Goal: Task Accomplishment & Management: Manage account settings

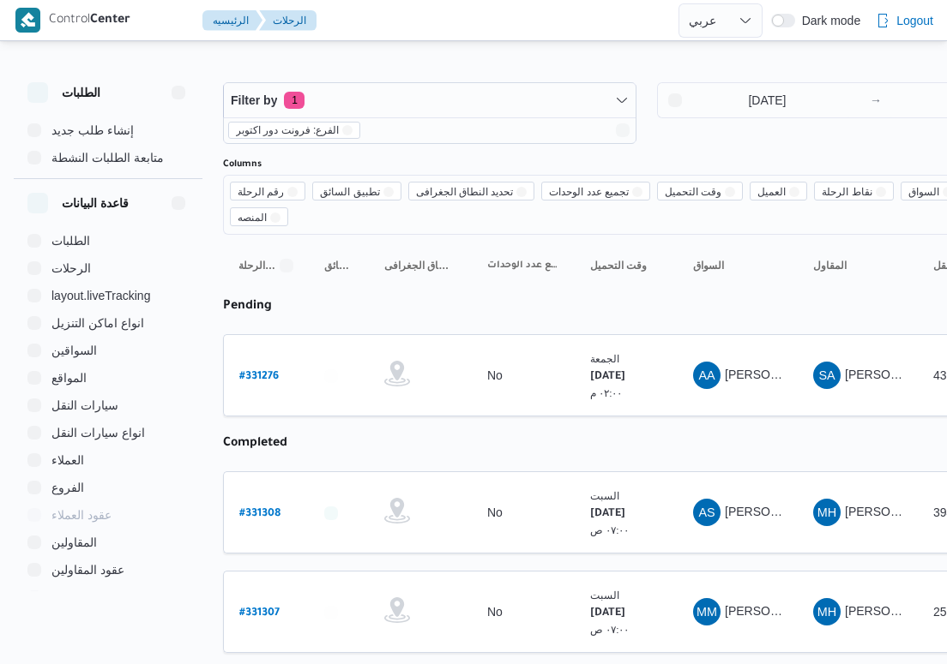
select select "ar"
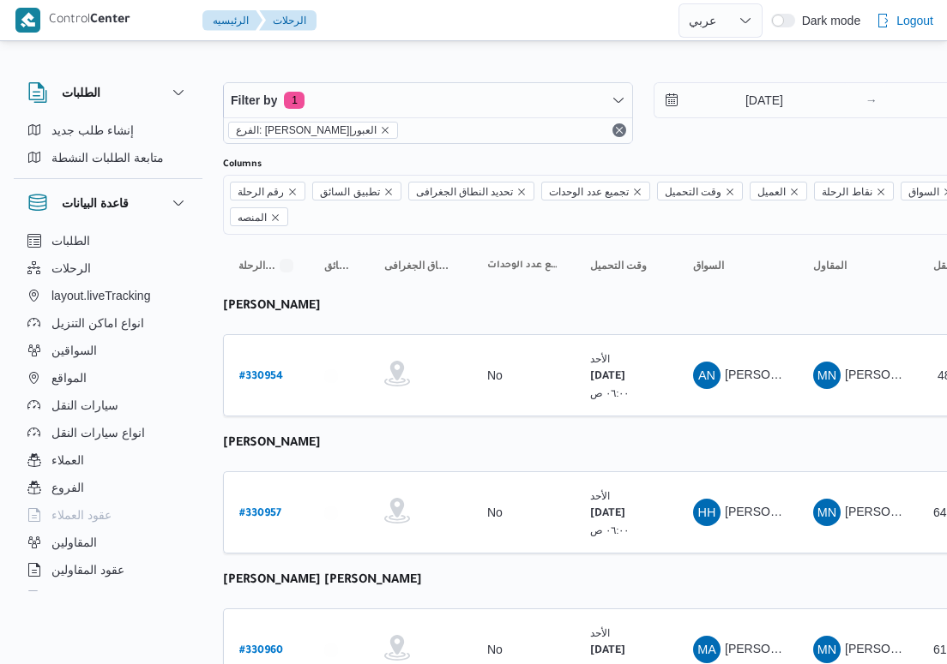
select select "ar"
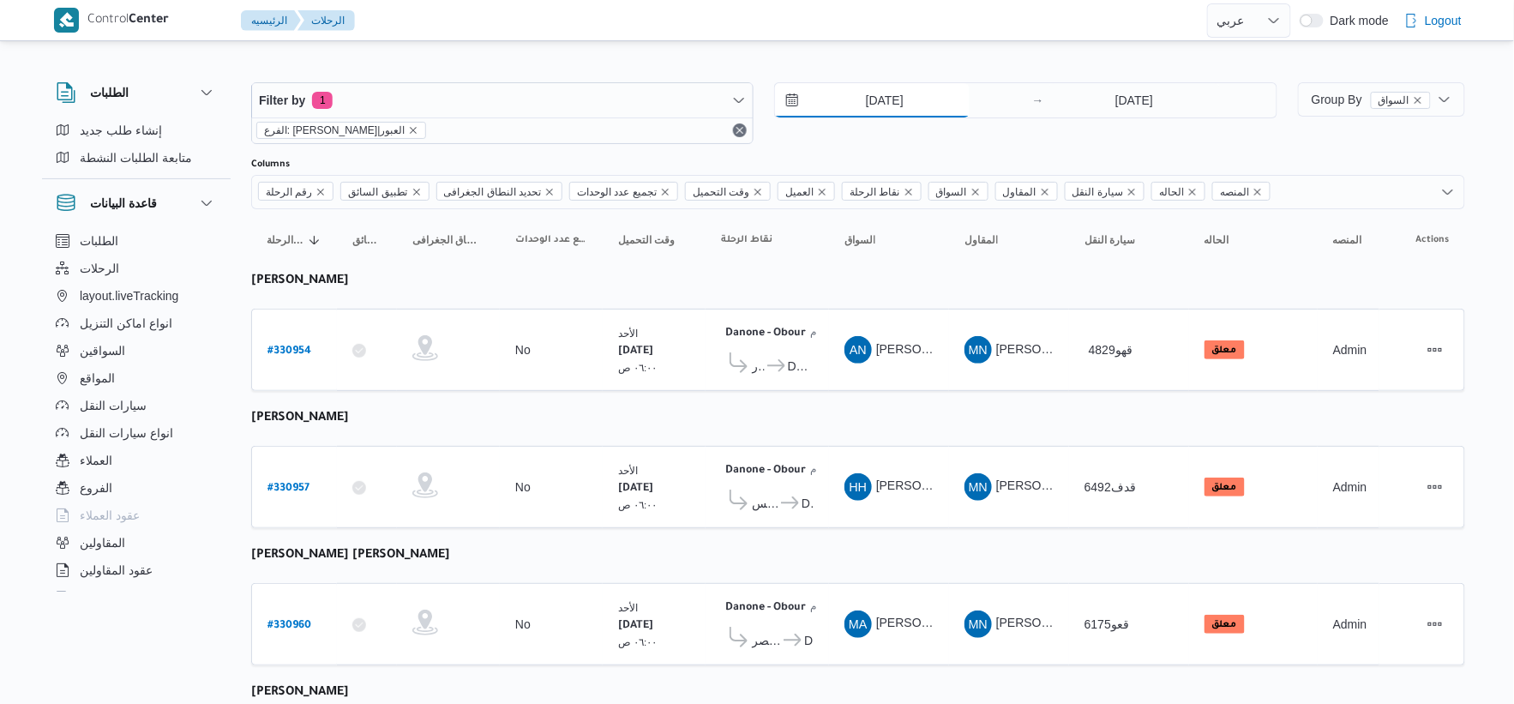
click at [946, 108] on input "17/8/2025" at bounding box center [872, 100] width 195 height 34
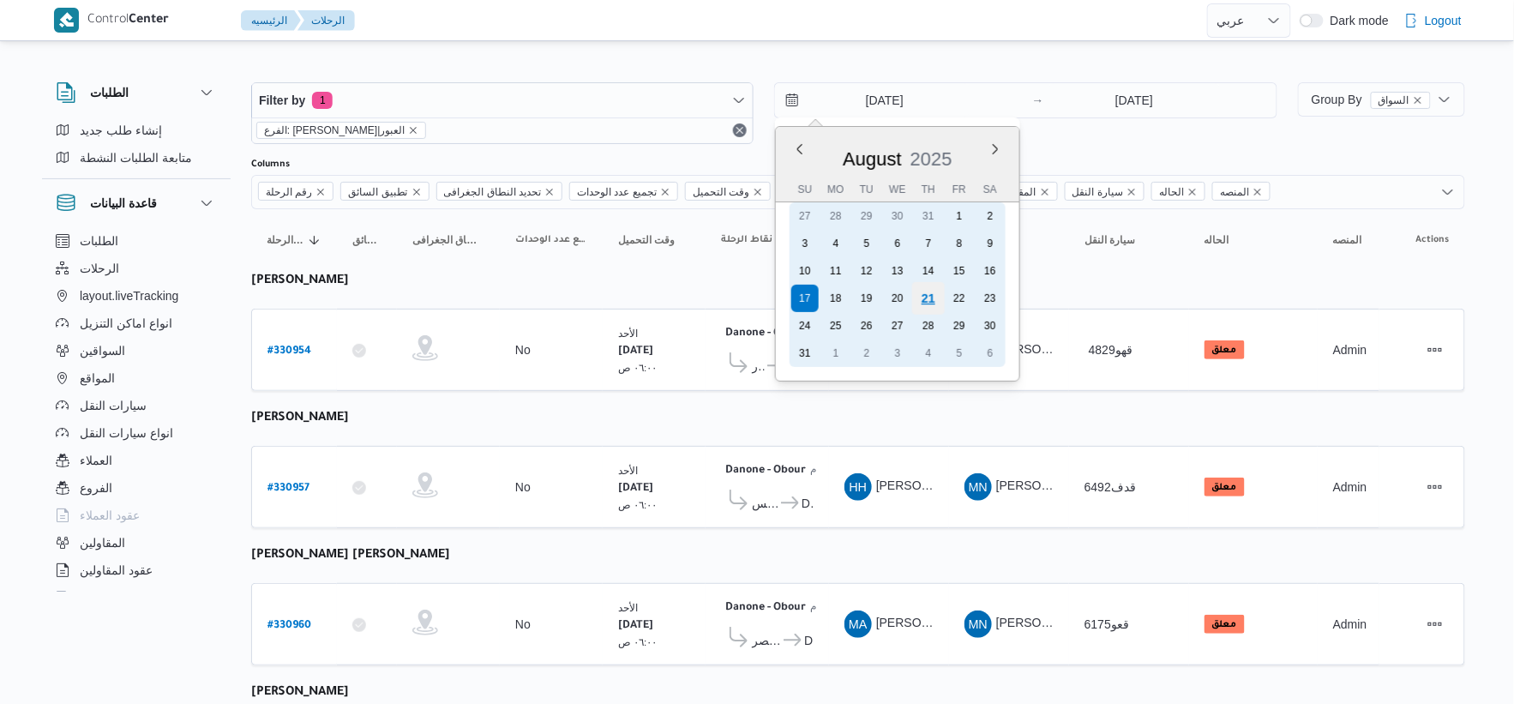
click at [924, 292] on div "21" at bounding box center [928, 298] width 33 height 33
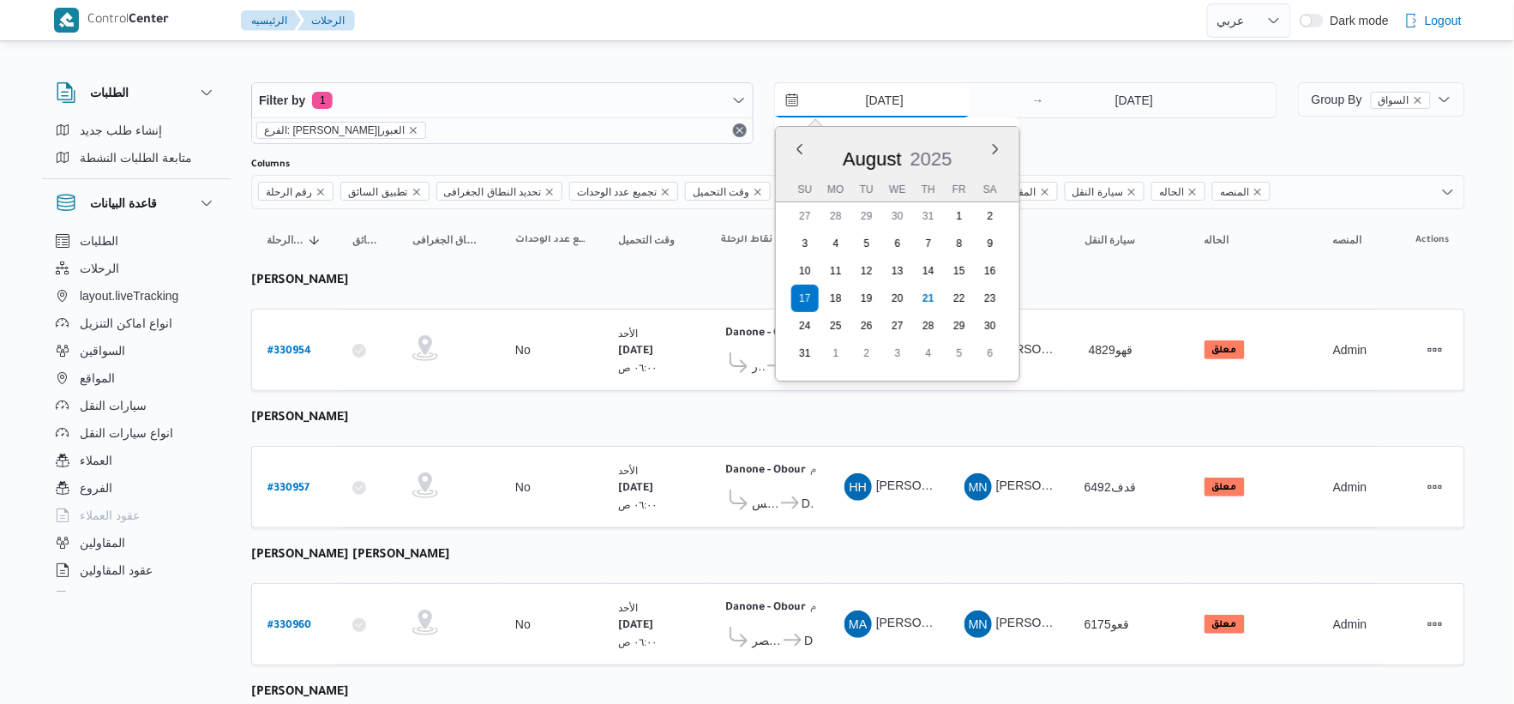
type input "[DATE]"
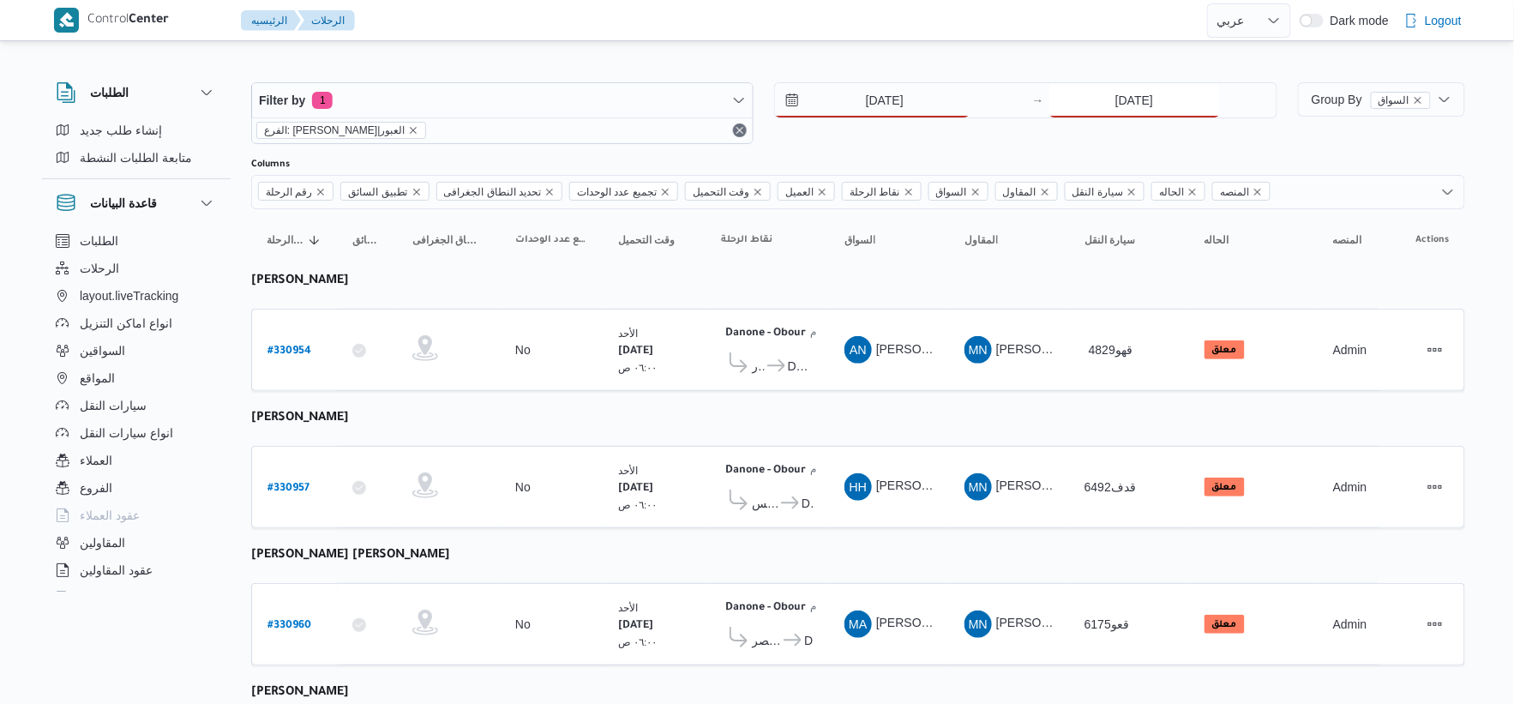
click at [946, 98] on input "17/8/2025" at bounding box center [1134, 100] width 171 height 34
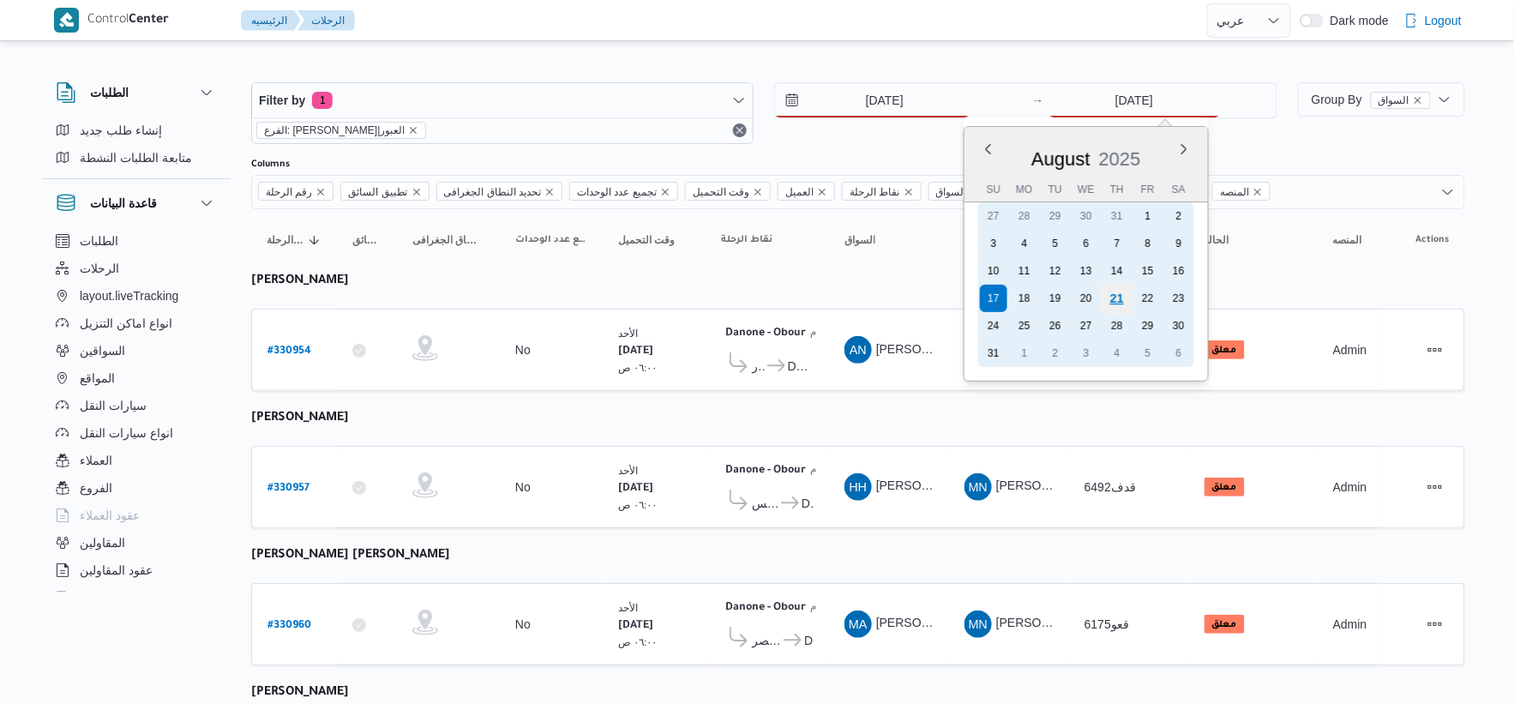
click at [946, 297] on div "21" at bounding box center [1116, 298] width 33 height 33
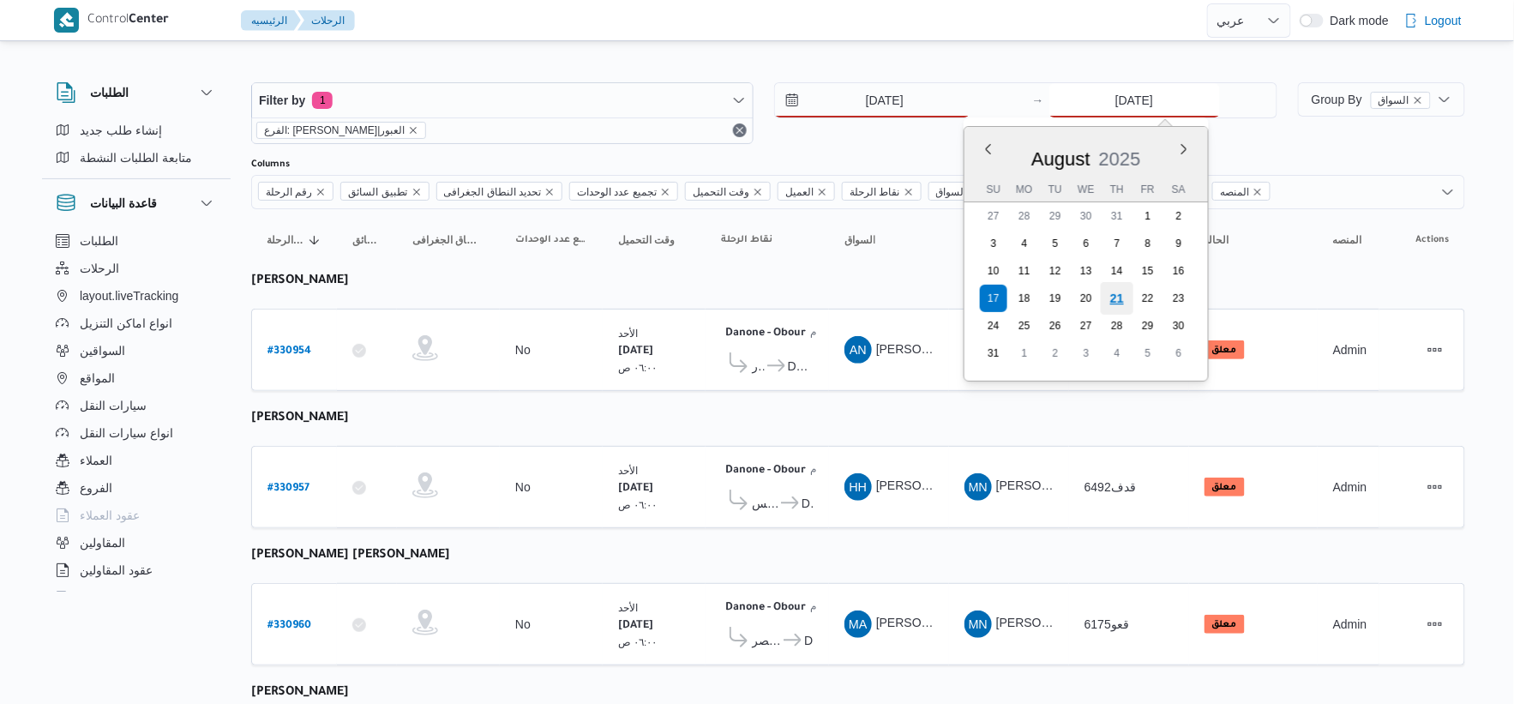
type input "[DATE]"
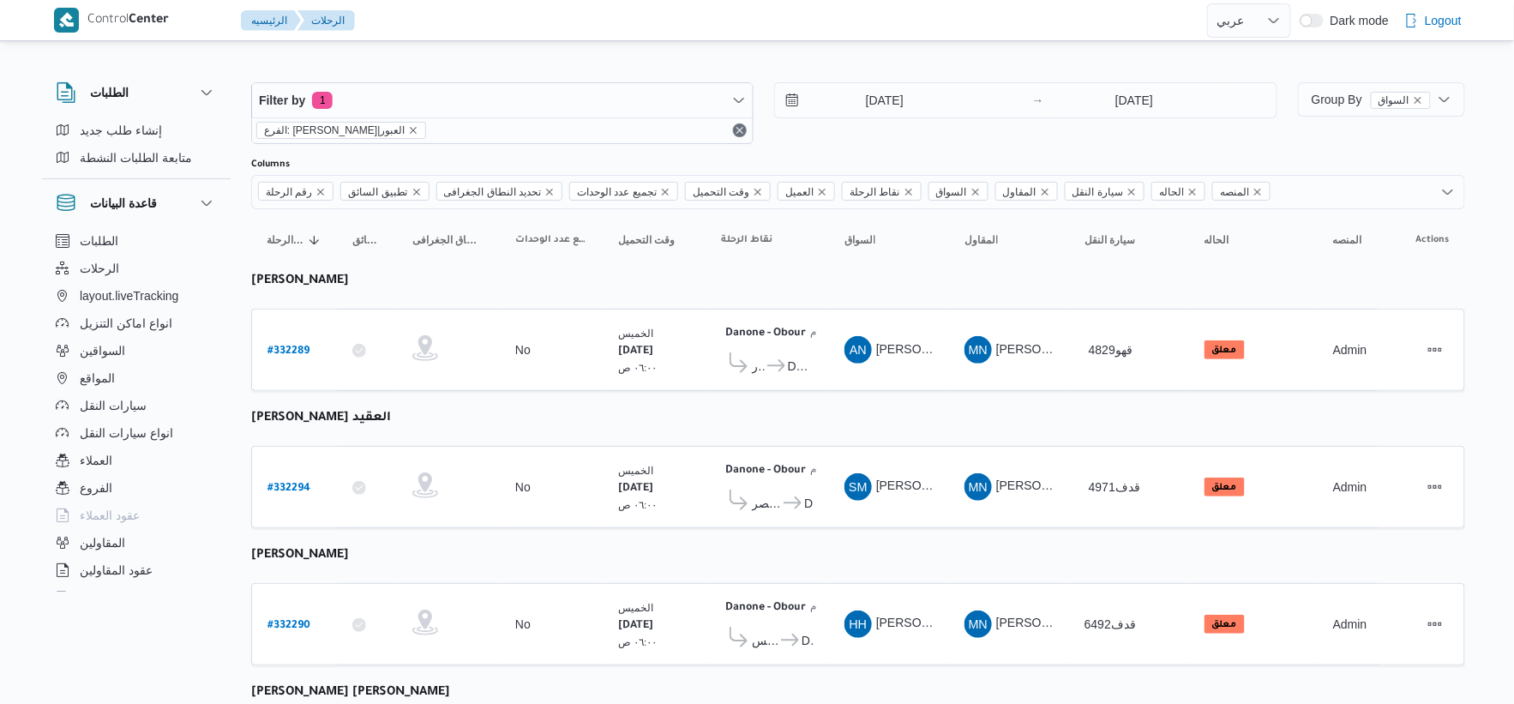
drag, startPoint x: 314, startPoint y: 339, endPoint x: 298, endPoint y: 352, distance: 20.1
click at [312, 339] on div "# 332289" at bounding box center [295, 350] width 68 height 37
click at [298, 352] on b "# 332289" at bounding box center [289, 352] width 42 height 12
select select "ar"
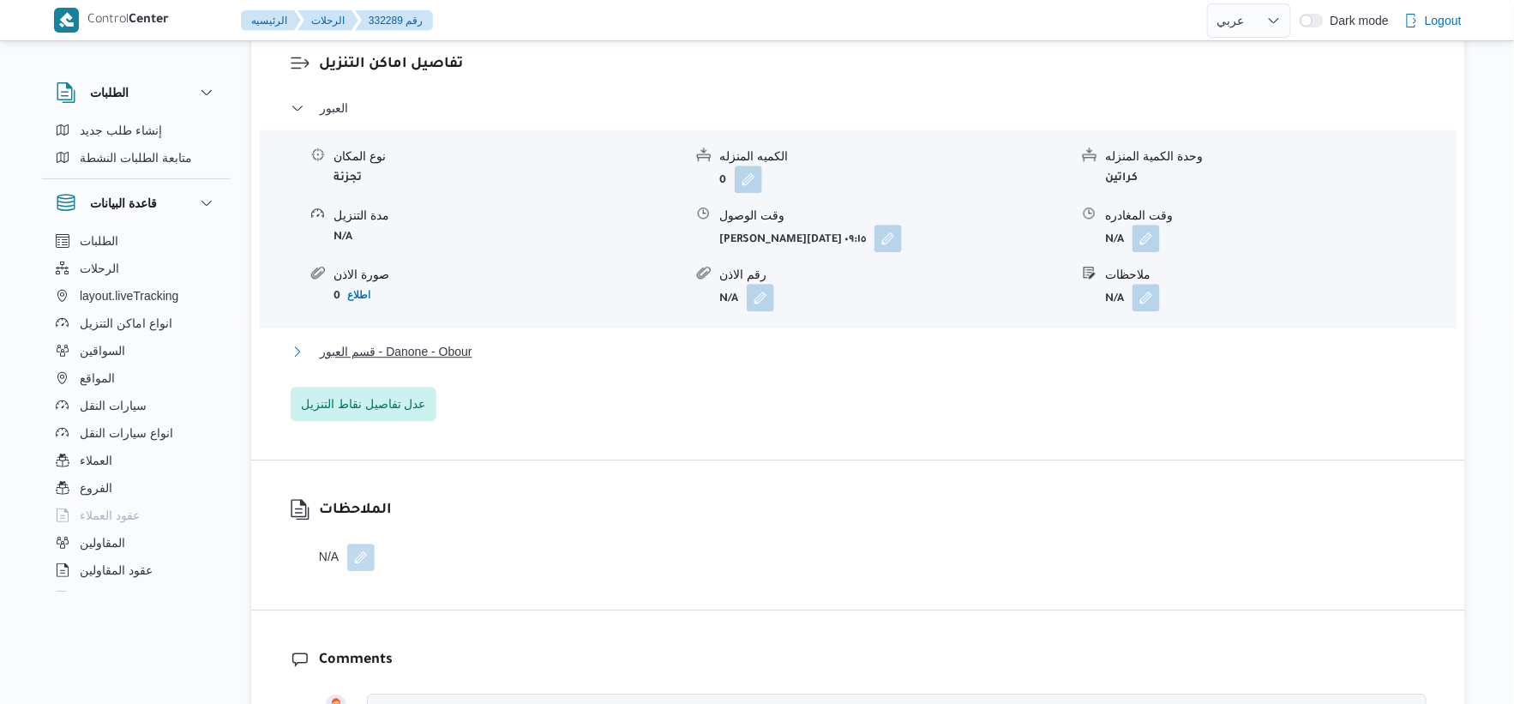
click at [472, 362] on span "قسم العبور - Danone - Obour" at bounding box center [396, 351] width 153 height 21
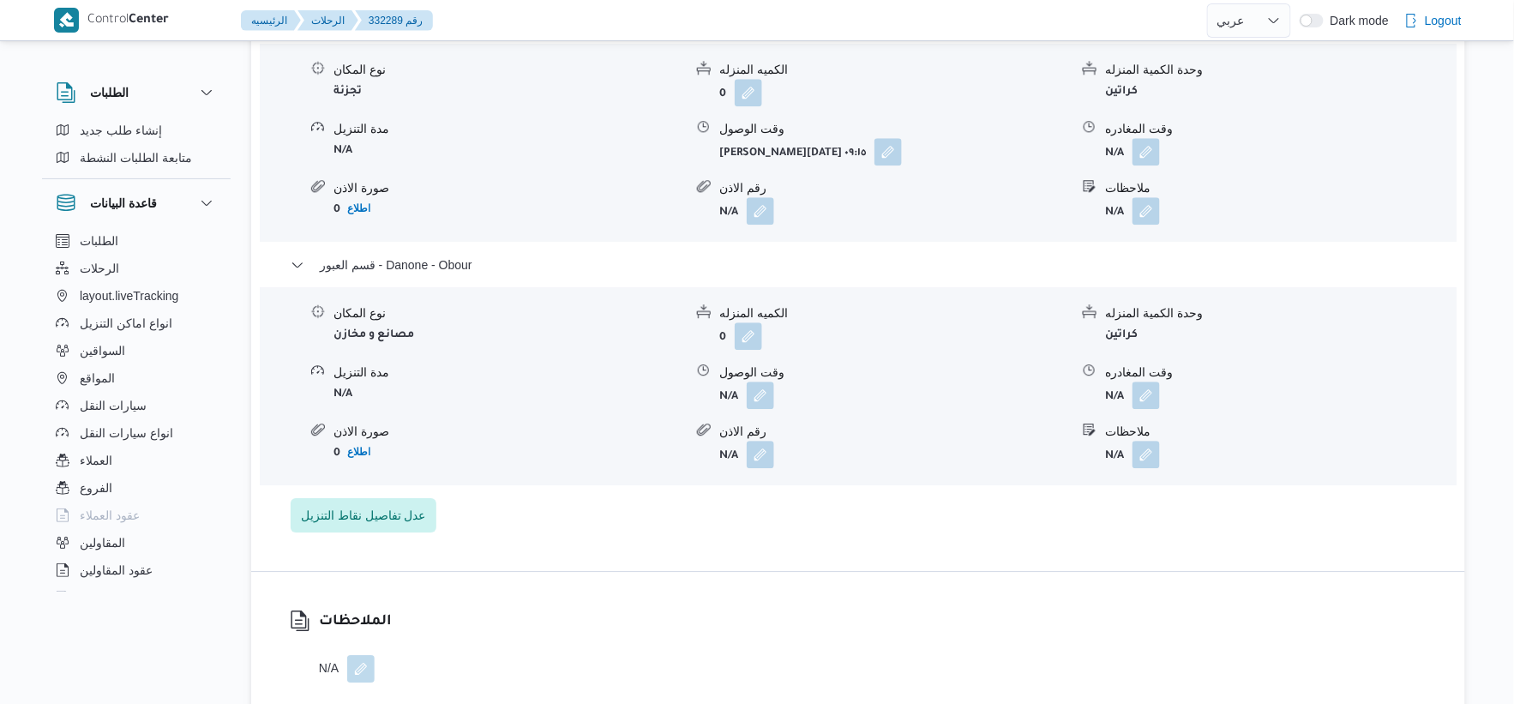
scroll to position [1619, 0]
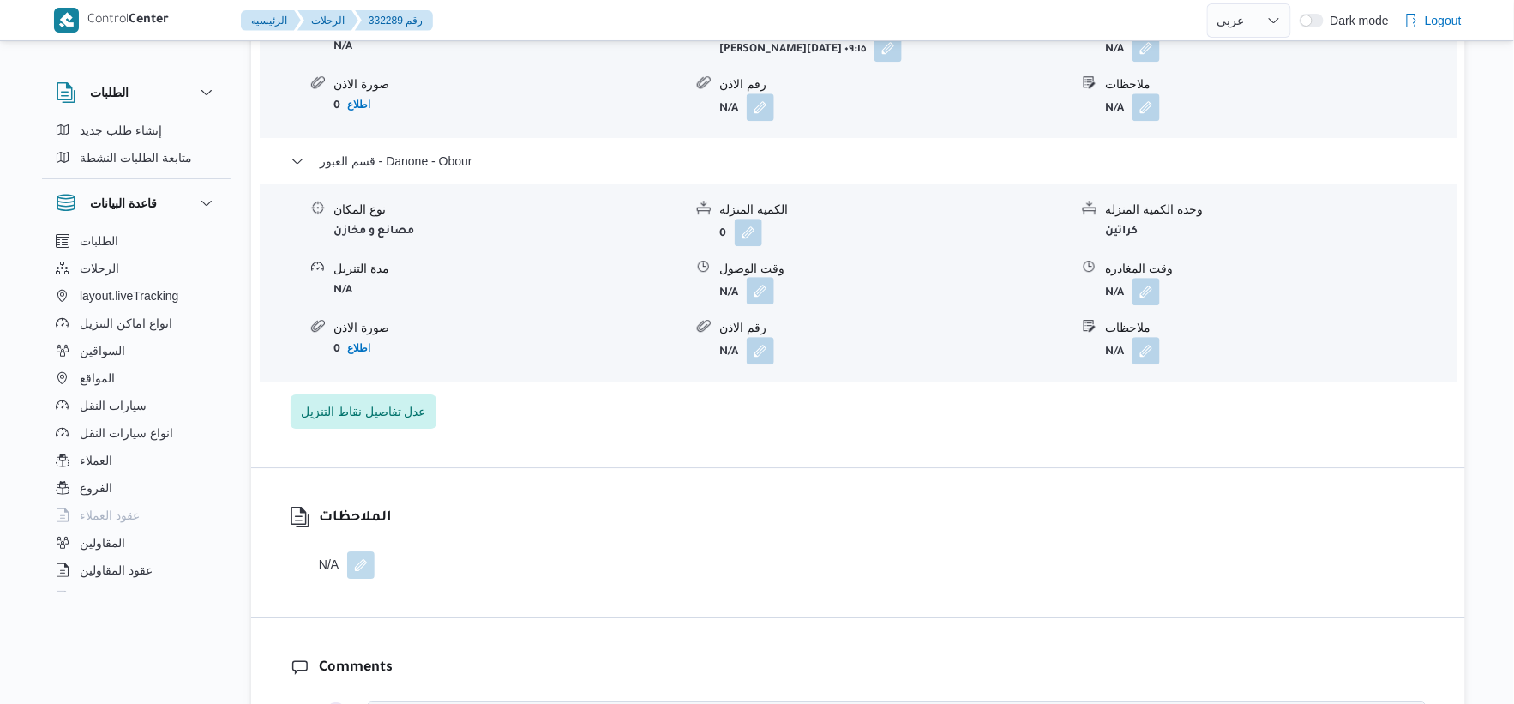
click at [755, 304] on button "button" at bounding box center [760, 290] width 27 height 27
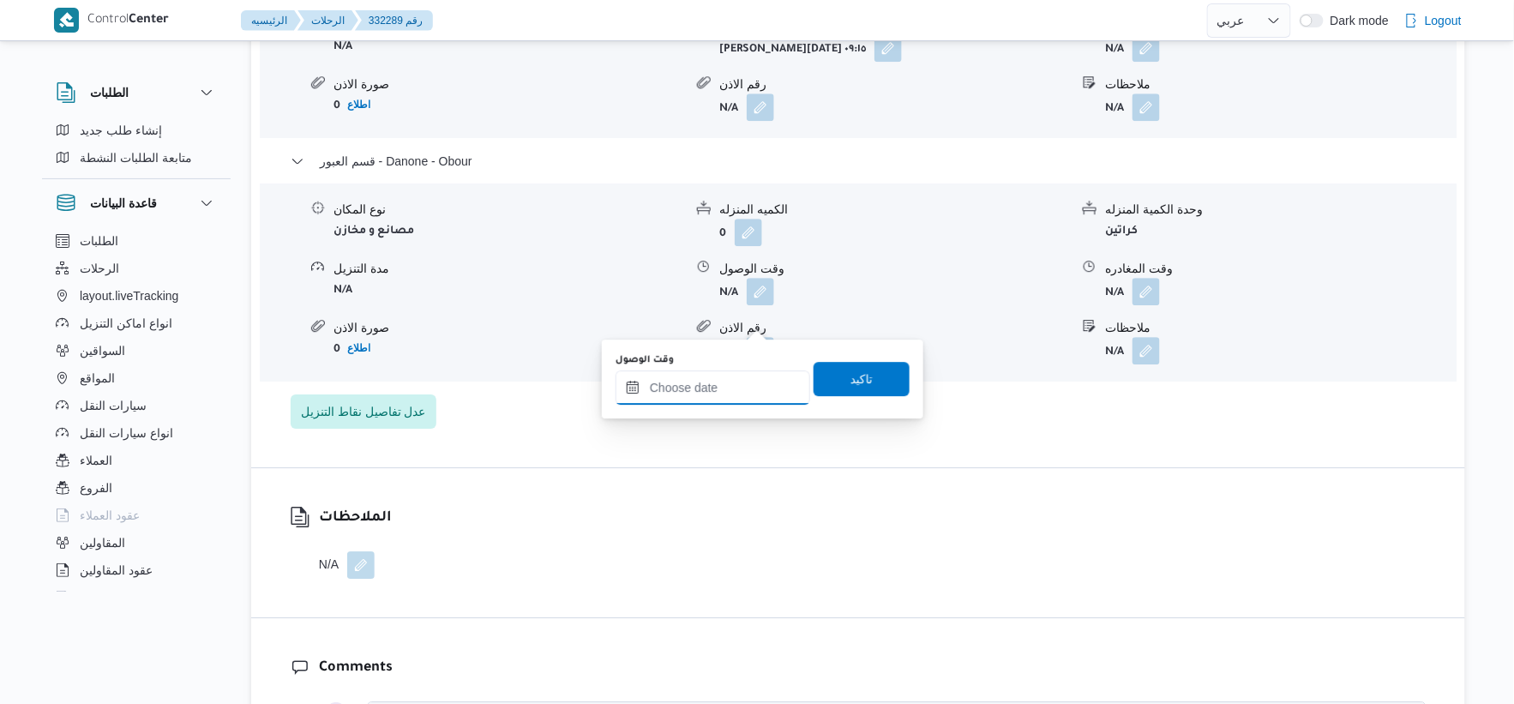
click at [726, 399] on input "وقت الوصول" at bounding box center [713, 387] width 195 height 34
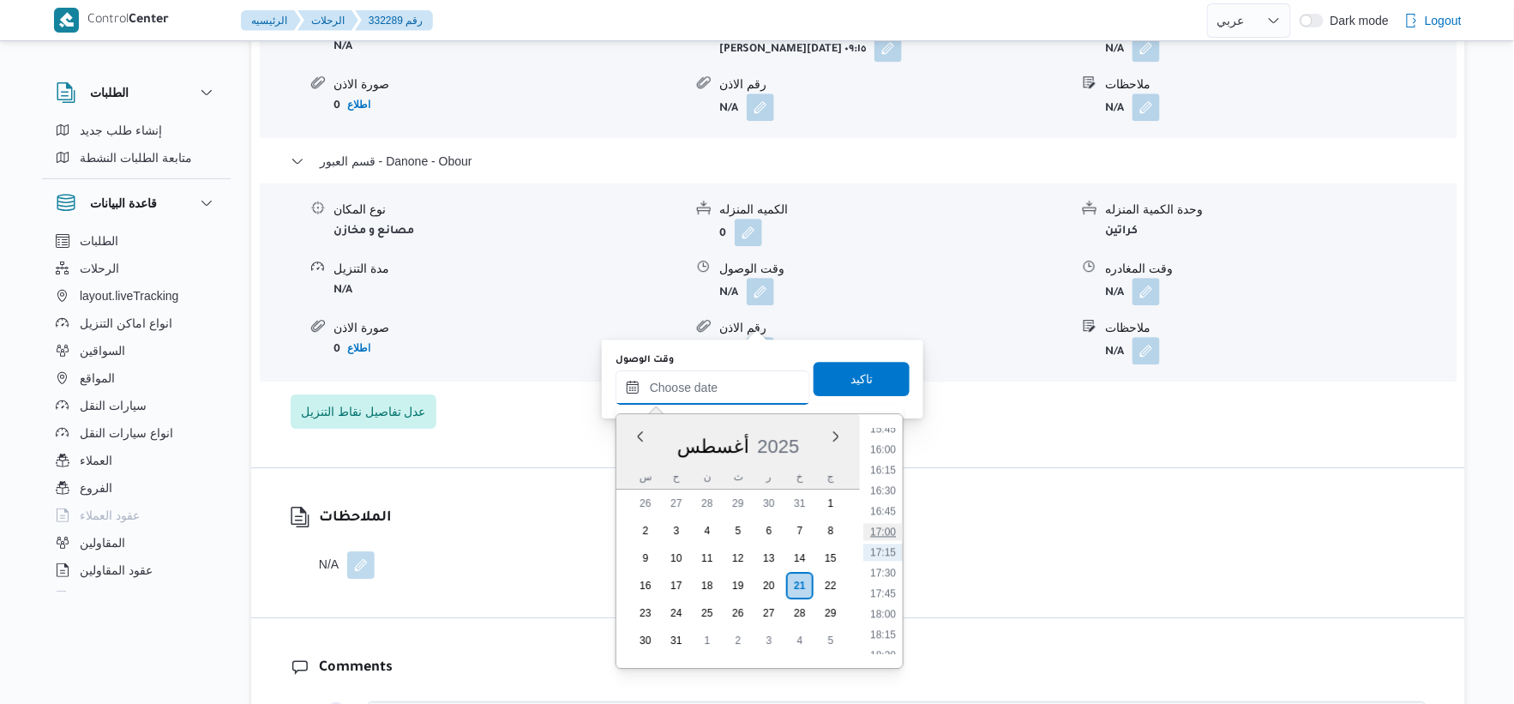
scroll to position [1209, 0]
click at [889, 504] on li "15:30" at bounding box center [882, 503] width 39 height 17
type input "[DATE] ١٥:٣٠"
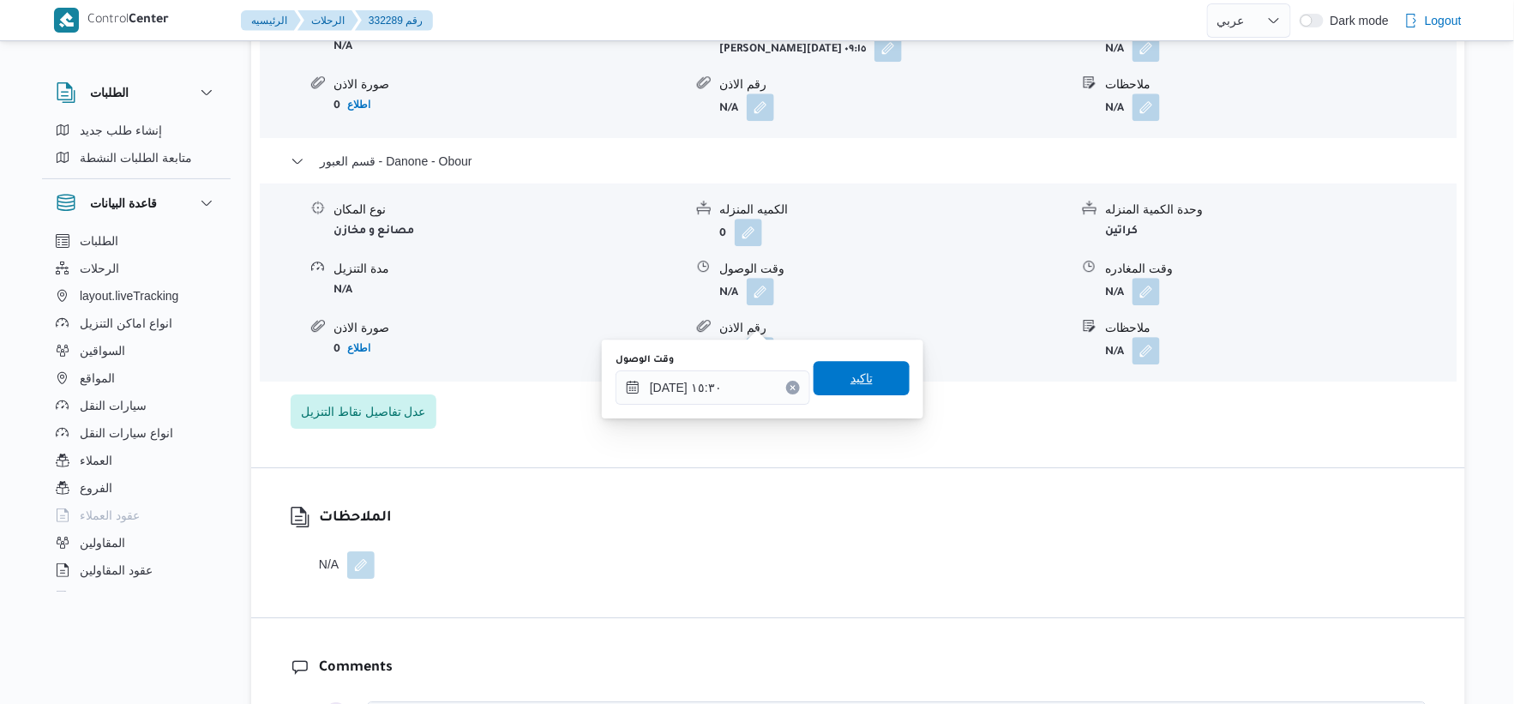
click at [875, 383] on span "تاكيد" at bounding box center [862, 378] width 96 height 34
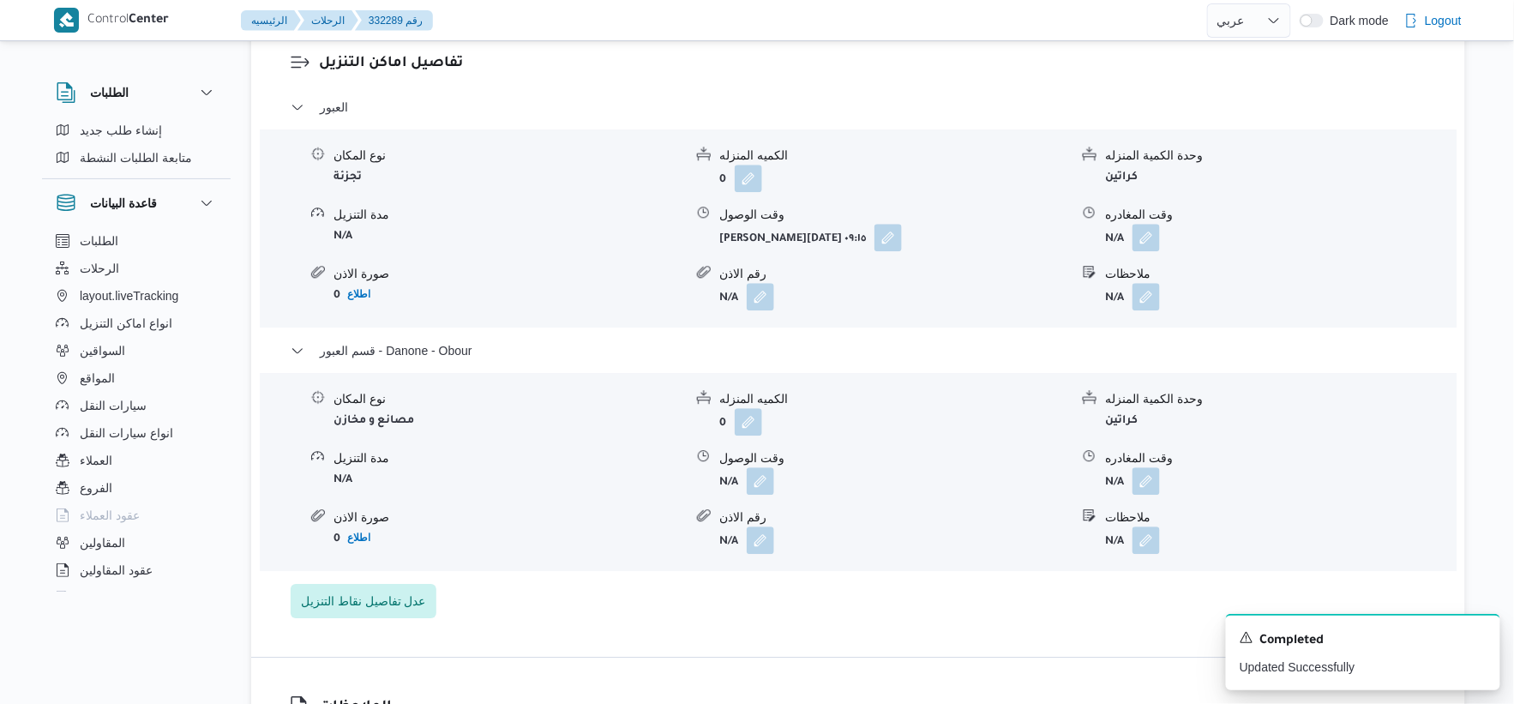
scroll to position [1428, 0]
click at [946, 251] on button "button" at bounding box center [1146, 237] width 27 height 27
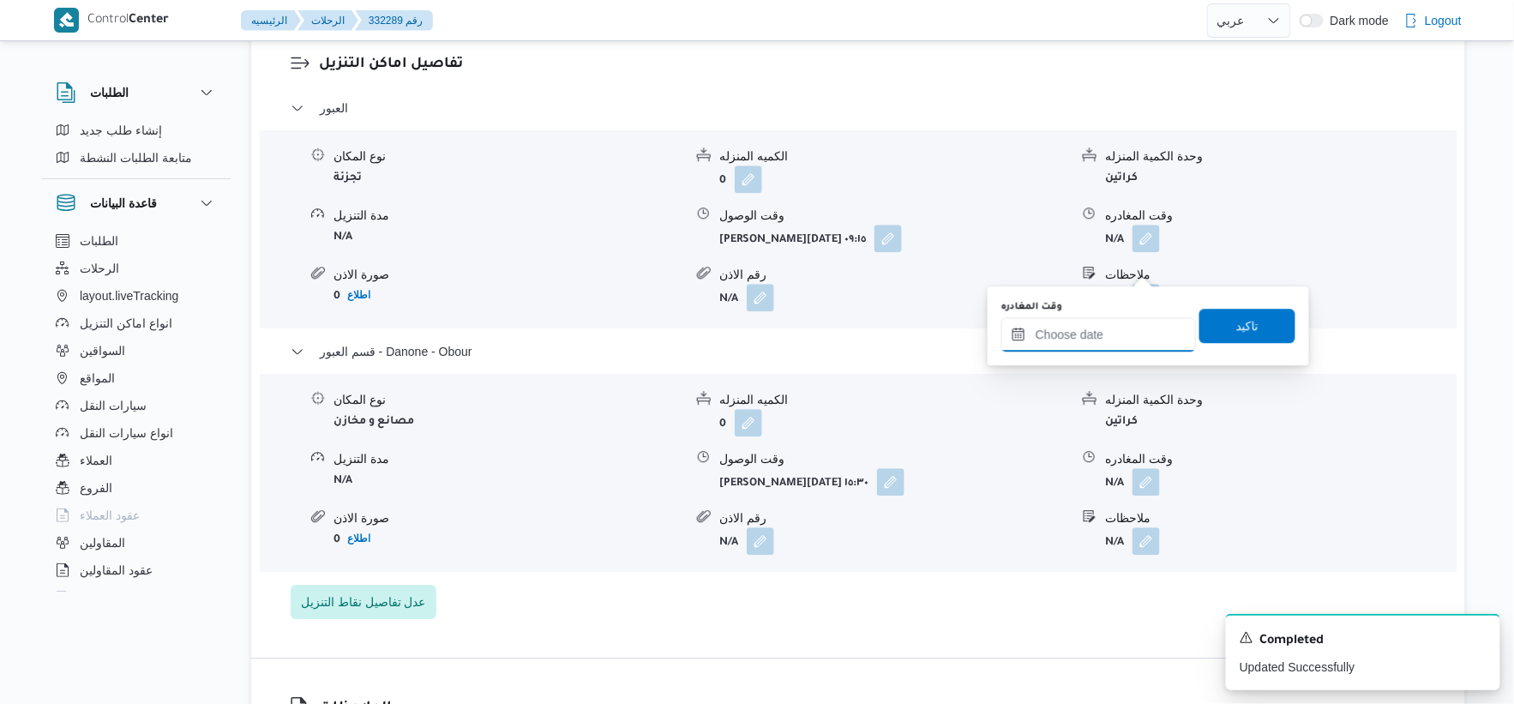
click at [946, 320] on input "وقت المغادره" at bounding box center [1098, 334] width 195 height 34
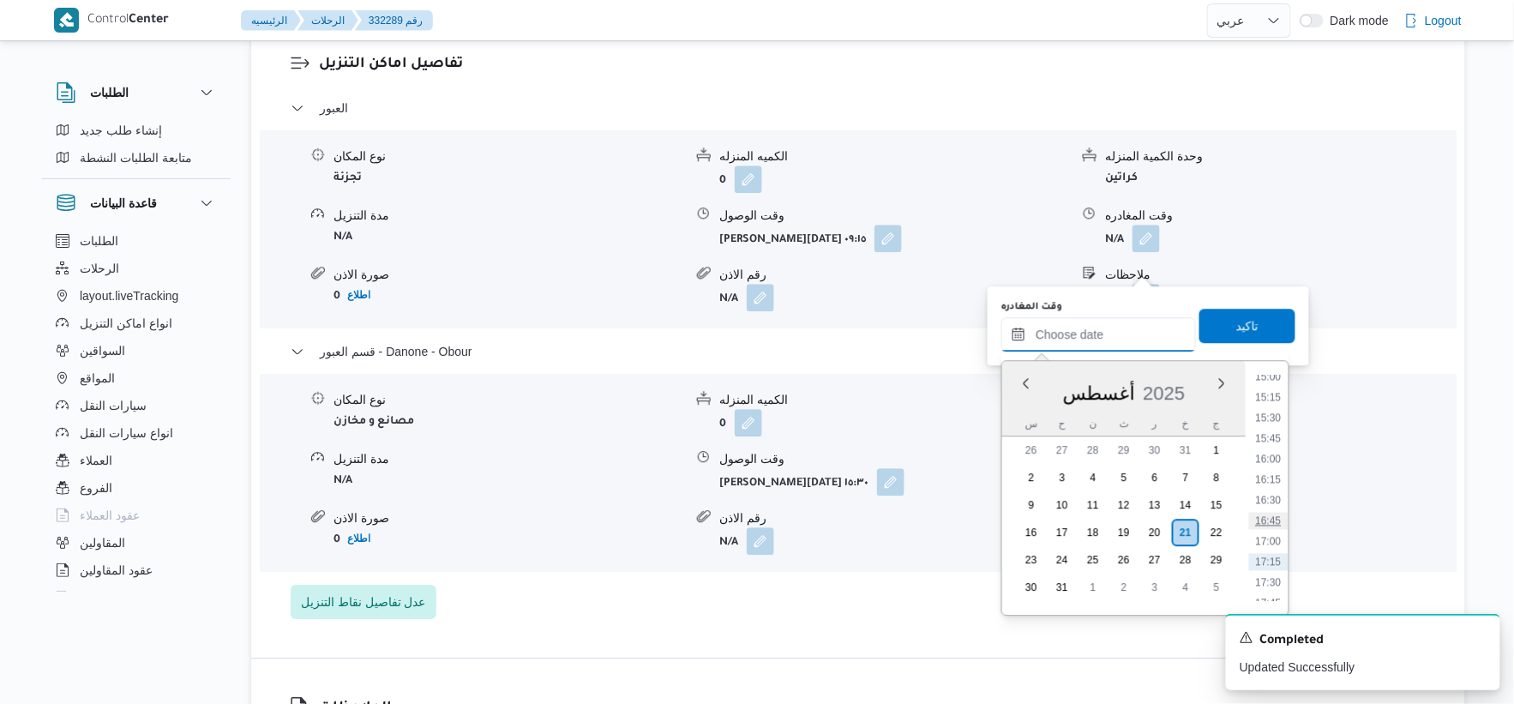
scroll to position [1209, 0]
click at [946, 409] on li "15:00" at bounding box center [1268, 408] width 39 height 17
type input "٢١/٠٨/٢٠٢٥ ١٥:٠٠"
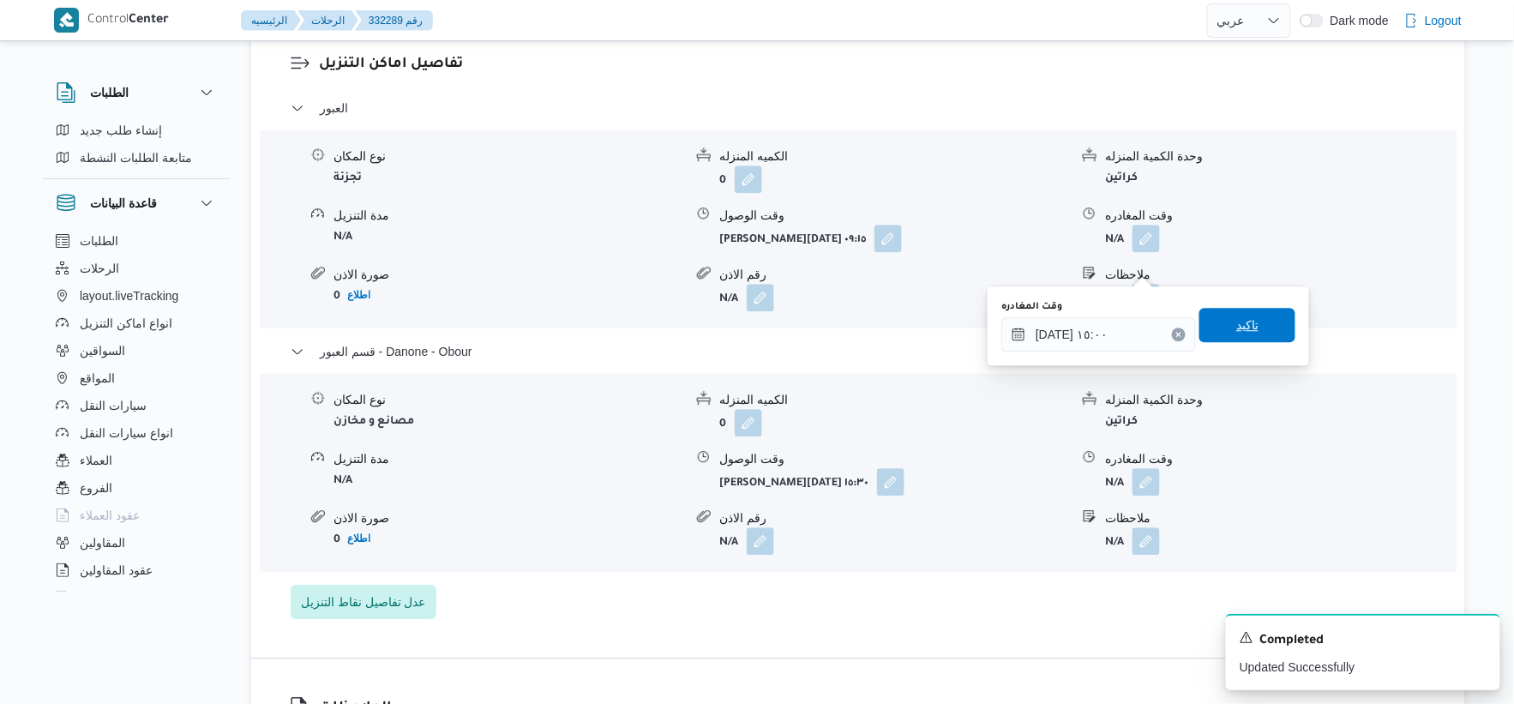
click at [946, 331] on span "تاكيد" at bounding box center [1248, 325] width 96 height 34
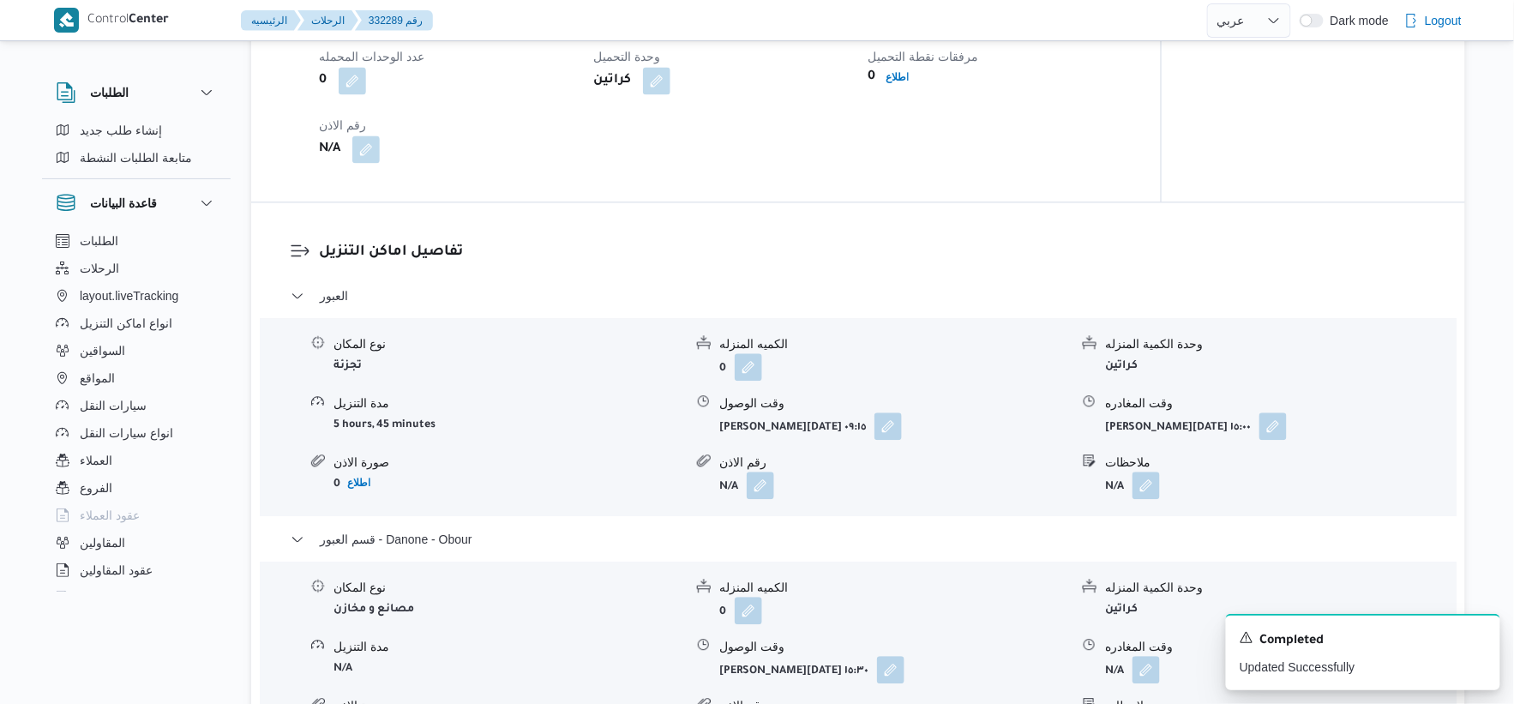
scroll to position [1143, 0]
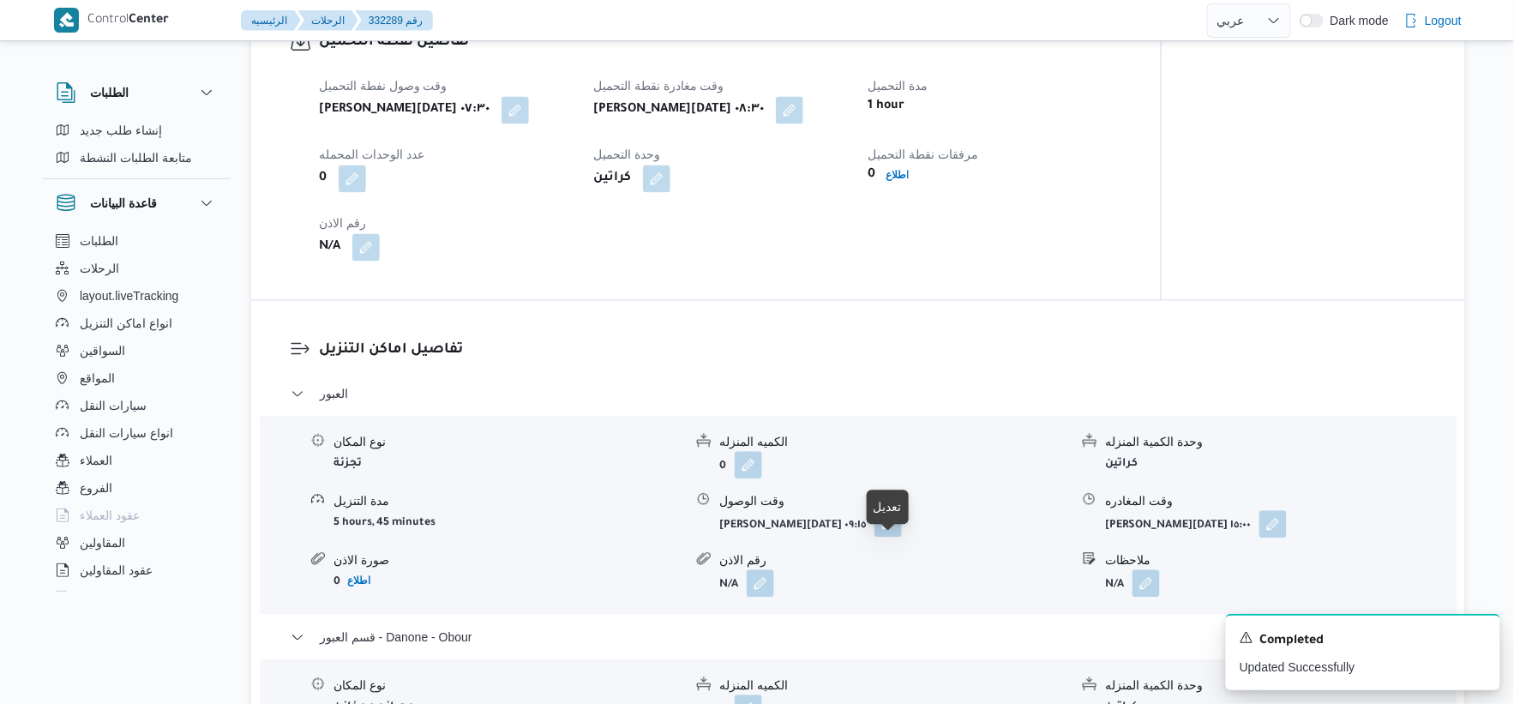
click at [898, 537] on button "button" at bounding box center [888, 522] width 27 height 27
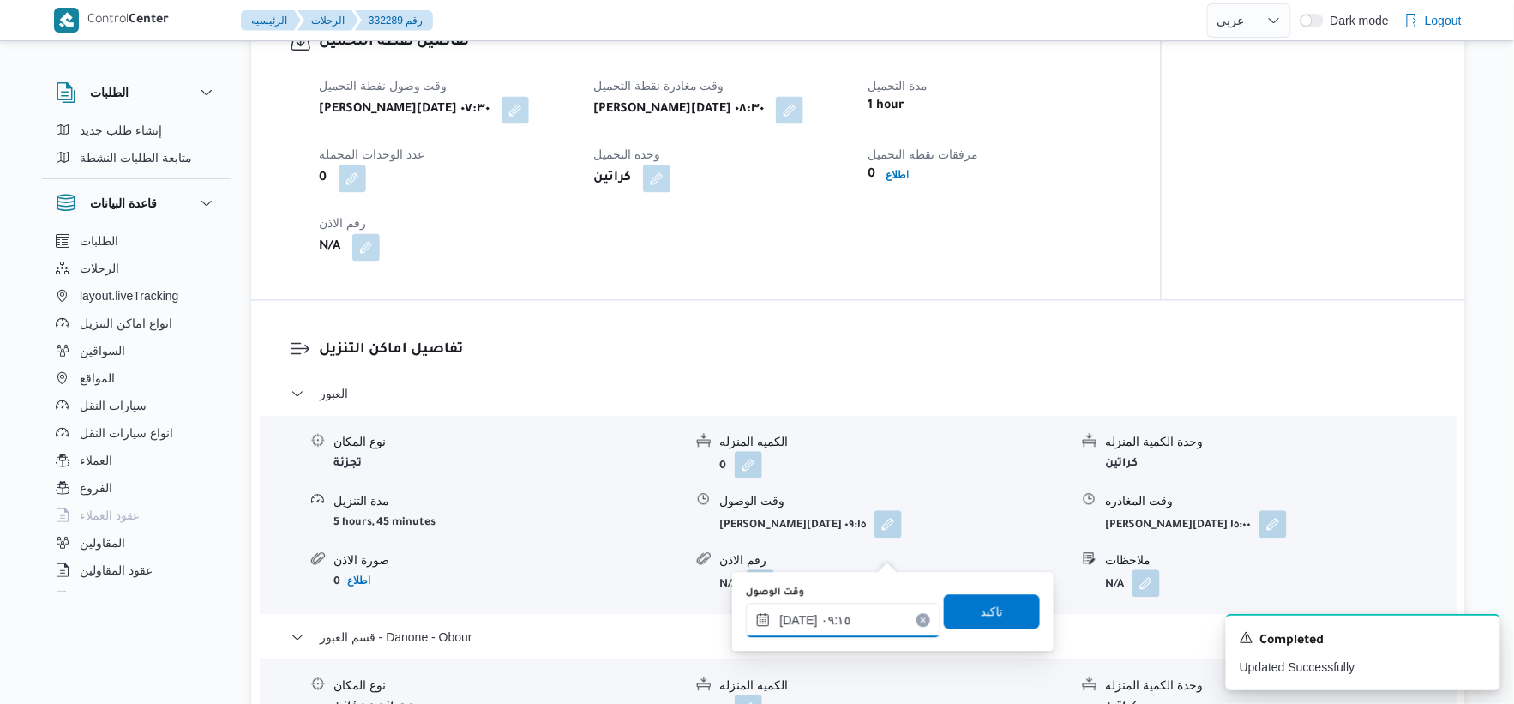
click at [861, 624] on input "٢١/٠٨/٢٠٢٥ ٠٩:١٥" at bounding box center [843, 620] width 195 height 34
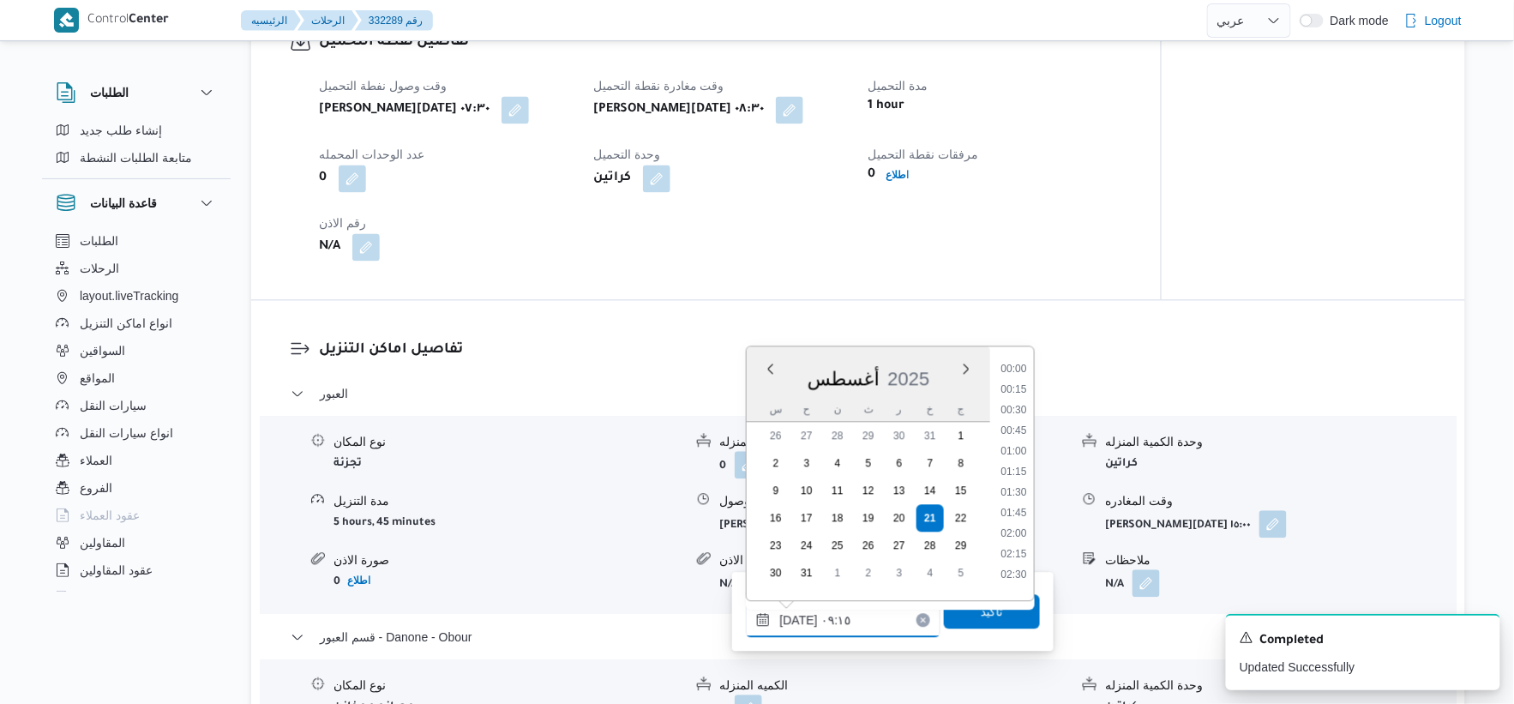
scroll to position [646, 0]
click at [946, 466] on li "09:00" at bounding box center [1013, 463] width 39 height 17
type input "٢١/٠٨/٢٠٢٥ ٠٩:٠٠"
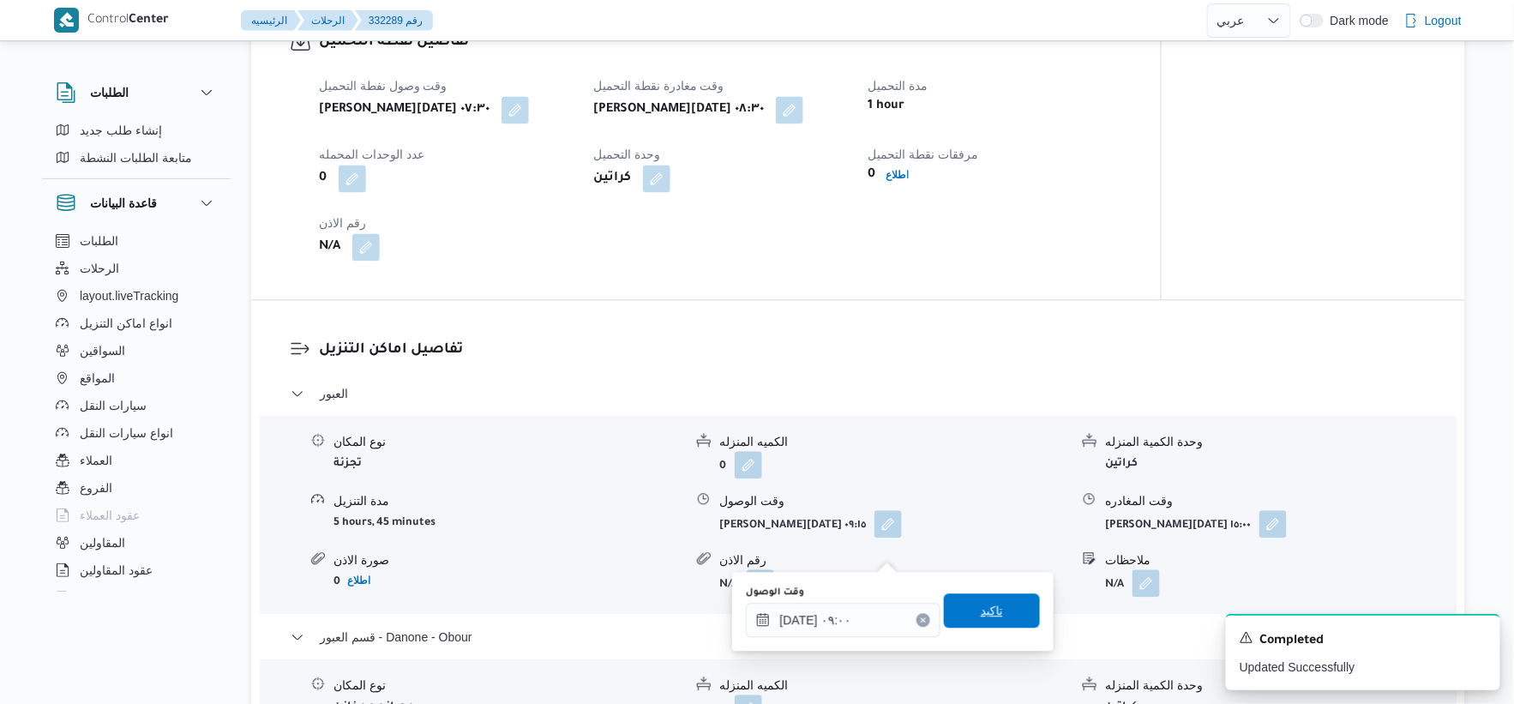
click at [946, 598] on span "تاكيد" at bounding box center [992, 610] width 96 height 34
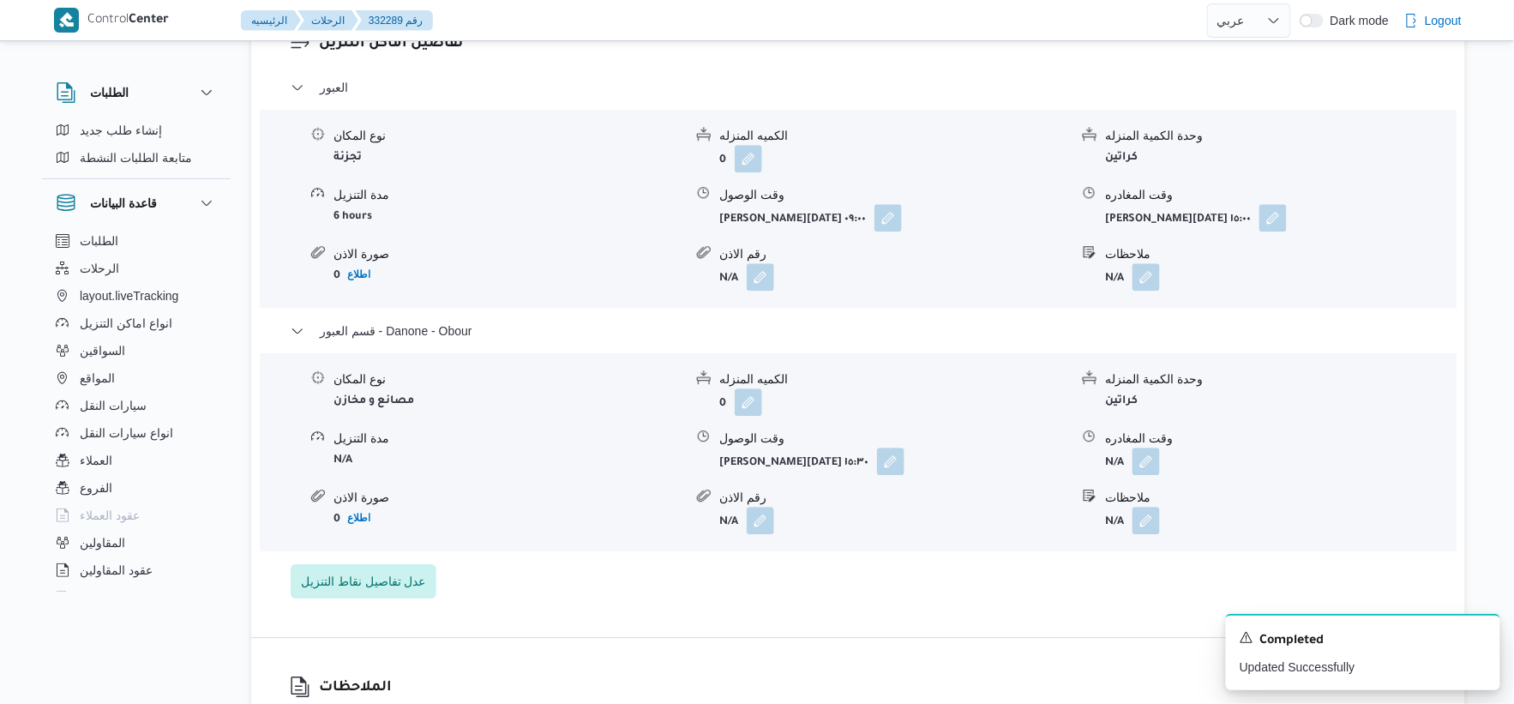
scroll to position [1524, 0]
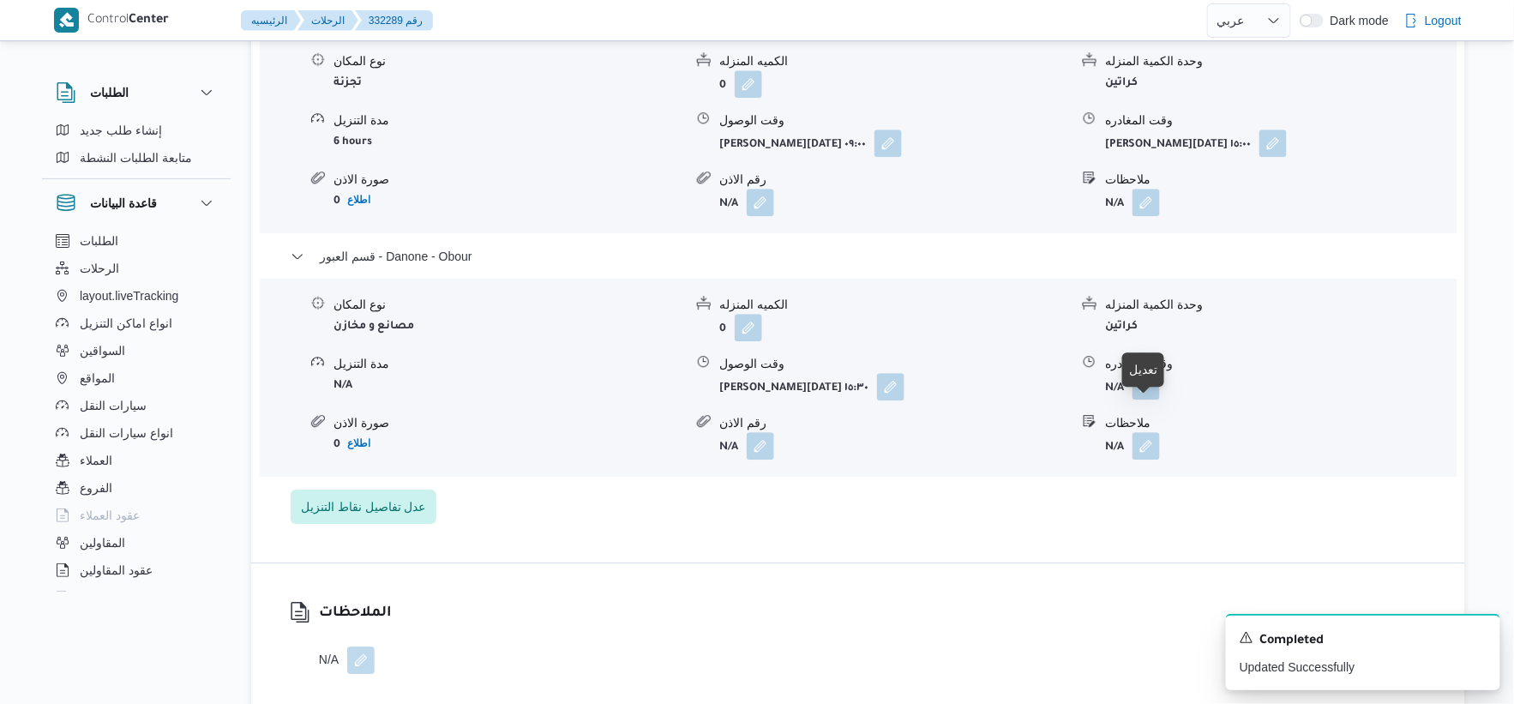
click at [946, 400] on button "button" at bounding box center [1146, 385] width 27 height 27
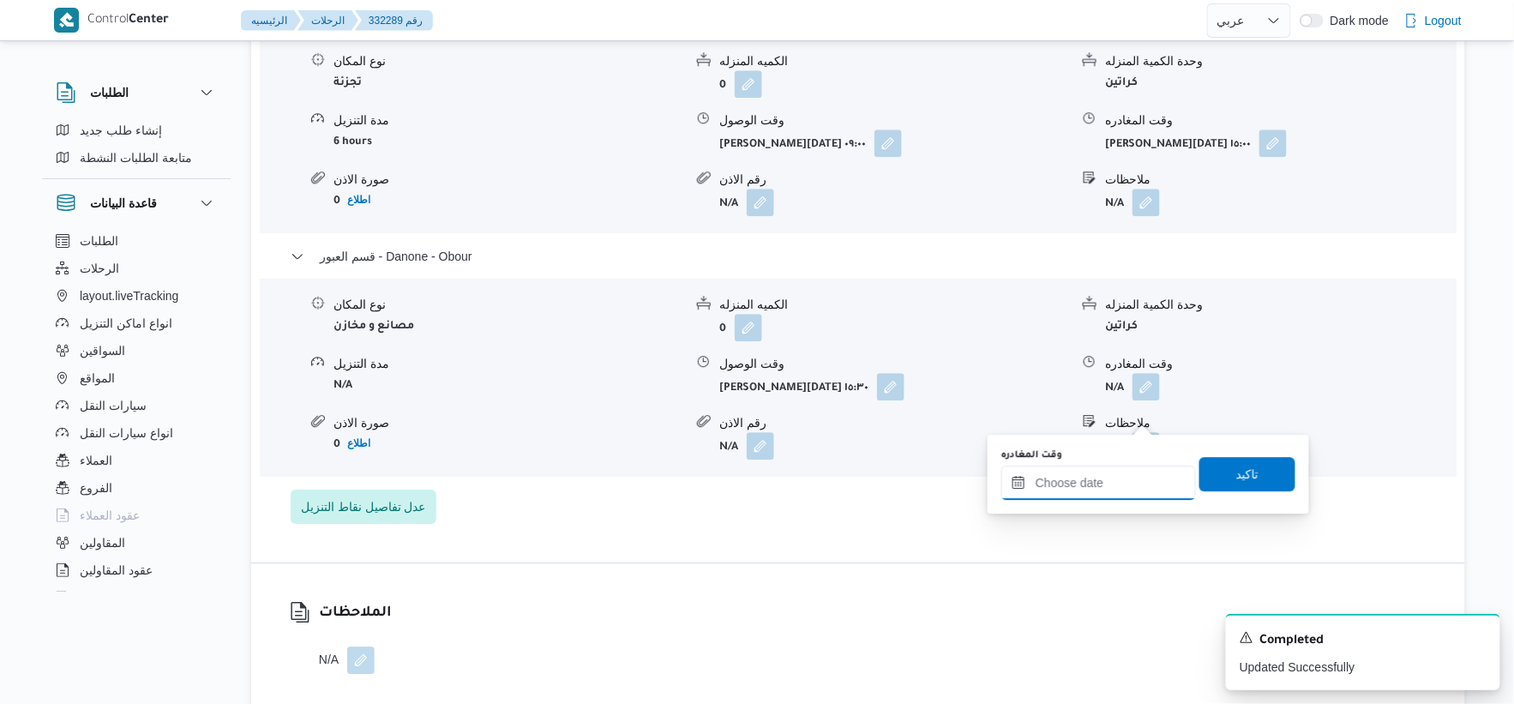
click at [946, 484] on input "وقت المغادره" at bounding box center [1098, 483] width 195 height 34
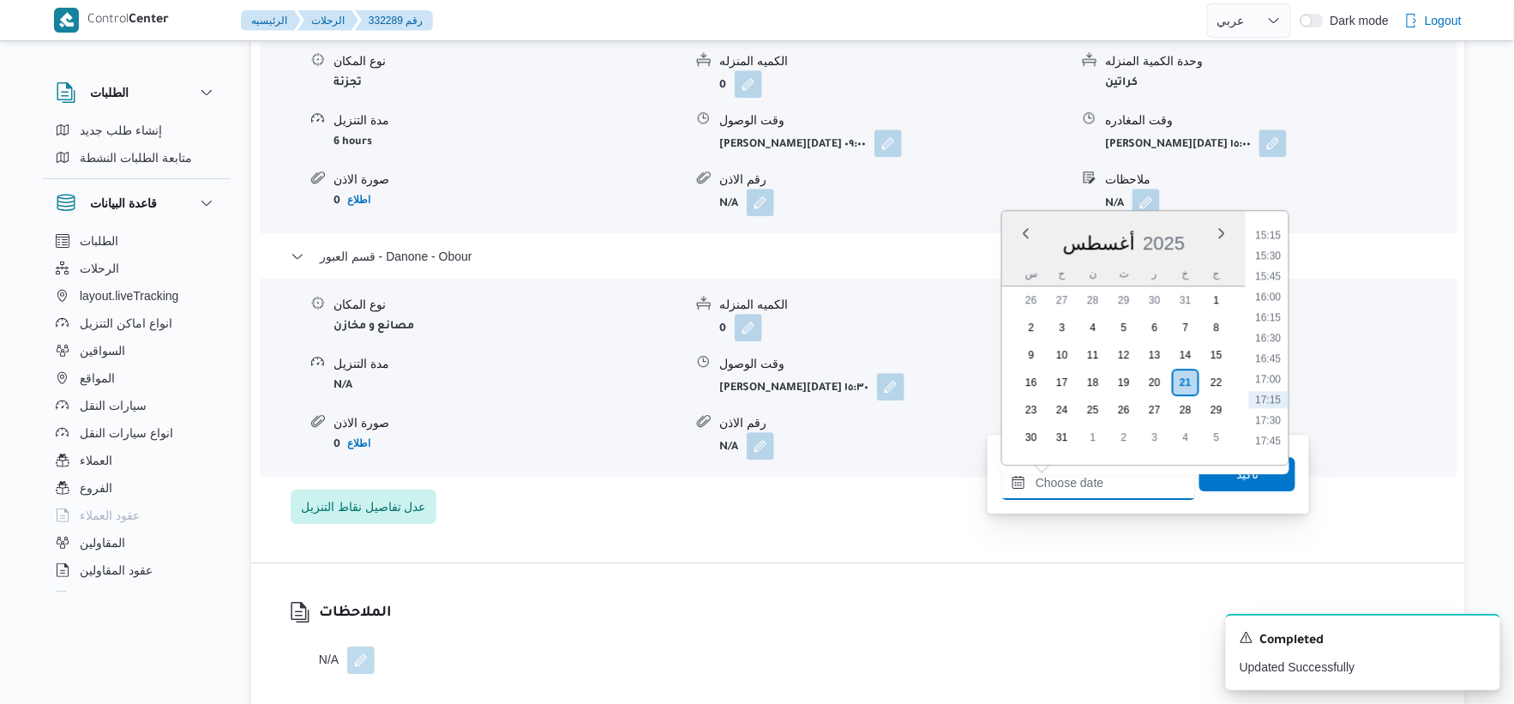
scroll to position [1209, 0]
click at [946, 296] on li "15:30" at bounding box center [1268, 300] width 39 height 17
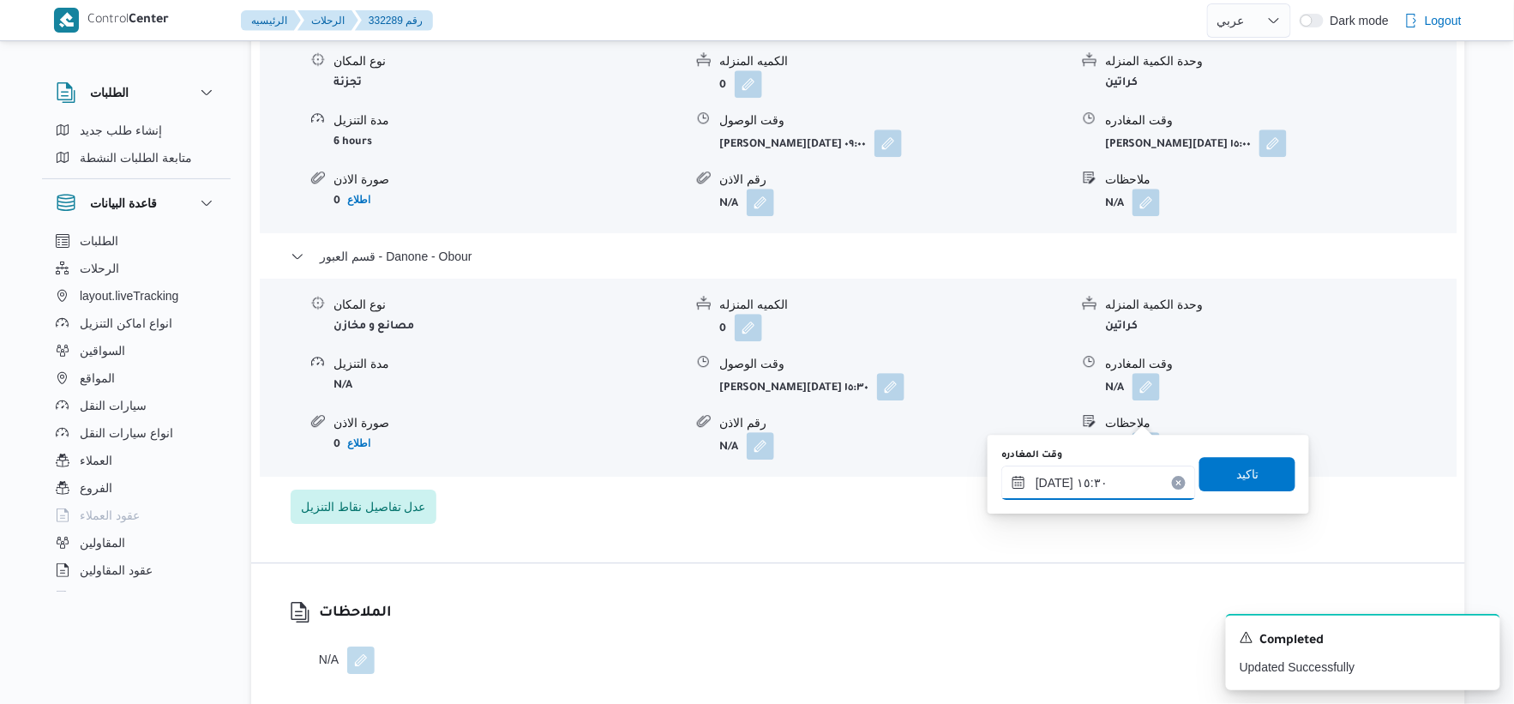
click at [946, 480] on input "[DATE] ١٥:٣٠" at bounding box center [1098, 483] width 195 height 34
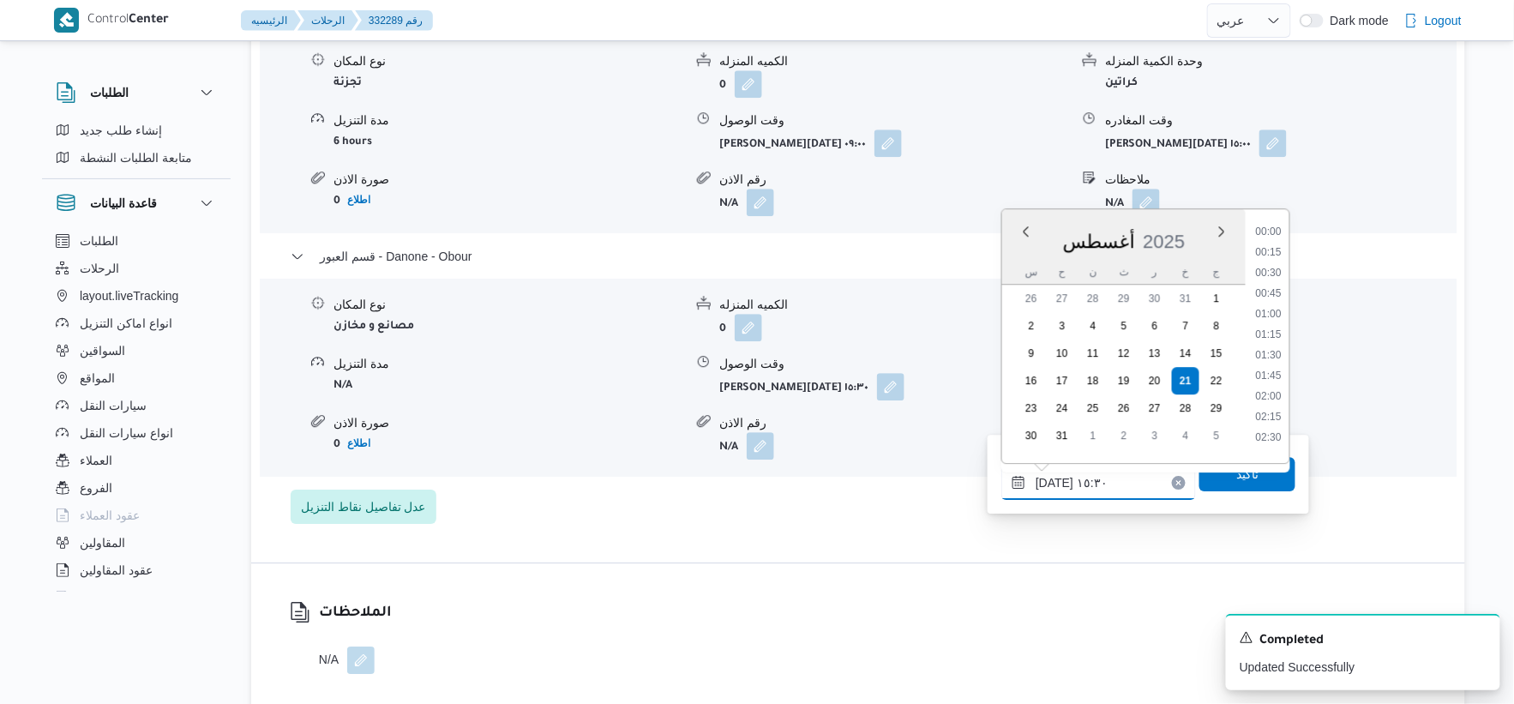
click at [946, 480] on input "[DATE] ١٥:٣٠" at bounding box center [1098, 483] width 195 height 34
type input "٢١/٠٨/٢٠٢٥ ١٥:٤٠"
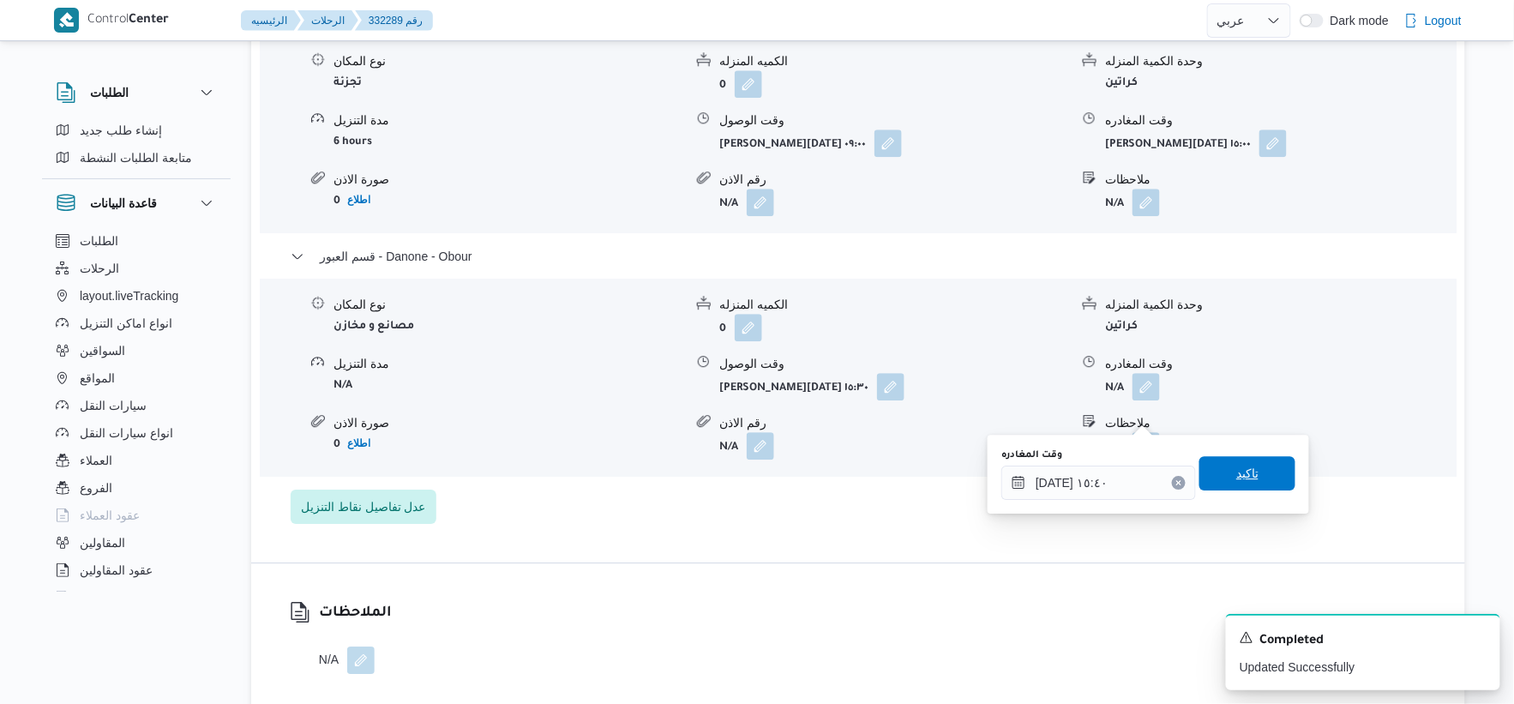
click at [946, 475] on span "تاكيد" at bounding box center [1248, 473] width 96 height 34
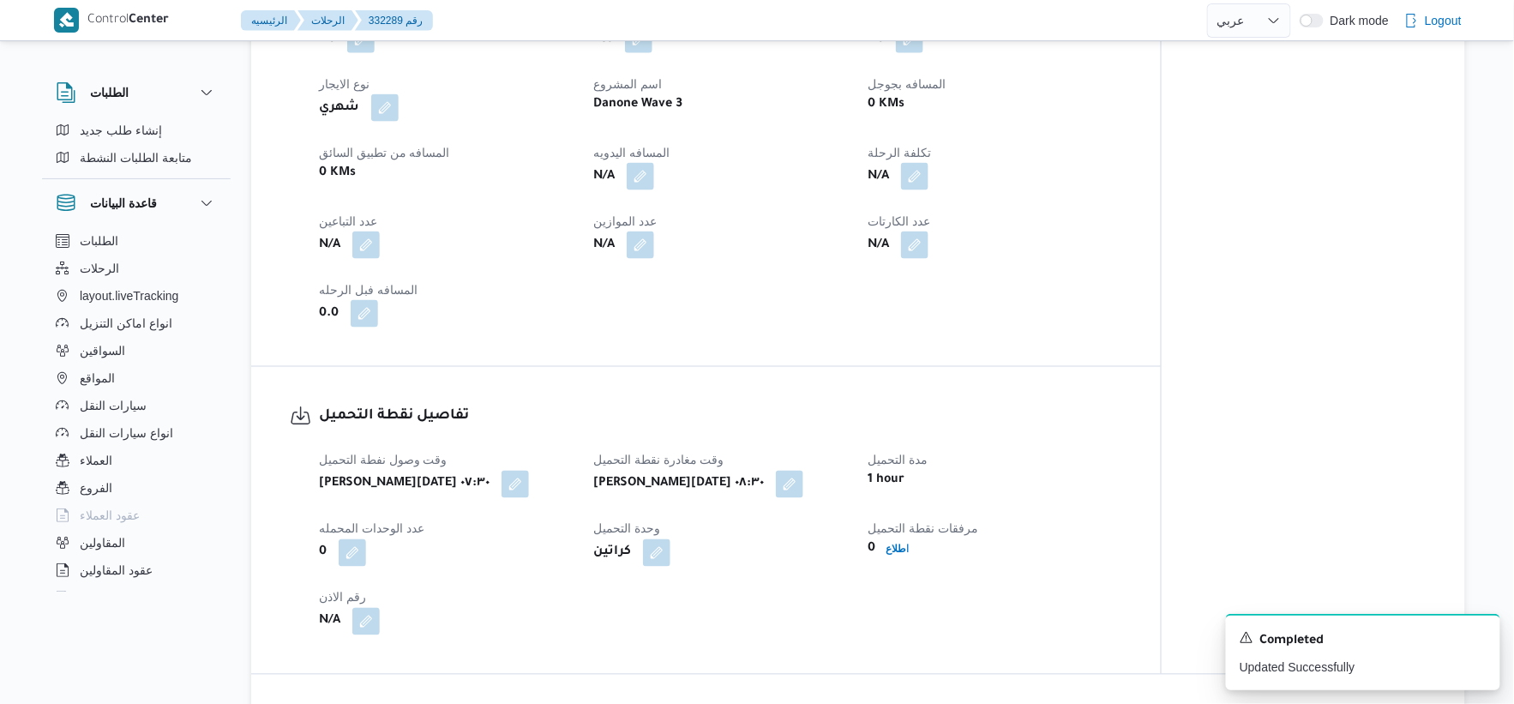
scroll to position [761, 0]
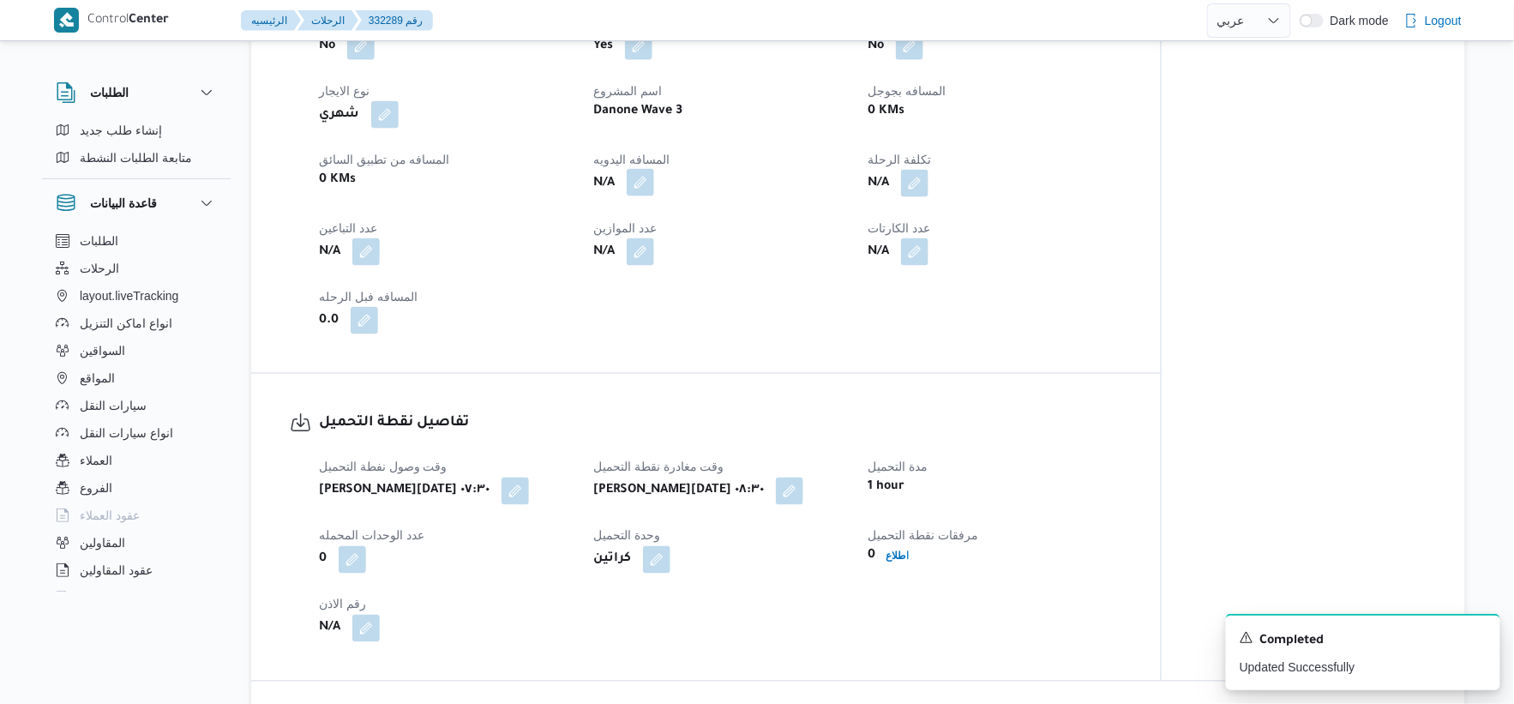
click at [641, 196] on button "button" at bounding box center [640, 182] width 27 height 27
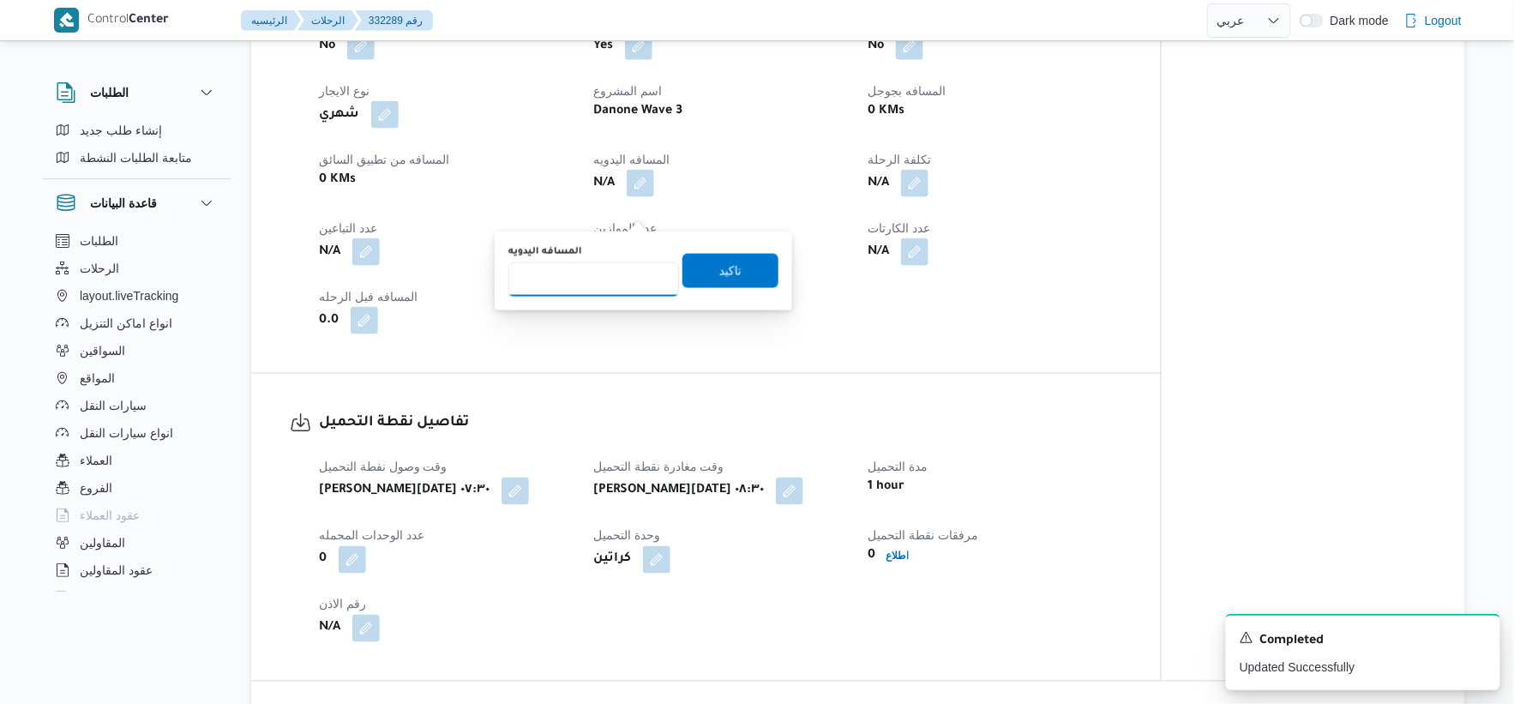
click at [589, 270] on input "المسافه اليدويه" at bounding box center [593, 279] width 171 height 34
type input "51"
click at [759, 270] on span "تاكيد" at bounding box center [730, 270] width 96 height 34
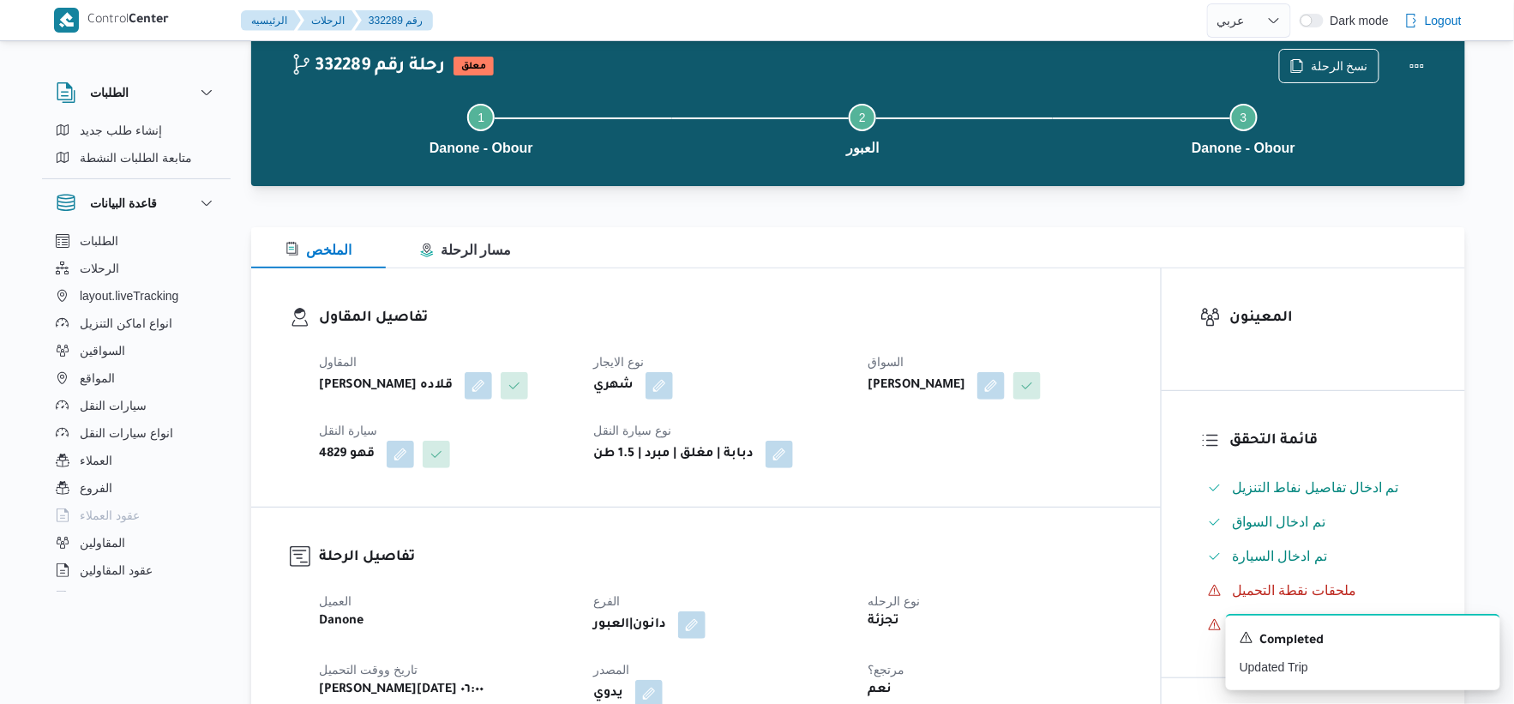
scroll to position [0, 0]
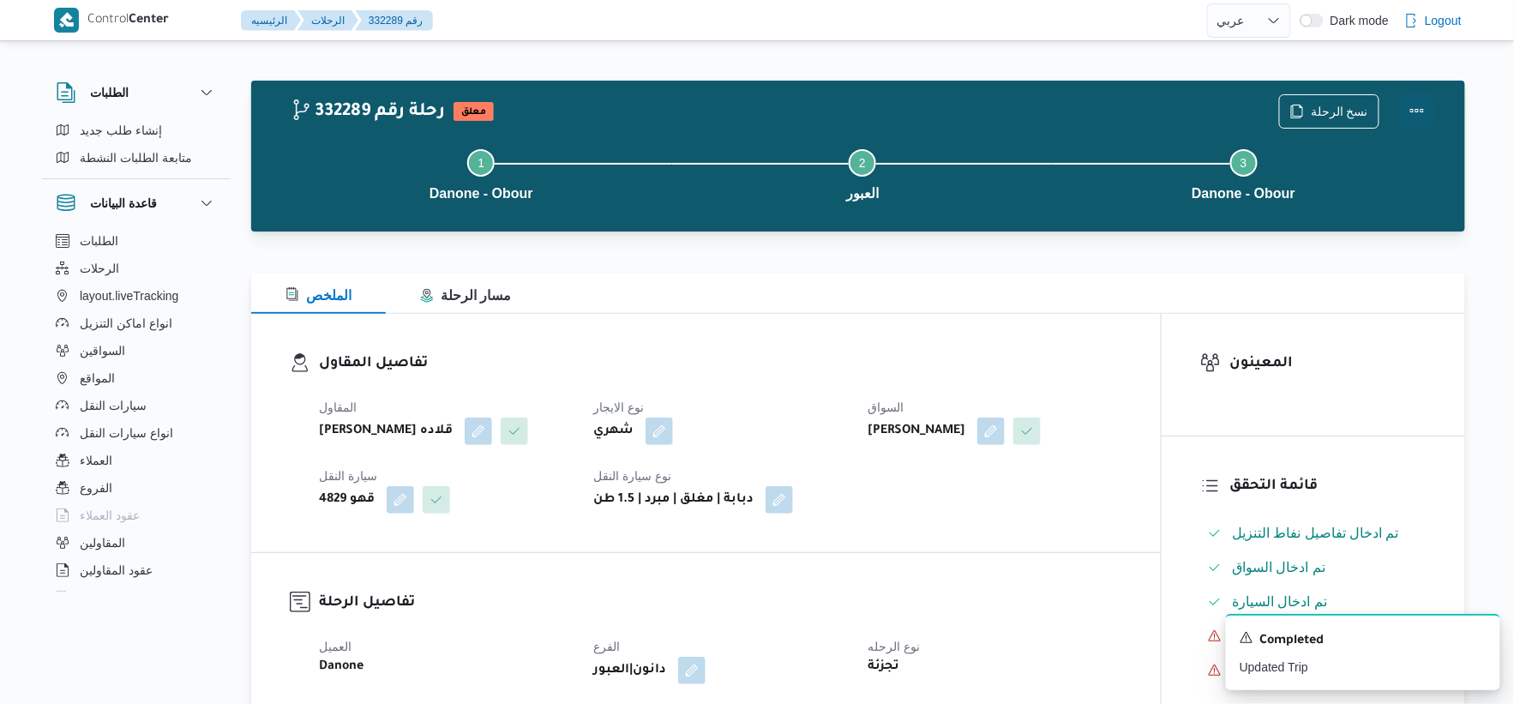
click at [946, 113] on button "Actions" at bounding box center [1417, 110] width 34 height 34
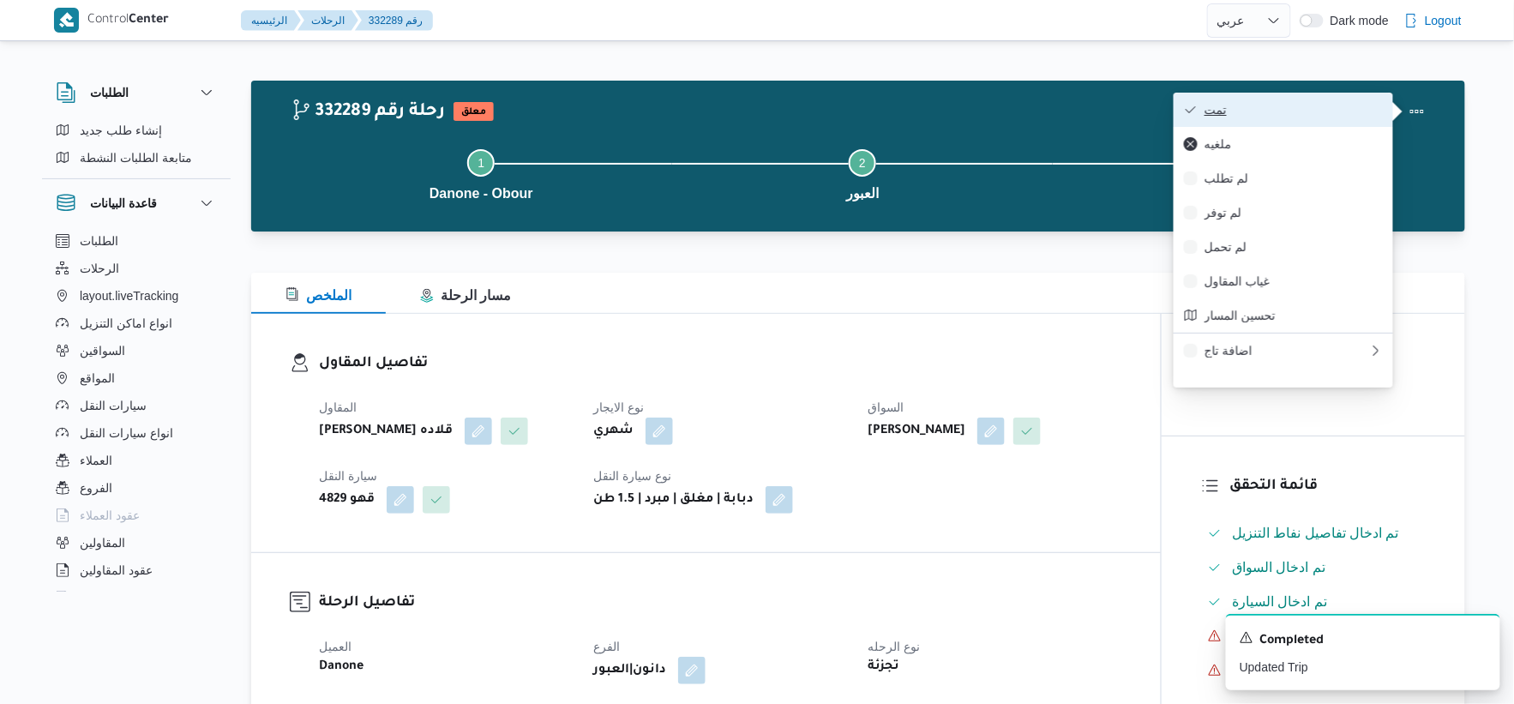
click at [946, 125] on button "تمت" at bounding box center [1283, 110] width 219 height 34
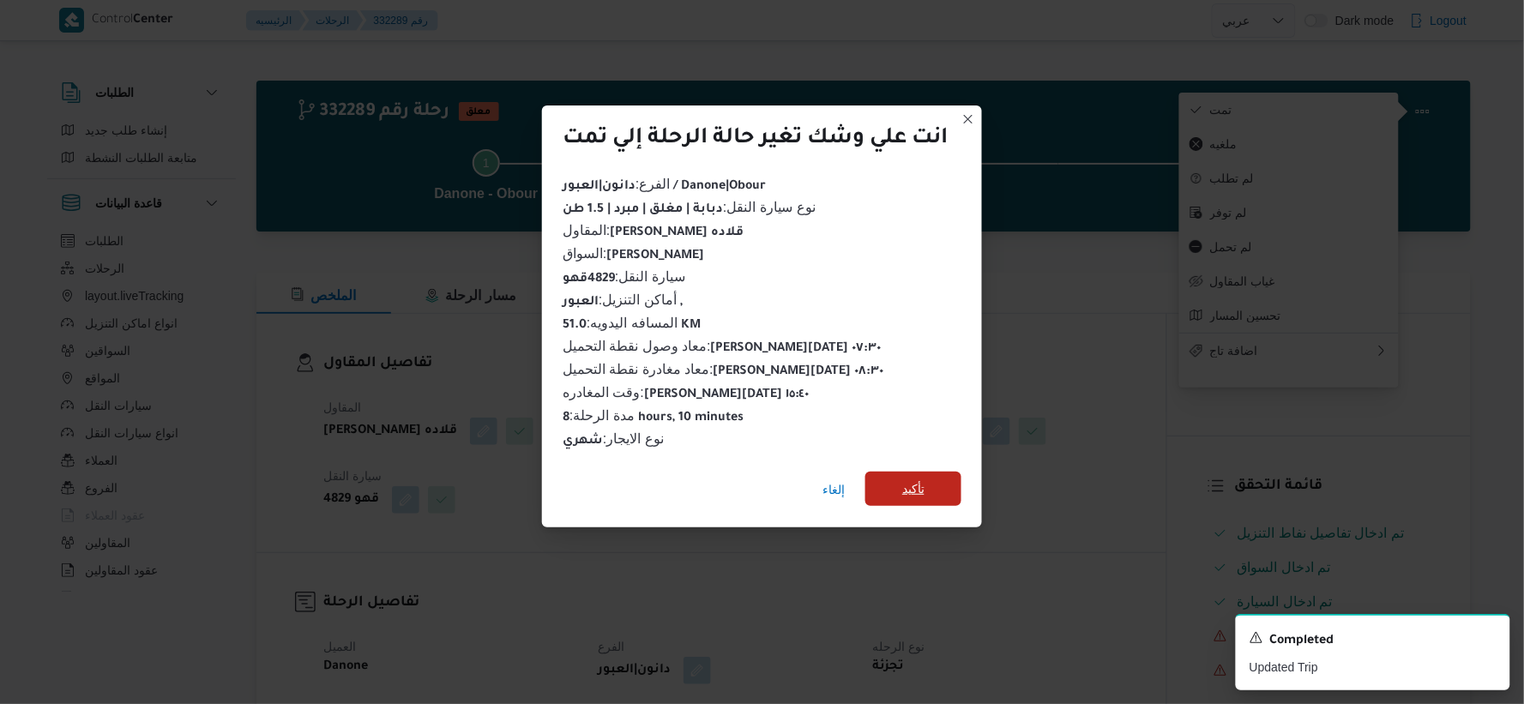
click at [920, 482] on span "تأكيد" at bounding box center [913, 488] width 22 height 21
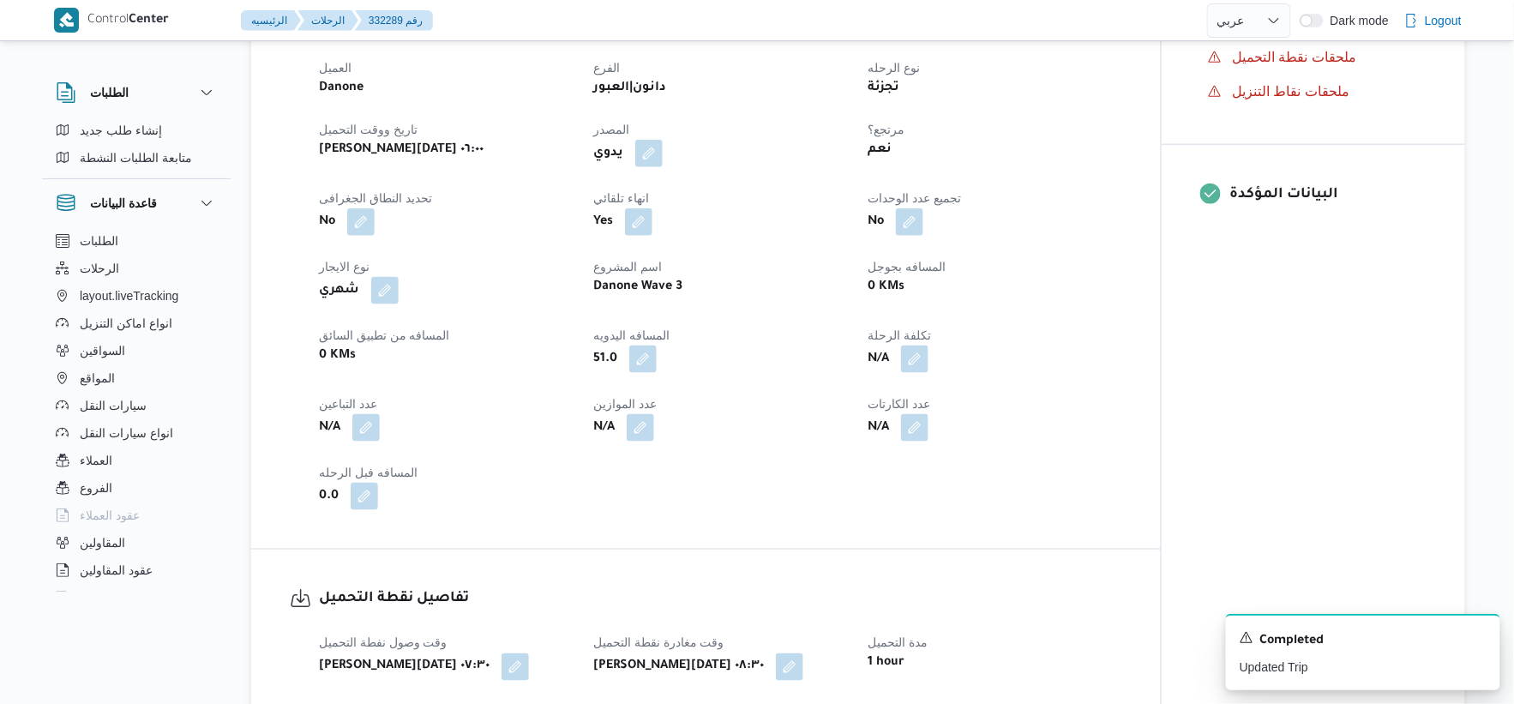
scroll to position [476, 0]
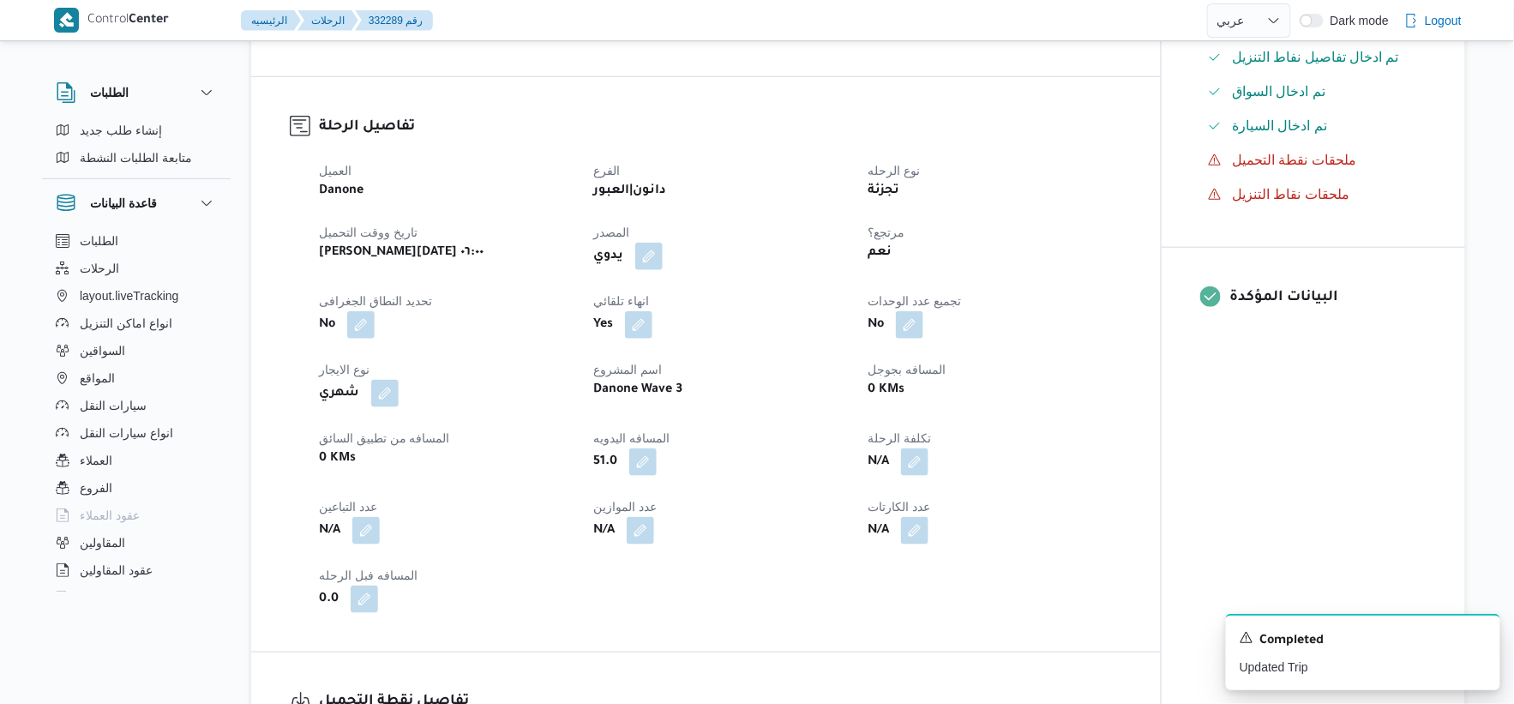
select select "ar"
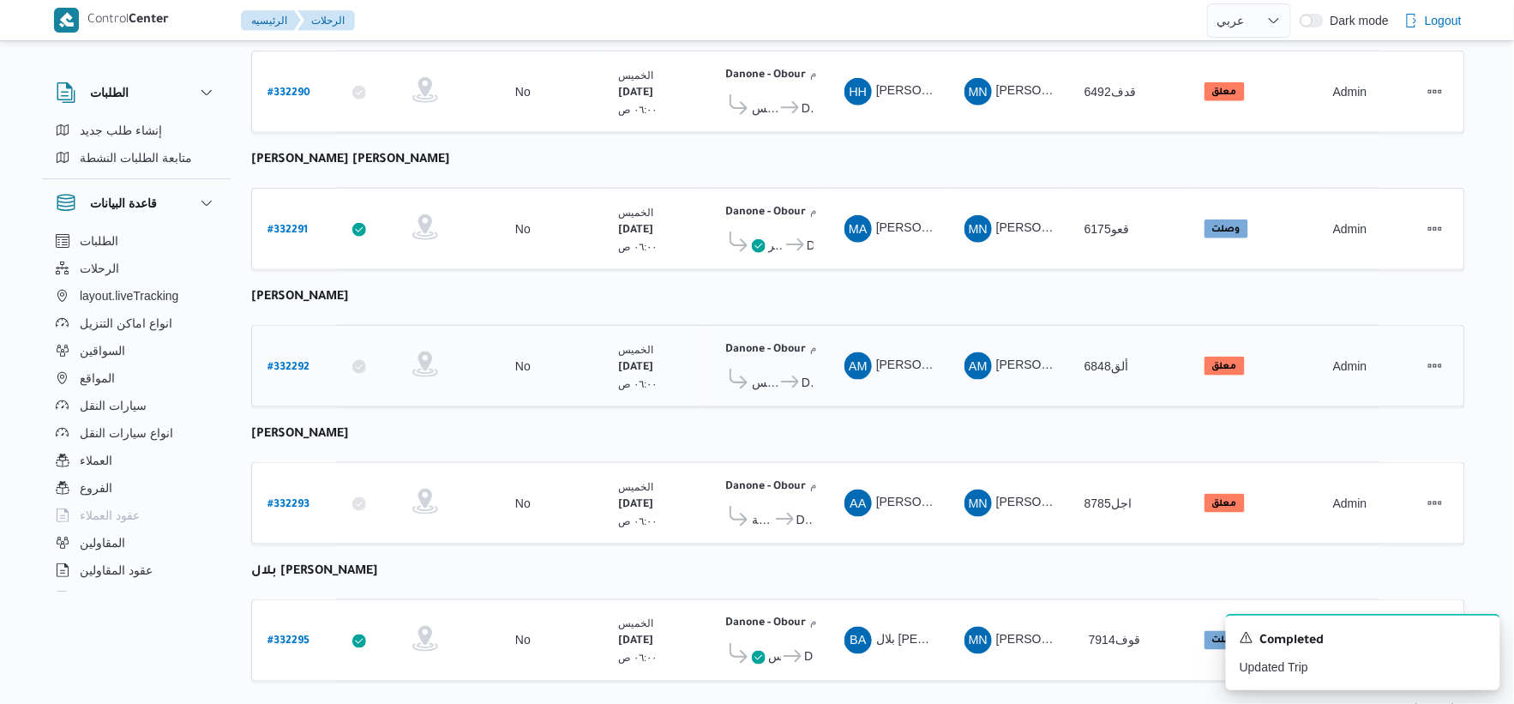
scroll to position [561, 0]
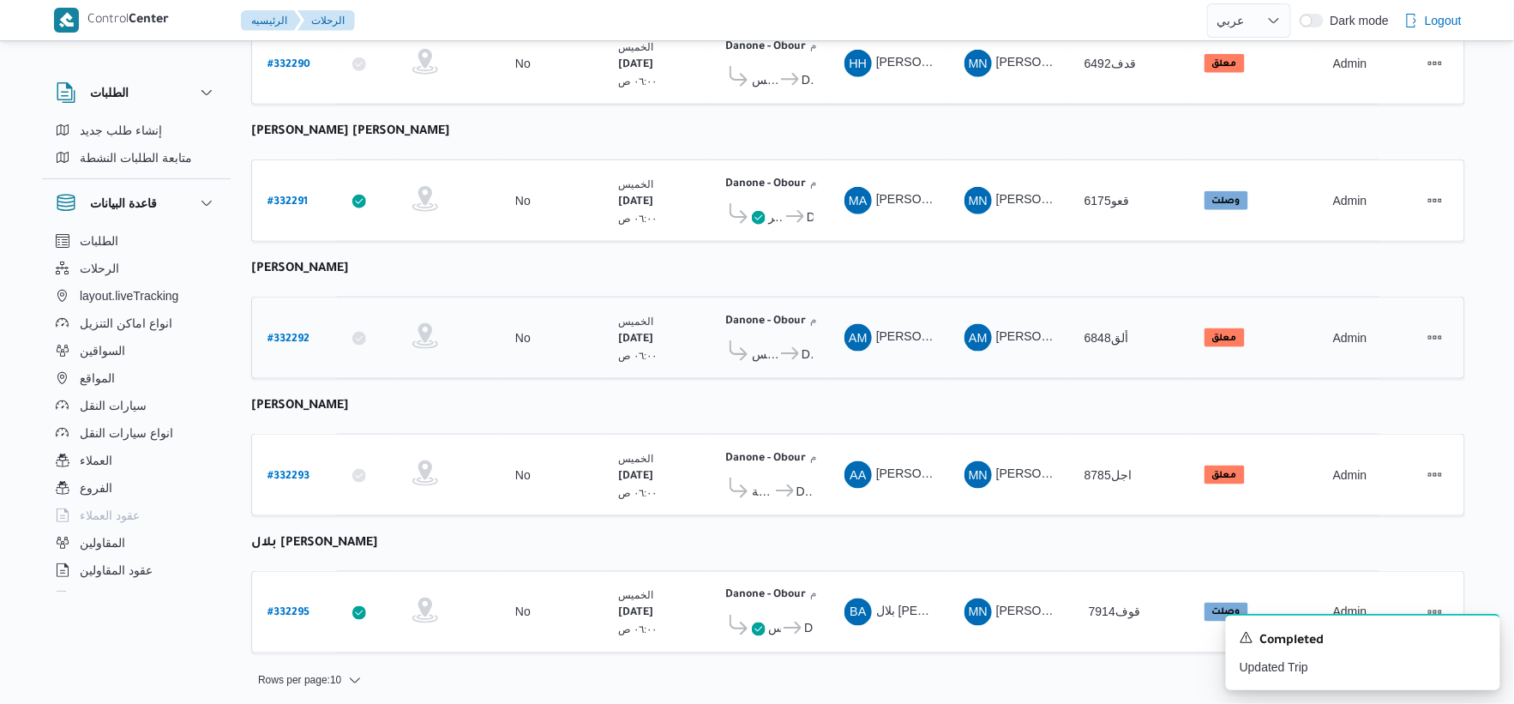
click at [304, 334] on b "# 332292" at bounding box center [289, 340] width 42 height 12
select select "ar"
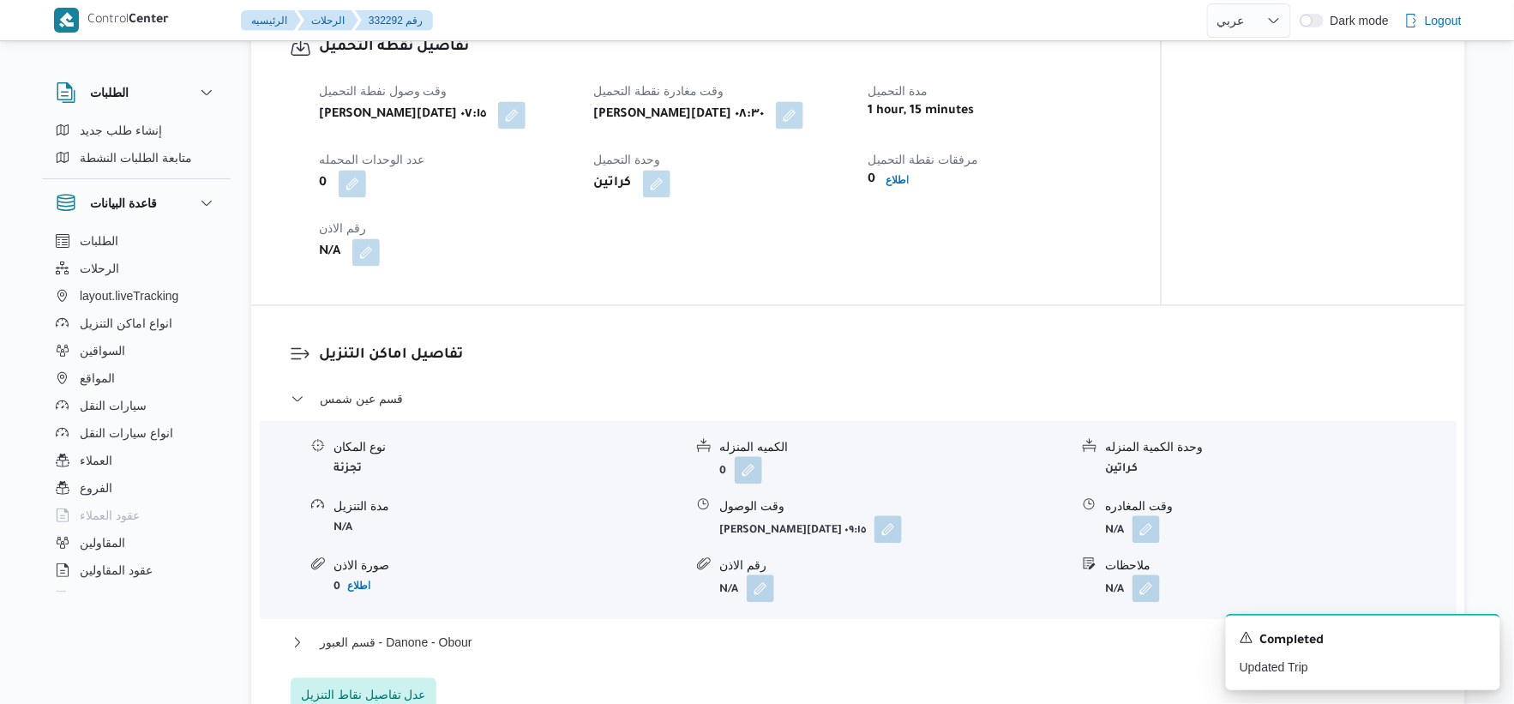
scroll to position [1143, 0]
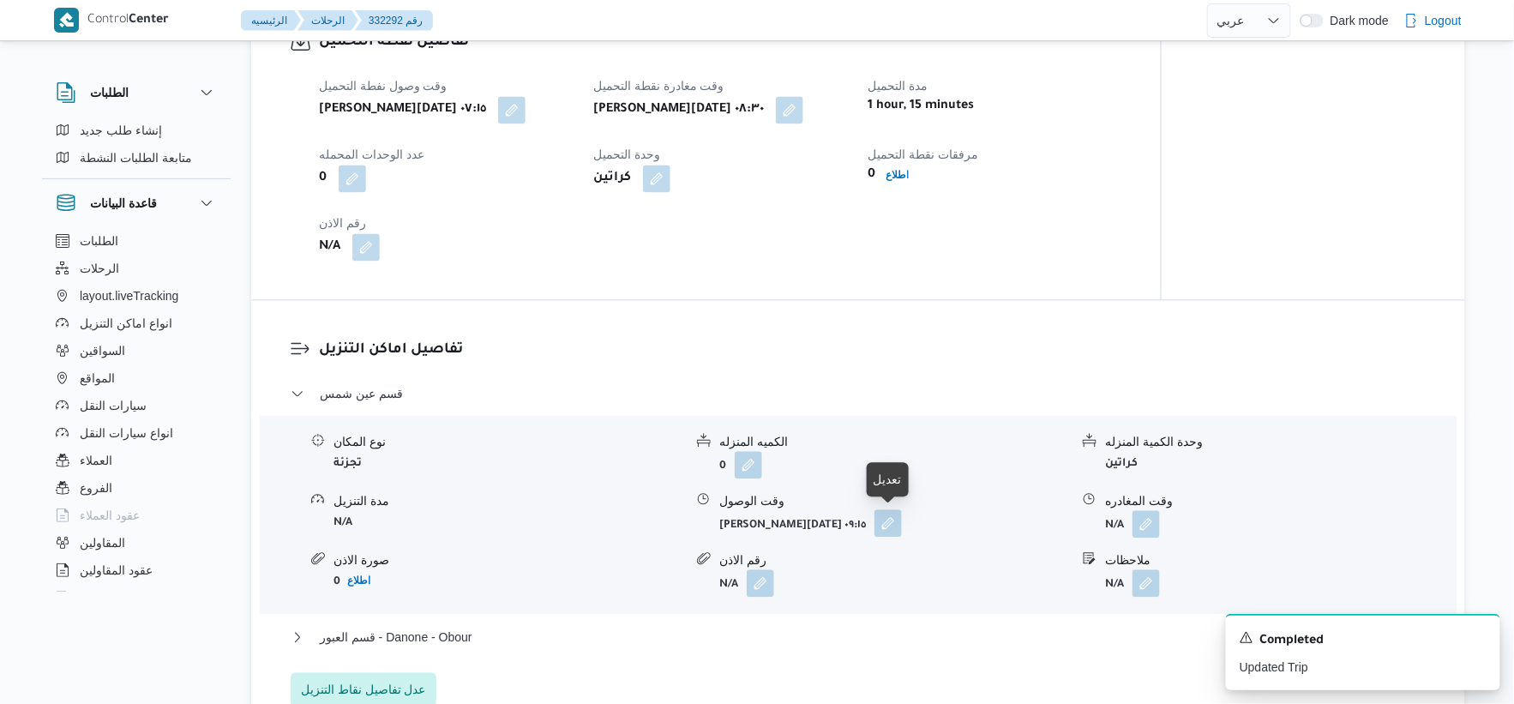
click at [894, 521] on button "button" at bounding box center [888, 522] width 27 height 27
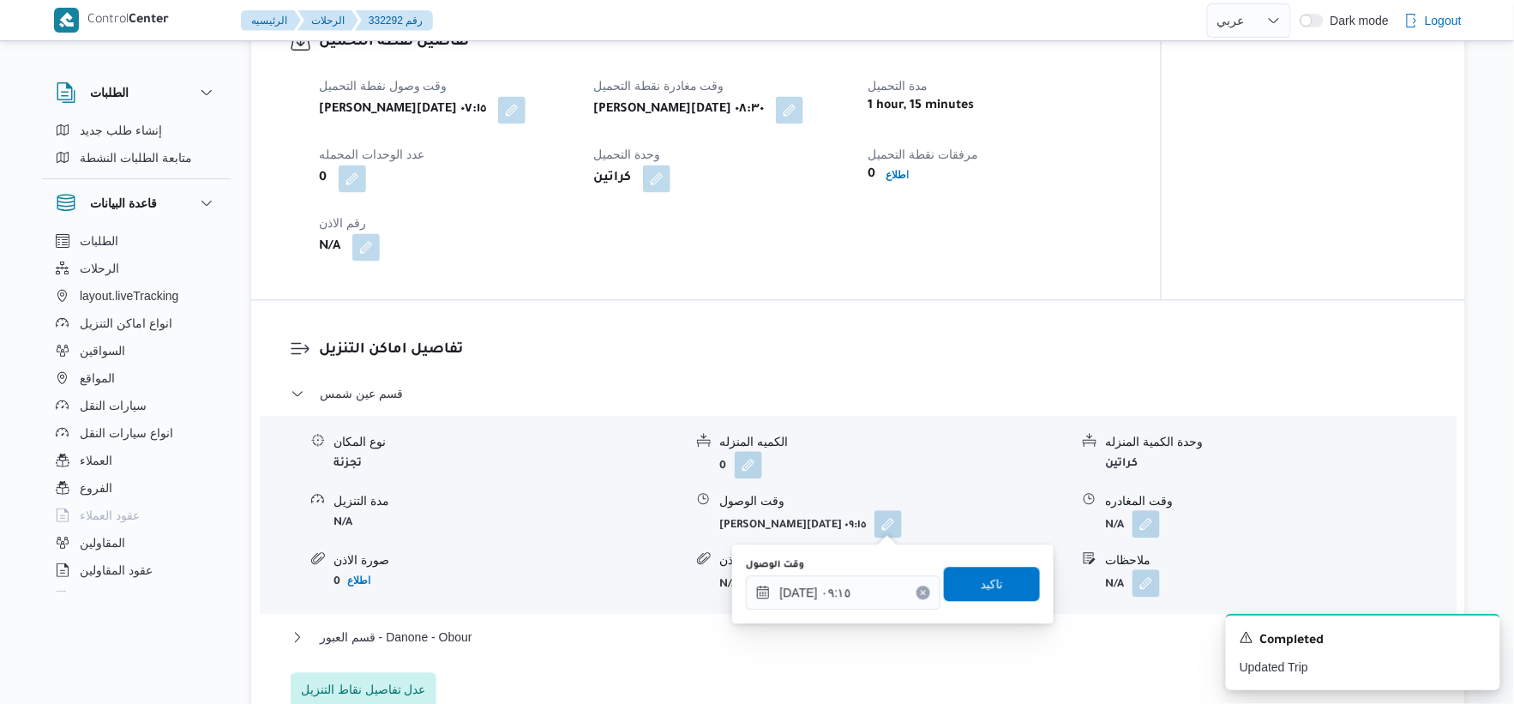
click at [863, 611] on div "You are in a dialog. To close this dialog, hit escape. وقت الوصول ٢١/٠٨/٢٠٢٥ ٠٩…" at bounding box center [893, 583] width 322 height 79
click at [861, 592] on input "٢١/٠٨/٢٠٢٥ ٠٩:١٥" at bounding box center [843, 592] width 195 height 34
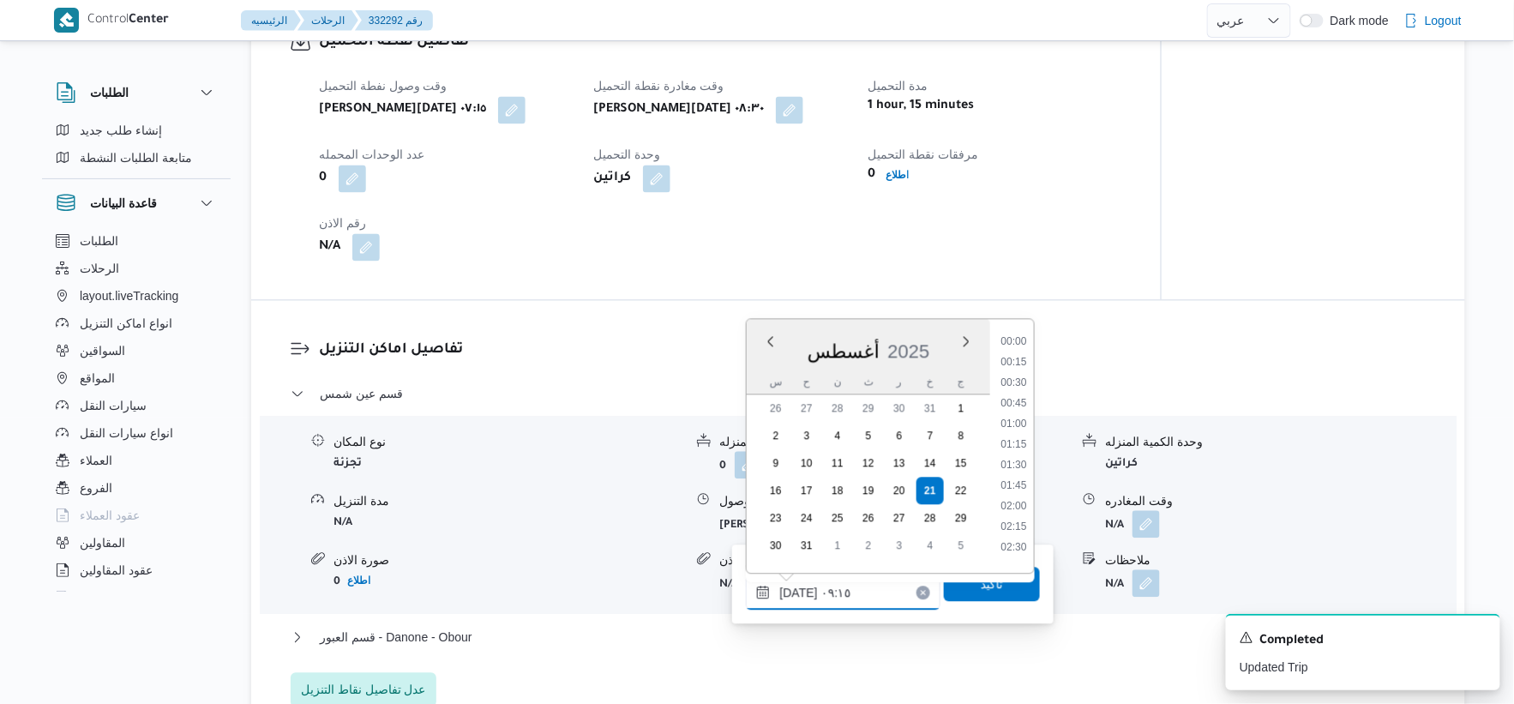
scroll to position [646, 0]
click at [946, 430] on li "09:00" at bounding box center [1013, 436] width 39 height 17
type input "٢١/٠٨/٢٠٢٥ ٠٩:٠٠"
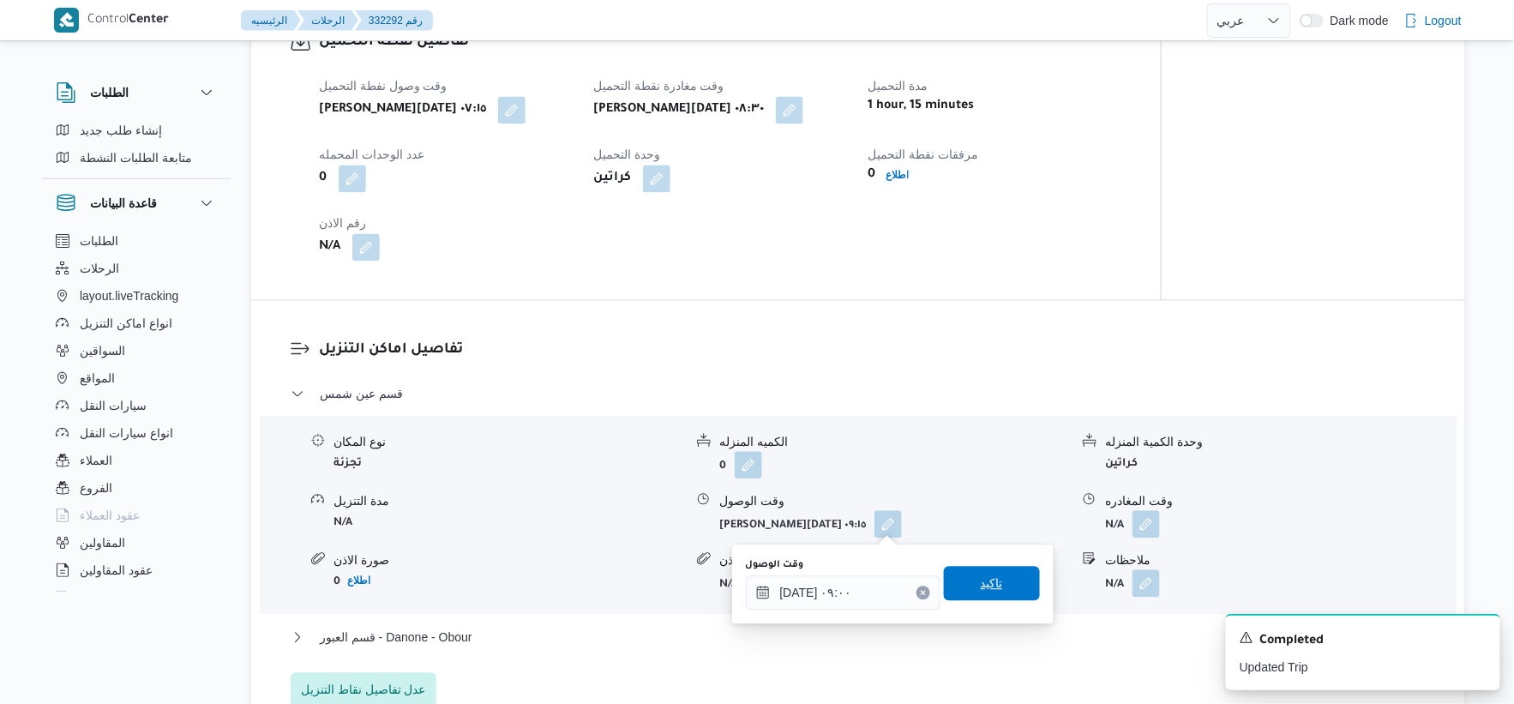
click at [946, 585] on span "تاكيد" at bounding box center [992, 583] width 96 height 34
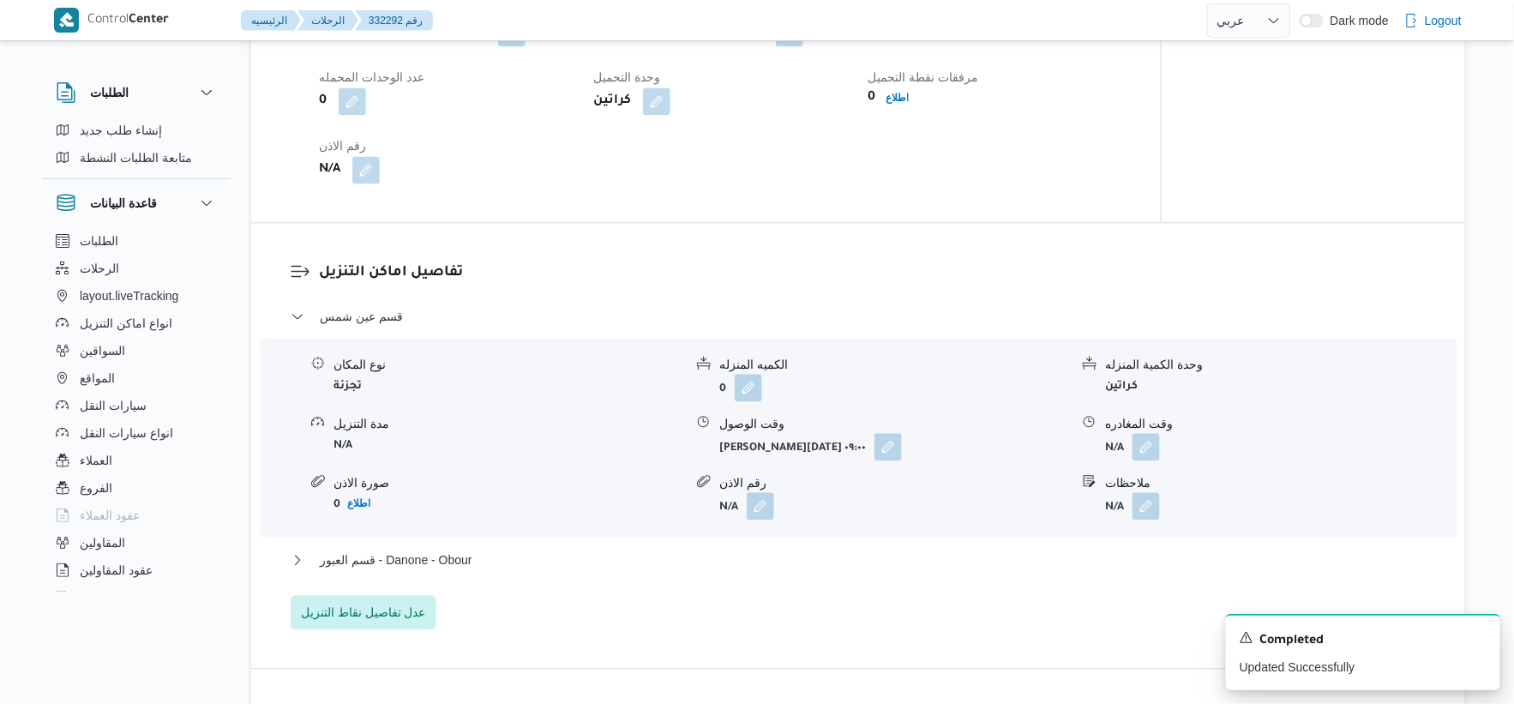
scroll to position [1524, 0]
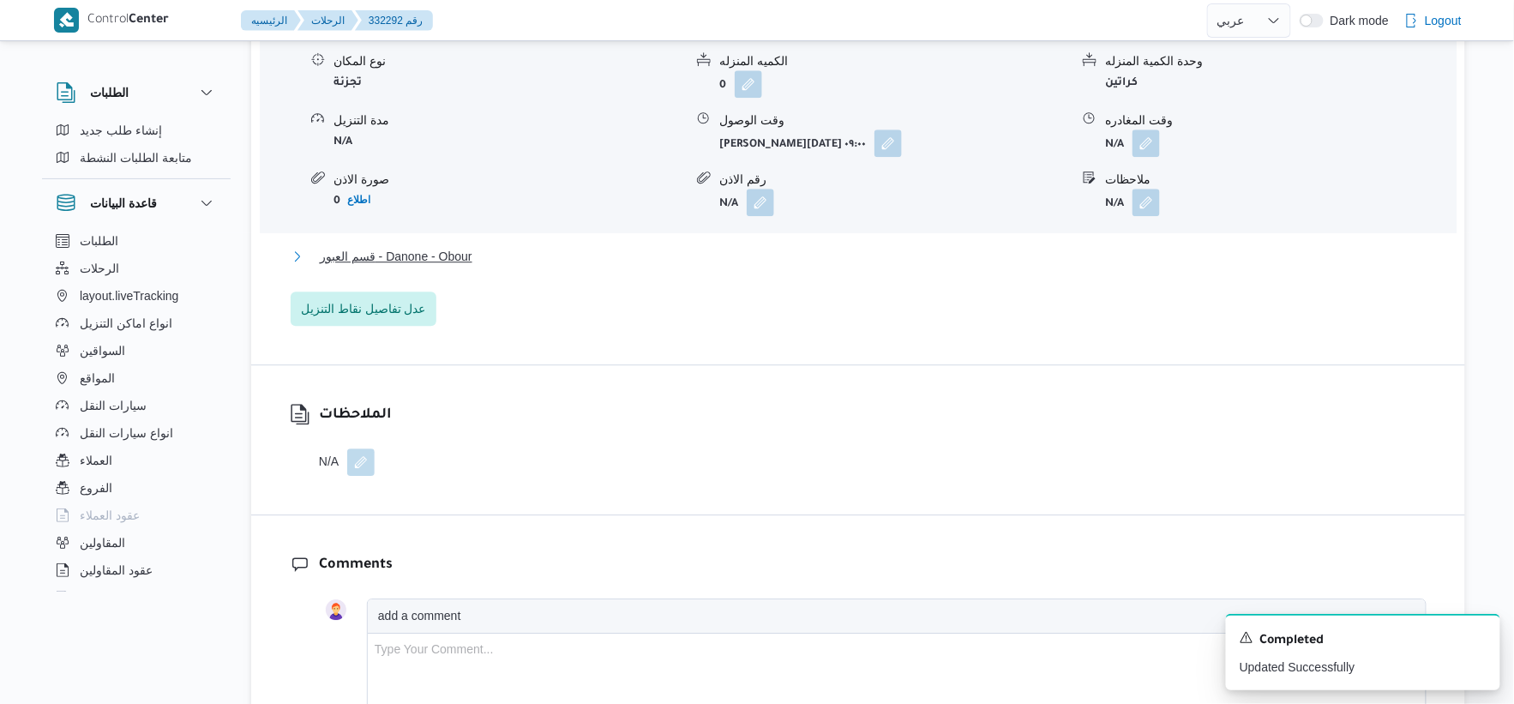
click at [530, 246] on button "قسم العبور - Danone - Obour" at bounding box center [859, 256] width 1136 height 21
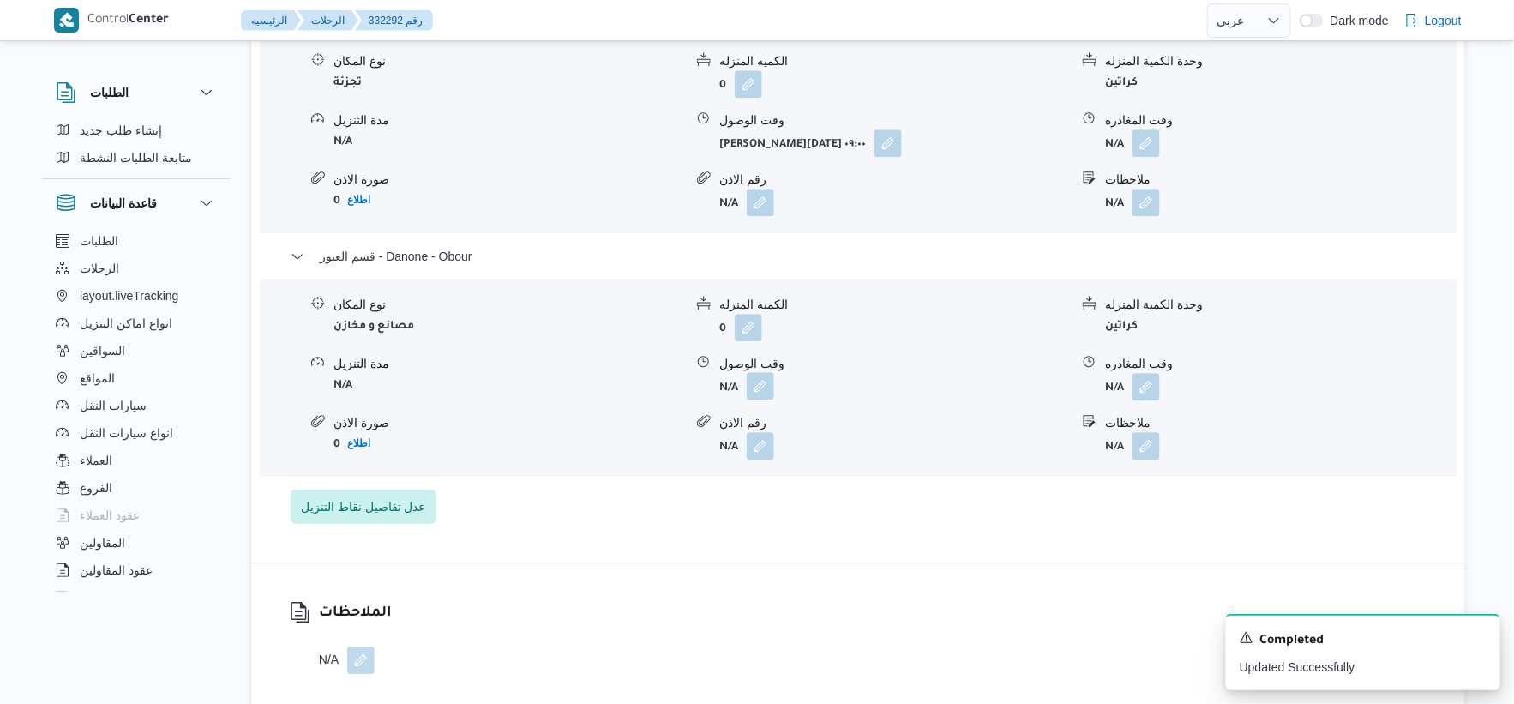
click at [769, 393] on button "button" at bounding box center [760, 385] width 27 height 27
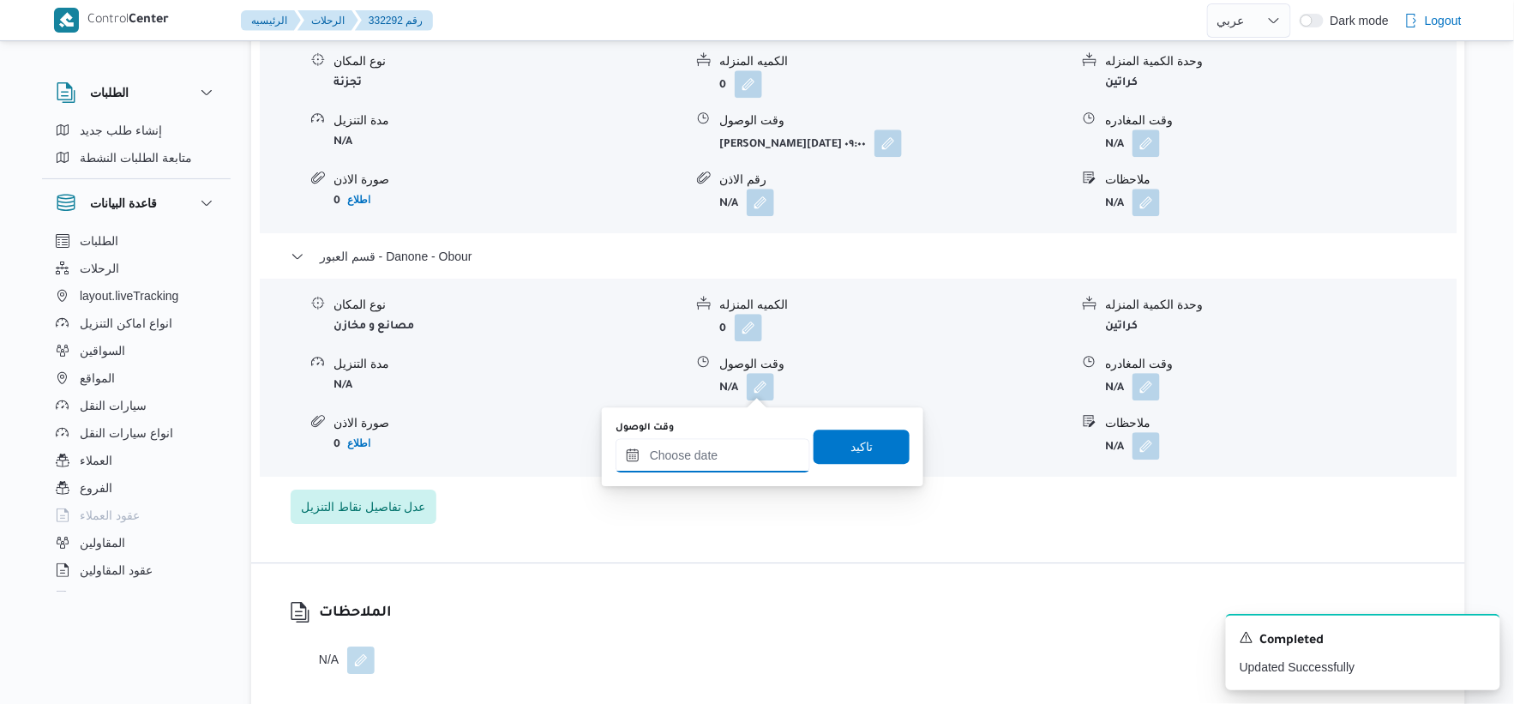
click at [749, 447] on input "وقت الوصول" at bounding box center [713, 455] width 195 height 34
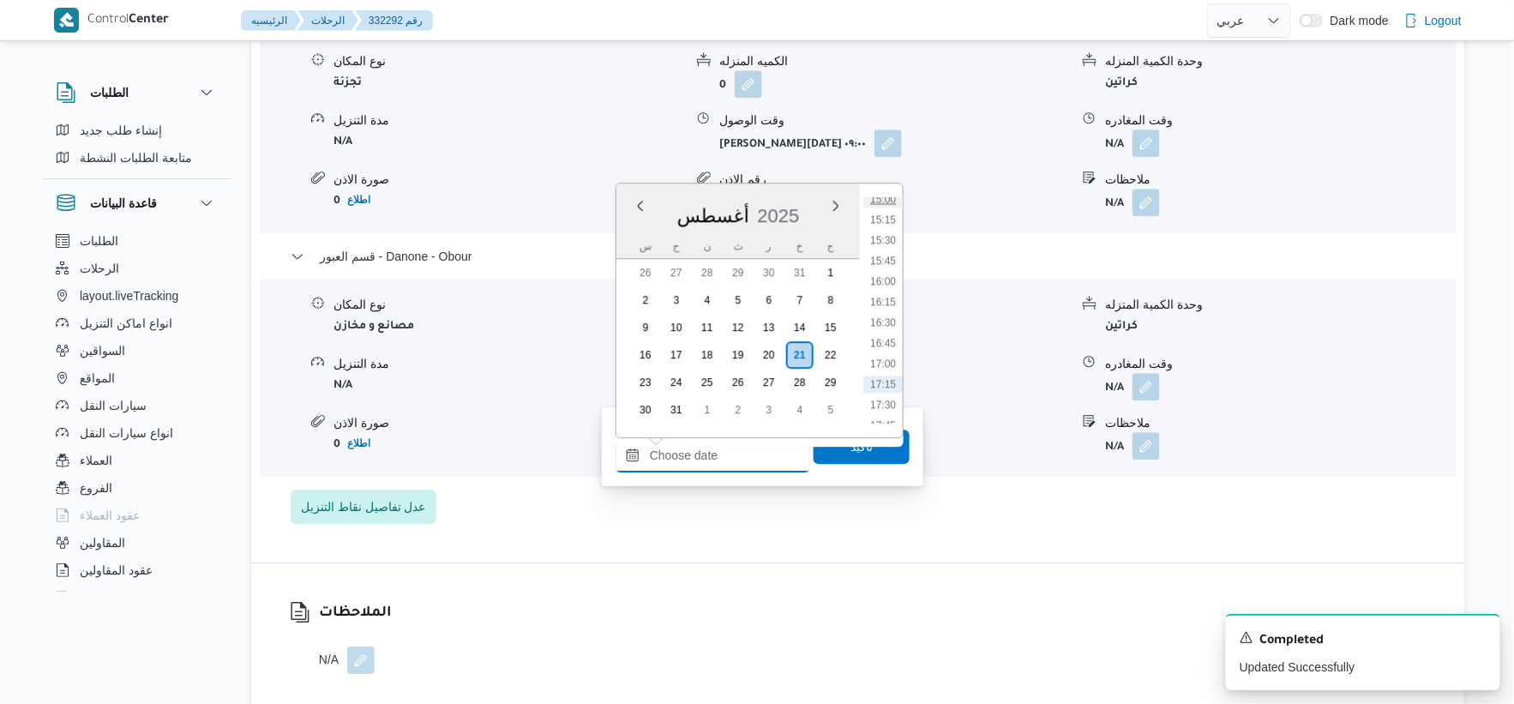
scroll to position [1209, 0]
click at [881, 292] on li "15:45" at bounding box center [882, 293] width 39 height 17
type input "٢١/٠٨/٢٠٢٥ ١٥:٤٥"
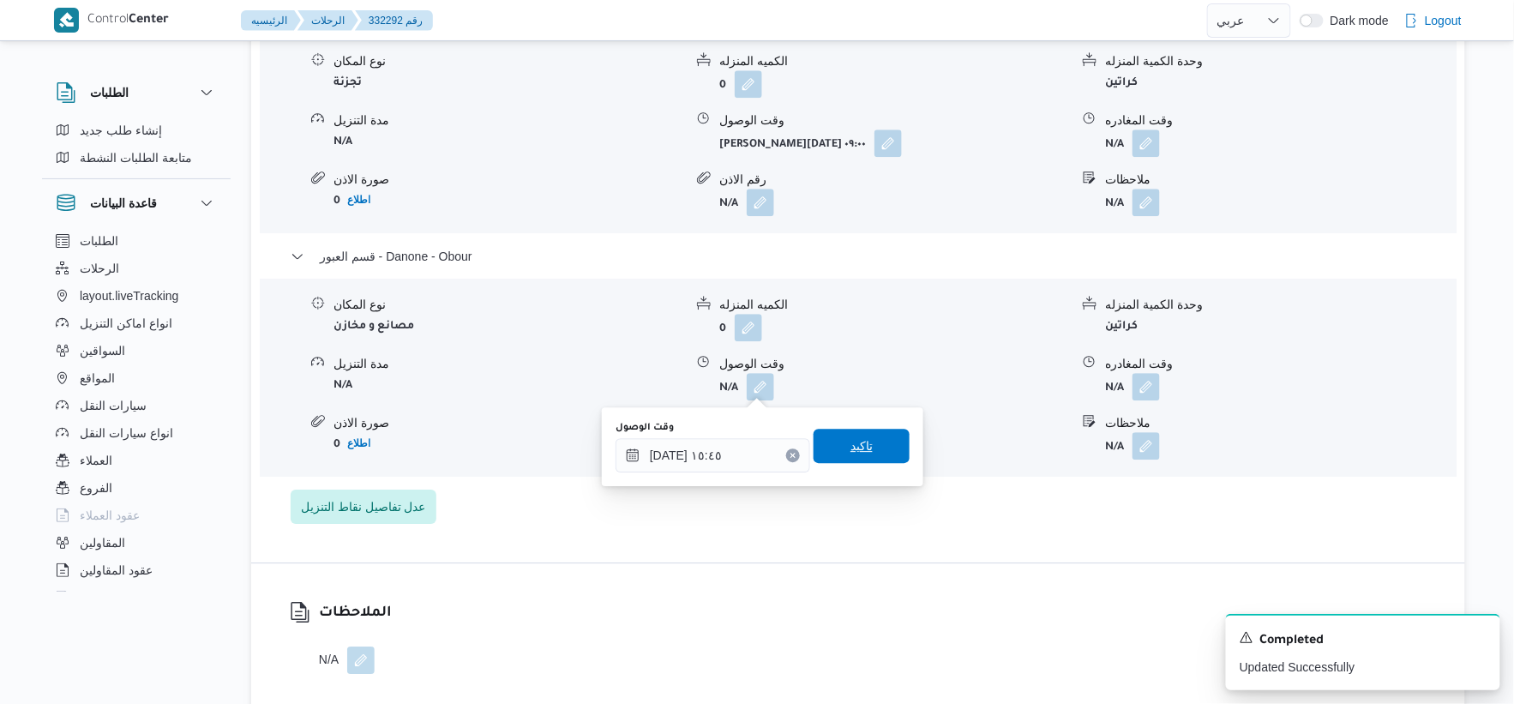
click at [867, 444] on span "تاكيد" at bounding box center [862, 446] width 96 height 34
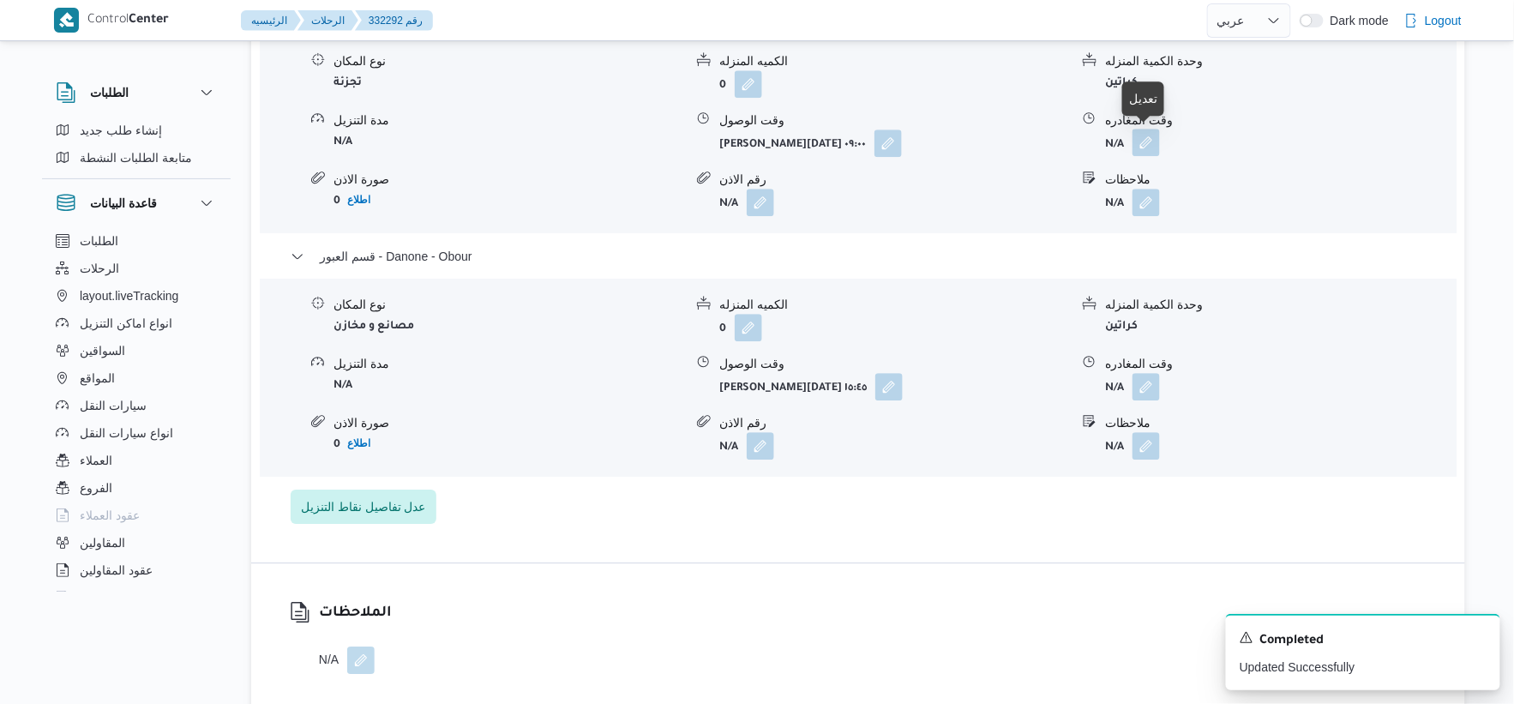
click at [946, 143] on button "button" at bounding box center [1146, 142] width 27 height 27
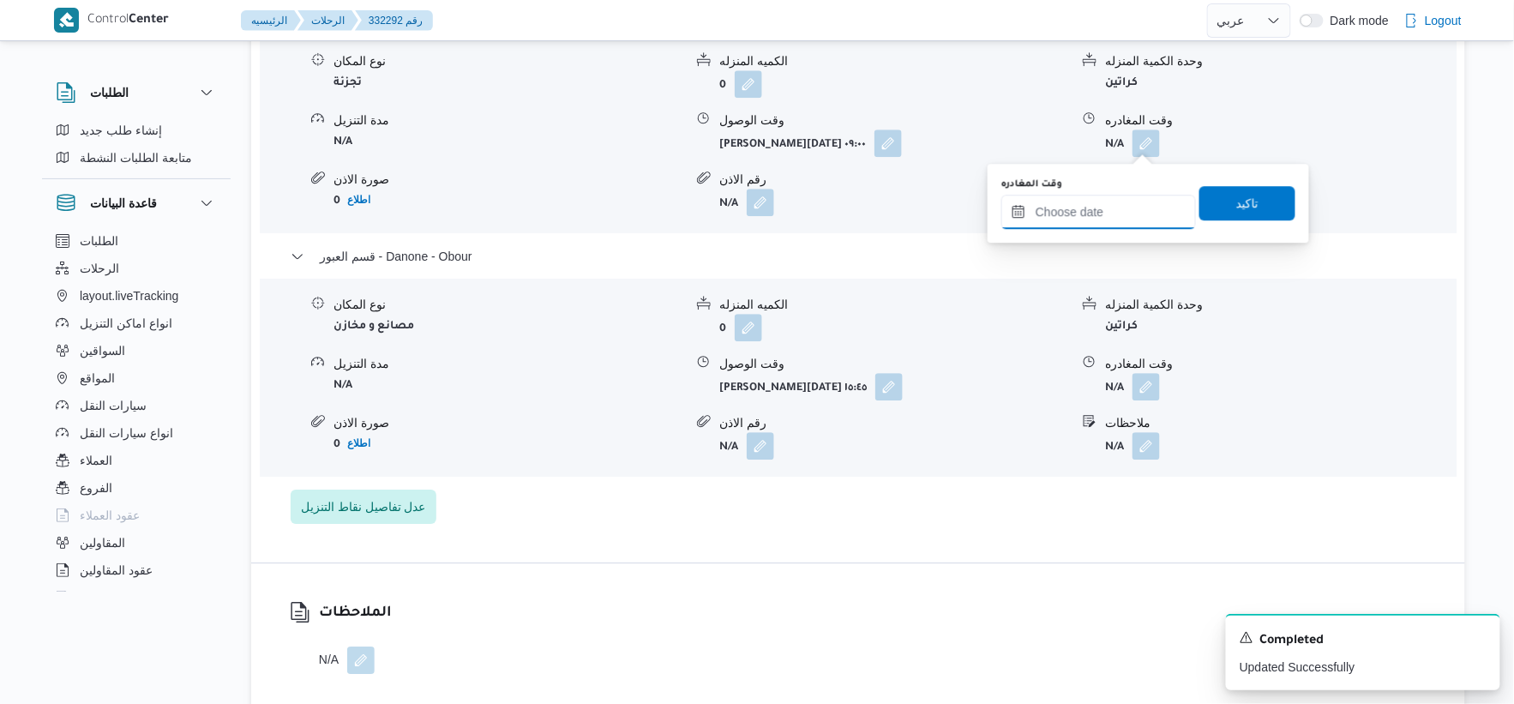
click at [946, 204] on input "وقت المغادره" at bounding box center [1098, 212] width 195 height 34
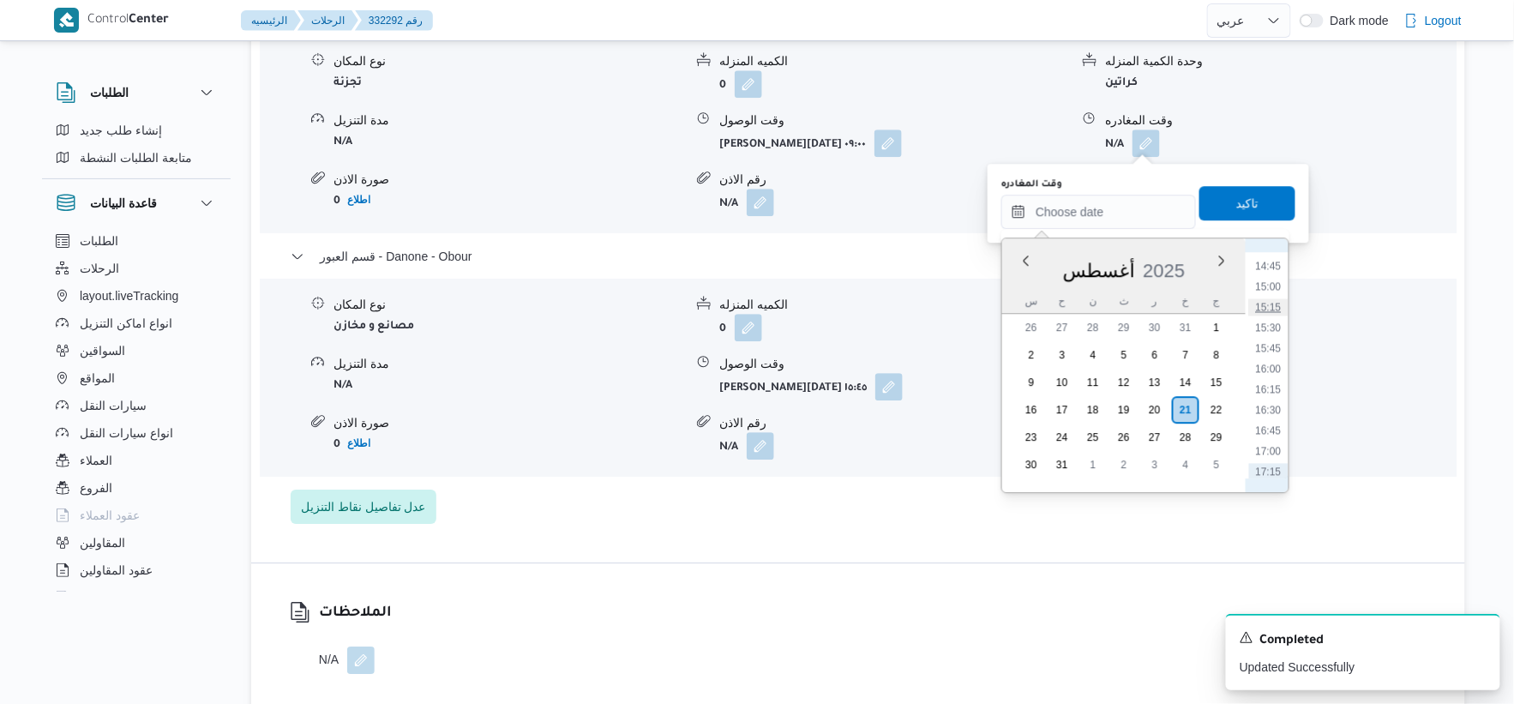
click at [946, 303] on li "15:15" at bounding box center [1268, 306] width 39 height 17
type input "٢١/٠٨/٢٠٢٥ ١٥:١٥"
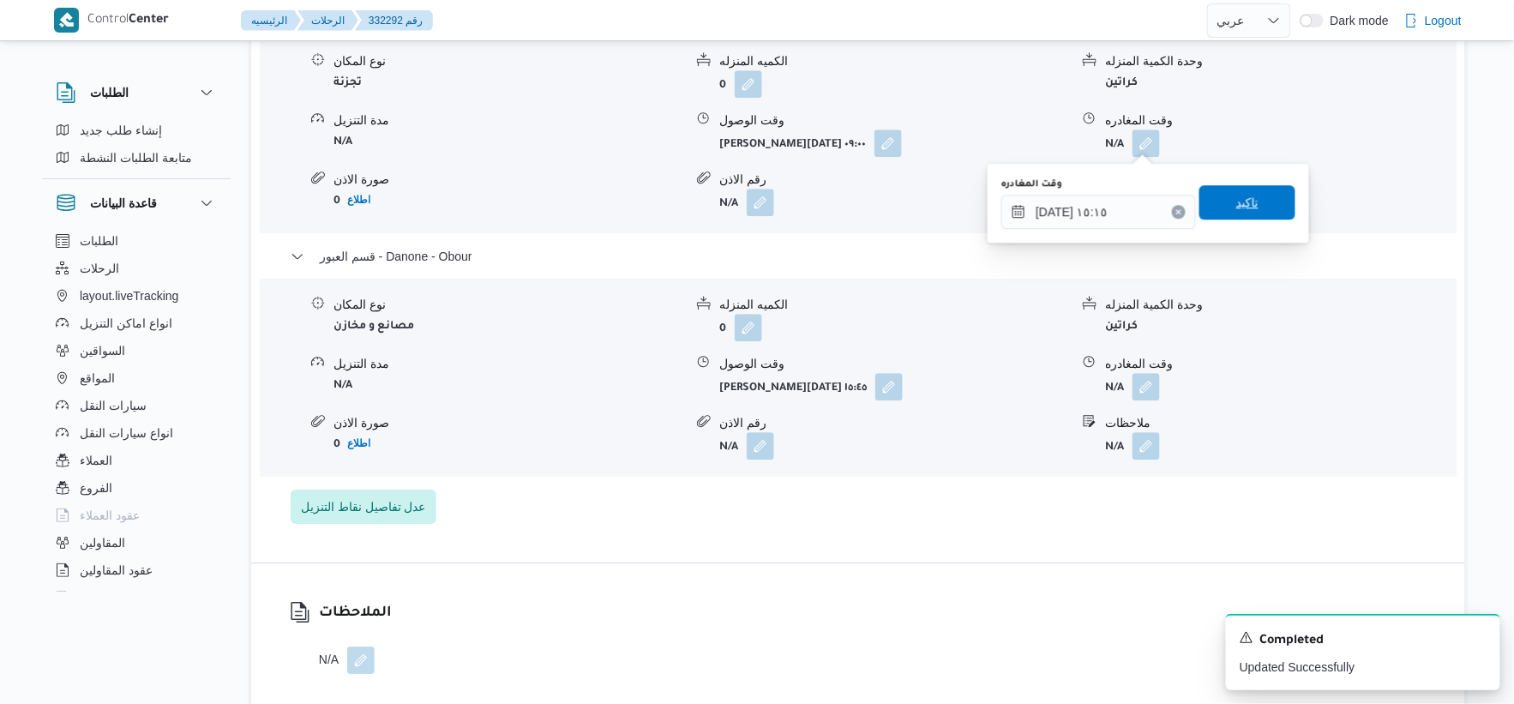
click at [946, 213] on span "تاكيد" at bounding box center [1248, 202] width 96 height 34
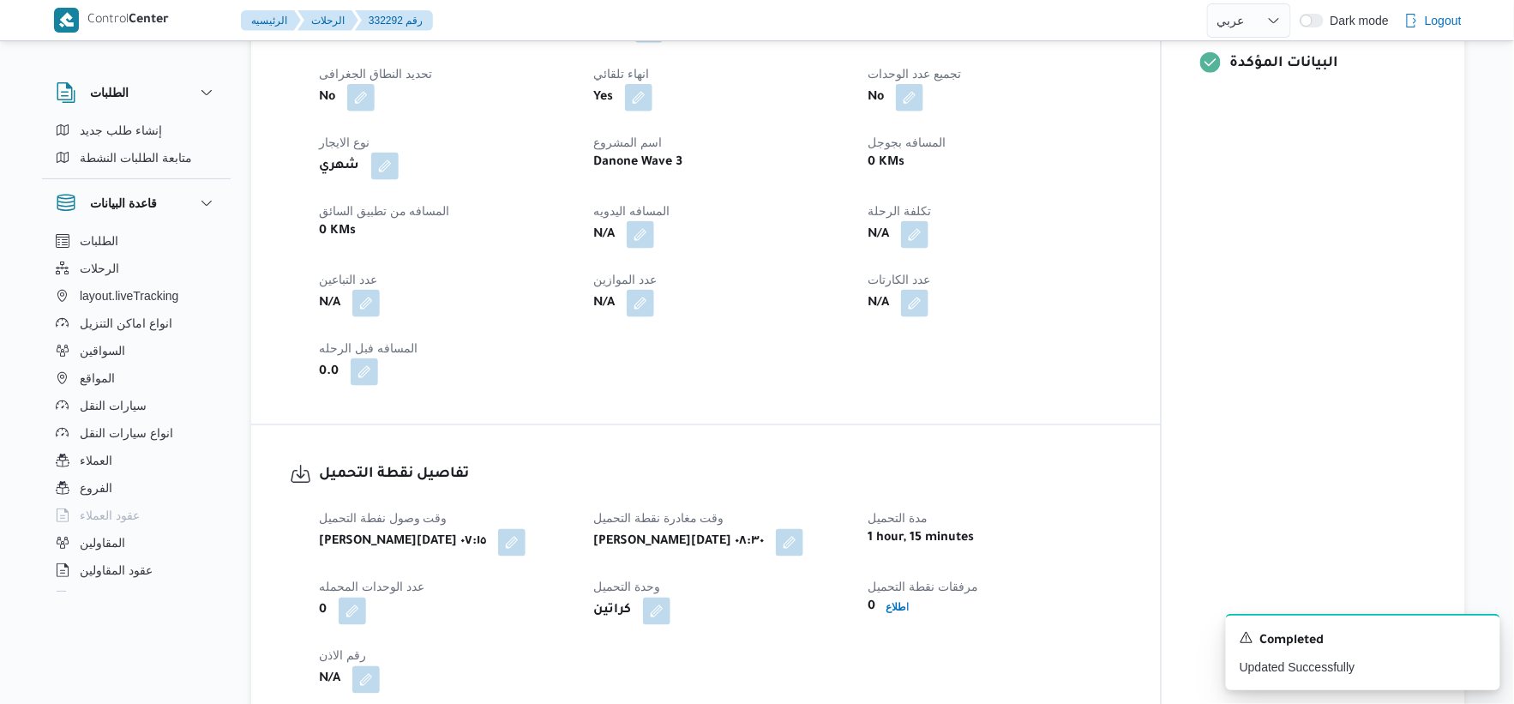
scroll to position [666, 0]
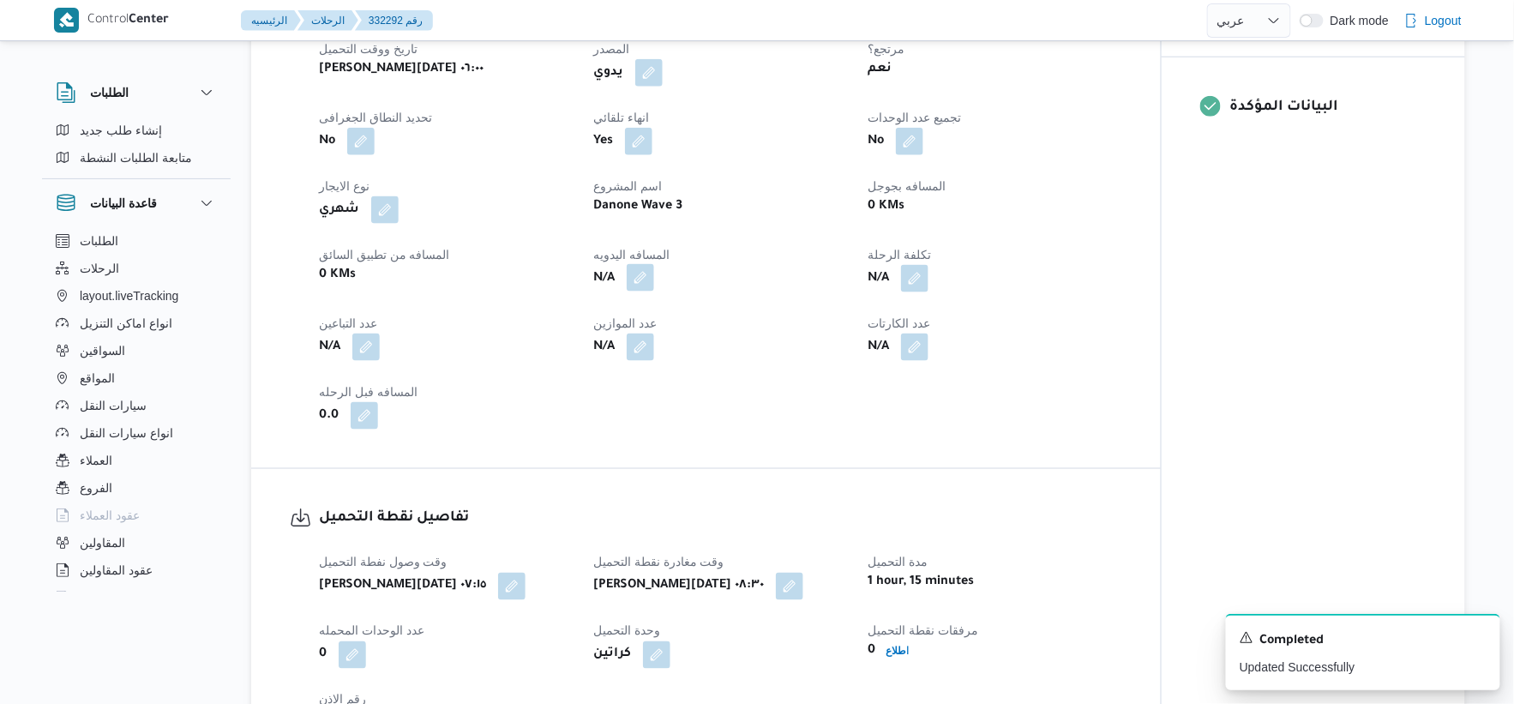
drag, startPoint x: 624, startPoint y: 277, endPoint x: 634, endPoint y: 276, distance: 10.3
click at [626, 277] on span at bounding box center [636, 278] width 36 height 27
click at [645, 276] on button "button" at bounding box center [640, 277] width 27 height 27
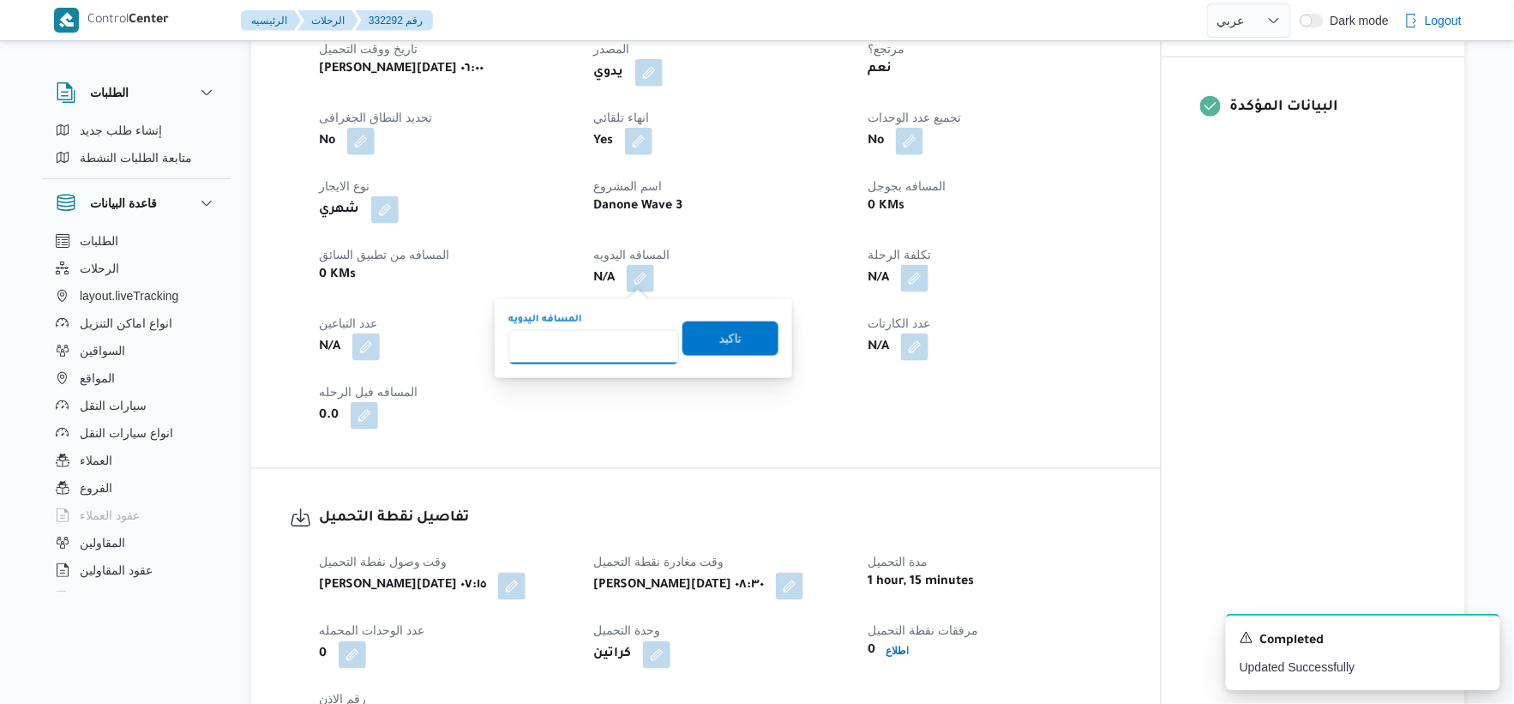
click at [580, 352] on input "المسافه اليدويه" at bounding box center [593, 347] width 171 height 34
type input "57"
click at [714, 347] on span "تاكيد" at bounding box center [730, 338] width 96 height 34
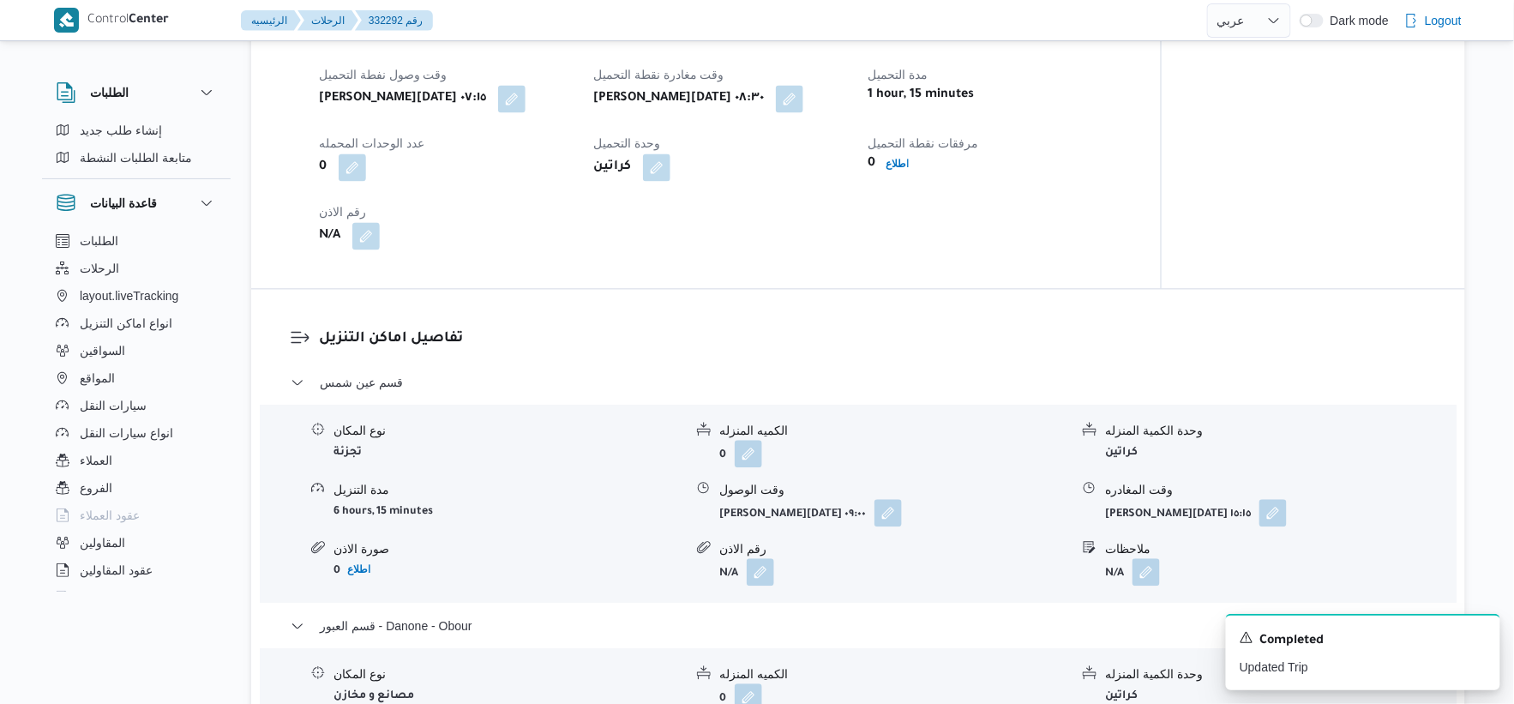
scroll to position [1428, 0]
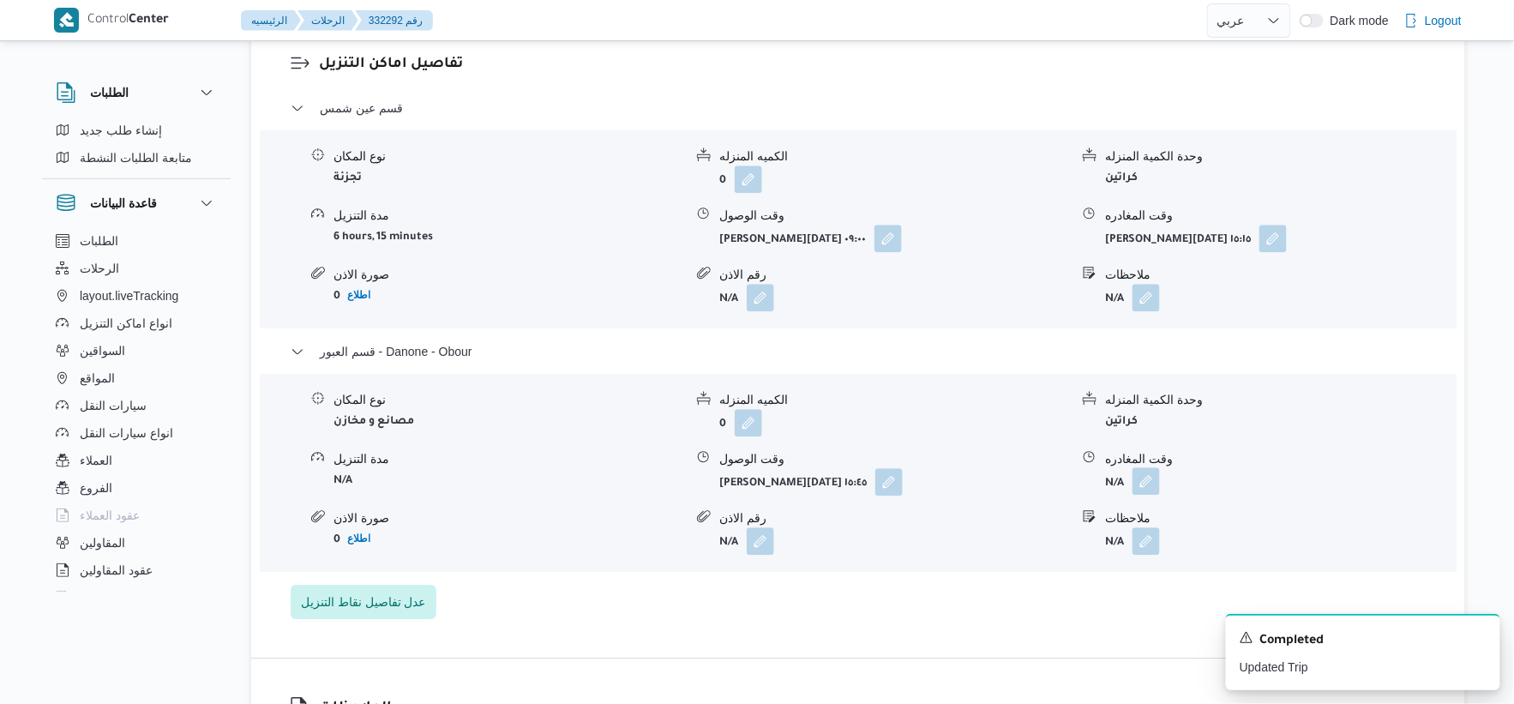
click at [946, 475] on button "button" at bounding box center [1146, 480] width 27 height 27
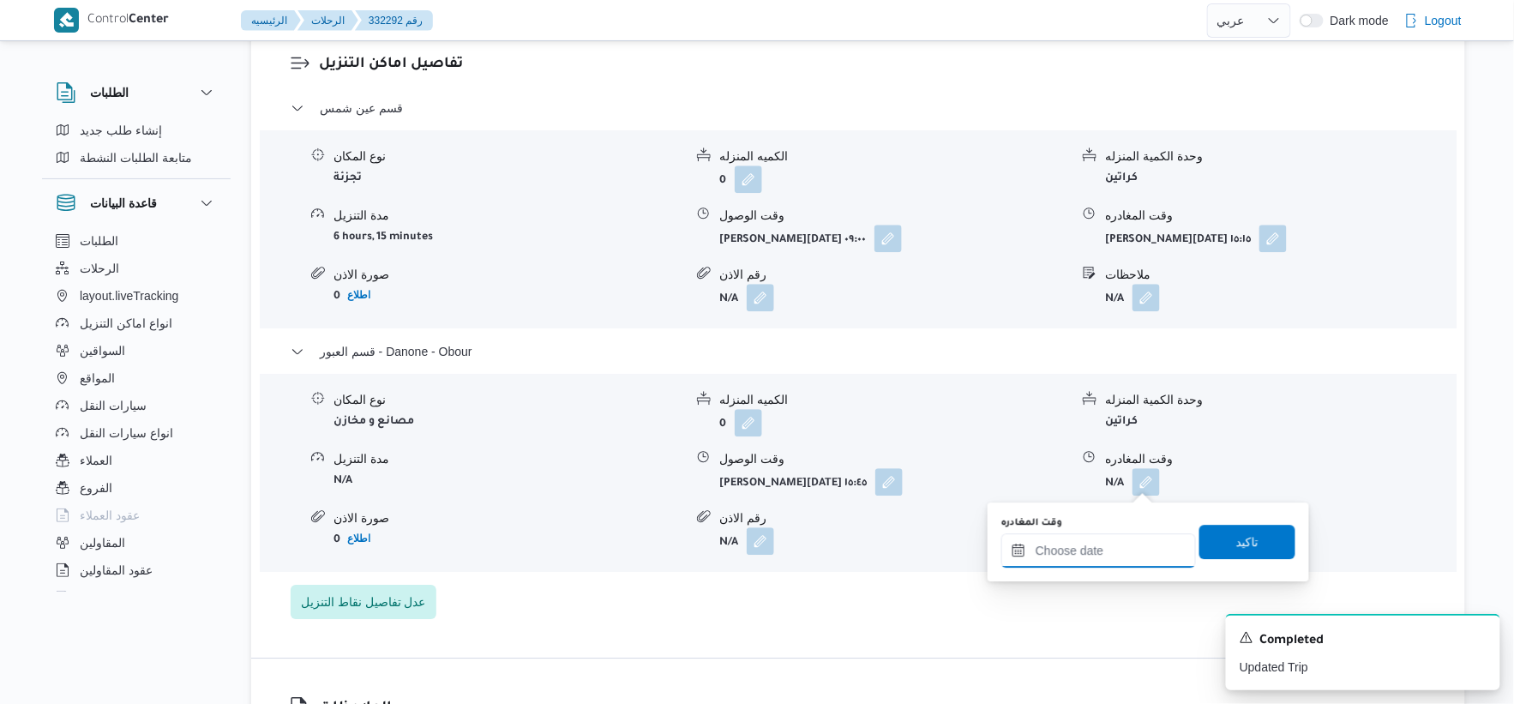
click at [946, 545] on input "وقت المغادره" at bounding box center [1098, 550] width 195 height 34
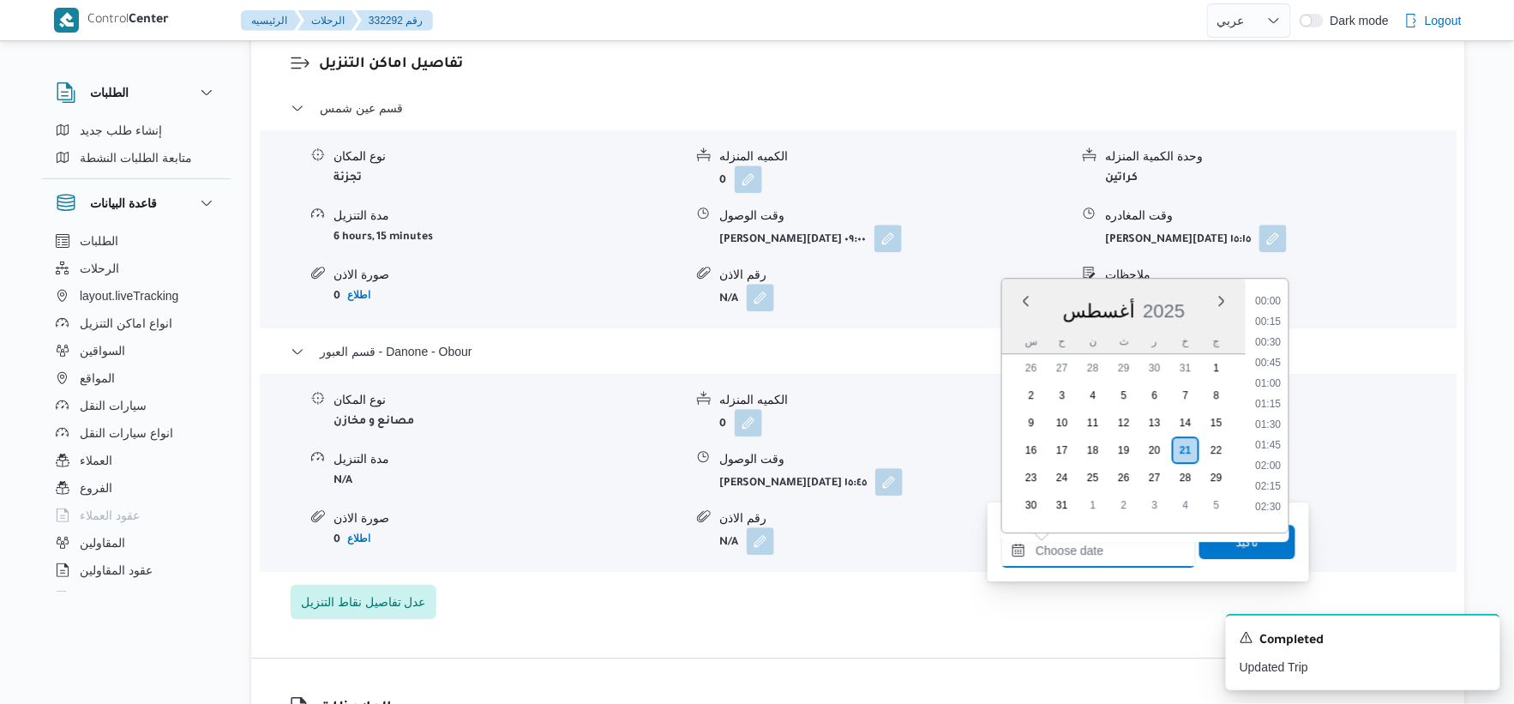
scroll to position [1304, 0]
click at [946, 355] on li "16:30" at bounding box center [1268, 354] width 39 height 17
type input "[DATE] ١٦:٣٠"
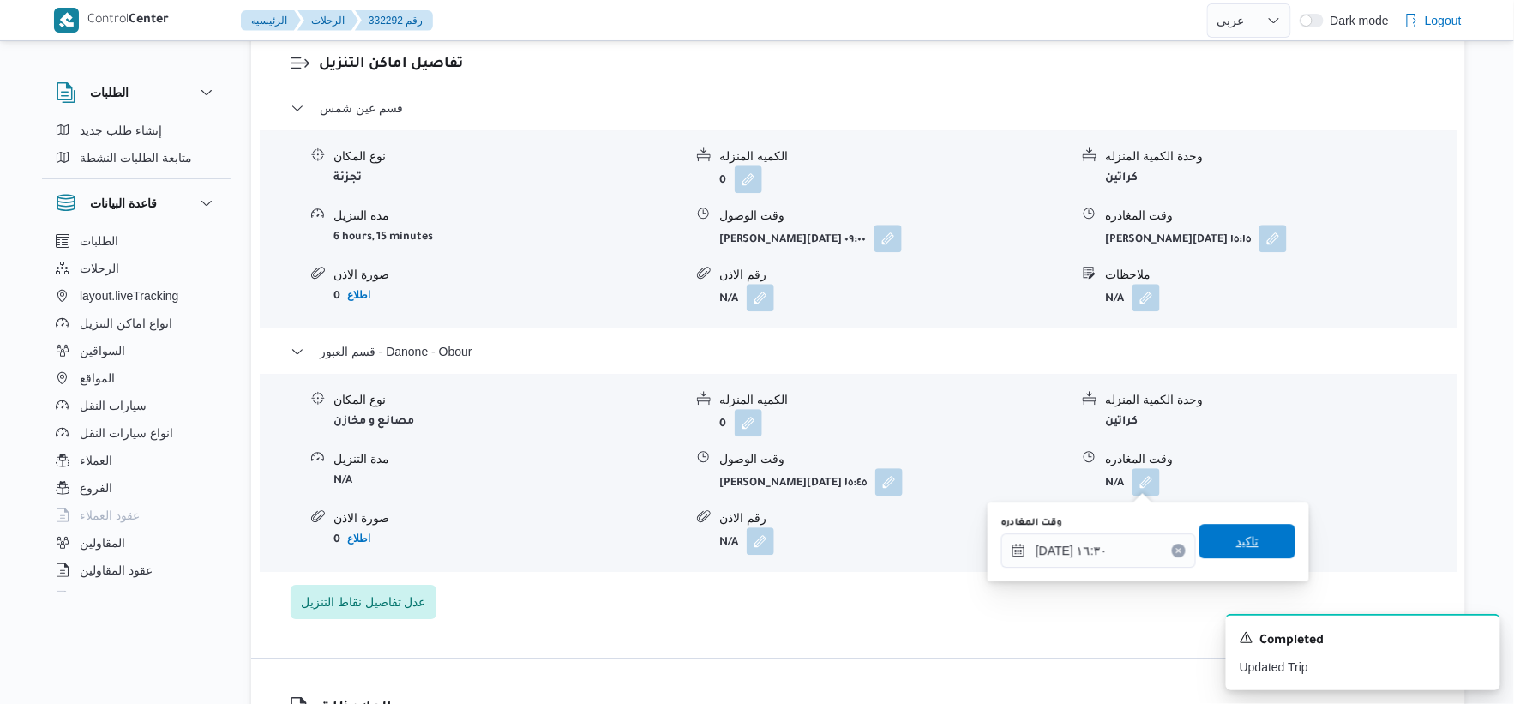
click at [946, 552] on span "تاكيد" at bounding box center [1248, 541] width 96 height 34
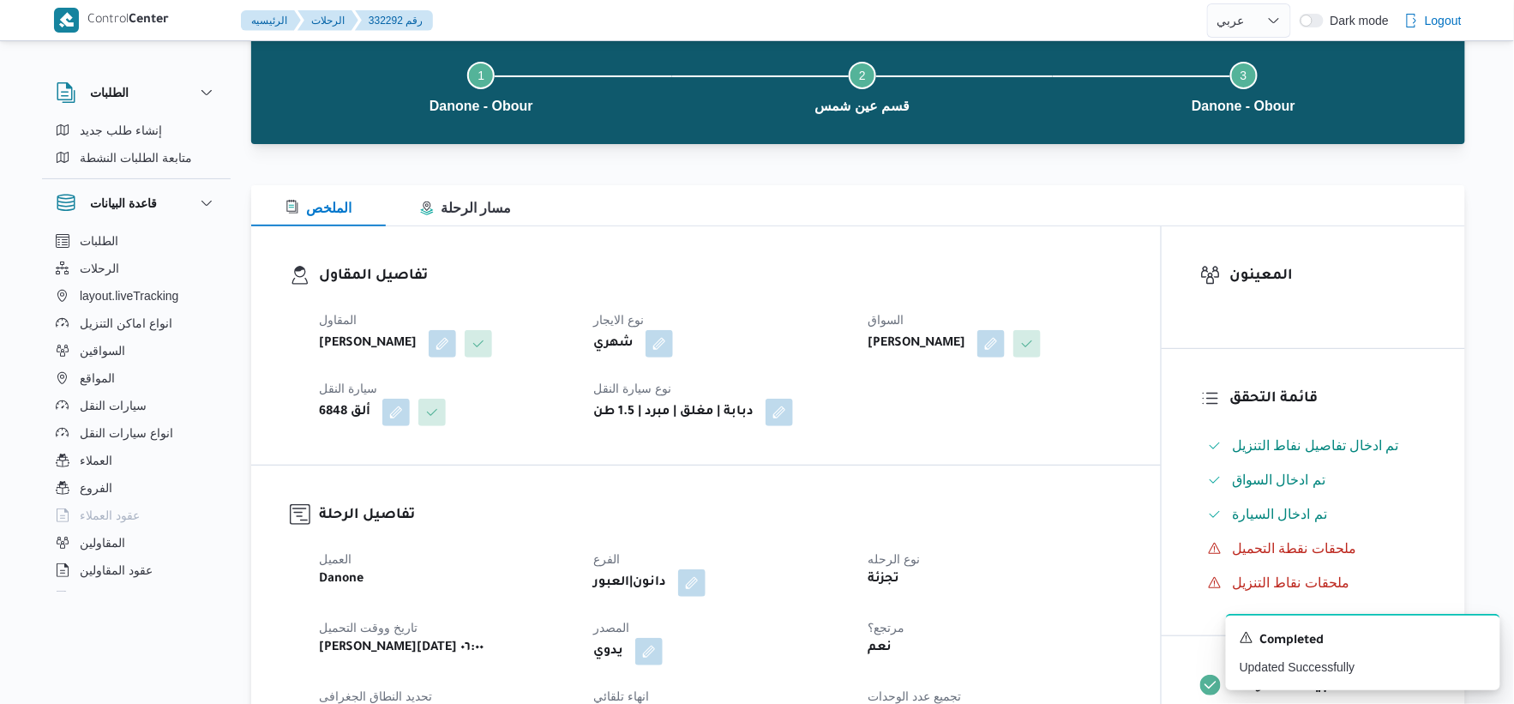
scroll to position [0, 0]
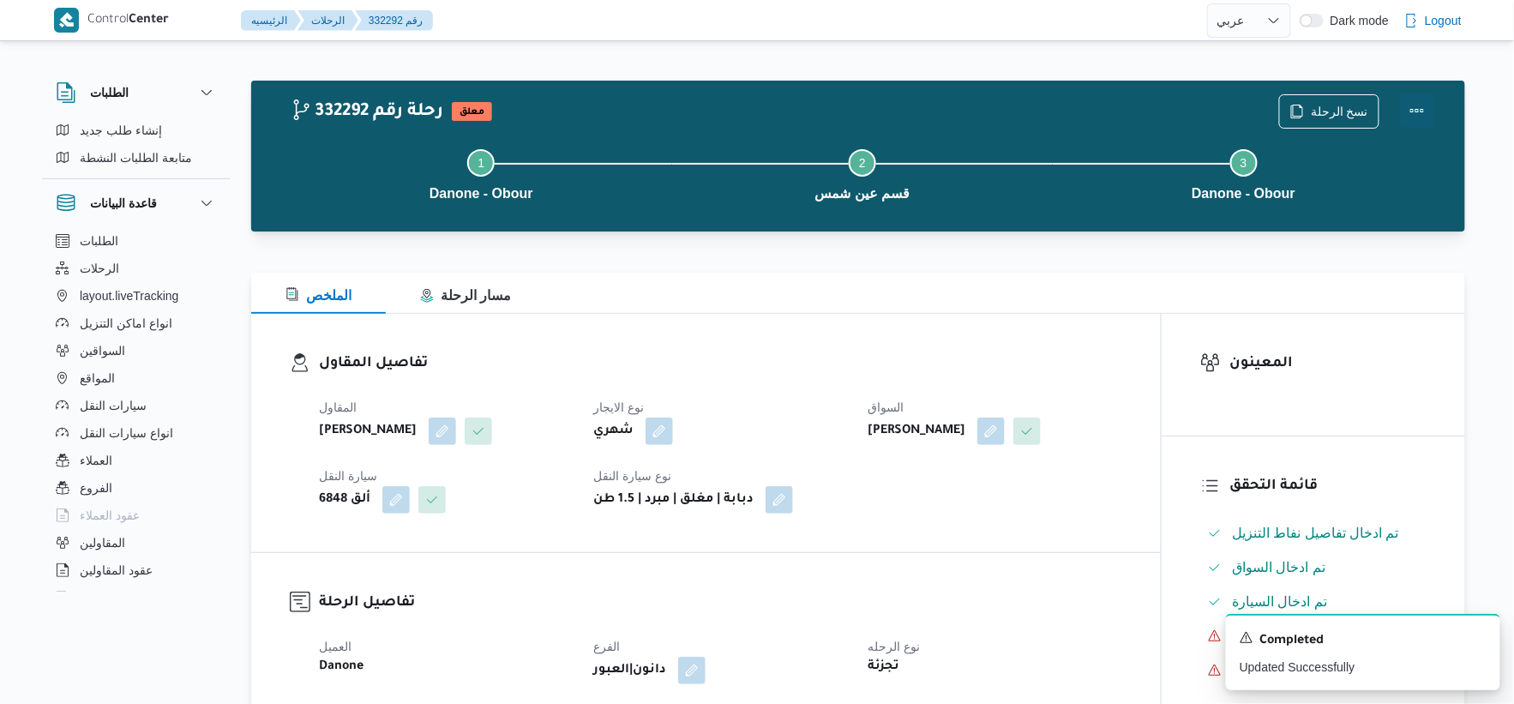
click at [946, 105] on button "Actions" at bounding box center [1417, 110] width 34 height 34
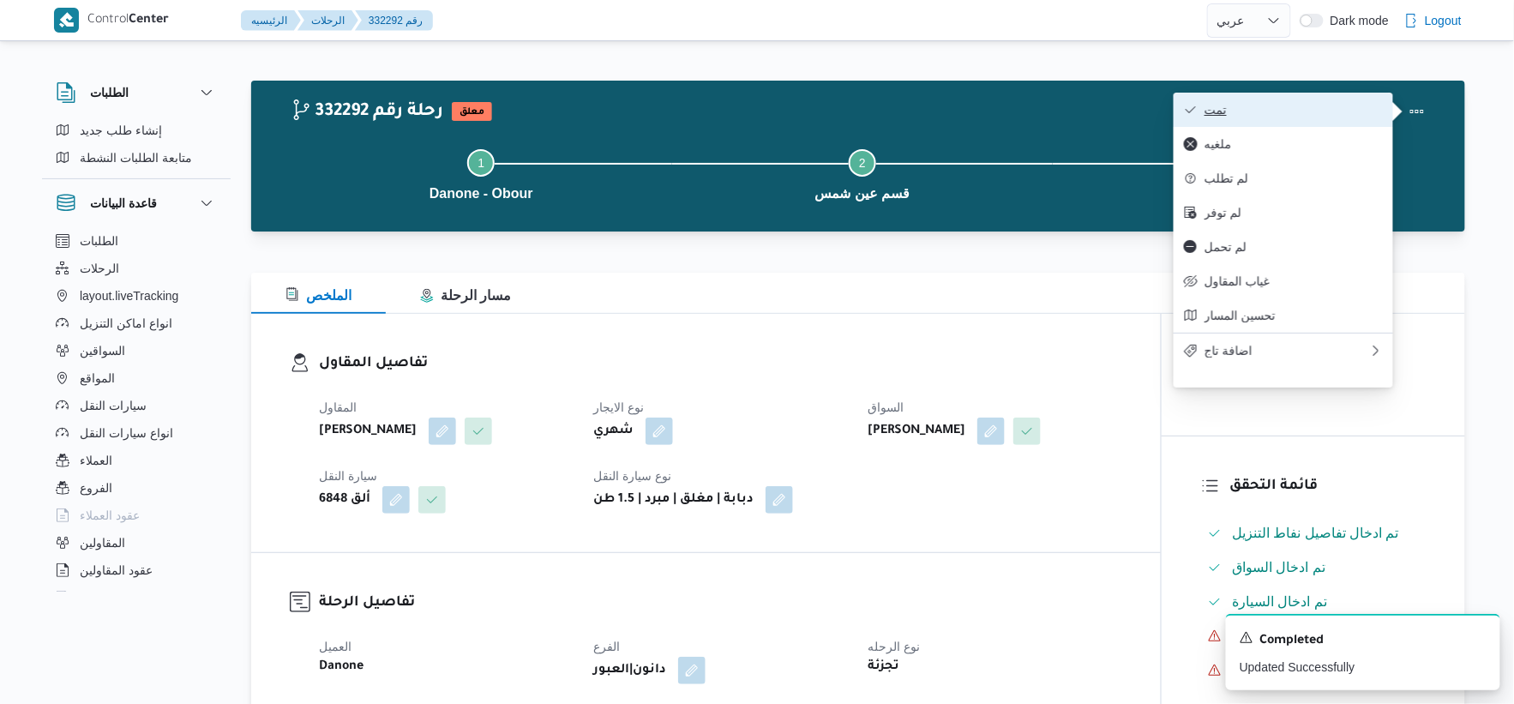
click at [946, 104] on span "تمت" at bounding box center [1294, 110] width 178 height 14
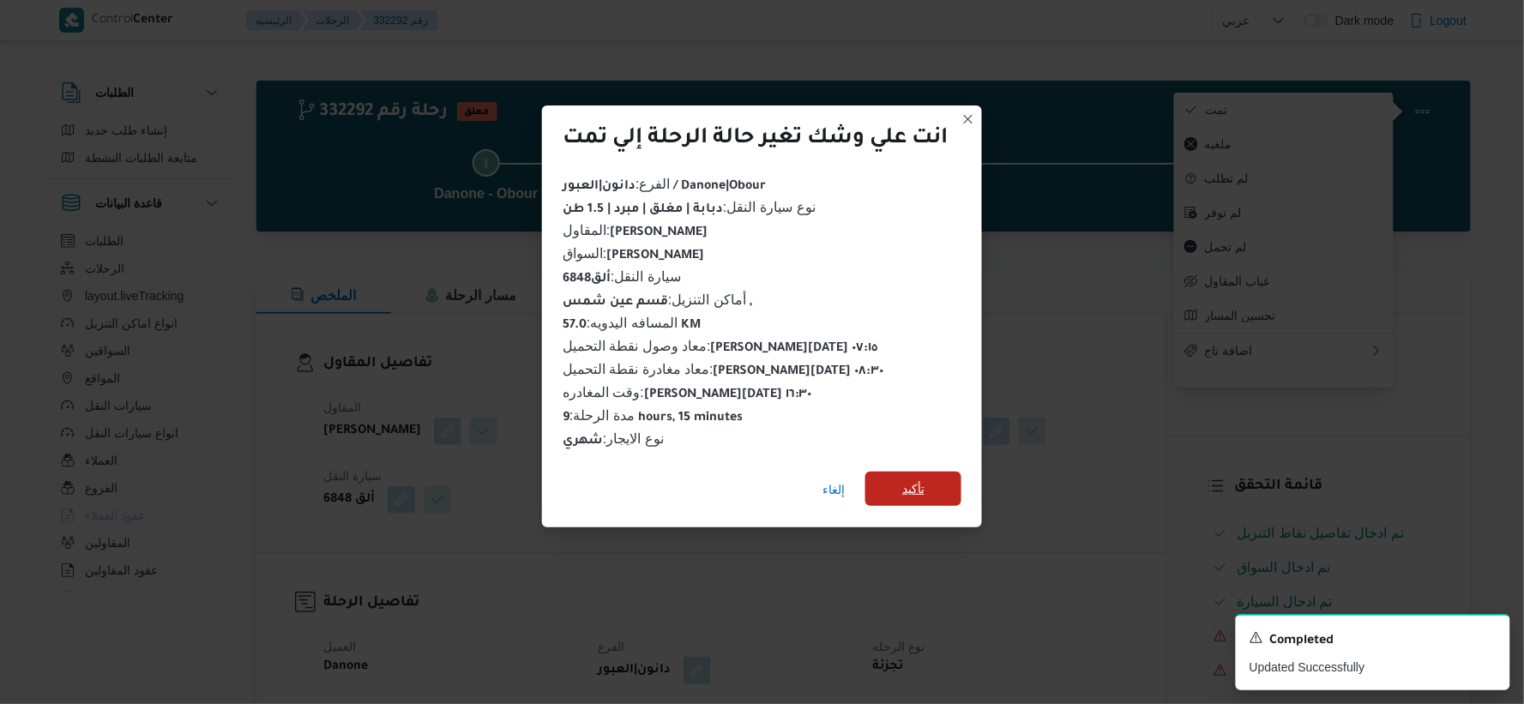
click at [943, 480] on span "تأكيد" at bounding box center [913, 489] width 96 height 34
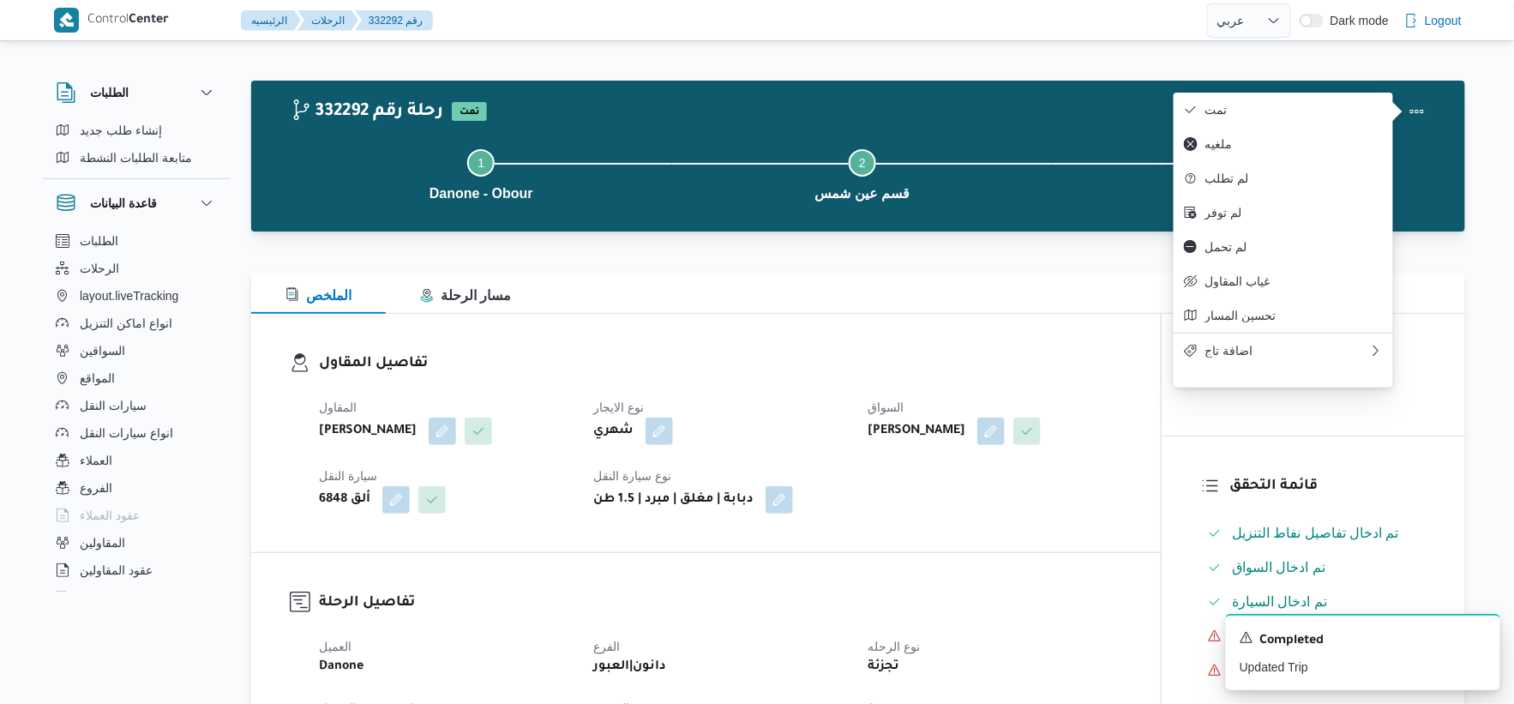
click at [943, 480] on div "المقاول ابوزيد محمد ابوزيد سيد نوع الايجار شهري السواق ابوزيد محمد ابوزيد سيد س…" at bounding box center [721, 455] width 824 height 137
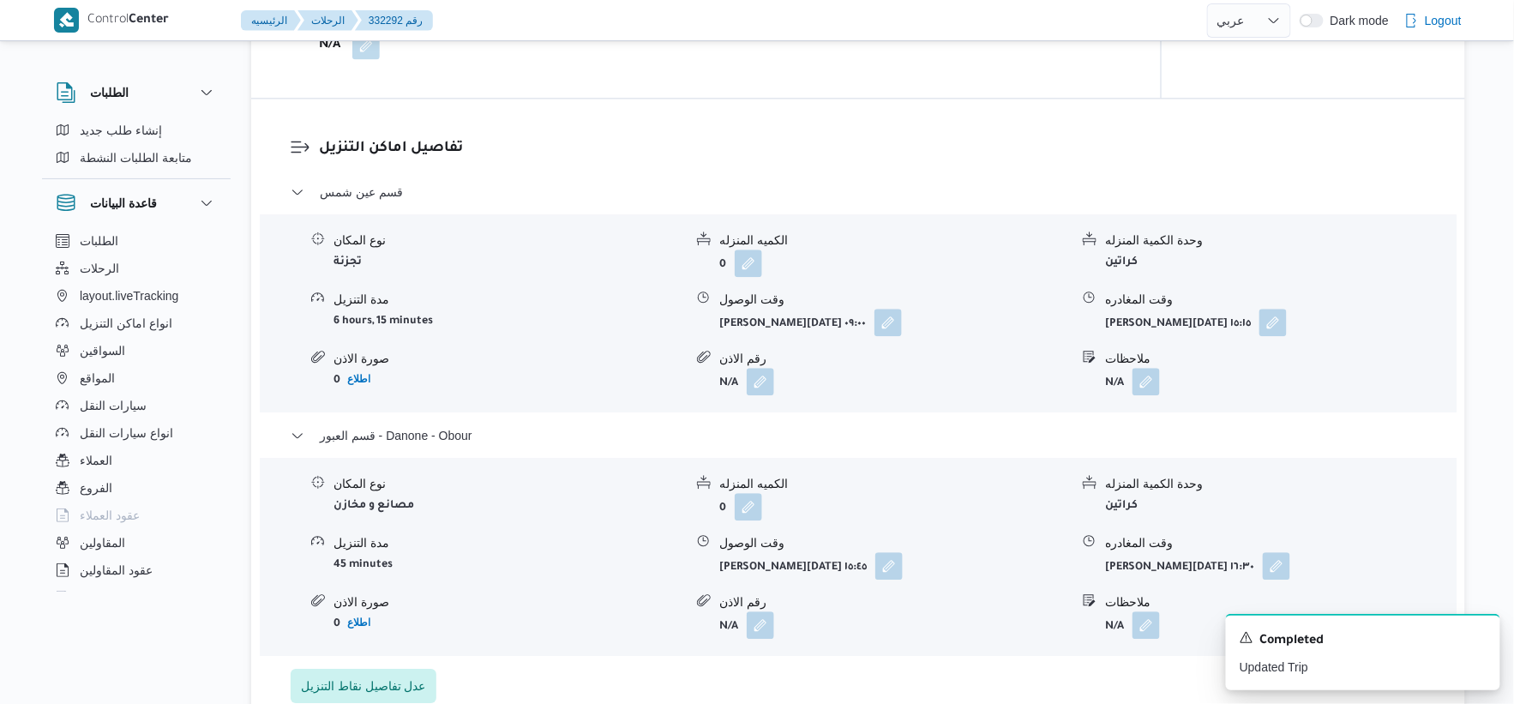
scroll to position [1428, 0]
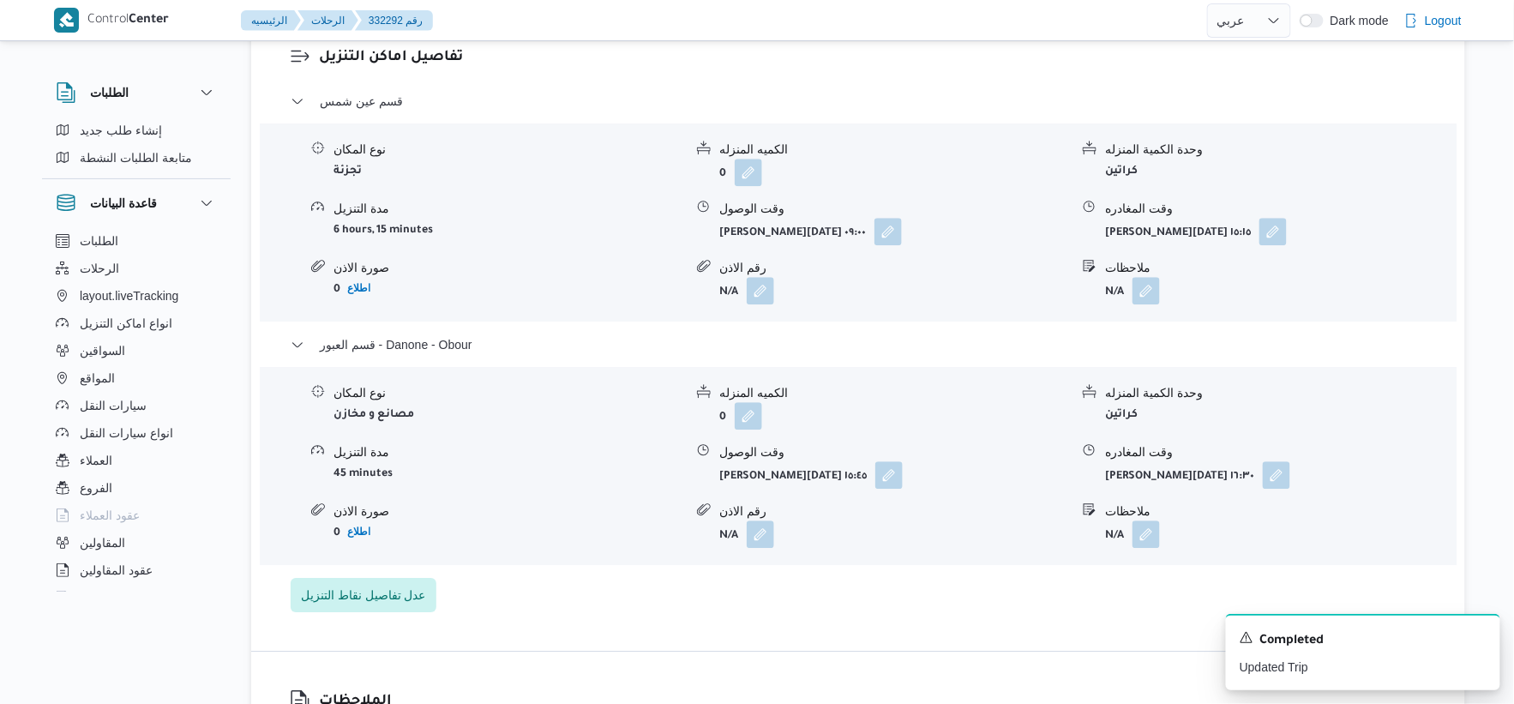
select select "ar"
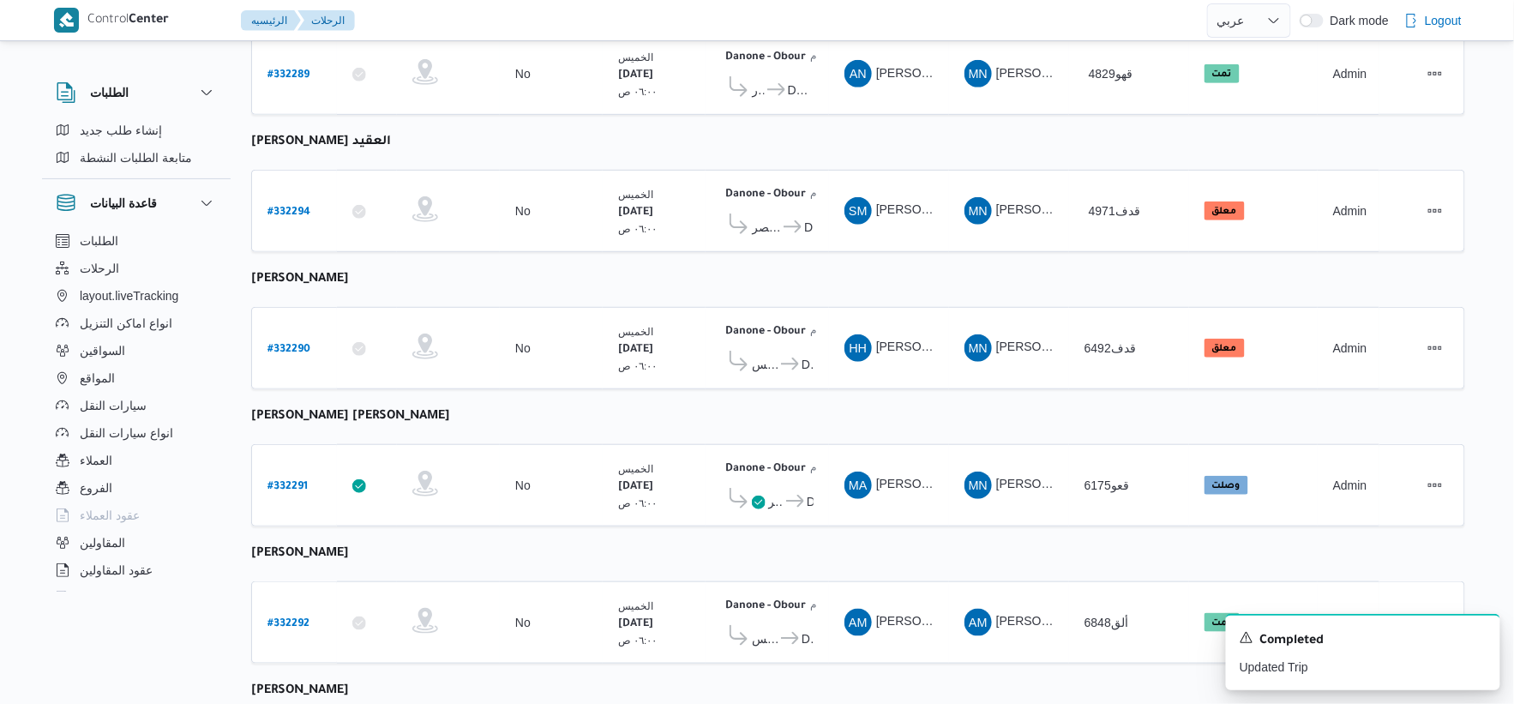
scroll to position [561, 0]
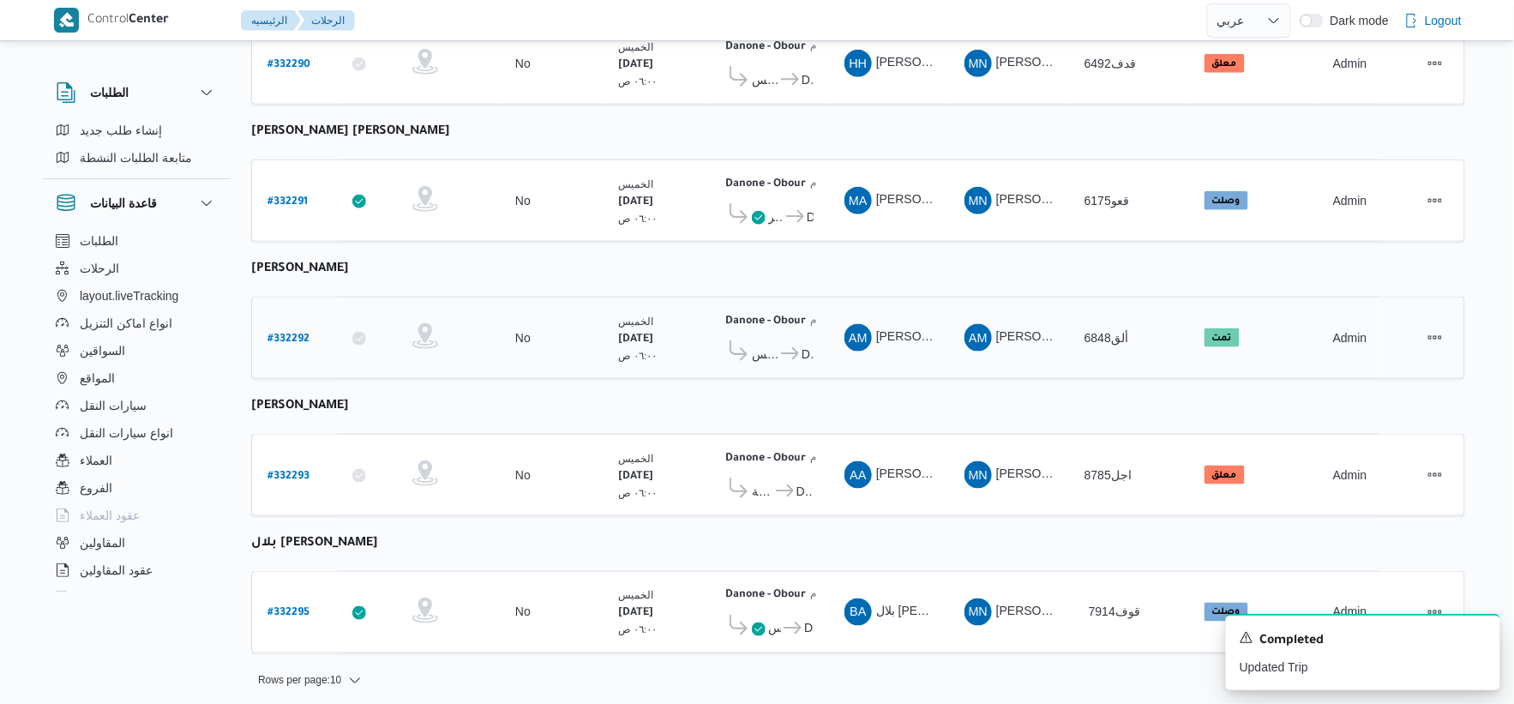
click at [304, 334] on b "# 332292" at bounding box center [289, 340] width 42 height 12
select select "ar"
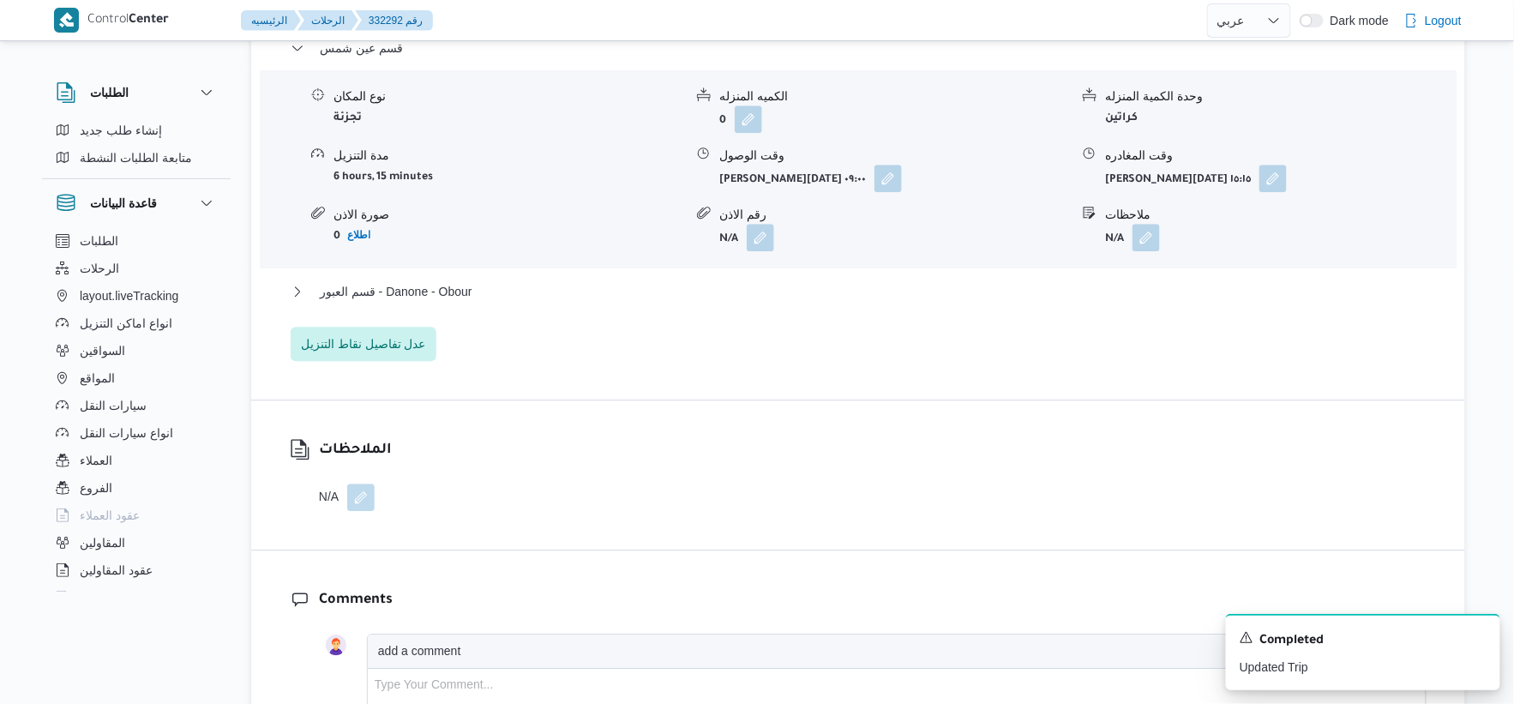
scroll to position [1524, 0]
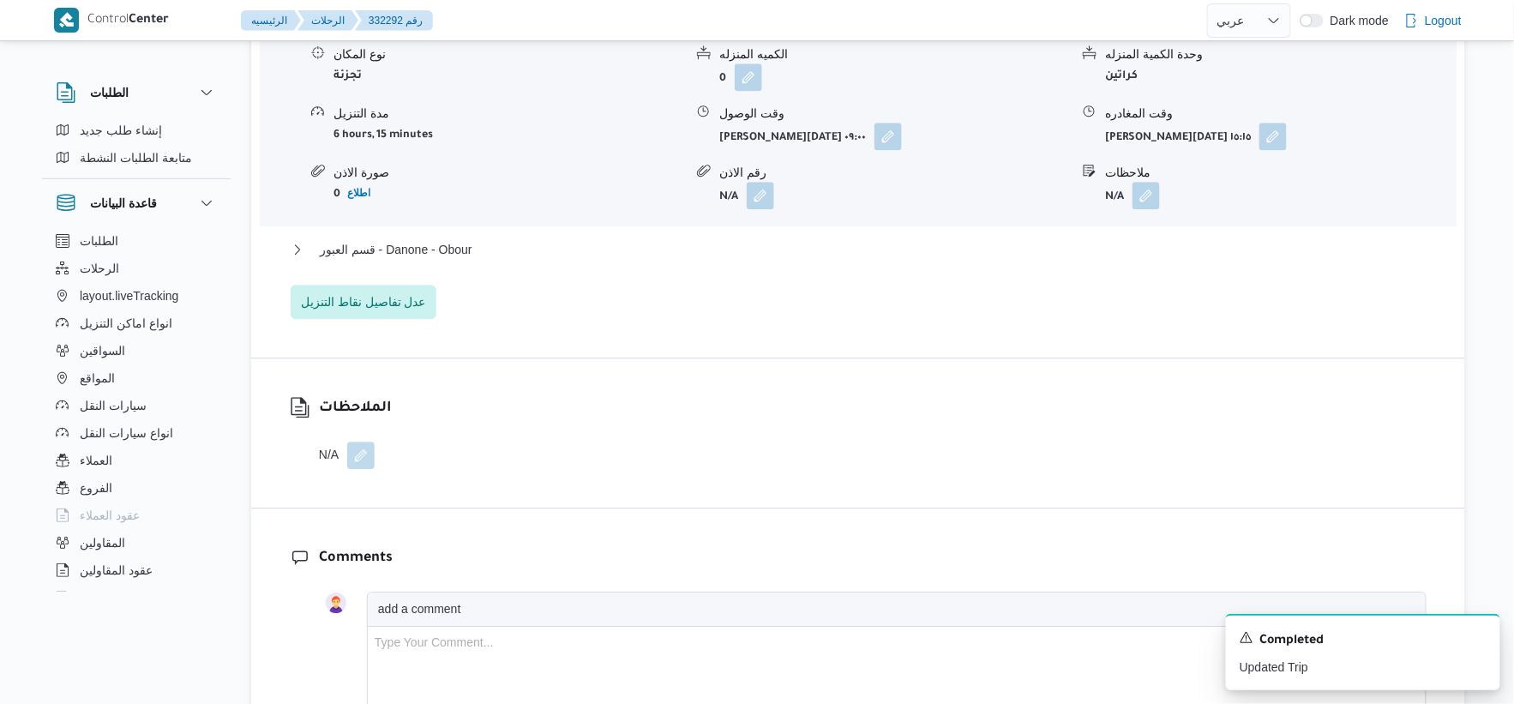
click at [508, 237] on div "قسم عين شمس نوع المكان تجزئة الكميه المنزله 0 وحدة الكمية المنزله كراتين مدة ال…" at bounding box center [859, 157] width 1136 height 323
click at [507, 241] on button "قسم العبور - Danone - Obour" at bounding box center [859, 249] width 1136 height 21
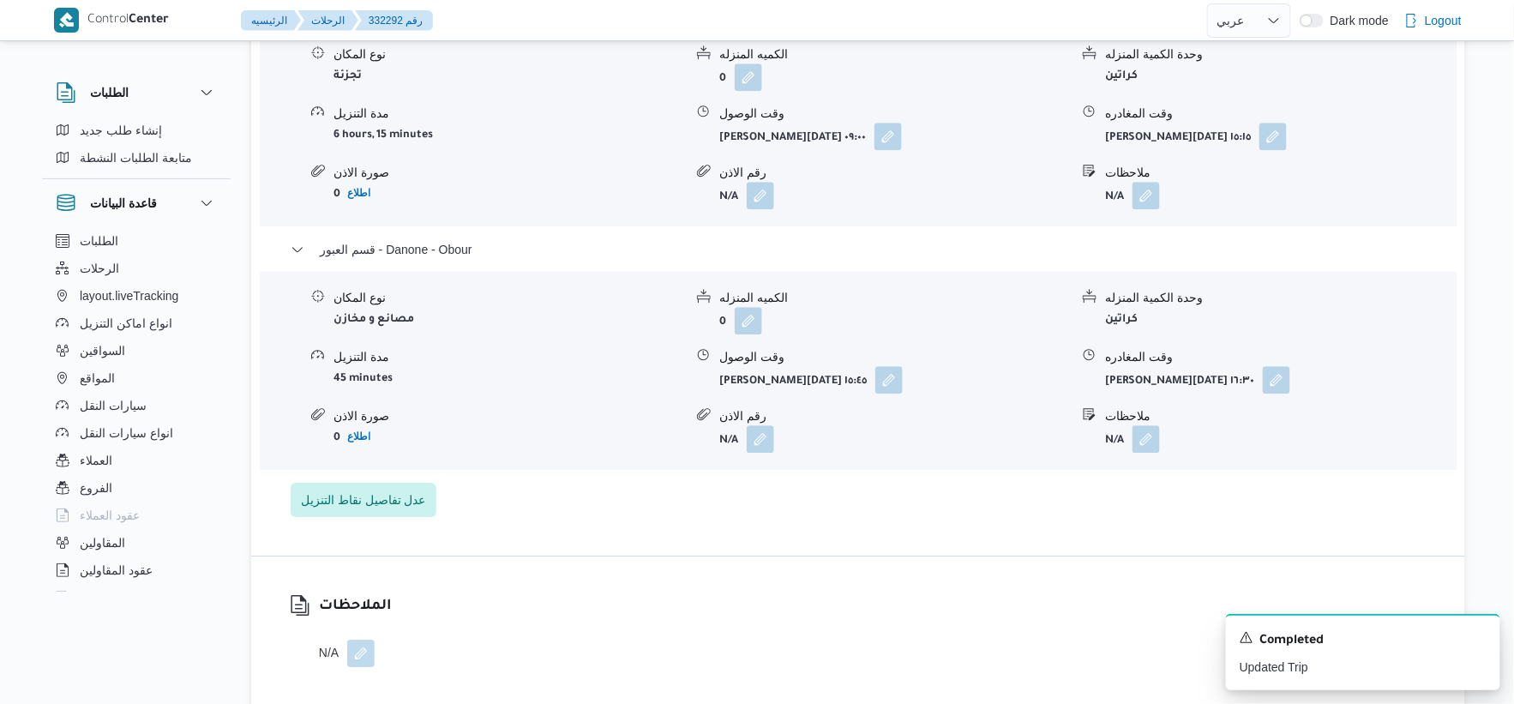
select select "ar"
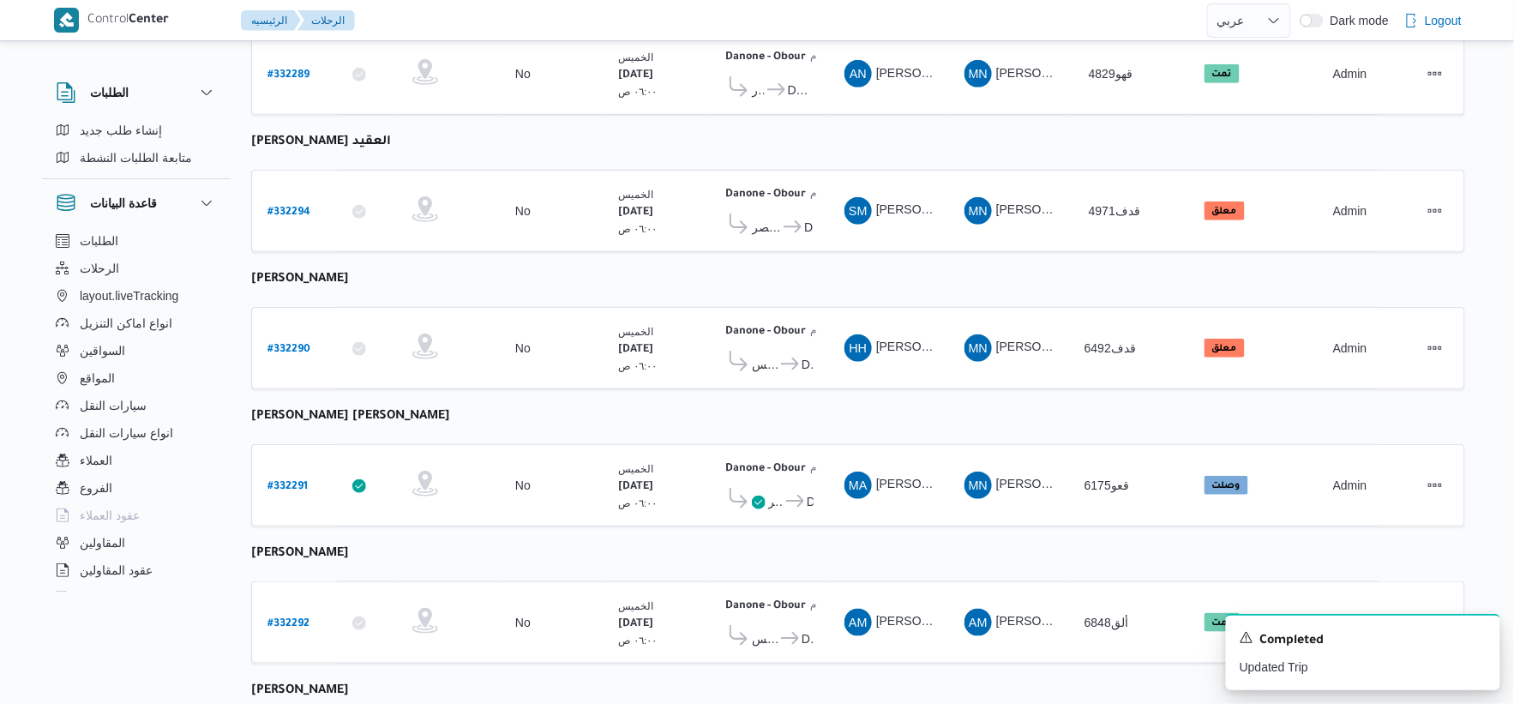
scroll to position [561, 0]
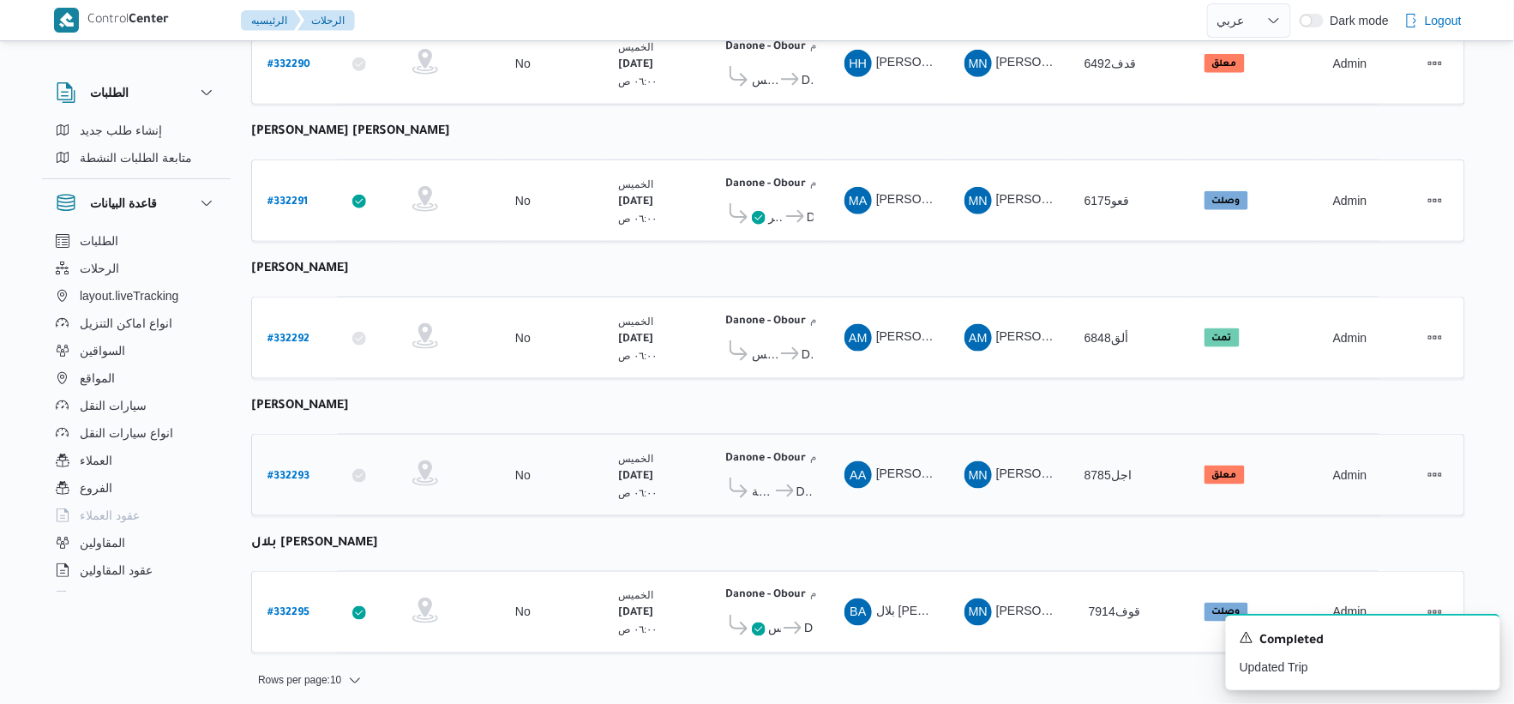
click at [289, 475] on b "# 332293" at bounding box center [289, 477] width 42 height 12
select select "ar"
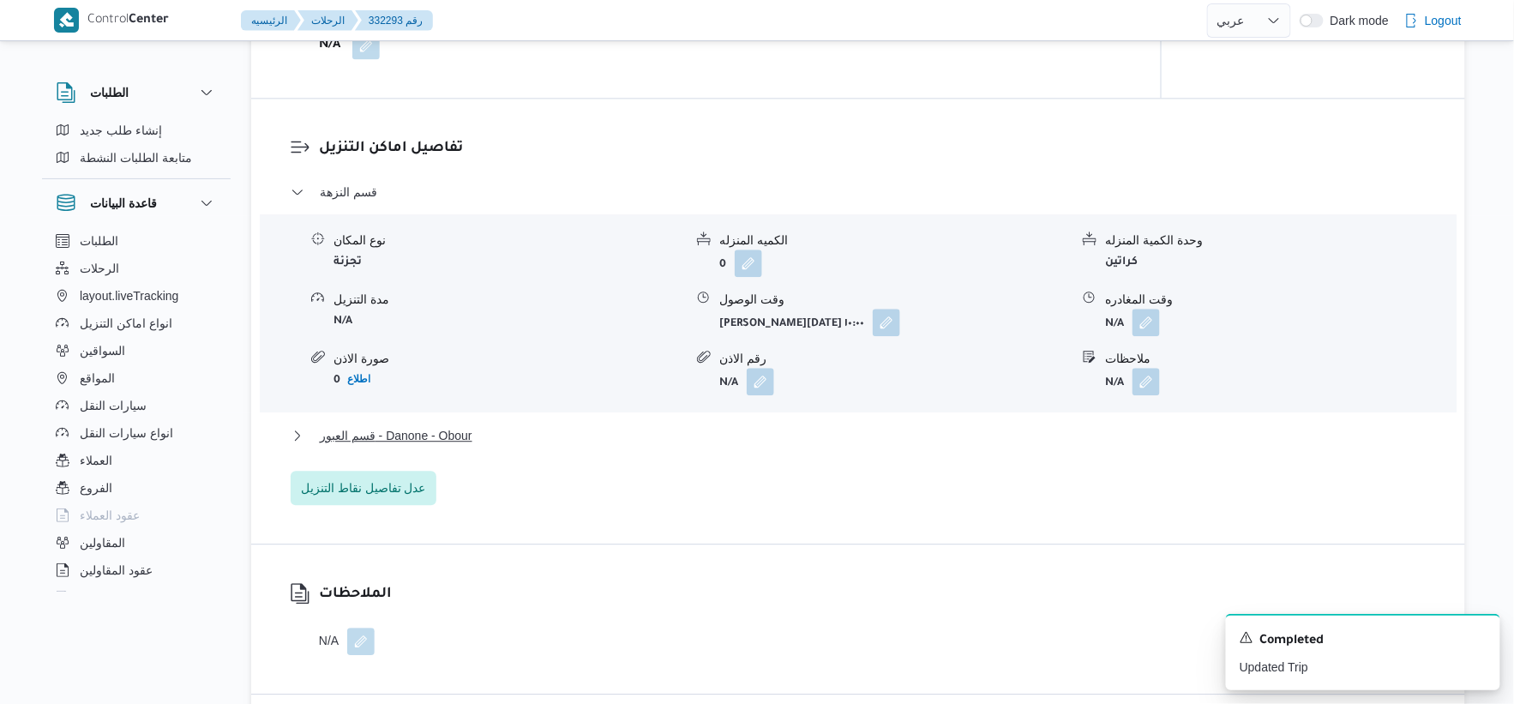
scroll to position [1428, 0]
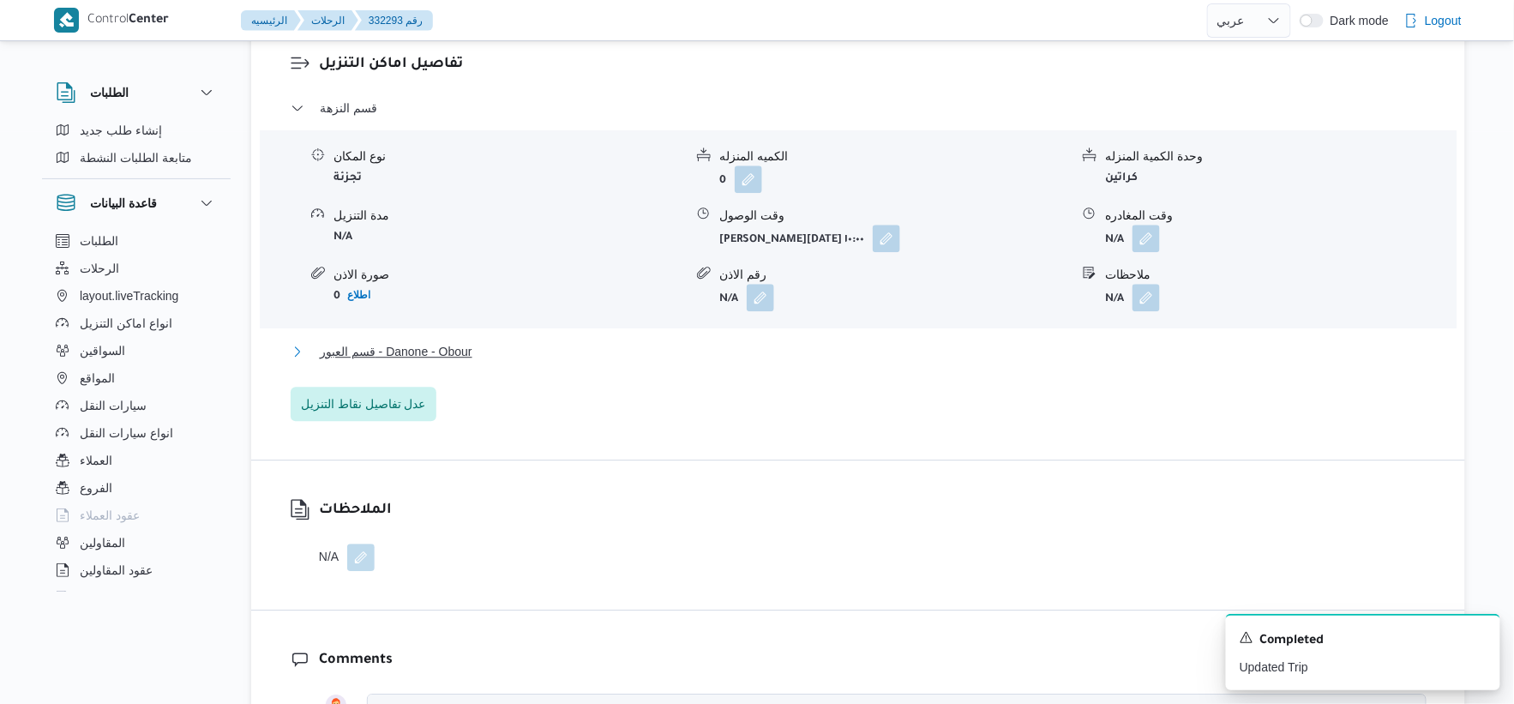
click at [520, 347] on button "قسم العبور - Danone - Obour" at bounding box center [859, 351] width 1136 height 21
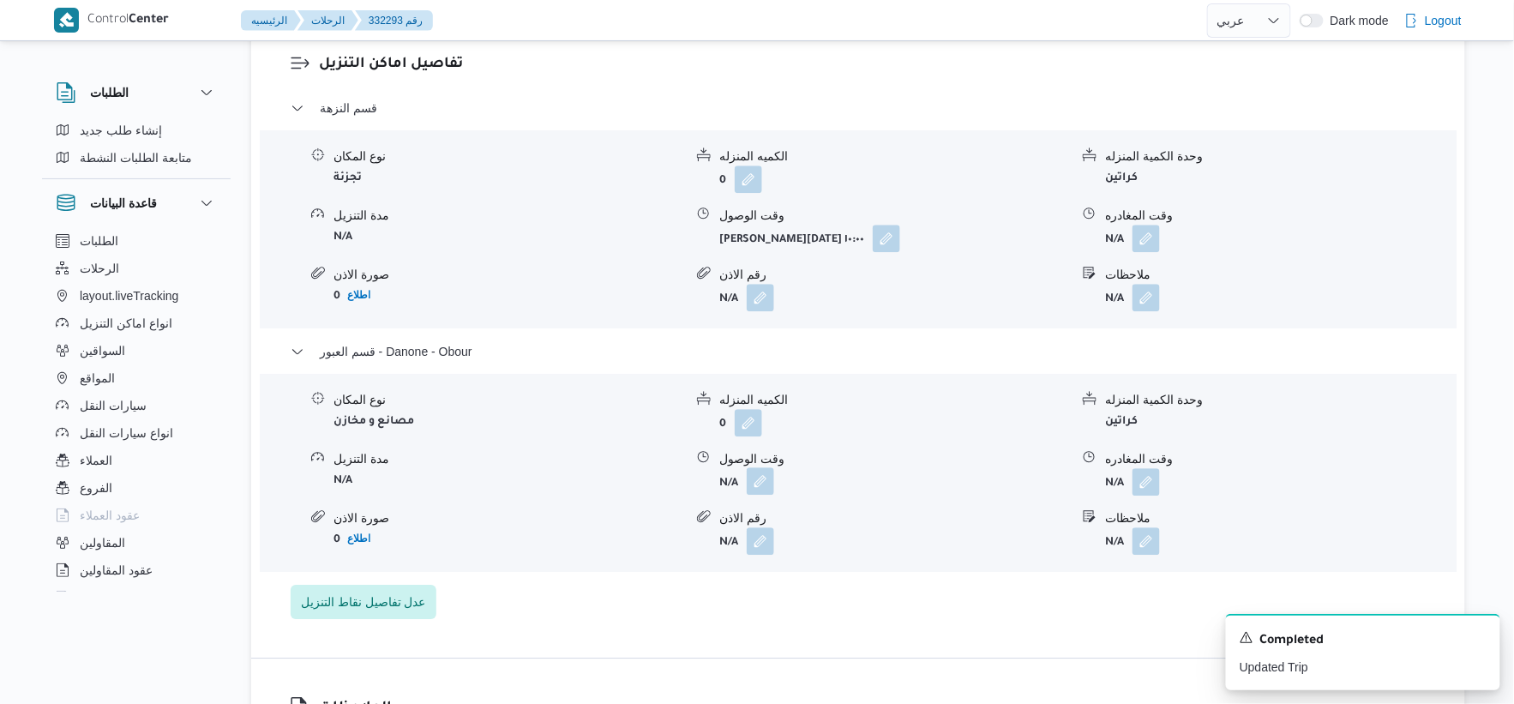
click at [767, 486] on button "button" at bounding box center [760, 480] width 27 height 27
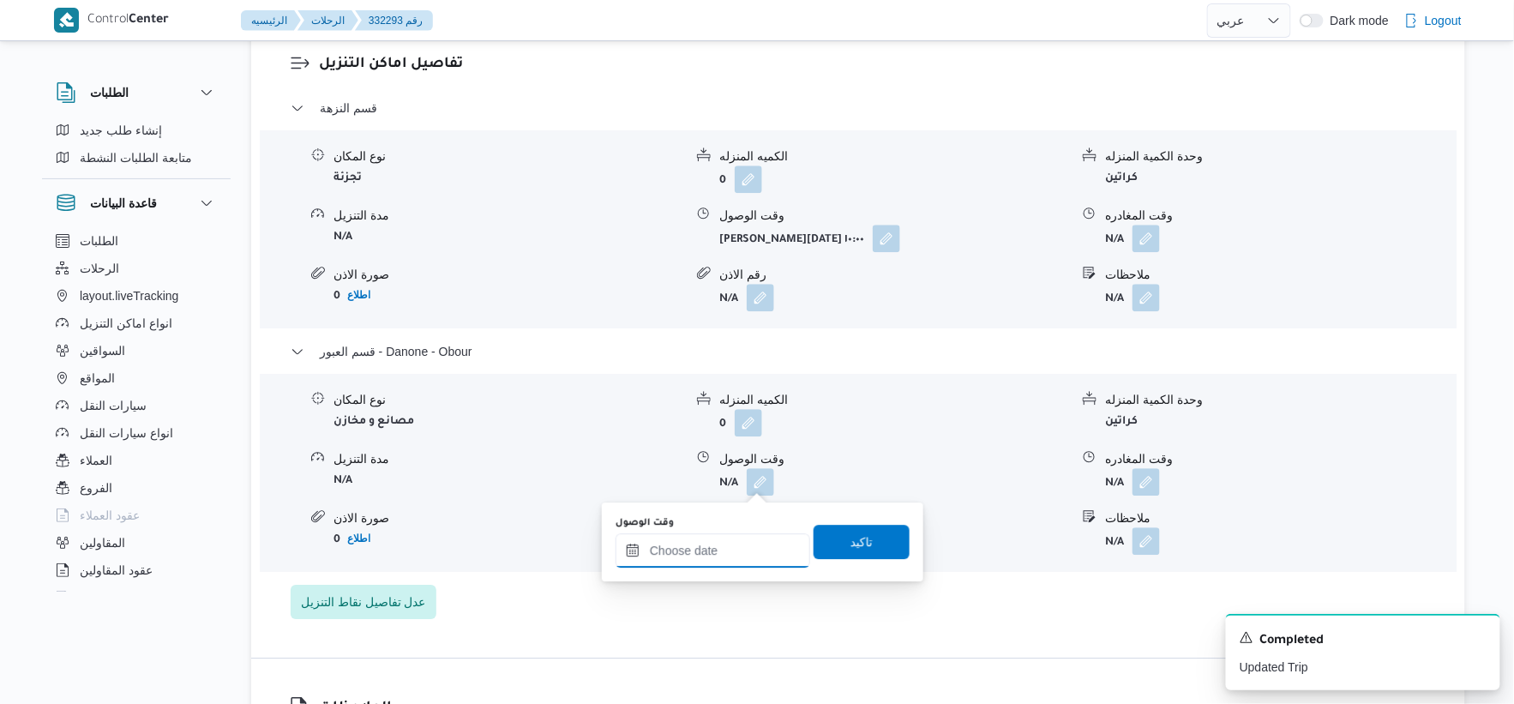
click at [751, 537] on input "وقت الوصول" at bounding box center [713, 550] width 195 height 34
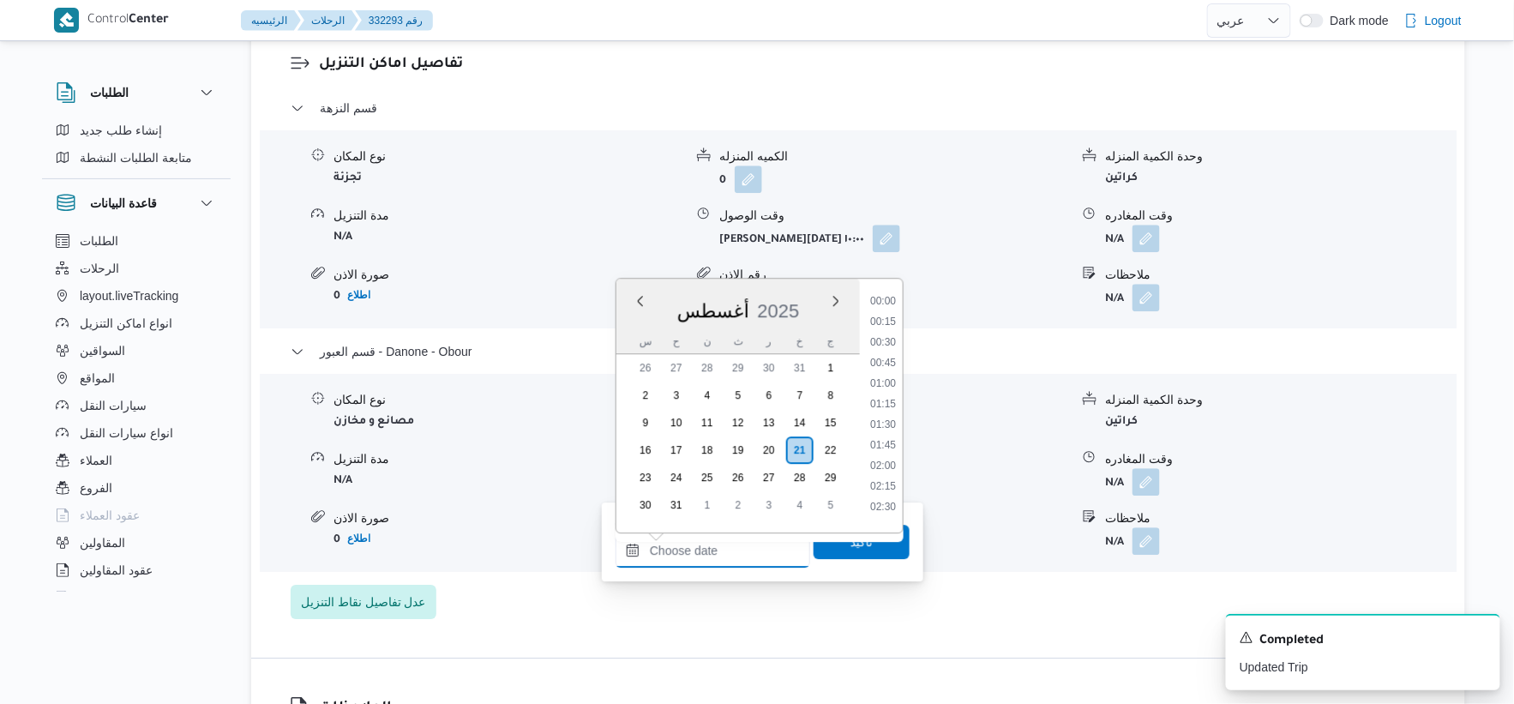
scroll to position [1304, 0]
click at [887, 311] on li "16:00" at bounding box center [882, 313] width 39 height 17
type input "٢١/٠٨/٢٠٢٥ ١٦:٠٠"
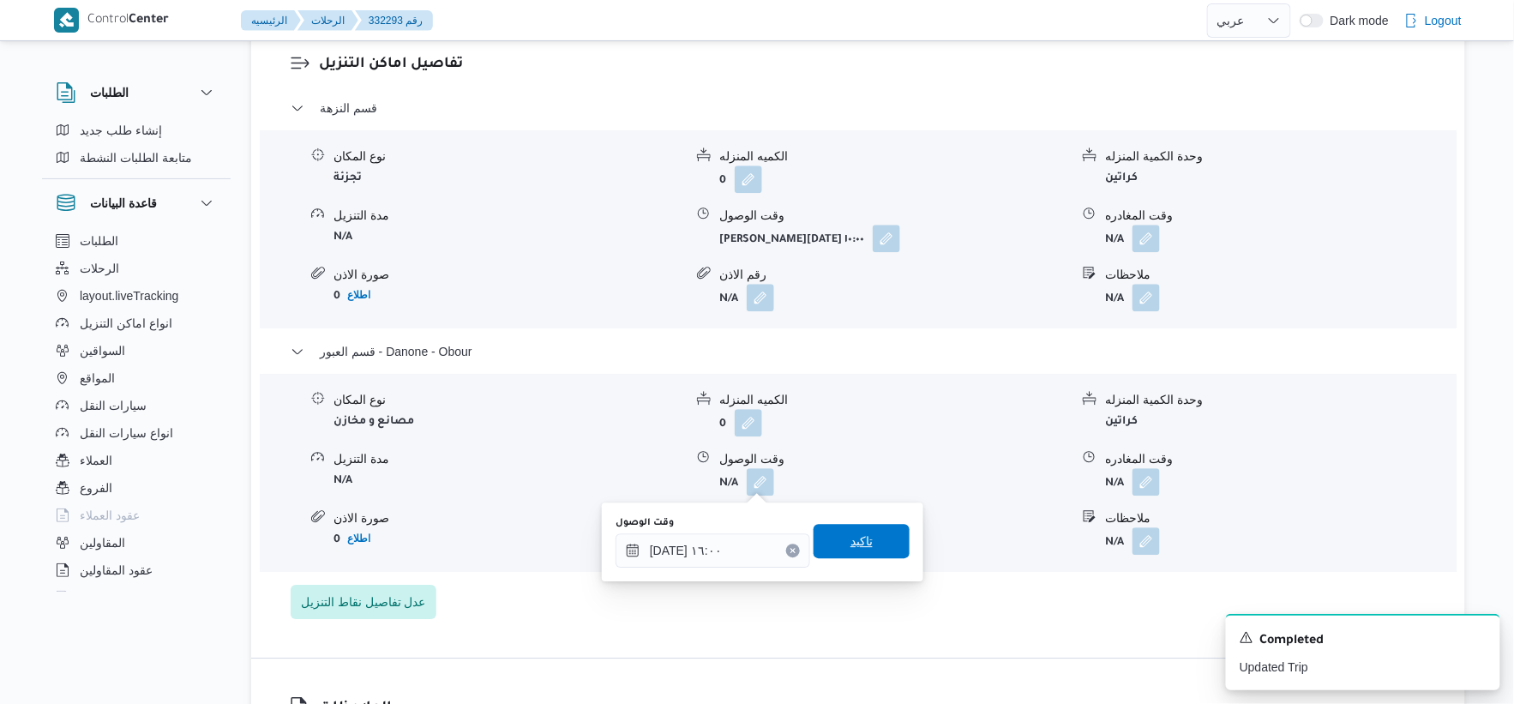
click at [857, 534] on span "تاكيد" at bounding box center [862, 541] width 22 height 21
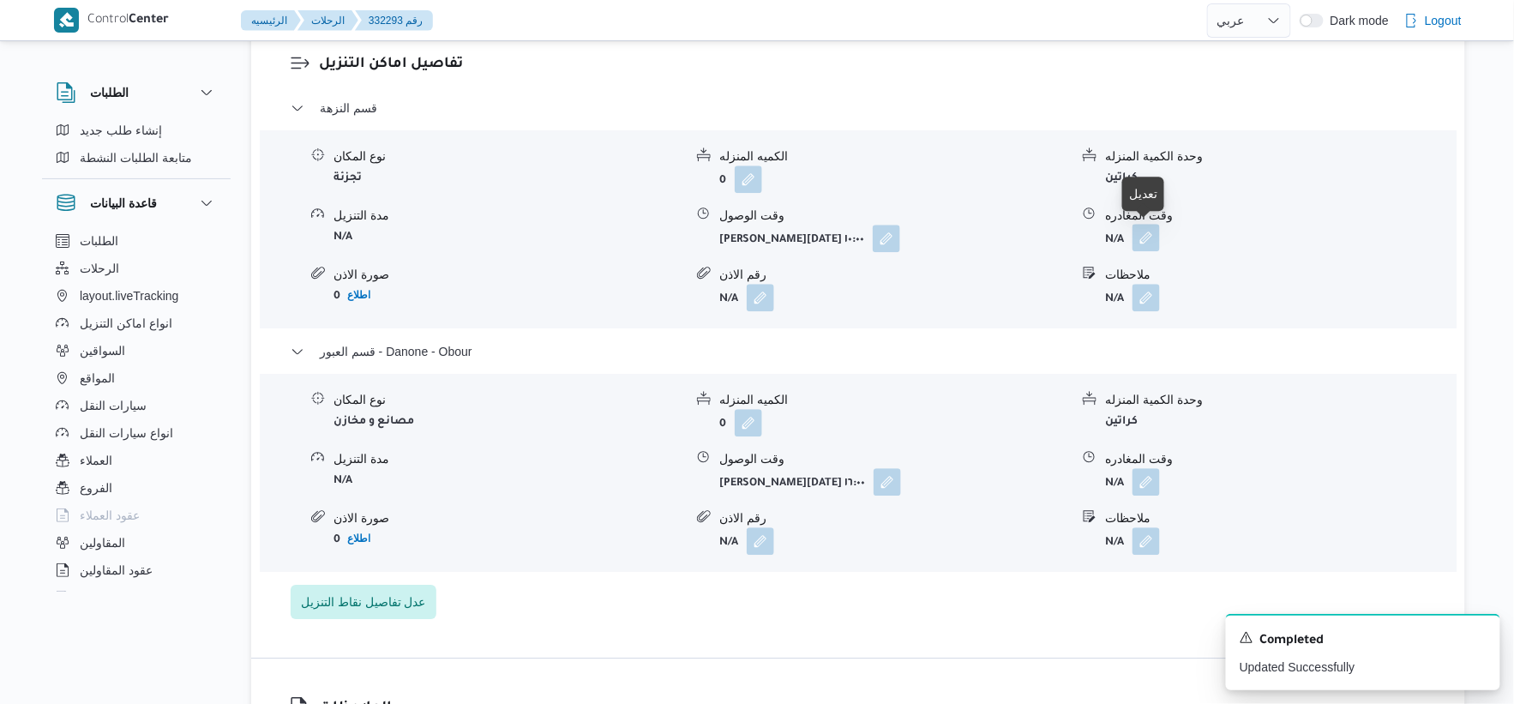
click at [946, 238] on button "button" at bounding box center [1146, 237] width 27 height 27
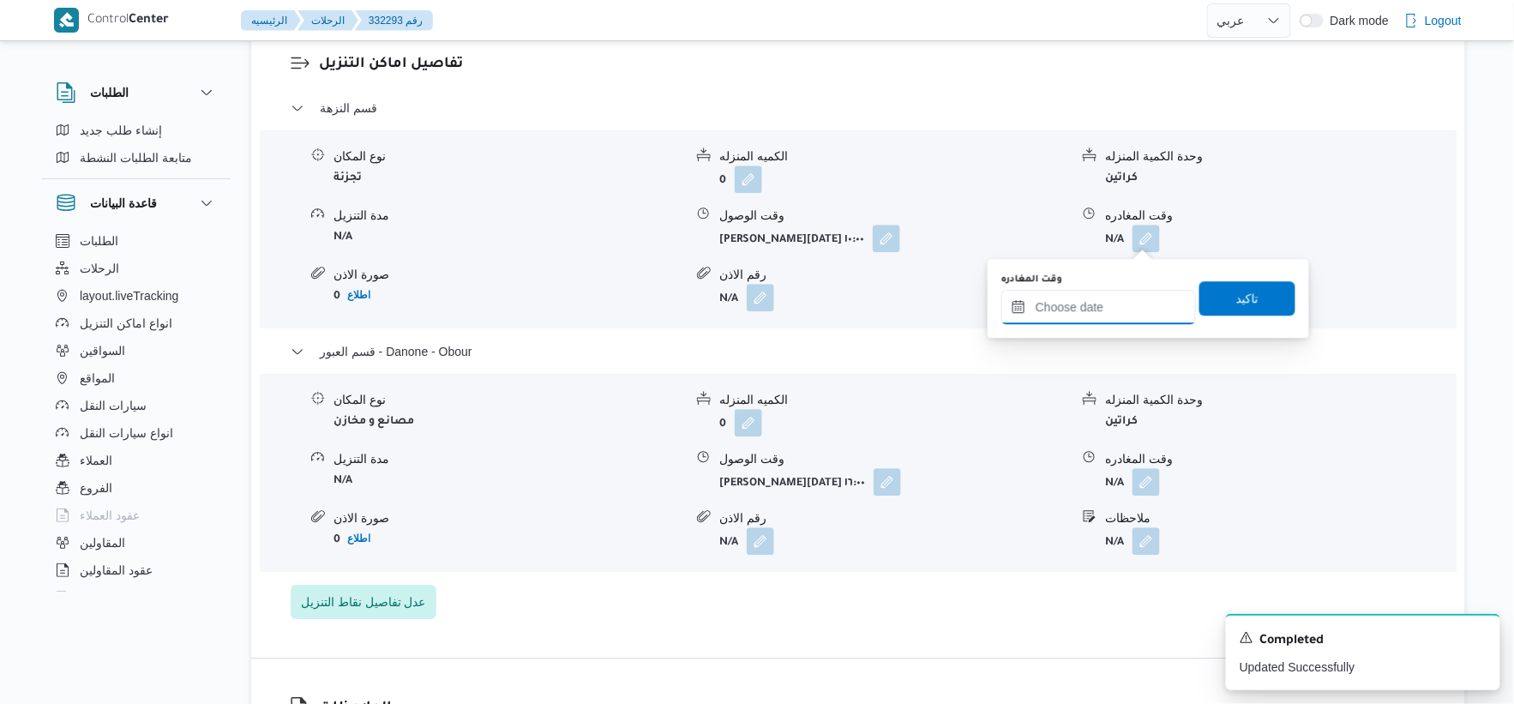
click at [946, 320] on input "وقت المغادره" at bounding box center [1098, 307] width 195 height 34
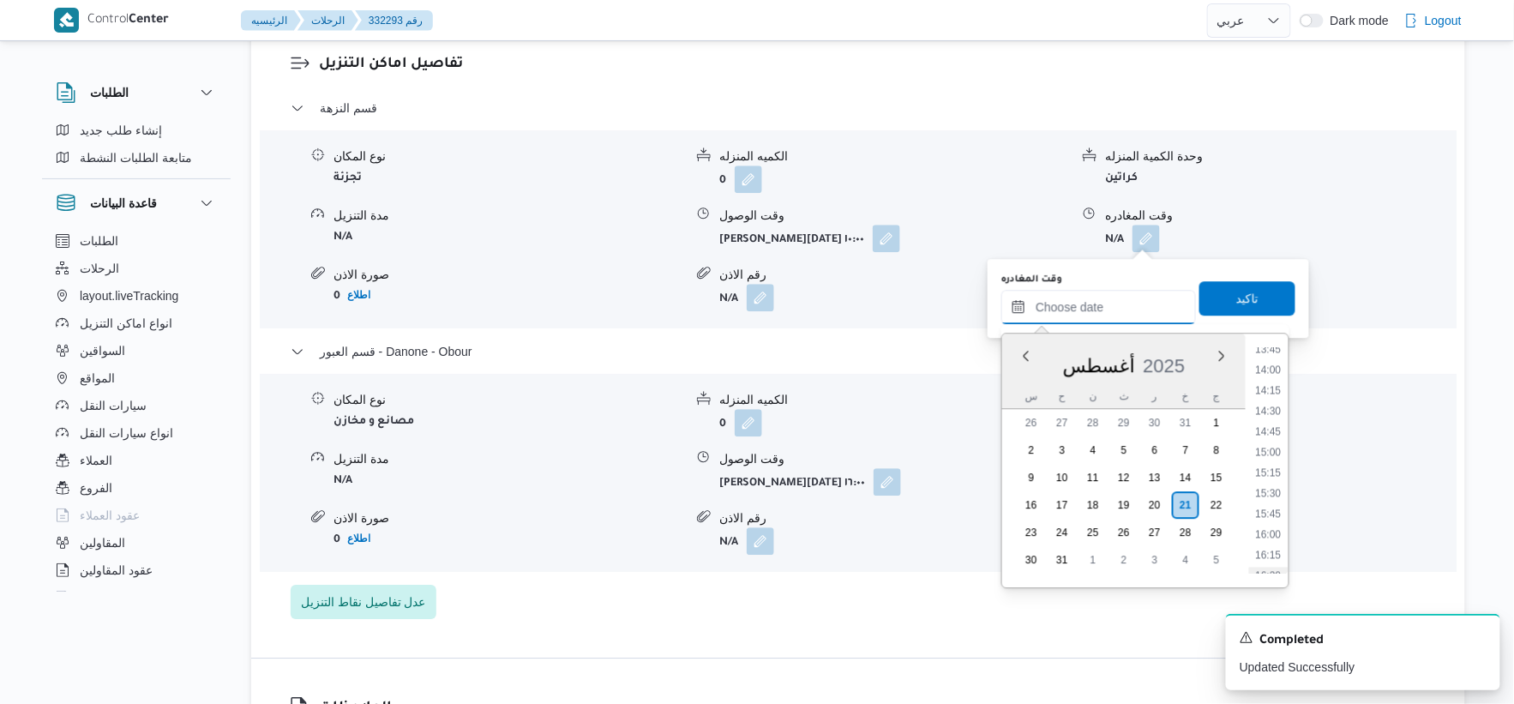
scroll to position [1113, 0]
click at [946, 517] on li "15:30" at bounding box center [1268, 518] width 39 height 17
type input "[DATE] ١٥:٣٠"
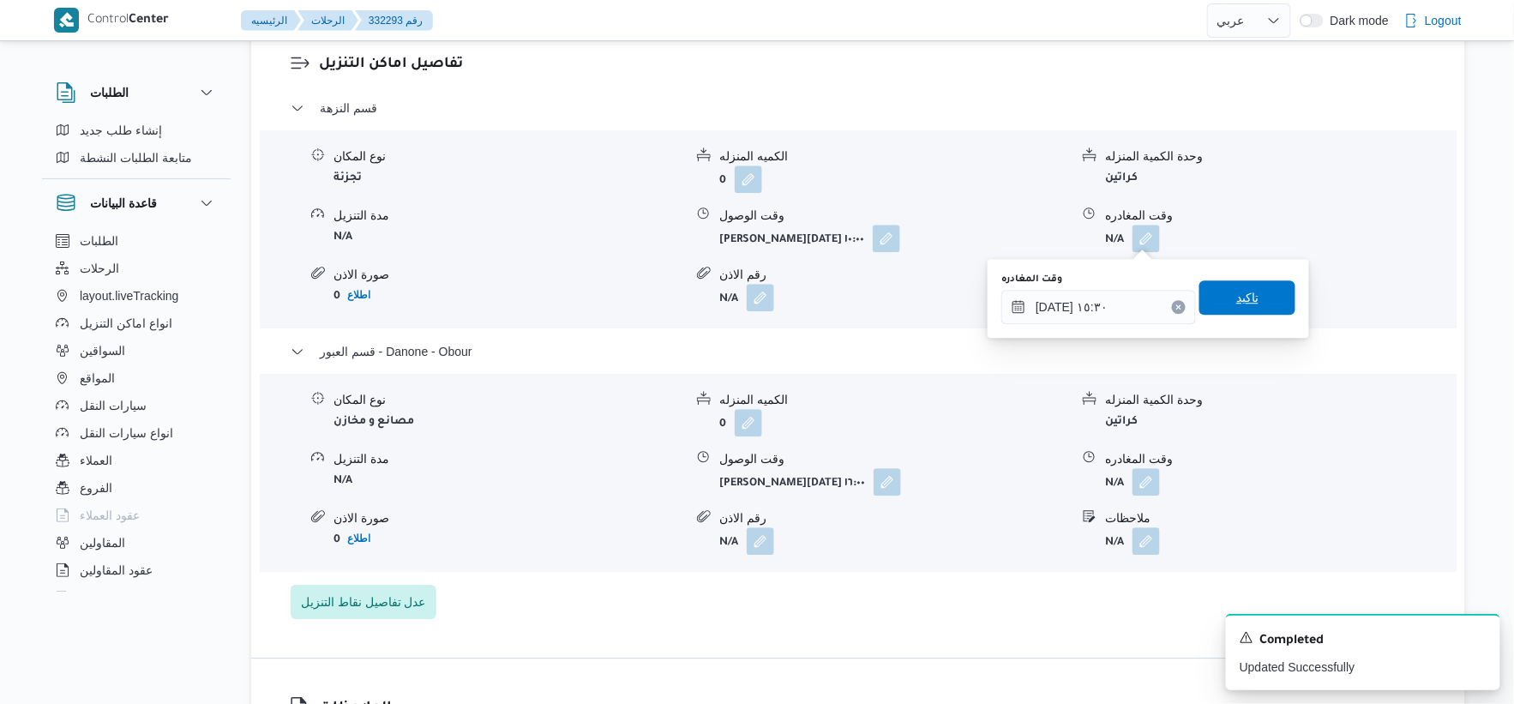
click at [946, 301] on span "تاكيد" at bounding box center [1248, 297] width 96 height 34
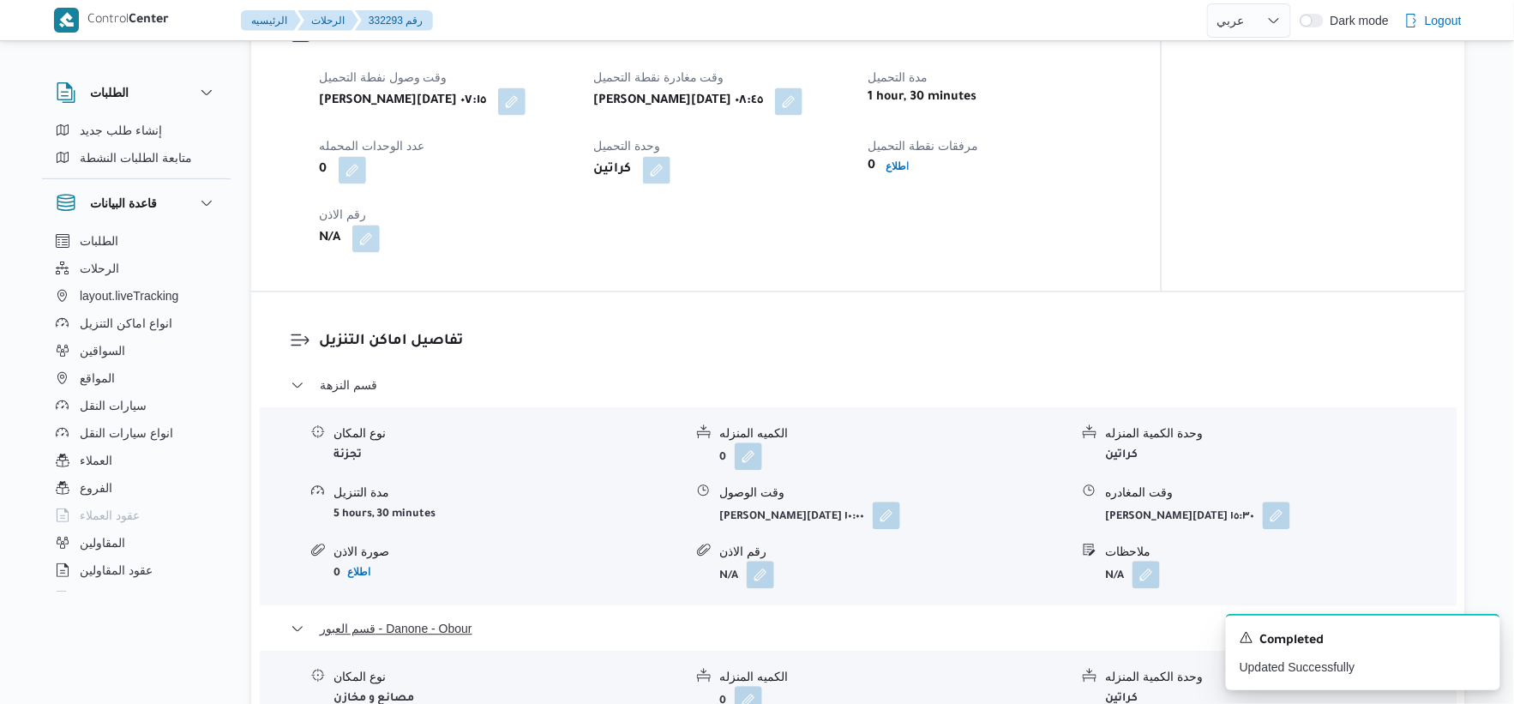
scroll to position [1143, 0]
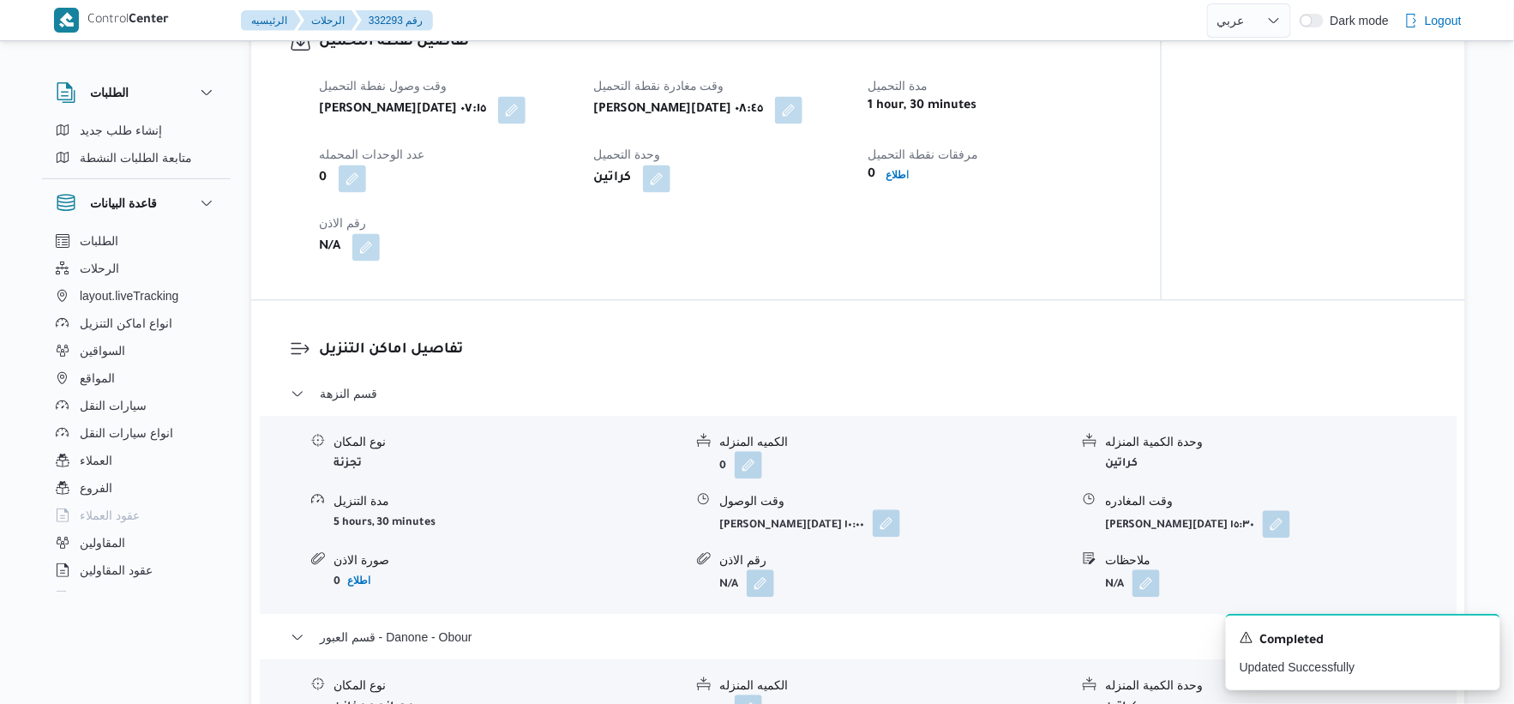
click at [898, 524] on button "button" at bounding box center [886, 522] width 27 height 27
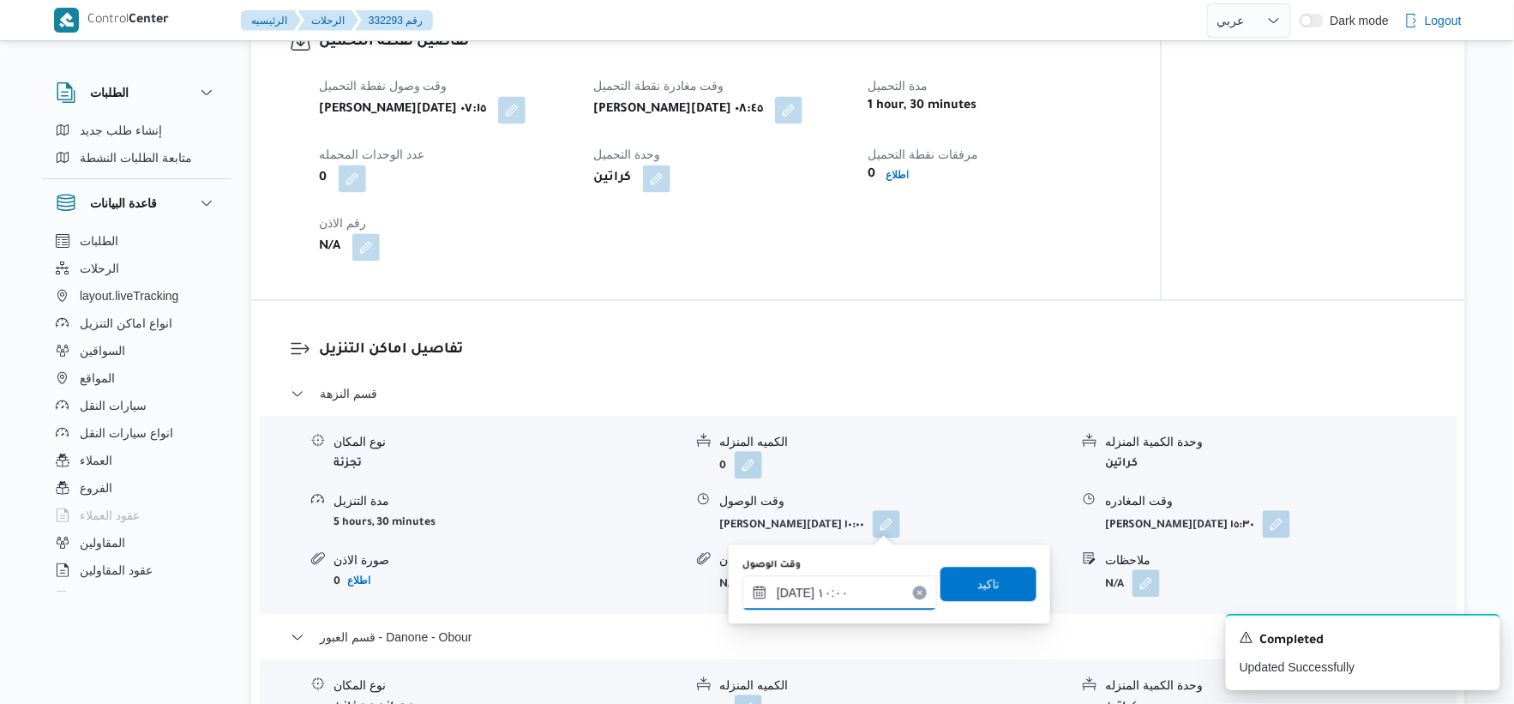
click at [837, 595] on input "[DATE] ١٠:٠٠" at bounding box center [840, 592] width 195 height 34
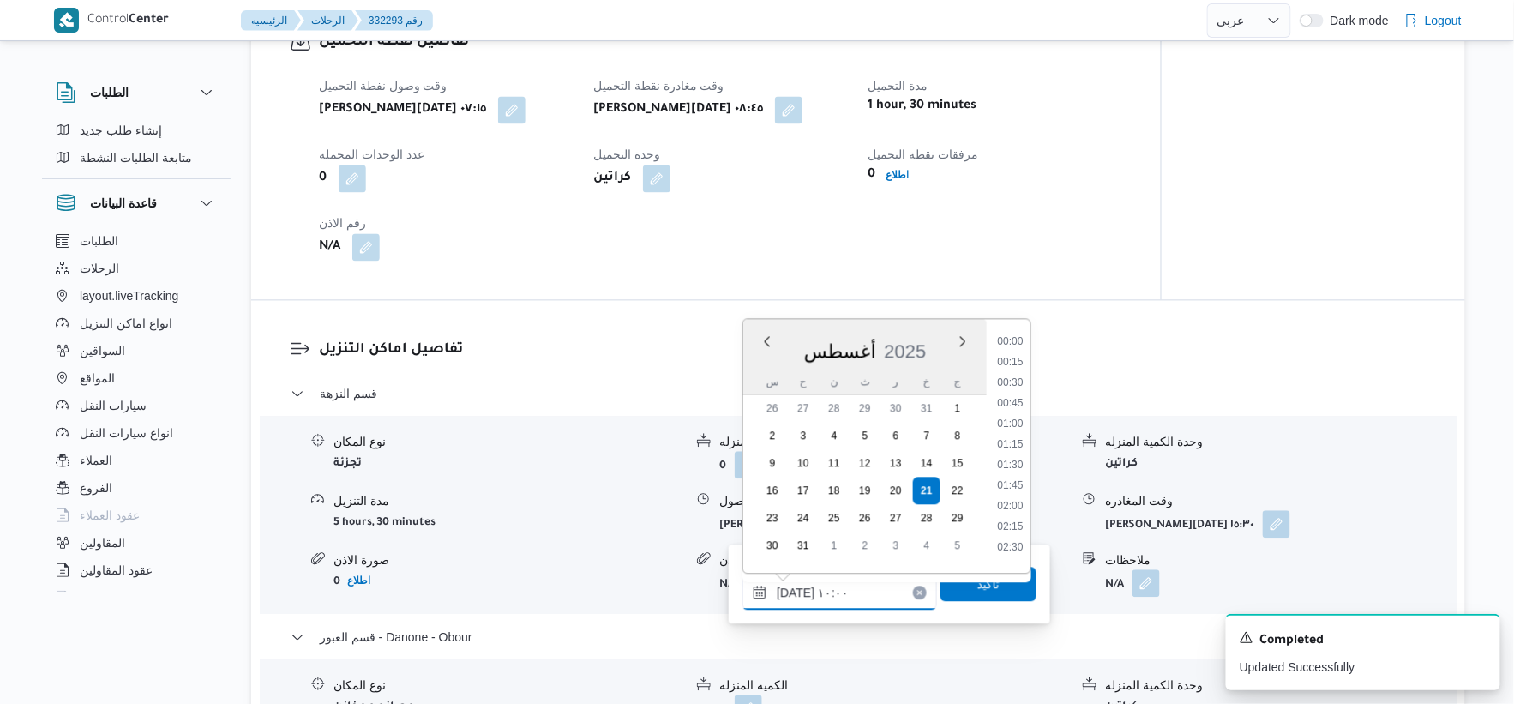
scroll to position [707, 0]
click at [946, 388] on li "09:15" at bounding box center [1010, 395] width 39 height 17
type input "٢١/٠٨/٢٠٢٥ ٠٩:١٥"
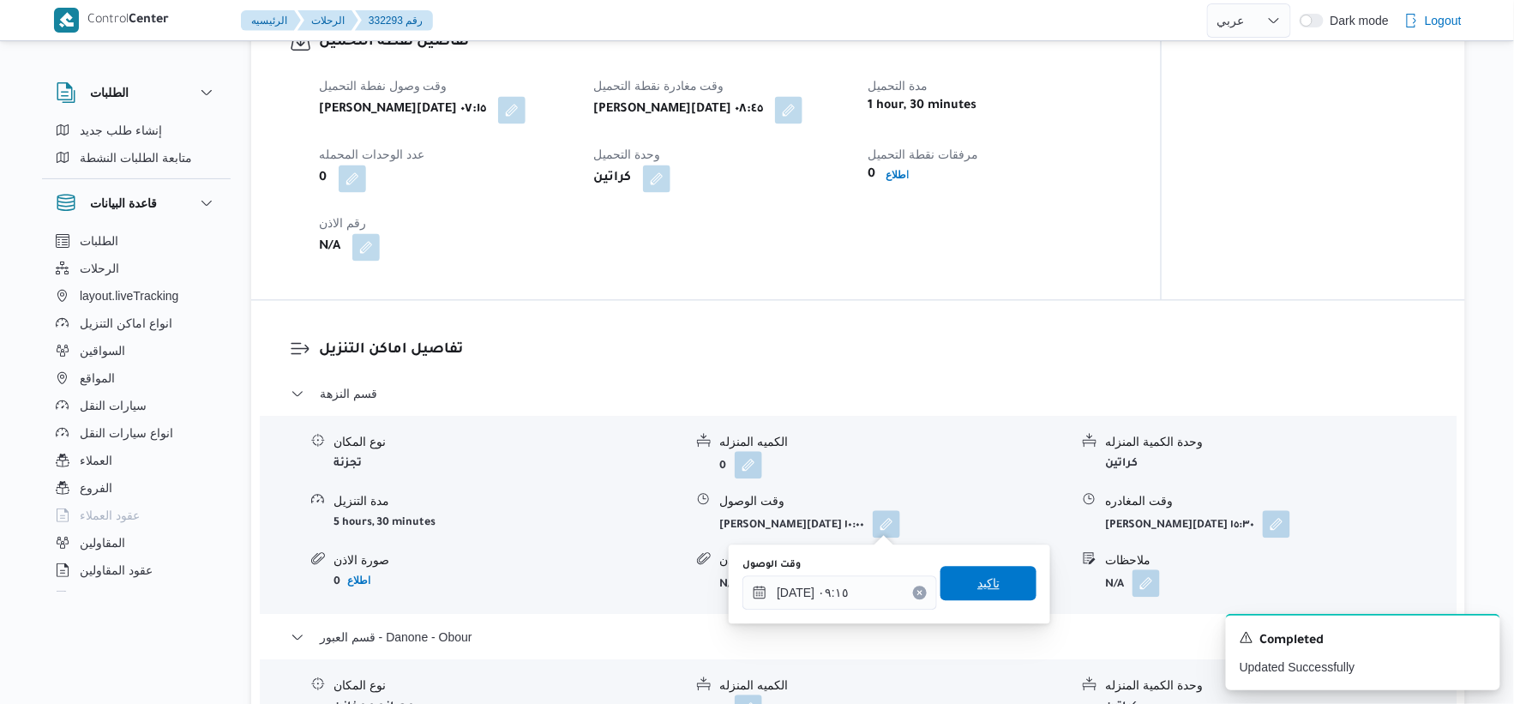
click at [946, 570] on span "تاكيد" at bounding box center [989, 583] width 96 height 34
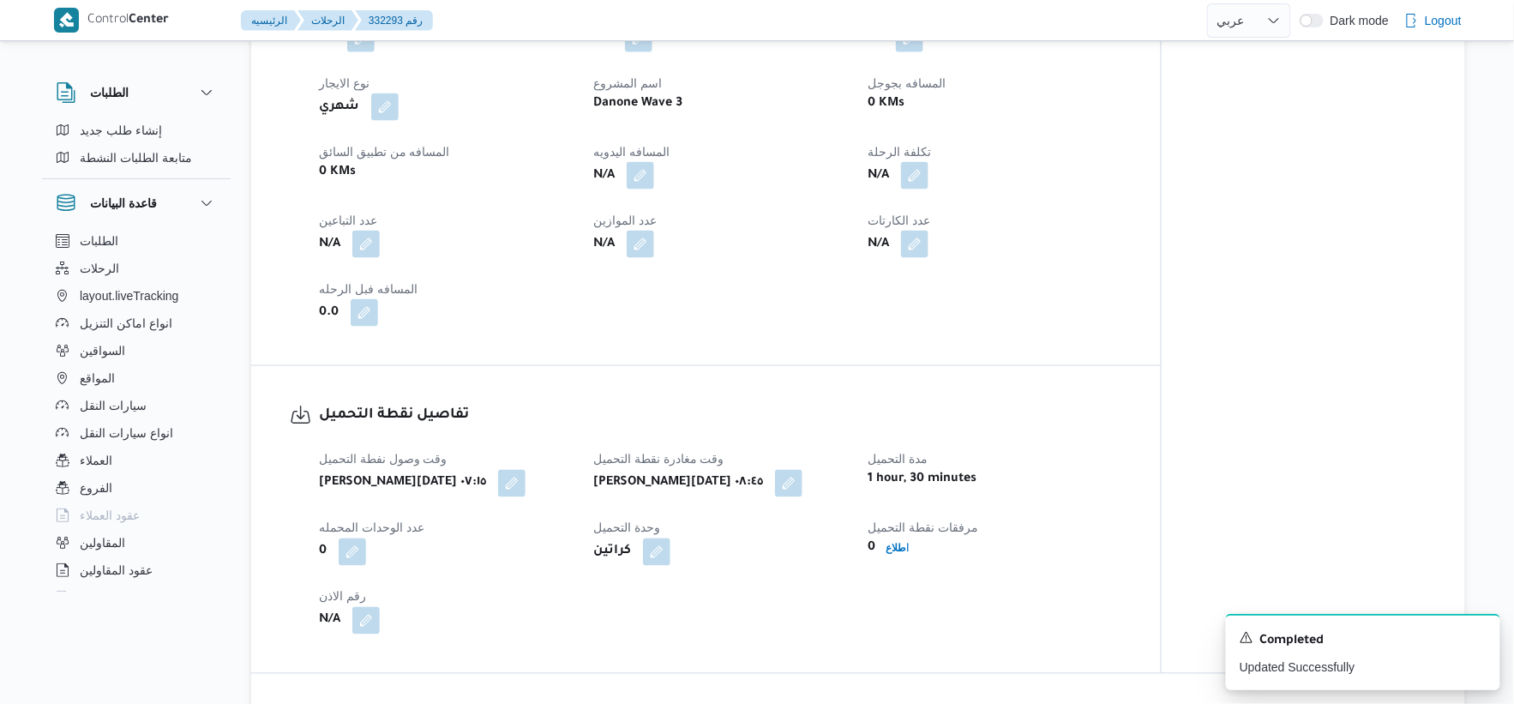
scroll to position [761, 0]
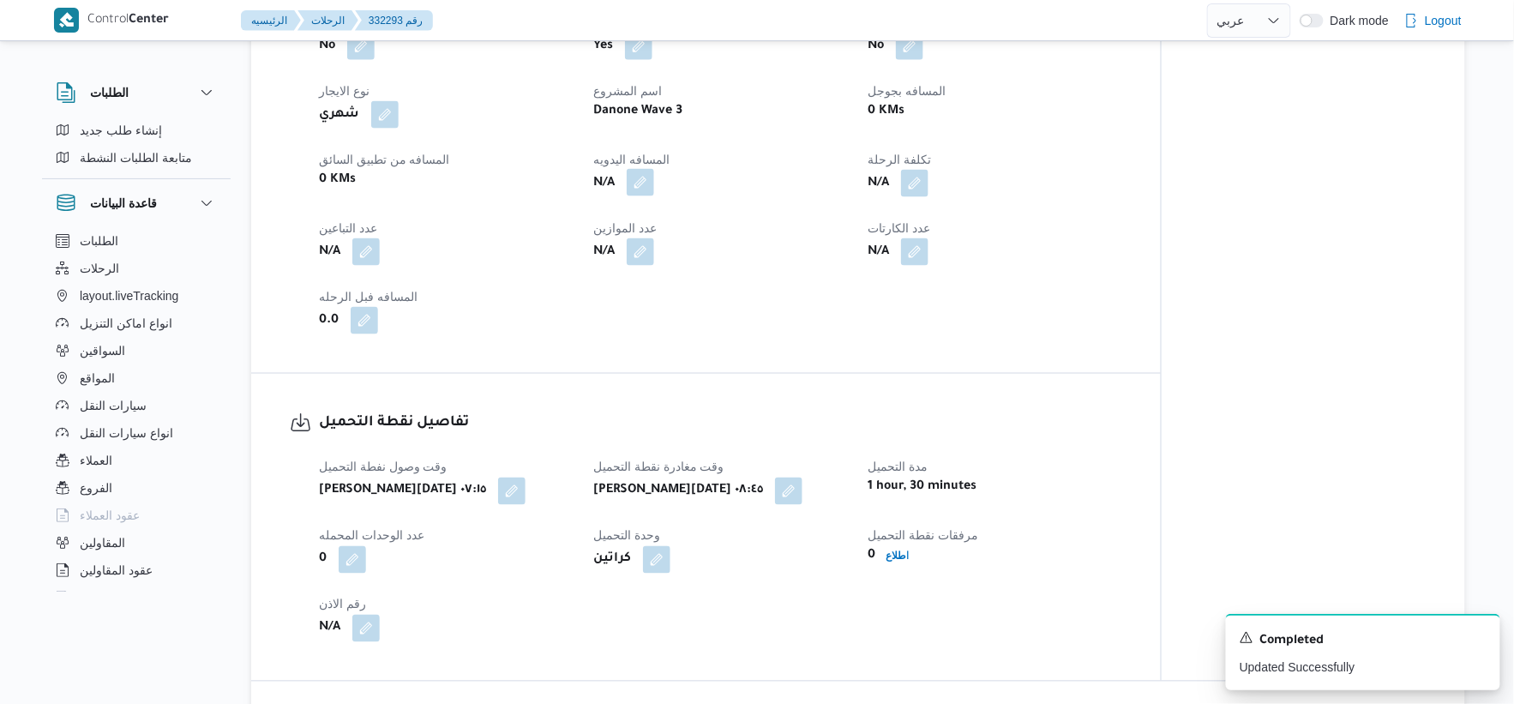
click at [644, 181] on button "button" at bounding box center [640, 182] width 27 height 27
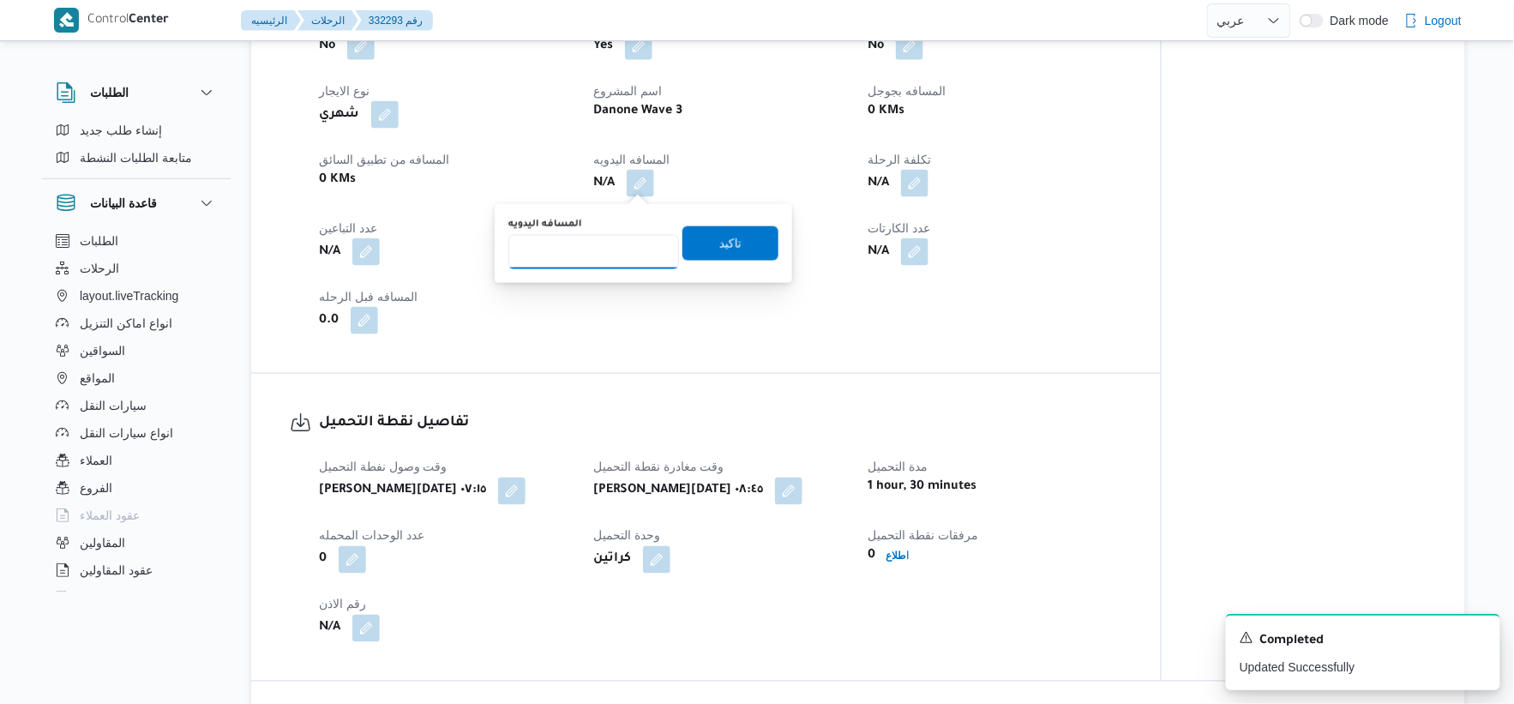
click at [596, 250] on input "المسافه اليدويه" at bounding box center [593, 252] width 171 height 34
type input "42"
click at [743, 240] on span "تاكيد" at bounding box center [730, 242] width 96 height 34
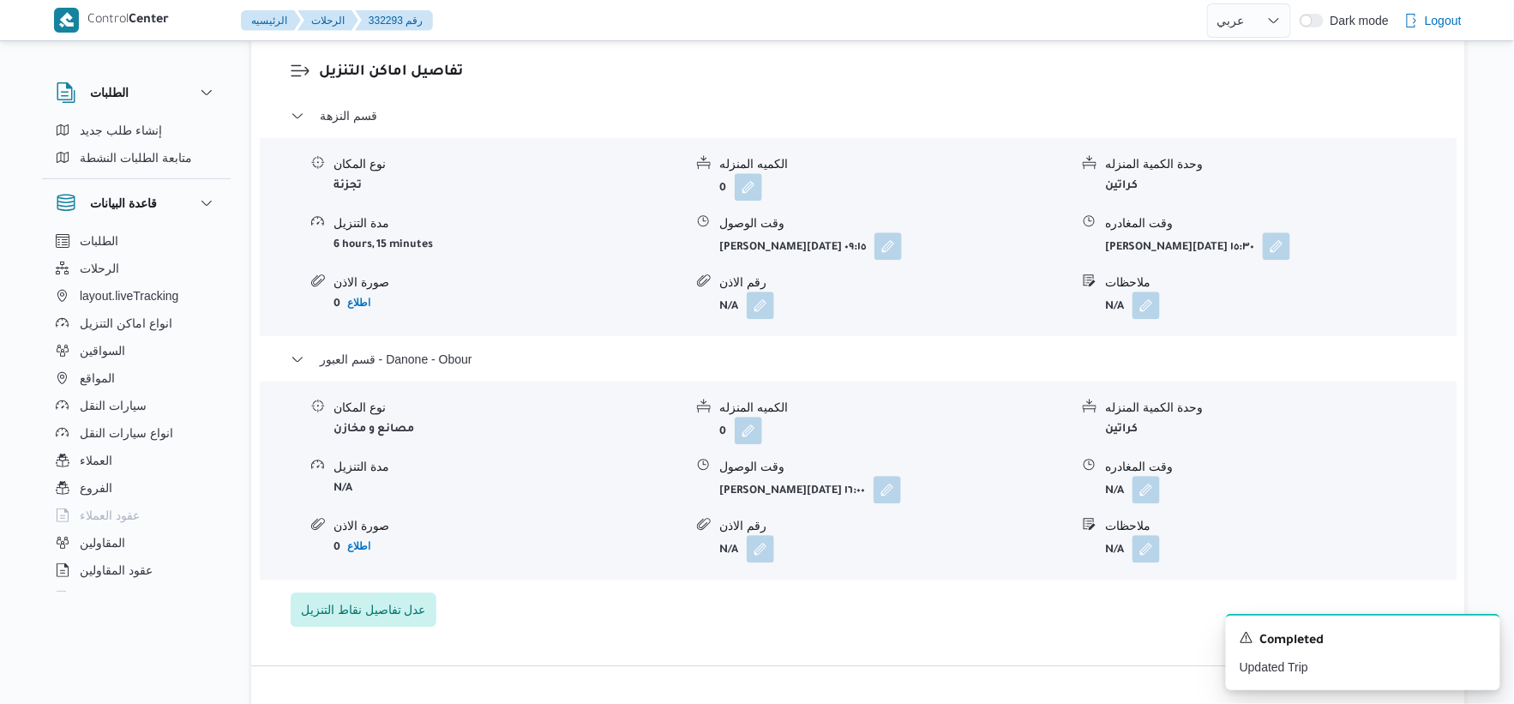
scroll to position [1524, 0]
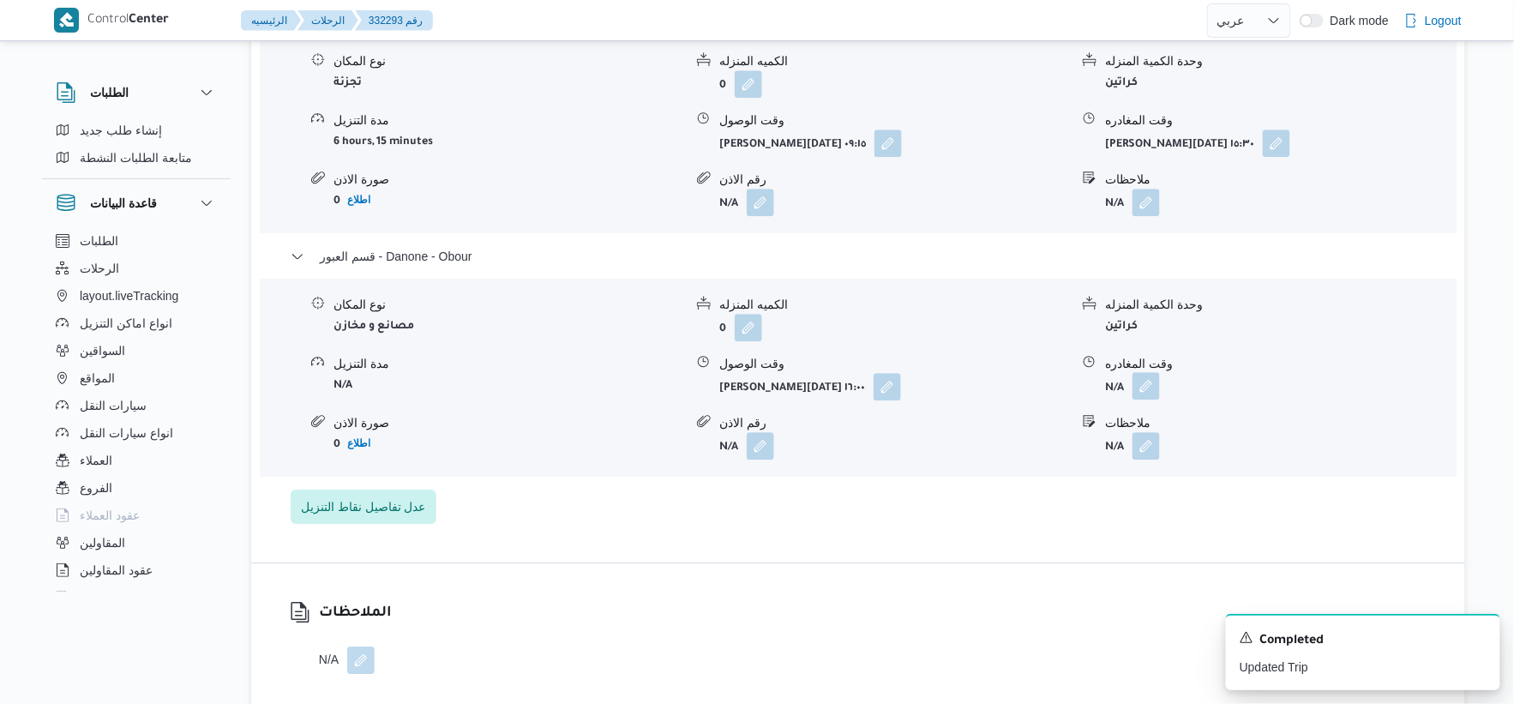
click at [946, 384] on button "button" at bounding box center [1146, 385] width 27 height 27
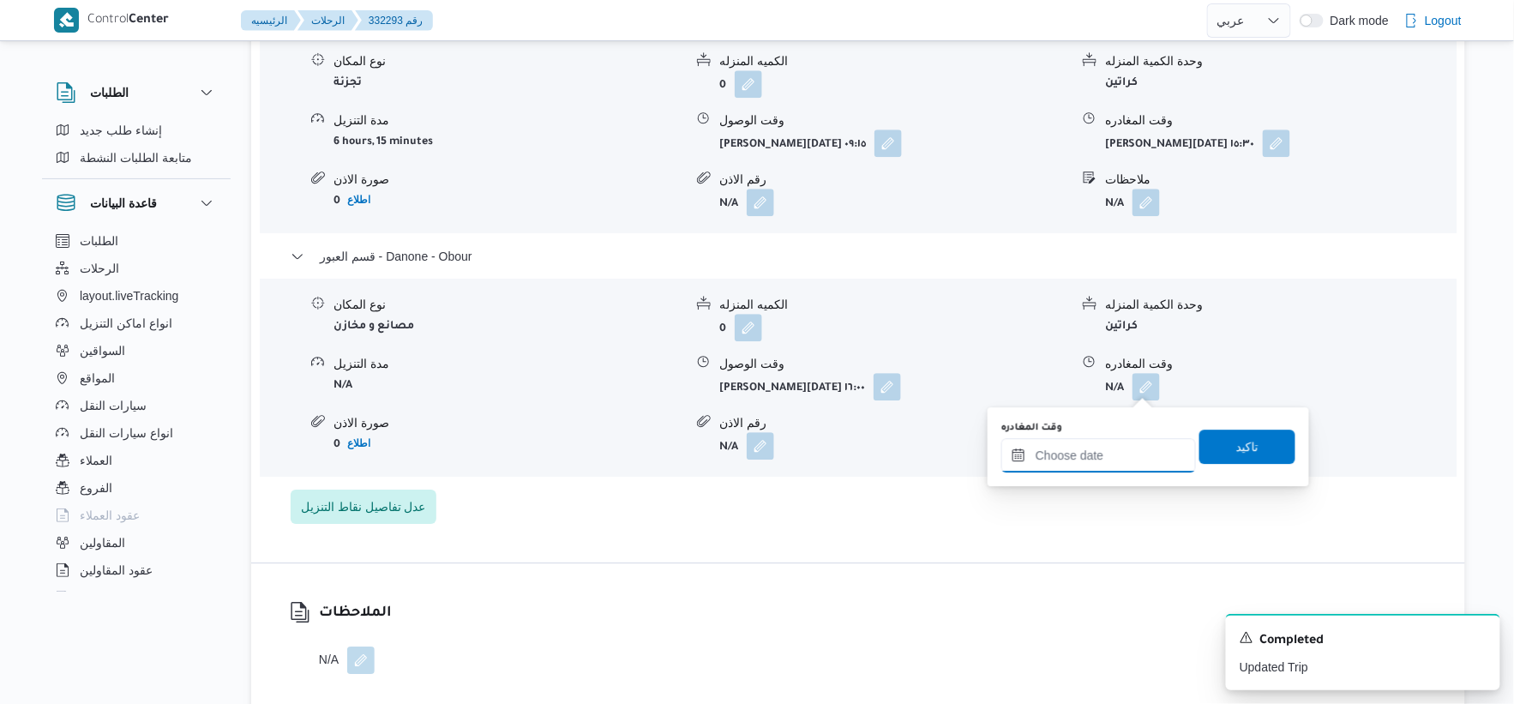
click at [946, 455] on input "وقت المغادره" at bounding box center [1098, 455] width 195 height 34
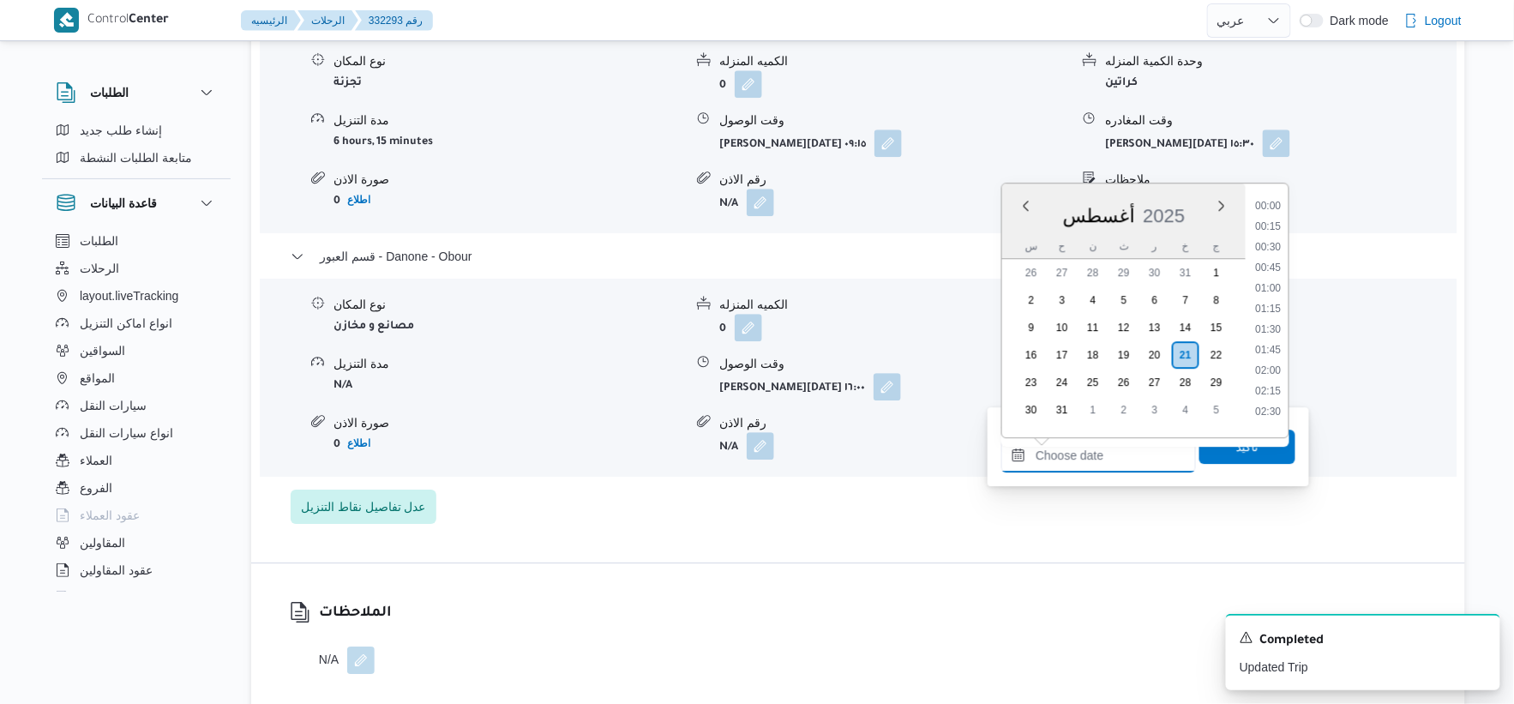
scroll to position [1304, 0]
click at [946, 202] on li "15:45" at bounding box center [1268, 197] width 39 height 17
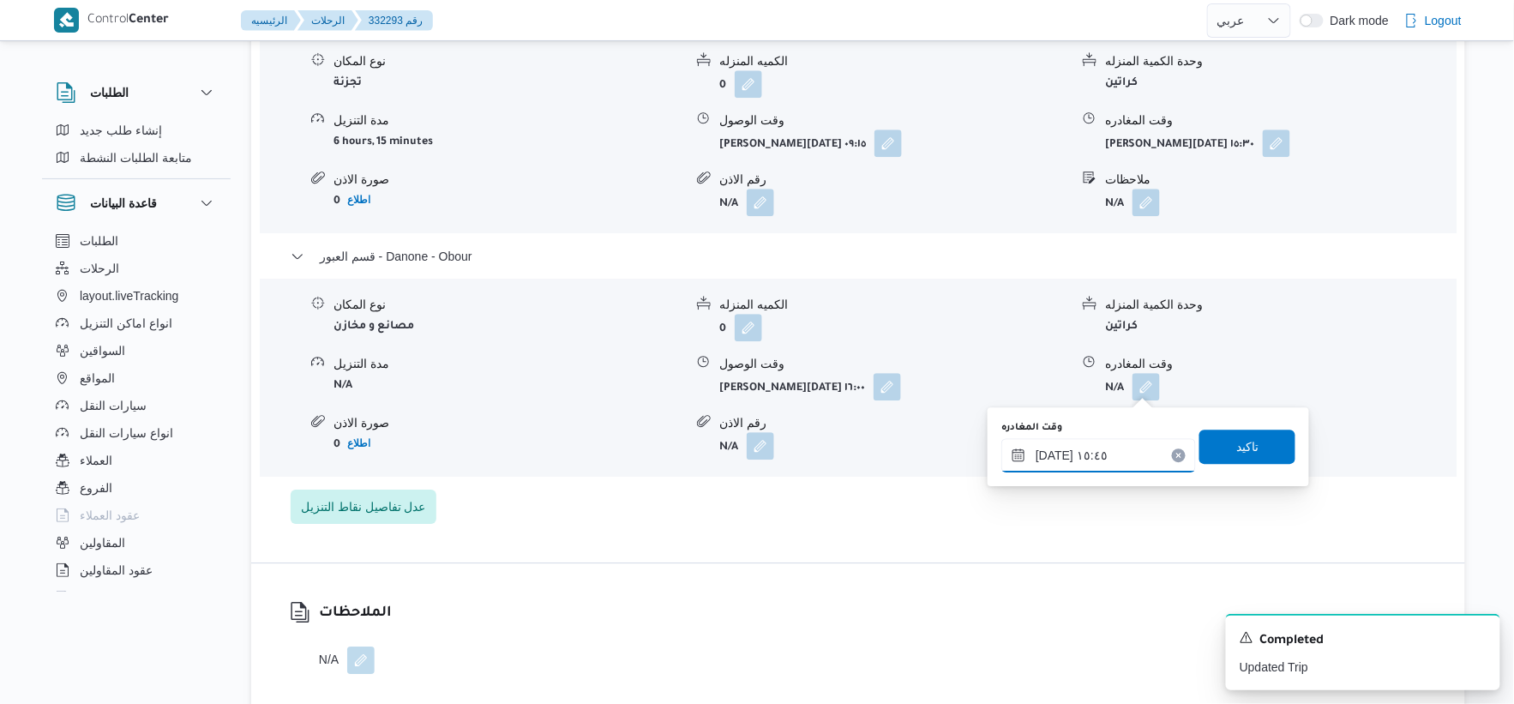
click at [946, 440] on input "٢١/٠٨/٢٠٢٥ ١٥:٤٥" at bounding box center [1098, 455] width 195 height 34
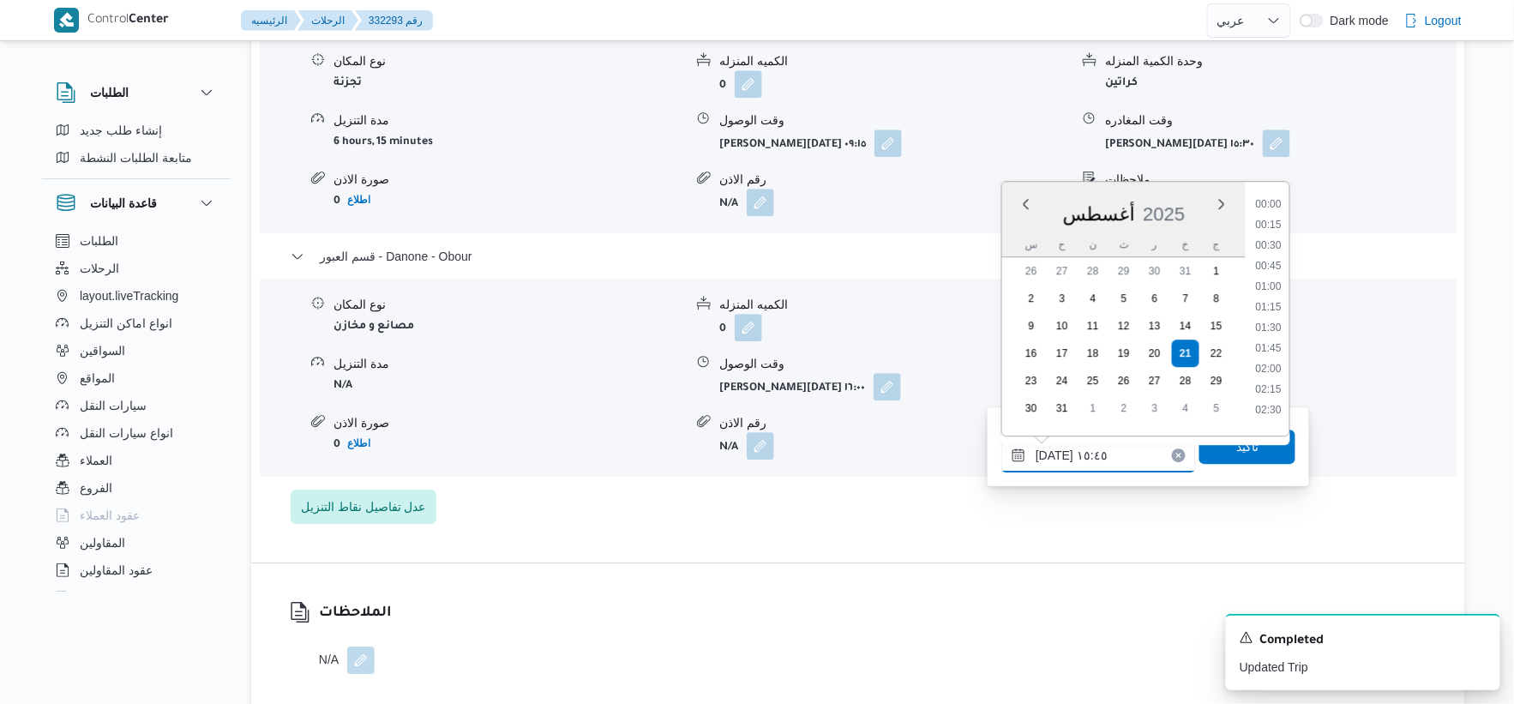
scroll to position [1179, 0]
click at [946, 404] on li "16:45" at bounding box center [1268, 403] width 39 height 17
type input "٢١/٠٨/٢٠٢٥ ١٦:٤٥"
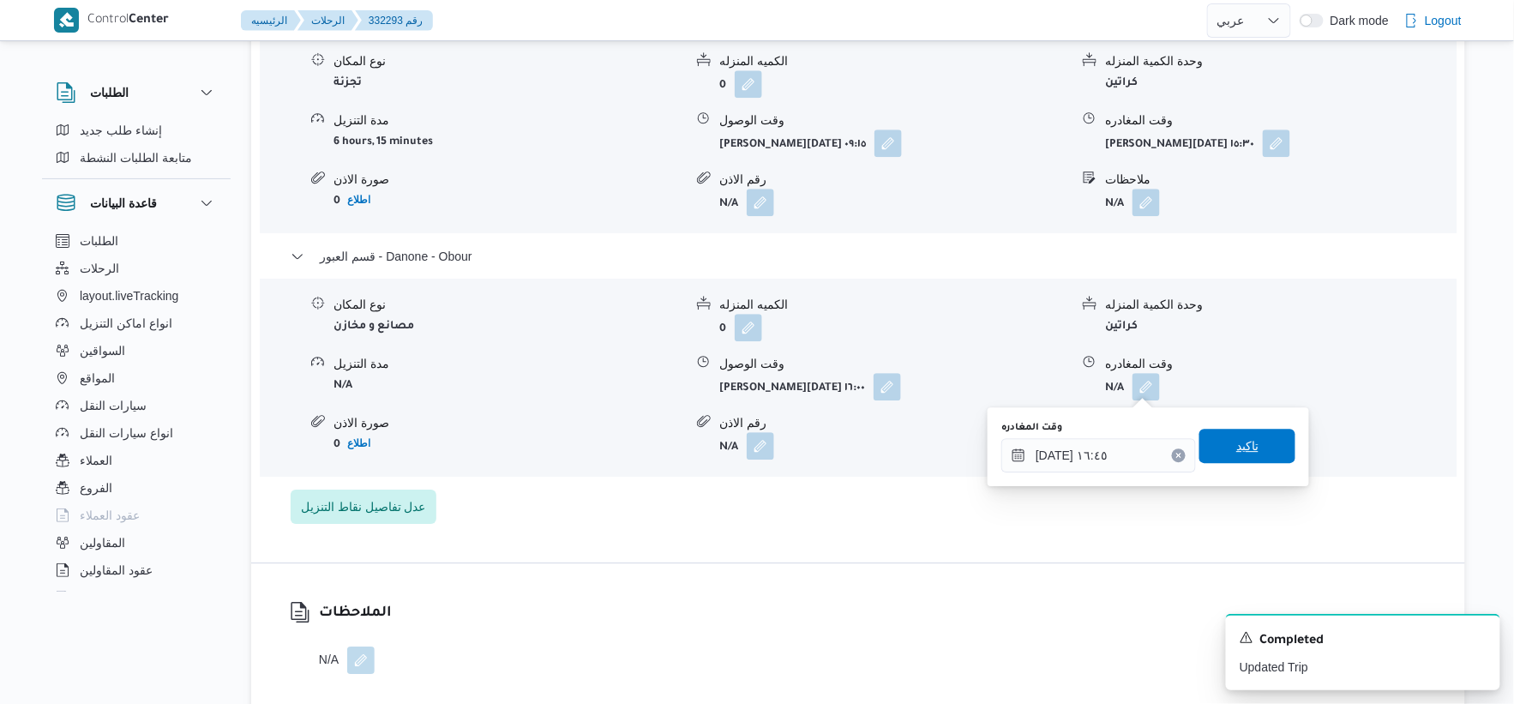
click at [946, 438] on span "تاكيد" at bounding box center [1247, 446] width 22 height 21
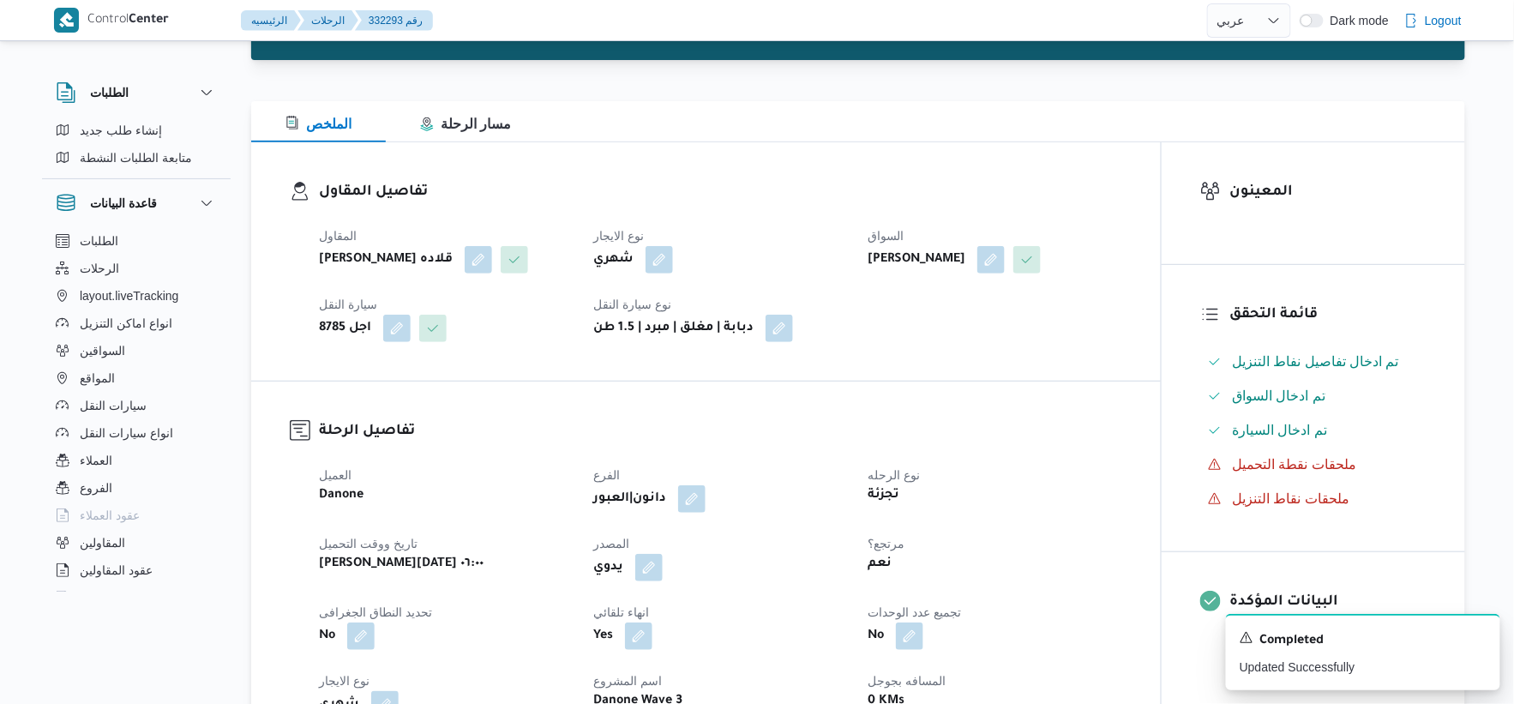
scroll to position [0, 0]
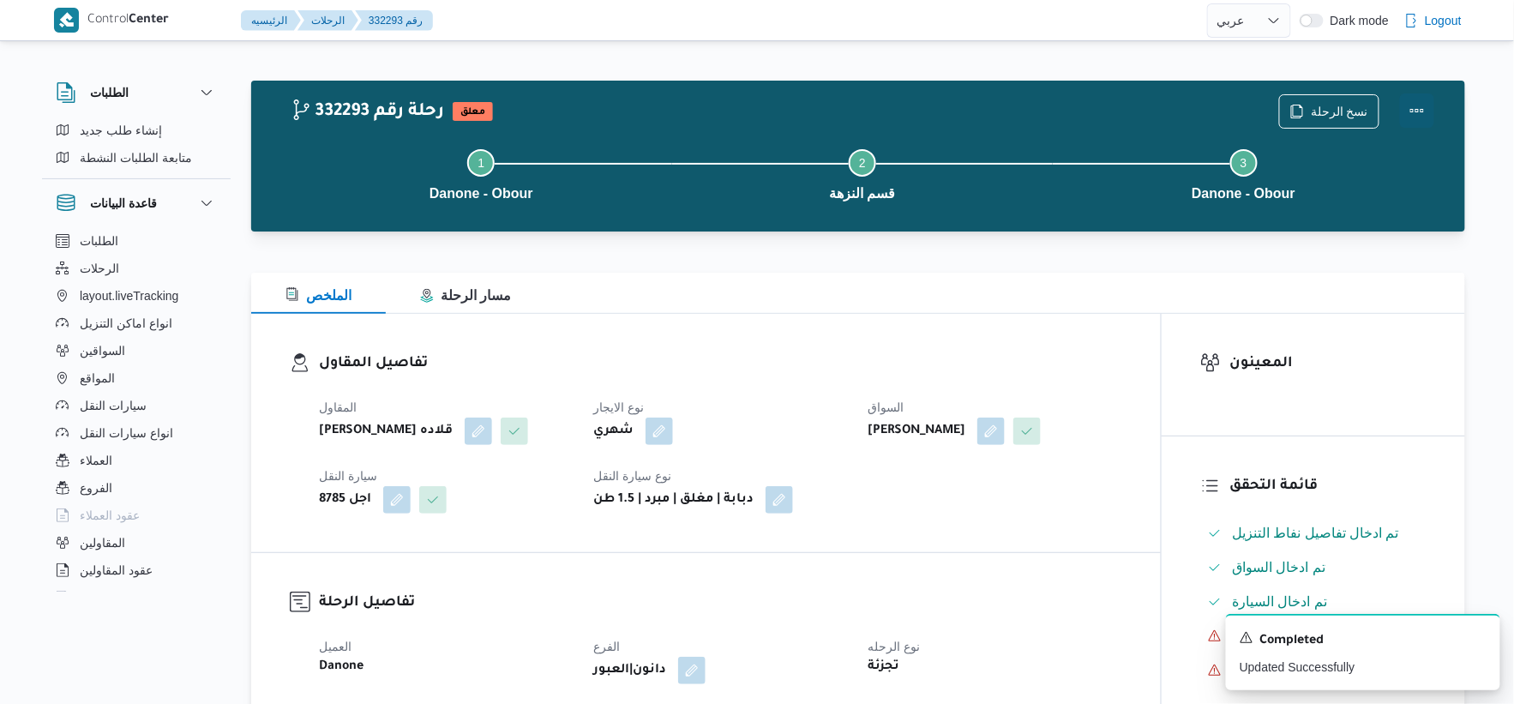
click at [946, 113] on button "Actions" at bounding box center [1417, 110] width 34 height 34
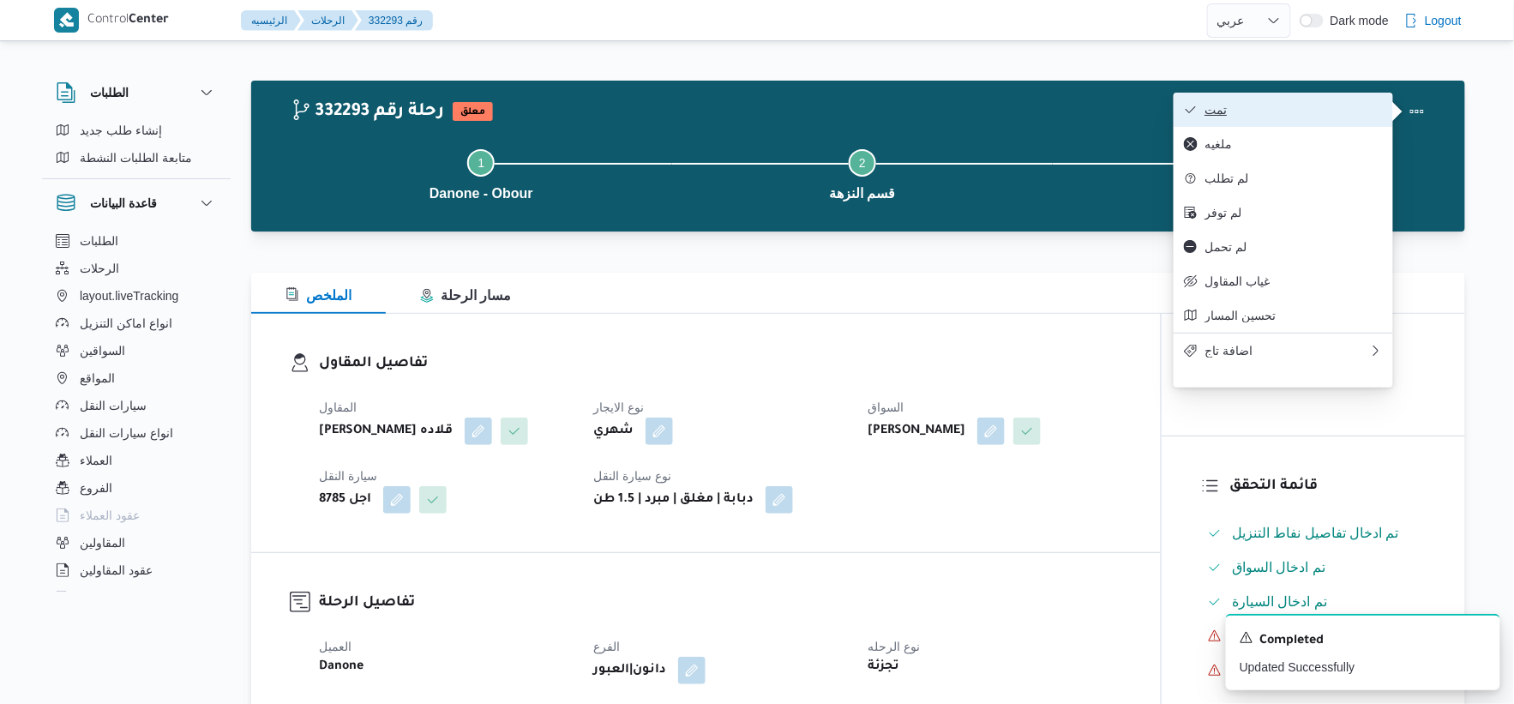
click at [946, 110] on span "تمت" at bounding box center [1294, 110] width 178 height 14
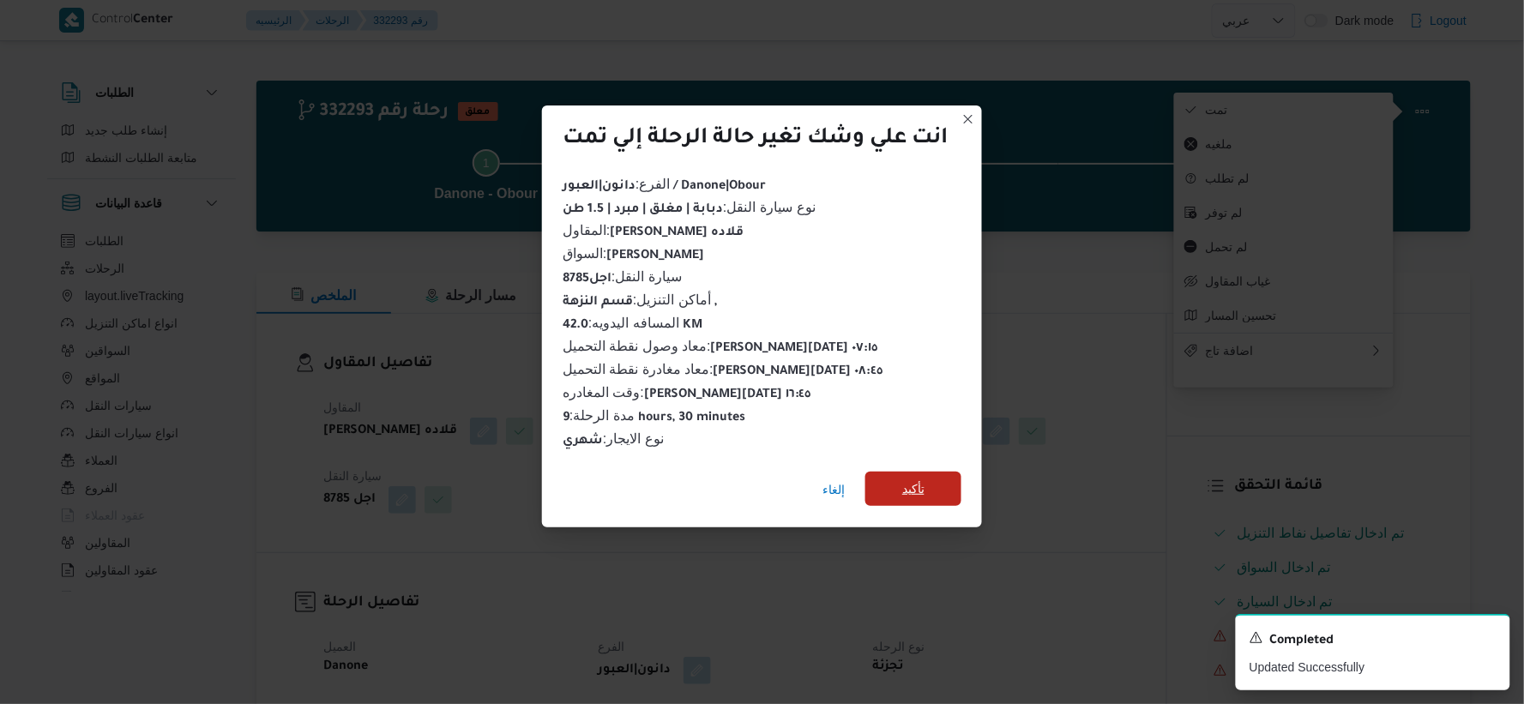
click at [935, 485] on span "تأكيد" at bounding box center [913, 489] width 96 height 34
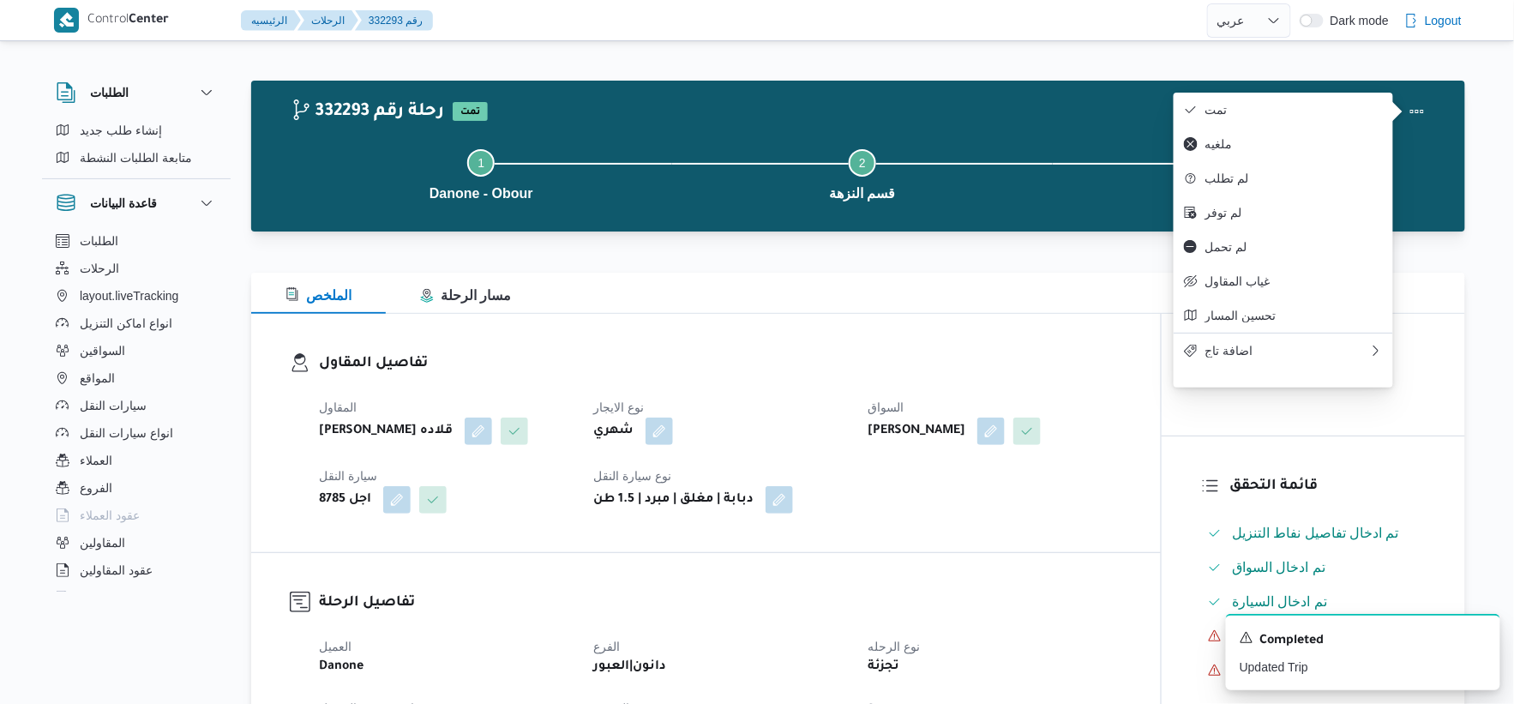
click at [808, 365] on h3 "تفاصيل المقاول" at bounding box center [720, 363] width 803 height 23
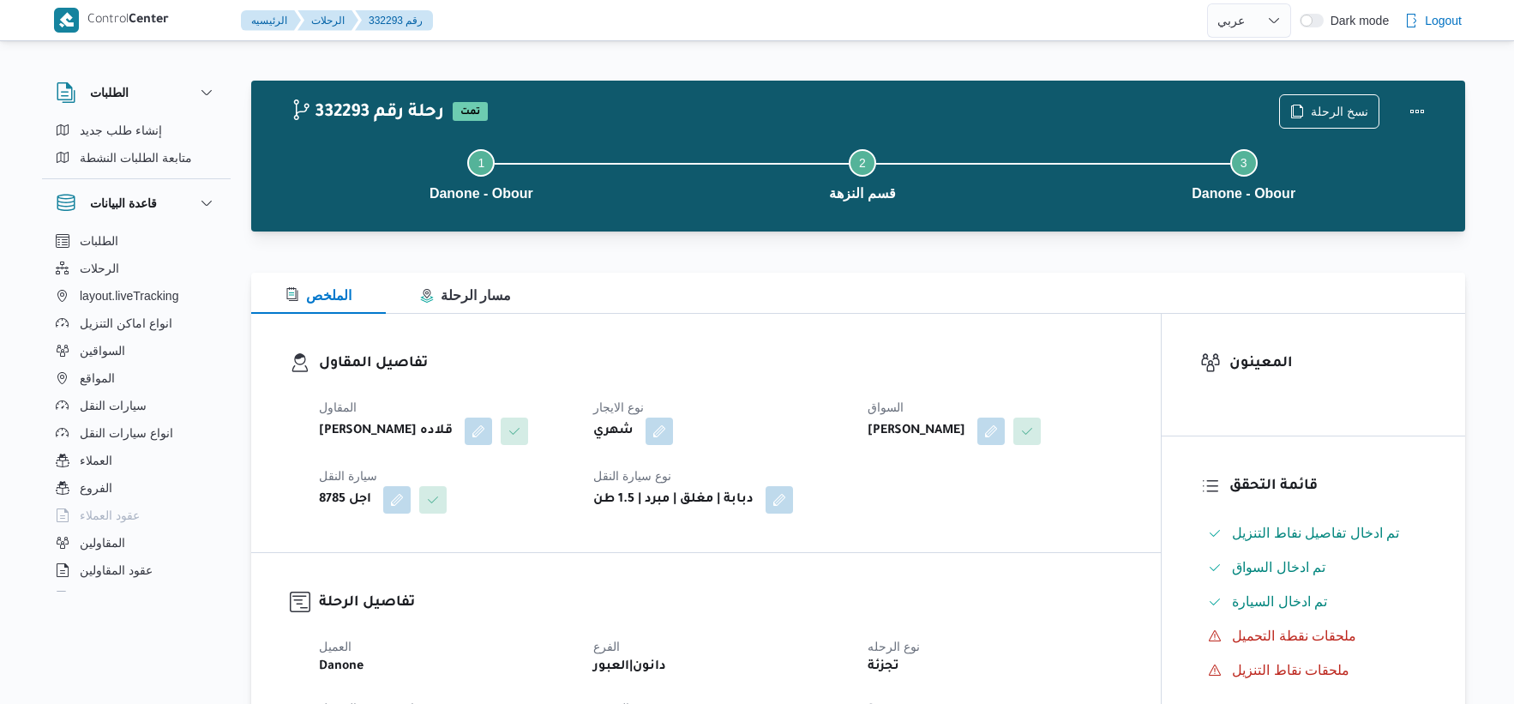
select select "ar"
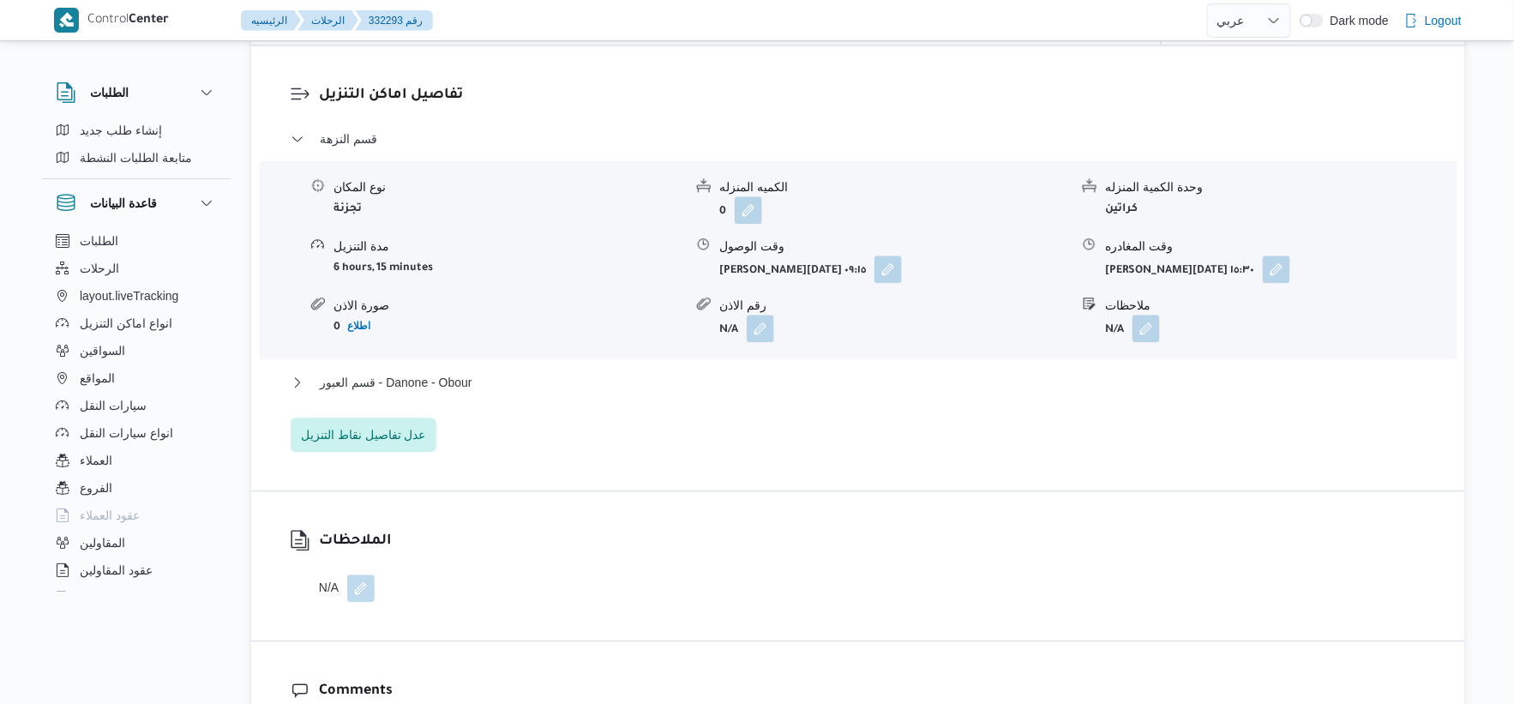
scroll to position [1428, 0]
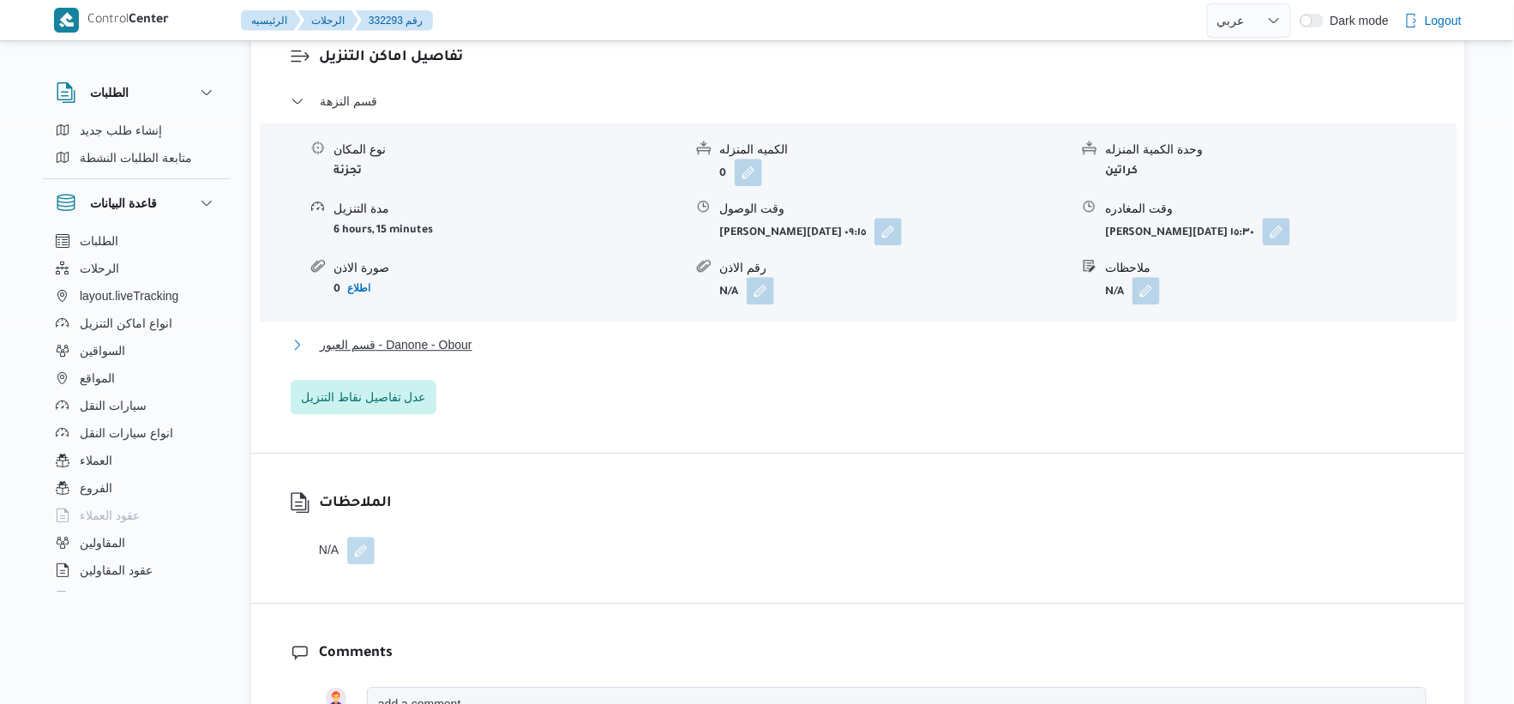
click at [527, 335] on button "قسم العبور - Danone - Obour" at bounding box center [859, 344] width 1136 height 21
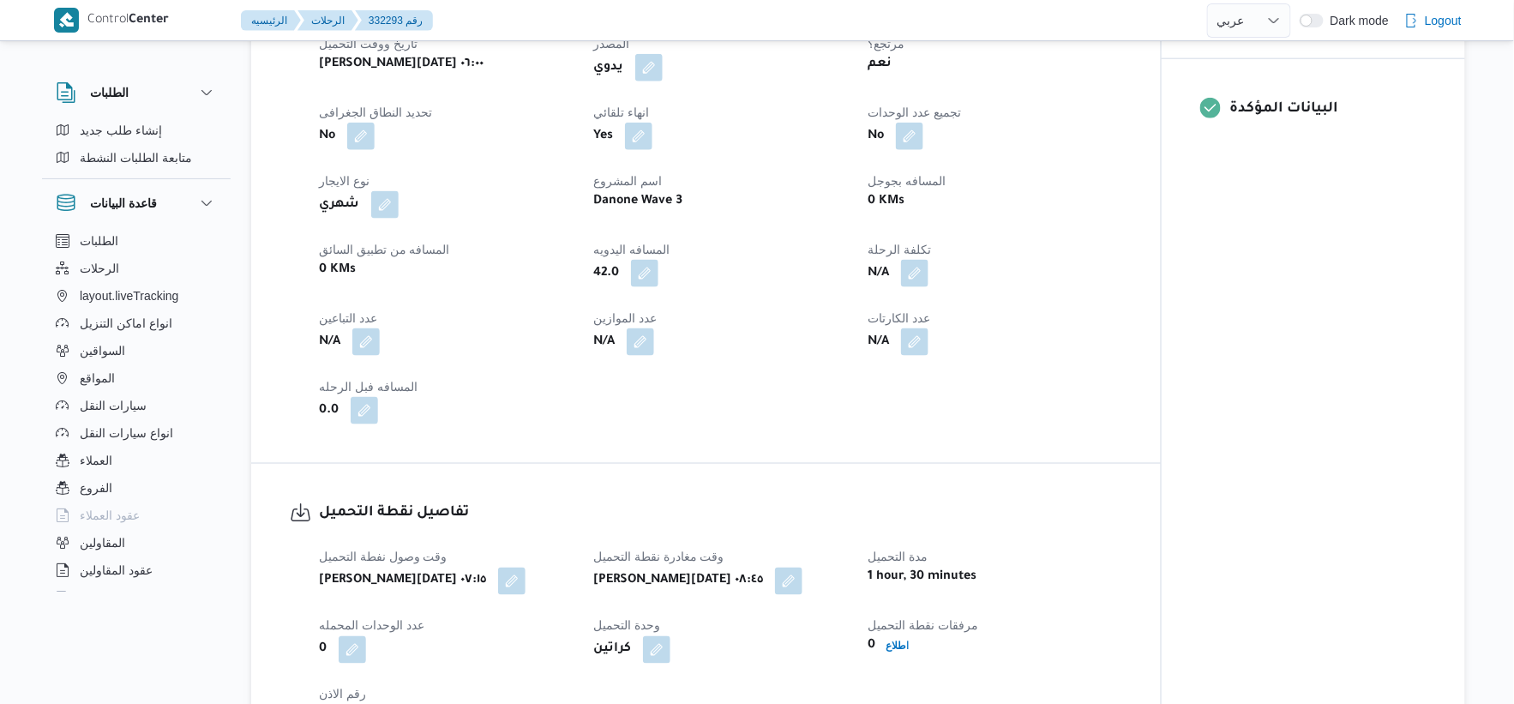
scroll to position [666, 0]
select select "ar"
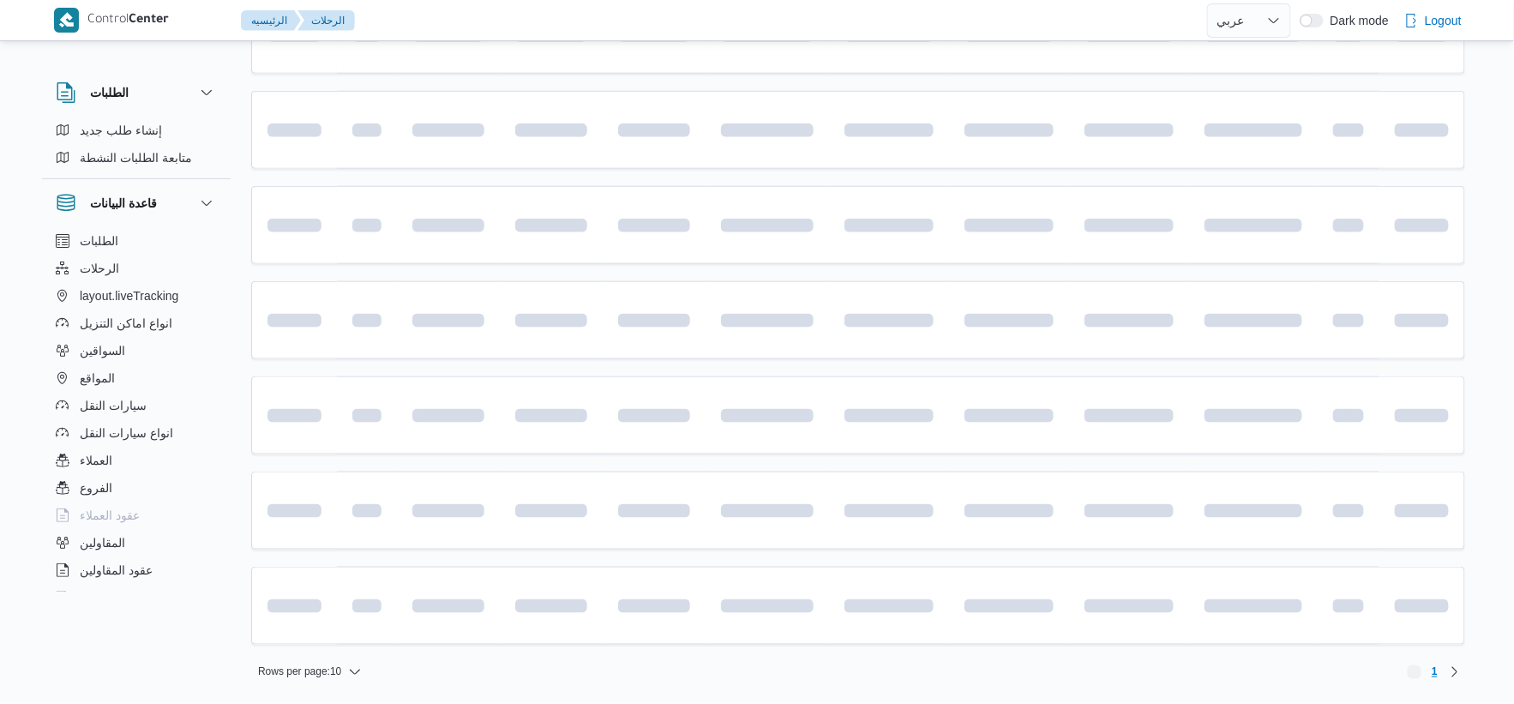
scroll to position [561, 0]
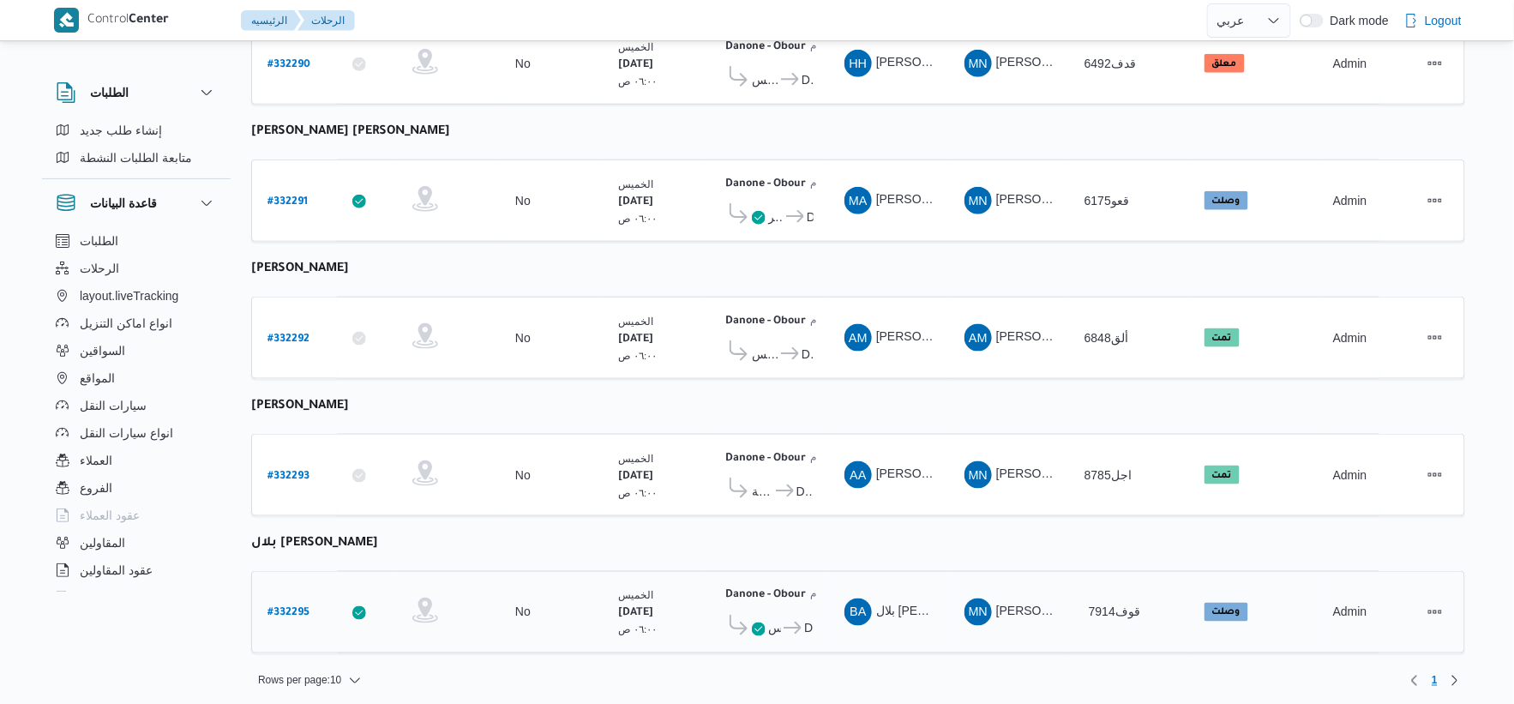
click at [295, 608] on b "# 332295" at bounding box center [289, 614] width 42 height 12
select select "ar"
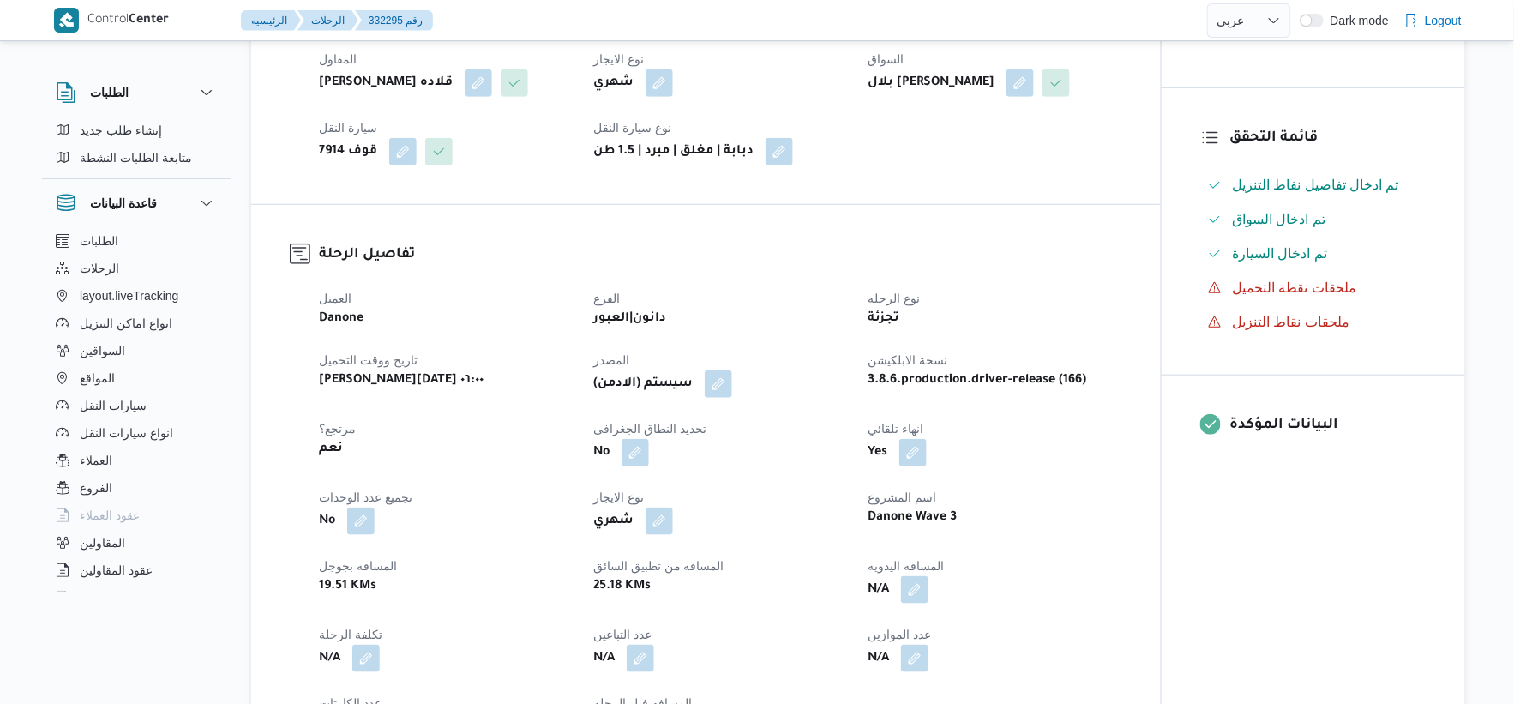
scroll to position [666, 0]
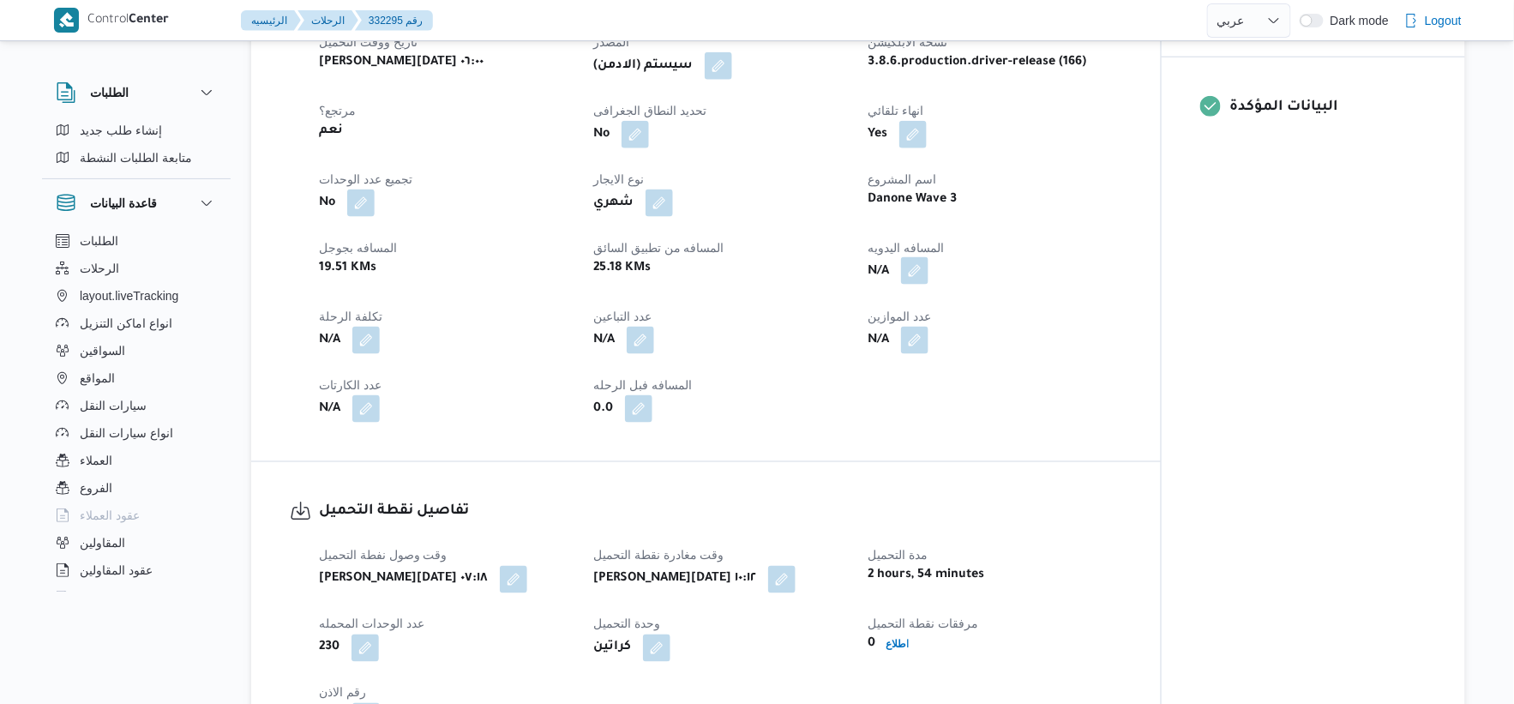
click at [915, 285] on button "button" at bounding box center [914, 270] width 27 height 27
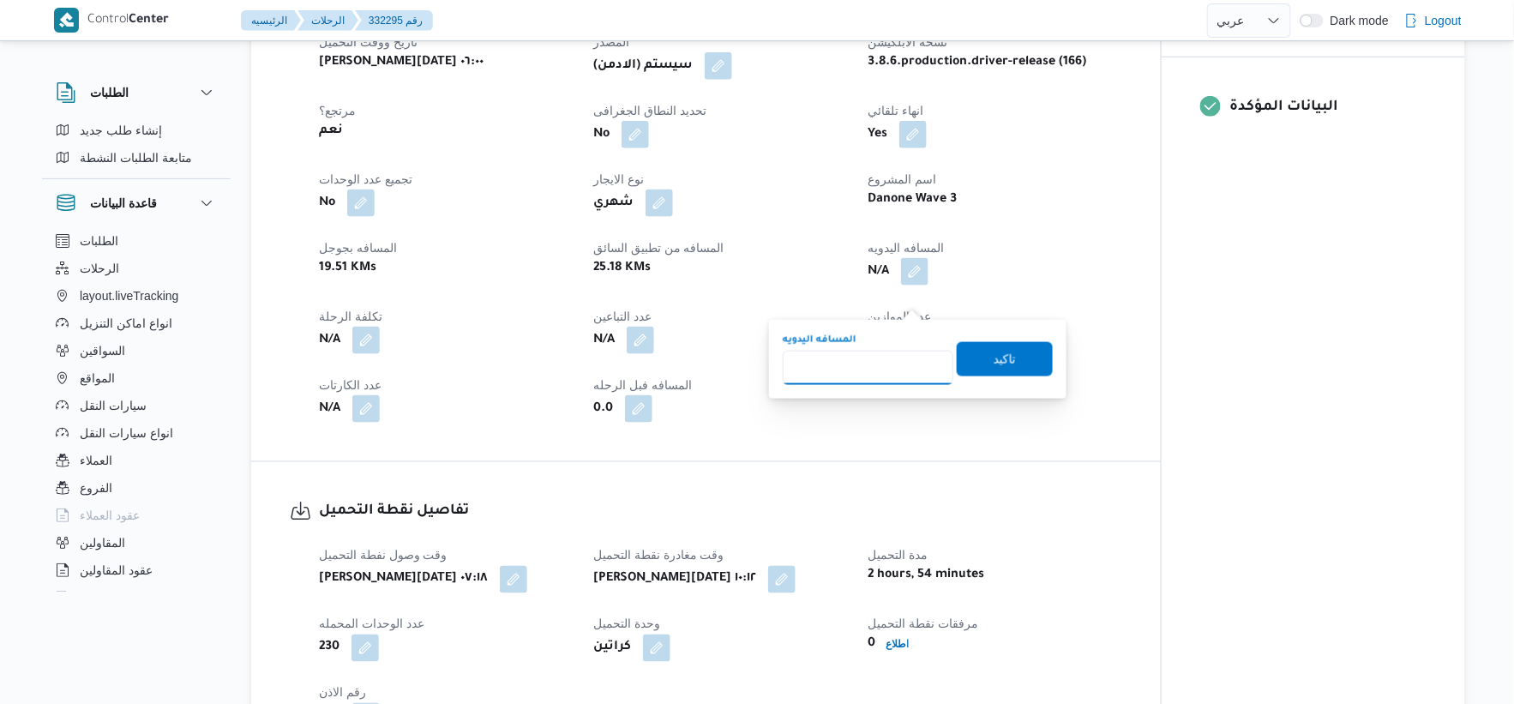
click at [872, 364] on input "المسافه اليدويه" at bounding box center [868, 368] width 171 height 34
type input "48"
click at [1014, 358] on span "تاكيد" at bounding box center [1005, 358] width 96 height 34
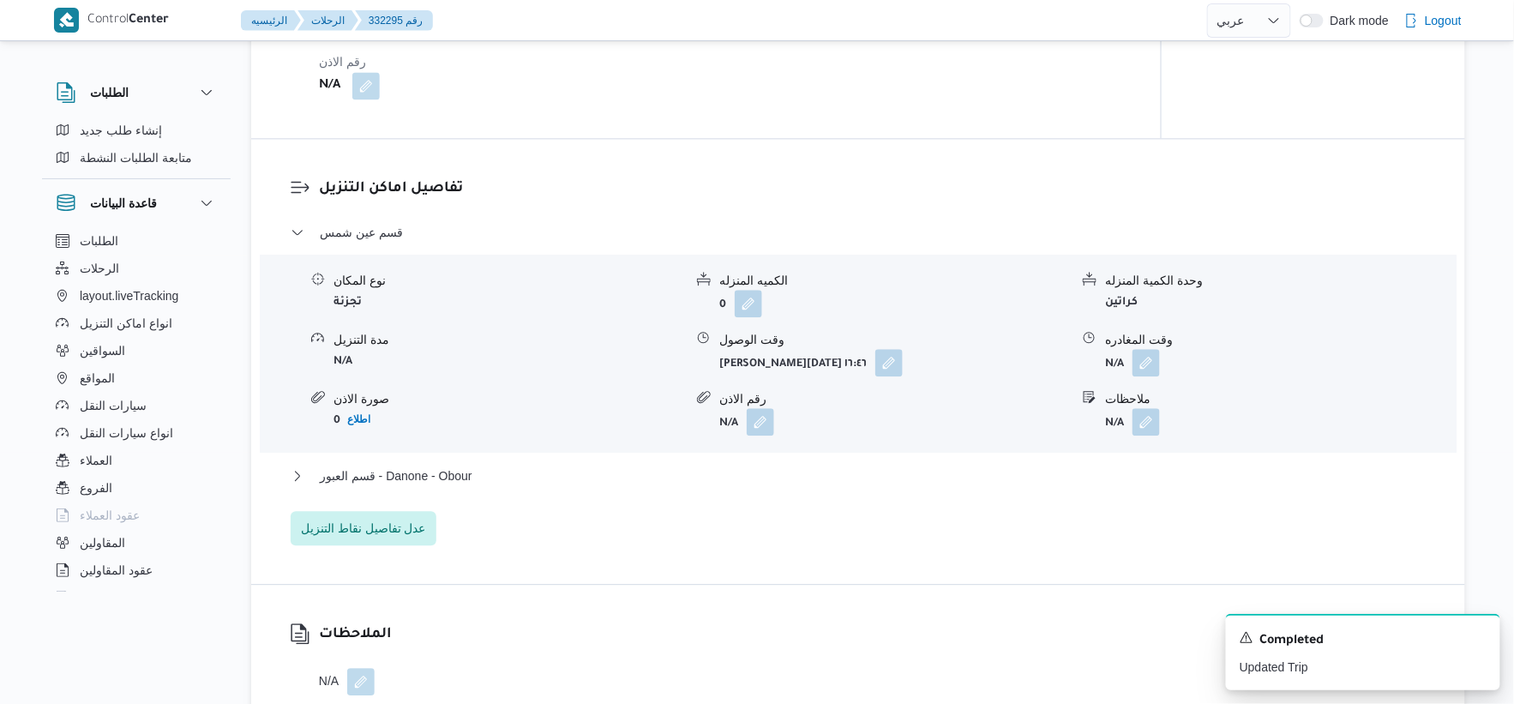
scroll to position [1333, 0]
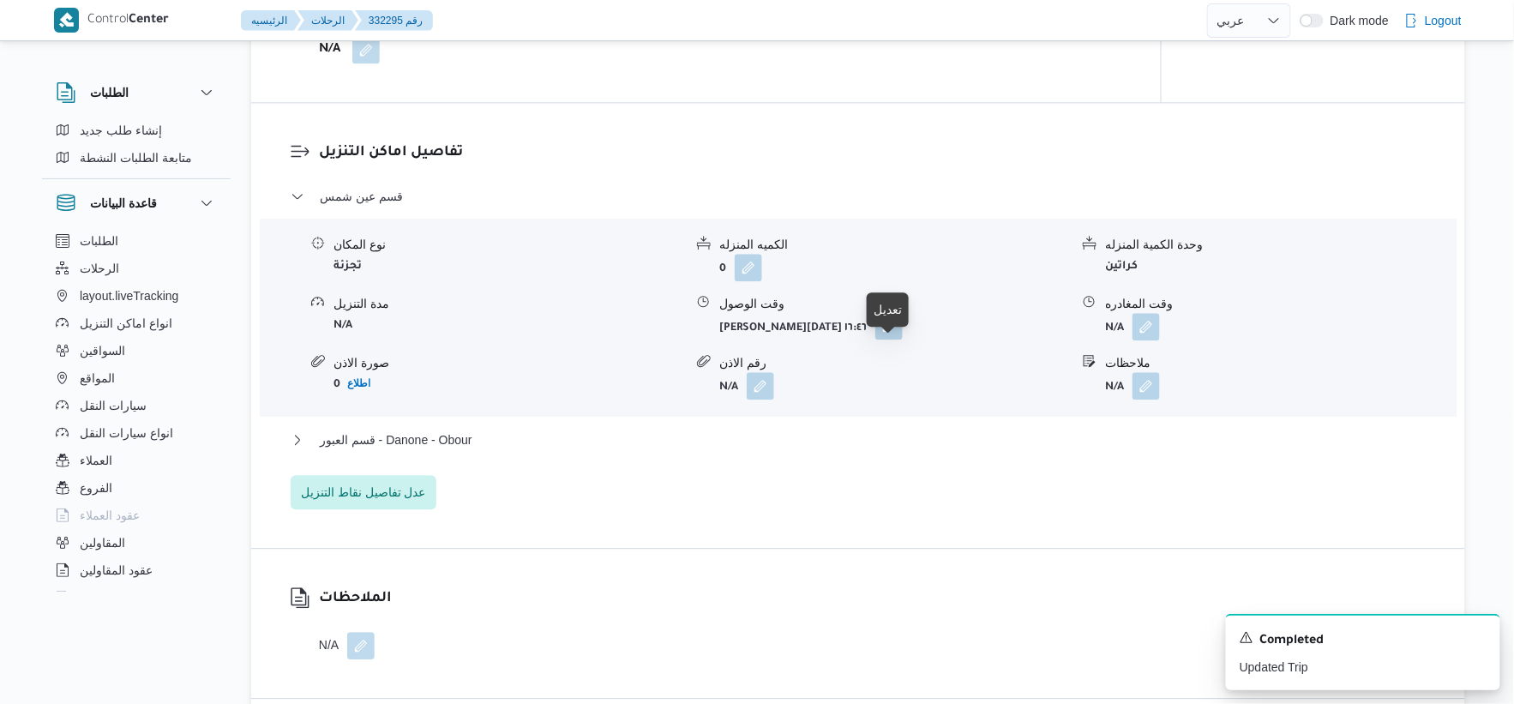
click at [894, 340] on button "button" at bounding box center [888, 325] width 27 height 27
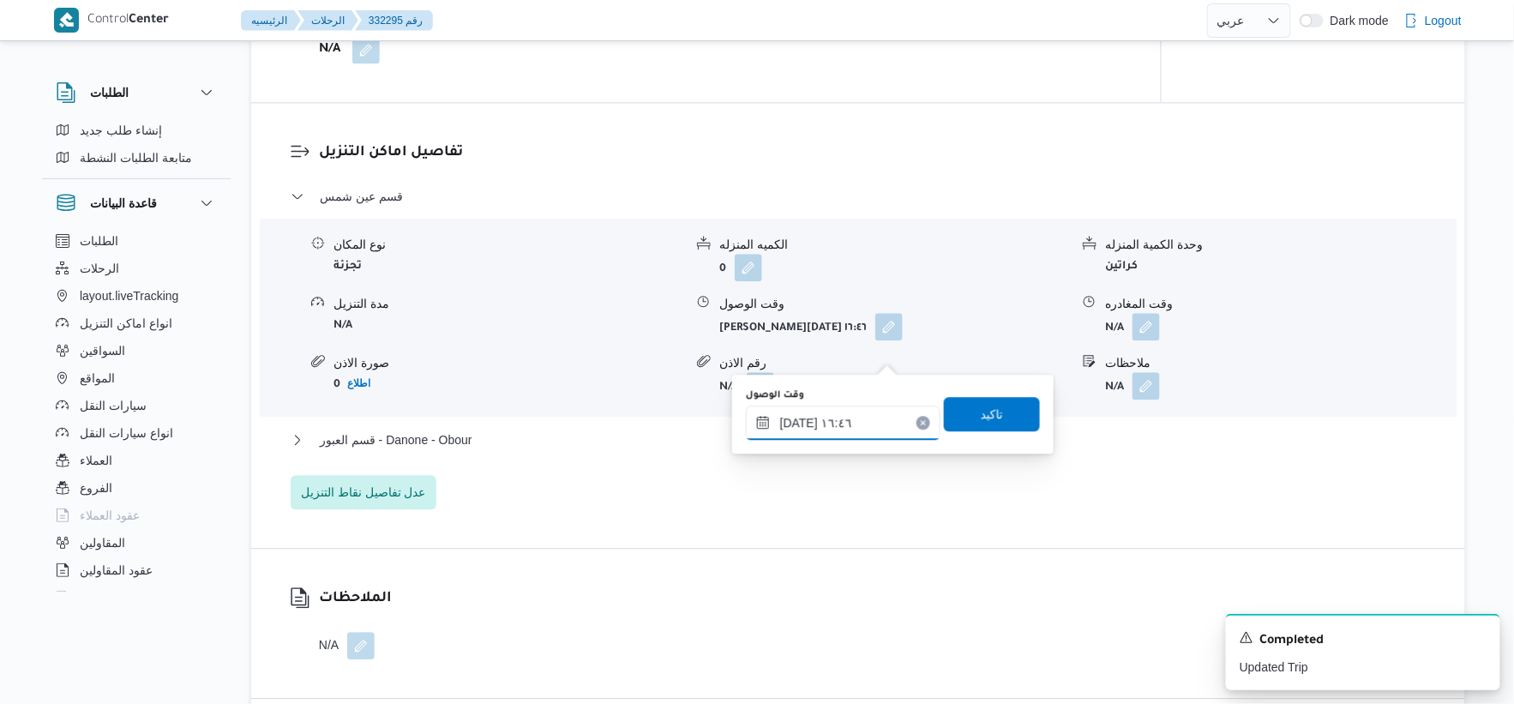
click at [839, 426] on input "٢١/٠٨/٢٠٢٥ ١٦:٤٦" at bounding box center [843, 423] width 195 height 34
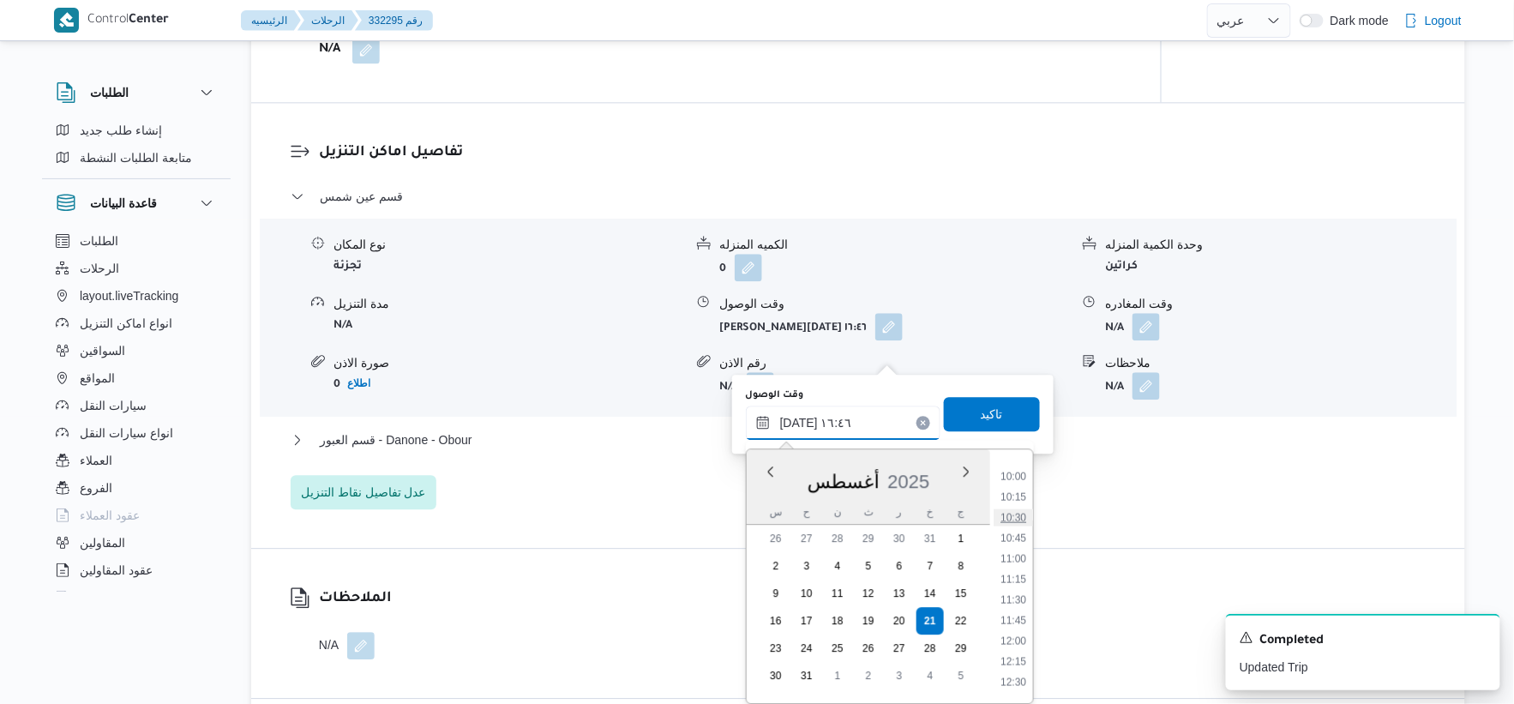
scroll to position [785, 0]
click at [1014, 547] on li "10:30" at bounding box center [1013, 550] width 39 height 17
type input "٢١/٠٨/٢٠٢٥ ١٠:٣٠"
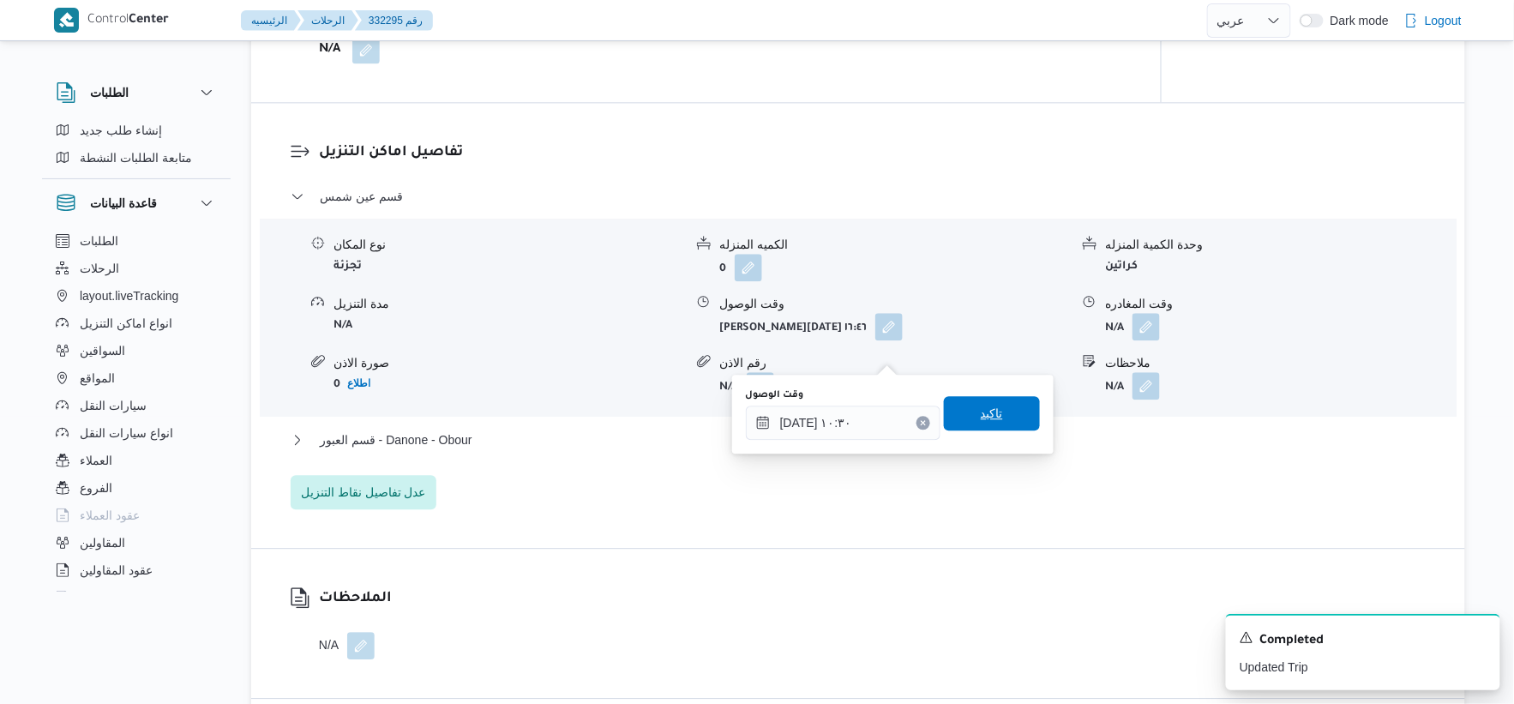
click at [1013, 400] on span "تاكيد" at bounding box center [992, 413] width 96 height 34
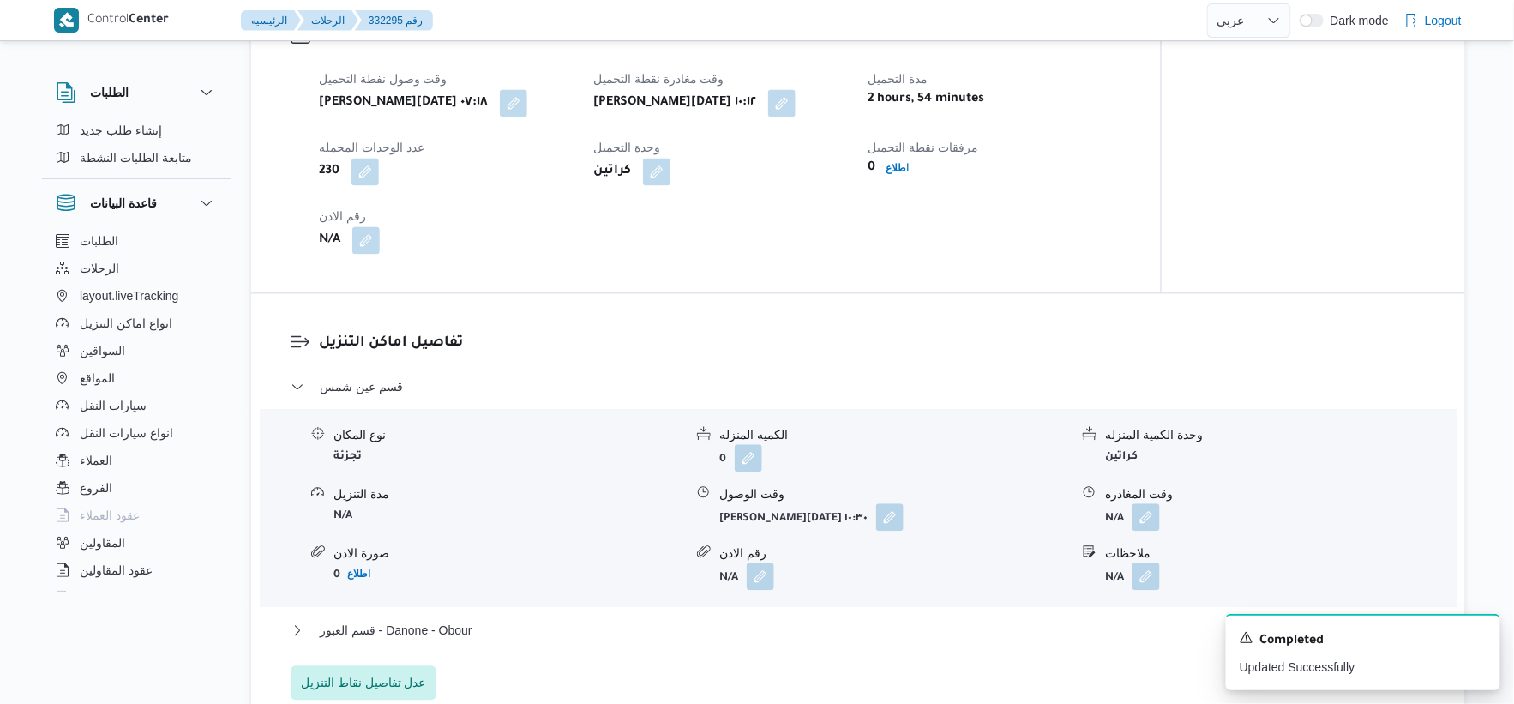
scroll to position [1333, 0]
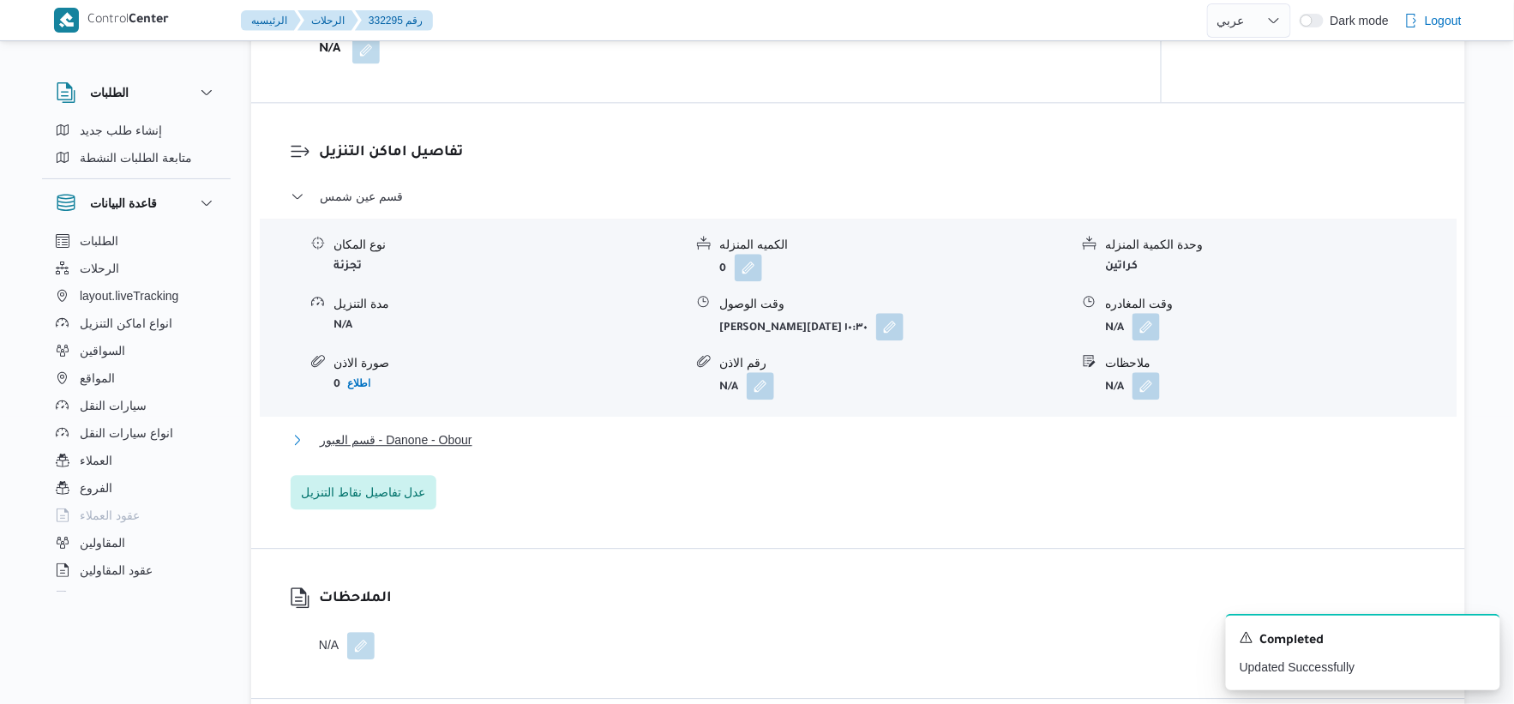
drag, startPoint x: 490, startPoint y: 466, endPoint x: 706, endPoint y: 352, distance: 243.2
click at [490, 450] on button "قسم العبور - Danone - Obour" at bounding box center [859, 440] width 1136 height 21
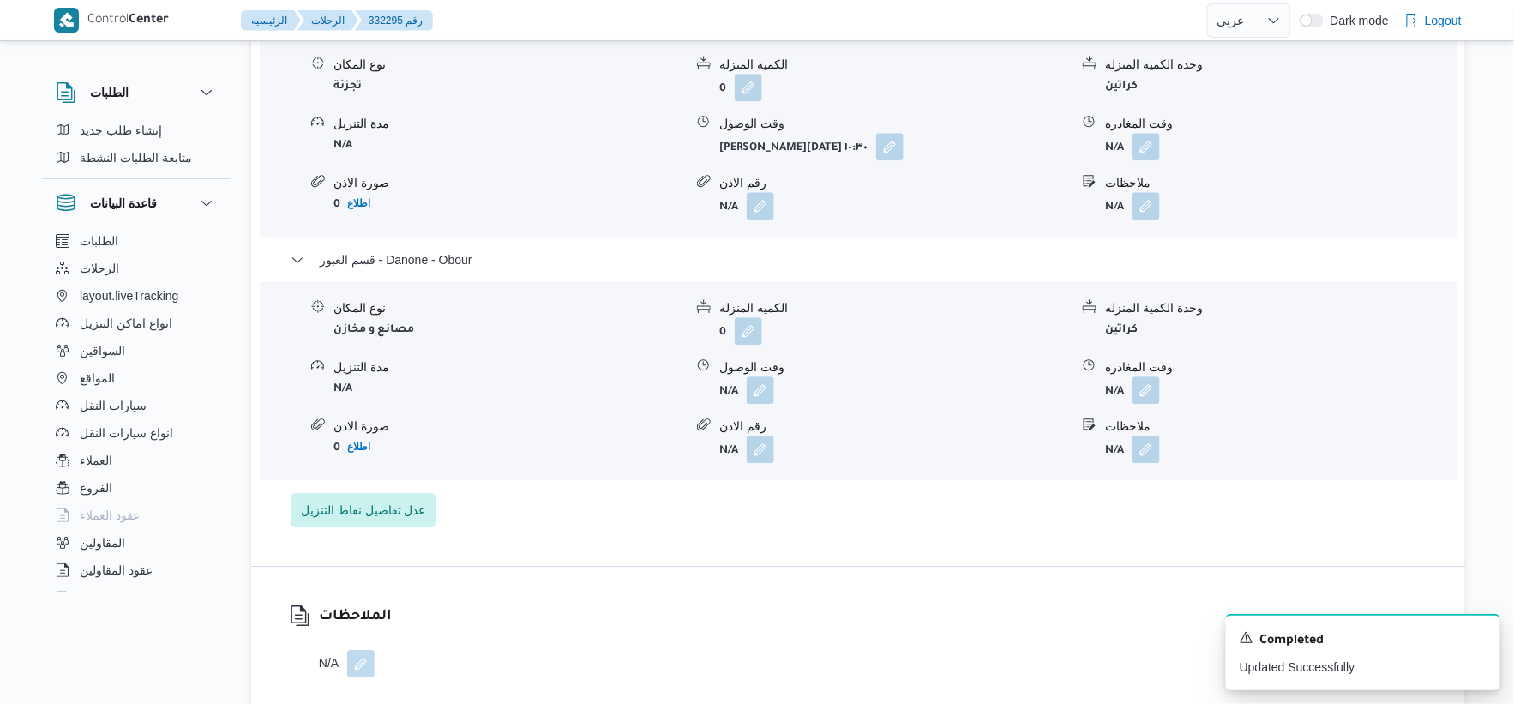
scroll to position [1524, 0]
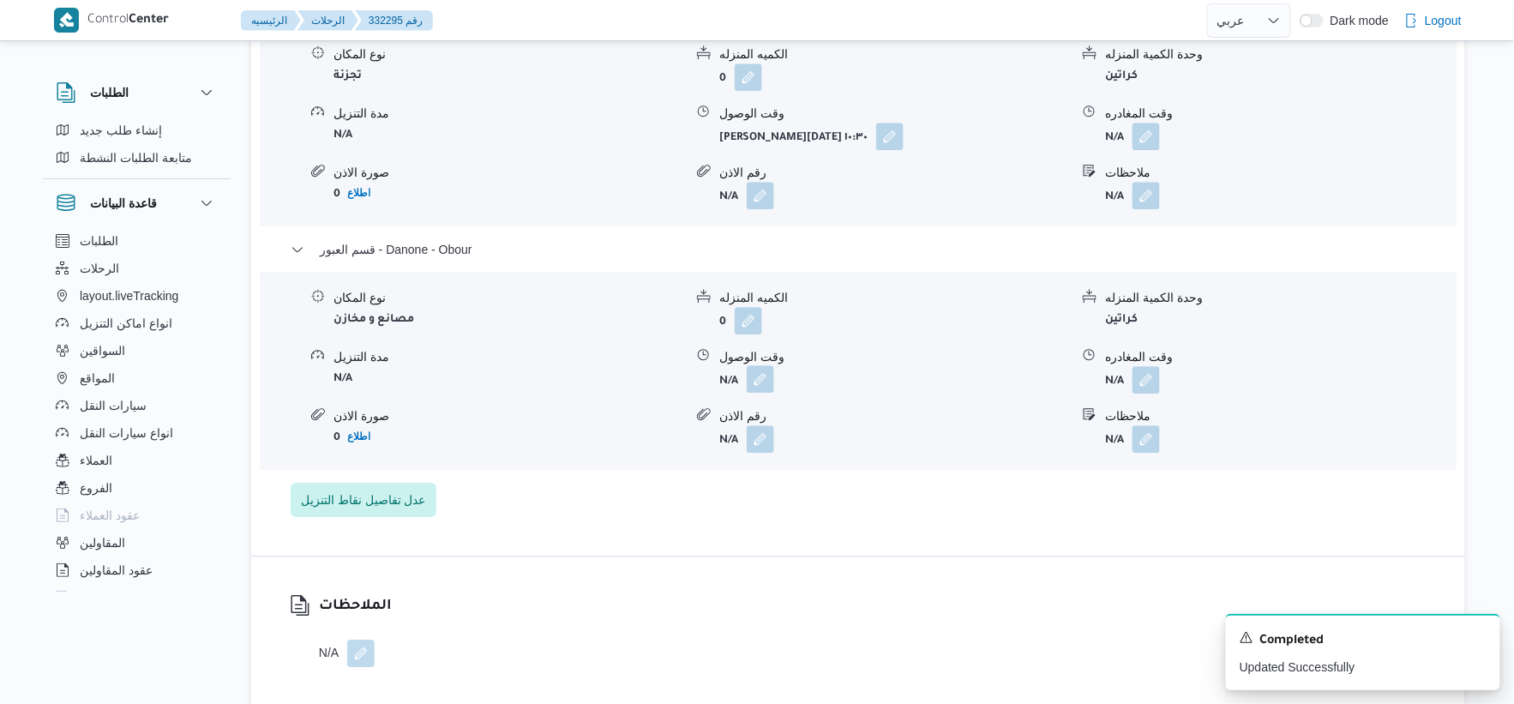
click at [767, 393] on button "button" at bounding box center [760, 378] width 27 height 27
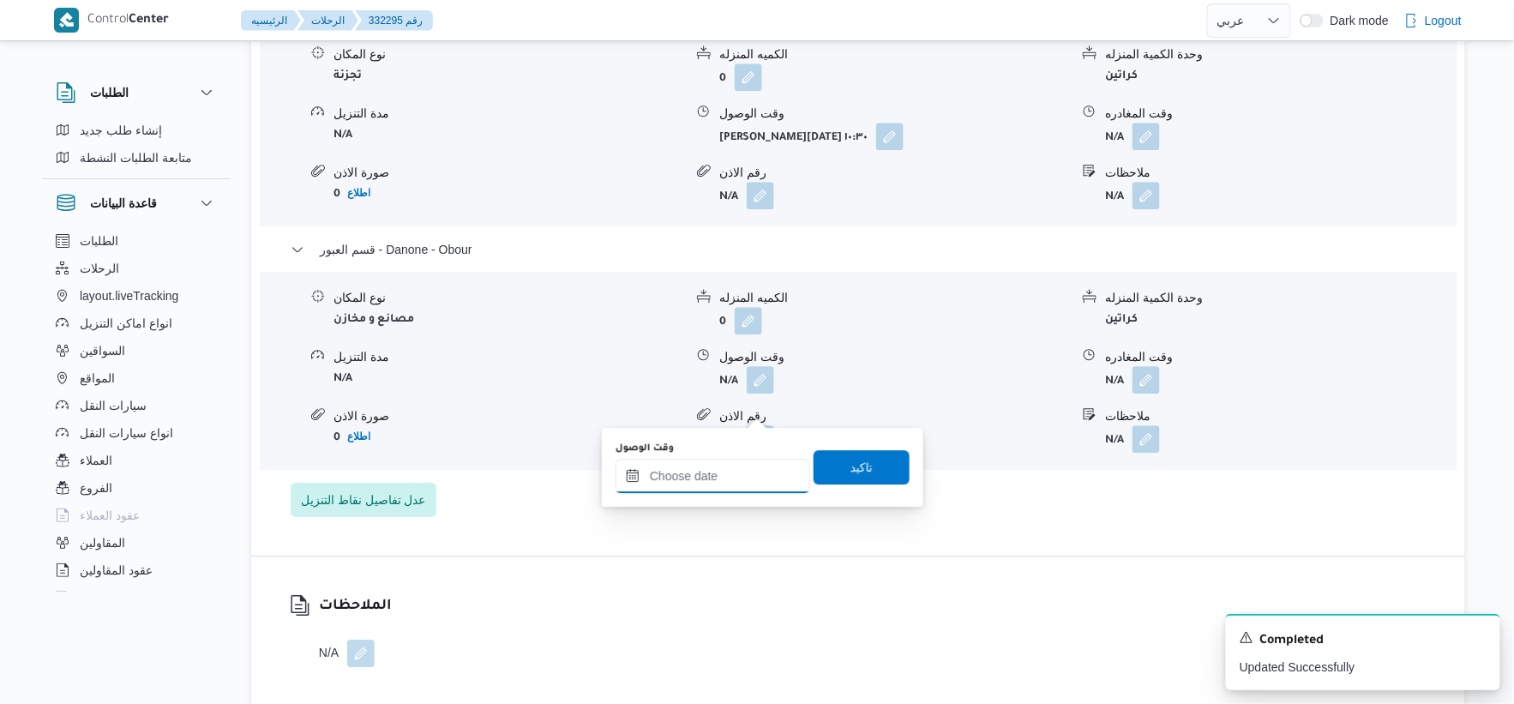
click at [746, 490] on input "وقت الوصول" at bounding box center [713, 476] width 195 height 34
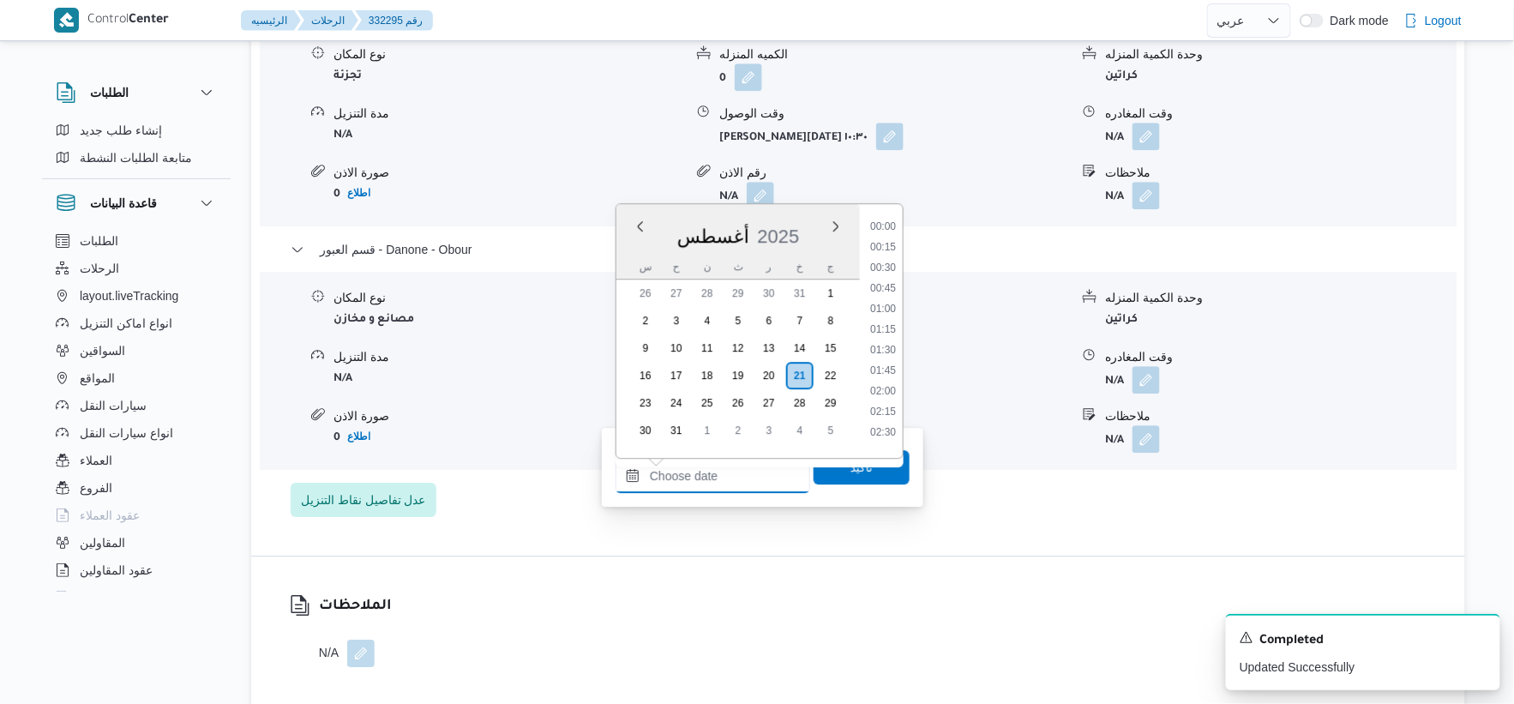
scroll to position [1304, 0]
click at [887, 322] on li "17:00" at bounding box center [882, 321] width 39 height 17
type input "[DATE] ١٧:٠٠"
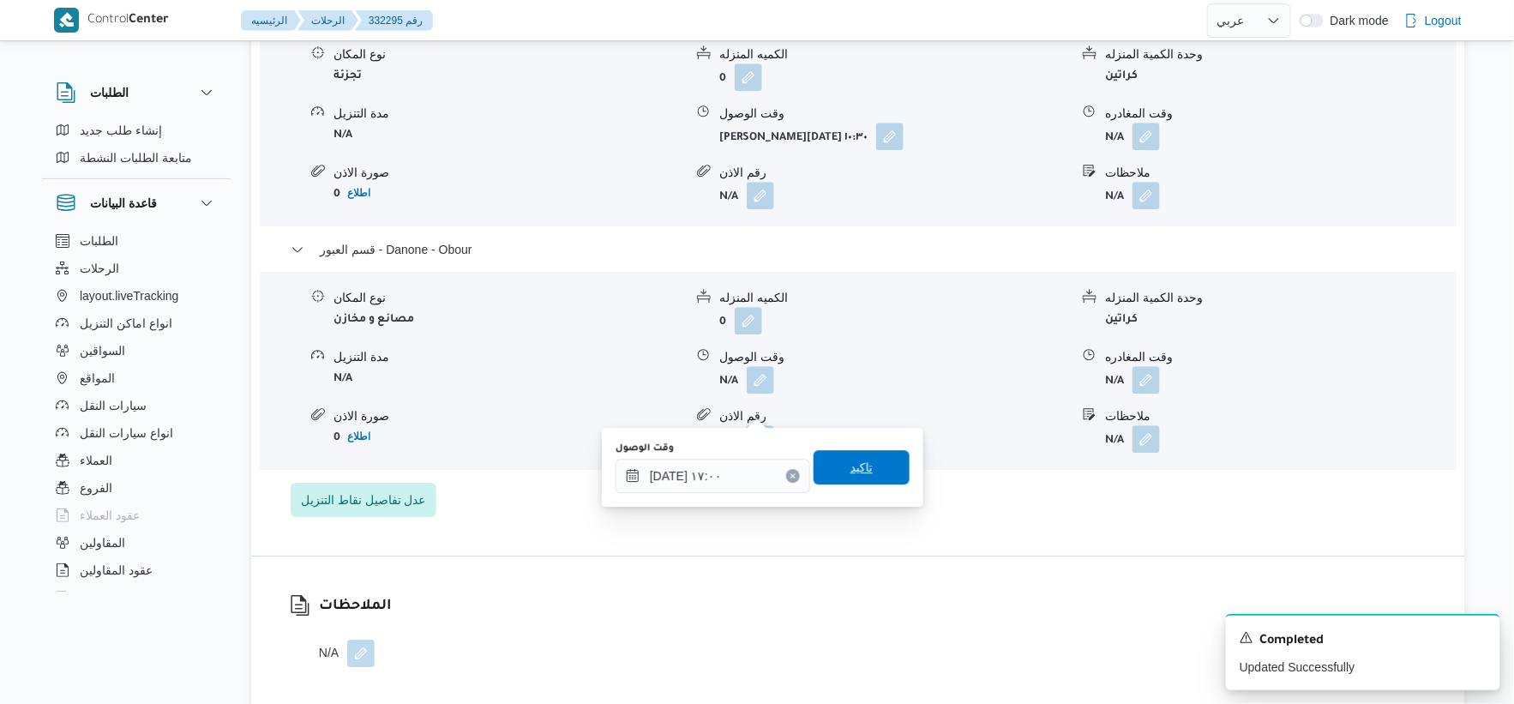
drag, startPoint x: 872, startPoint y: 458, endPoint x: 1055, endPoint y: 7, distance: 486.6
click at [873, 458] on span "تاكيد" at bounding box center [862, 467] width 96 height 34
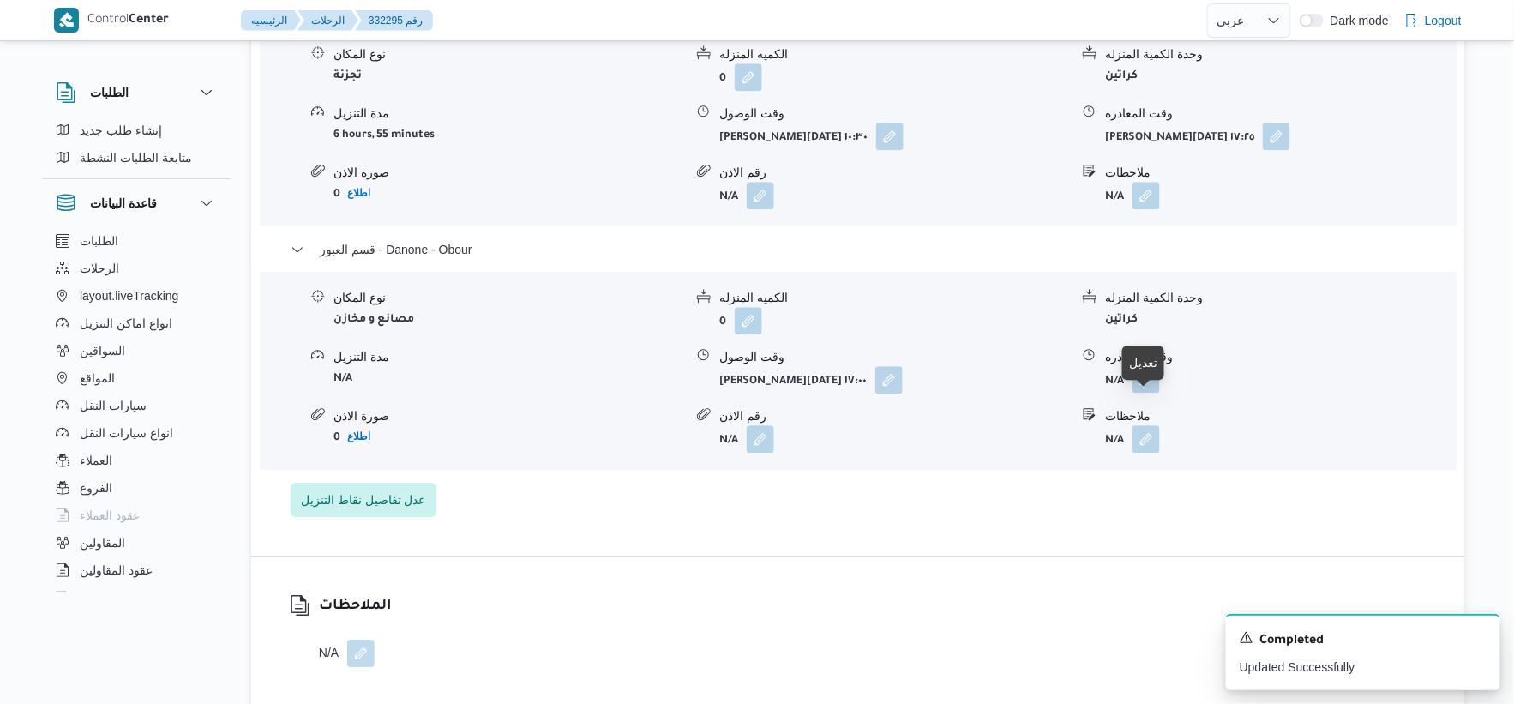
click at [1146, 393] on button "button" at bounding box center [1146, 378] width 27 height 27
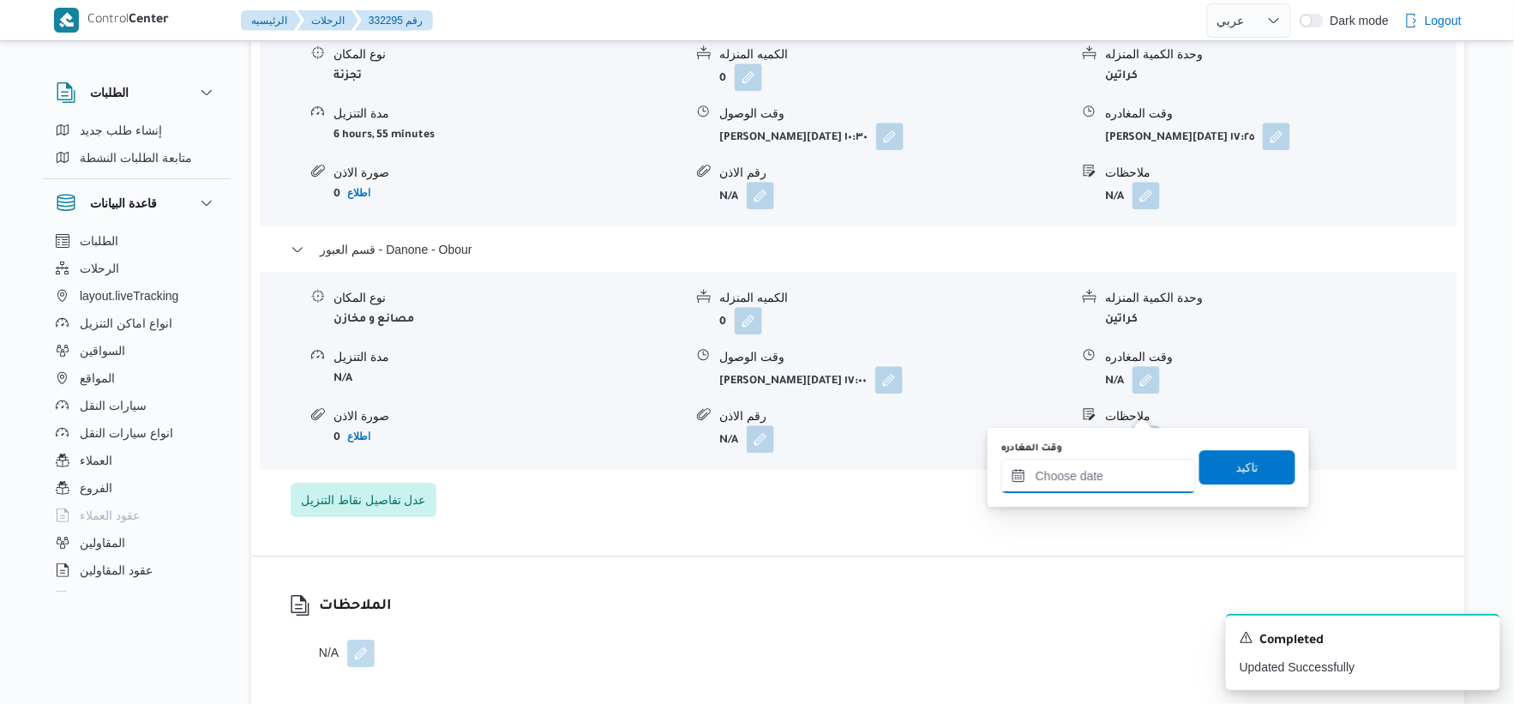
click at [1127, 459] on input "وقت المغادره" at bounding box center [1098, 476] width 195 height 34
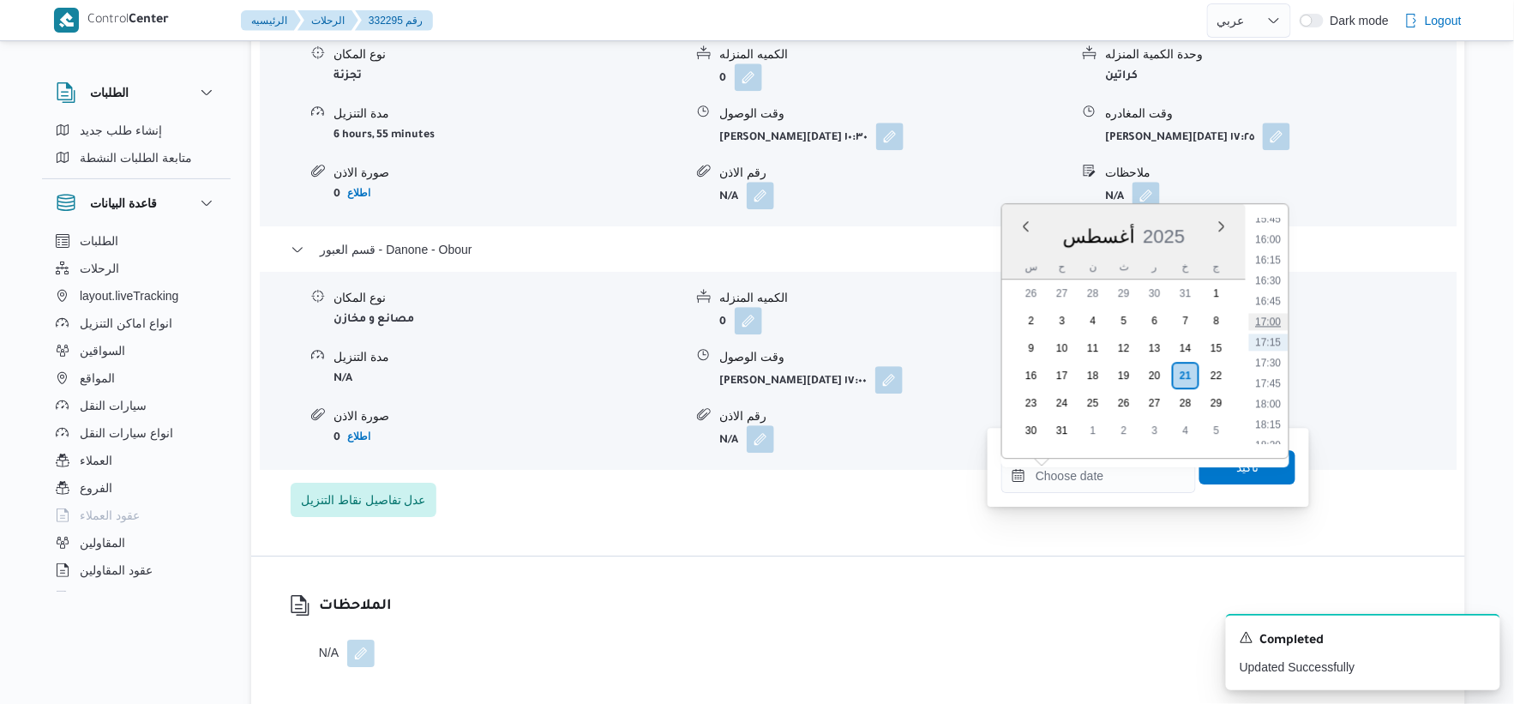
click at [1267, 321] on li "17:00" at bounding box center [1268, 321] width 39 height 17
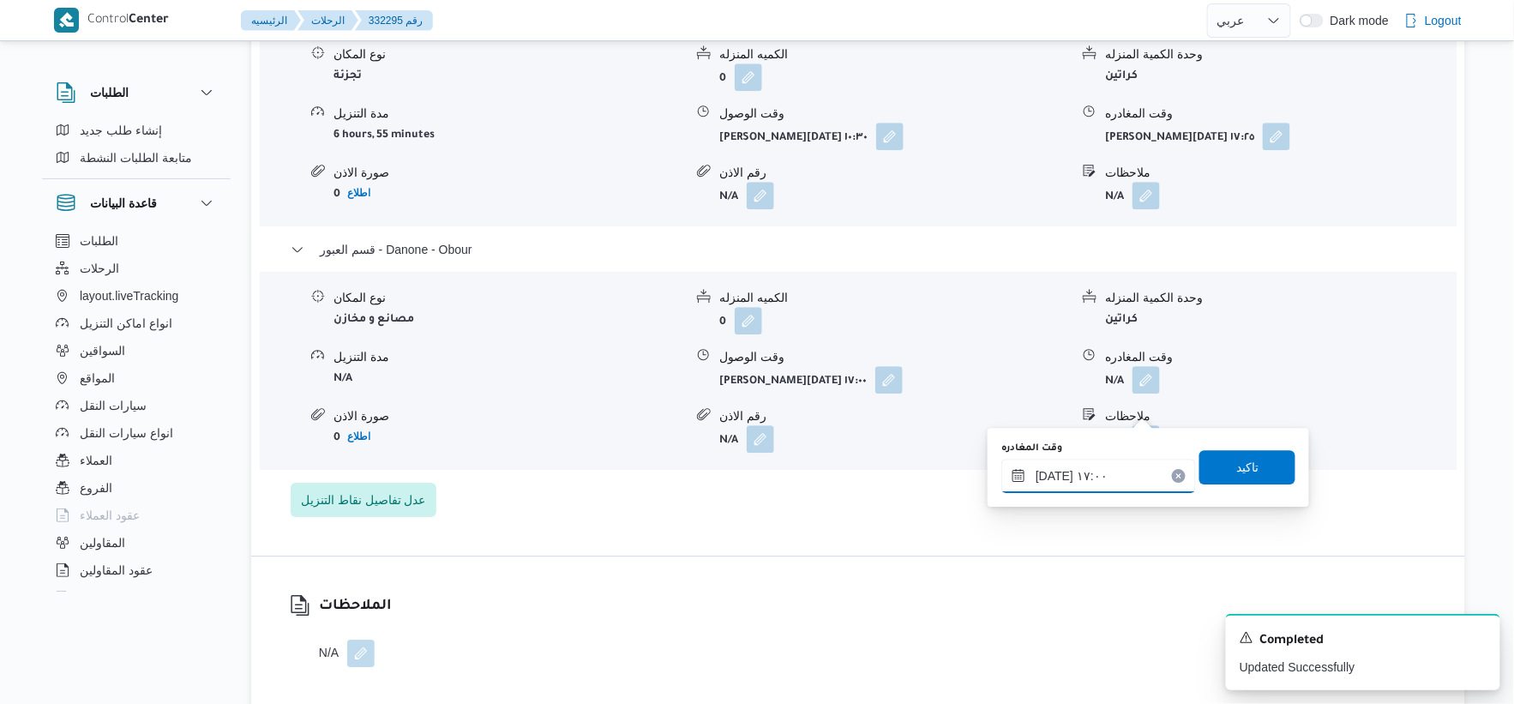
click at [1055, 468] on input "[DATE] ١٧:٠٠" at bounding box center [1098, 476] width 195 height 34
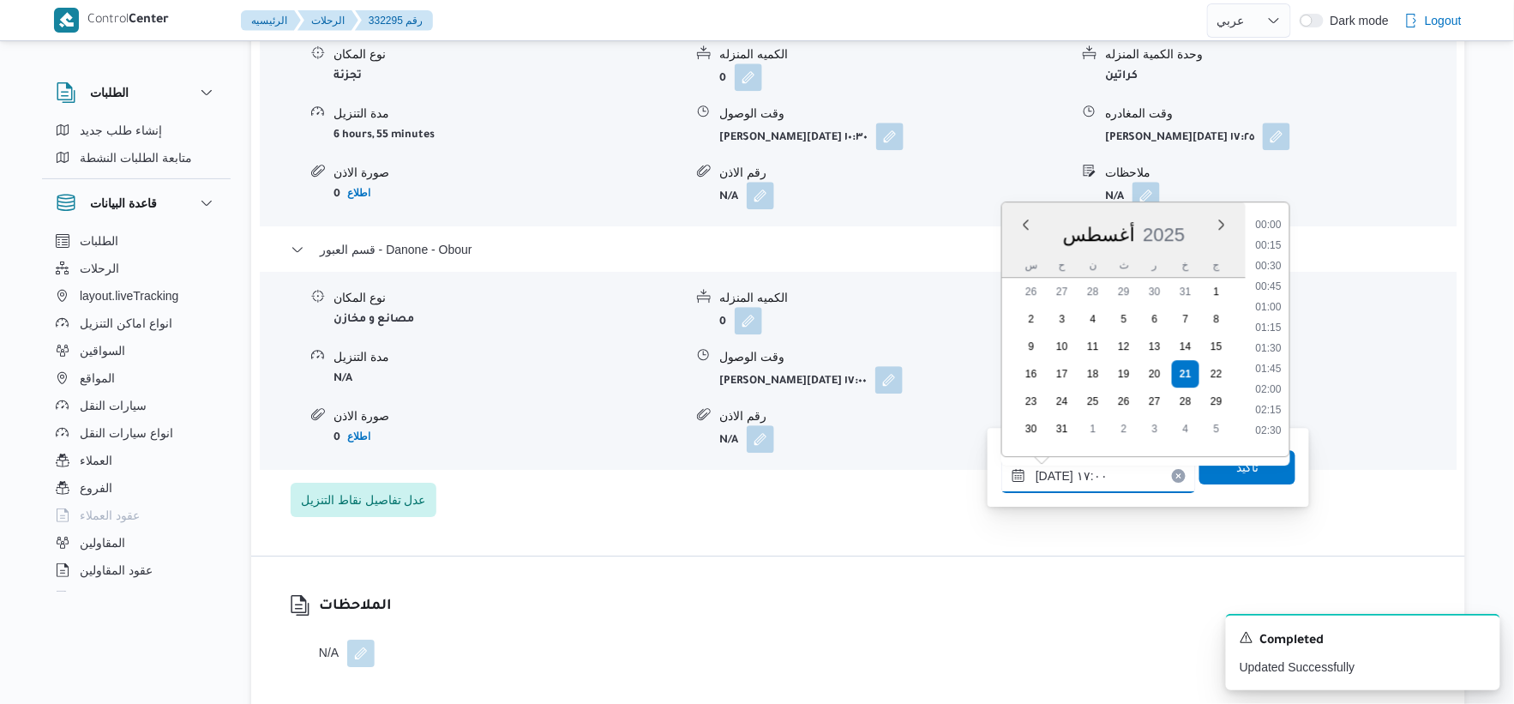
click at [1055, 468] on input "[DATE] ١٧:٠٠" at bounding box center [1098, 476] width 195 height 34
type input "٢١/٠٨/٢٠٢٥ ١٧:٢٦"
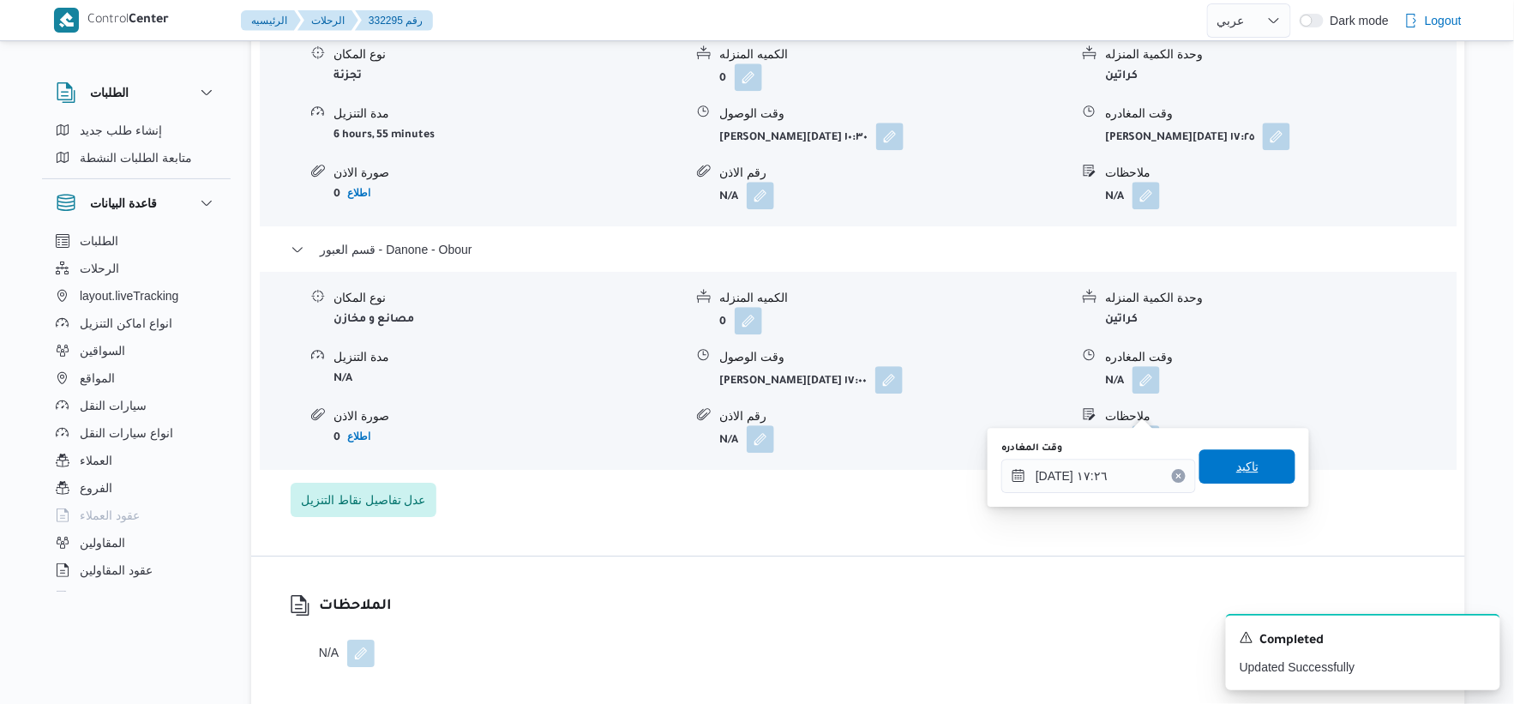
click at [1253, 474] on span "تاكيد" at bounding box center [1248, 466] width 96 height 34
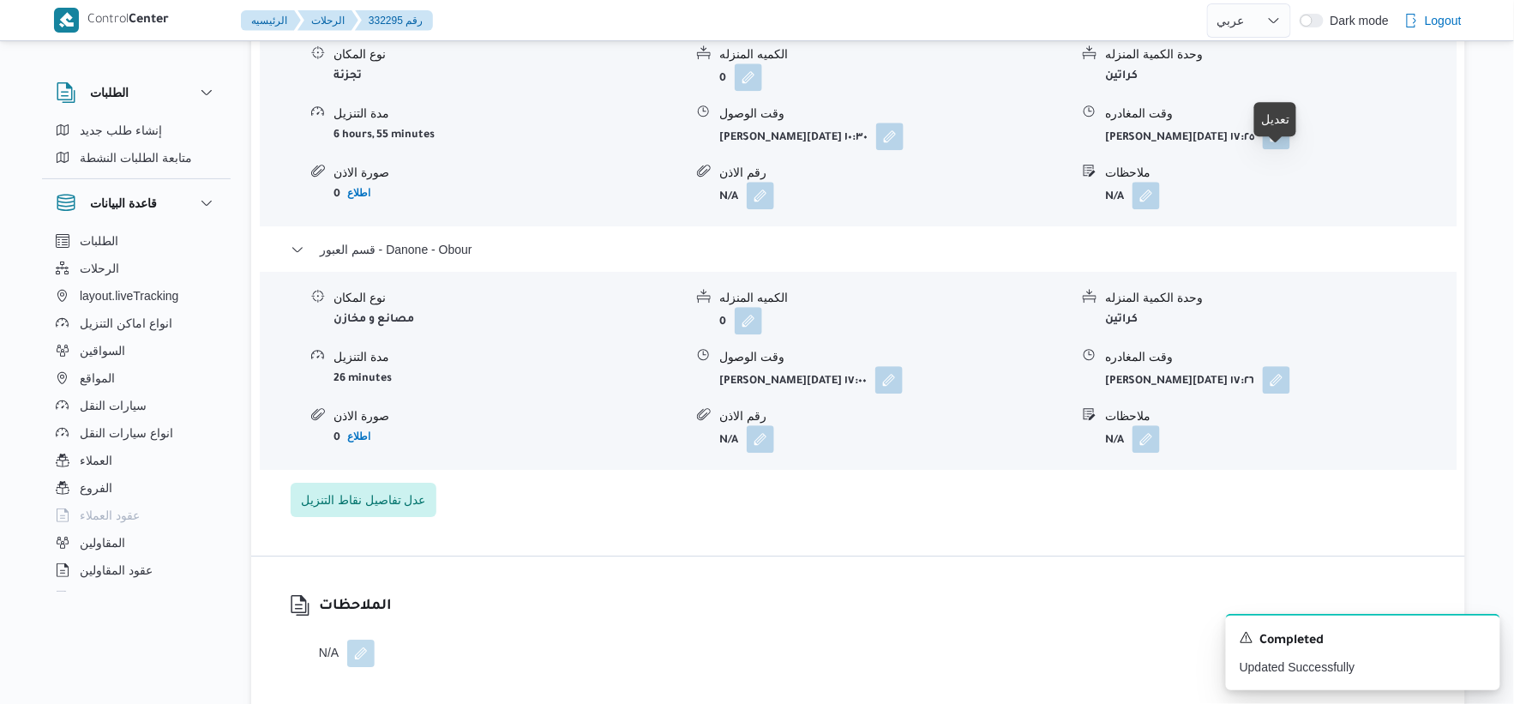
click at [1287, 149] on button "button" at bounding box center [1276, 135] width 27 height 27
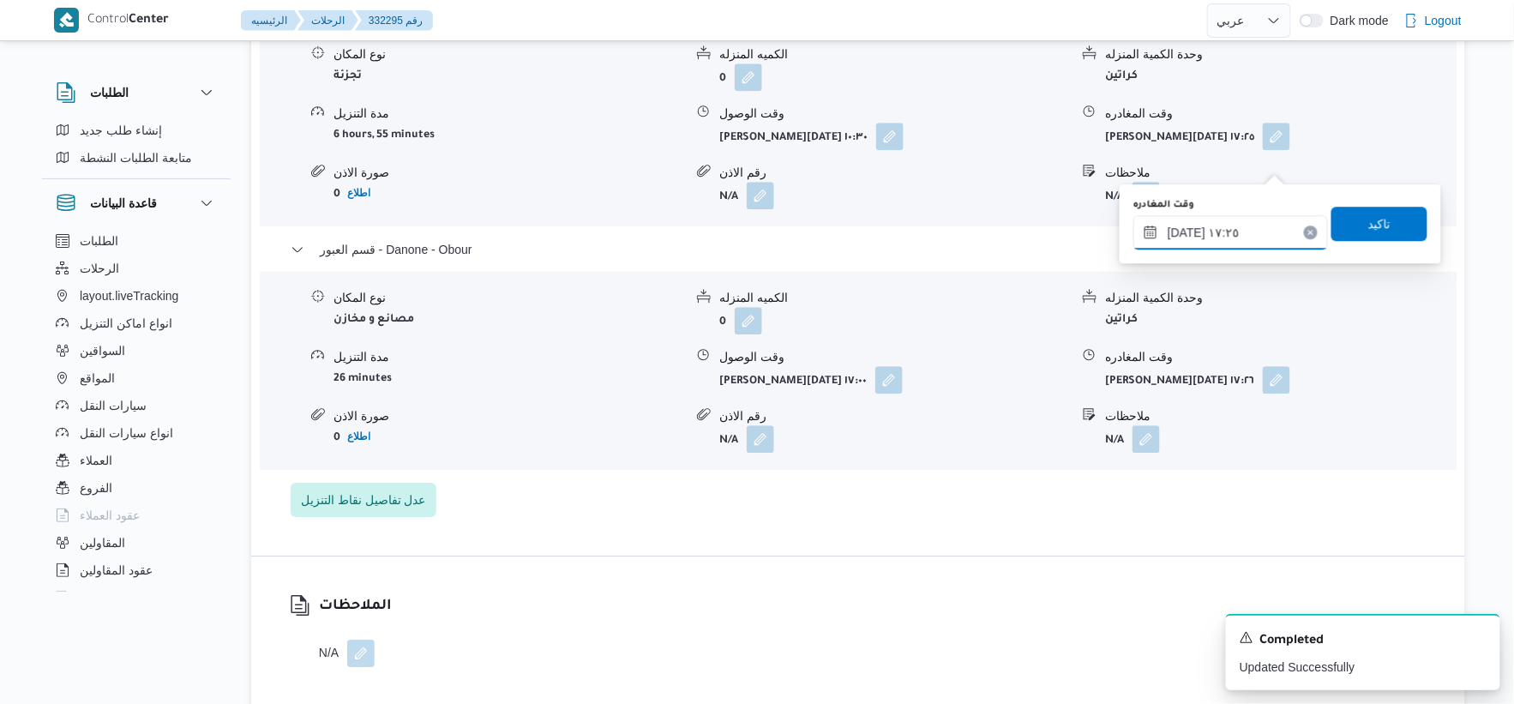
click at [1240, 235] on input "٢١/٠٨/٢٠٢٥ ١٧:٢٥" at bounding box center [1230, 232] width 195 height 34
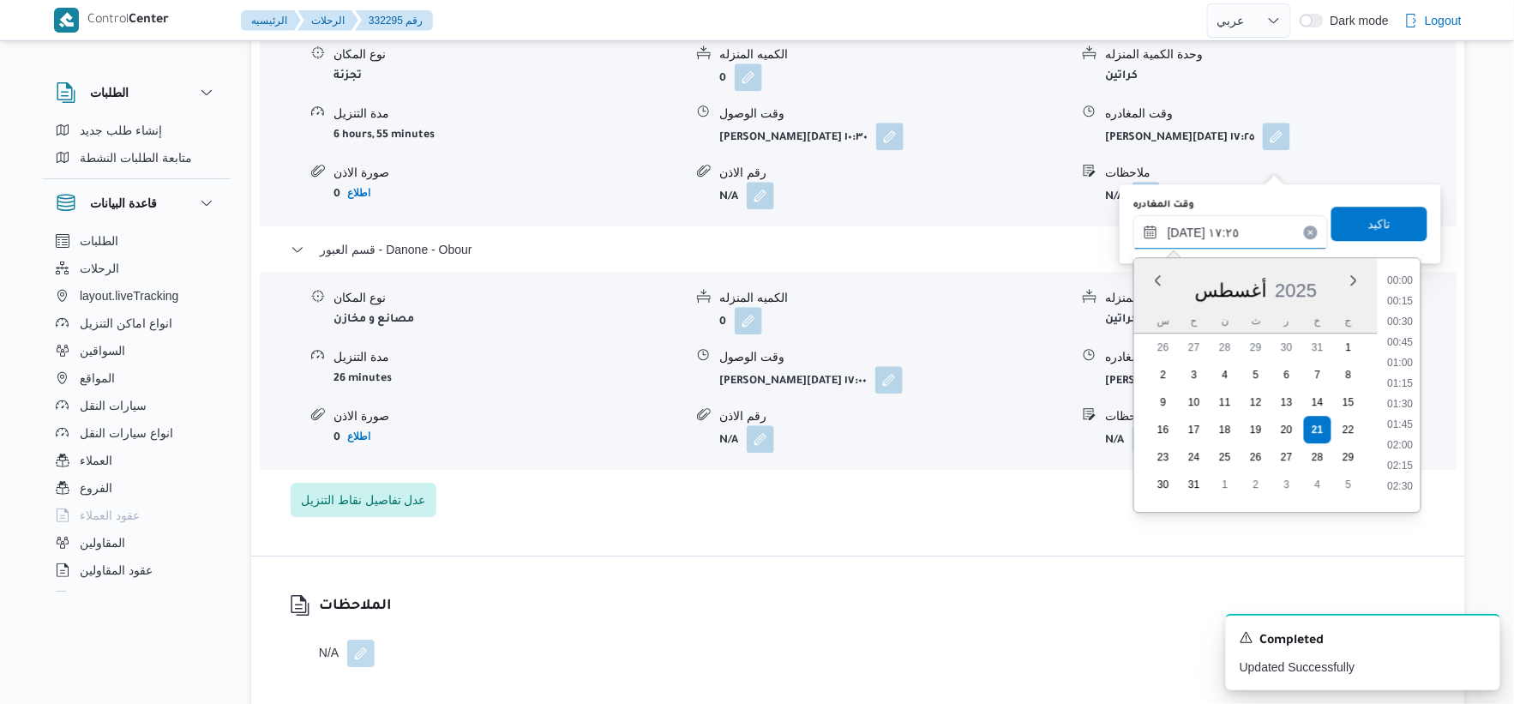
scroll to position [1303, 0]
click at [1403, 335] on li "16:30" at bounding box center [1400, 335] width 39 height 17
type input "[DATE] ١٦:٣٠"
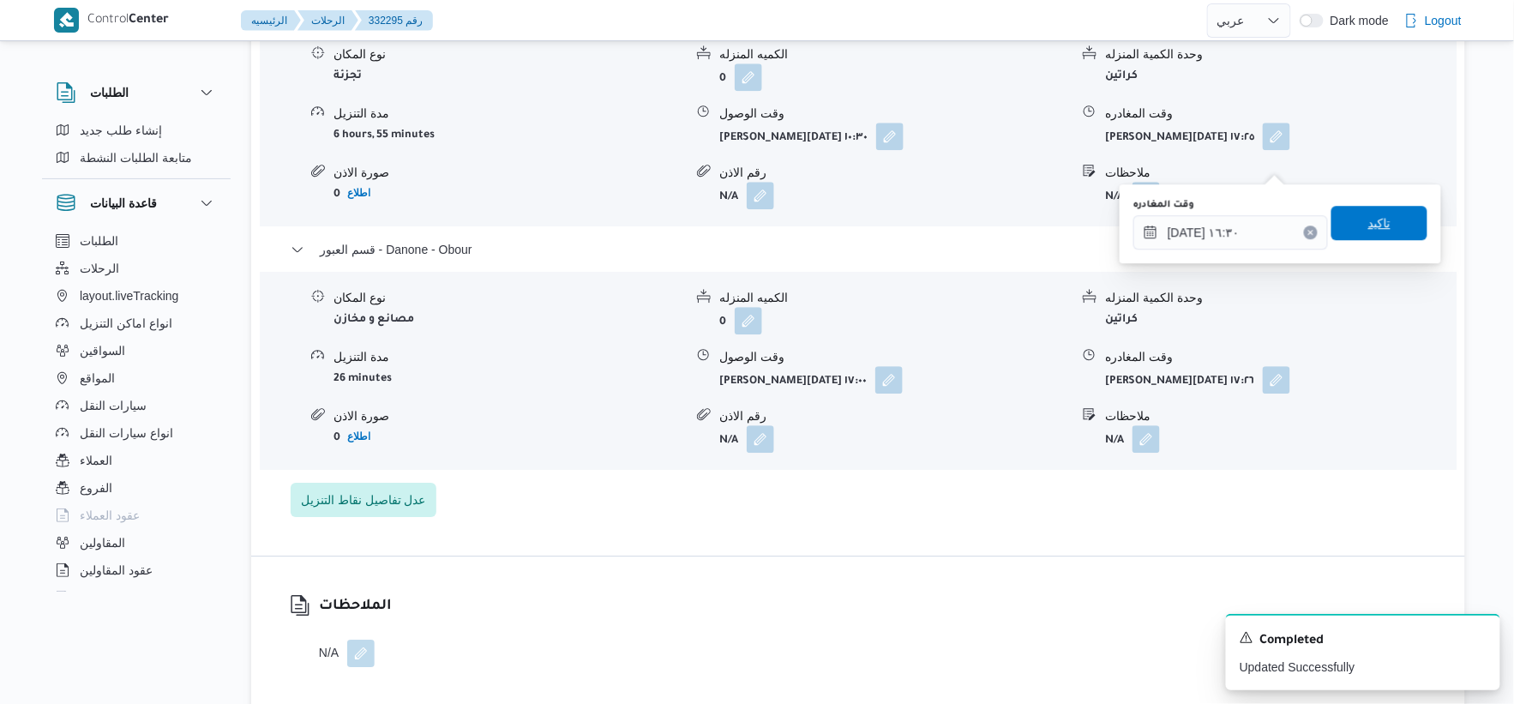
click at [1398, 230] on span "تاكيد" at bounding box center [1380, 223] width 96 height 34
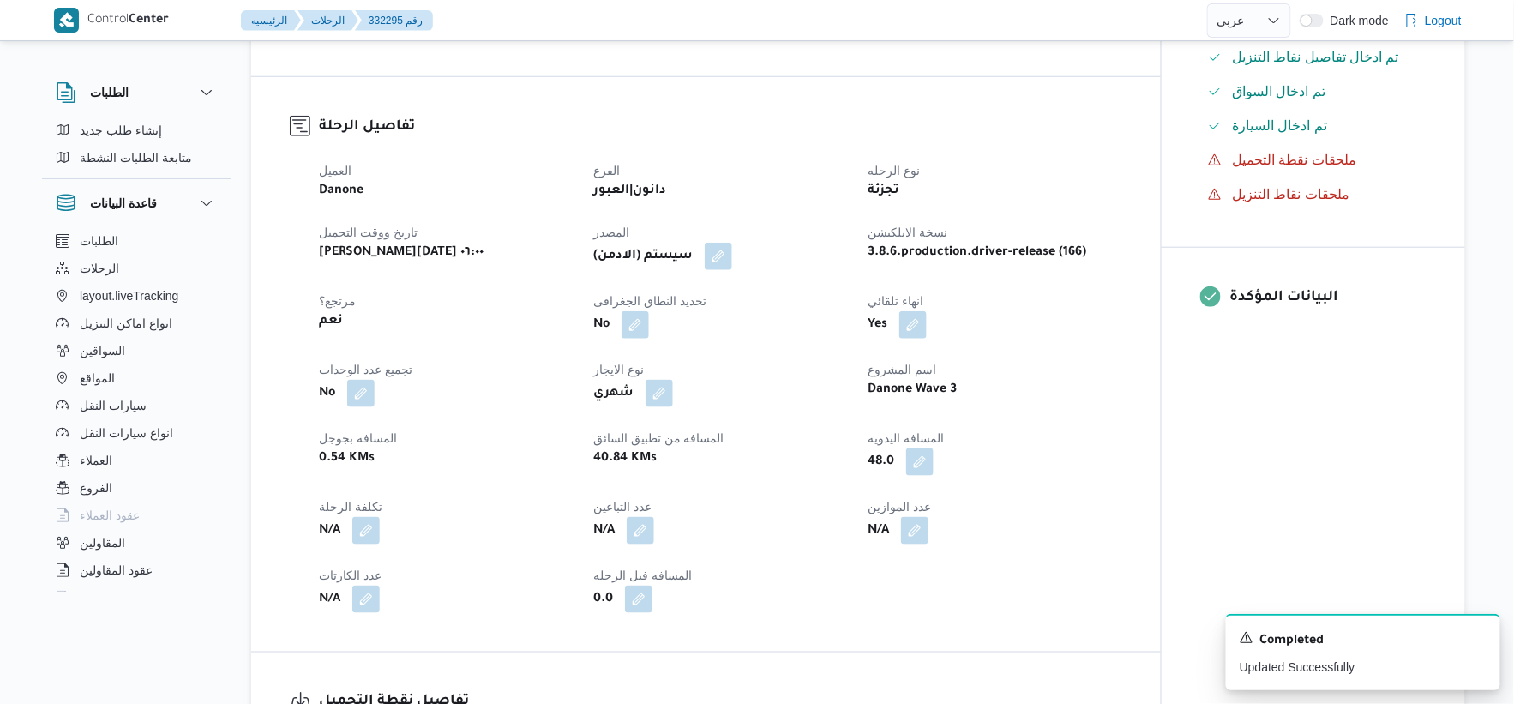
scroll to position [0, 0]
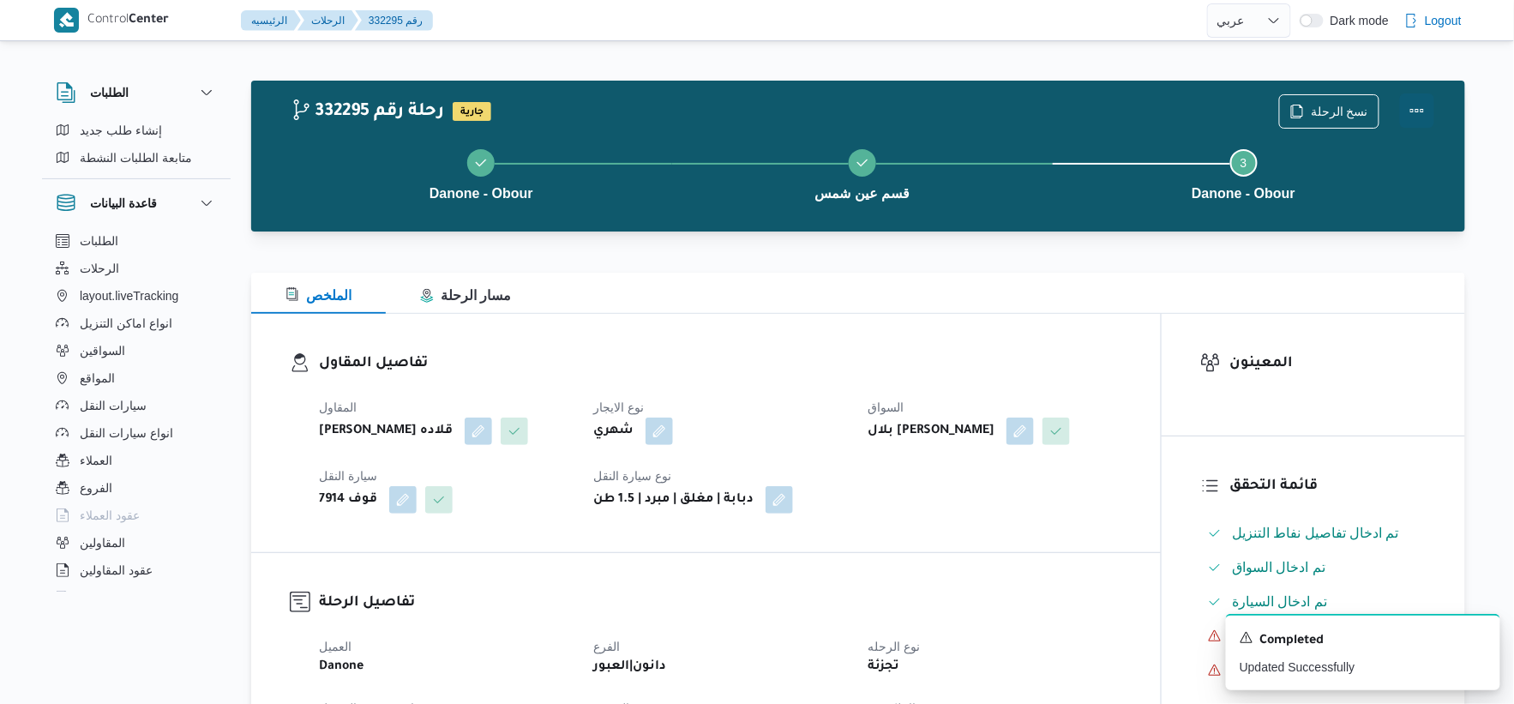
click at [1428, 114] on button "Actions" at bounding box center [1417, 110] width 34 height 34
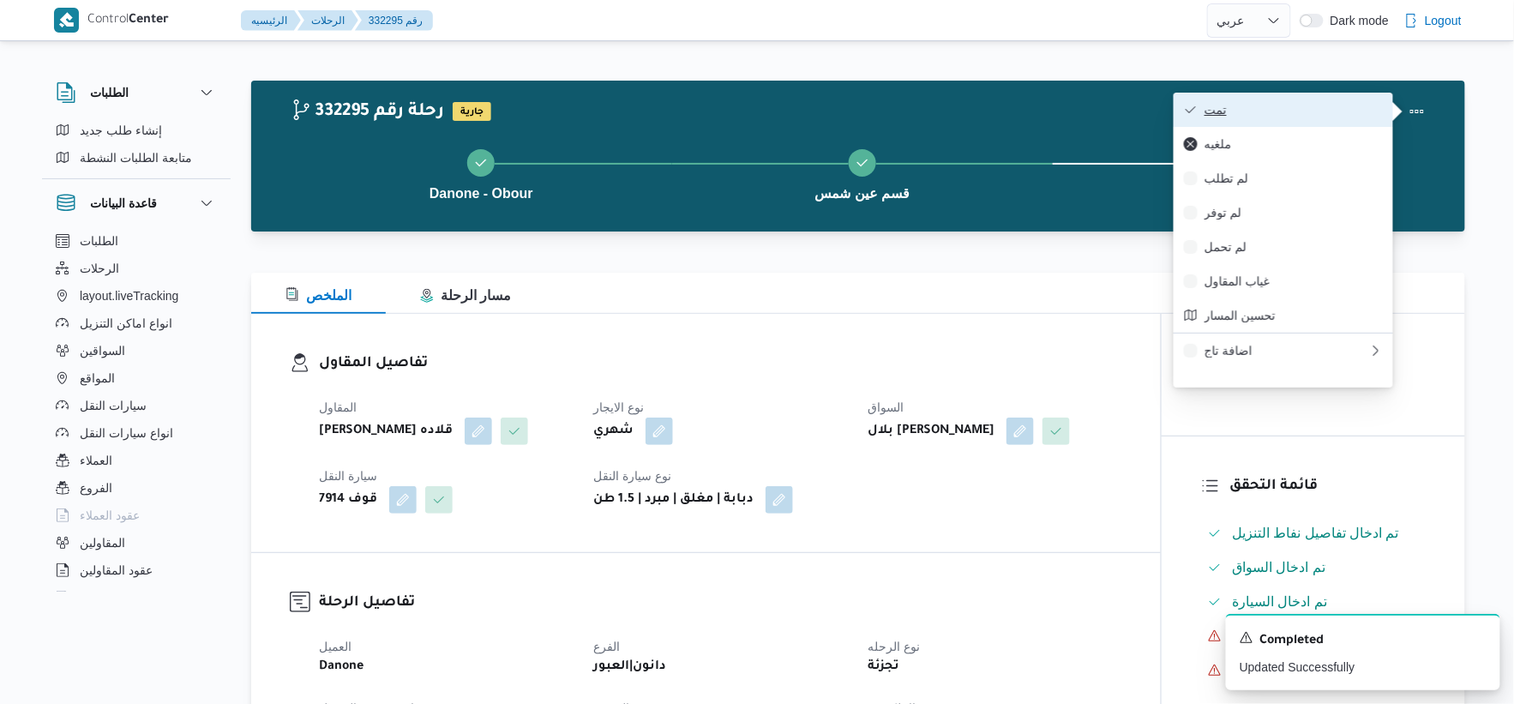
click at [1314, 111] on span "تمت" at bounding box center [1294, 110] width 178 height 14
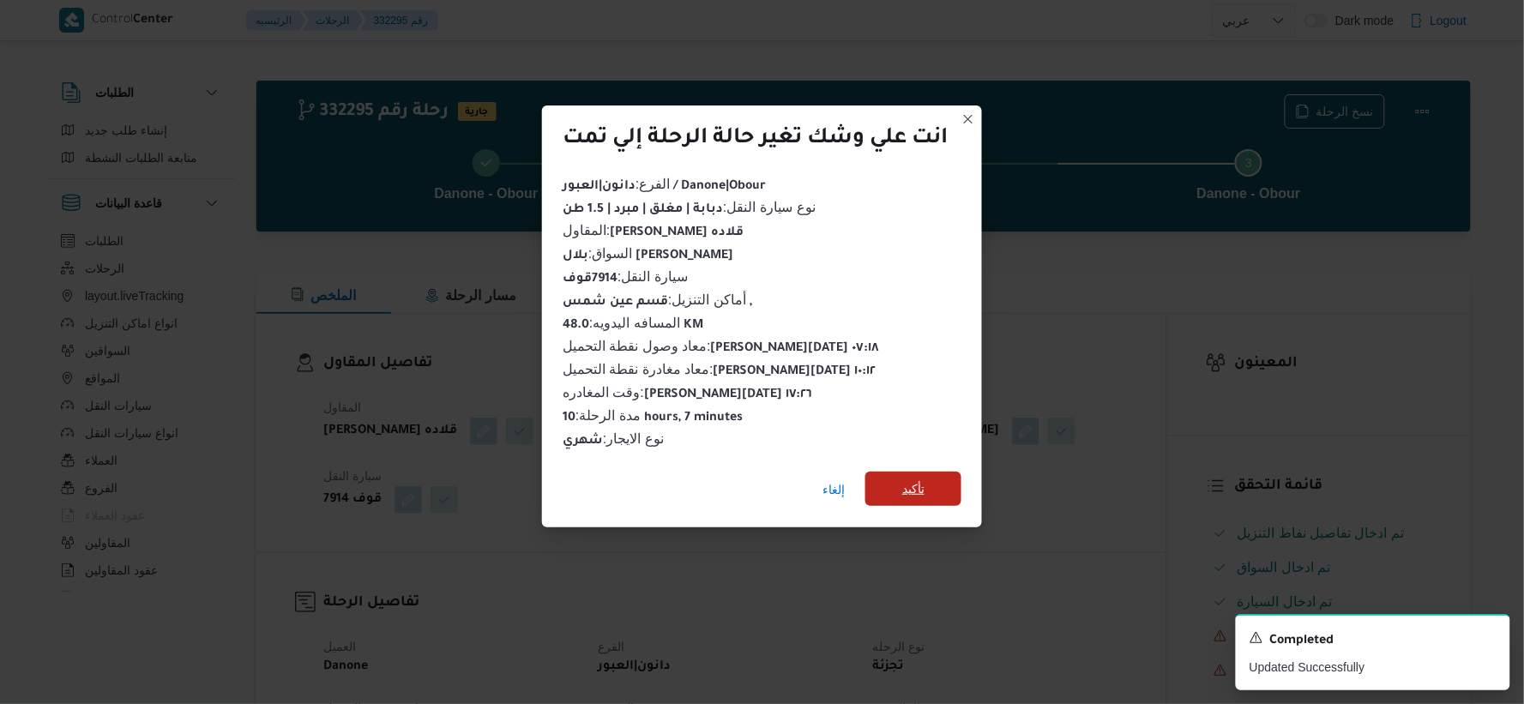
click at [929, 492] on span "تأكيد" at bounding box center [913, 489] width 96 height 34
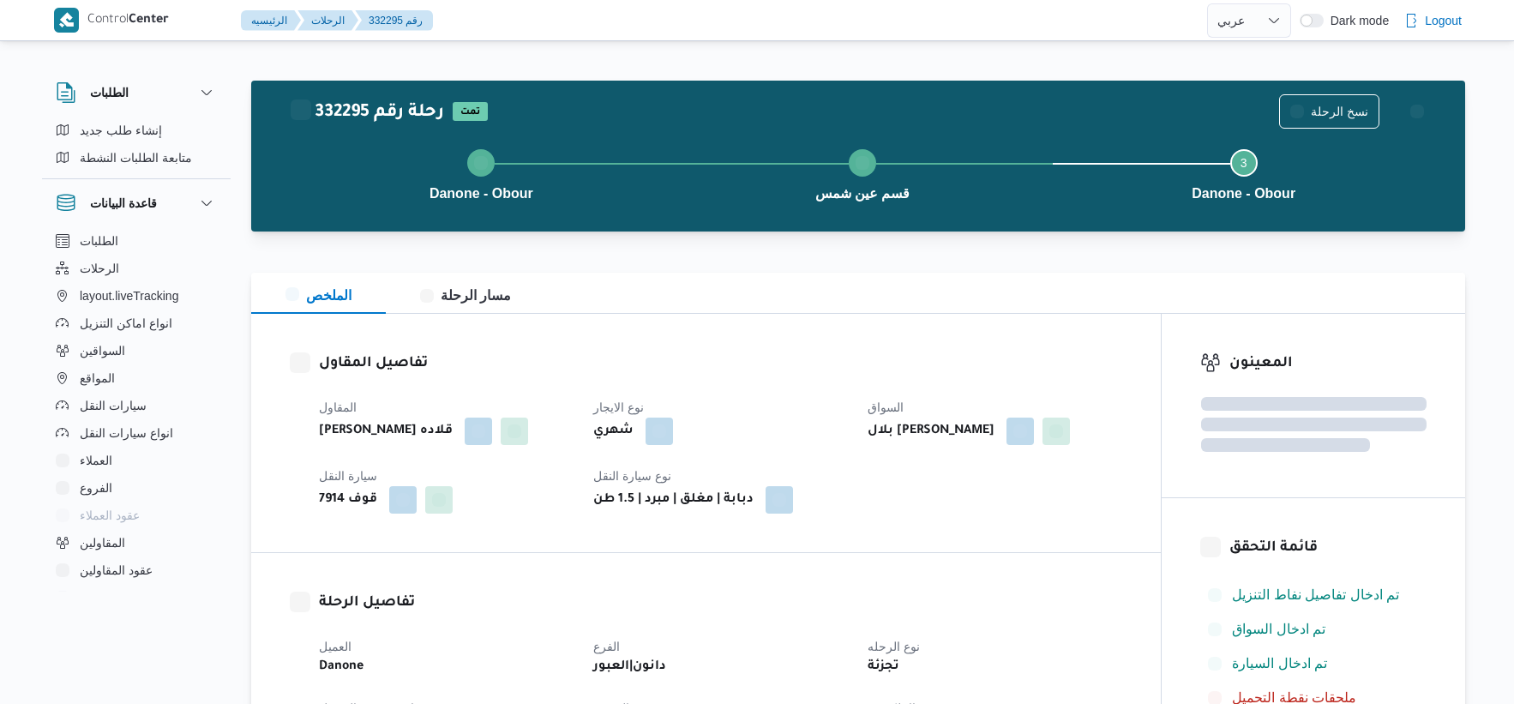
select select "ar"
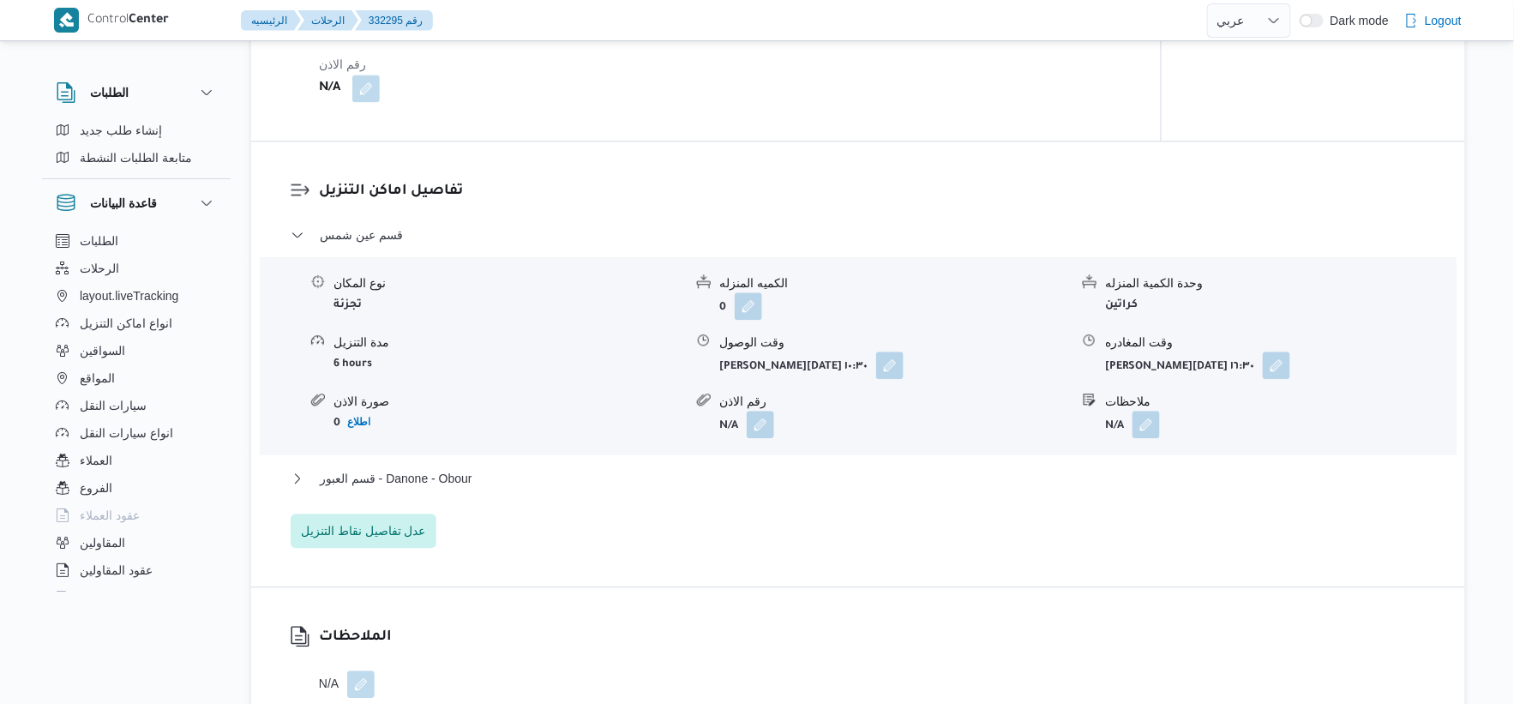
scroll to position [1428, 0]
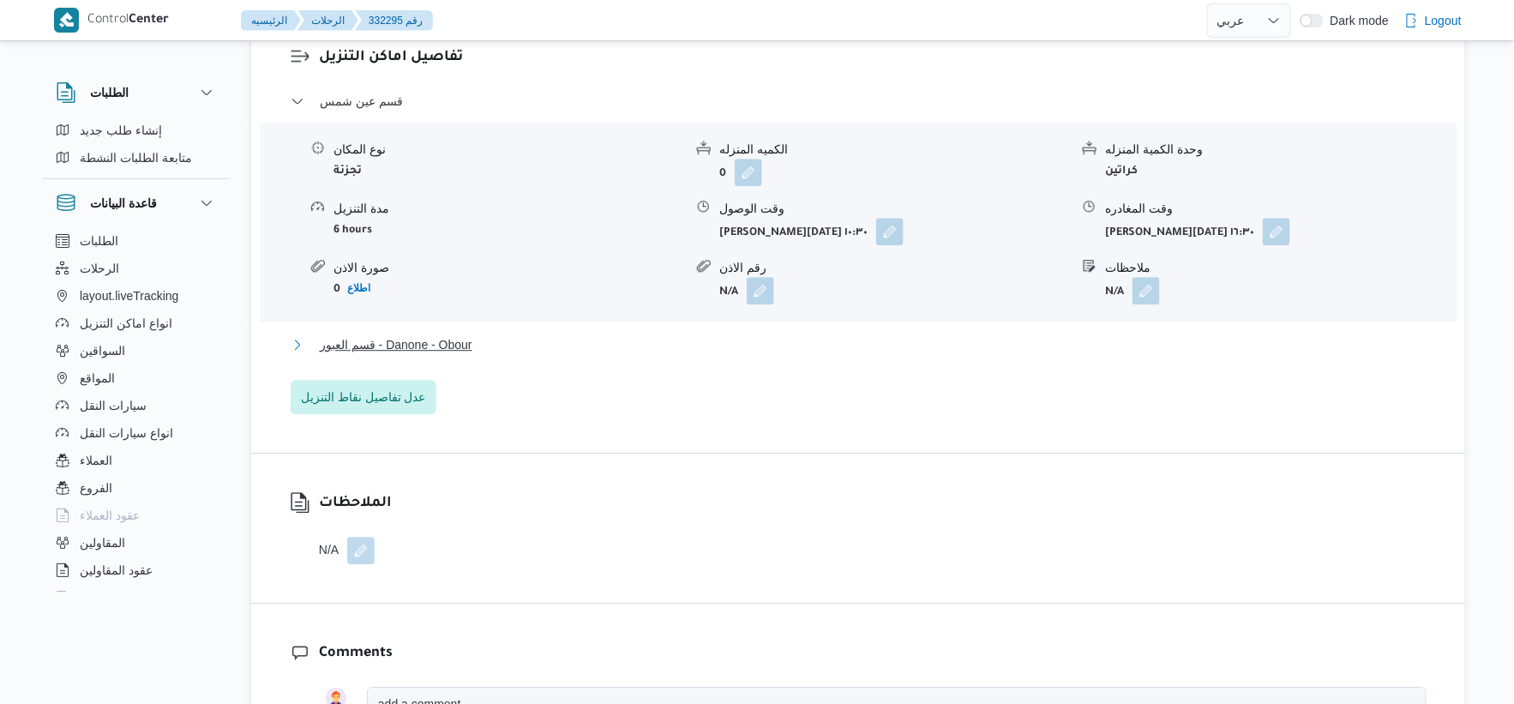
click at [478, 355] on button "قسم العبور - Danone - Obour" at bounding box center [859, 344] width 1136 height 21
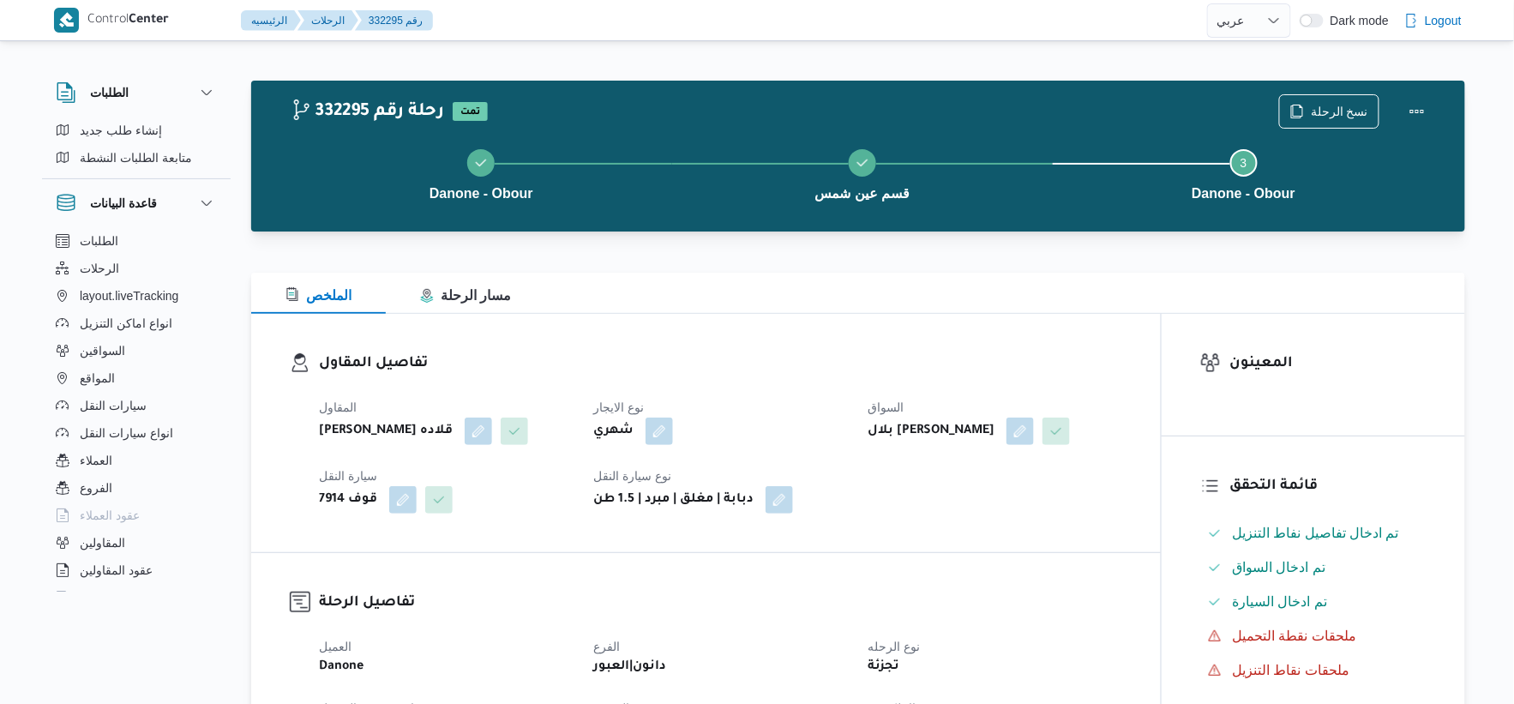
scroll to position [571, 0]
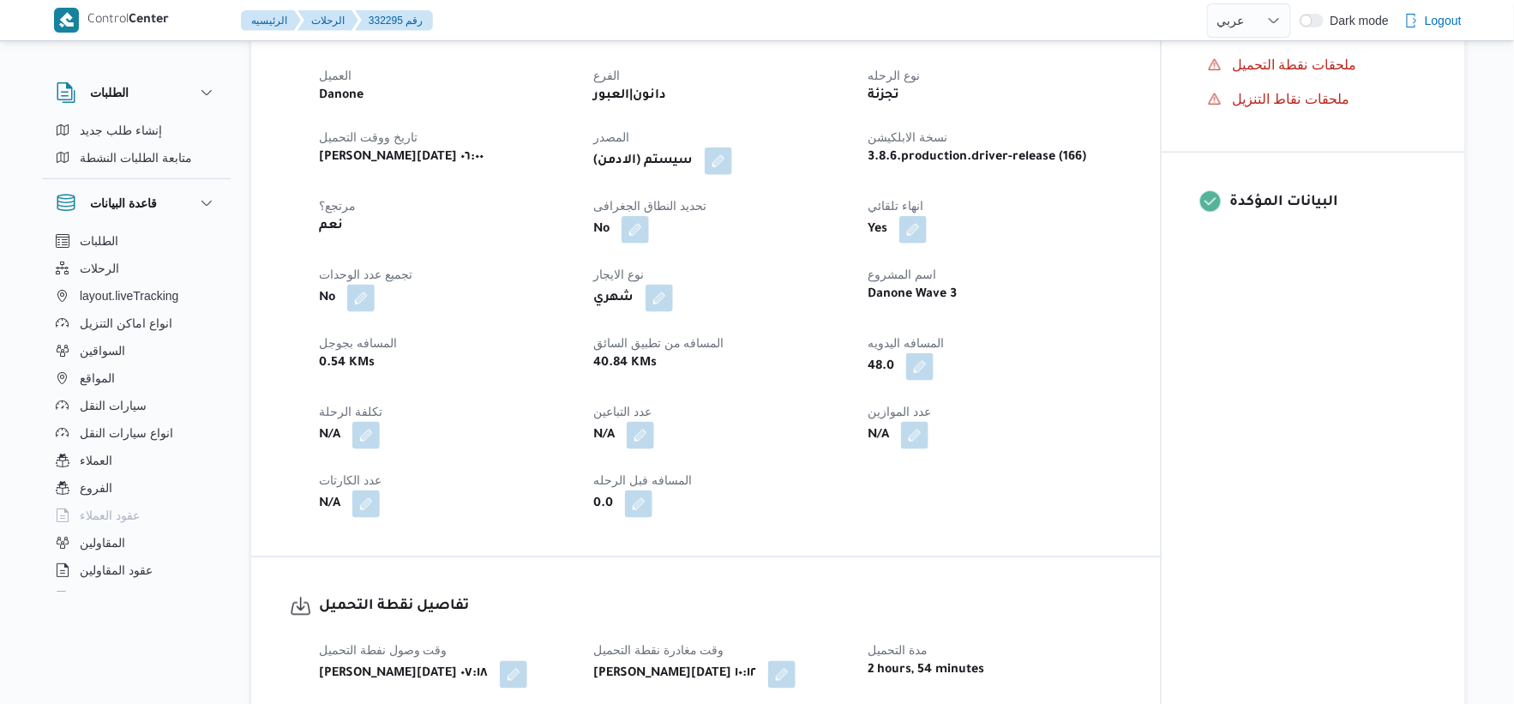
select select "ar"
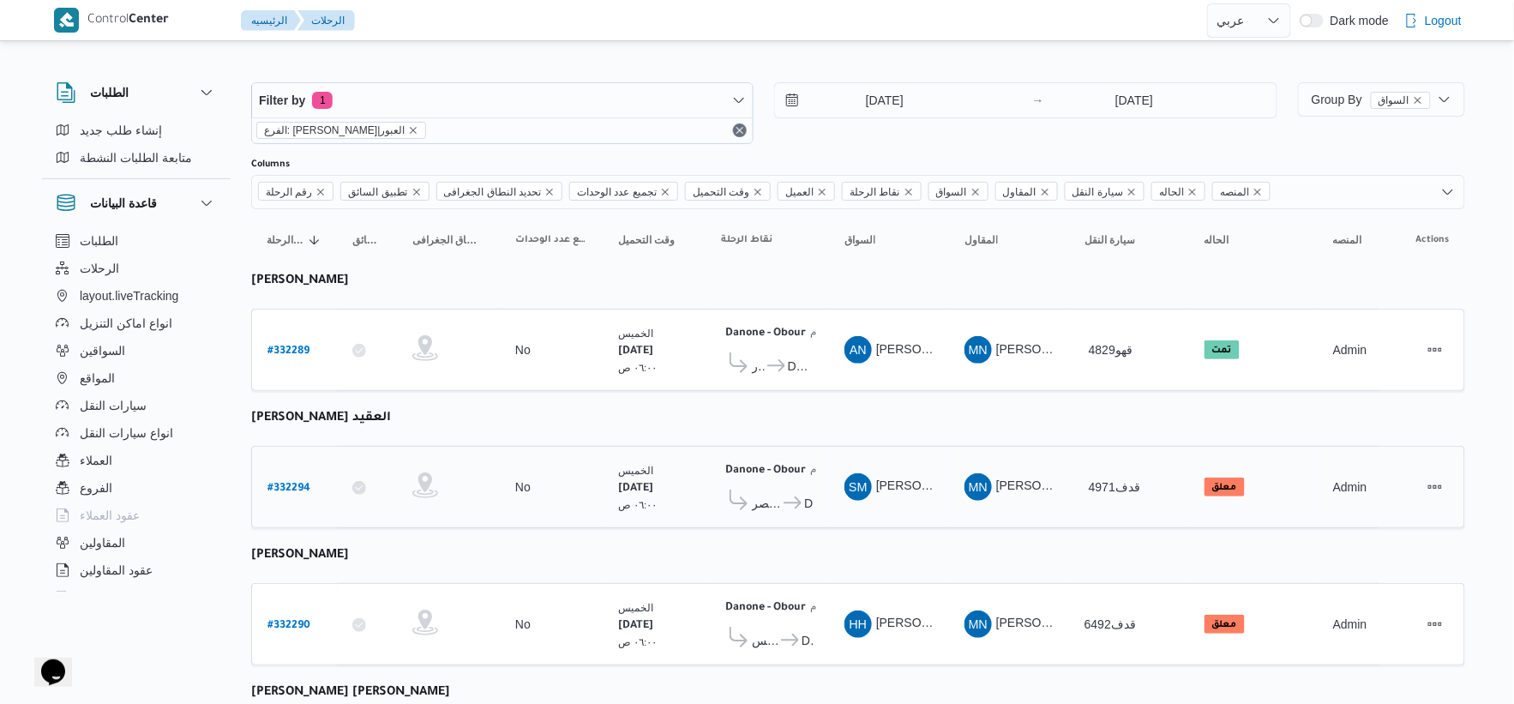
click at [793, 504] on icon at bounding box center [793, 502] width 18 height 13
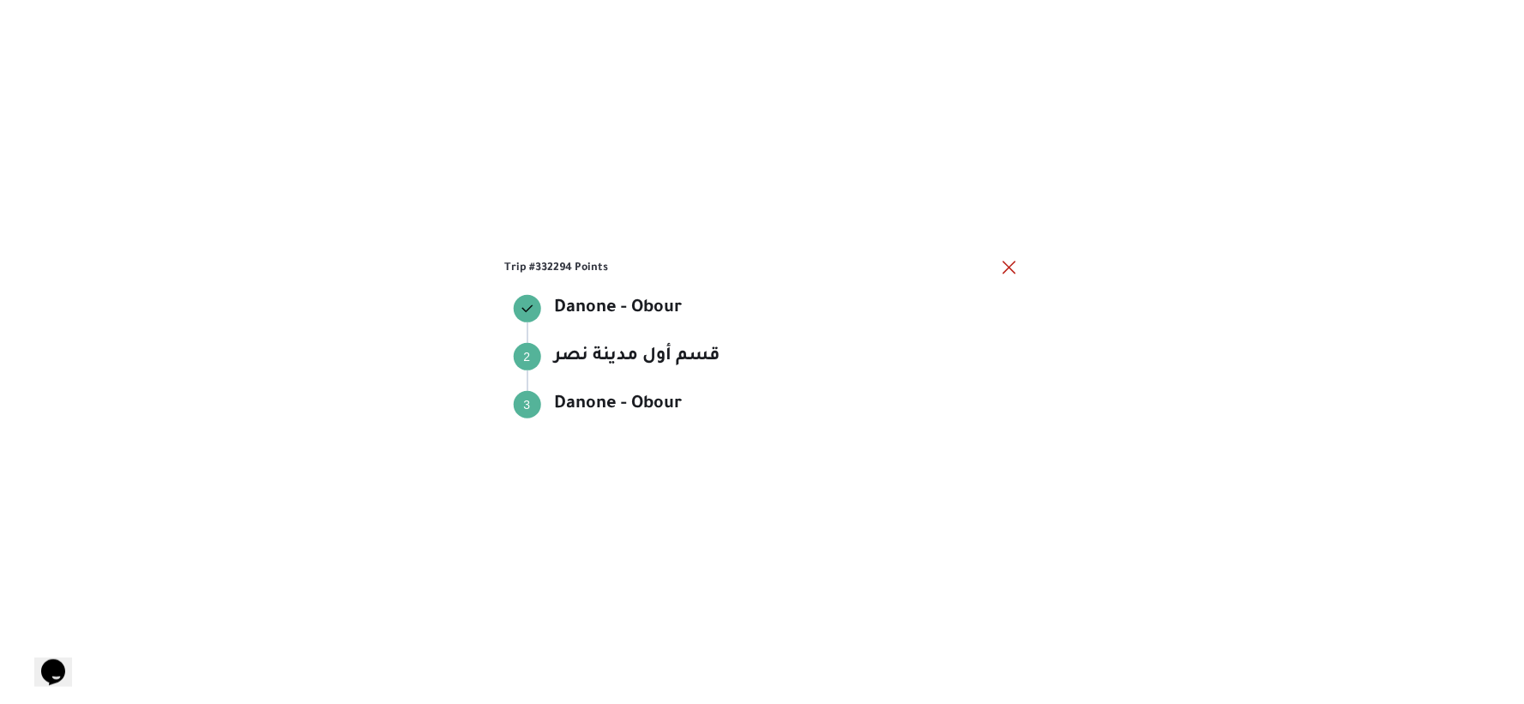
click at [1025, 267] on div "Trip #332294 Points Danone - Obour Danone - Obour Step 2 2 قسم أول مدينة نصر قس…" at bounding box center [762, 352] width 1524 height 704
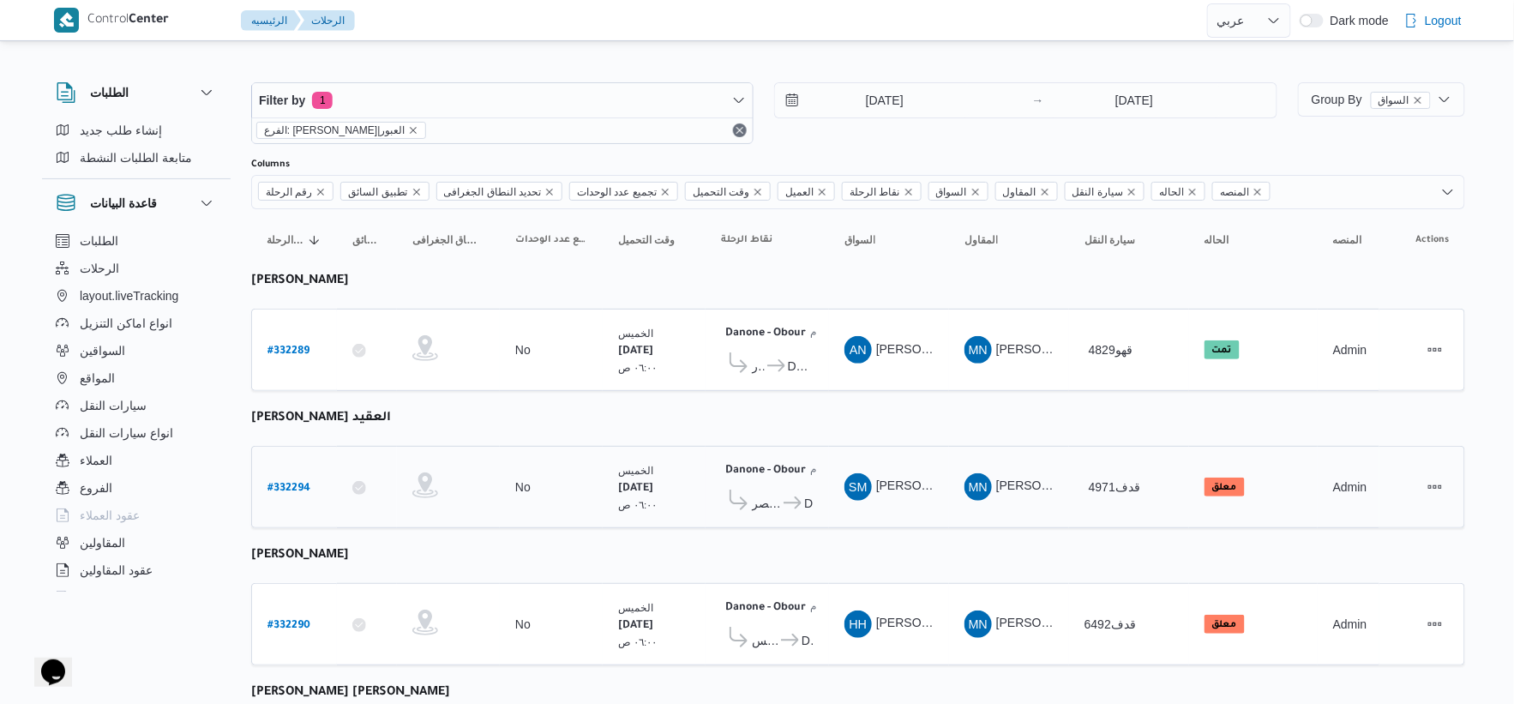
click at [286, 490] on b "# 332294" at bounding box center [289, 489] width 43 height 12
select select "ar"
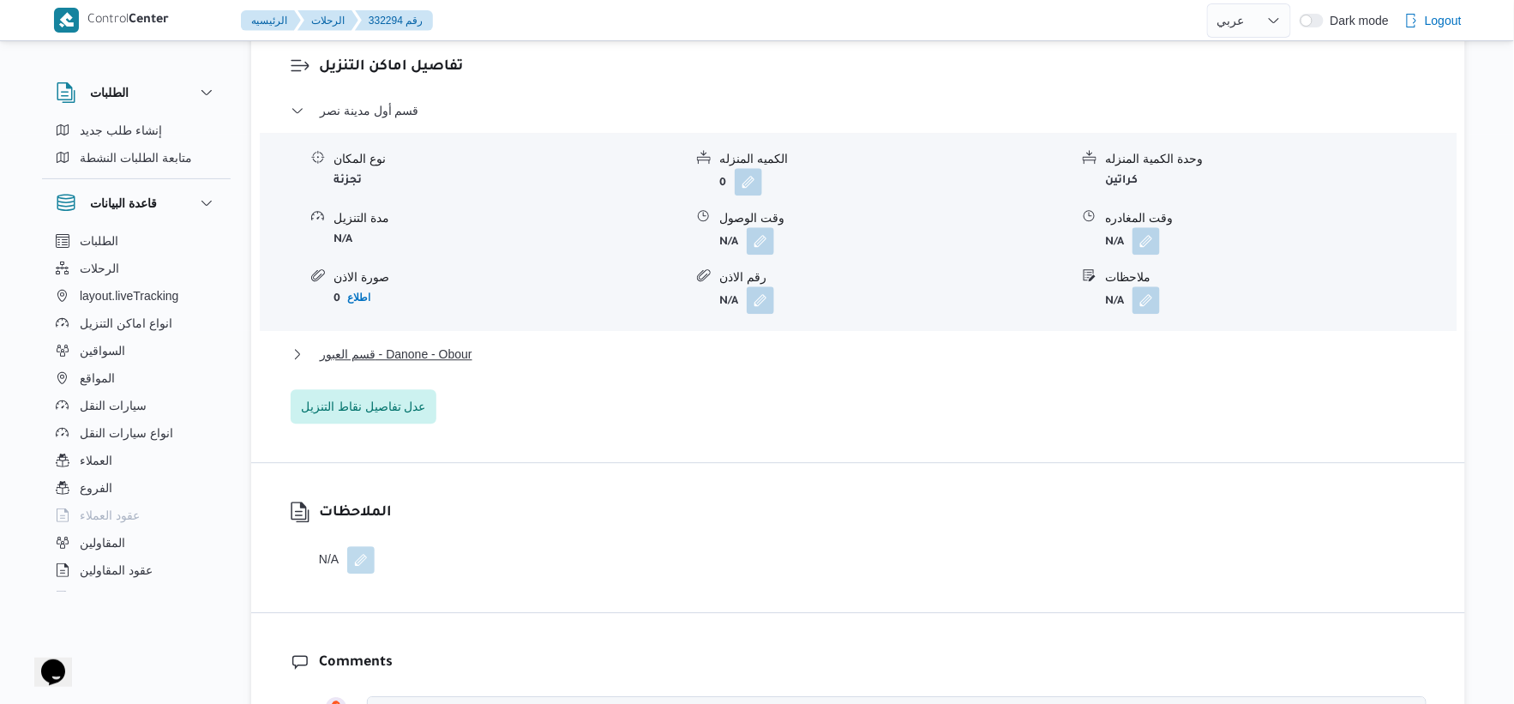
scroll to position [1428, 0]
click at [574, 362] on button "قسم العبور - Danone - Obour" at bounding box center [859, 351] width 1136 height 21
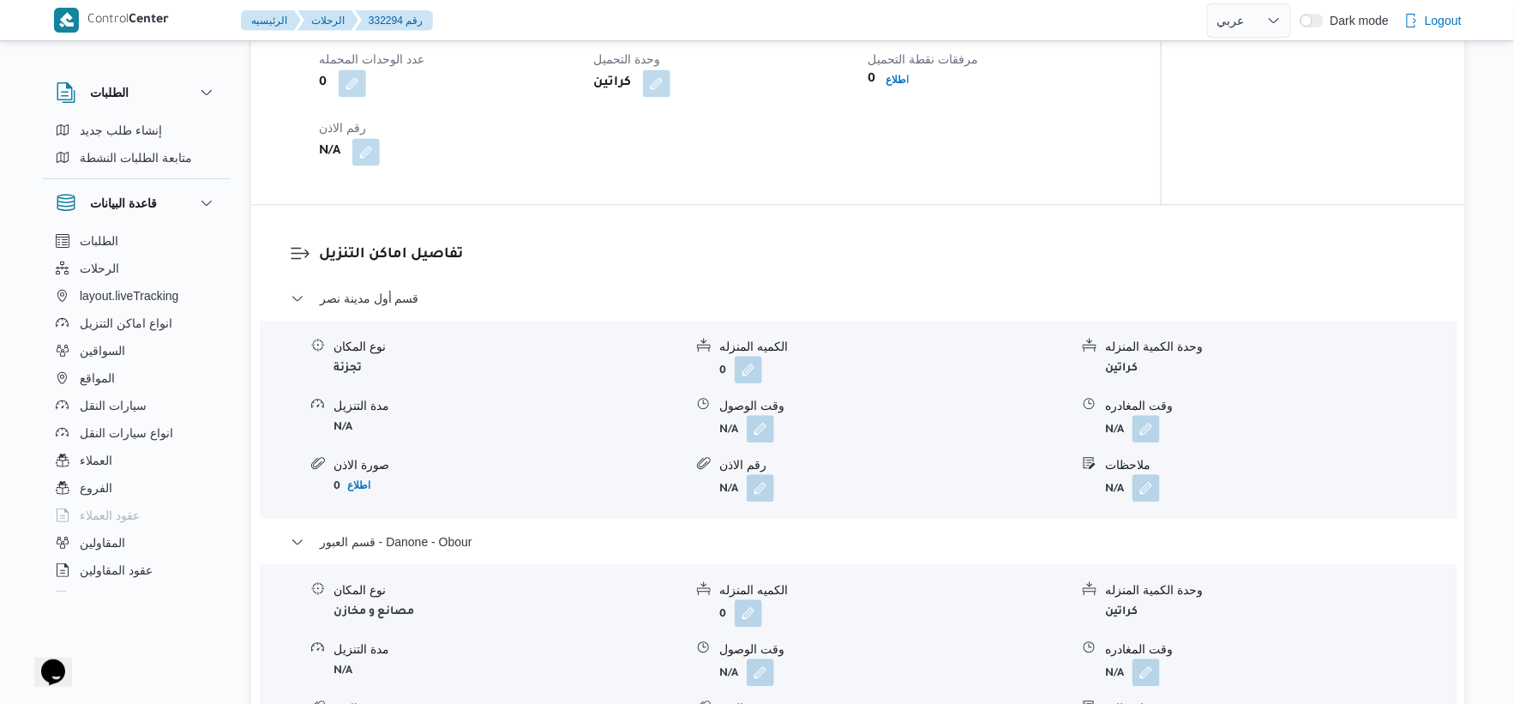
scroll to position [1143, 0]
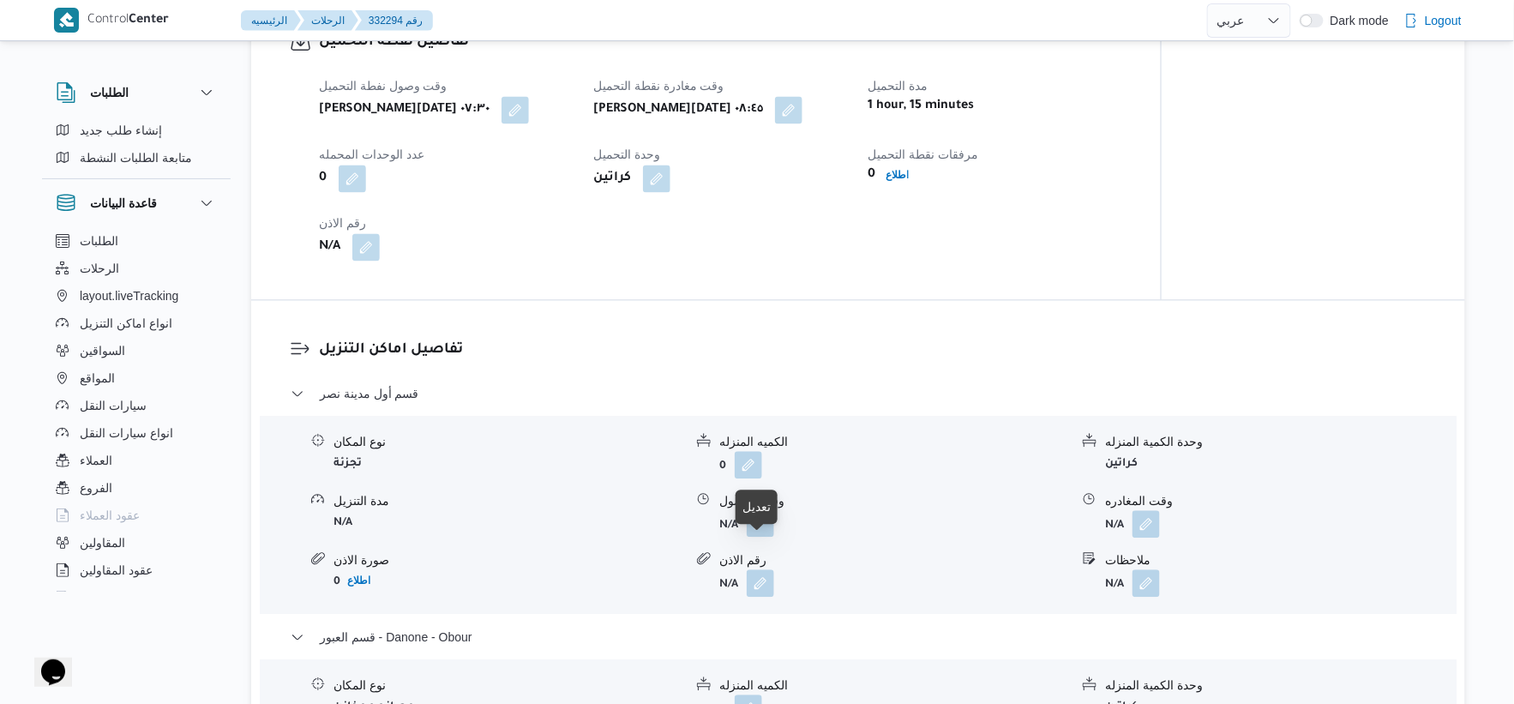
click at [753, 537] on button "button" at bounding box center [760, 522] width 27 height 27
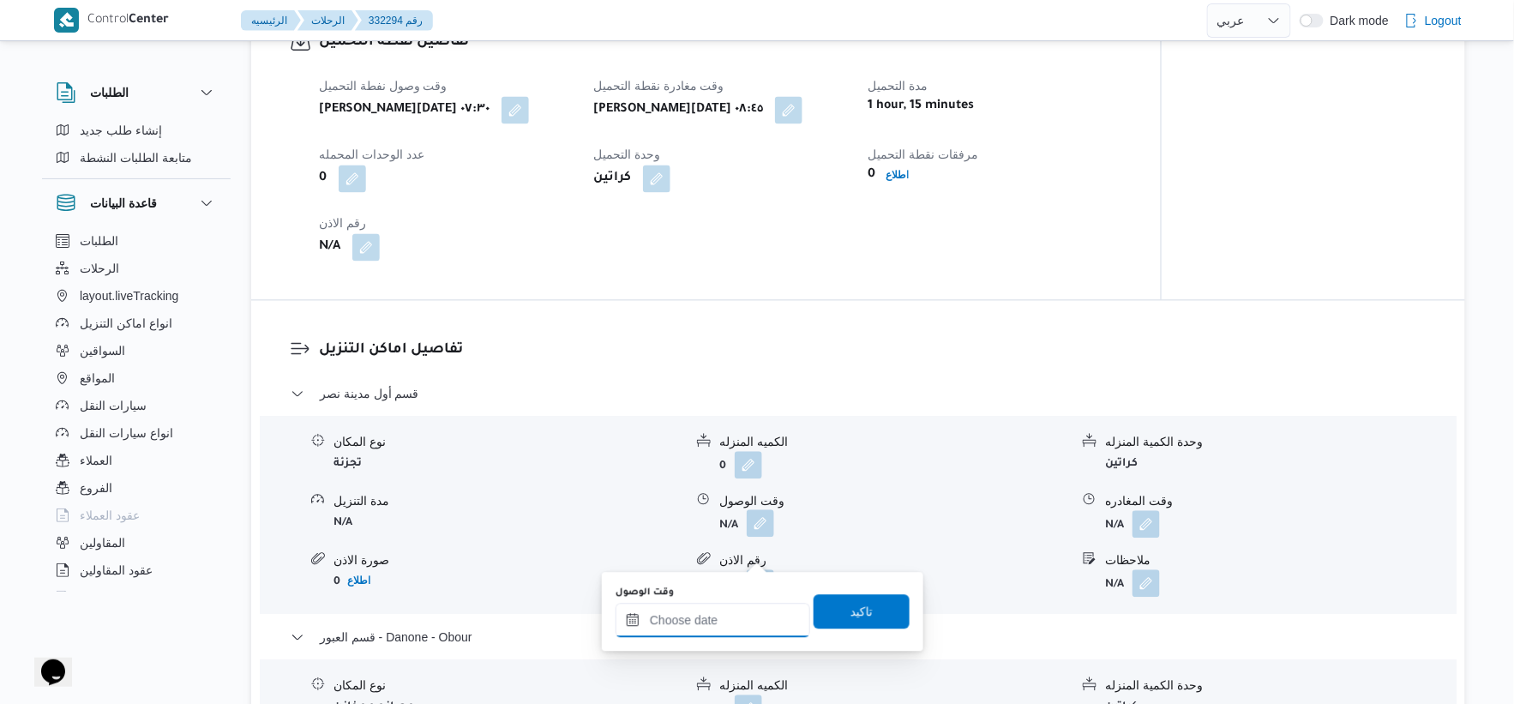
click at [747, 615] on input "وقت الوصول" at bounding box center [713, 620] width 195 height 34
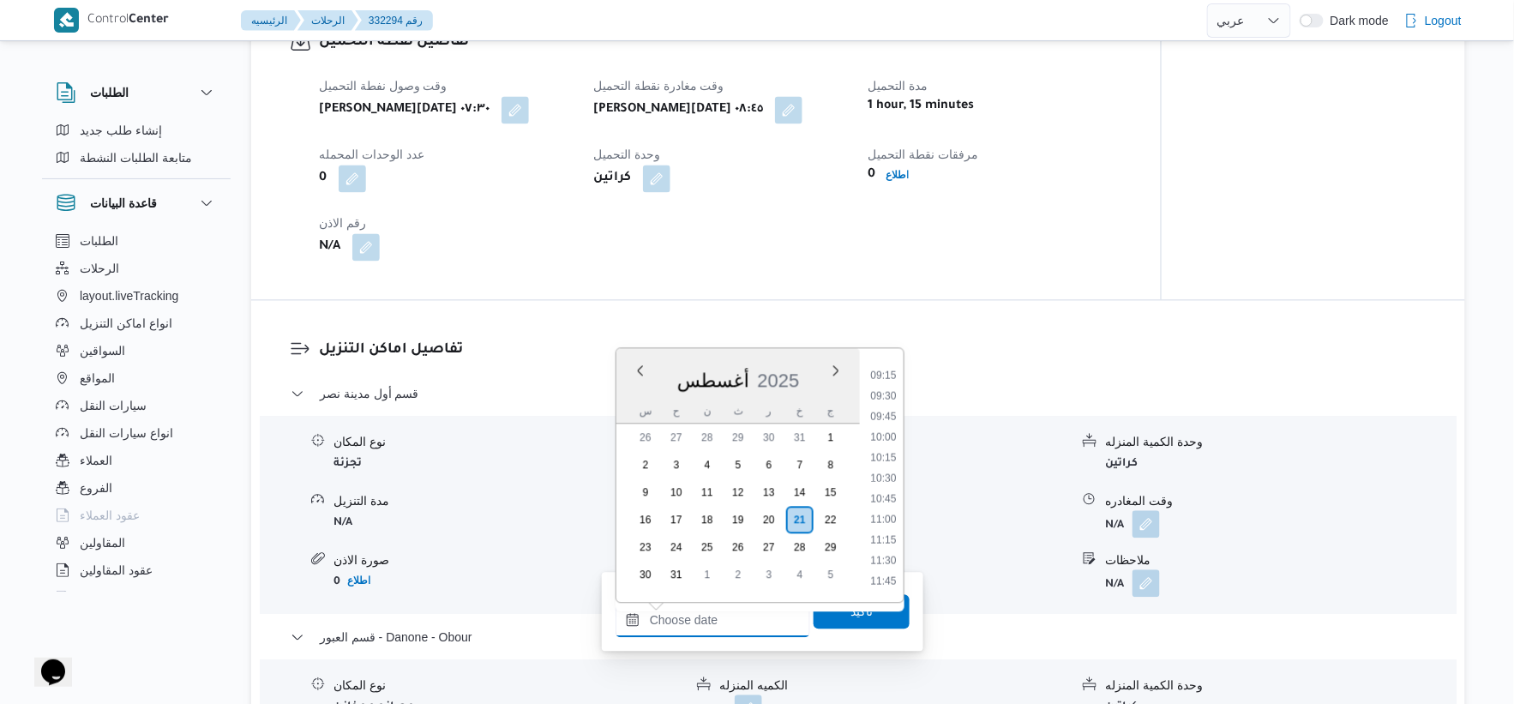
scroll to position [753, 0]
click at [893, 393] on li "09:30" at bounding box center [882, 399] width 39 height 17
type input "٢١/٠٨/٢٠٢٥ ٠٩:٣٠"
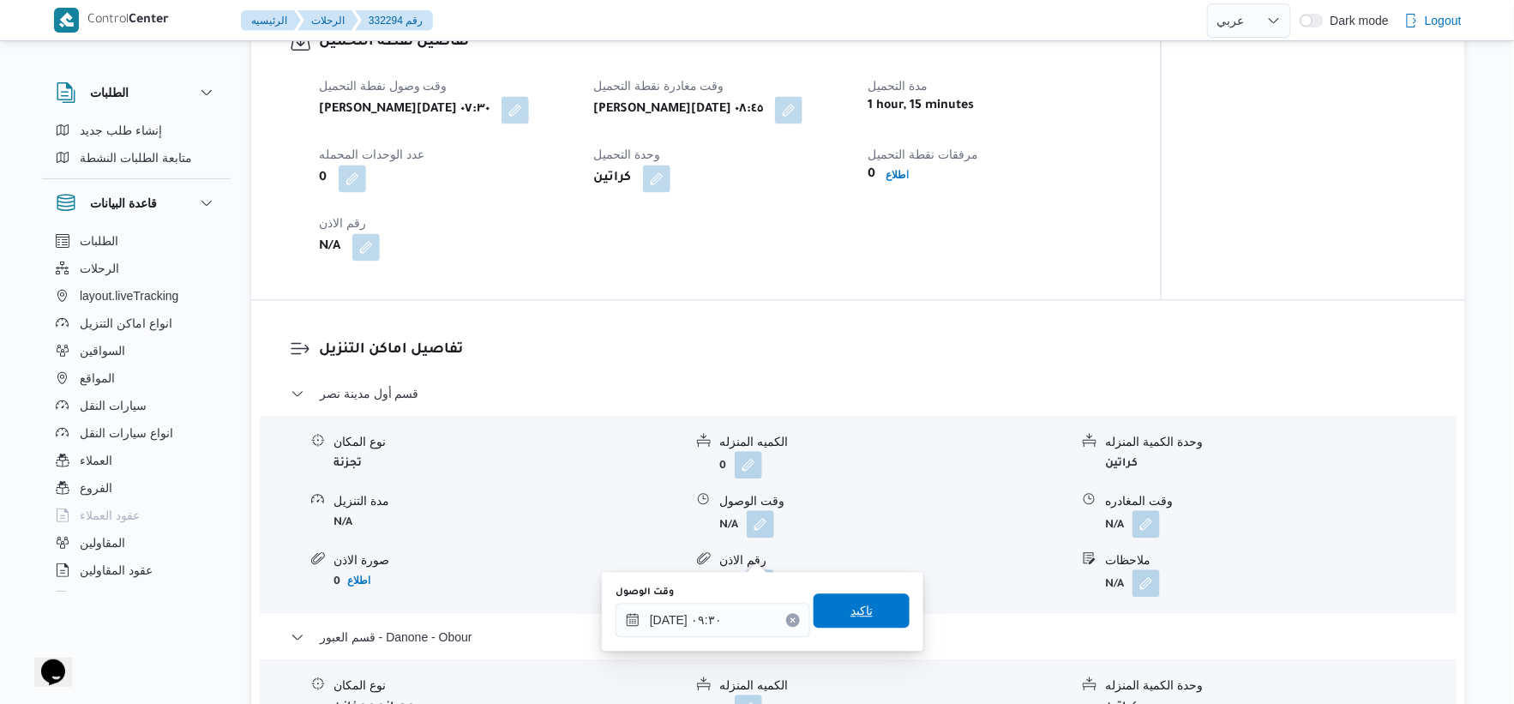
click at [876, 613] on span "تاكيد" at bounding box center [862, 610] width 96 height 34
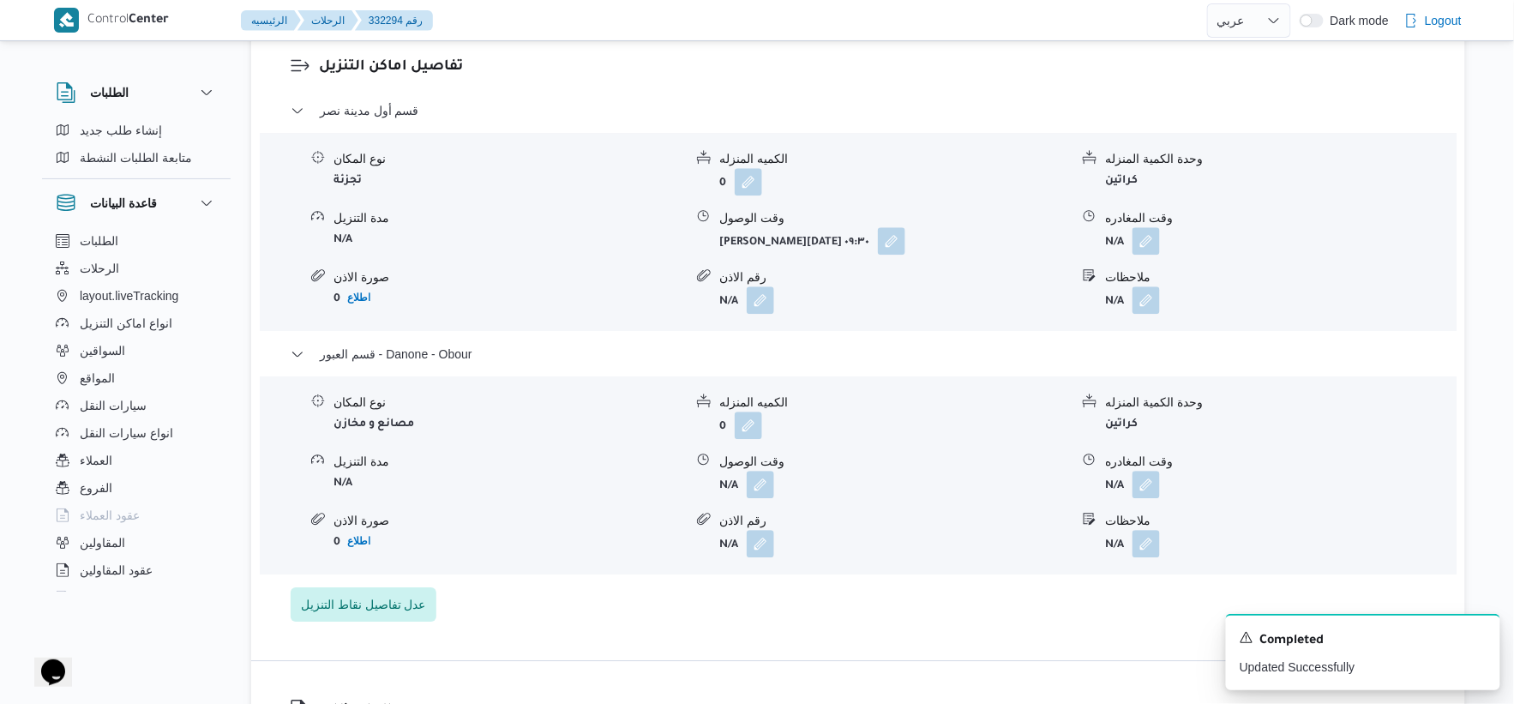
scroll to position [1524, 0]
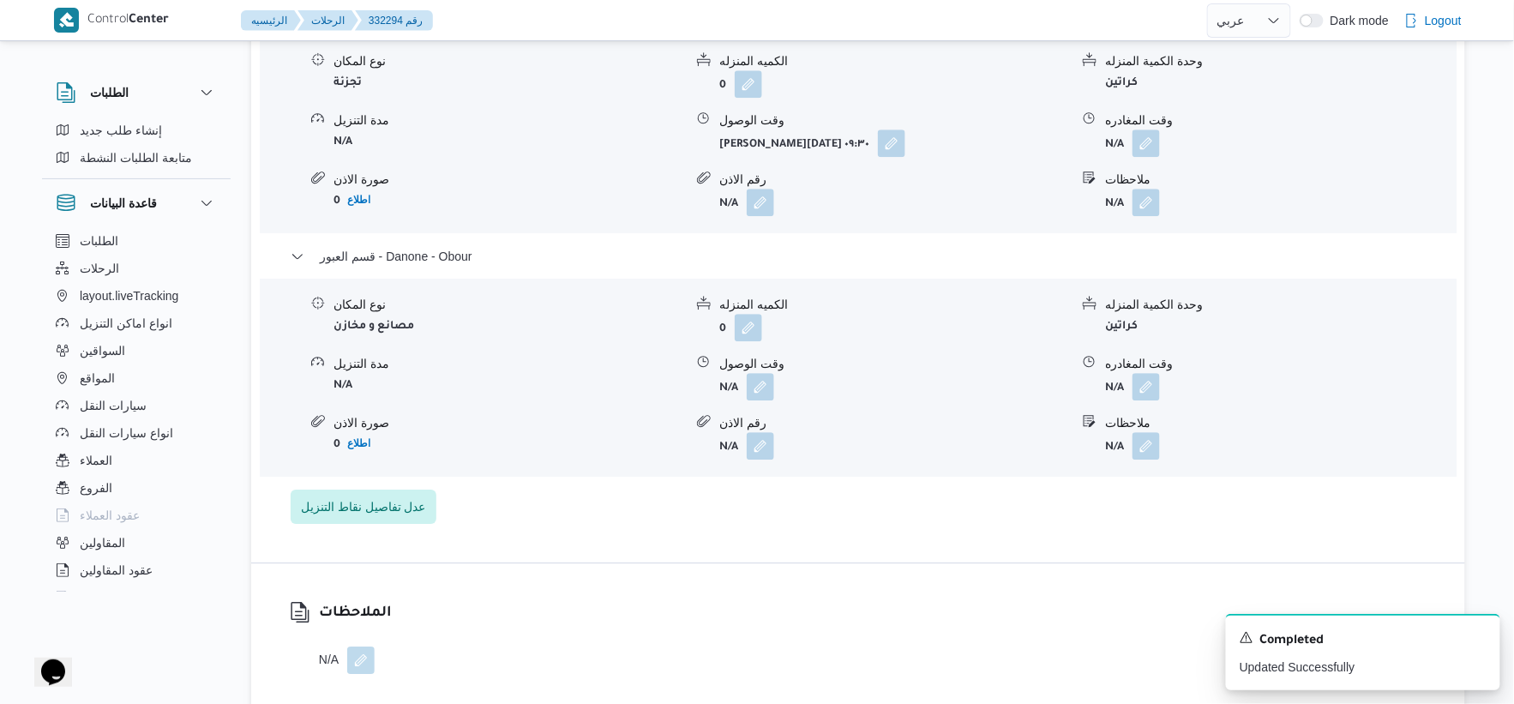
select select "ar"
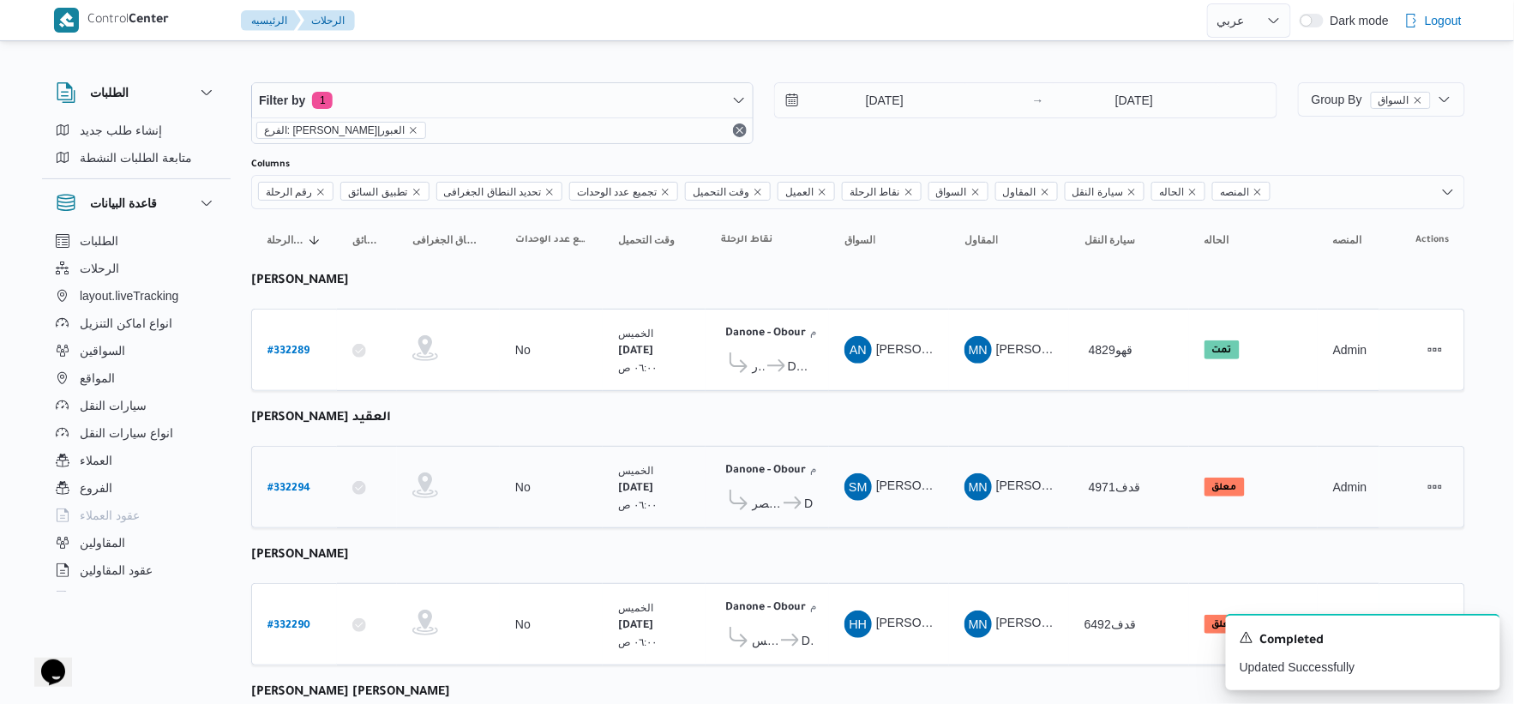
scroll to position [95, 0]
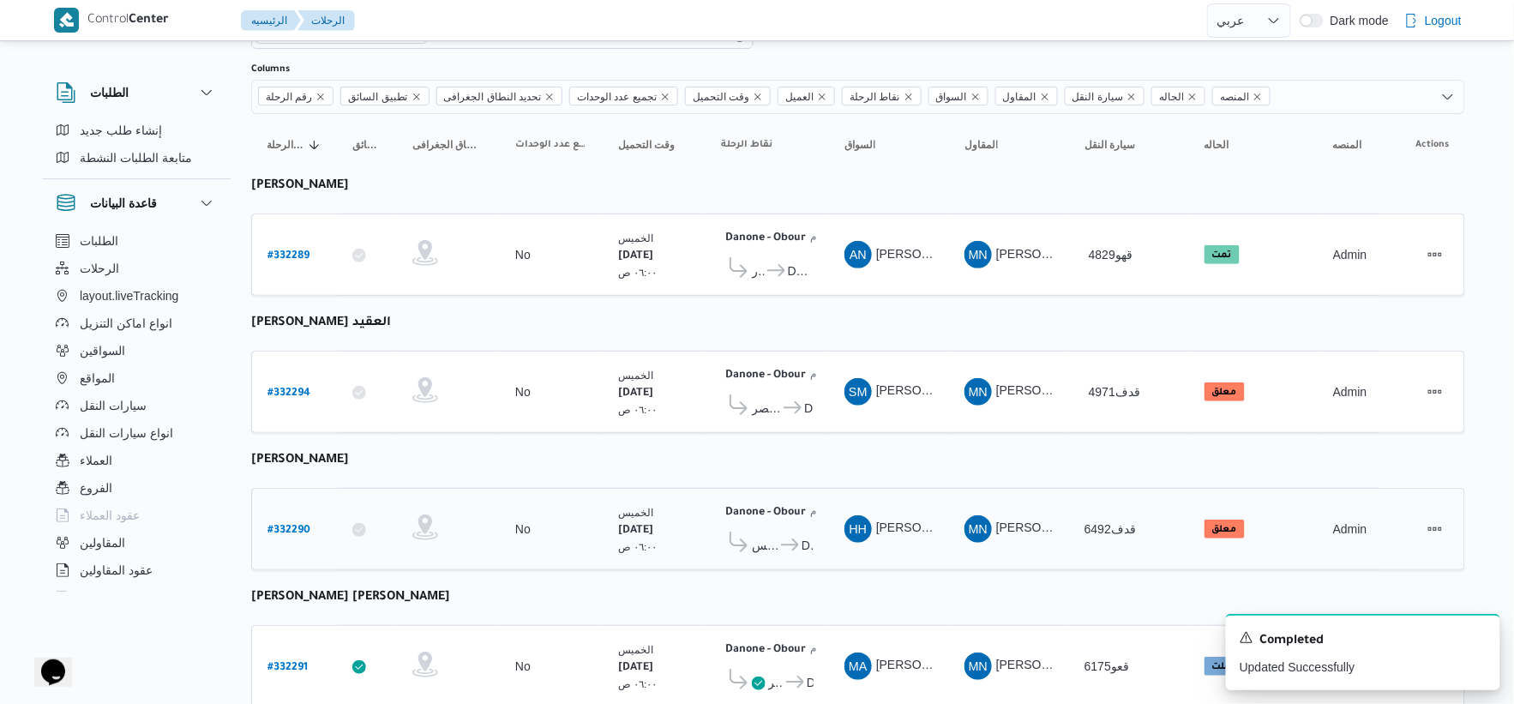
click at [297, 527] on b "# 332290" at bounding box center [289, 531] width 43 height 12
select select "ar"
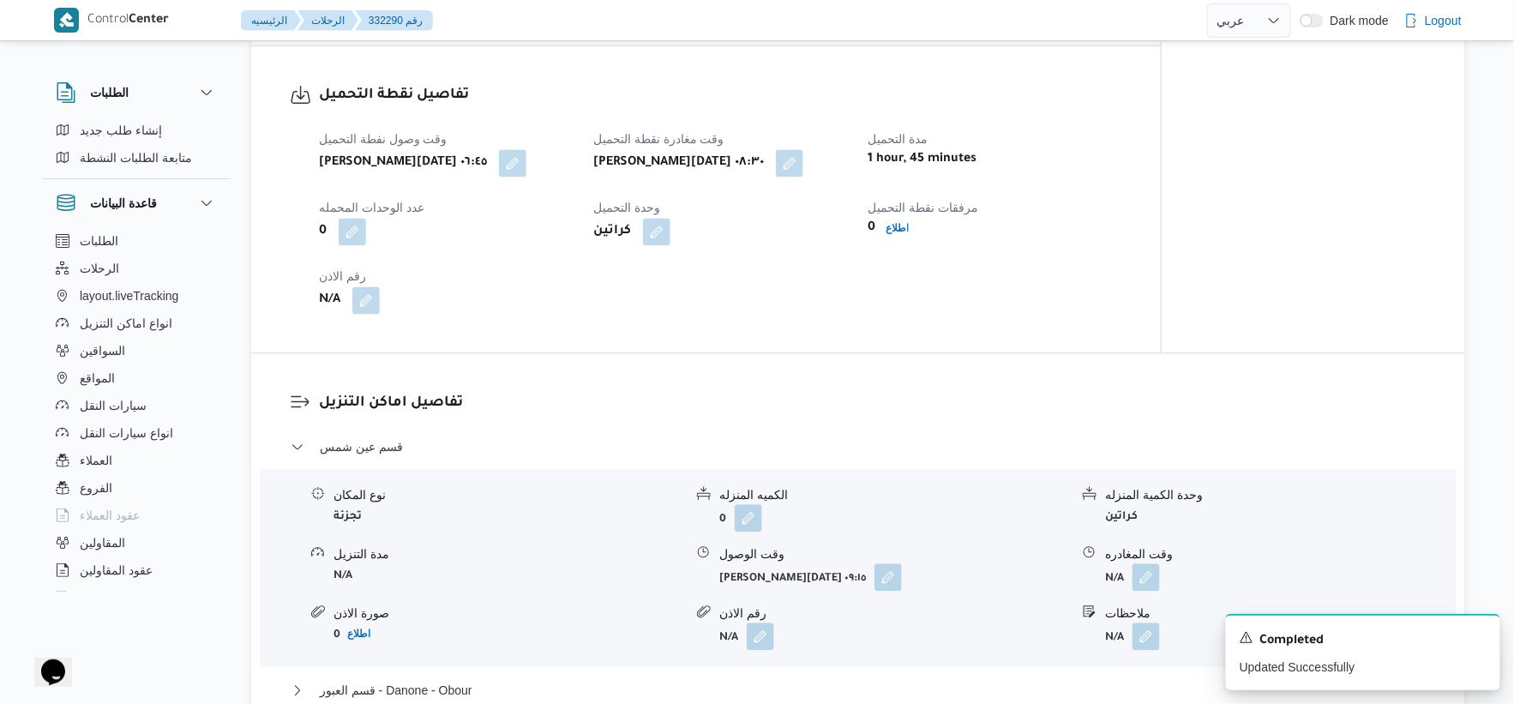
scroll to position [1143, 0]
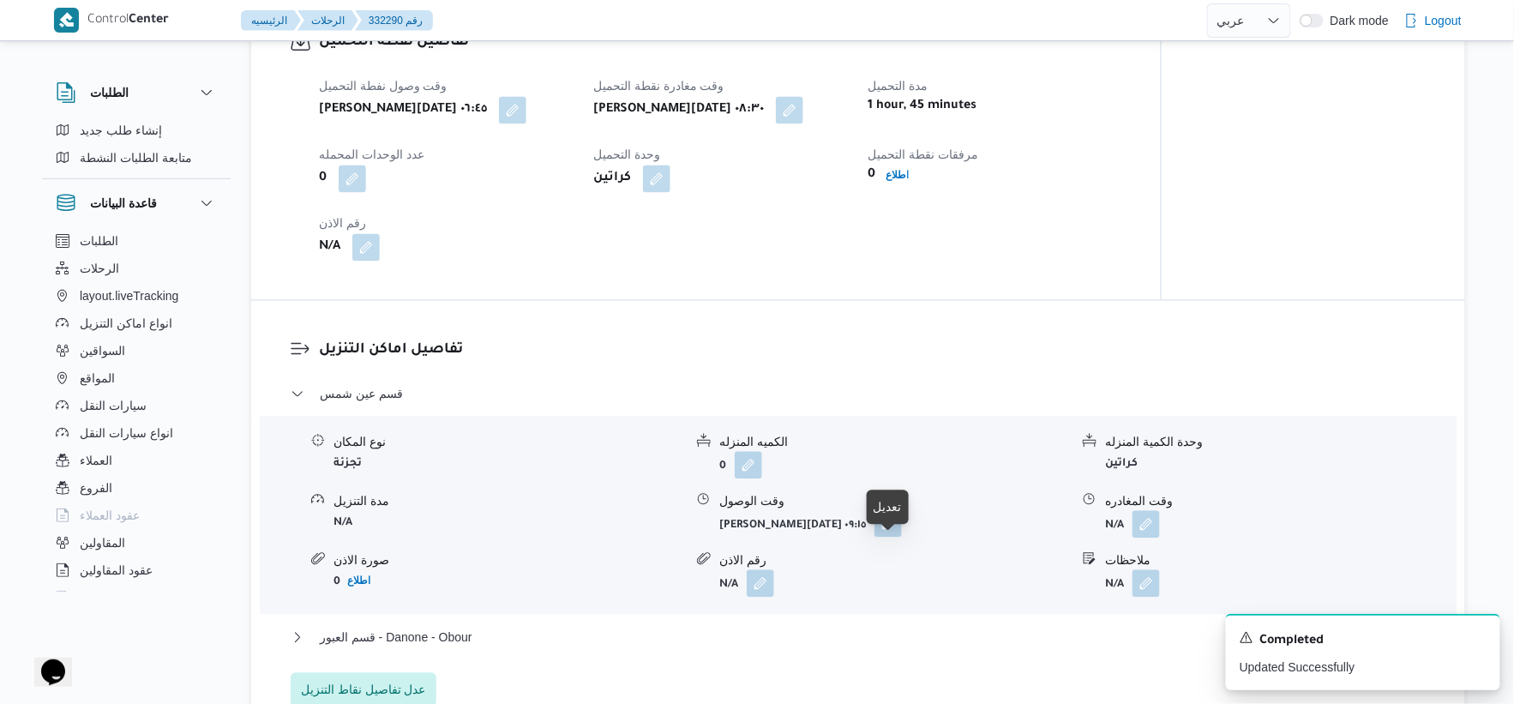
click at [893, 537] on button "button" at bounding box center [888, 522] width 27 height 27
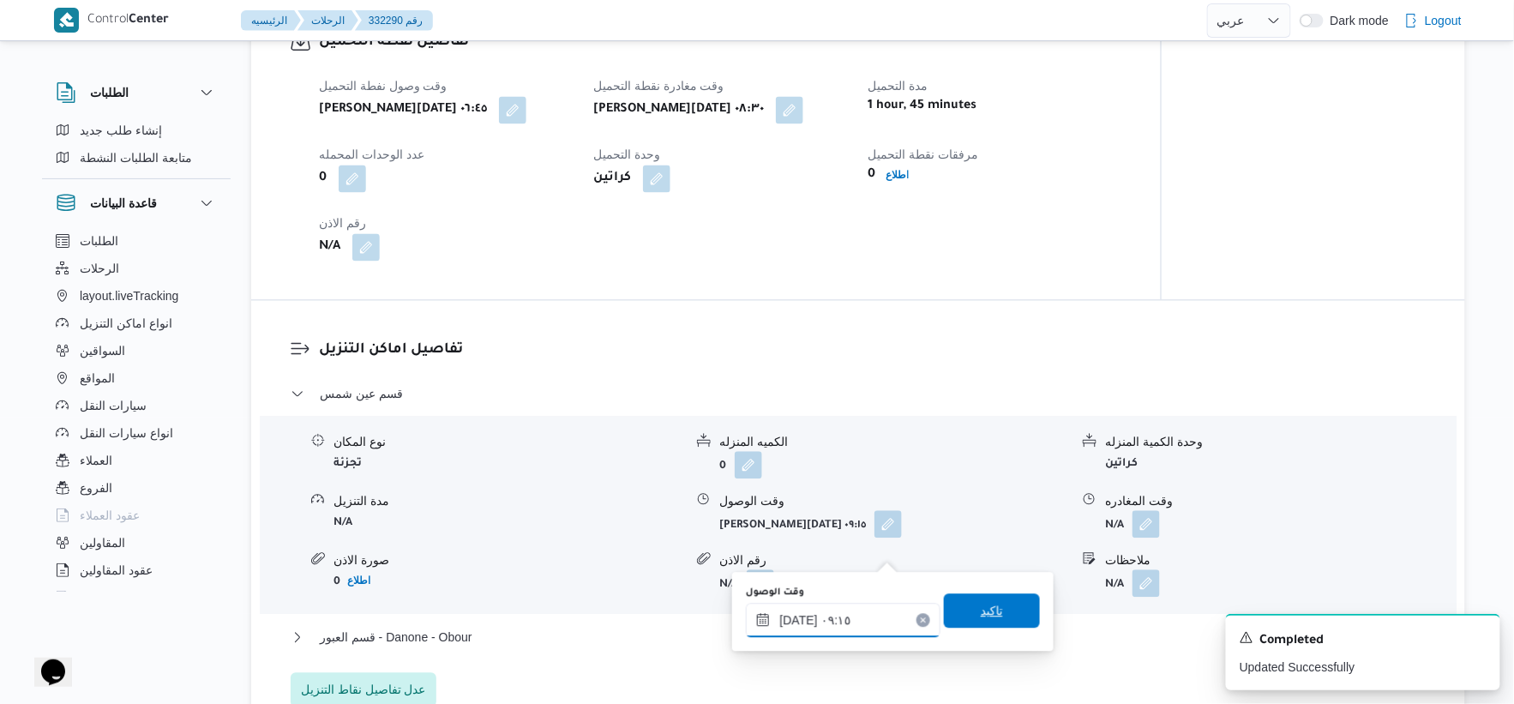
drag, startPoint x: 872, startPoint y: 616, endPoint x: 939, endPoint y: 614, distance: 66.9
click at [871, 616] on input "٢١/٠٨/٢٠٢٥ ٠٩:١٥" at bounding box center [843, 620] width 195 height 34
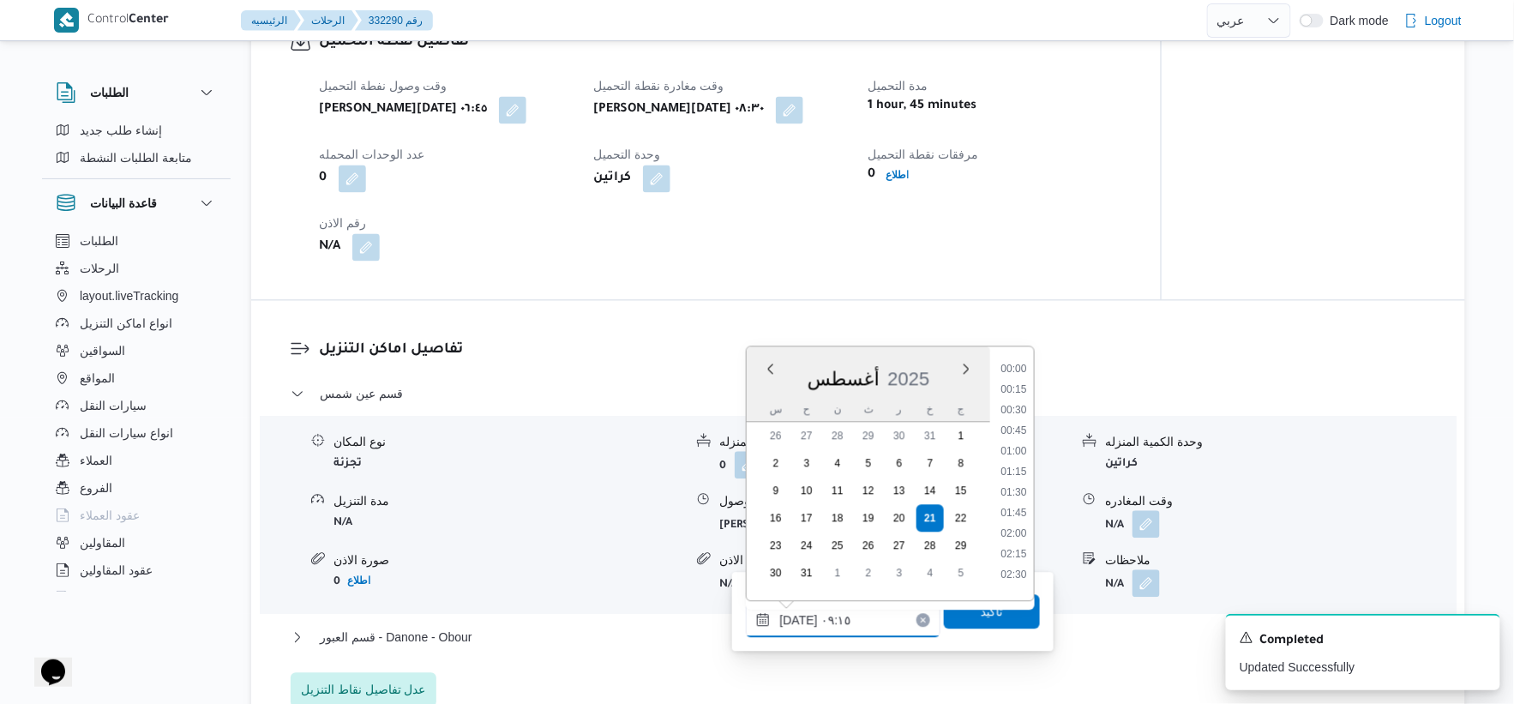
scroll to position [646, 0]
click at [1019, 455] on li "09:00" at bounding box center [1013, 463] width 39 height 17
type input "٢١/٠٨/٢٠٢٥ ٠٩:٠٠"
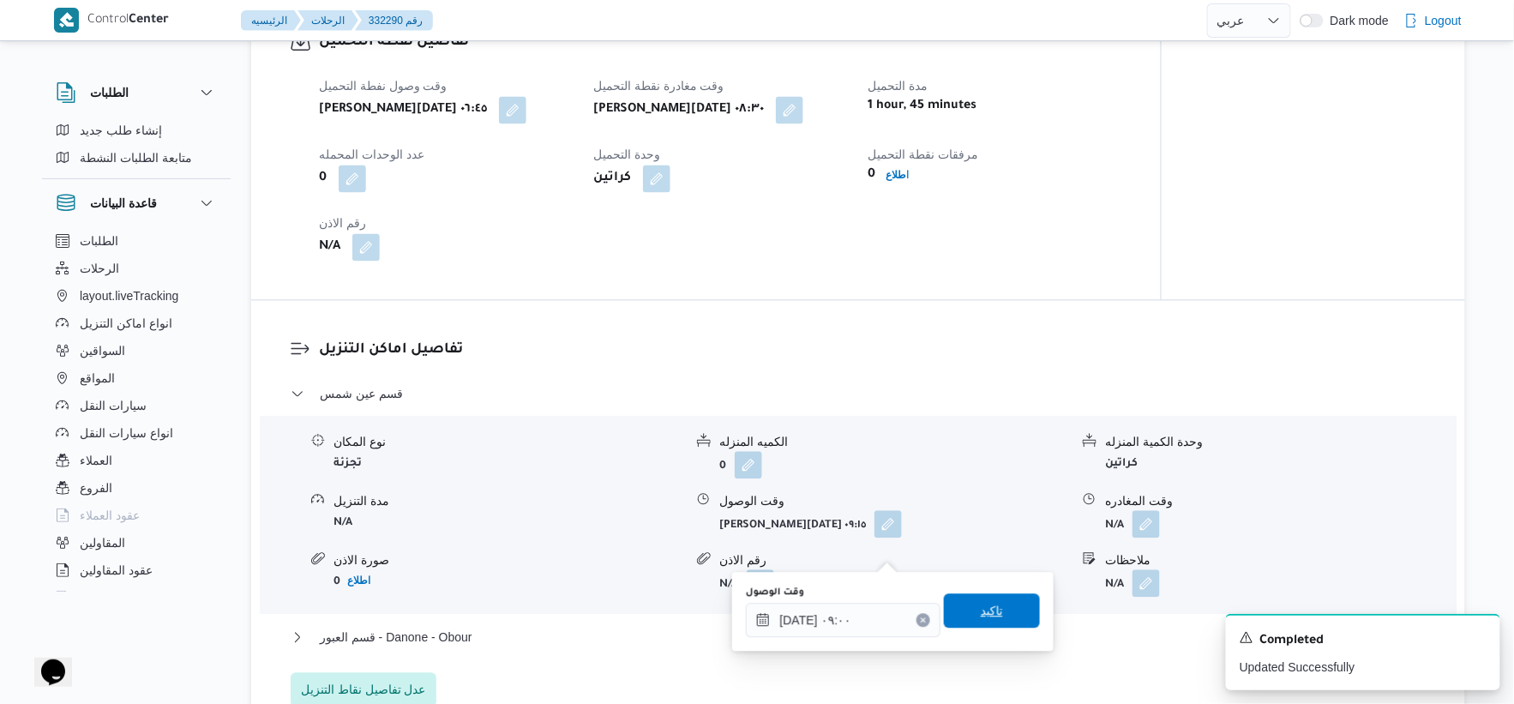
click at [1004, 596] on span "تاكيد" at bounding box center [992, 610] width 96 height 34
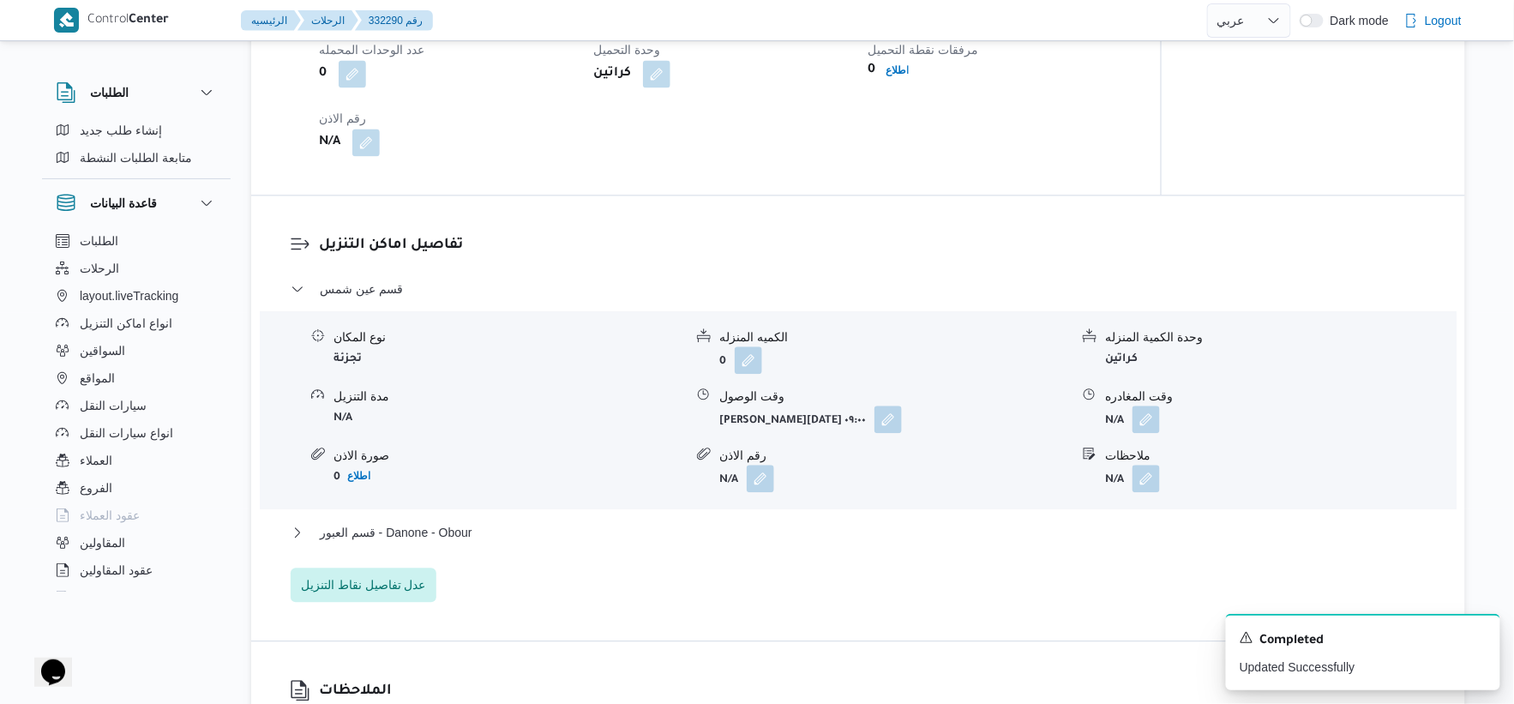
scroll to position [1524, 0]
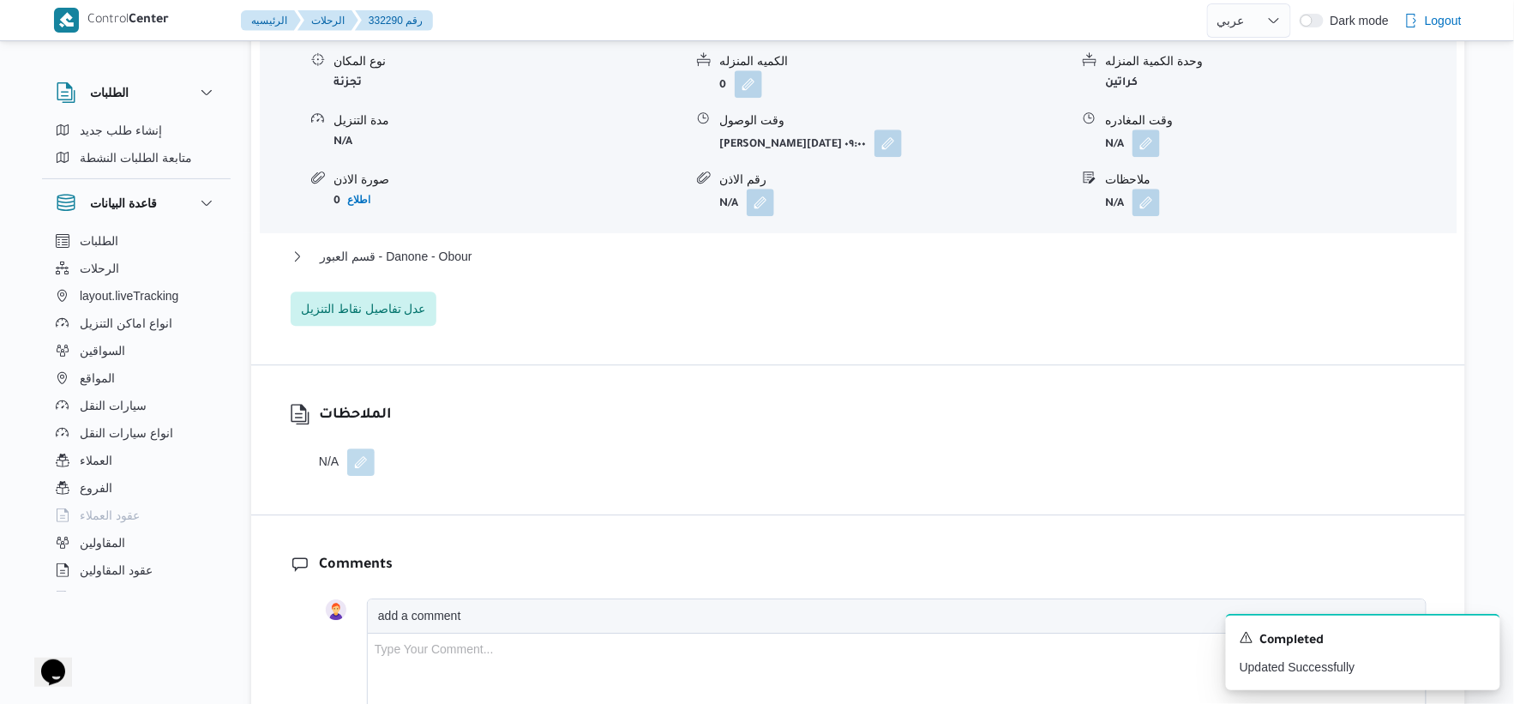
select select "ar"
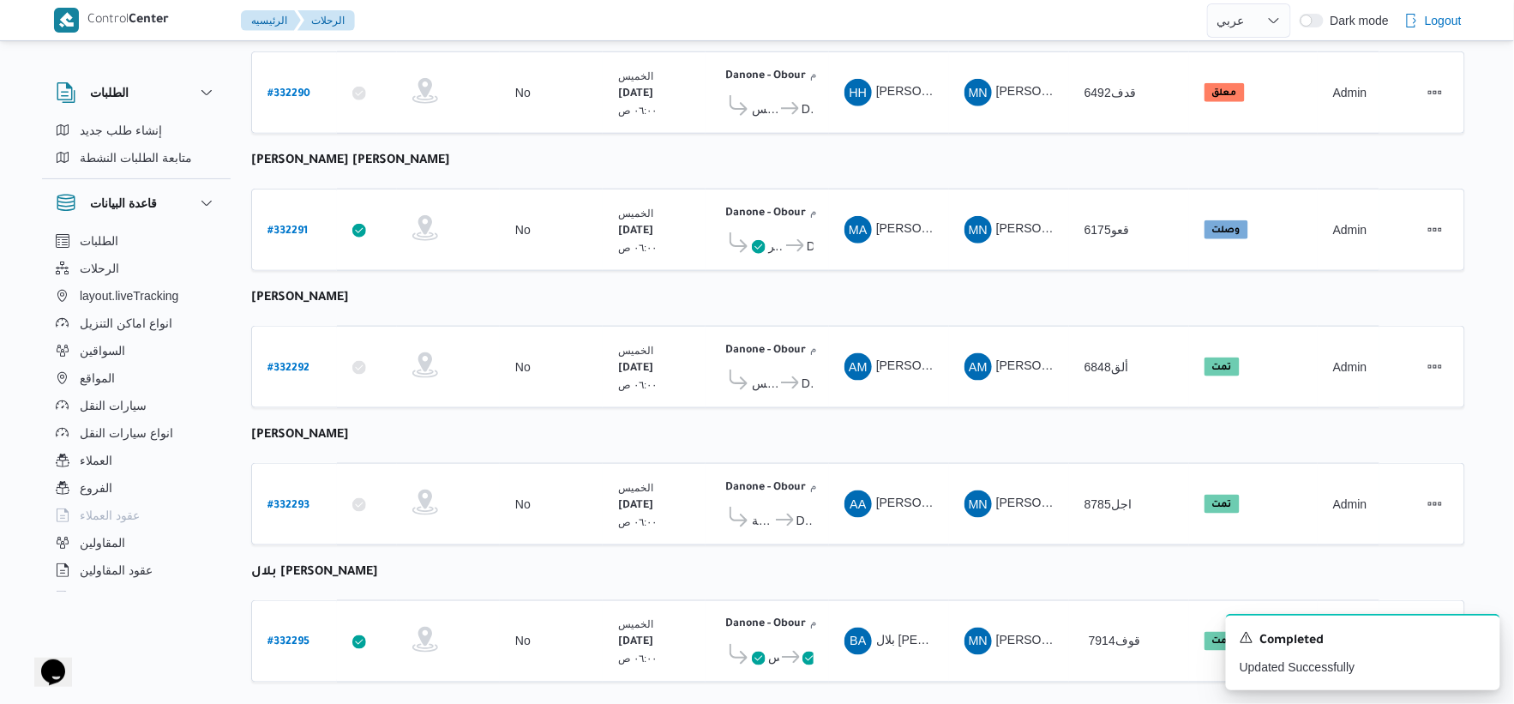
scroll to position [561, 0]
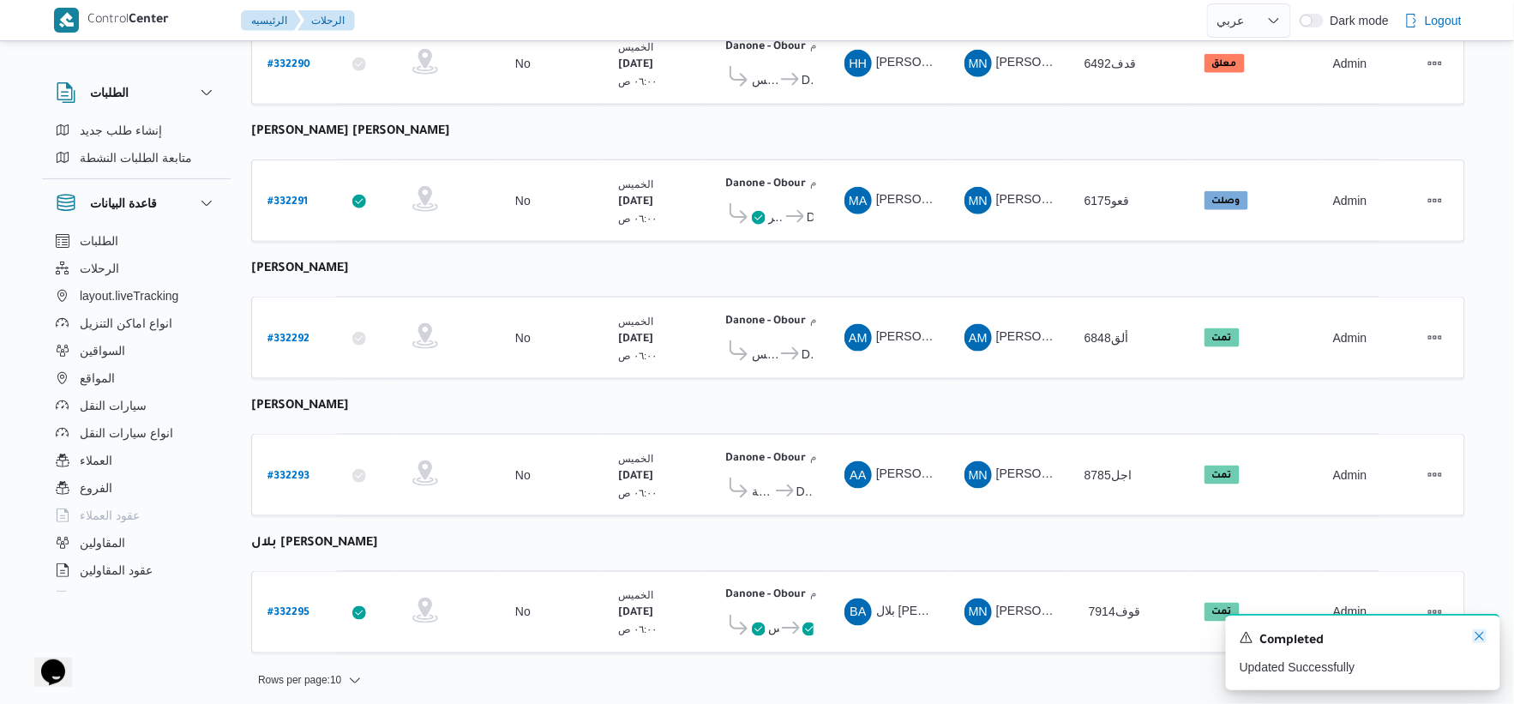
click at [1482, 632] on icon "Dismiss toast" at bounding box center [1480, 636] width 14 height 14
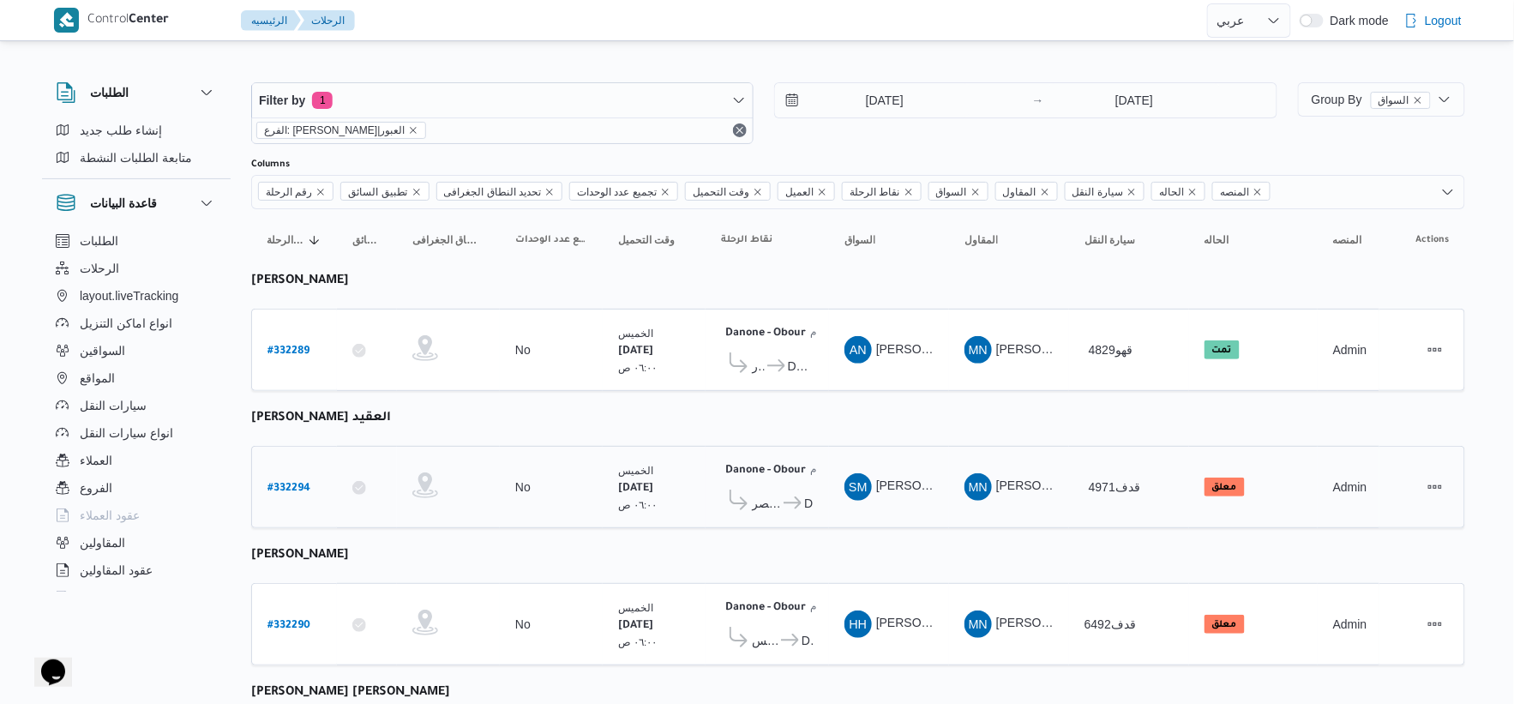
scroll to position [95, 0]
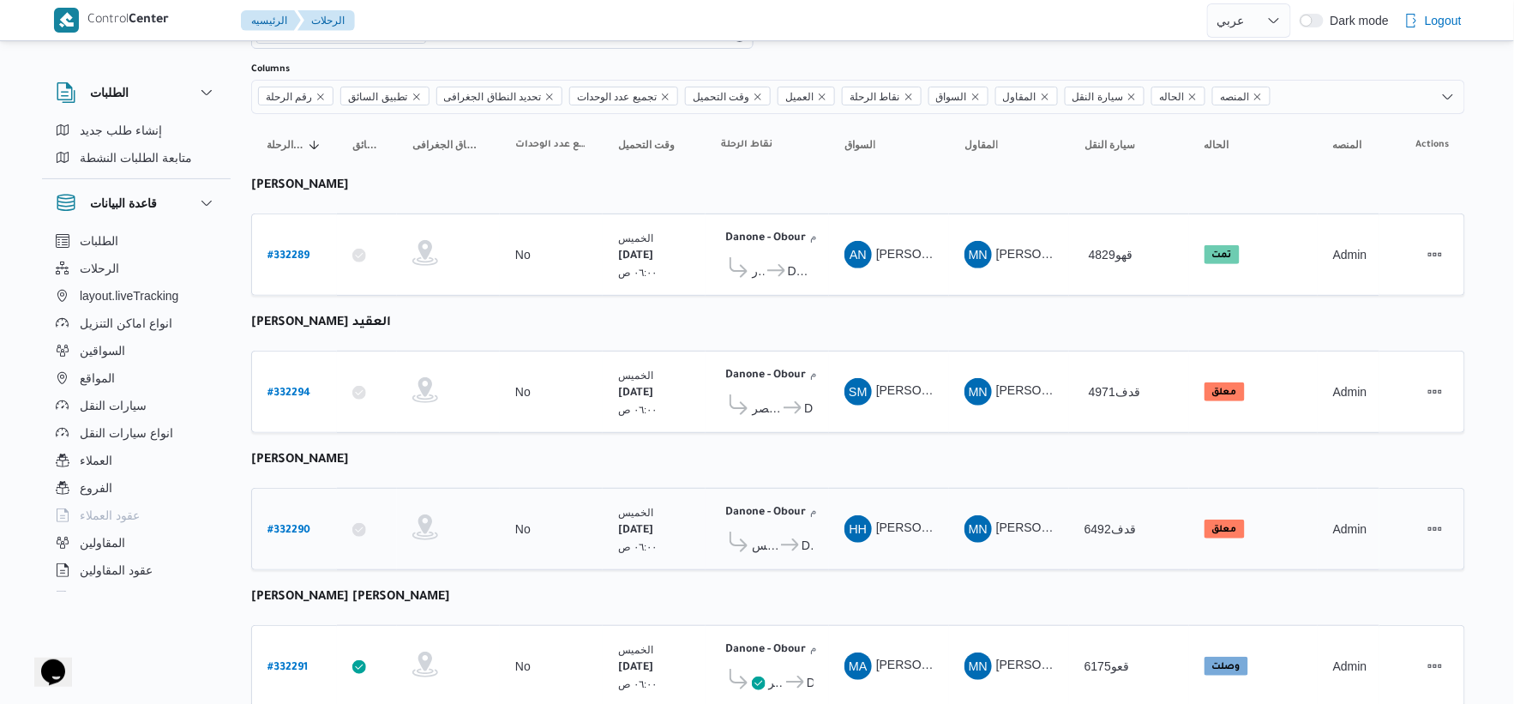
click at [289, 529] on b "# 332290" at bounding box center [289, 531] width 43 height 12
select select "ar"
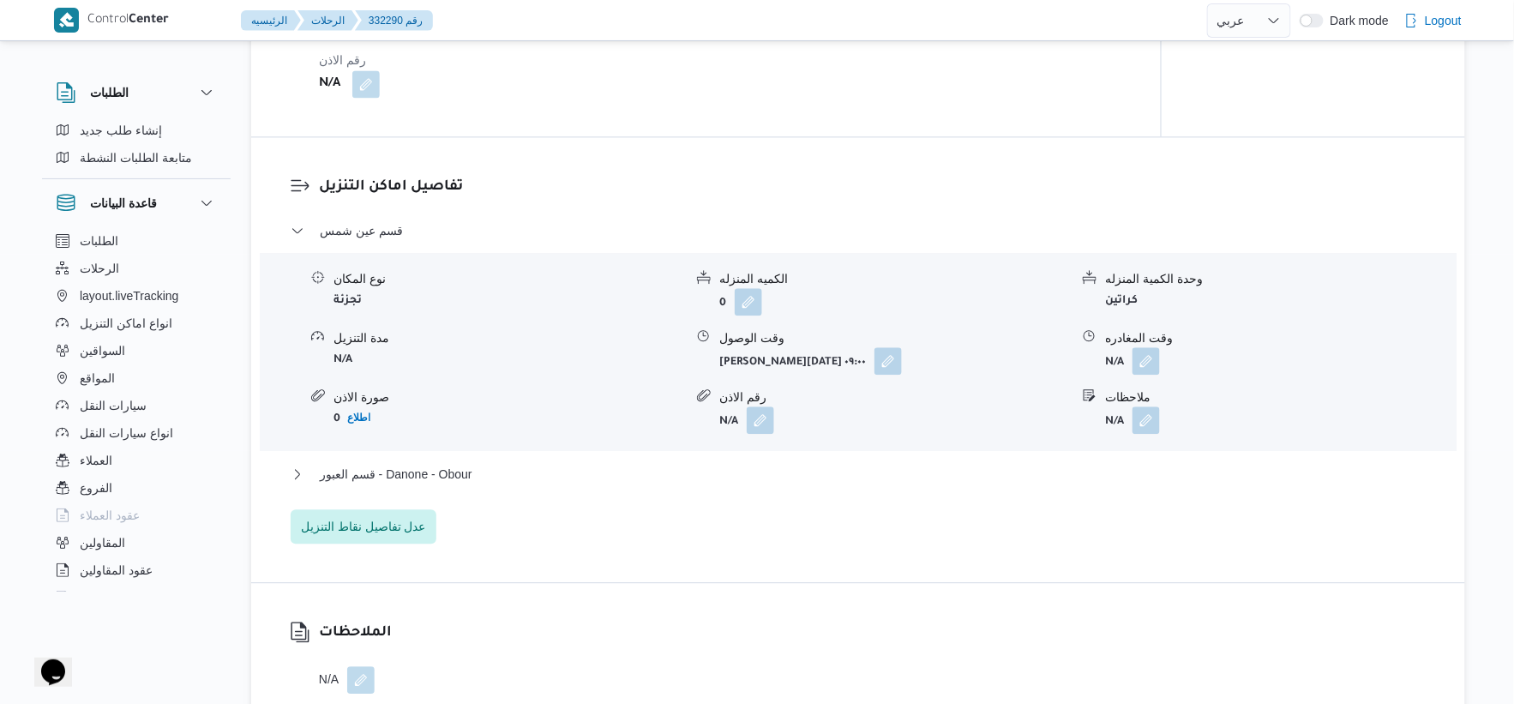
scroll to position [1428, 0]
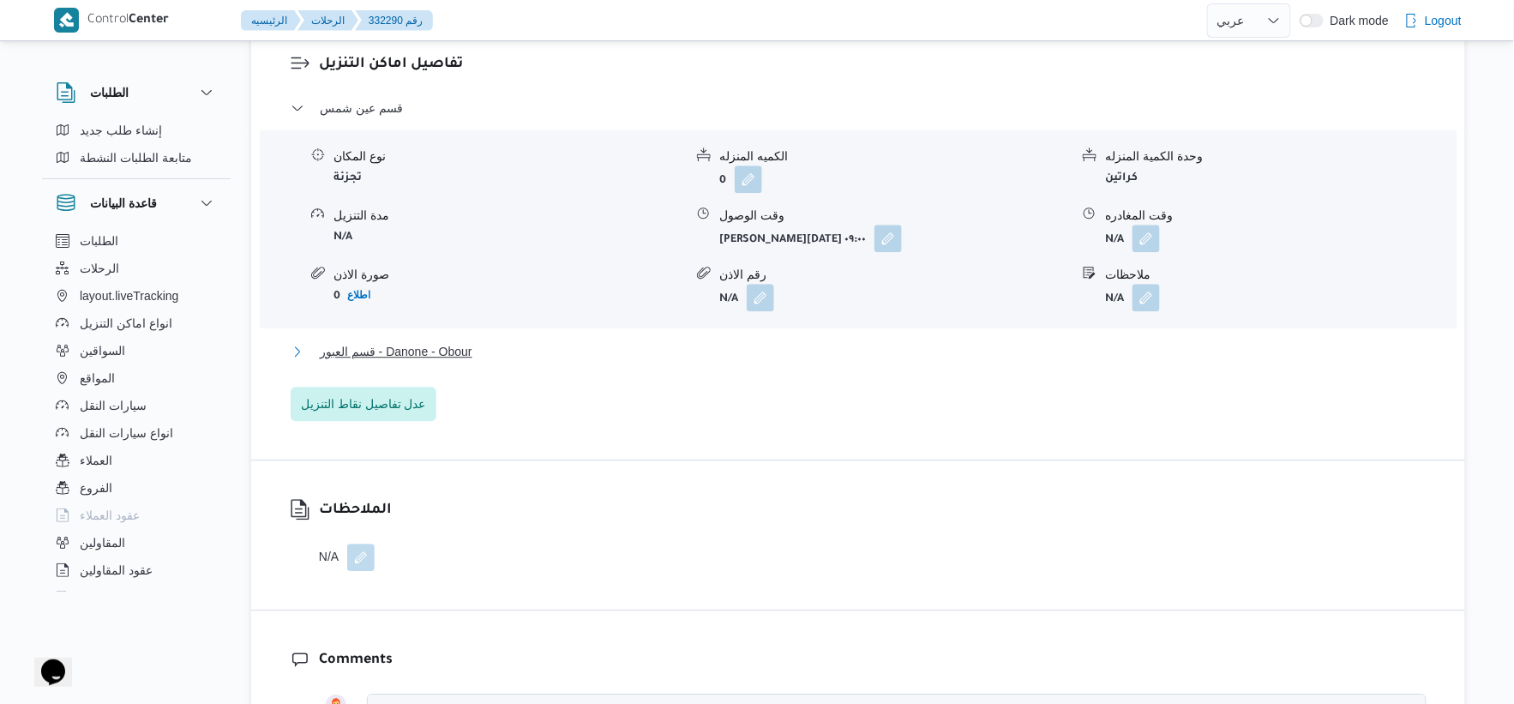
click at [491, 362] on button "قسم العبور - Danone - Obour" at bounding box center [859, 351] width 1136 height 21
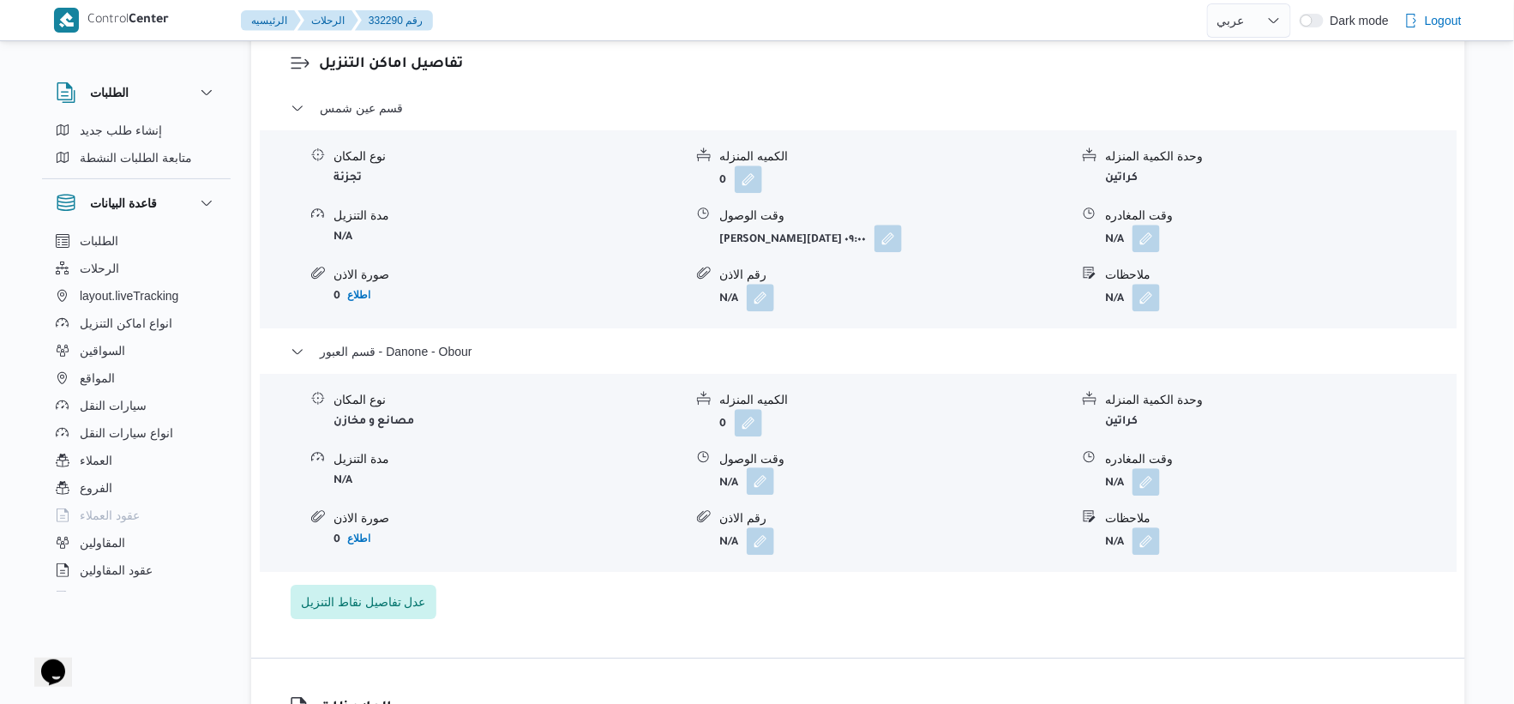
click at [768, 495] on button "button" at bounding box center [760, 480] width 27 height 27
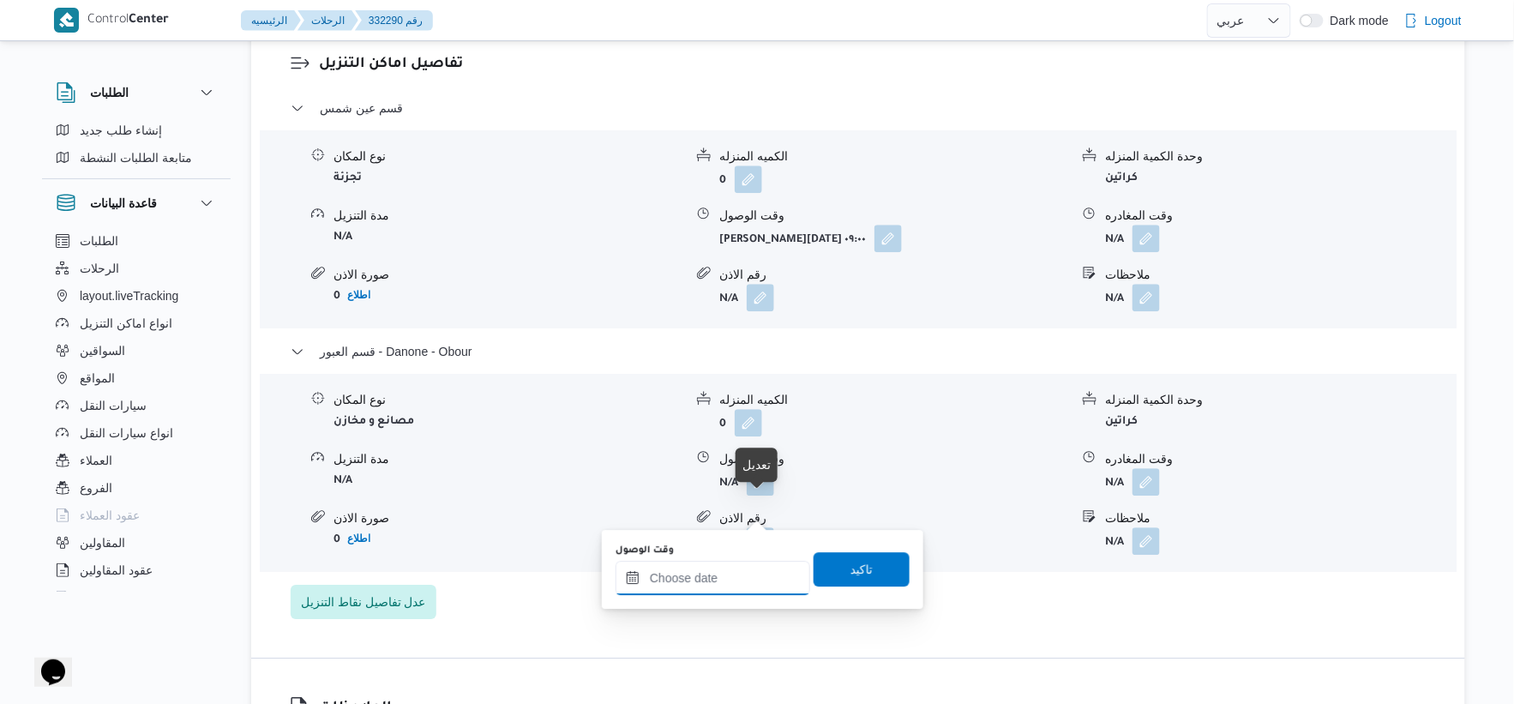
click at [741, 573] on input "وقت الوصول" at bounding box center [713, 578] width 195 height 34
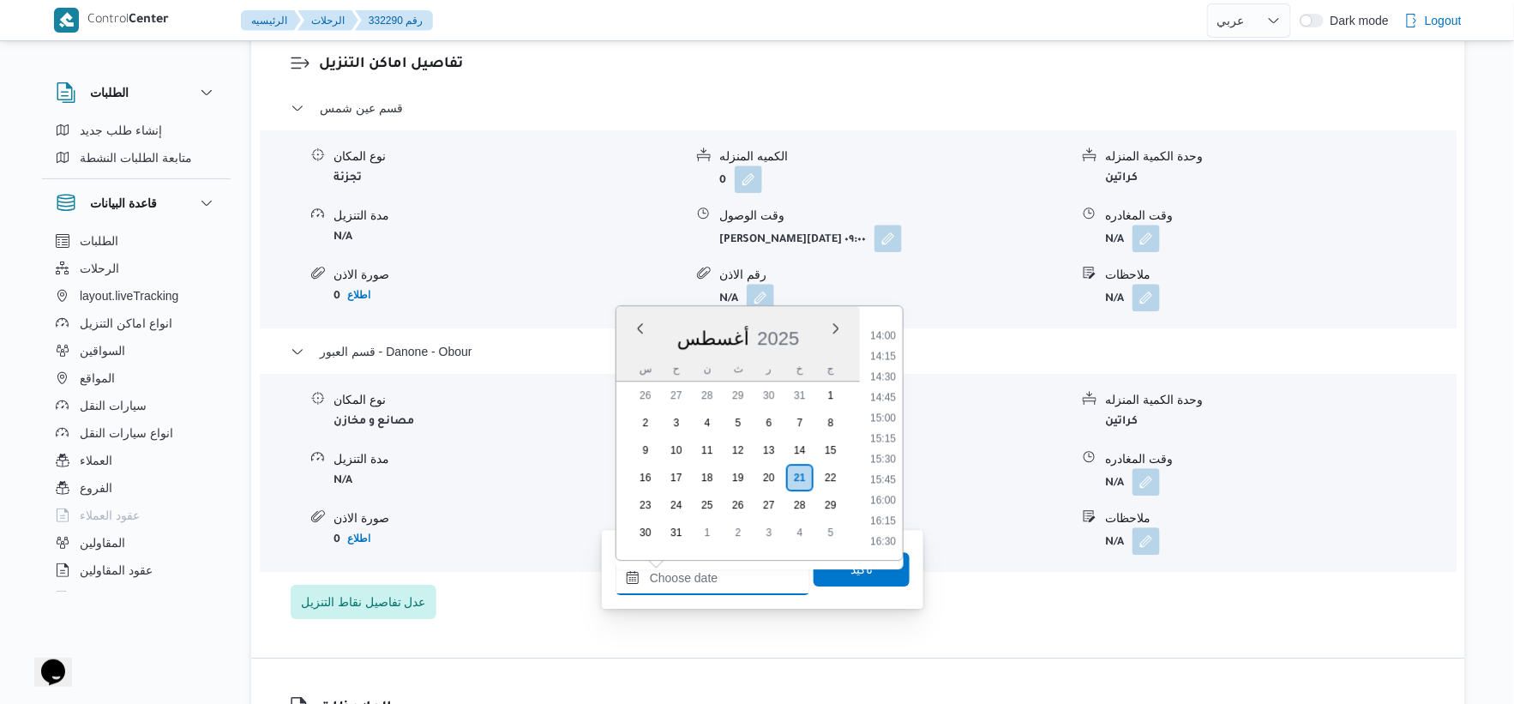
scroll to position [1134, 0]
click at [893, 469] on li "15:30" at bounding box center [882, 469] width 39 height 17
type input "[DATE] ١٥:٣٠"
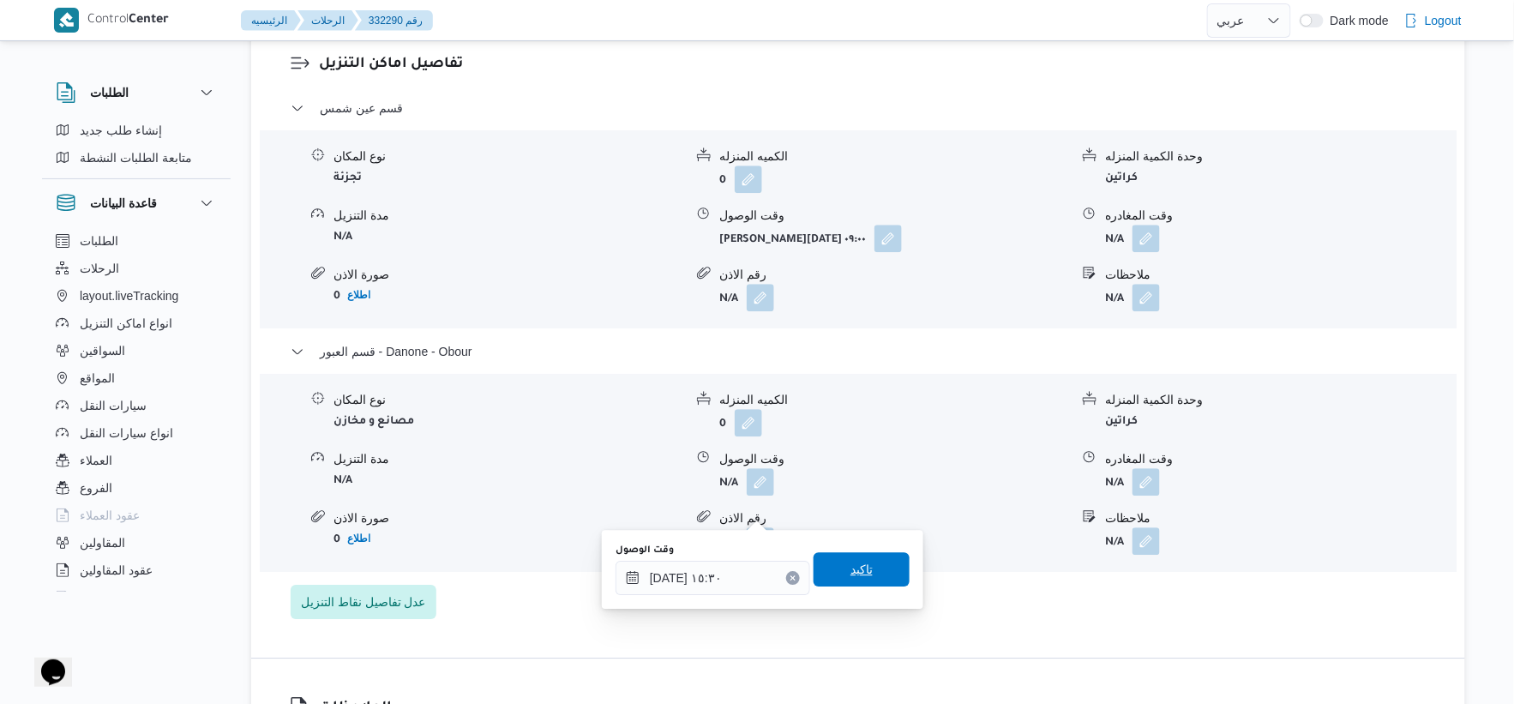
drag, startPoint x: 870, startPoint y: 571, endPoint x: 1086, endPoint y: 562, distance: 216.2
click at [873, 572] on span "تاكيد" at bounding box center [862, 569] width 96 height 34
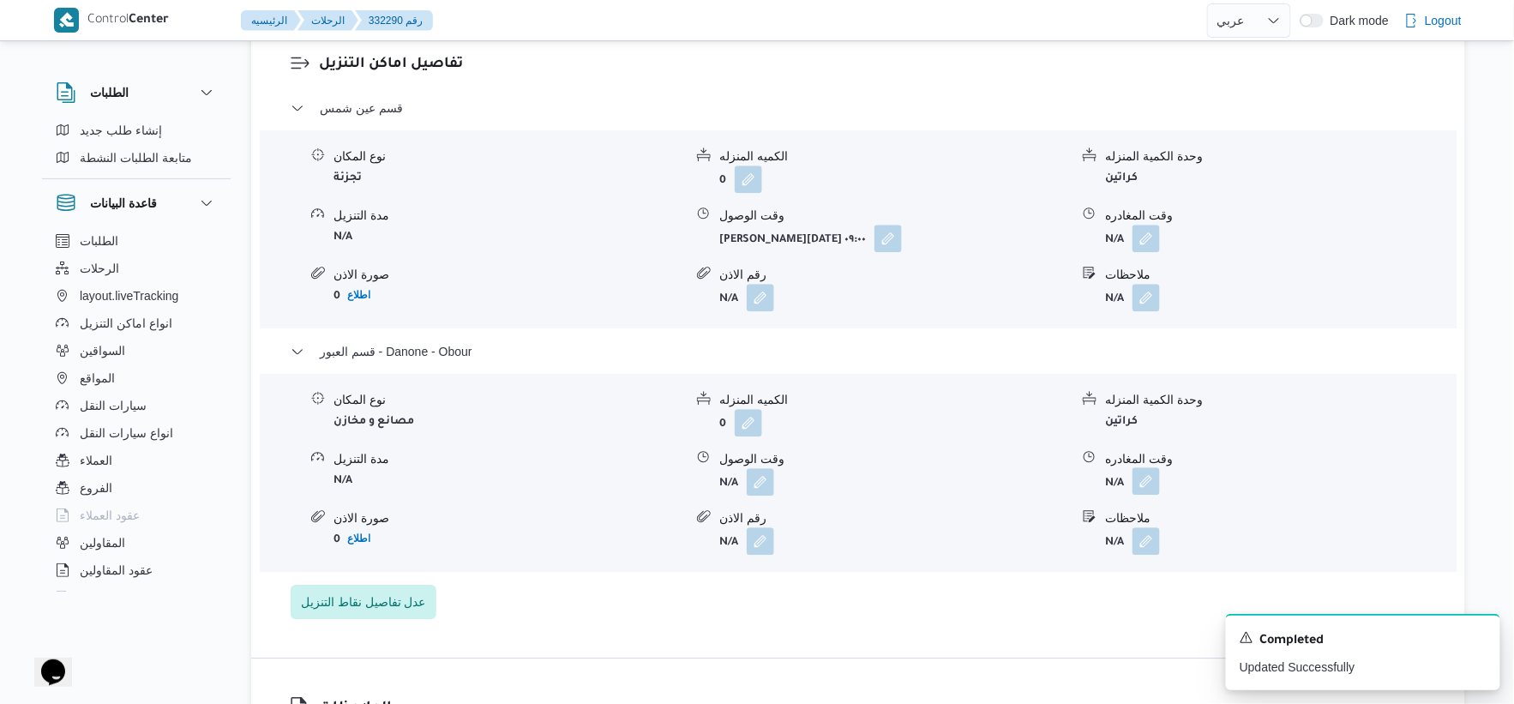
click at [1152, 495] on button "button" at bounding box center [1146, 480] width 27 height 27
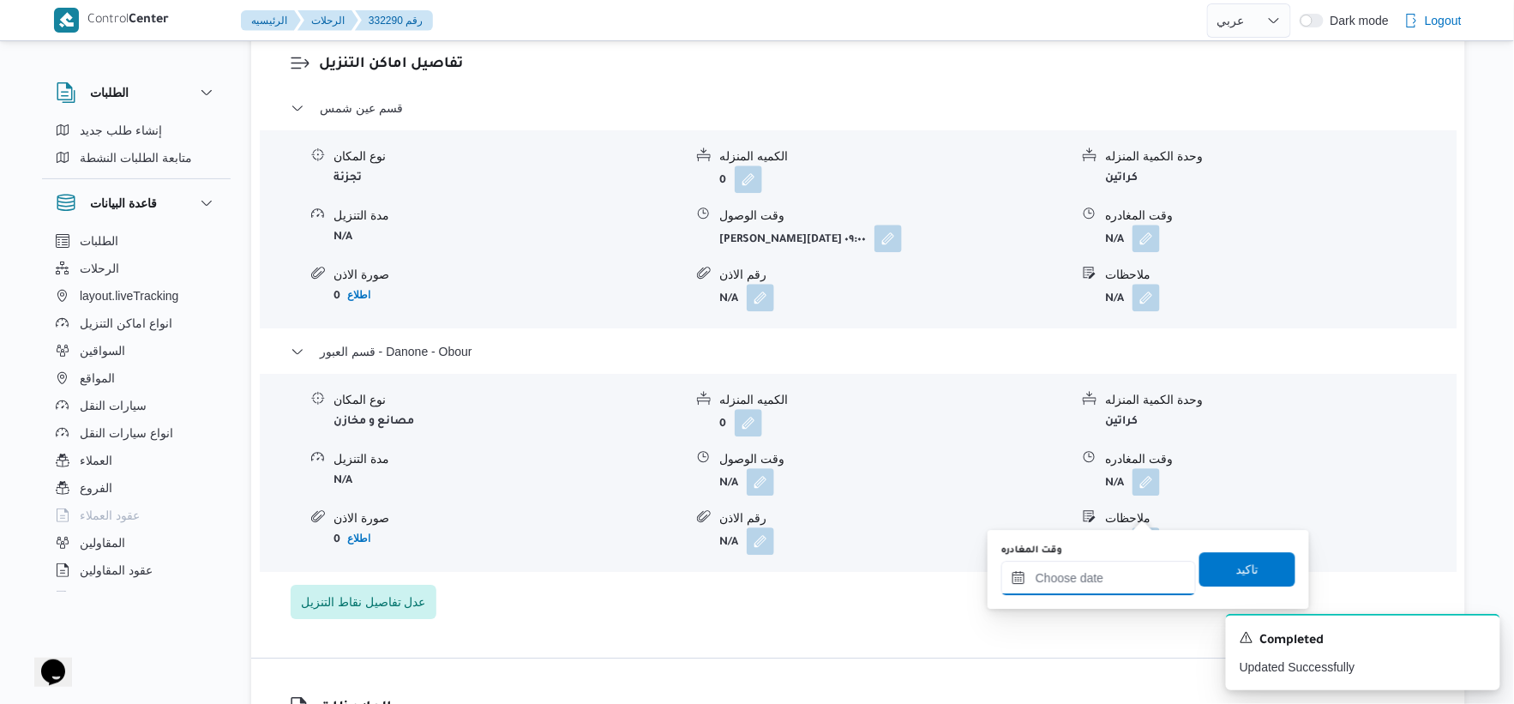
click at [1132, 573] on input "وقت المغادره" at bounding box center [1098, 578] width 195 height 34
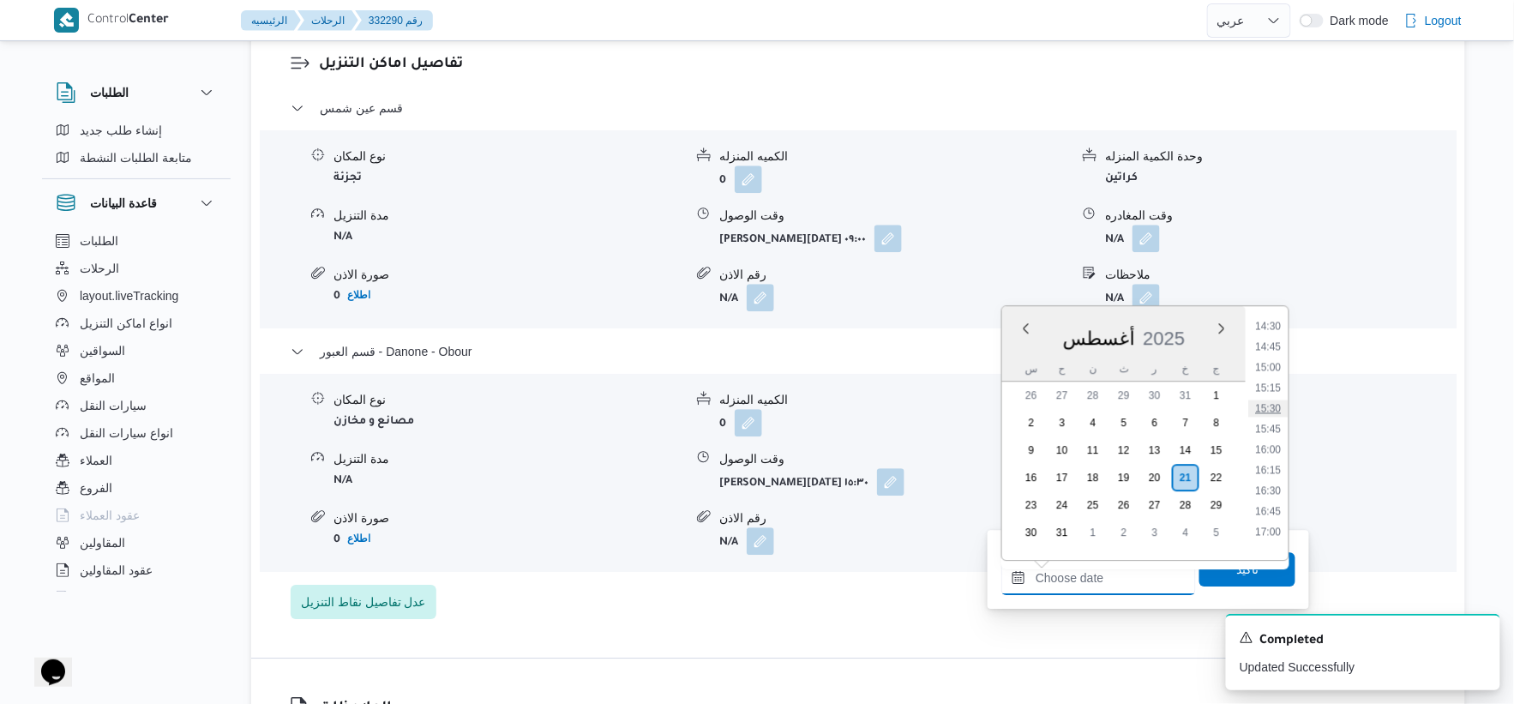
scroll to position [1230, 0]
click at [1267, 413] on li "16:00" at bounding box center [1268, 415] width 39 height 17
type input "٢١/٠٨/٢٠٢٥ ١٦:٠٠"
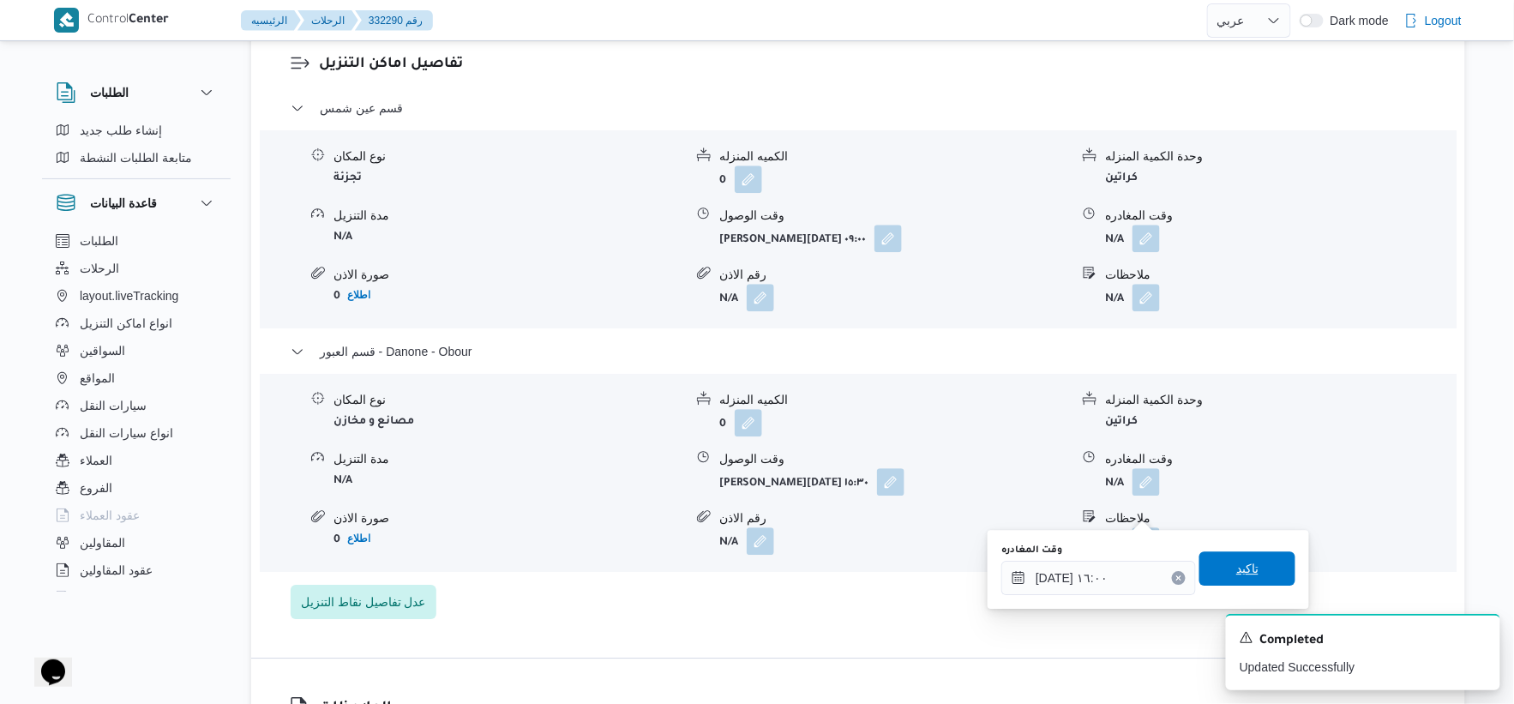
click at [1254, 563] on span "تاكيد" at bounding box center [1248, 568] width 96 height 34
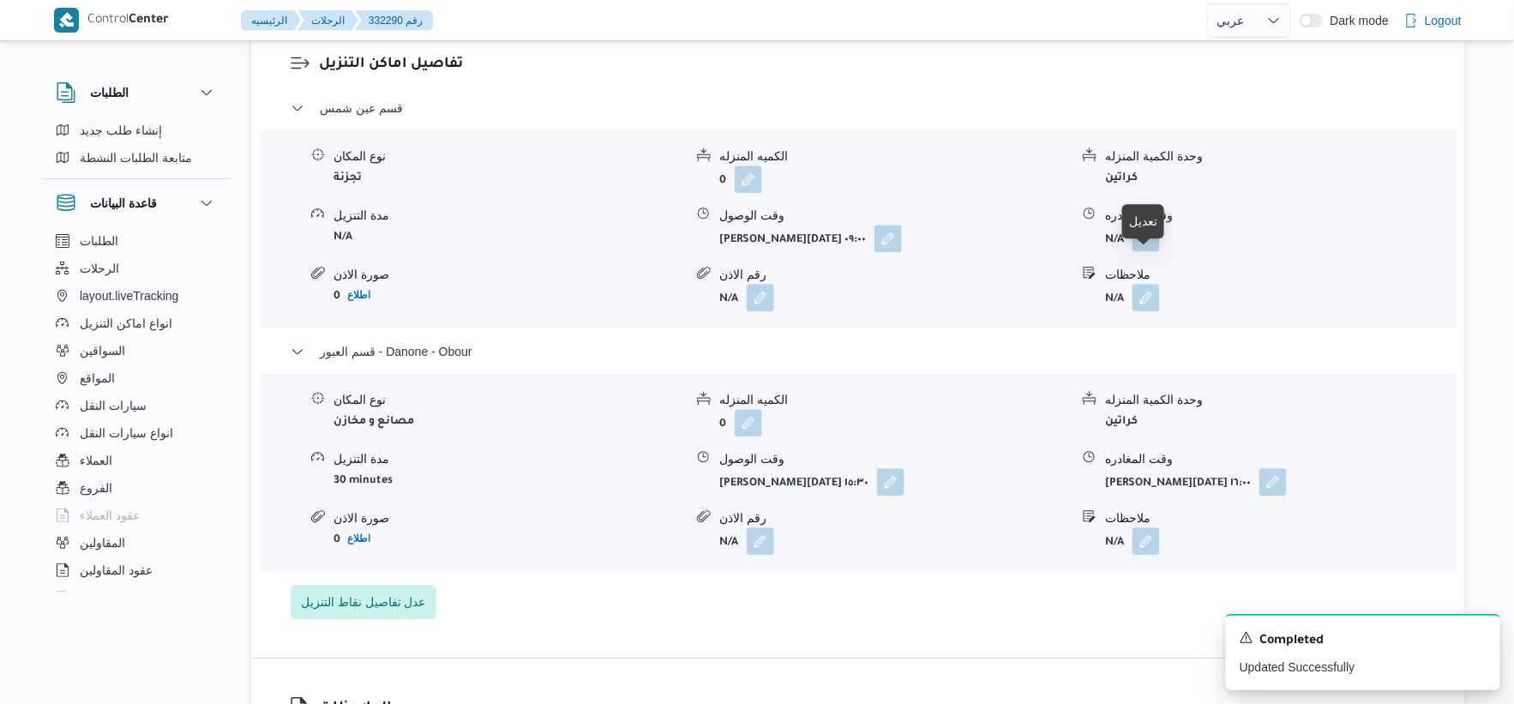
click at [1146, 251] on button "button" at bounding box center [1146, 237] width 27 height 27
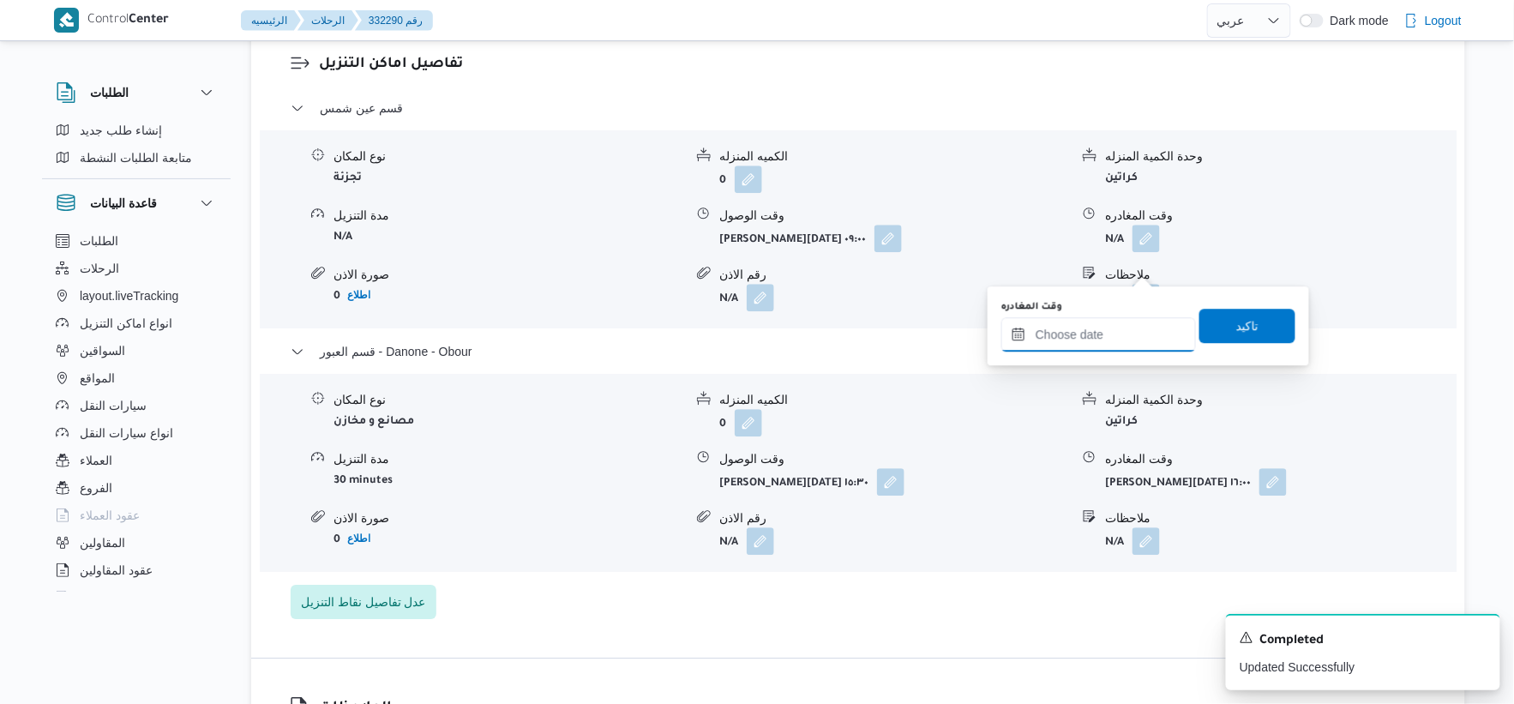
click at [1110, 333] on input "وقت المغادره" at bounding box center [1098, 334] width 195 height 34
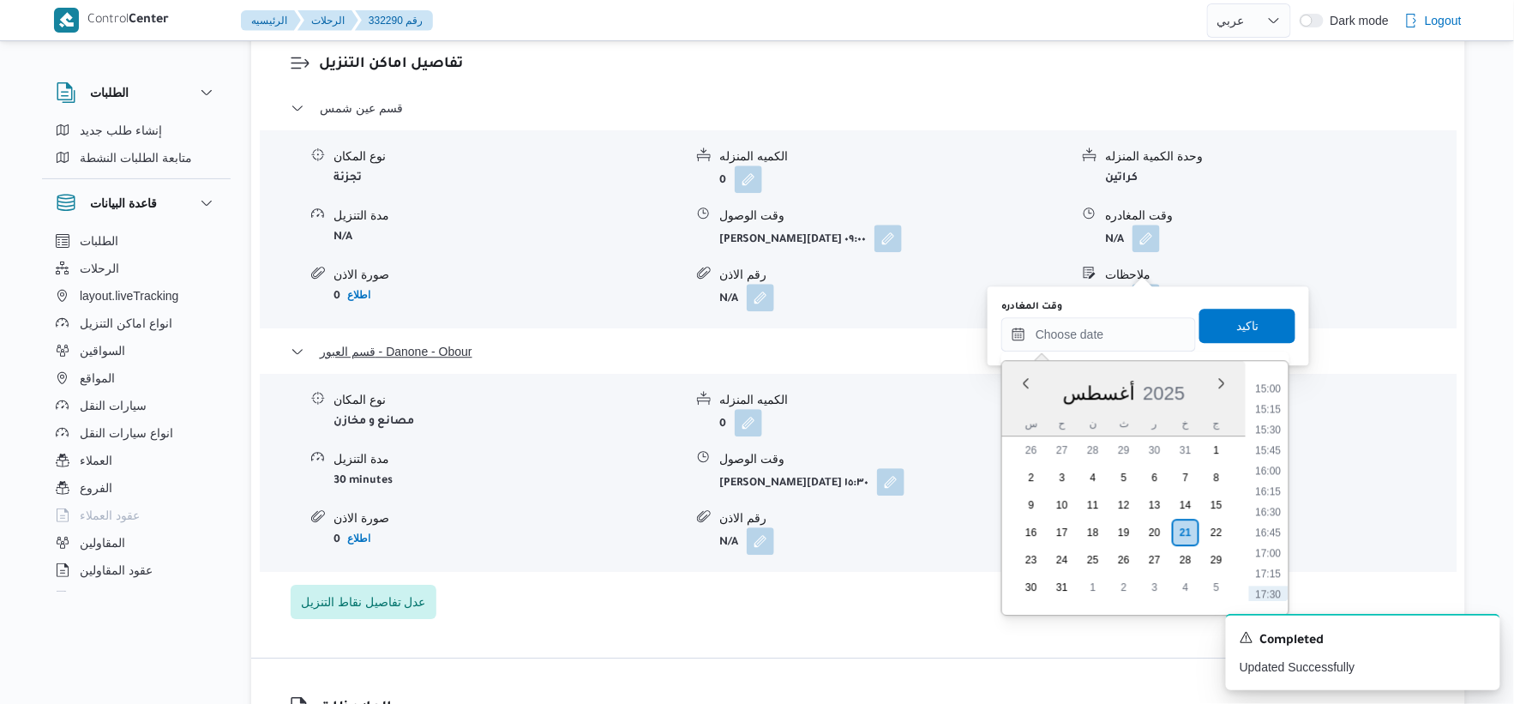
click at [1270, 383] on li "15:00" at bounding box center [1268, 388] width 39 height 17
type input "٢١/٠٨/٢٠٢٥ ١٥:٠٠"
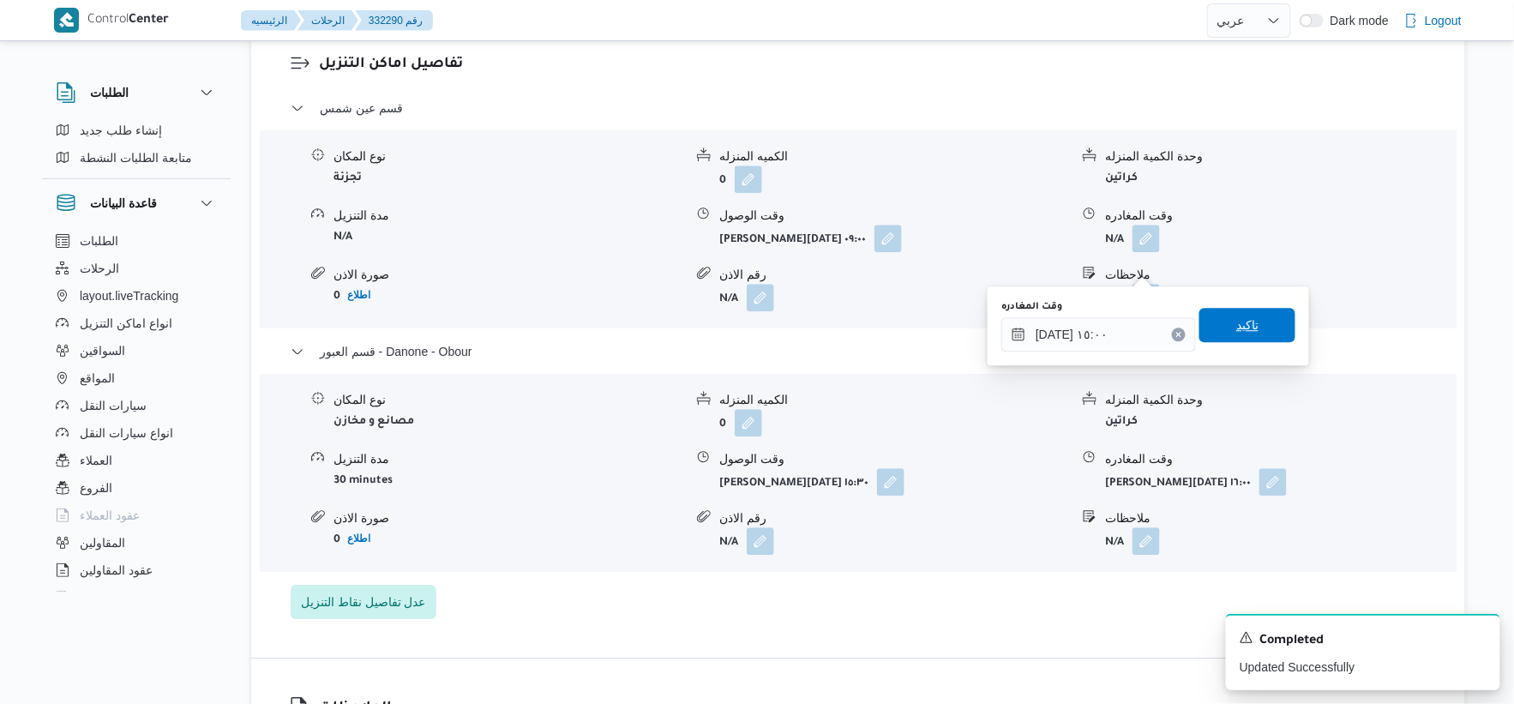
click at [1264, 330] on span "تاكيد" at bounding box center [1248, 325] width 96 height 34
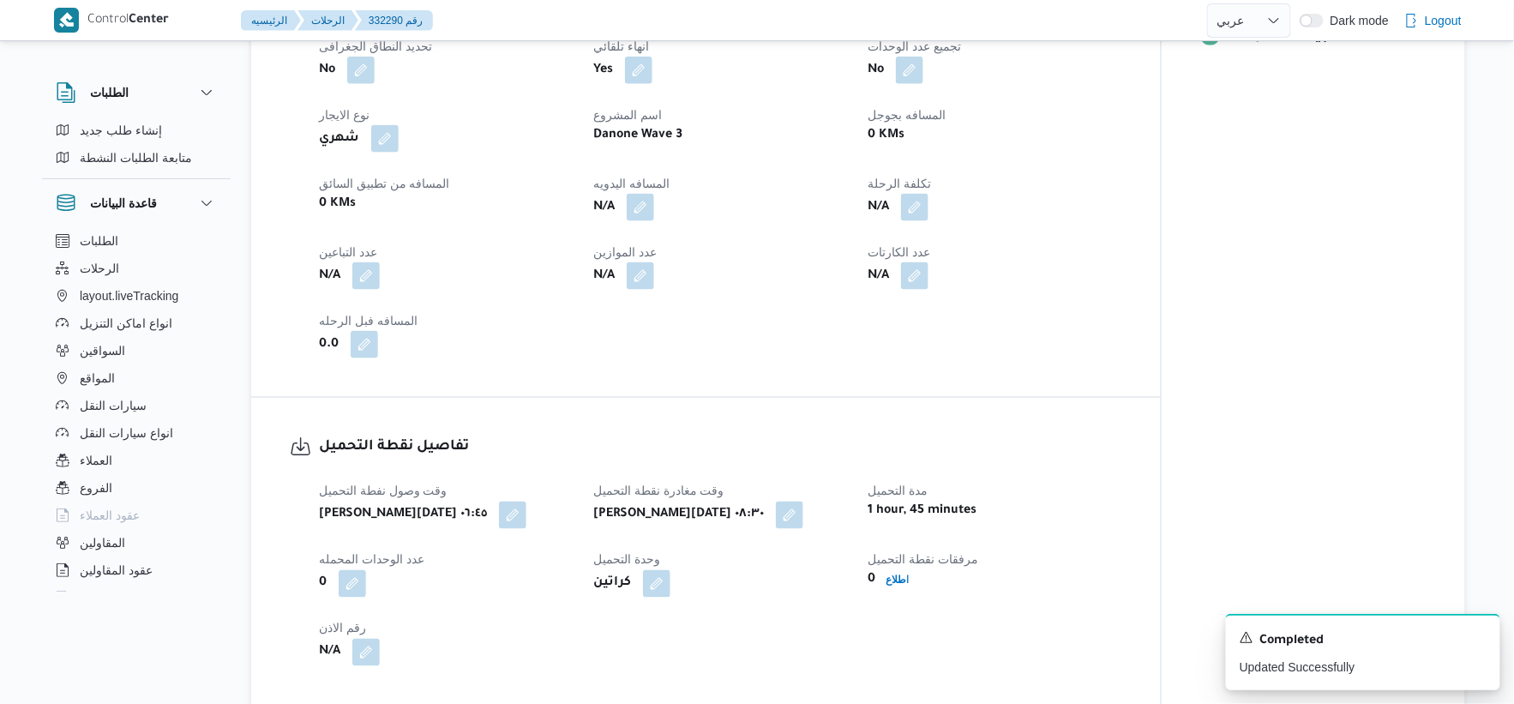
scroll to position [666, 0]
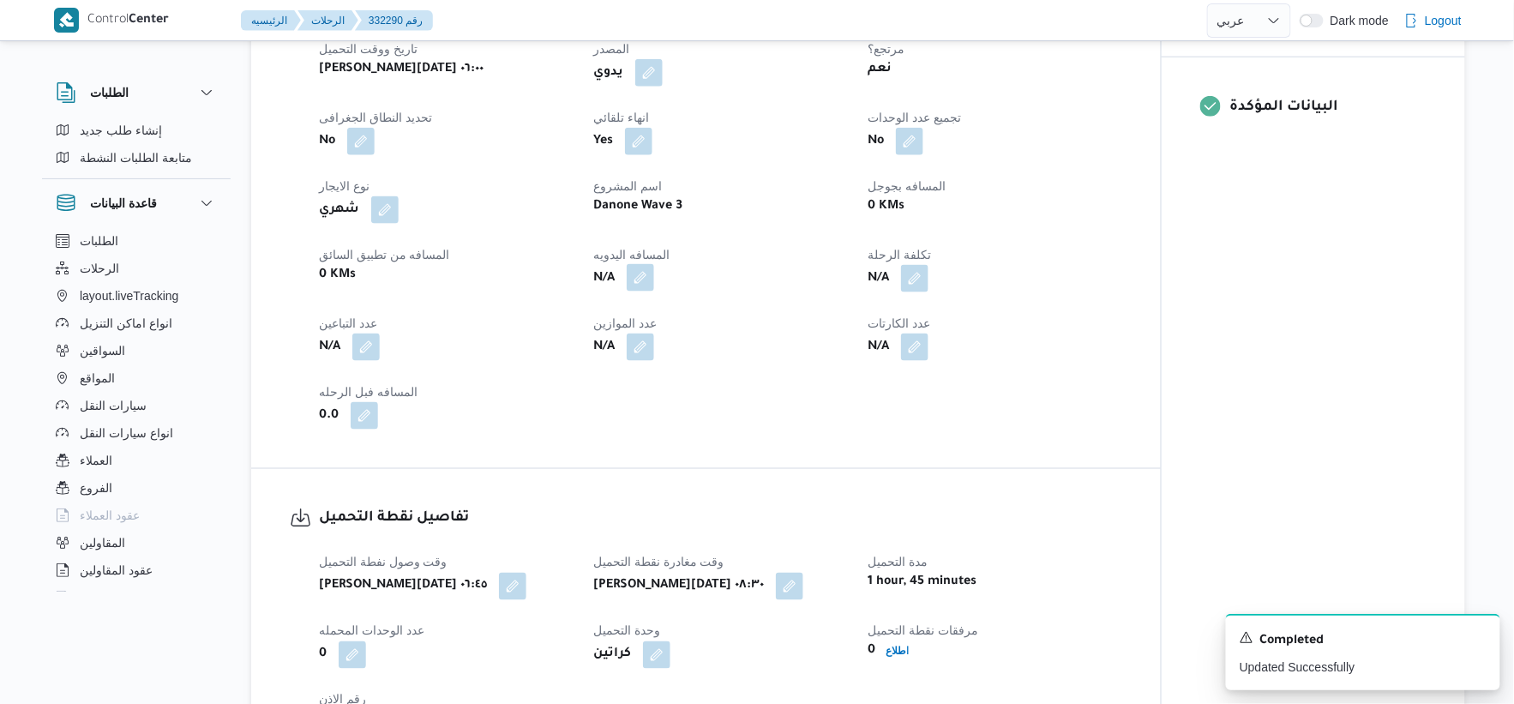
click at [645, 292] on button "button" at bounding box center [640, 277] width 27 height 27
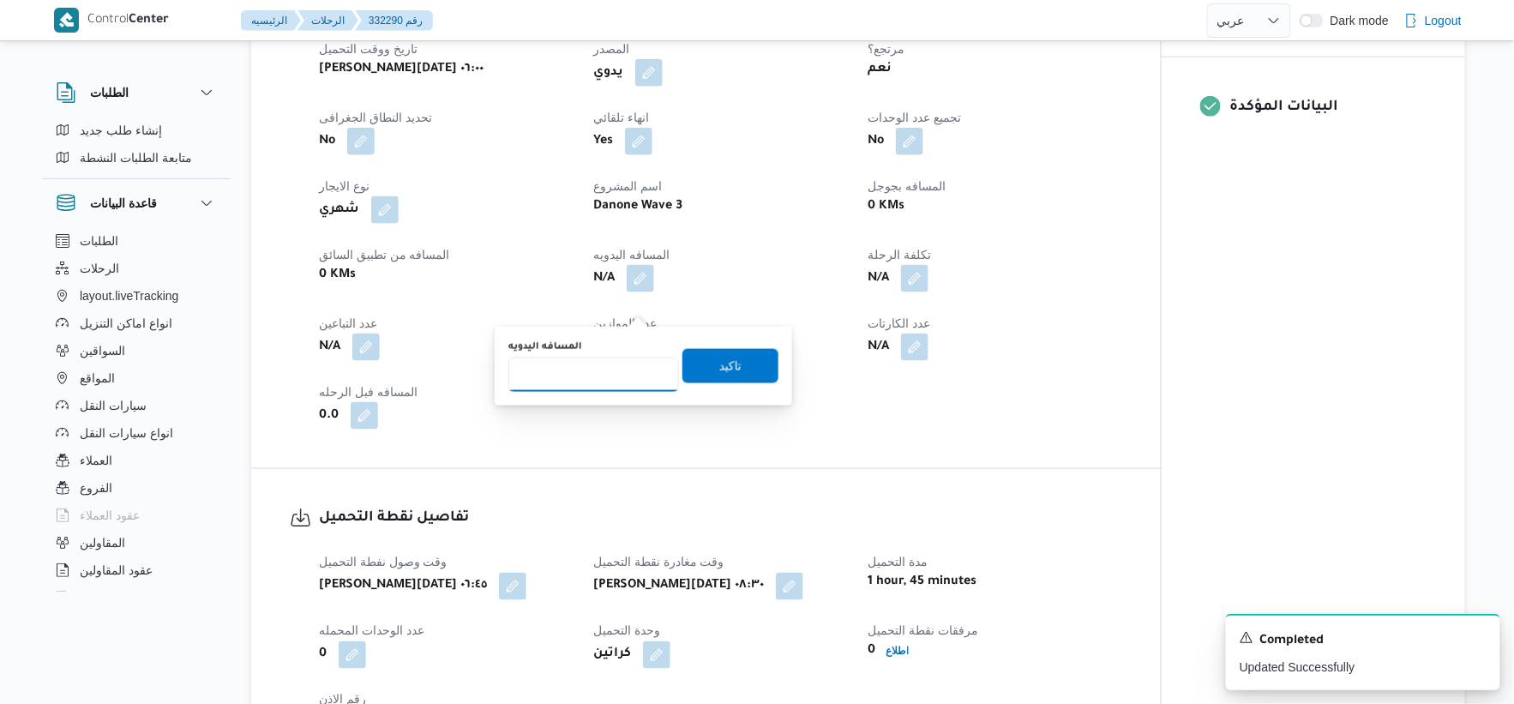
click at [587, 381] on input "المسافه اليدويه" at bounding box center [593, 375] width 171 height 34
type input "50"
click at [732, 371] on span "تاكيد" at bounding box center [730, 365] width 96 height 34
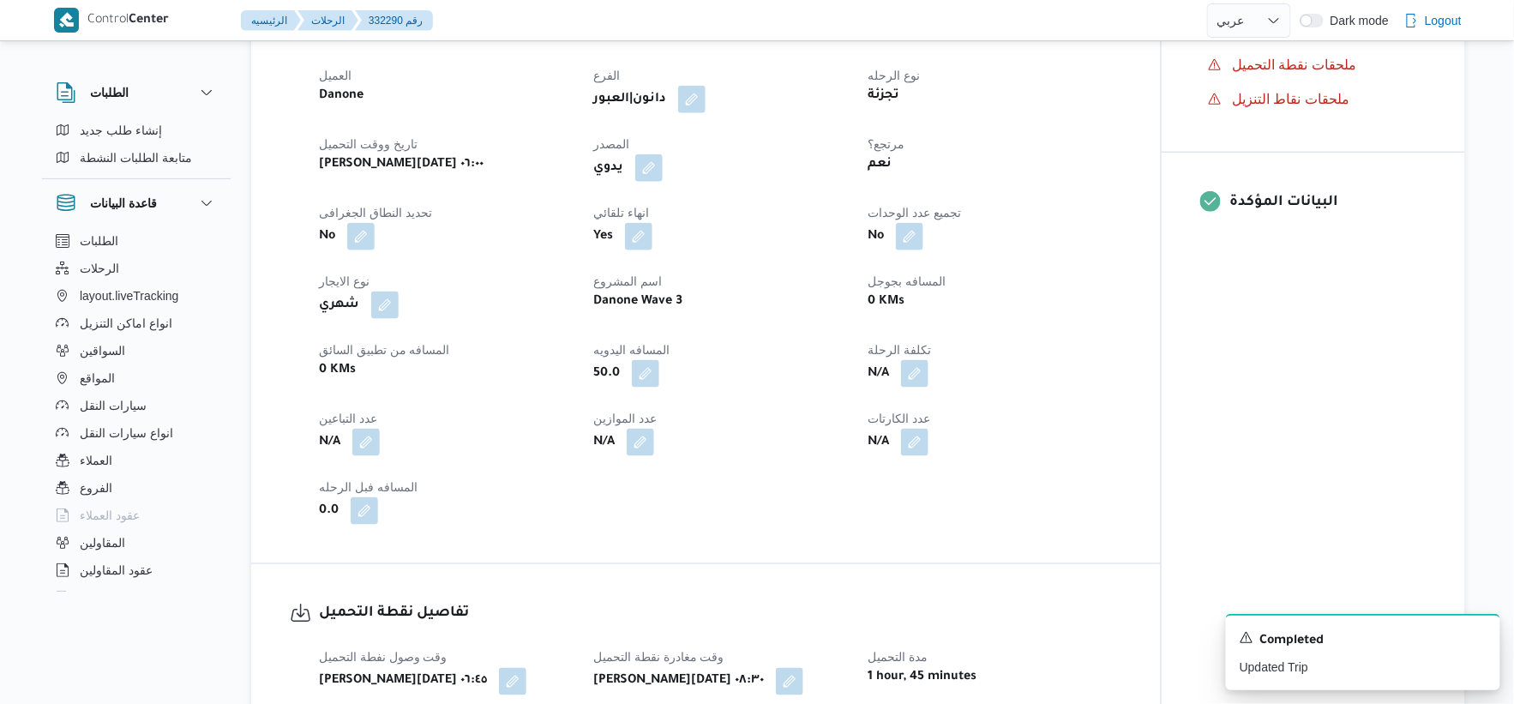
scroll to position [0, 0]
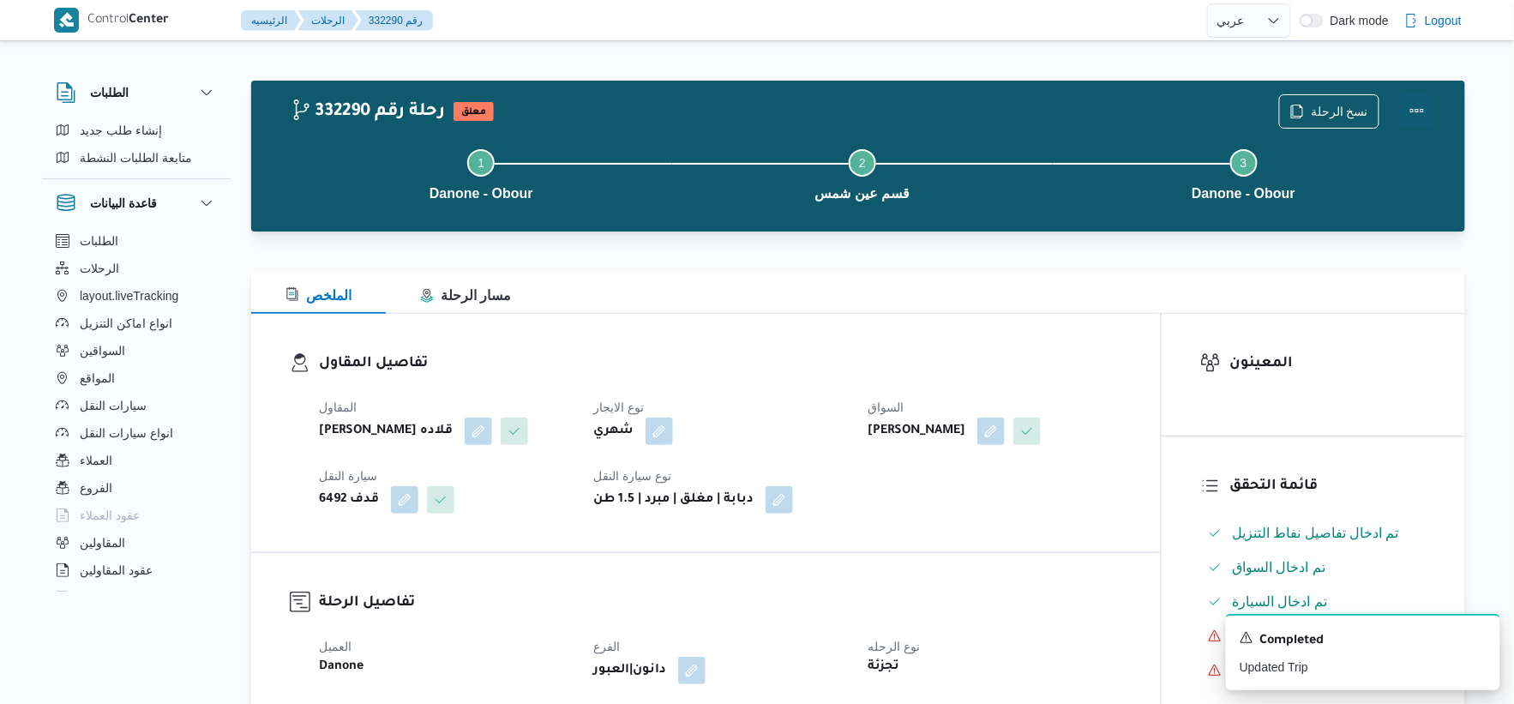
click at [1424, 106] on button "Actions" at bounding box center [1417, 110] width 34 height 34
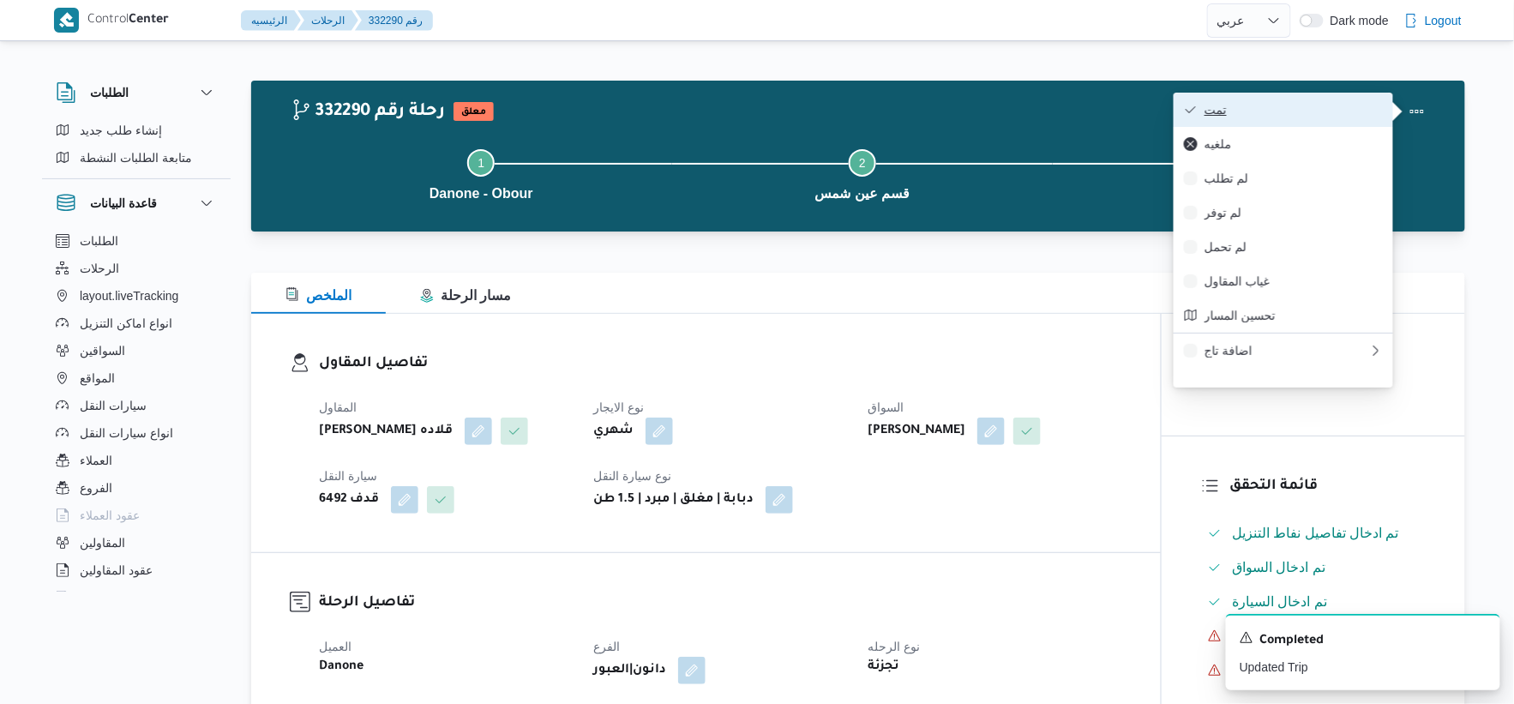
click at [1297, 106] on span "تمت" at bounding box center [1294, 110] width 178 height 14
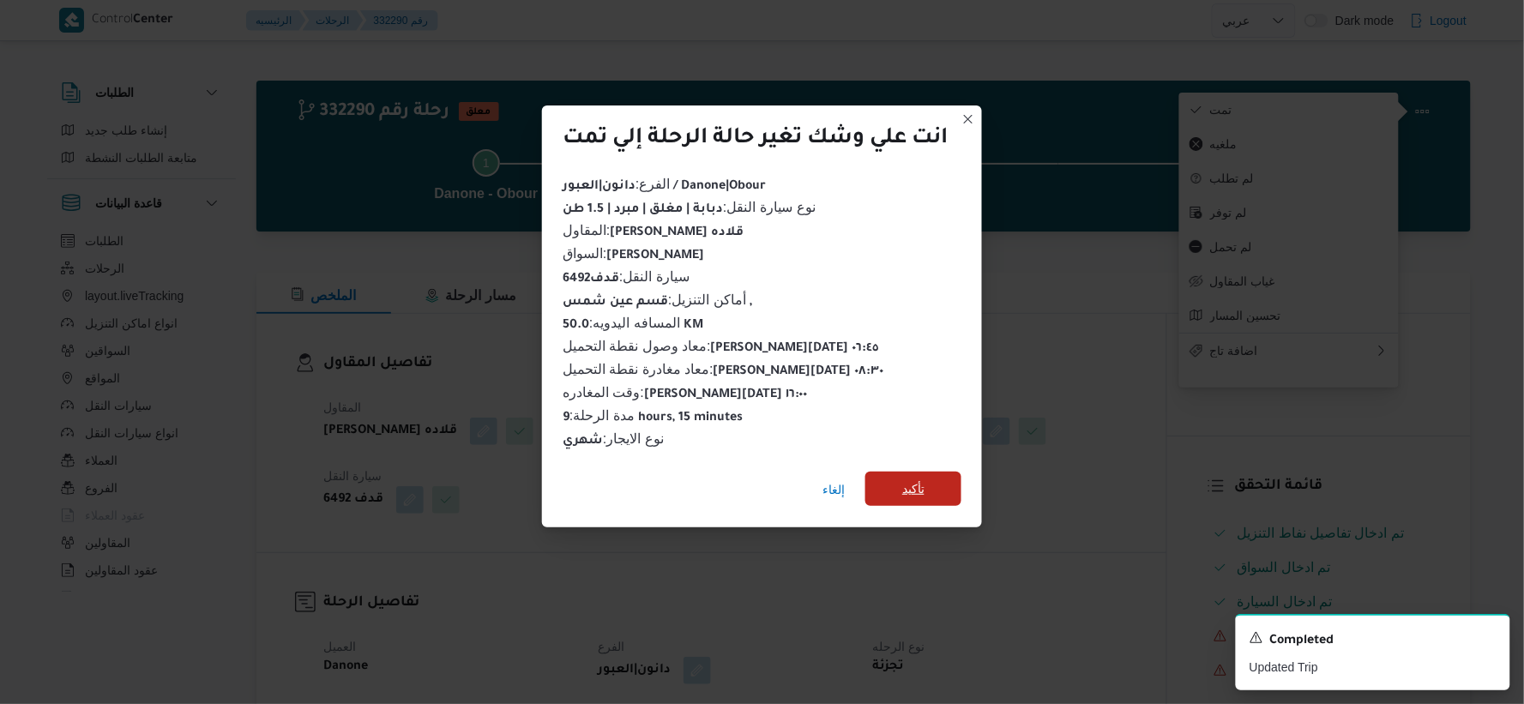
click at [892, 472] on span "تأكيد" at bounding box center [913, 489] width 96 height 34
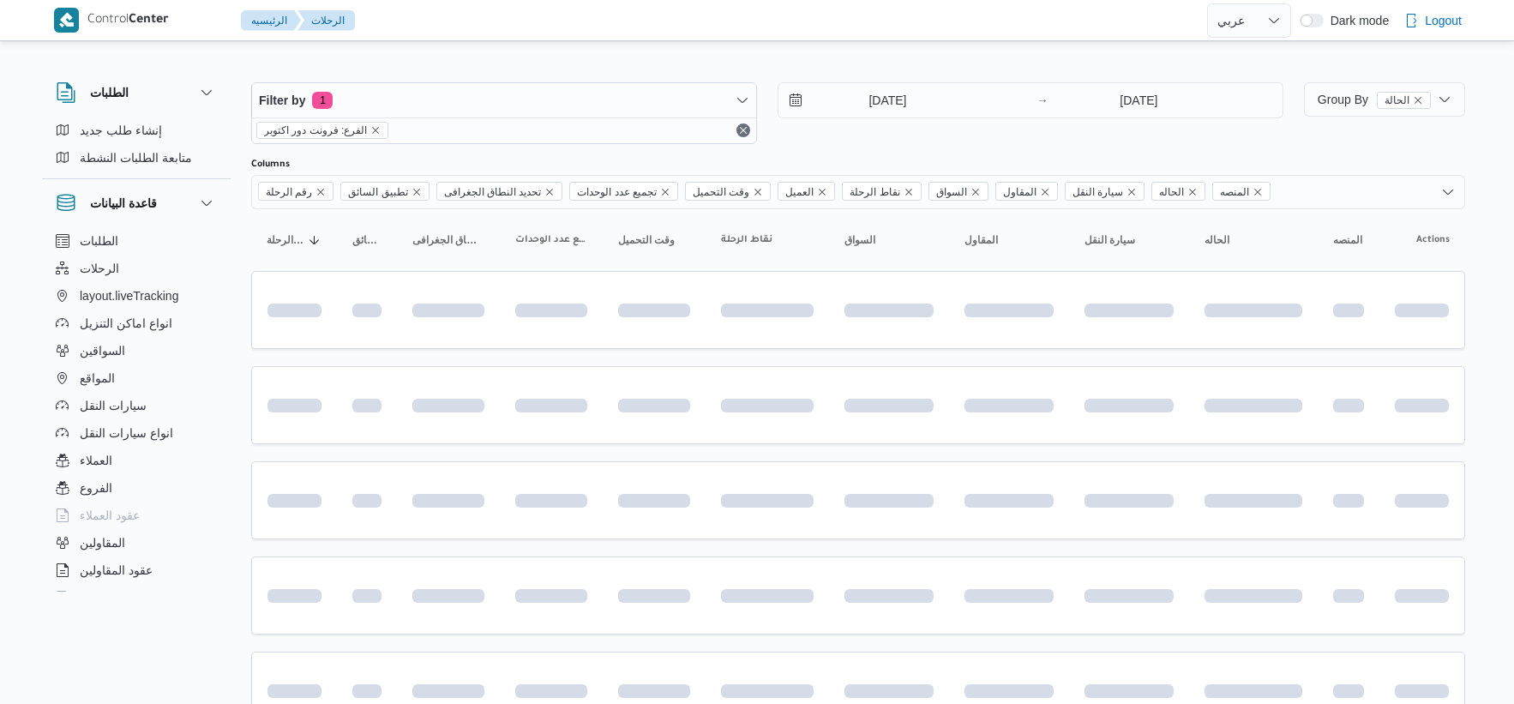
select select "ar"
click at [1145, 97] on input "[DATE]" at bounding box center [1139, 100] width 171 height 34
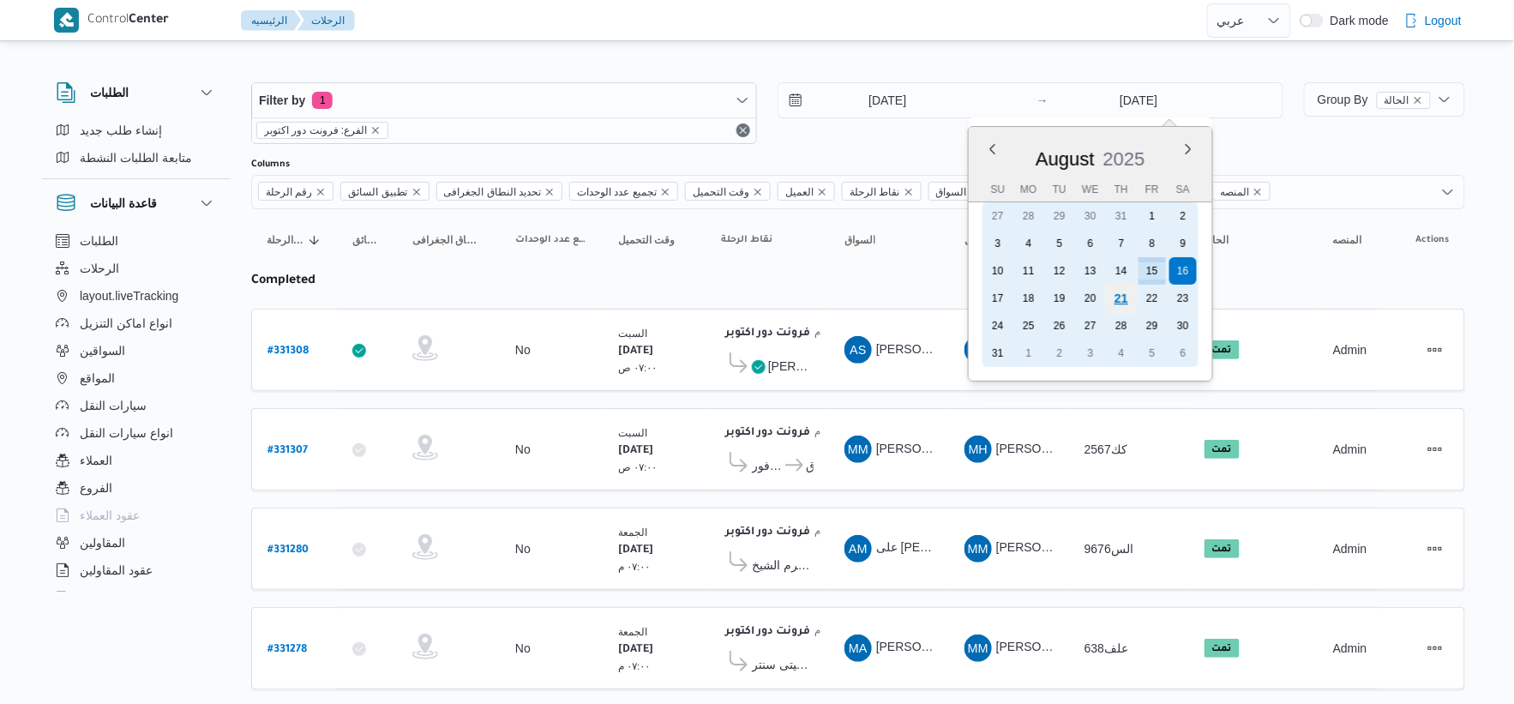
click at [1127, 294] on div "21" at bounding box center [1121, 298] width 33 height 33
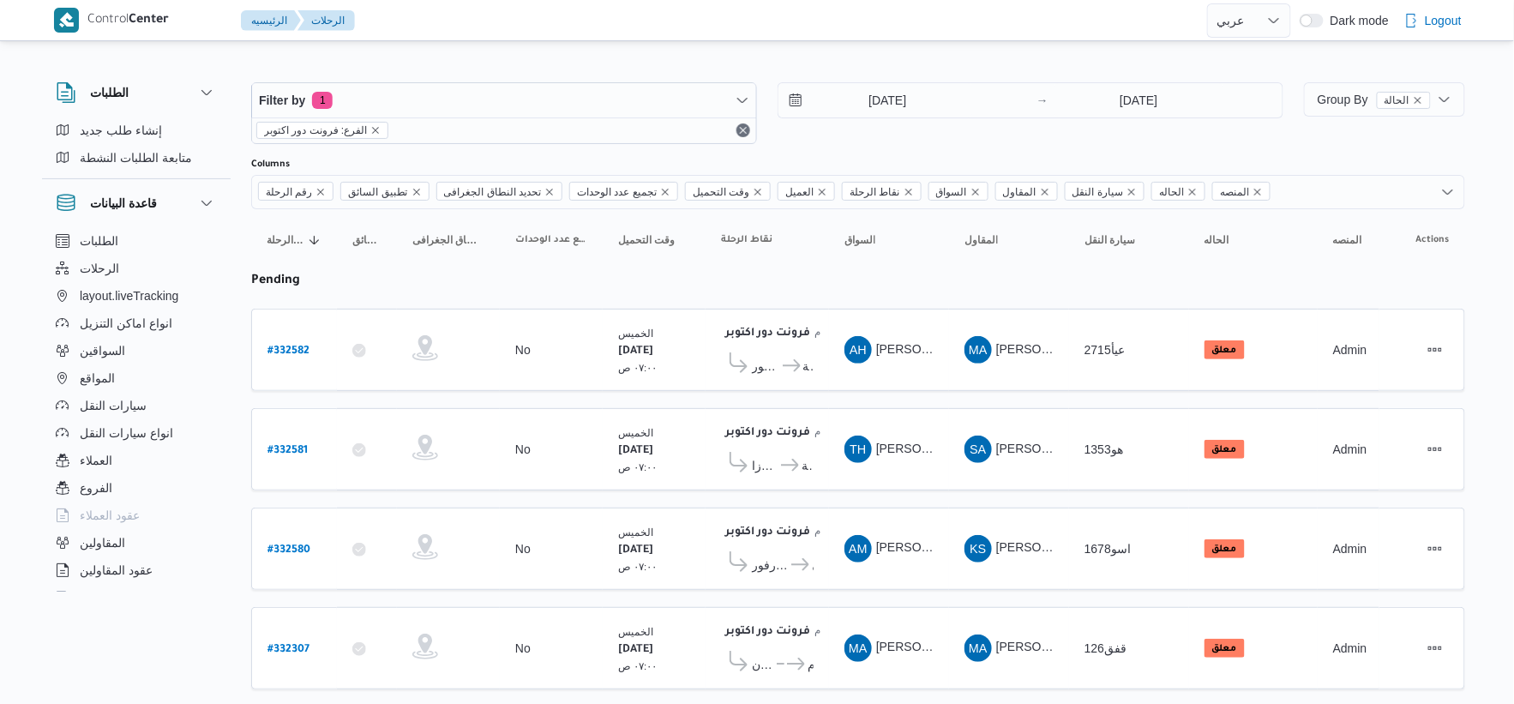
click at [943, 94] on input "[DATE]" at bounding box center [876, 100] width 195 height 34
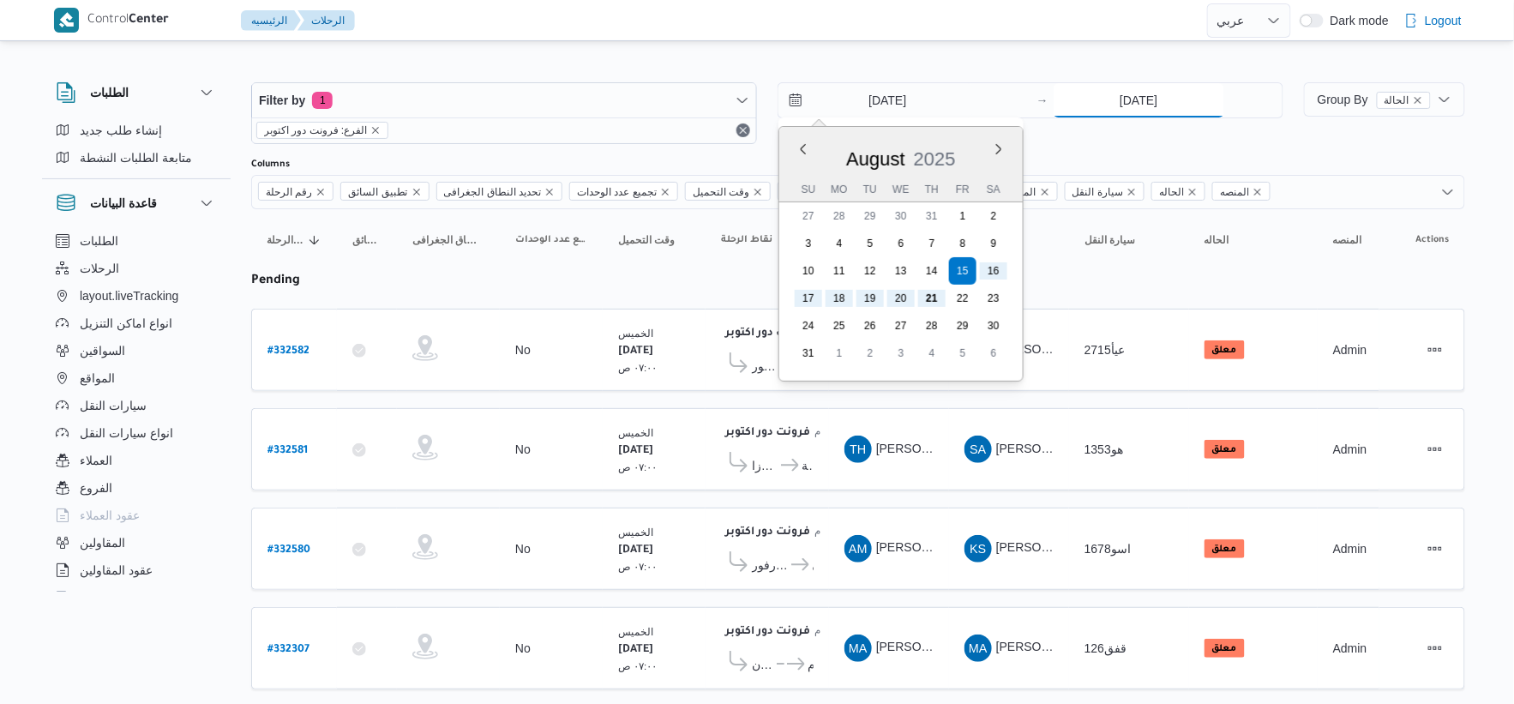
click at [1152, 106] on input "[DATE]" at bounding box center [1139, 100] width 171 height 34
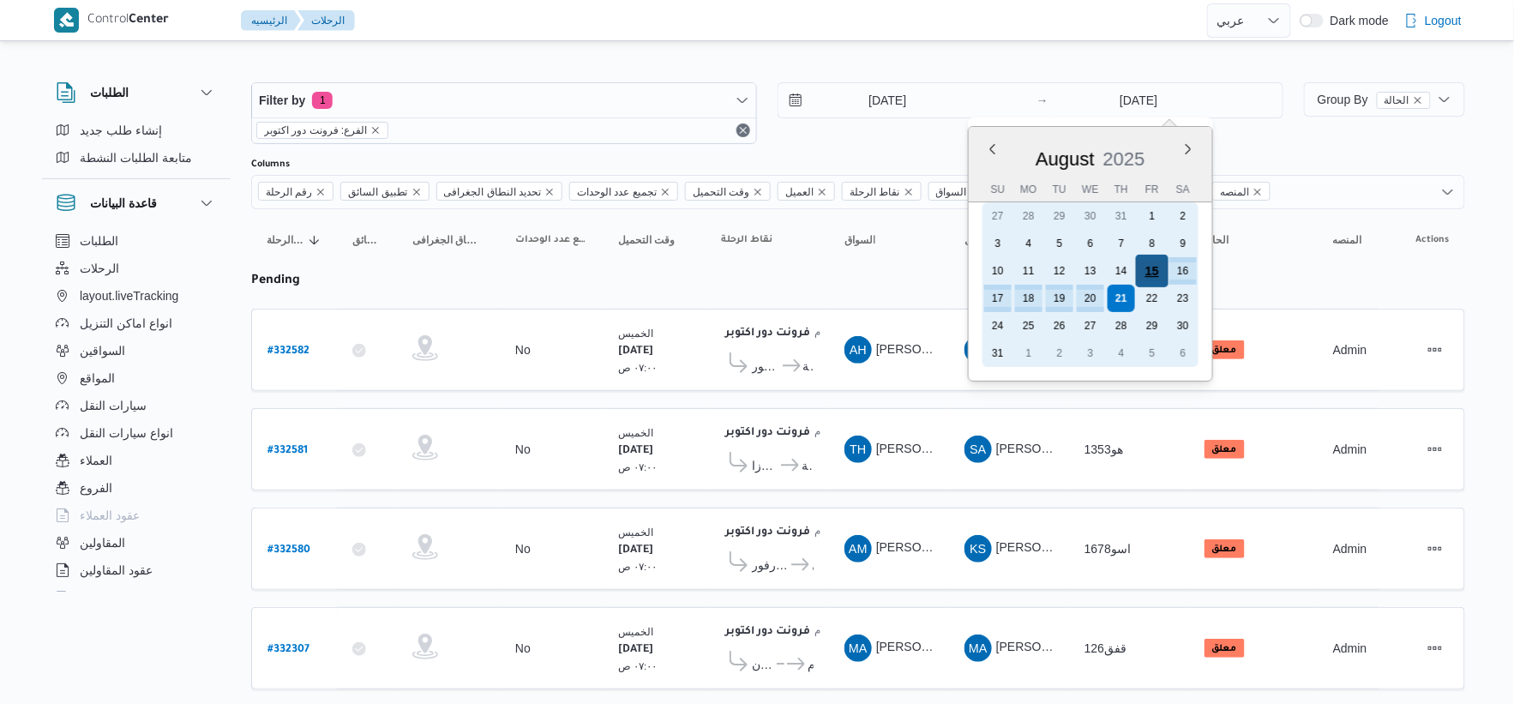
click at [1152, 269] on div "15" at bounding box center [1152, 271] width 33 height 33
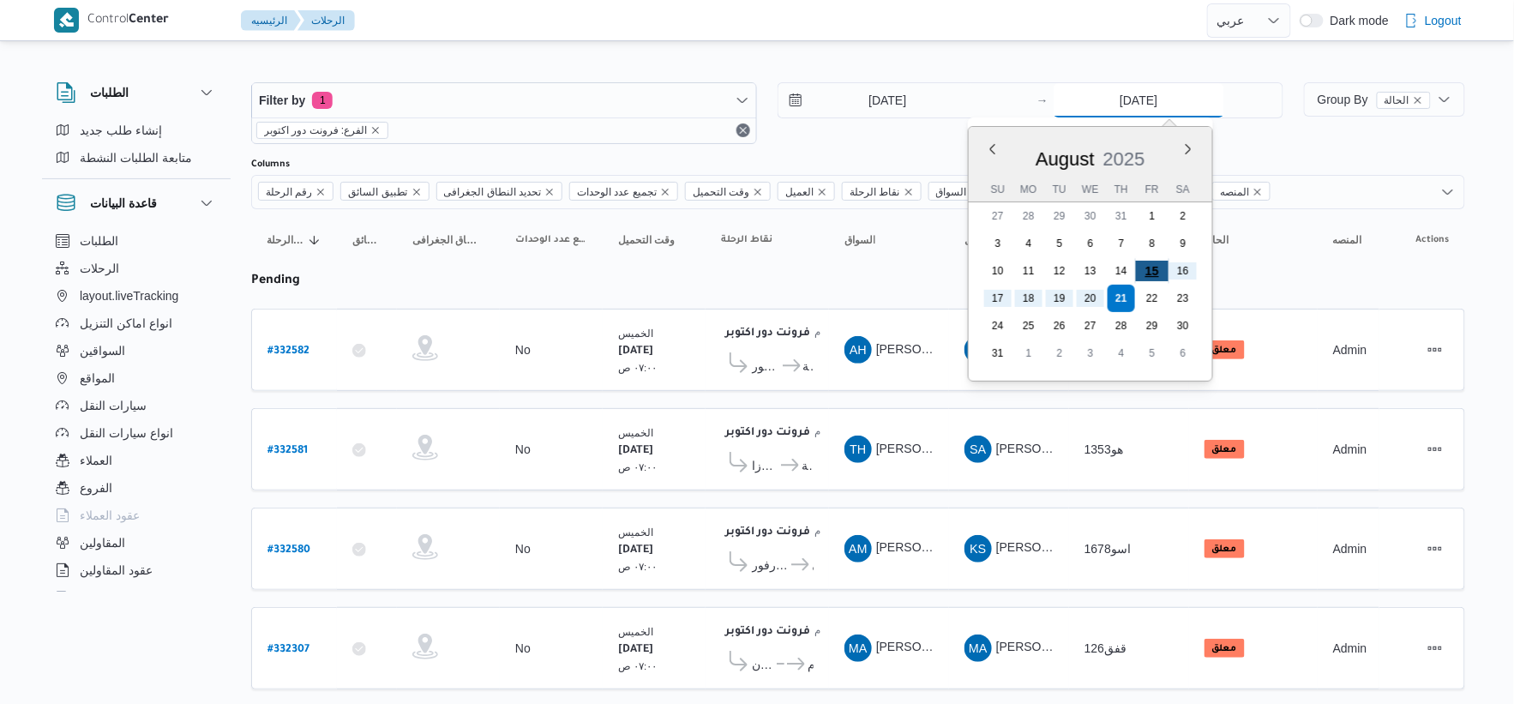
type input "[DATE]"
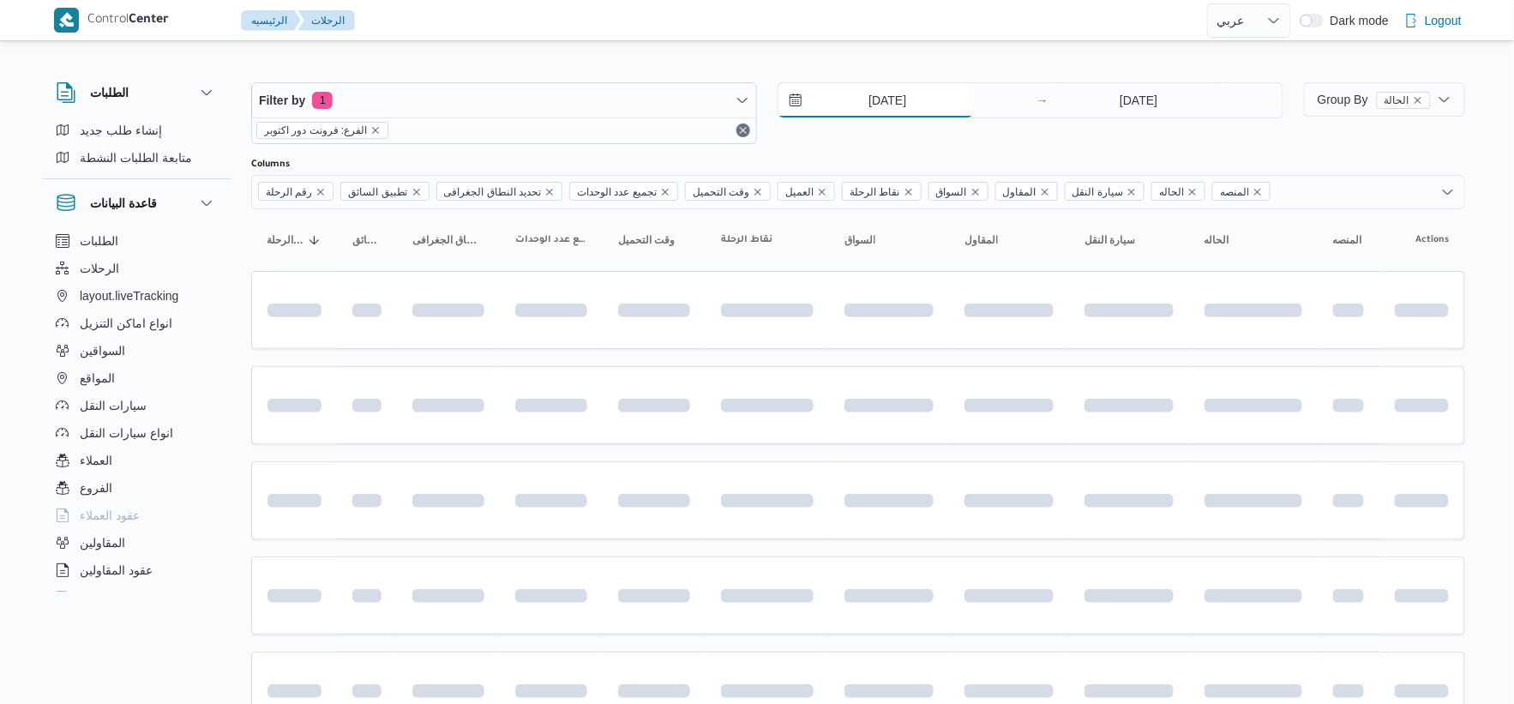
click at [904, 86] on input "[DATE]" at bounding box center [876, 100] width 195 height 34
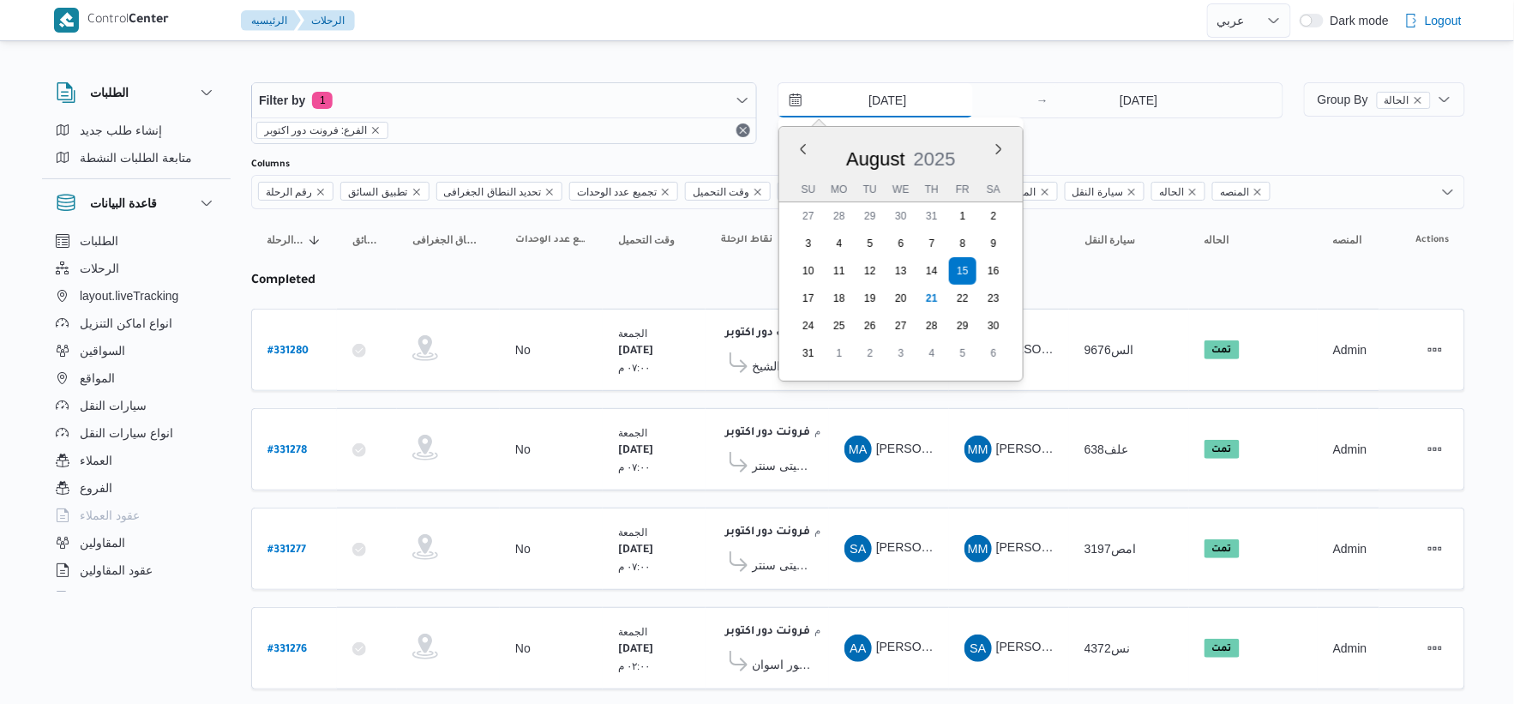
click at [903, 98] on input "[DATE]" at bounding box center [876, 100] width 195 height 34
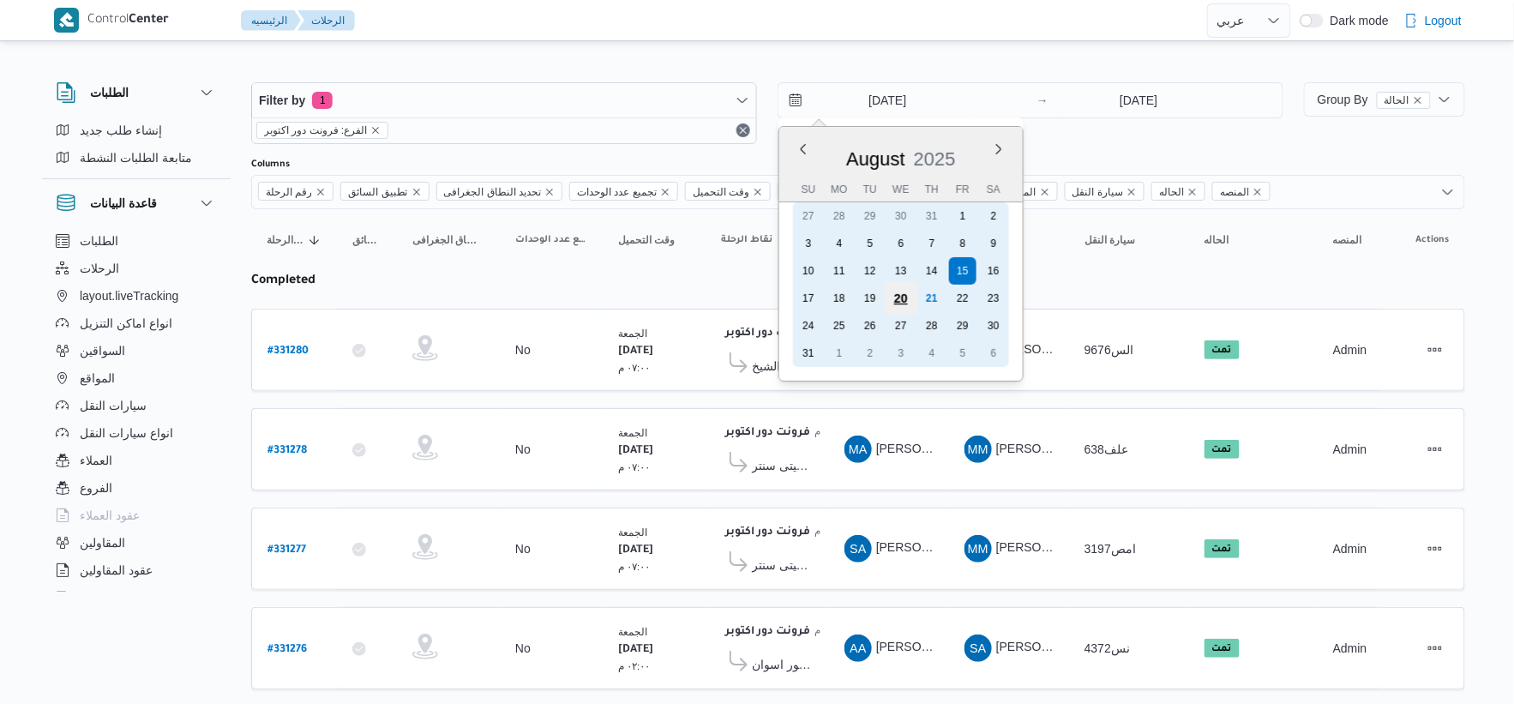
click at [905, 294] on div "20" at bounding box center [901, 298] width 33 height 33
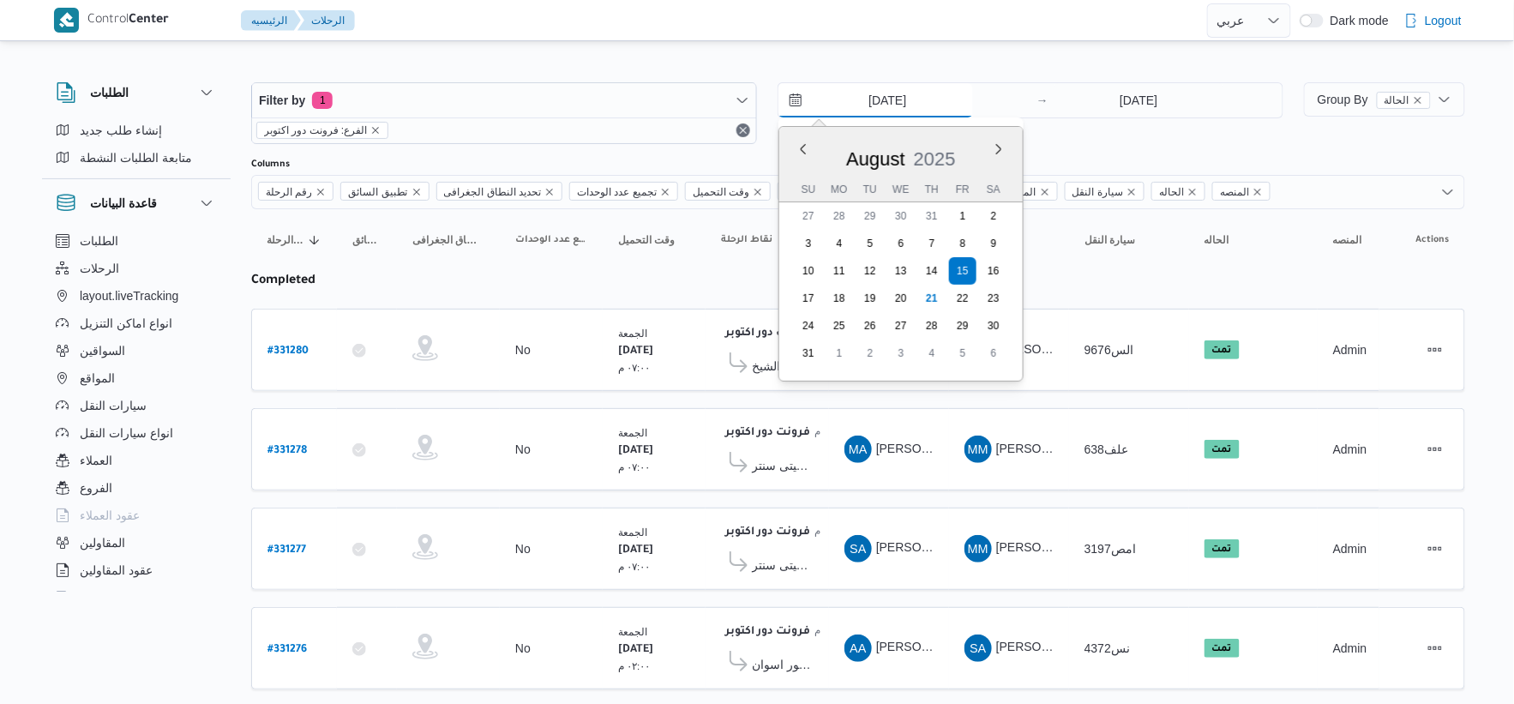
type input "[DATE]"
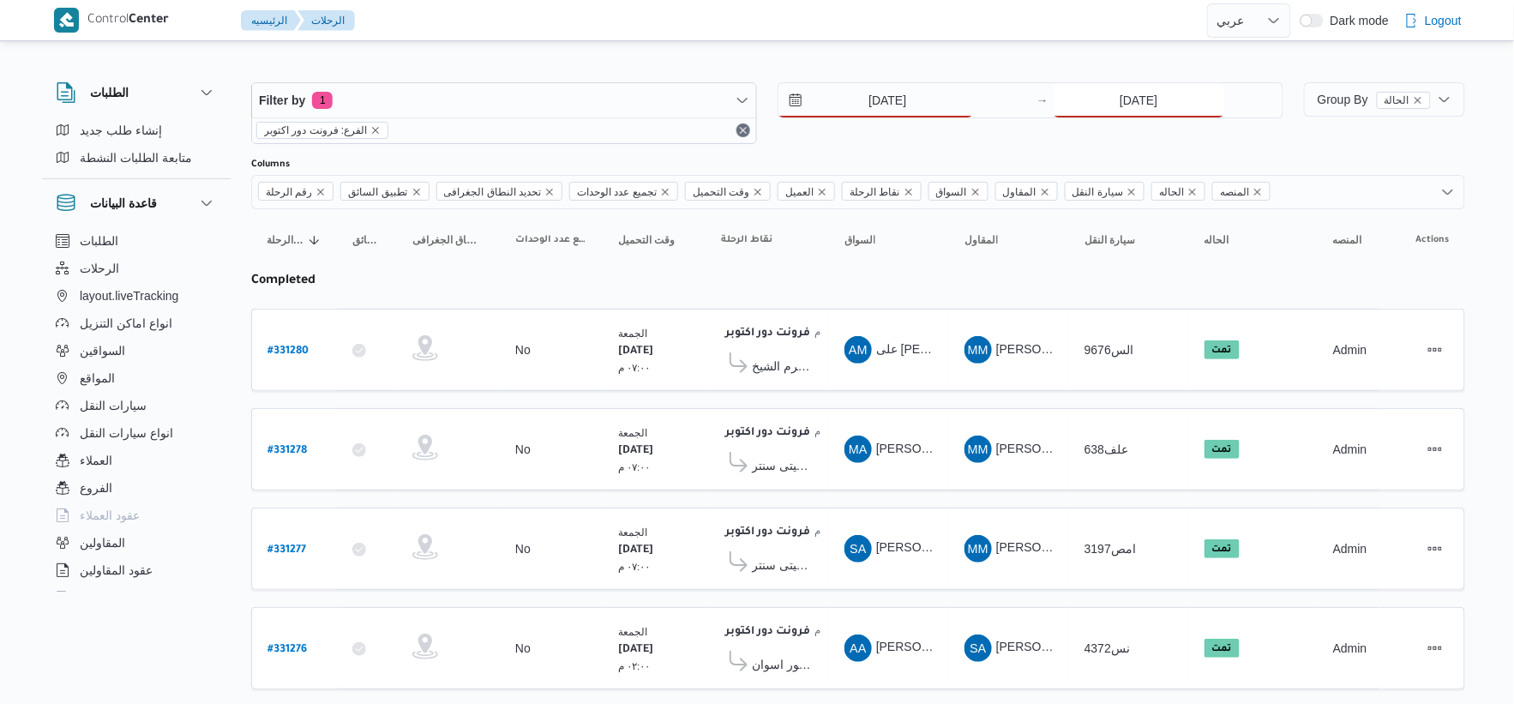
click at [1129, 95] on input "[DATE]" at bounding box center [1139, 100] width 171 height 34
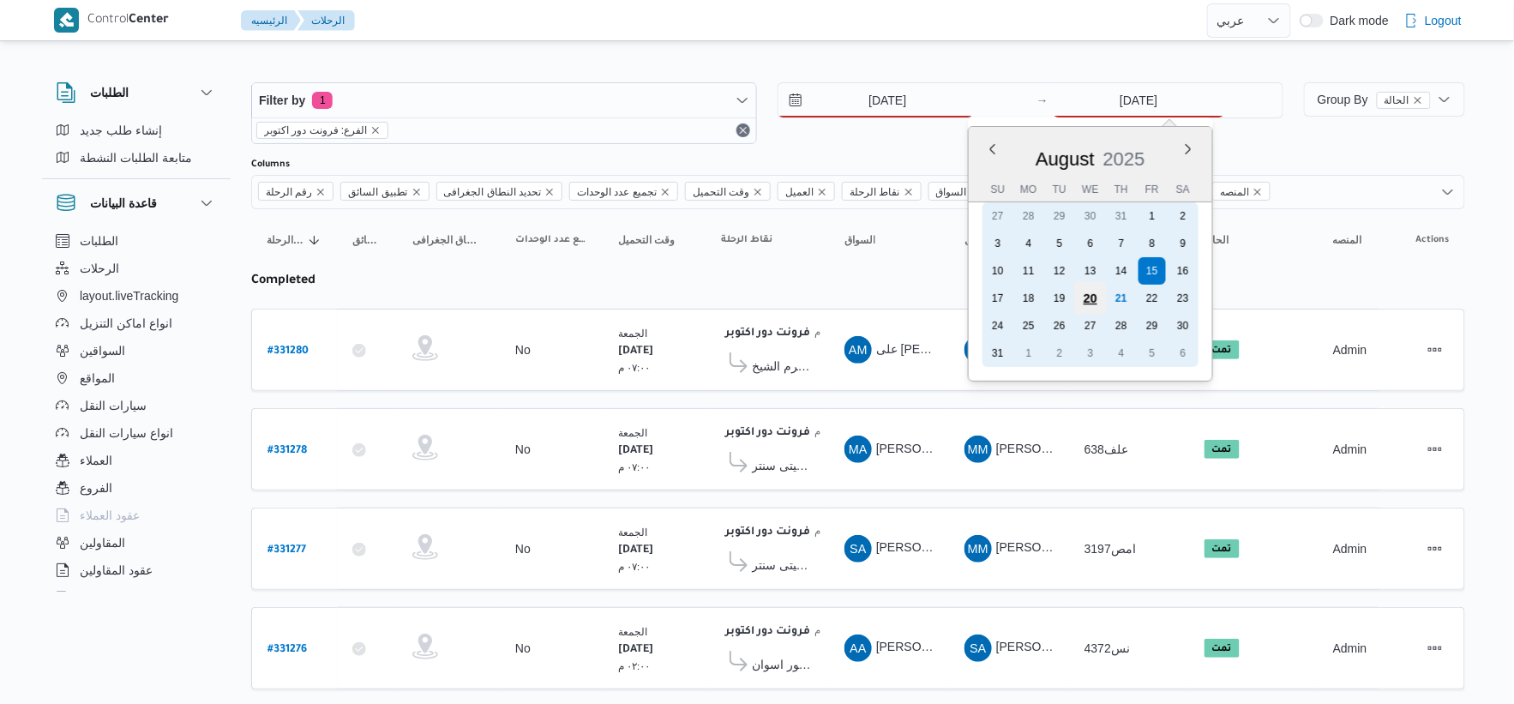
click at [1093, 296] on div "20" at bounding box center [1090, 298] width 33 height 33
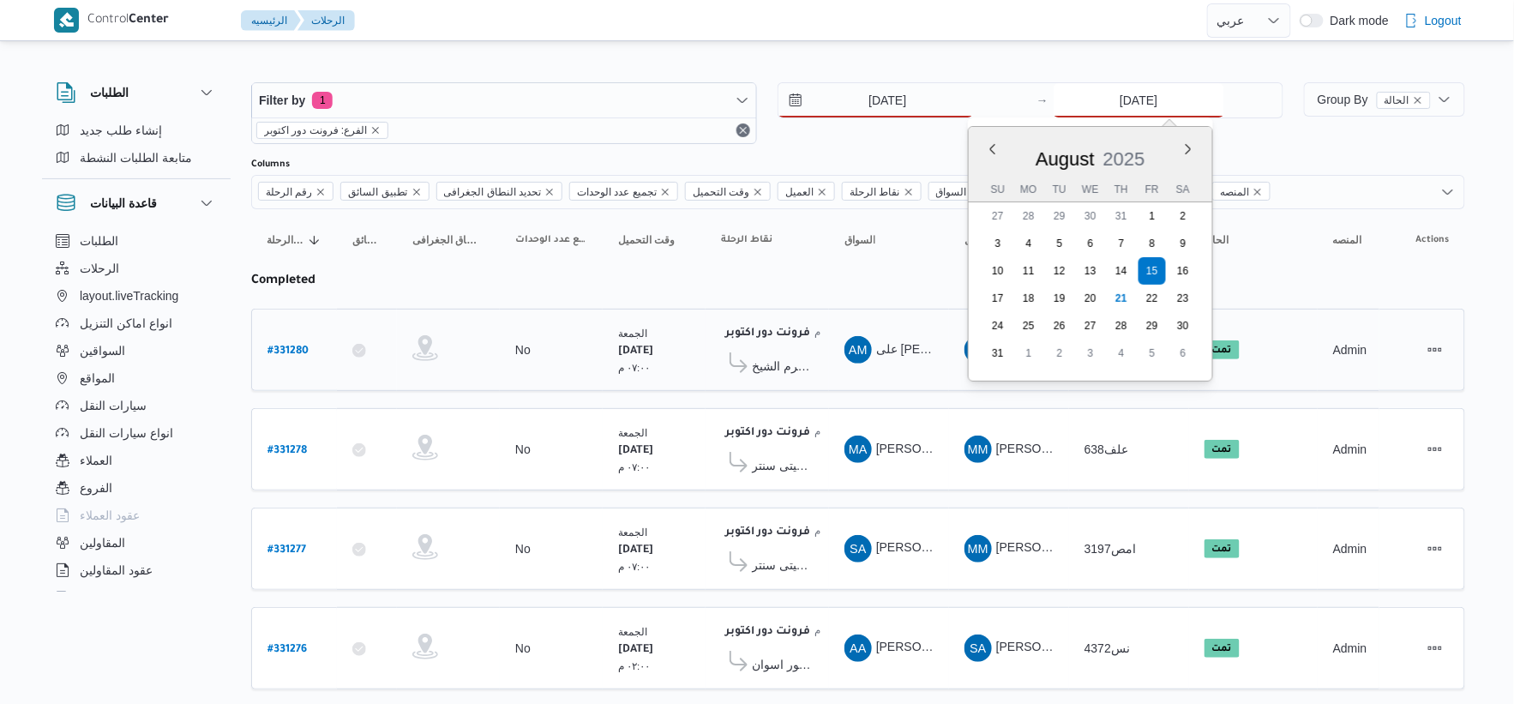
type input "[DATE]"
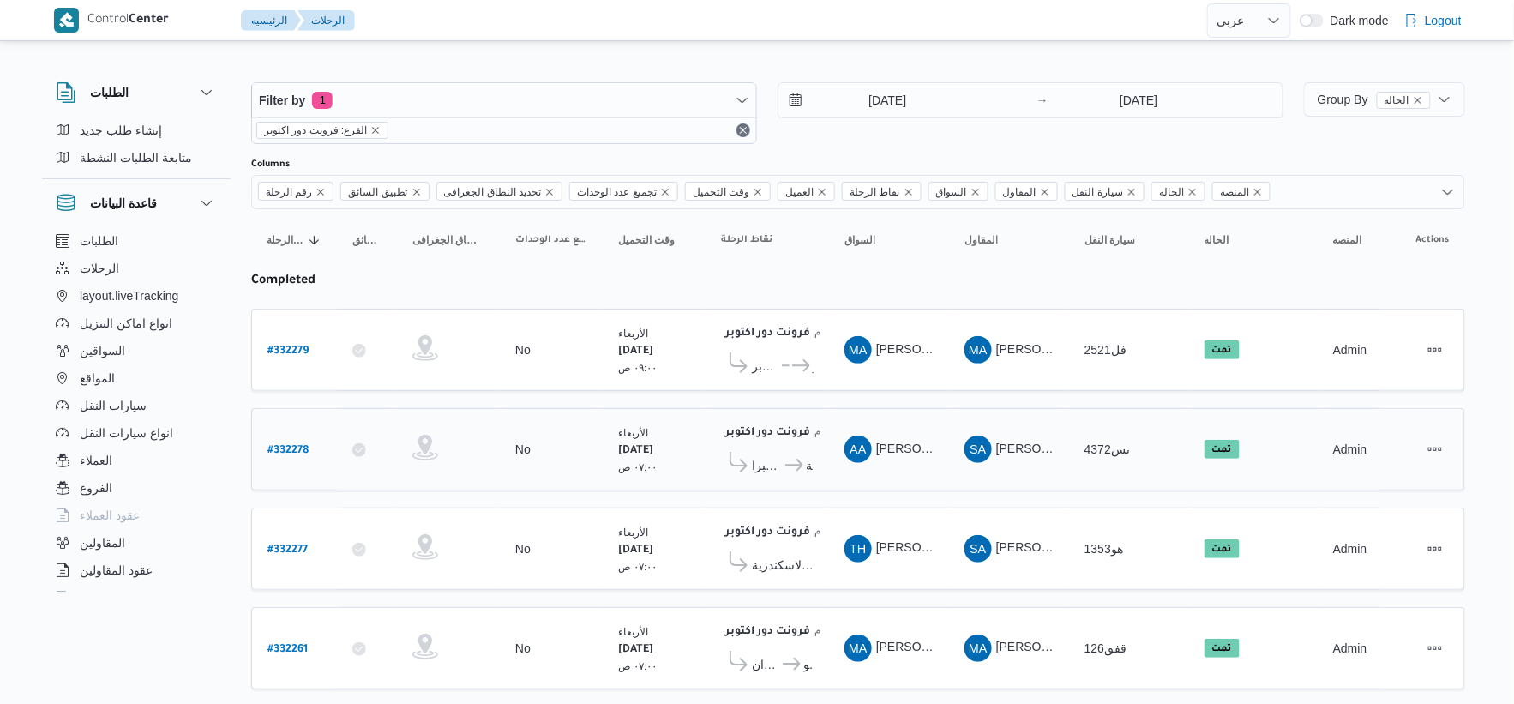
click at [748, 409] on td "نقاط الرحلة فرونت دور اكتوبر ١٠:٤٨ م كارفور شيكولانى - شبرا كارفور شبرا الخيمة" at bounding box center [767, 449] width 123 height 82
click at [792, 466] on icon at bounding box center [794, 465] width 18 height 13
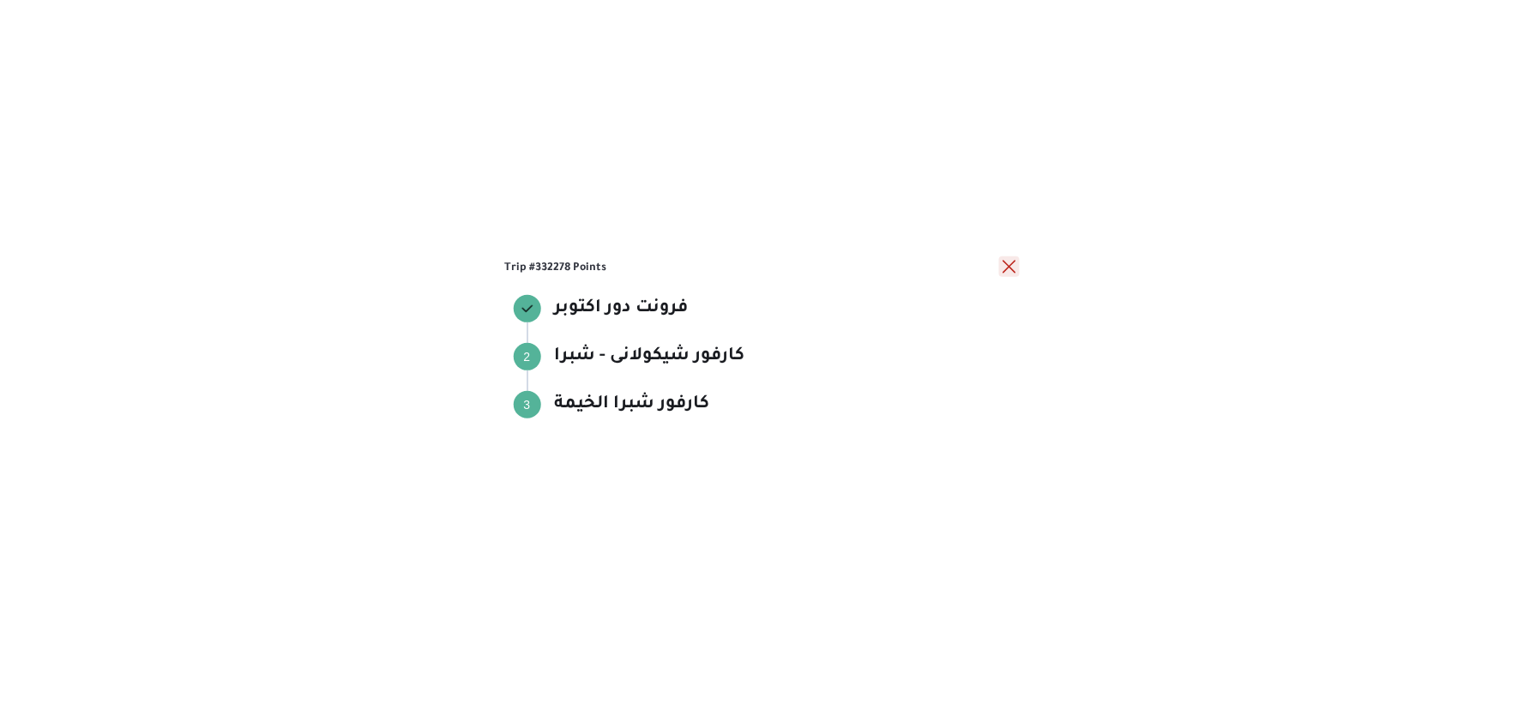
click at [1005, 263] on button "close" at bounding box center [1009, 266] width 21 height 21
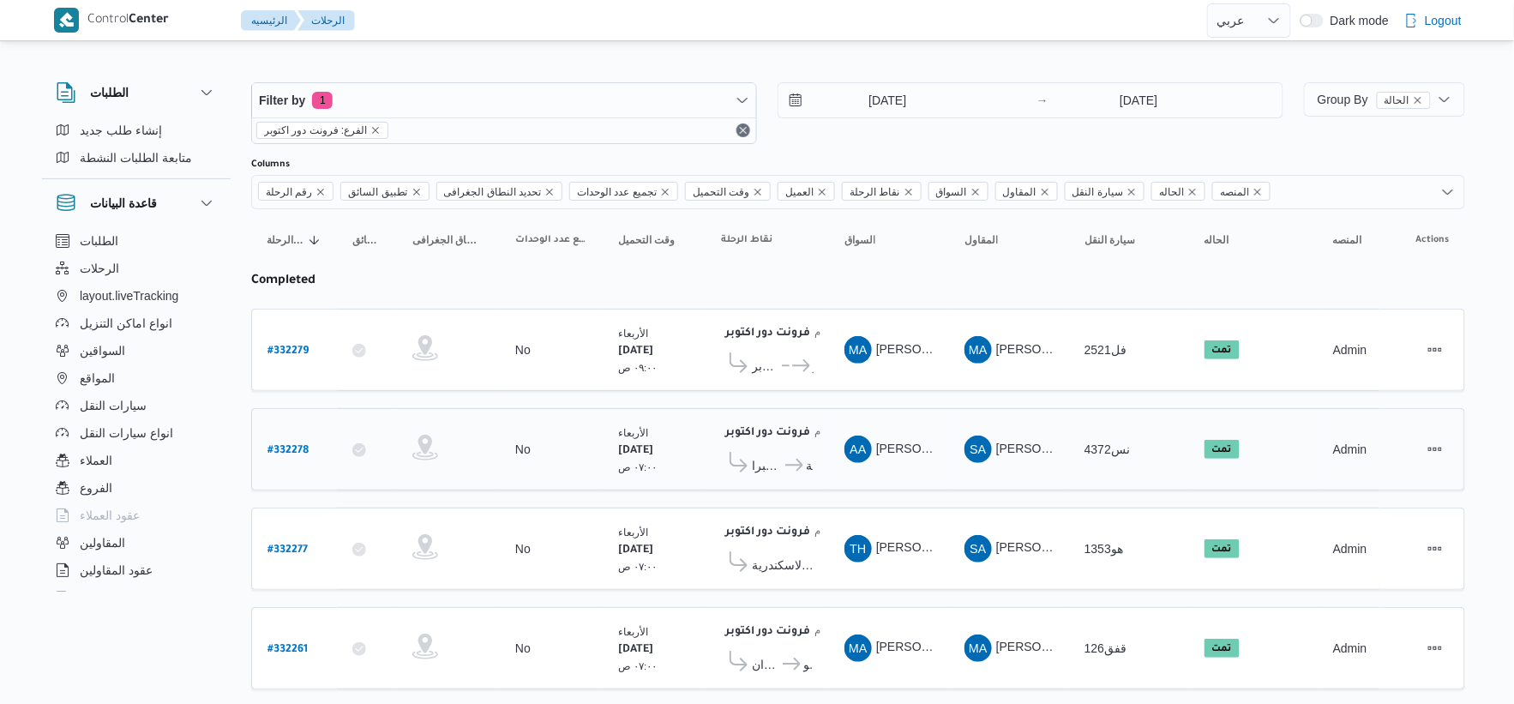
click at [293, 448] on b "# 332278" at bounding box center [288, 451] width 41 height 12
select select "ar"
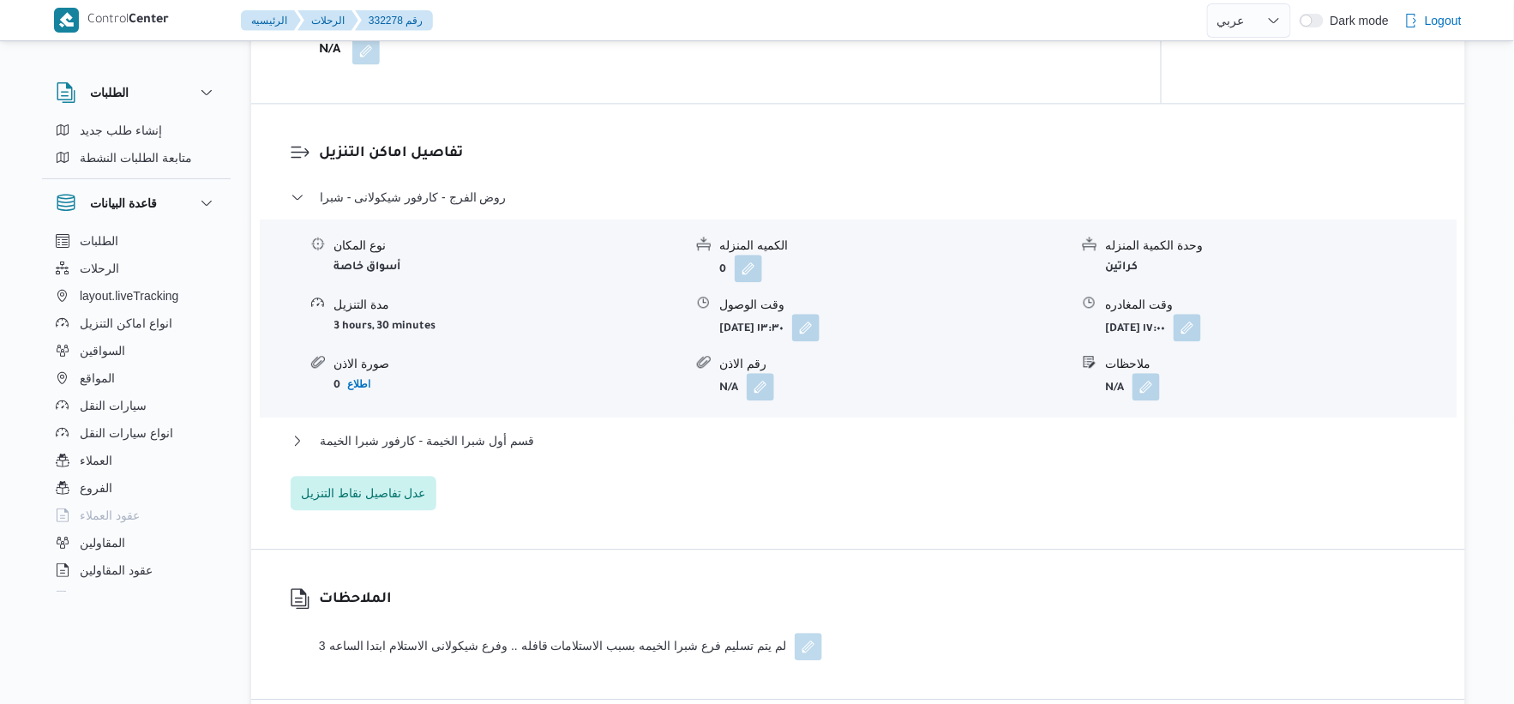
scroll to position [1333, 0]
click at [560, 439] on button "قسم أول شبرا الخيمة - كارفور شبرا الخيمة" at bounding box center [859, 440] width 1136 height 21
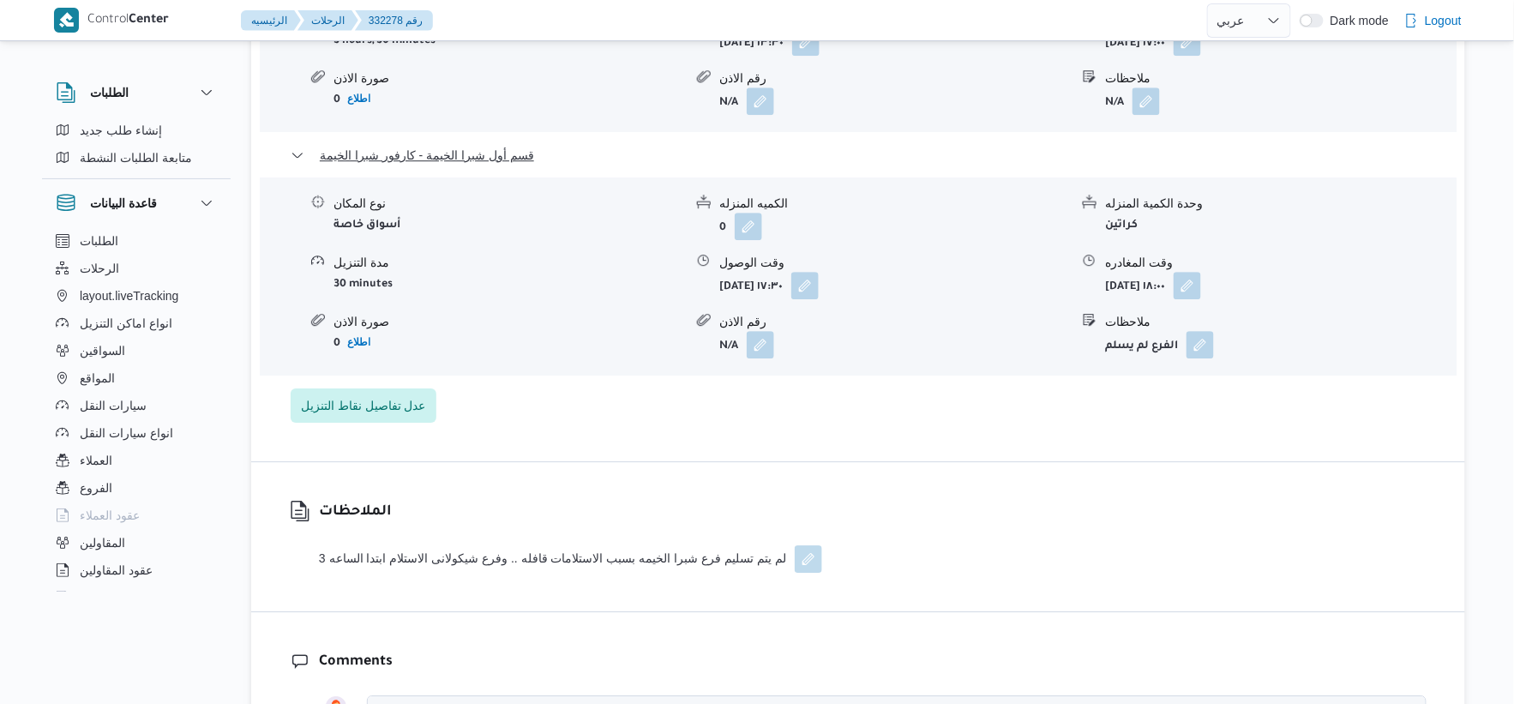
scroll to position [1619, 0]
select select "ar"
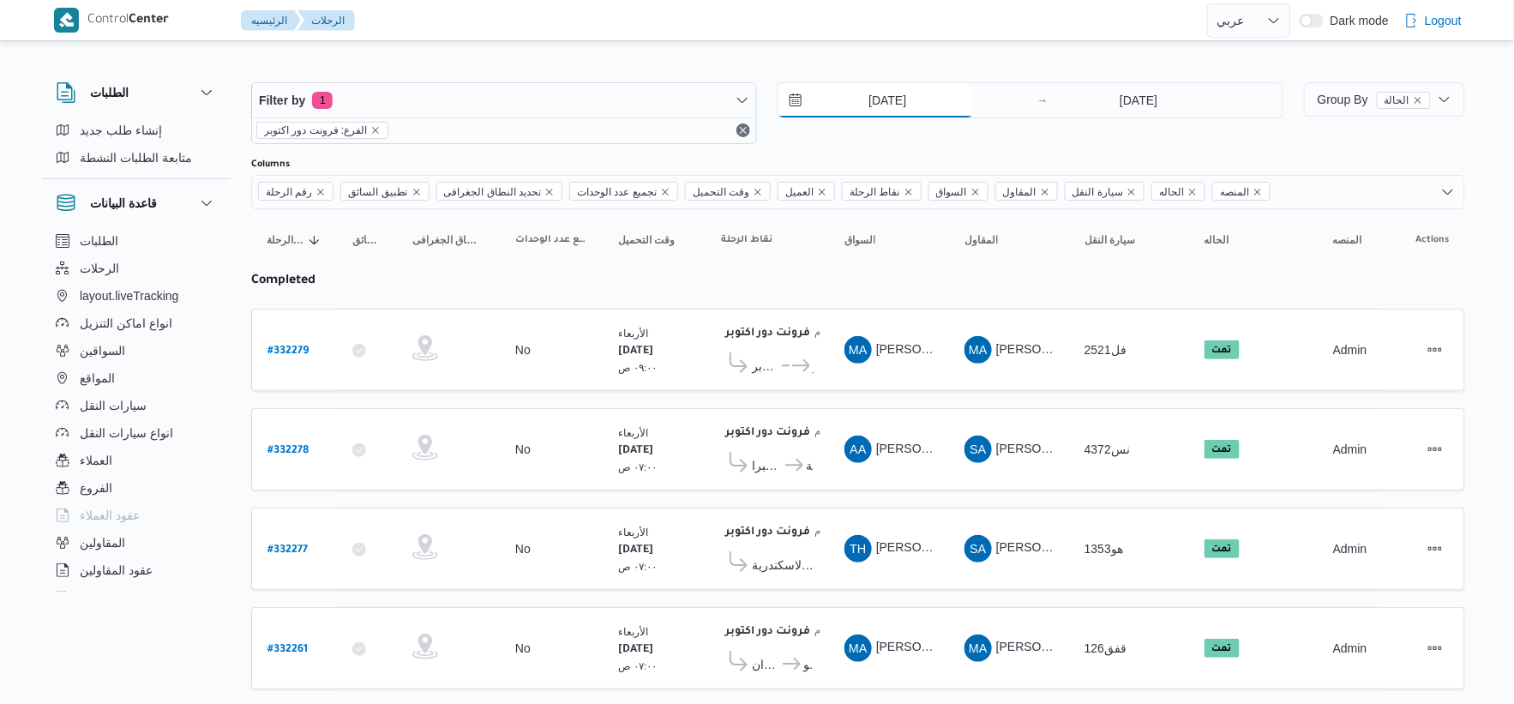
click at [906, 101] on input "[DATE]" at bounding box center [876, 100] width 195 height 34
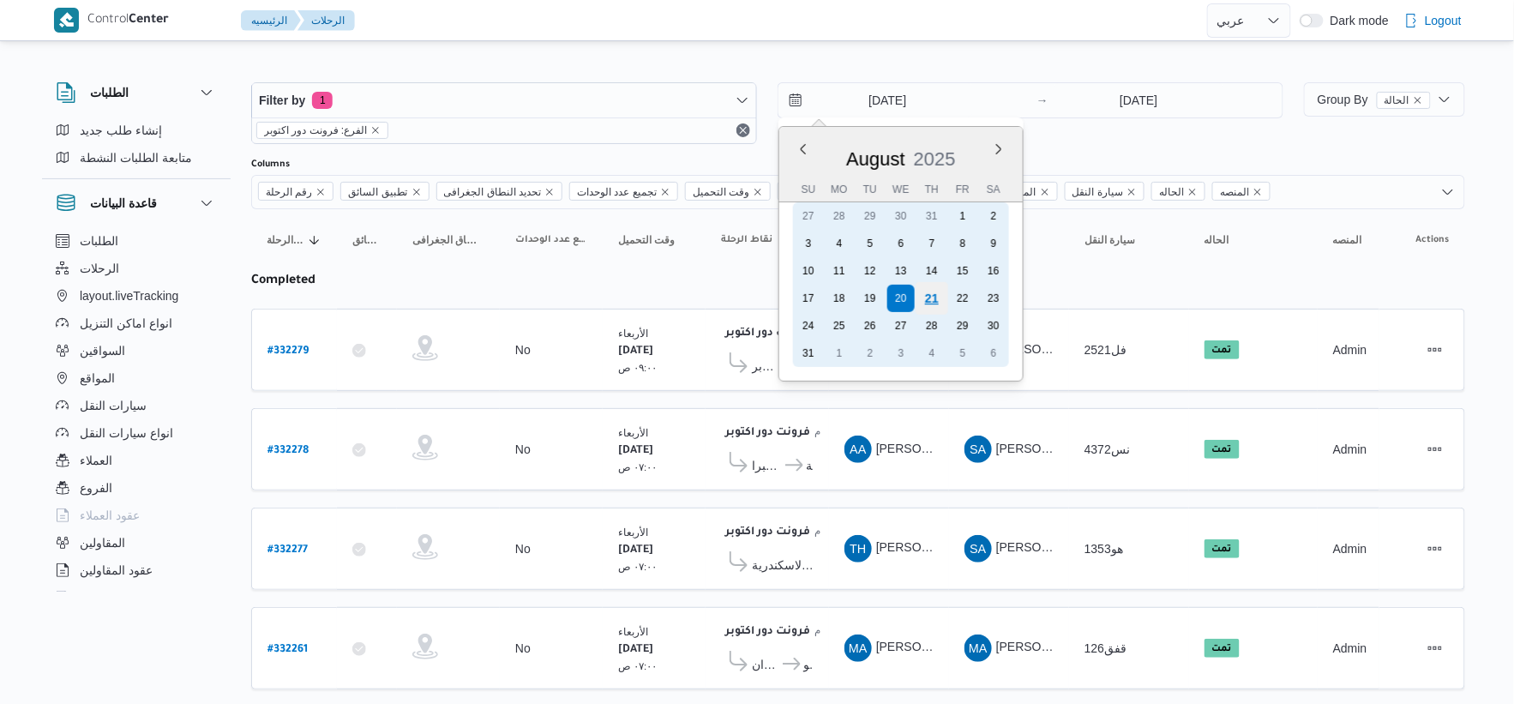
click at [930, 290] on div "21" at bounding box center [932, 298] width 33 height 33
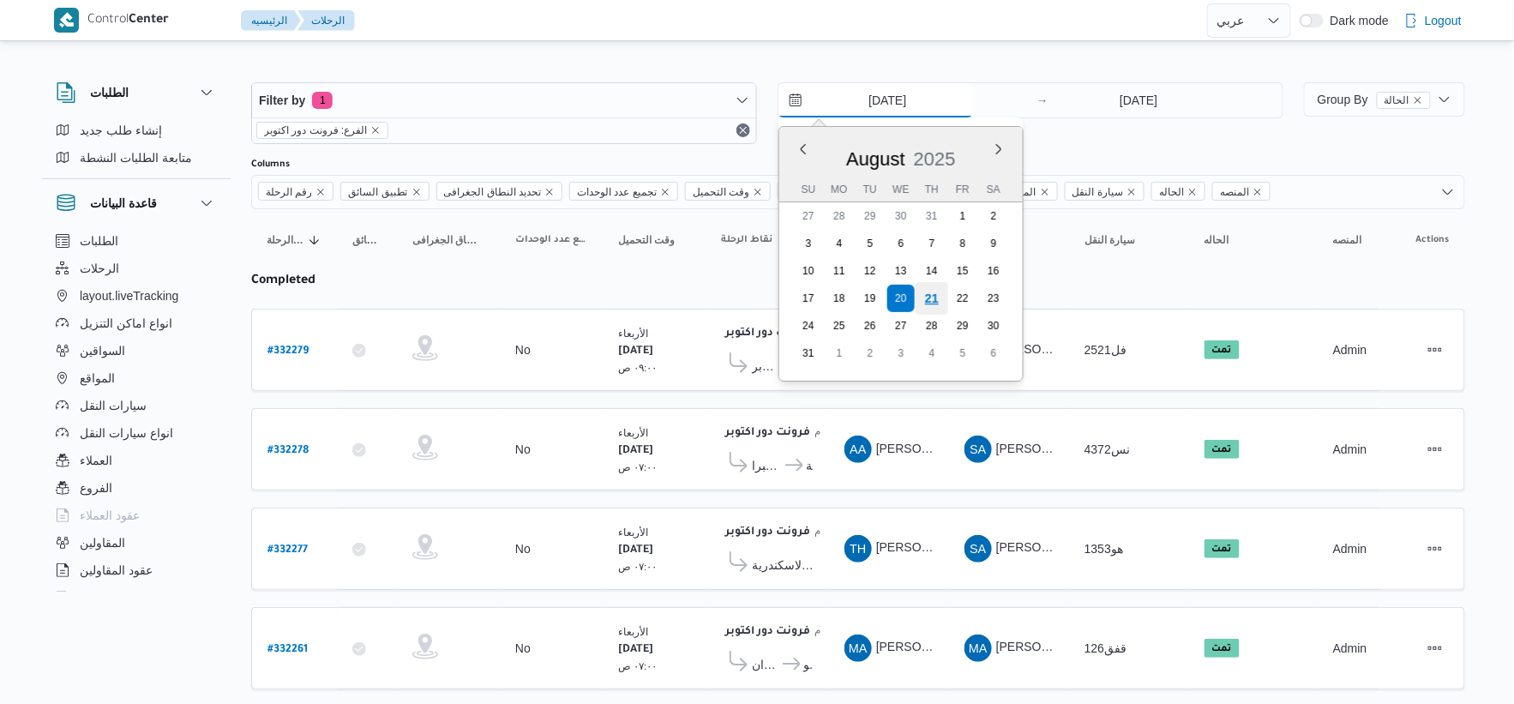
type input "[DATE]"
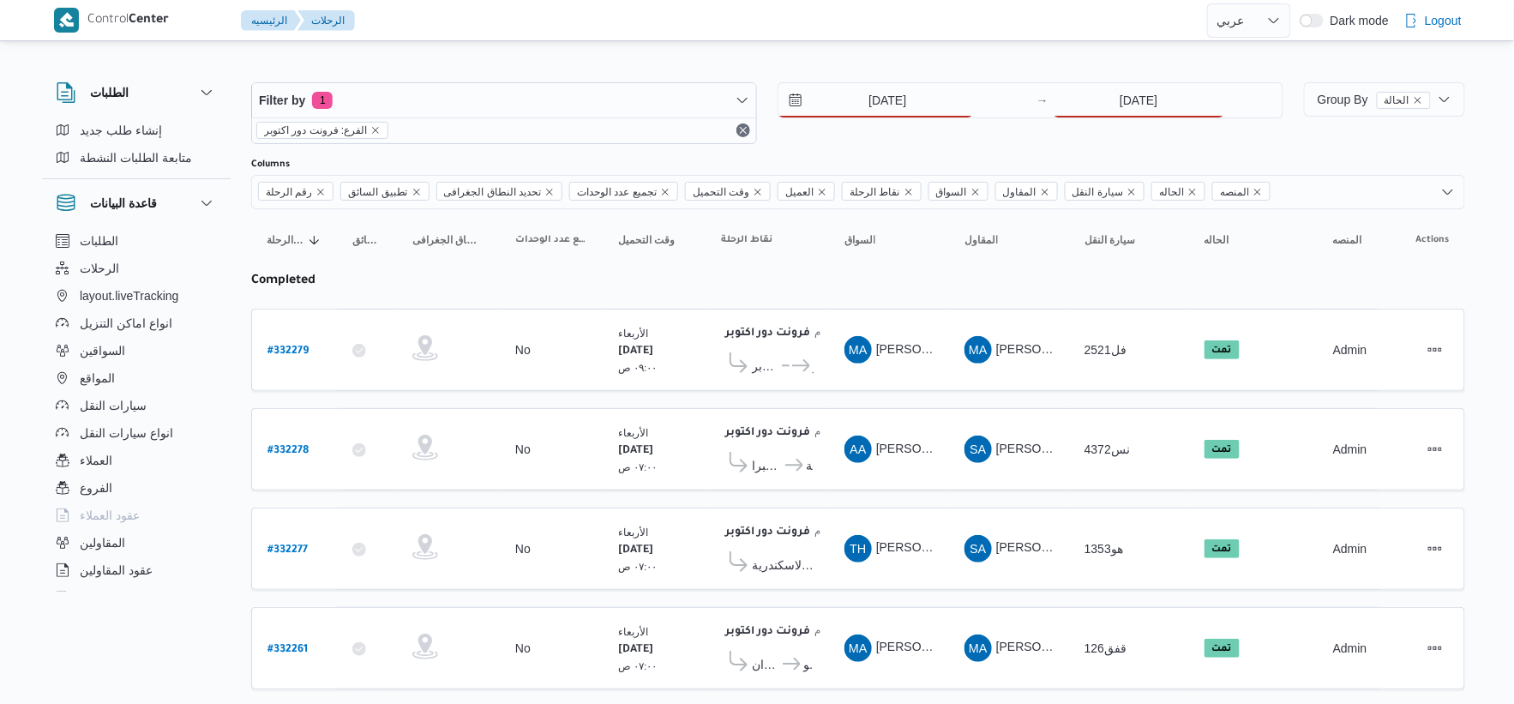
click at [1146, 77] on div "Filter by 1 الفرع: فرونت دور اكتوبر [DATE] → [DATE]" at bounding box center [767, 113] width 1053 height 82
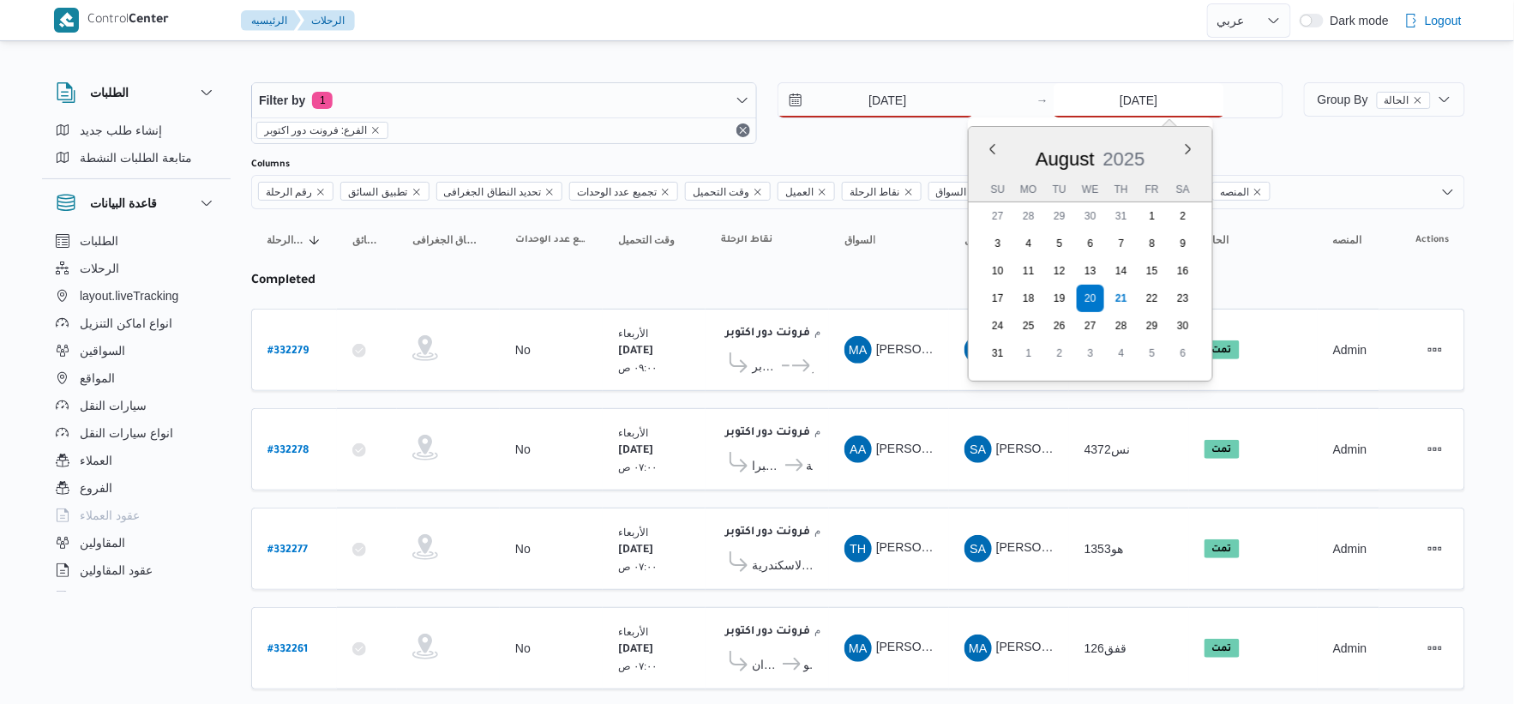
click at [1136, 104] on input "[DATE]" at bounding box center [1139, 100] width 171 height 34
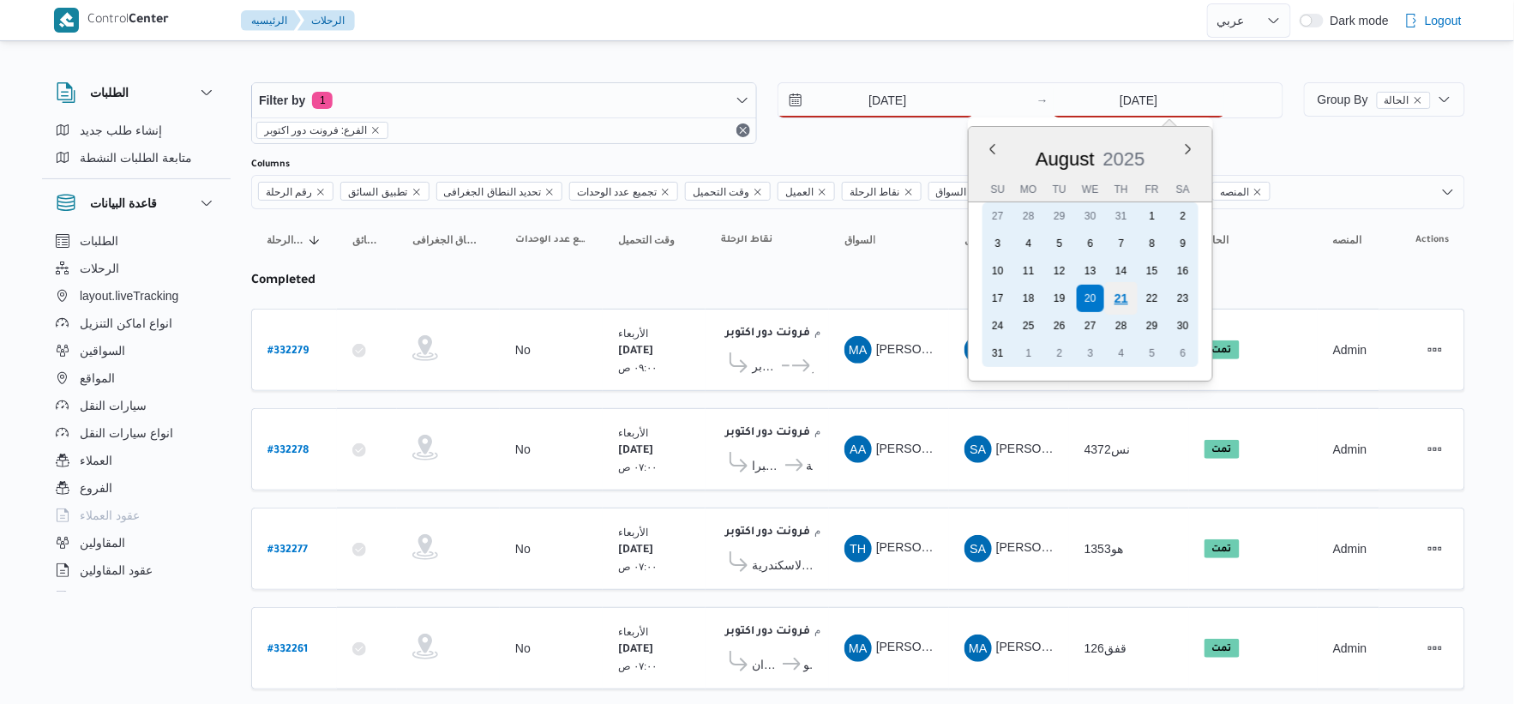
click at [1115, 302] on div "21" at bounding box center [1121, 298] width 33 height 33
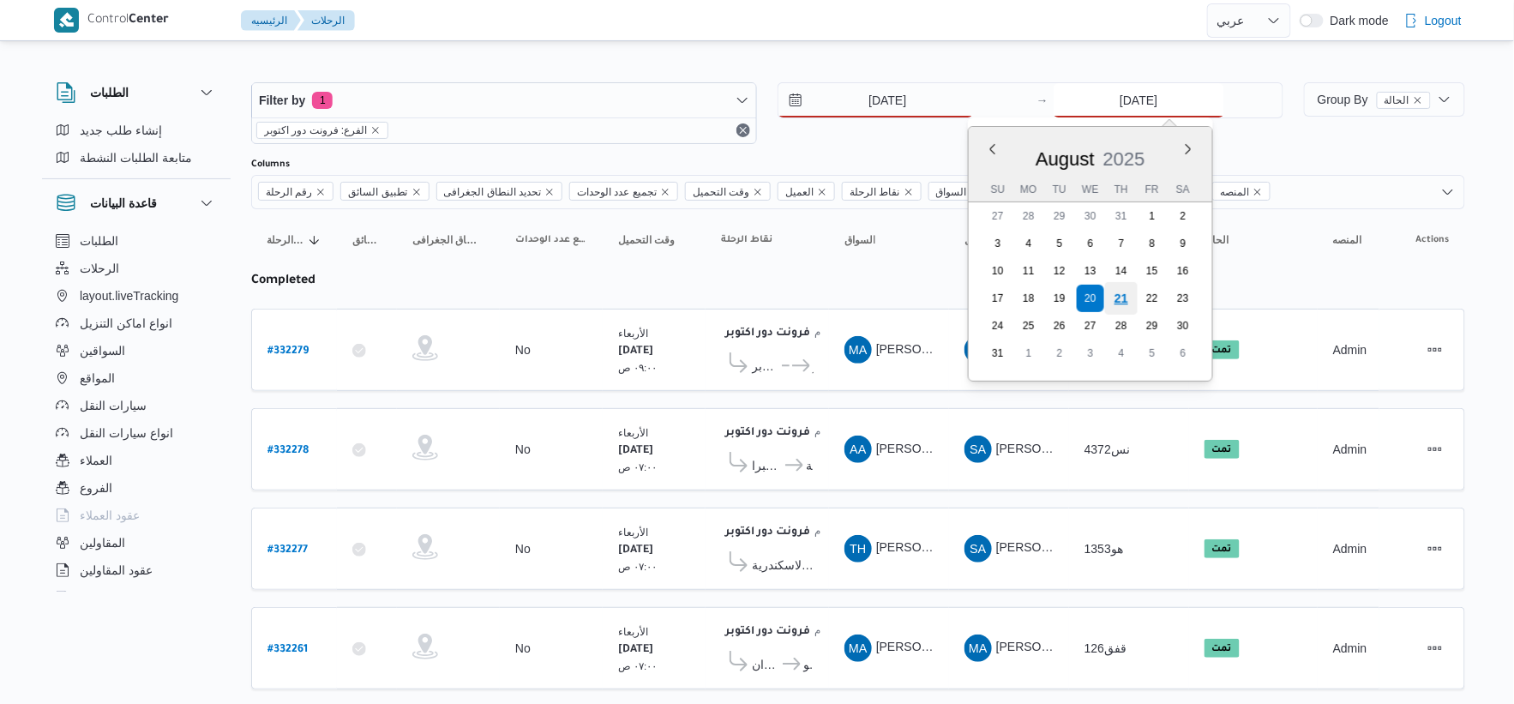
type input "[DATE]"
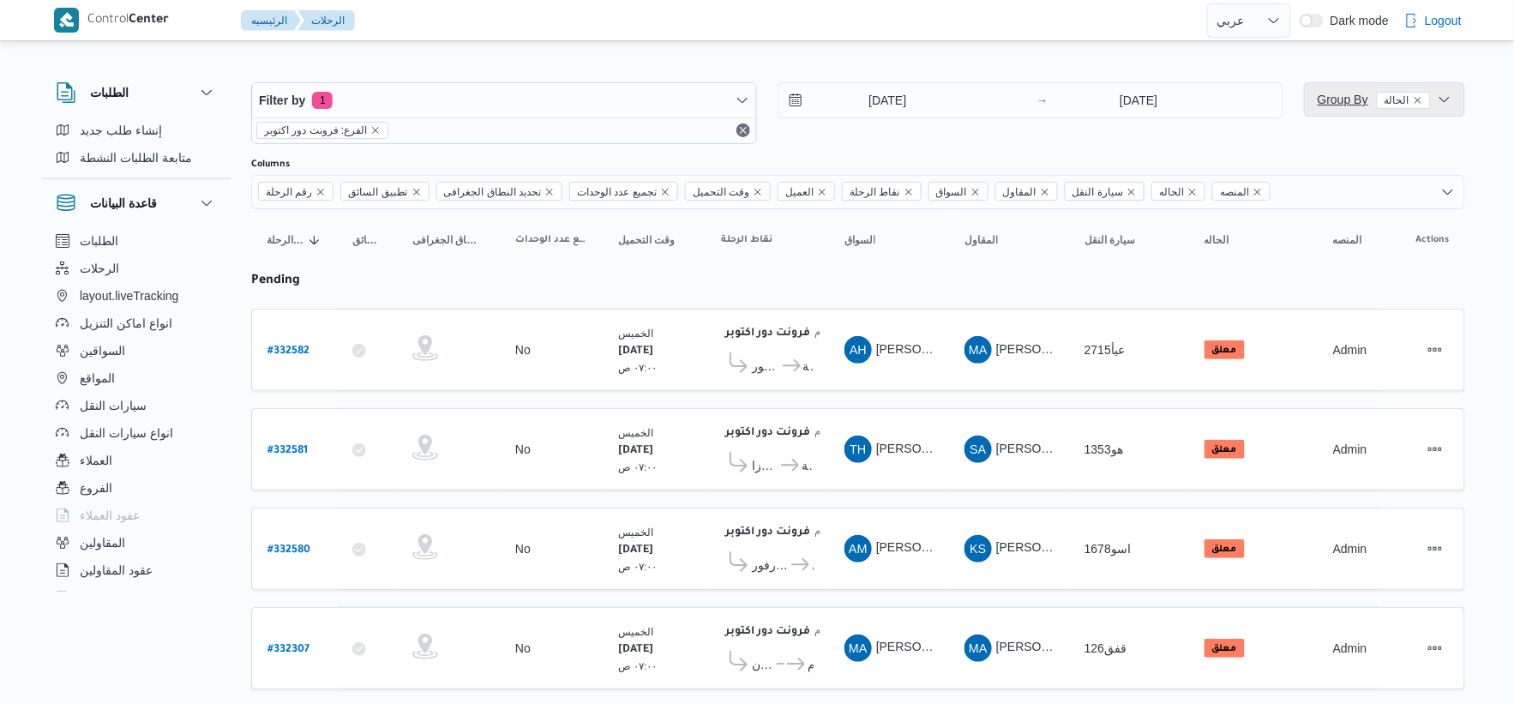
click at [1334, 99] on span "Group By الحالة" at bounding box center [1374, 100] width 113 height 14
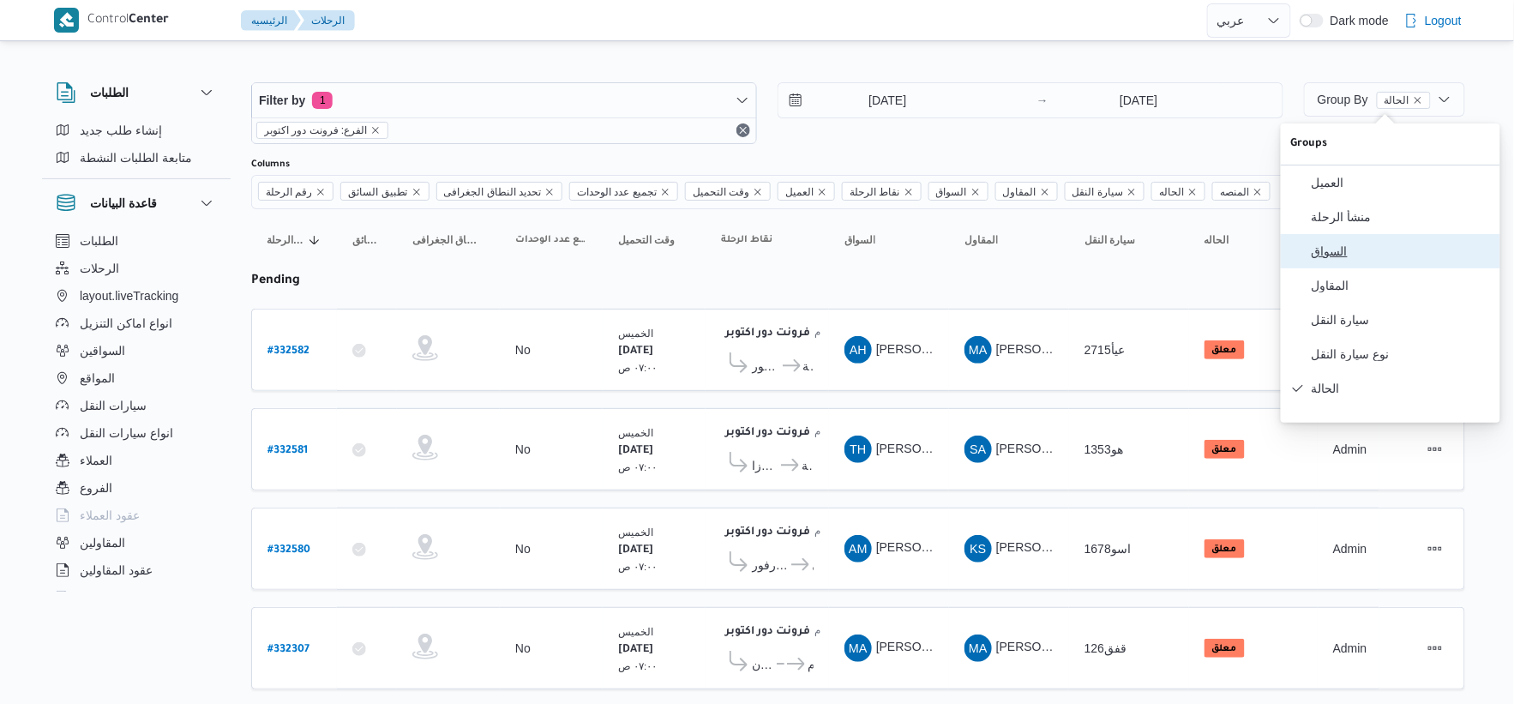
click at [1341, 255] on span "السواق" at bounding box center [1401, 251] width 178 height 14
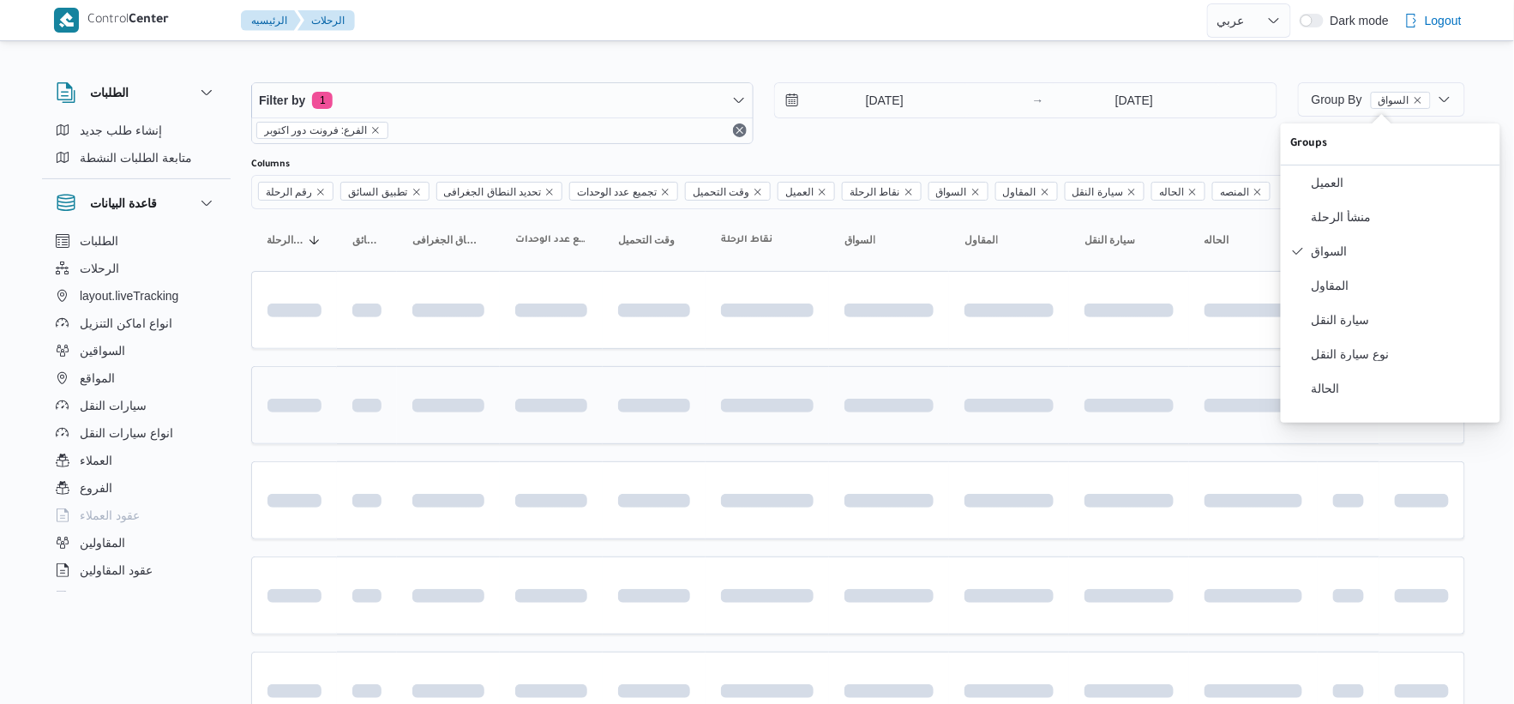
click at [810, 396] on span at bounding box center [767, 405] width 93 height 54
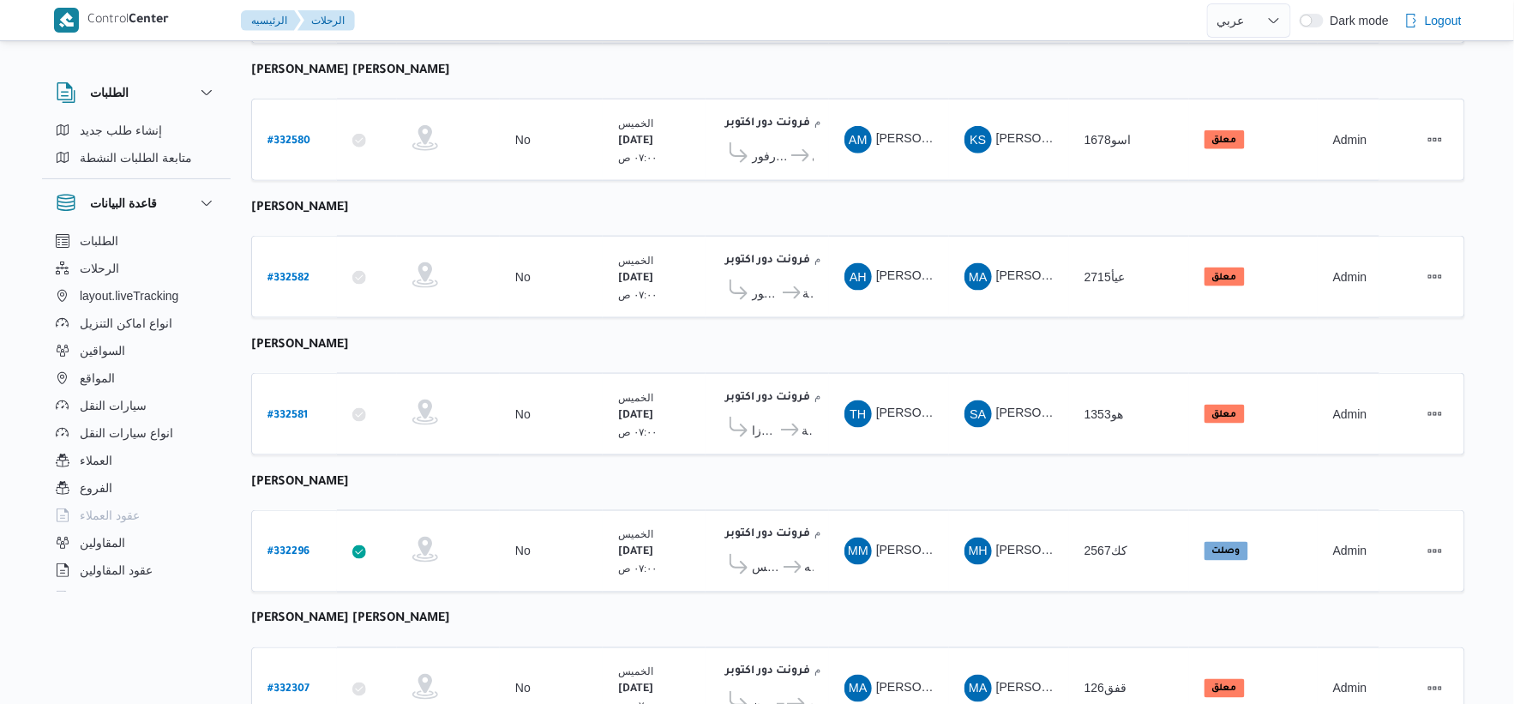
scroll to position [833, 0]
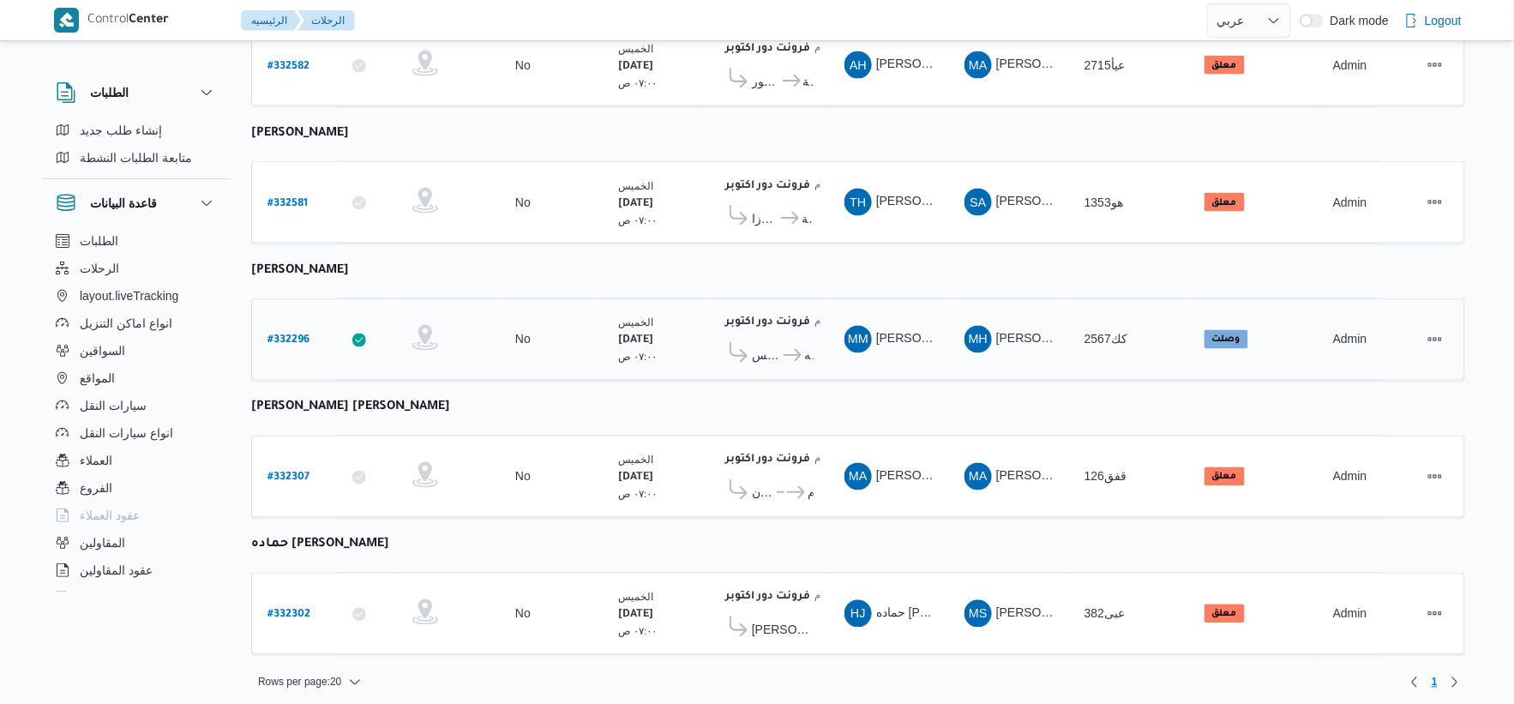
click at [792, 349] on icon at bounding box center [793, 355] width 18 height 13
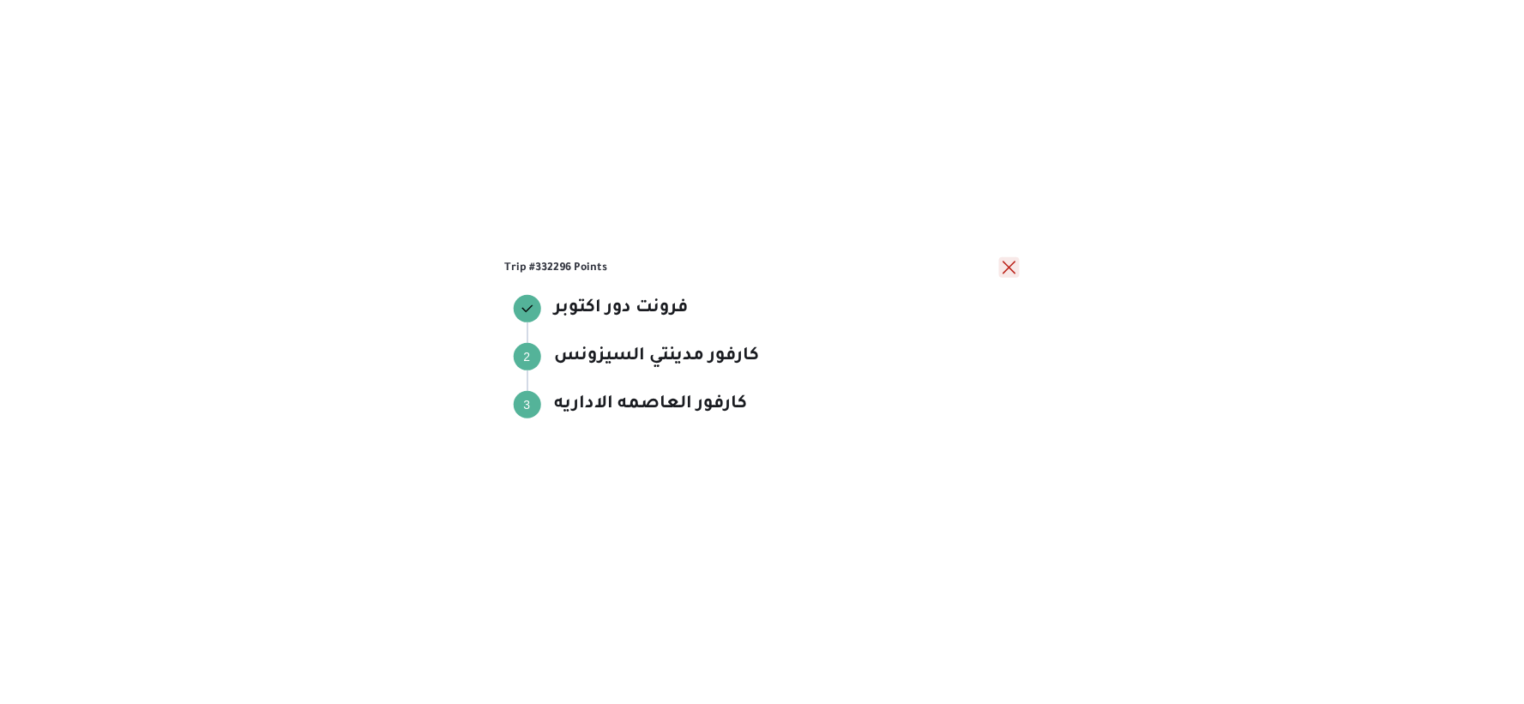
click at [1008, 263] on button "close" at bounding box center [1009, 267] width 21 height 21
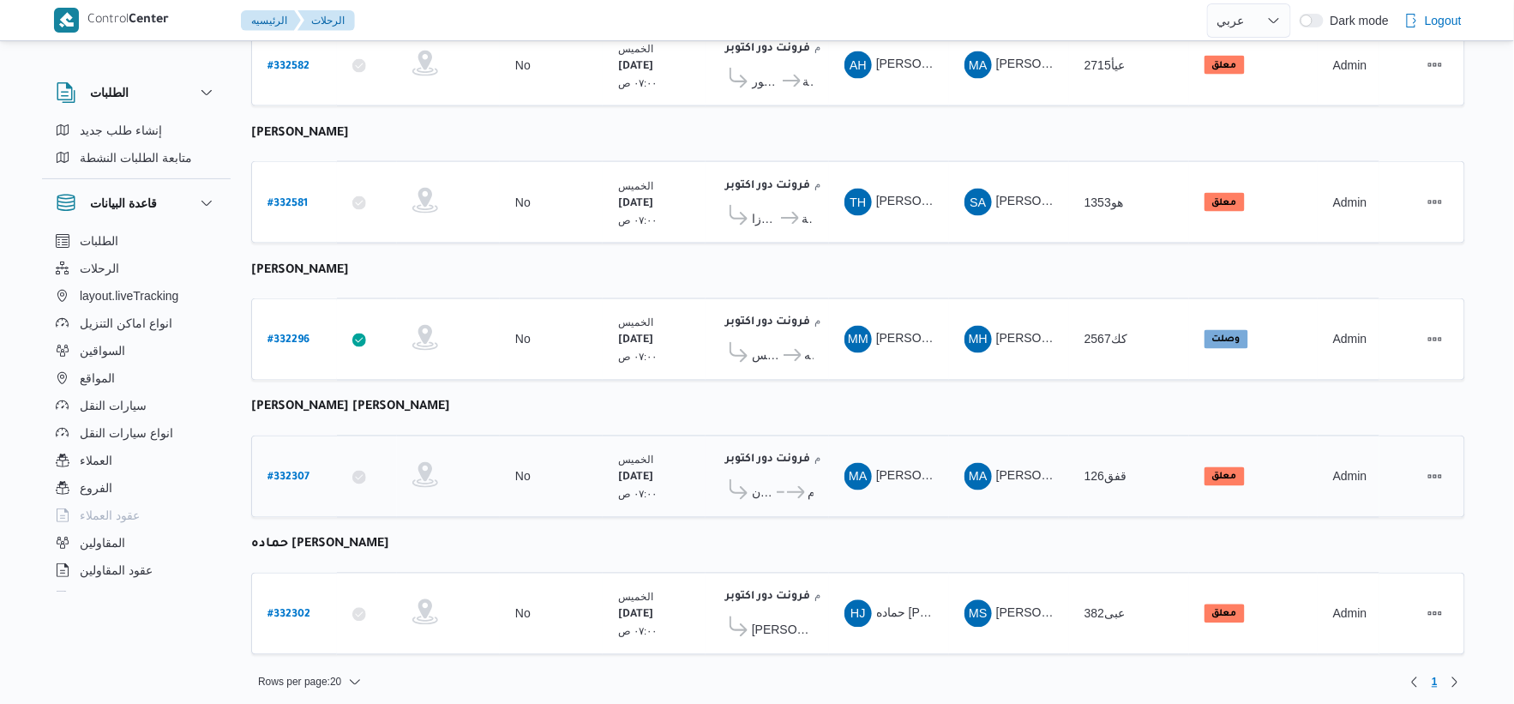
click at [783, 486] on icon at bounding box center [786, 492] width 18 height 13
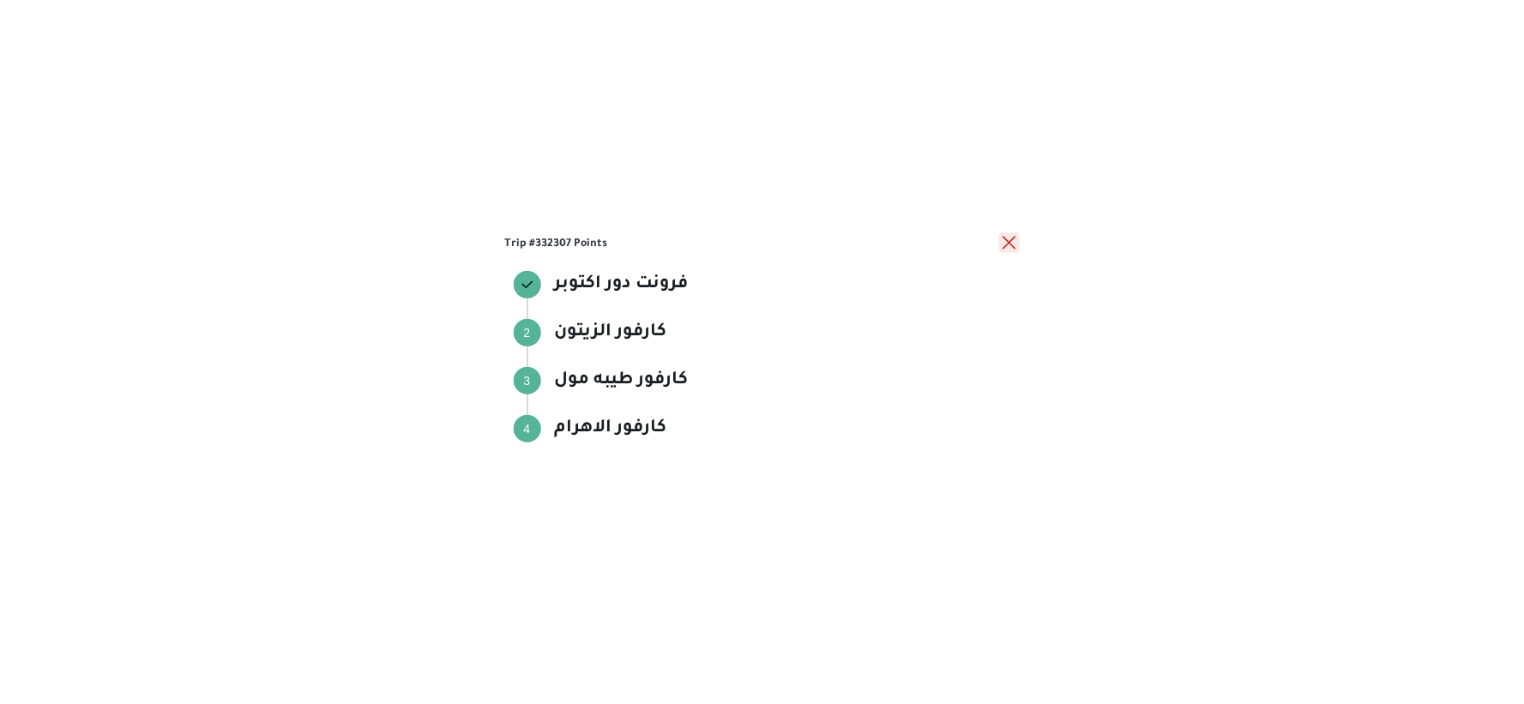
click at [1015, 241] on button "close" at bounding box center [1009, 242] width 21 height 21
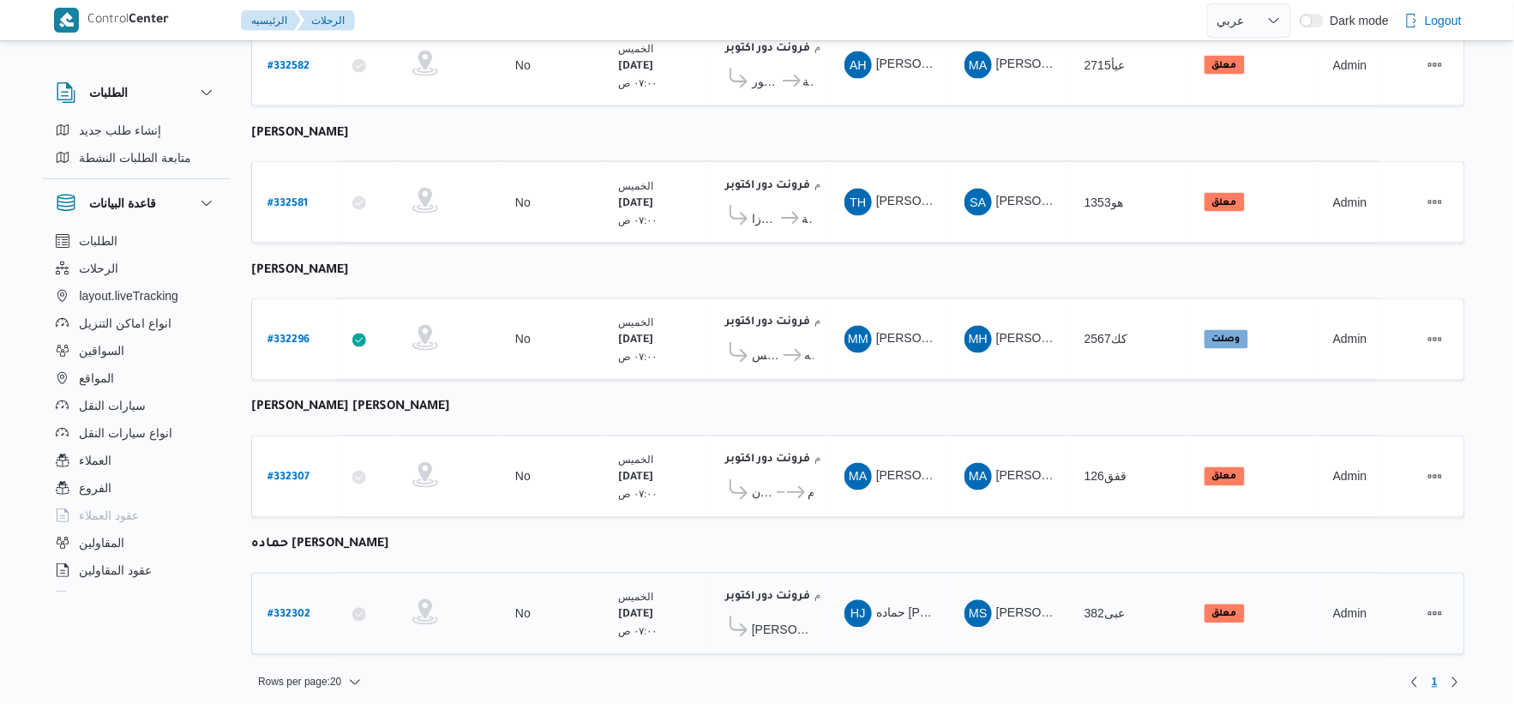
click at [769, 630] on span "[PERSON_NAME] مول" at bounding box center [767, 629] width 93 height 27
click at [773, 621] on span "[PERSON_NAME] مول" at bounding box center [783, 630] width 62 height 21
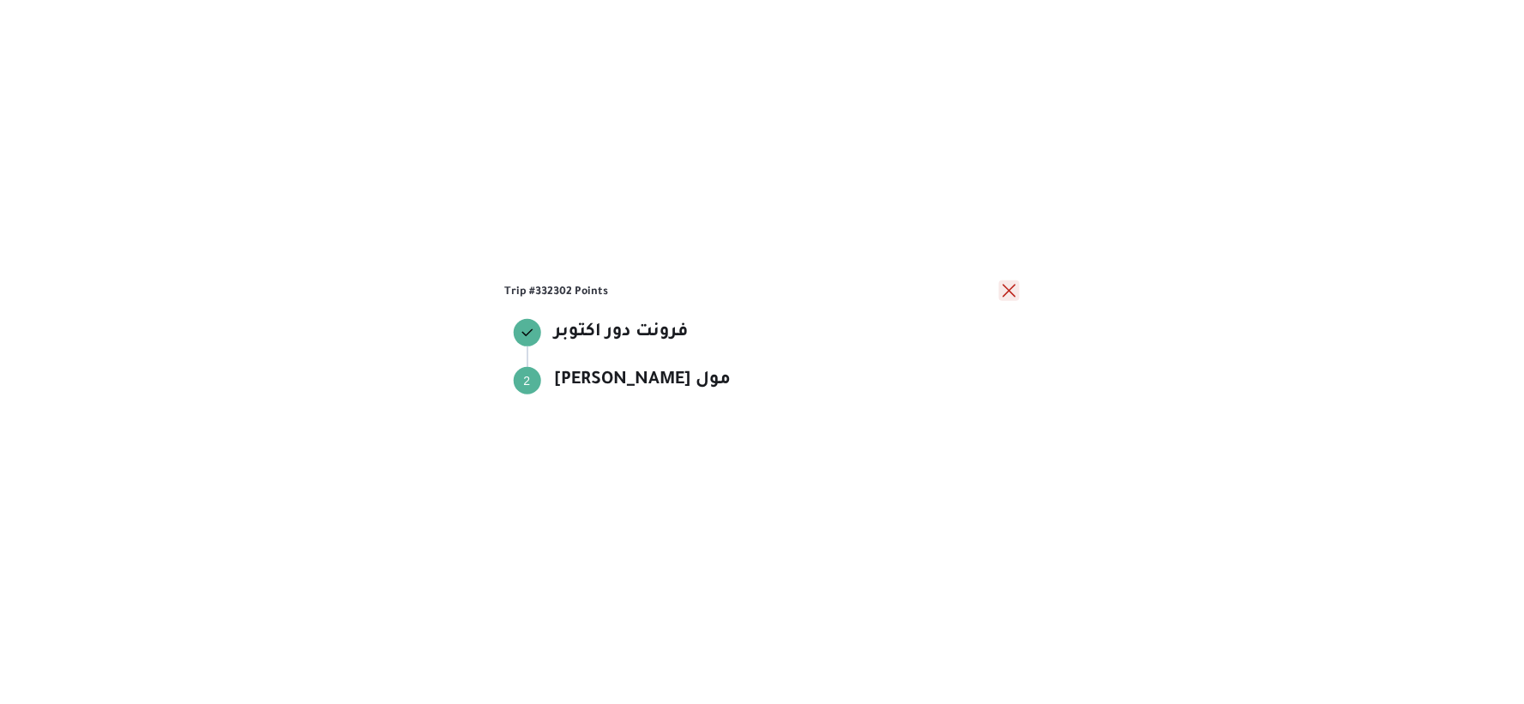
click at [1013, 292] on button "close" at bounding box center [1009, 290] width 21 height 21
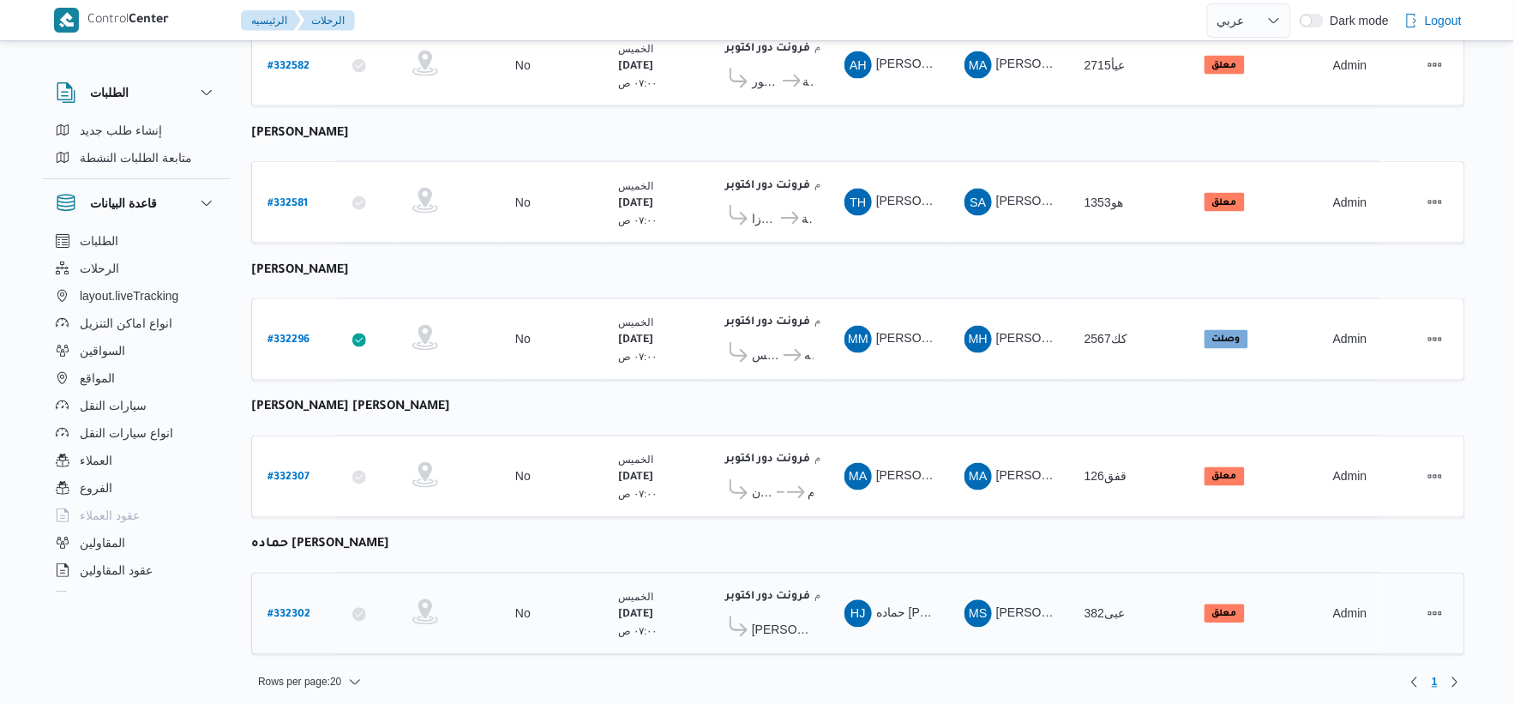
click at [293, 610] on b "# 332302" at bounding box center [289, 616] width 43 height 12
select select "ar"
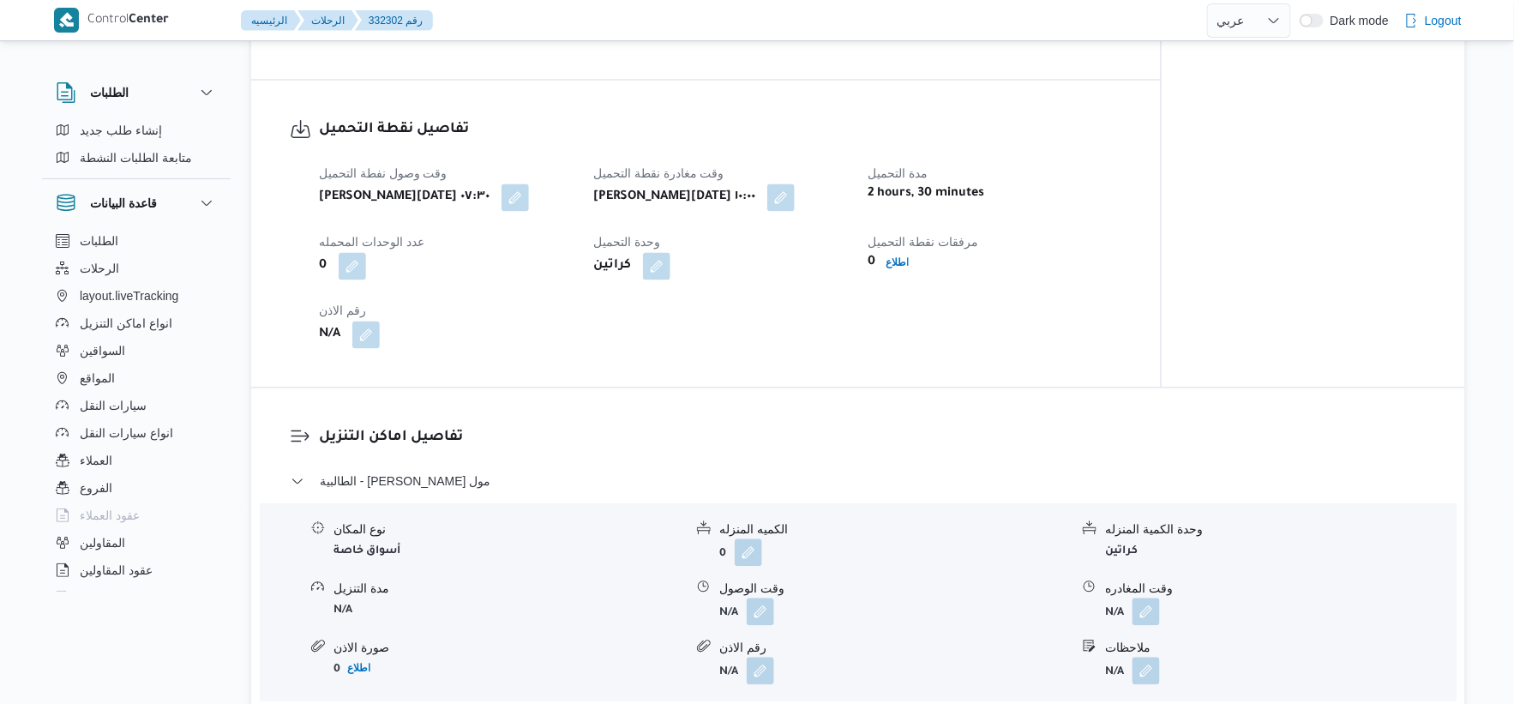
scroll to position [1048, 0]
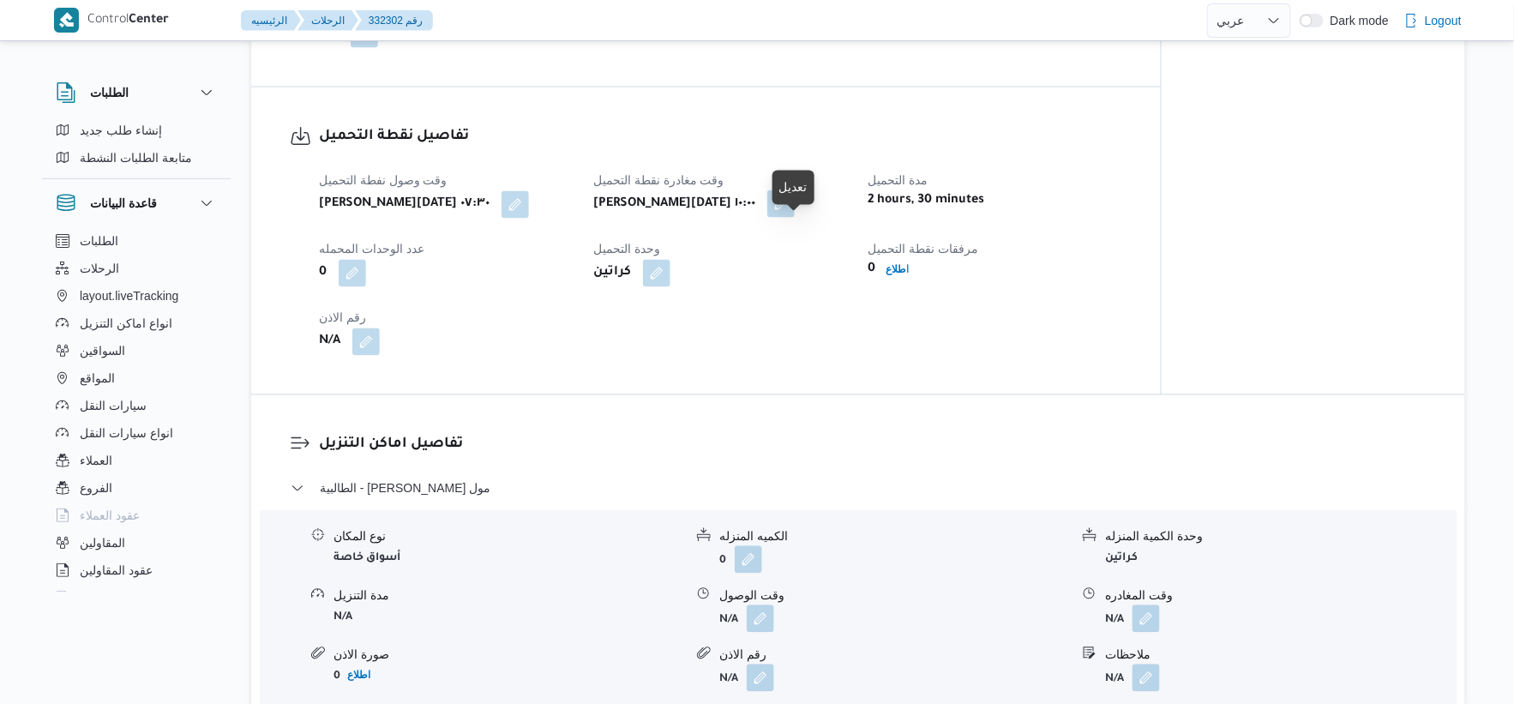
click at [792, 218] on button "button" at bounding box center [780, 203] width 27 height 27
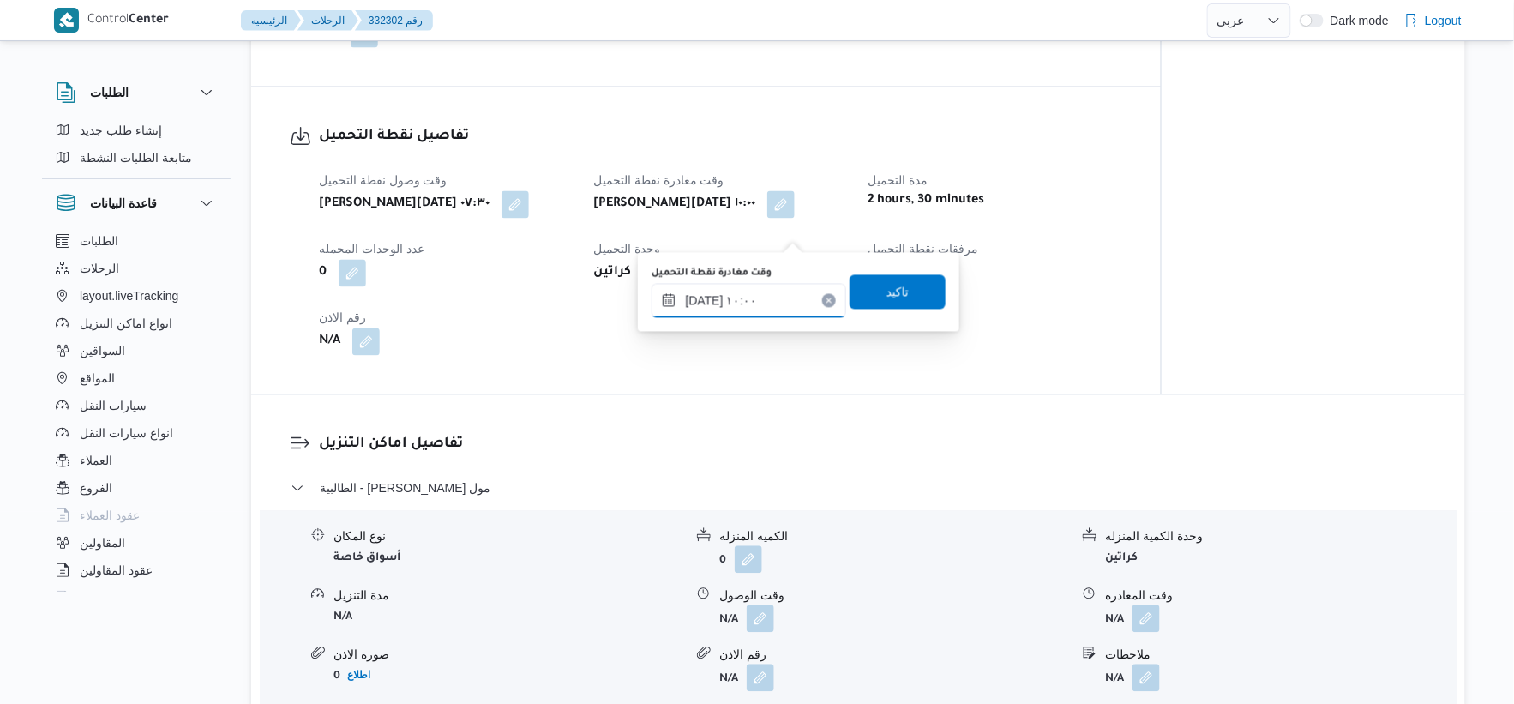
click at [759, 304] on input "[DATE] ١٠:٠٠" at bounding box center [749, 301] width 195 height 34
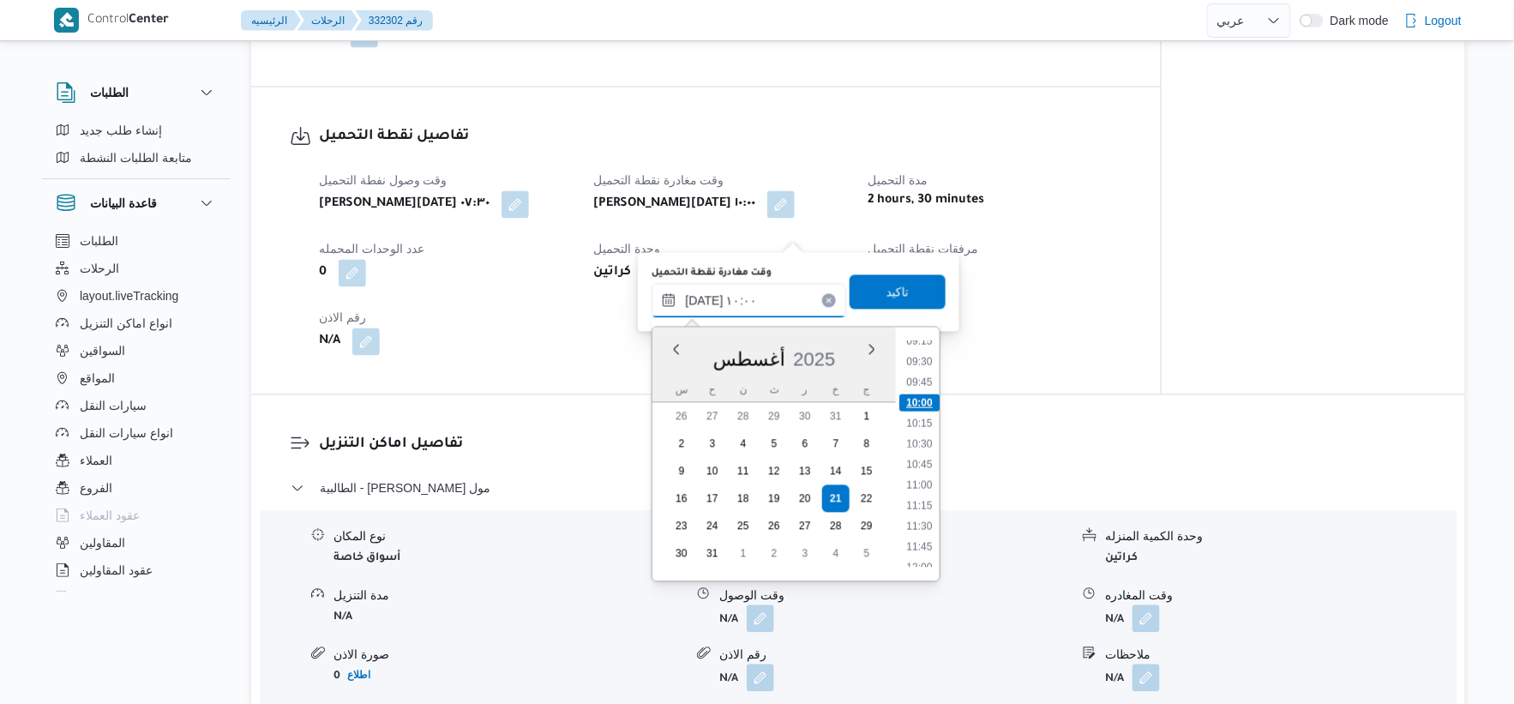
scroll to position [803, 0]
click at [932, 444] on li "11:00" at bounding box center [918, 452] width 39 height 17
type input "[DATE] ١١:٠٠"
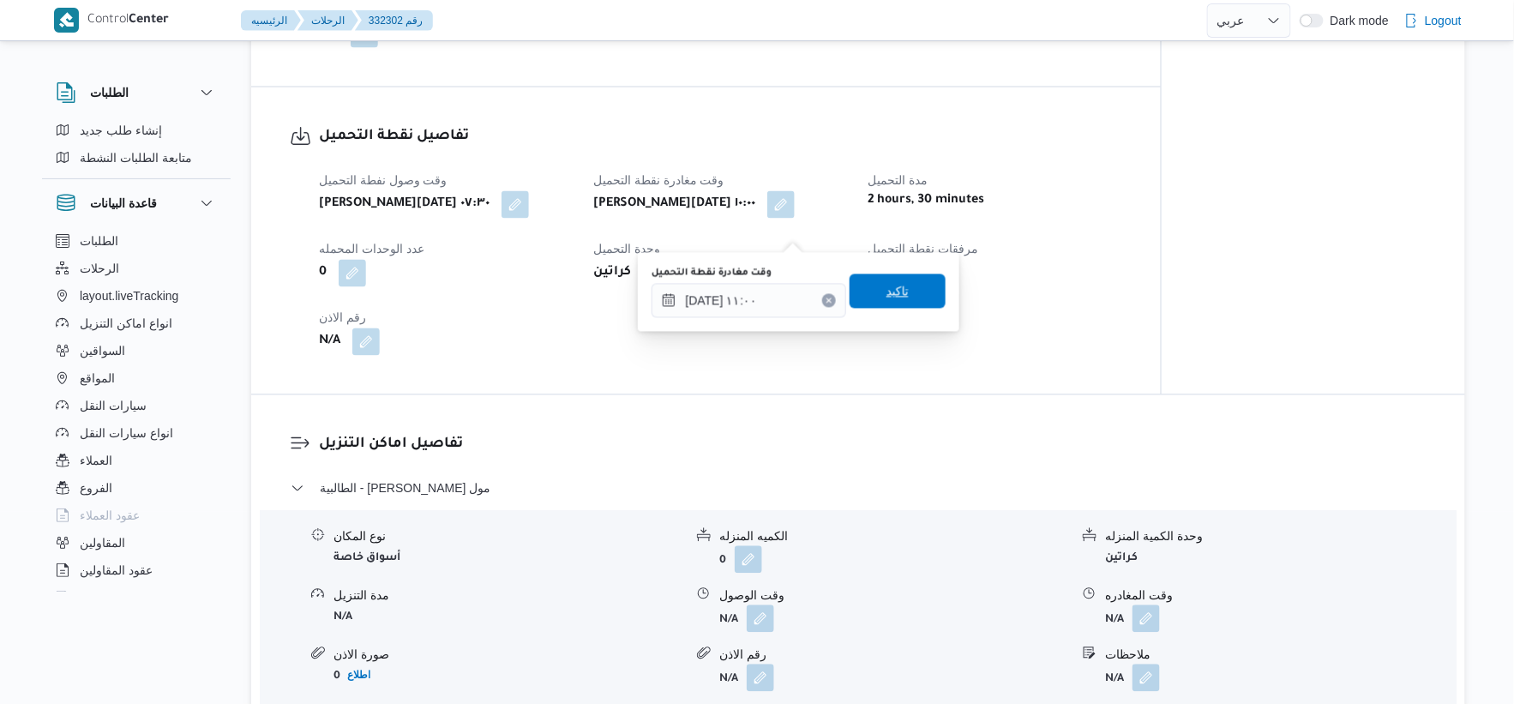
click at [917, 290] on span "تاكيد" at bounding box center [898, 291] width 96 height 34
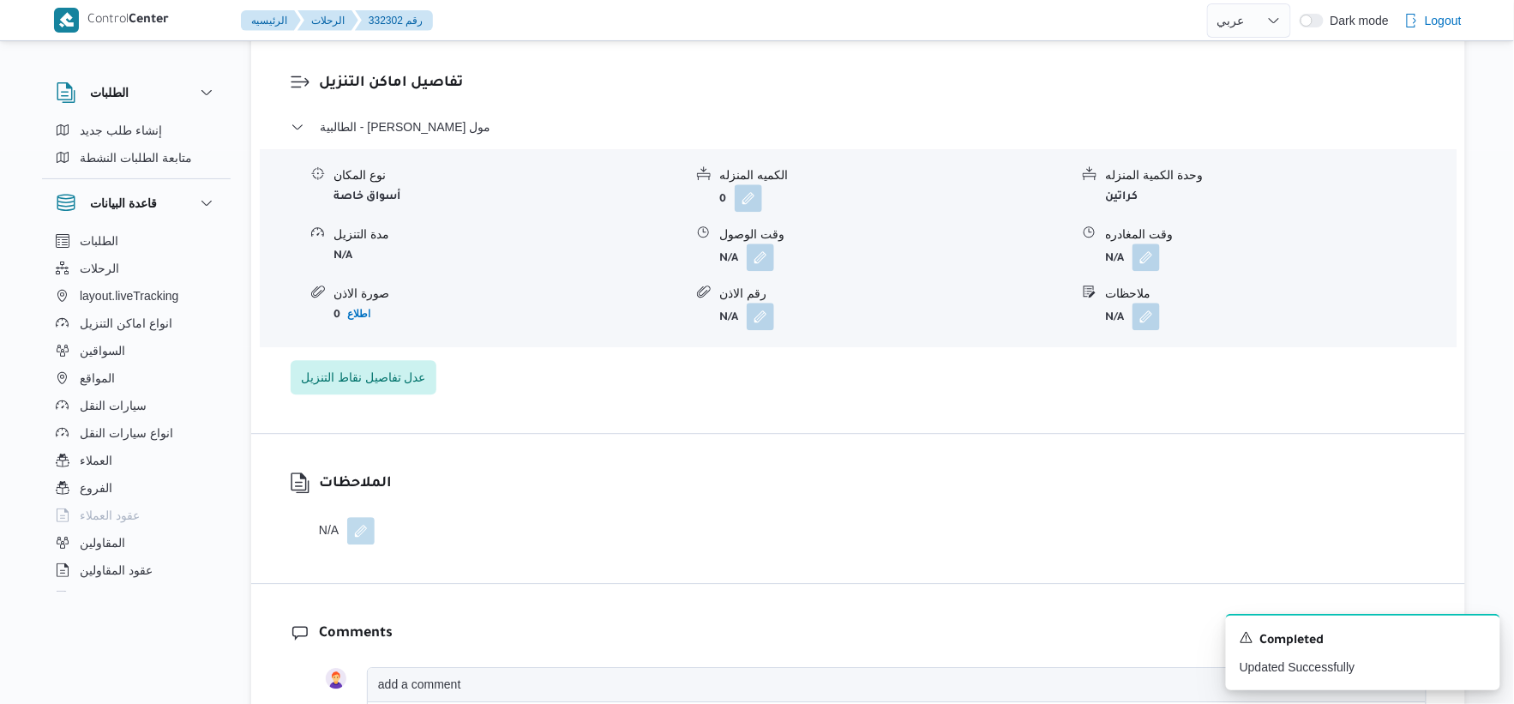
scroll to position [1428, 0]
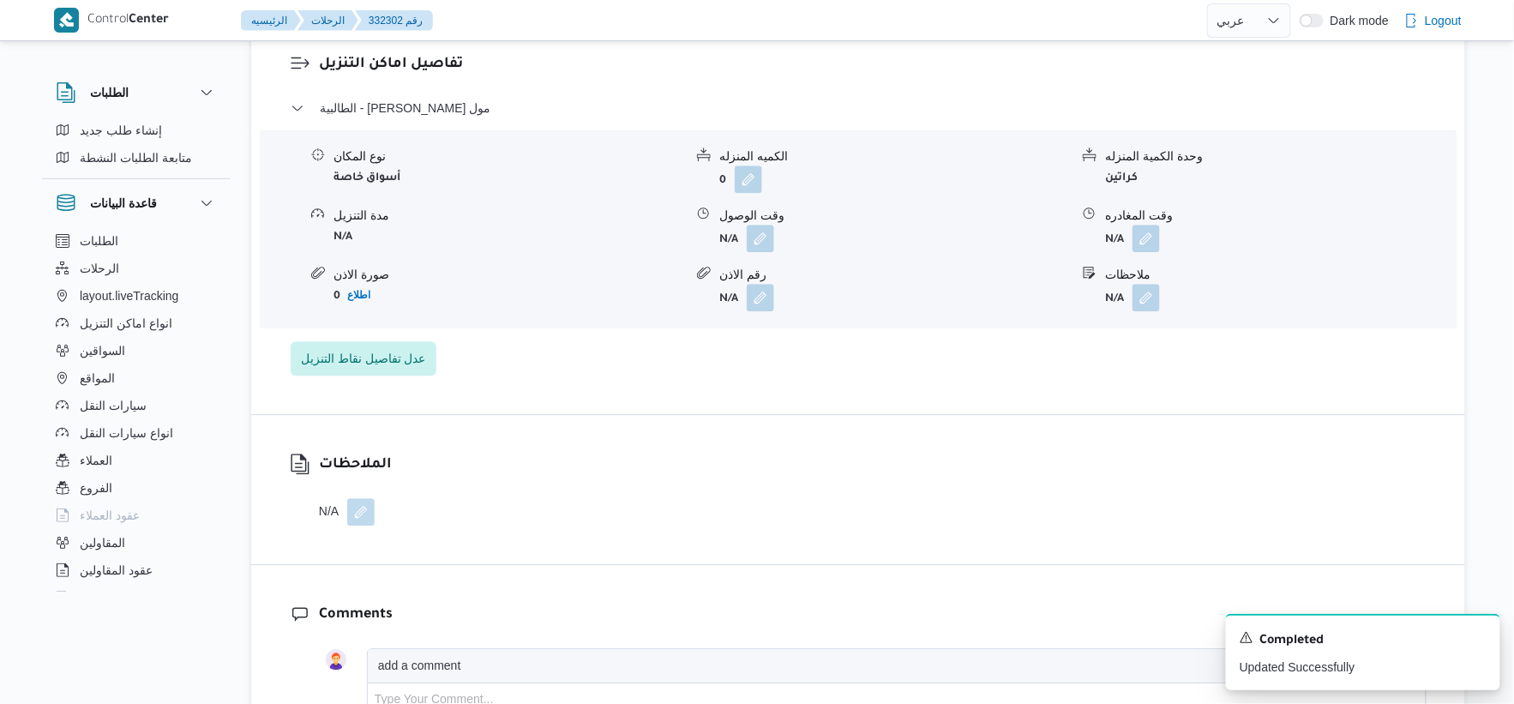
select select "ar"
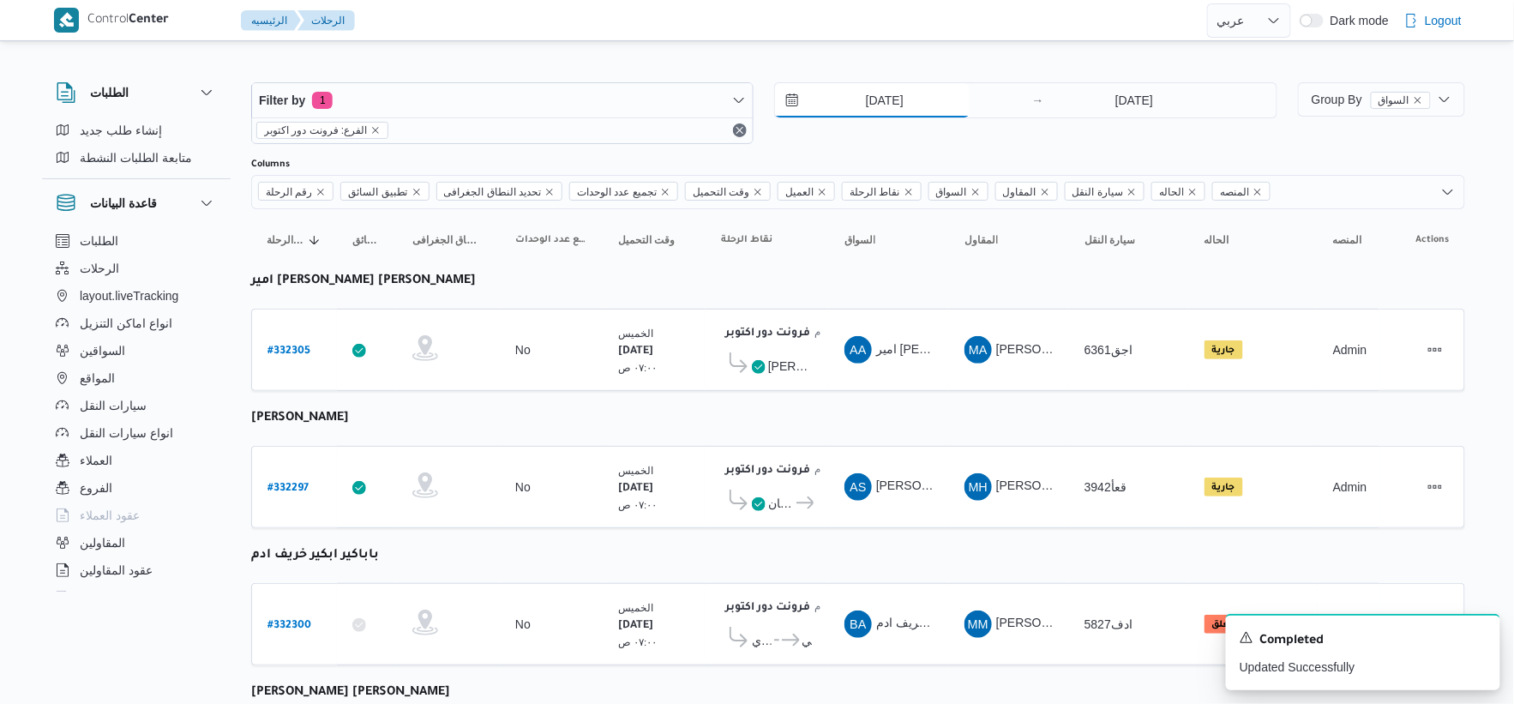
click at [926, 89] on input "[DATE]" at bounding box center [872, 100] width 195 height 34
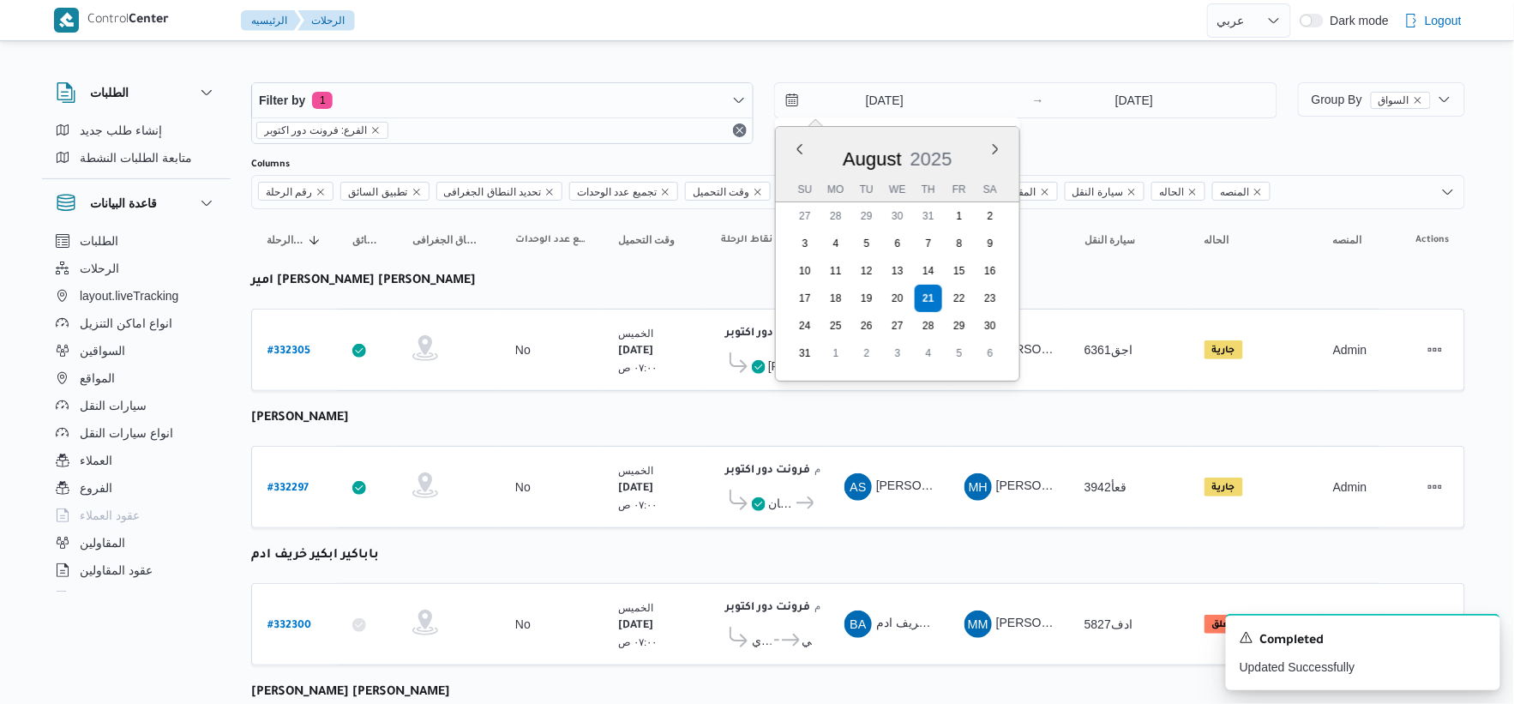
select select "ar"
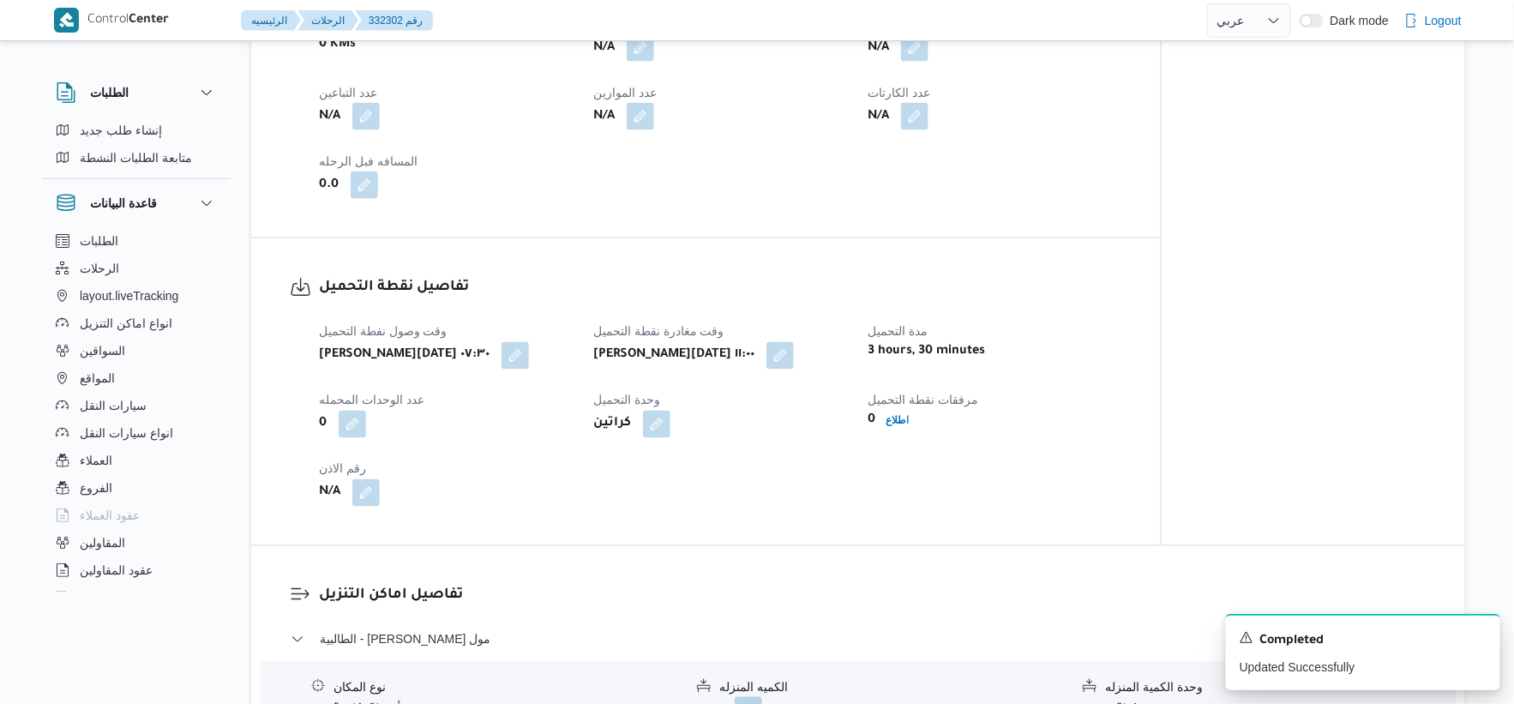
scroll to position [1189, 0]
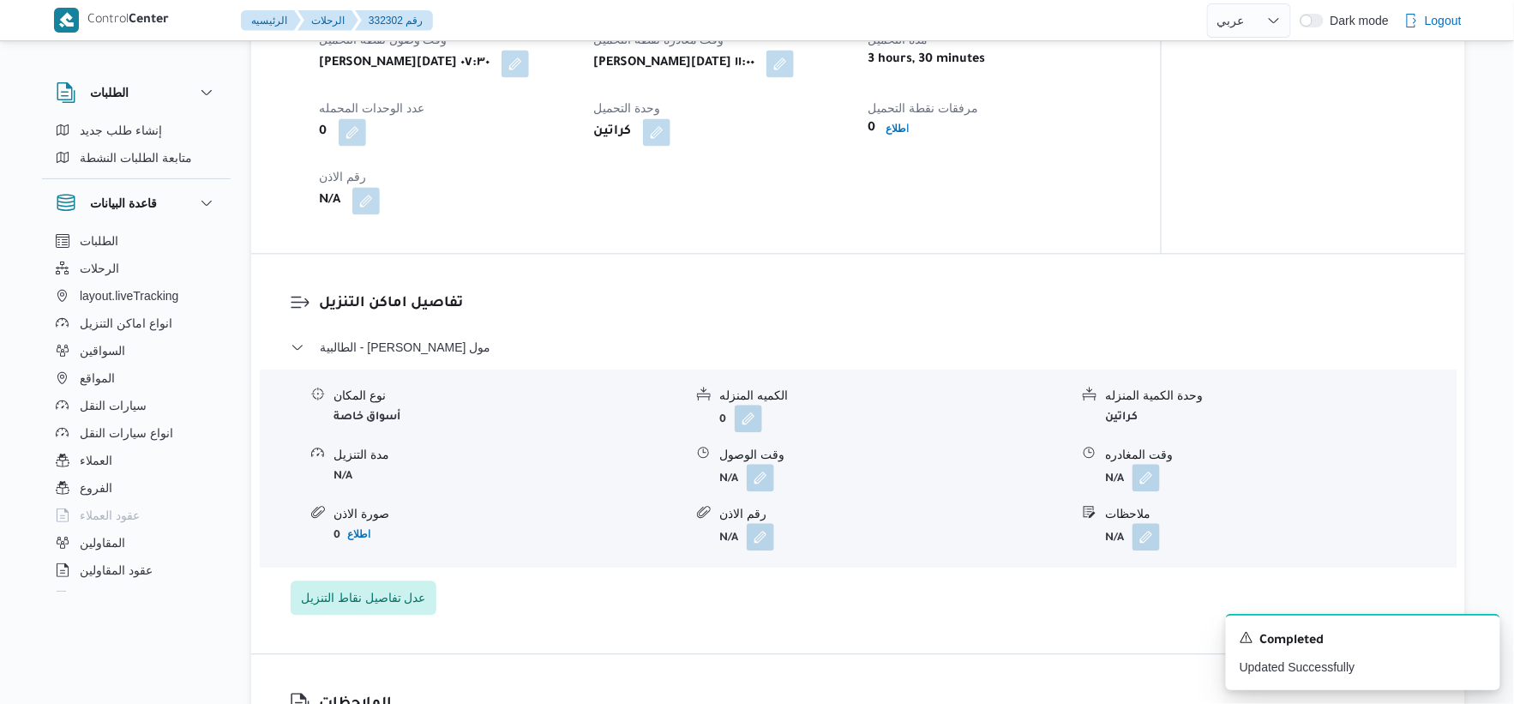
select select "ar"
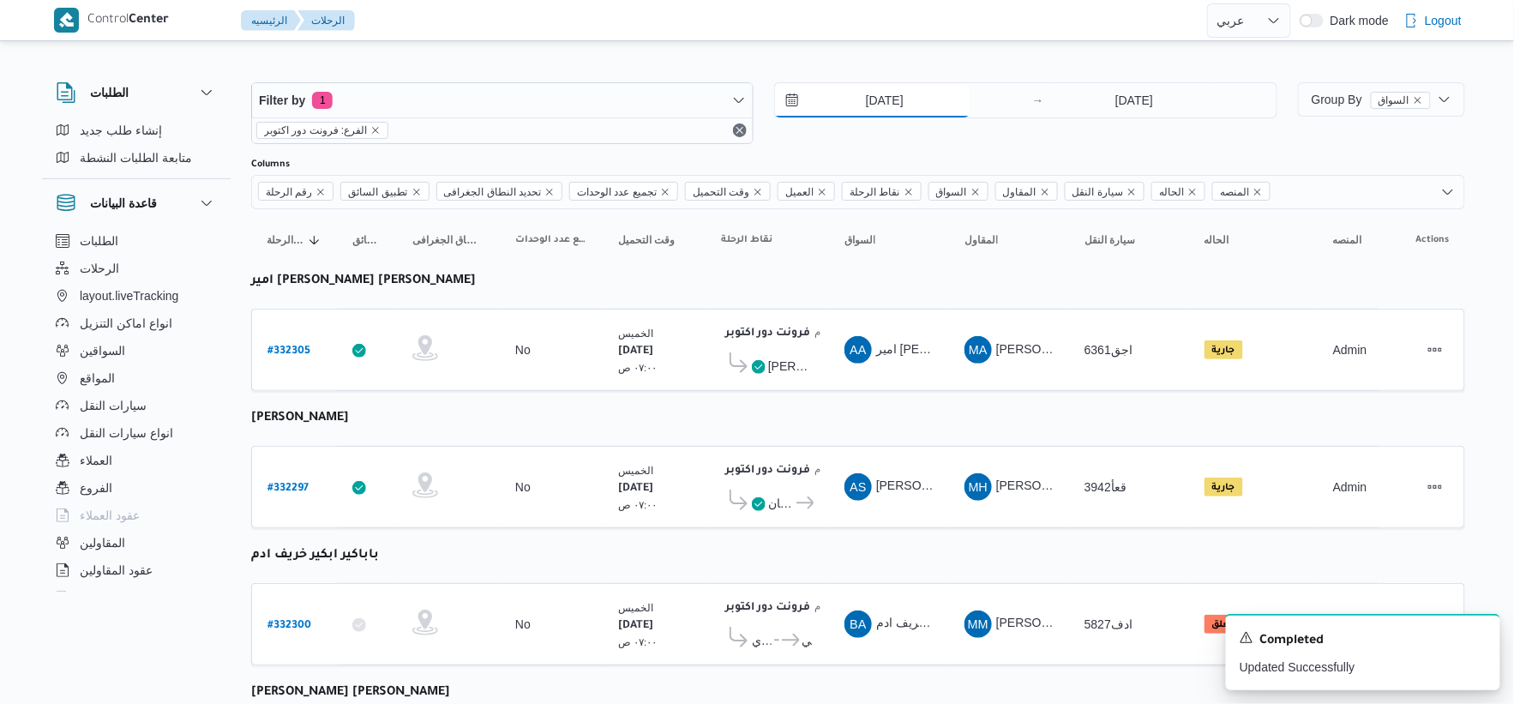
click at [922, 101] on input "[DATE]" at bounding box center [872, 100] width 195 height 34
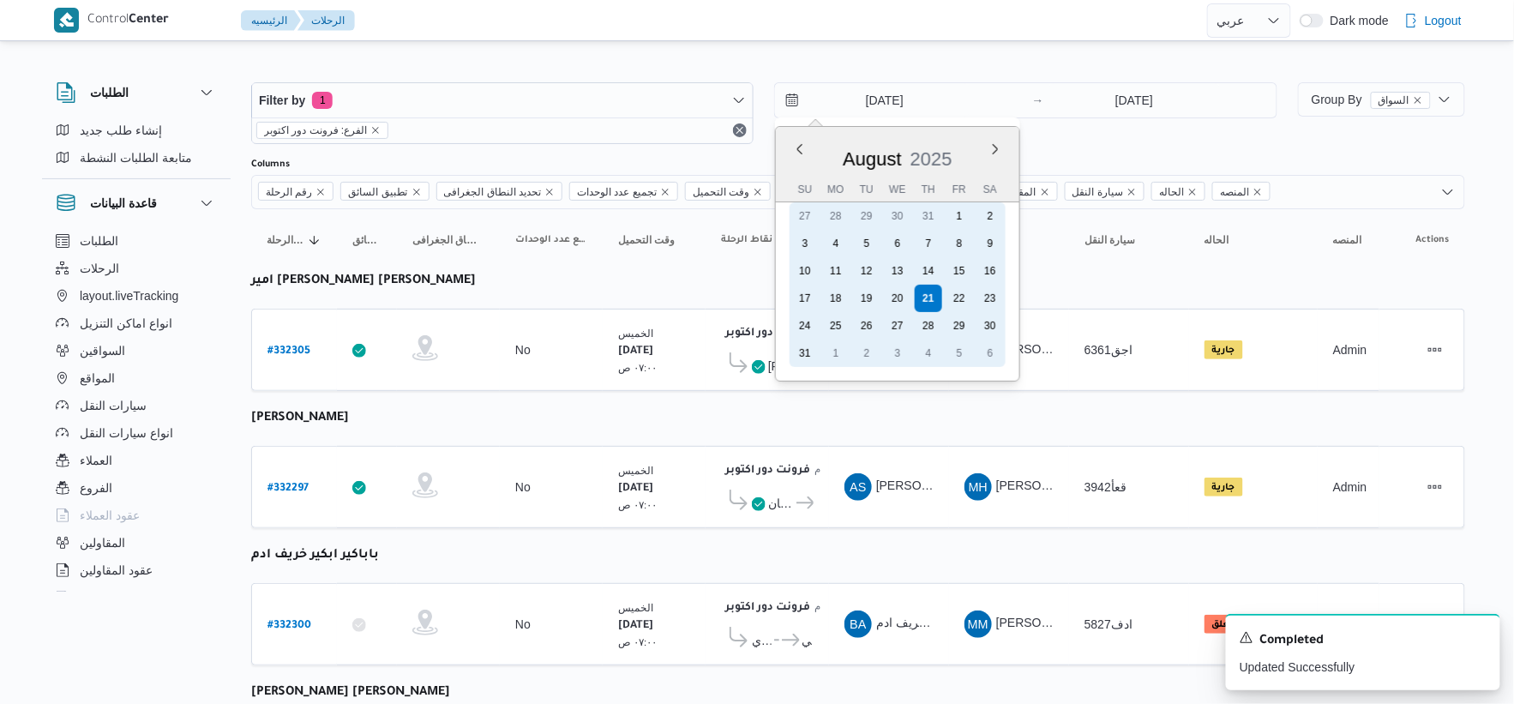
drag, startPoint x: 905, startPoint y: 287, endPoint x: 1164, endPoint y: 131, distance: 301.6
click at [905, 286] on div "20" at bounding box center [897, 298] width 27 height 27
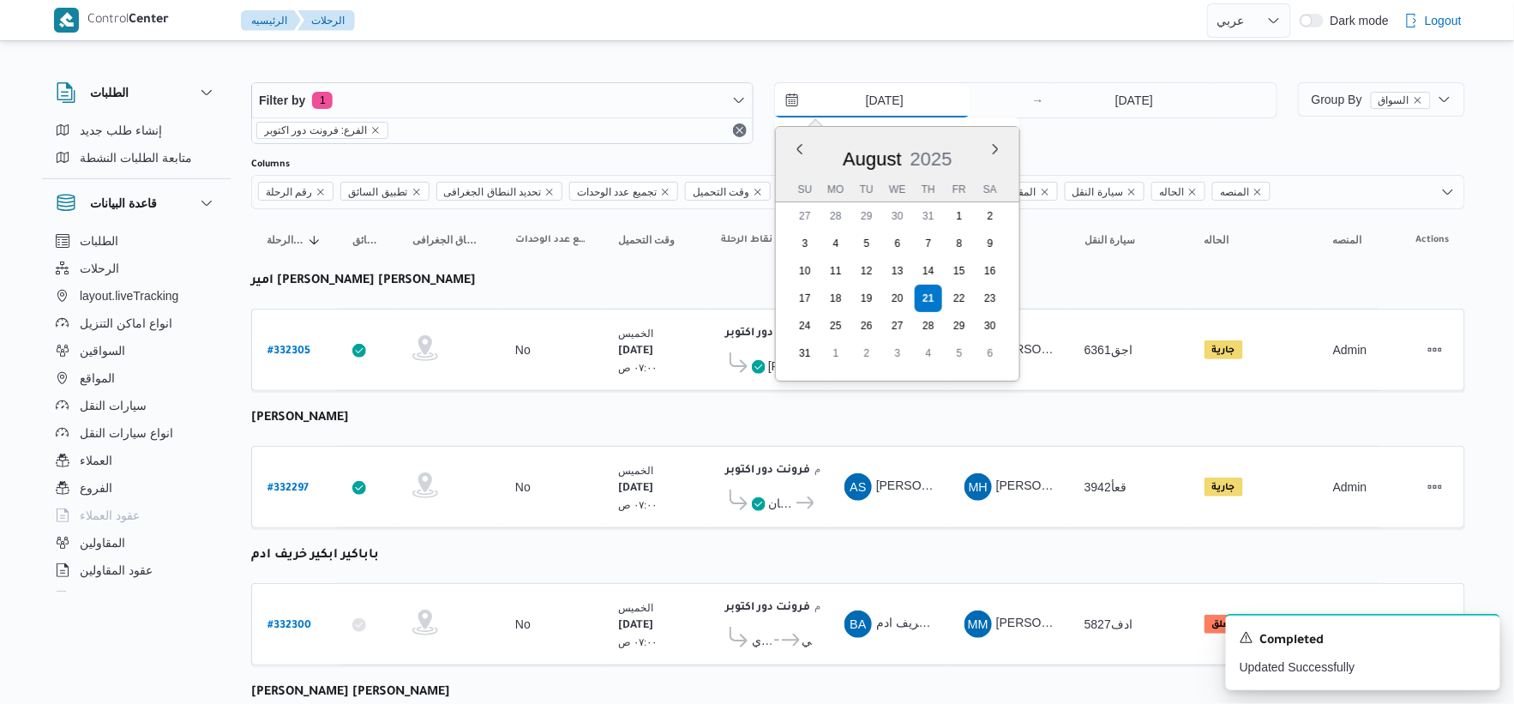
type input "[DATE]"
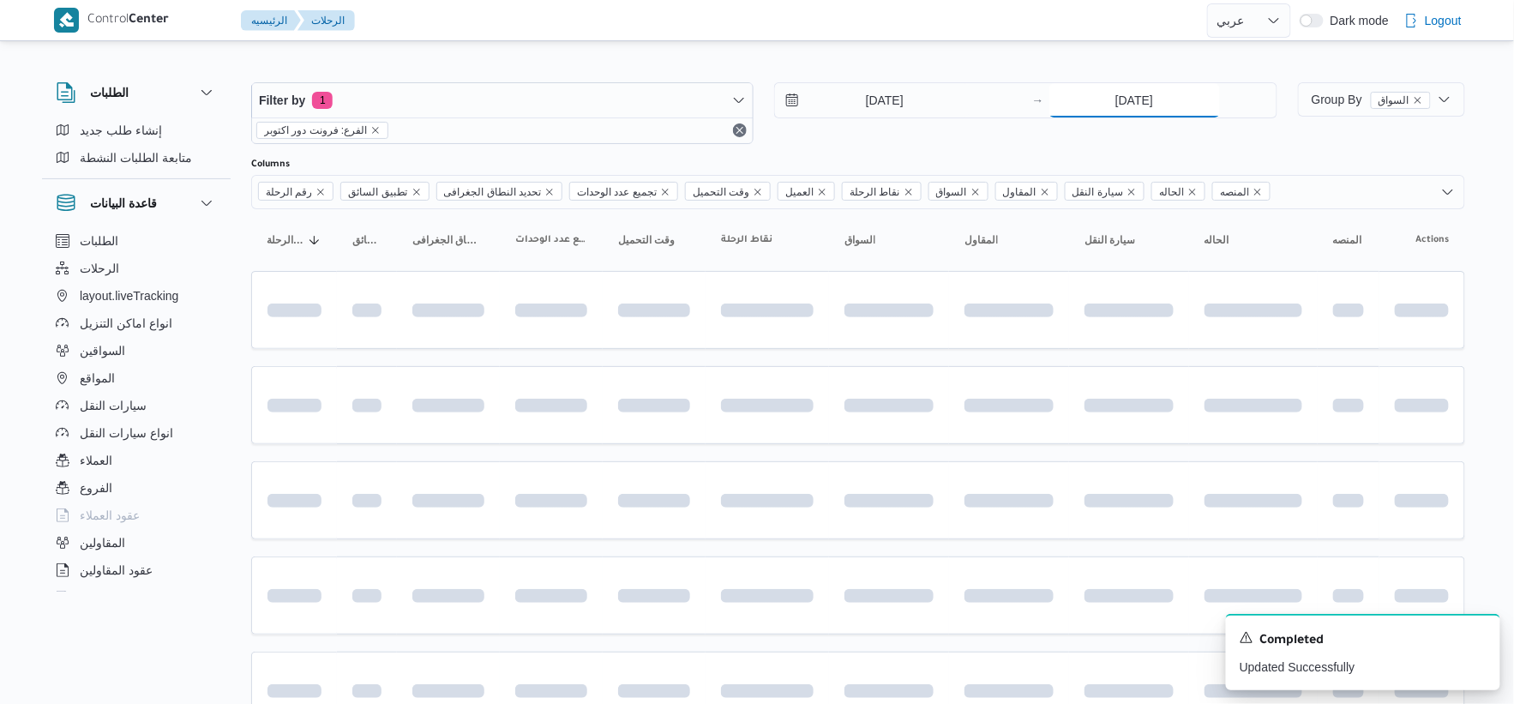
click at [1162, 107] on input "[DATE]" at bounding box center [1134, 100] width 171 height 34
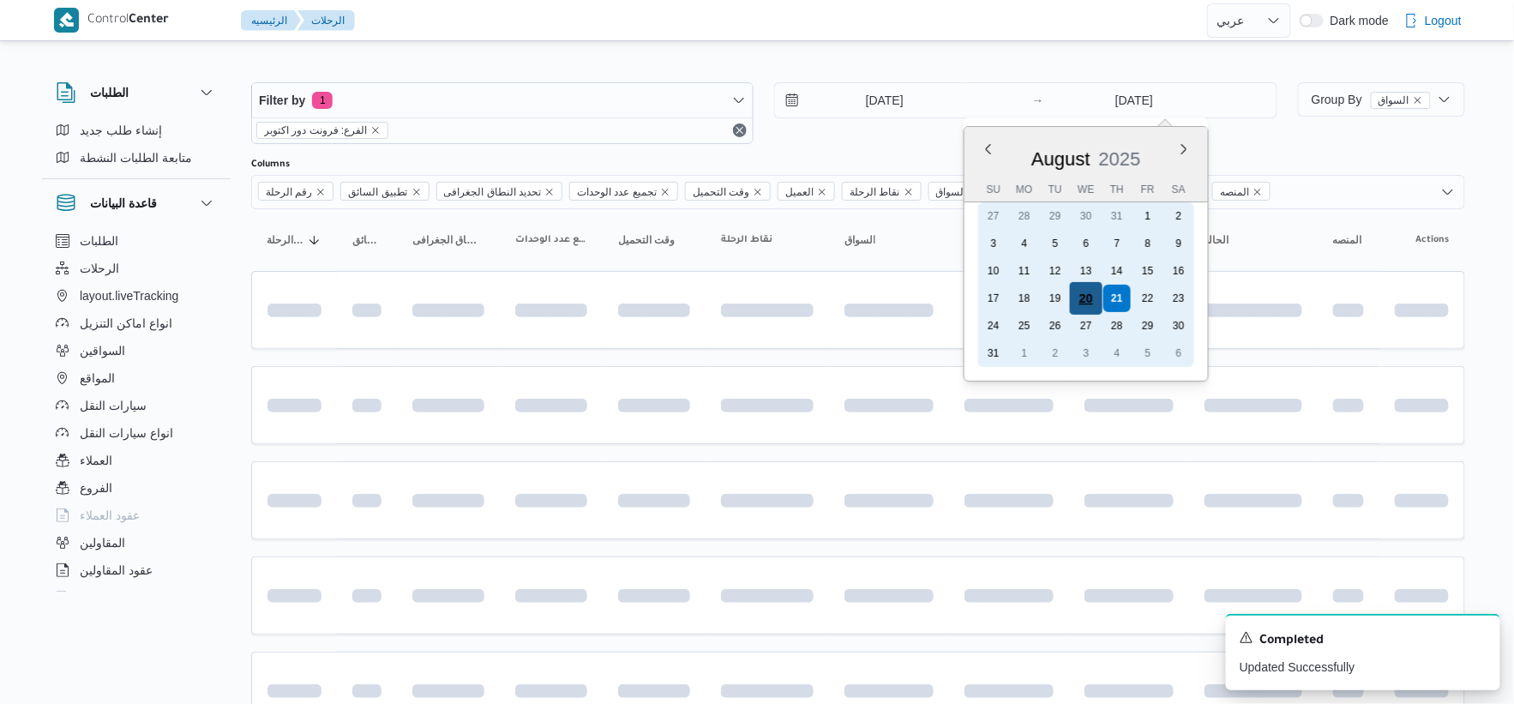
click at [1091, 292] on div "20" at bounding box center [1085, 298] width 33 height 33
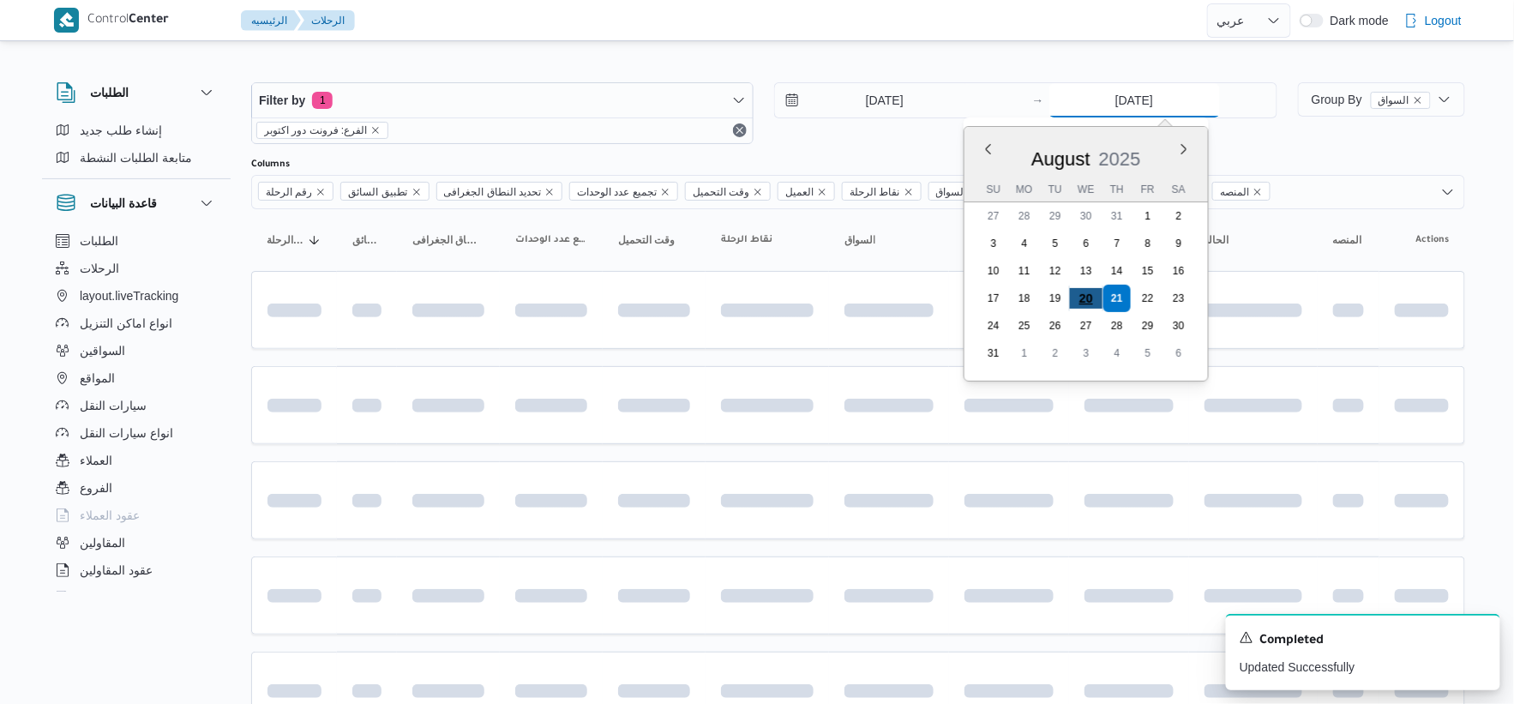
type input "[DATE]"
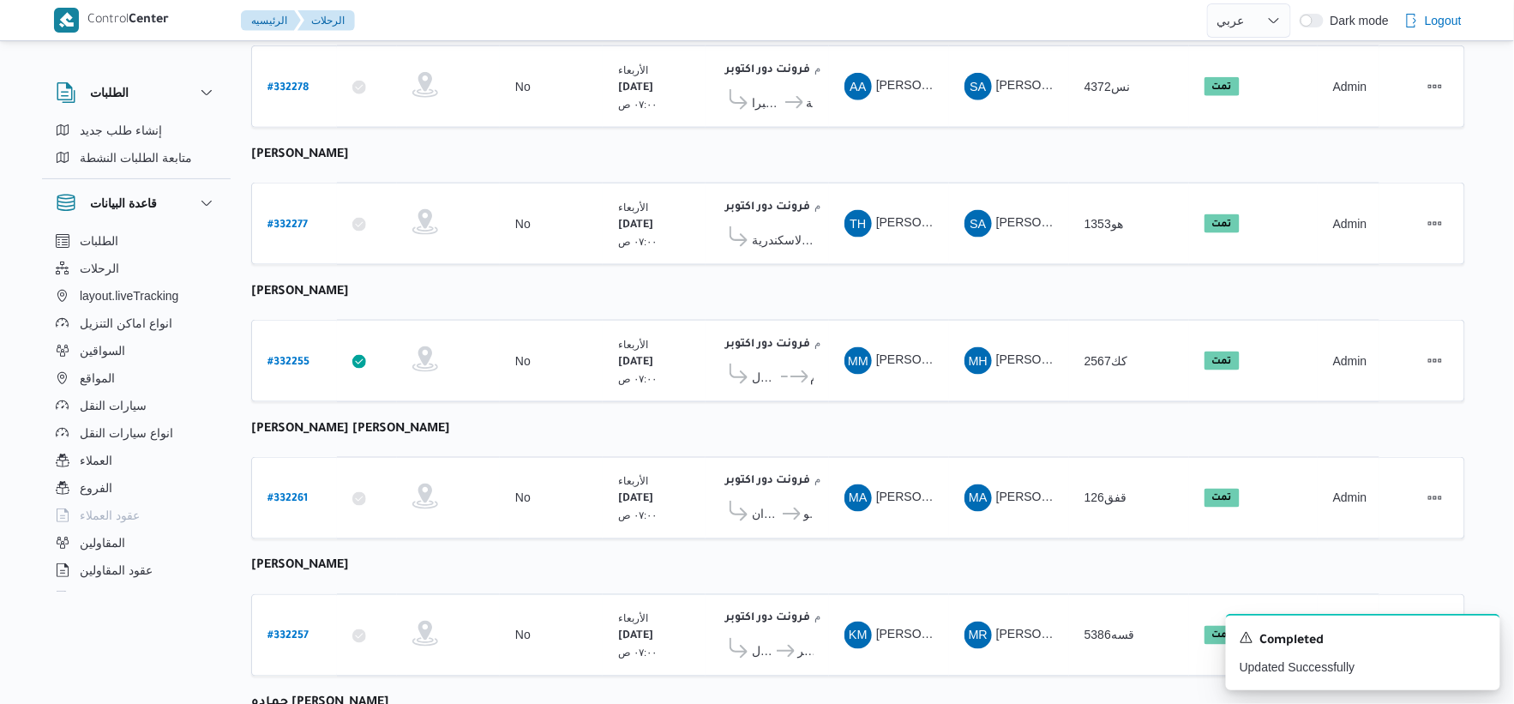
scroll to position [833, 0]
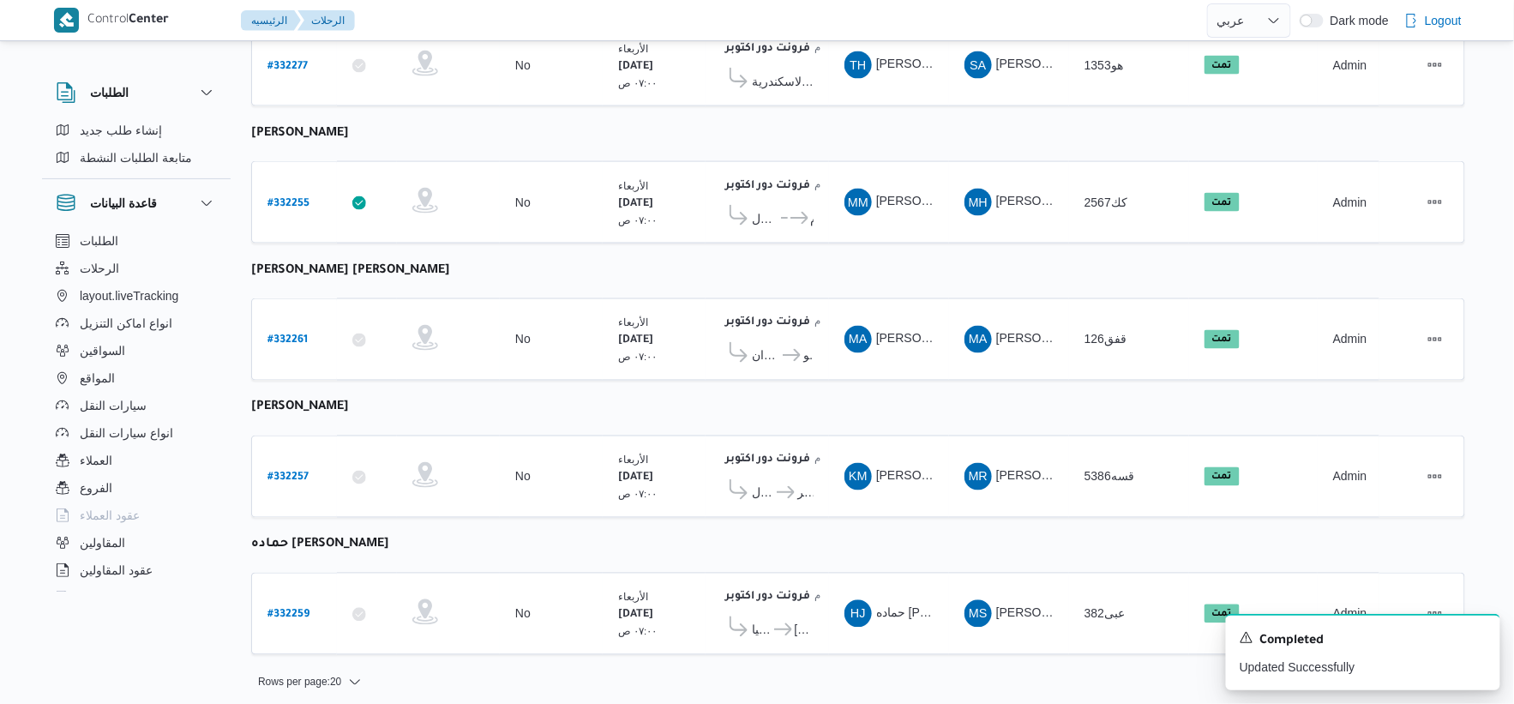
click at [755, 436] on td "نقاط الرحلة فرونت دور اكتوبر ١٠:٤٨ م كارفور طيبه مول هايبر ماركت [PERSON_NAME]" at bounding box center [767, 477] width 123 height 82
click at [769, 623] on span "كارفور زيزينيا" at bounding box center [762, 630] width 20 height 21
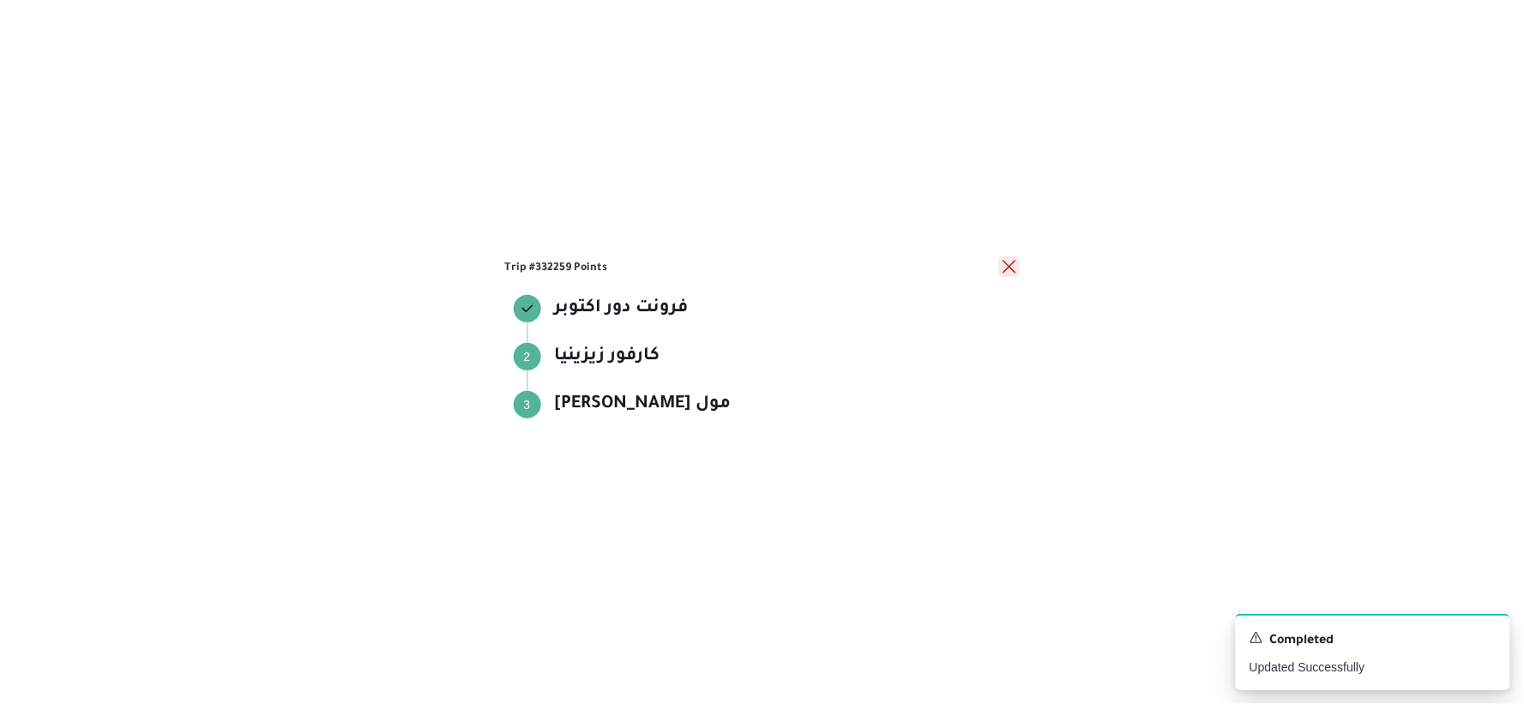
click at [1013, 268] on button "close" at bounding box center [1009, 266] width 21 height 21
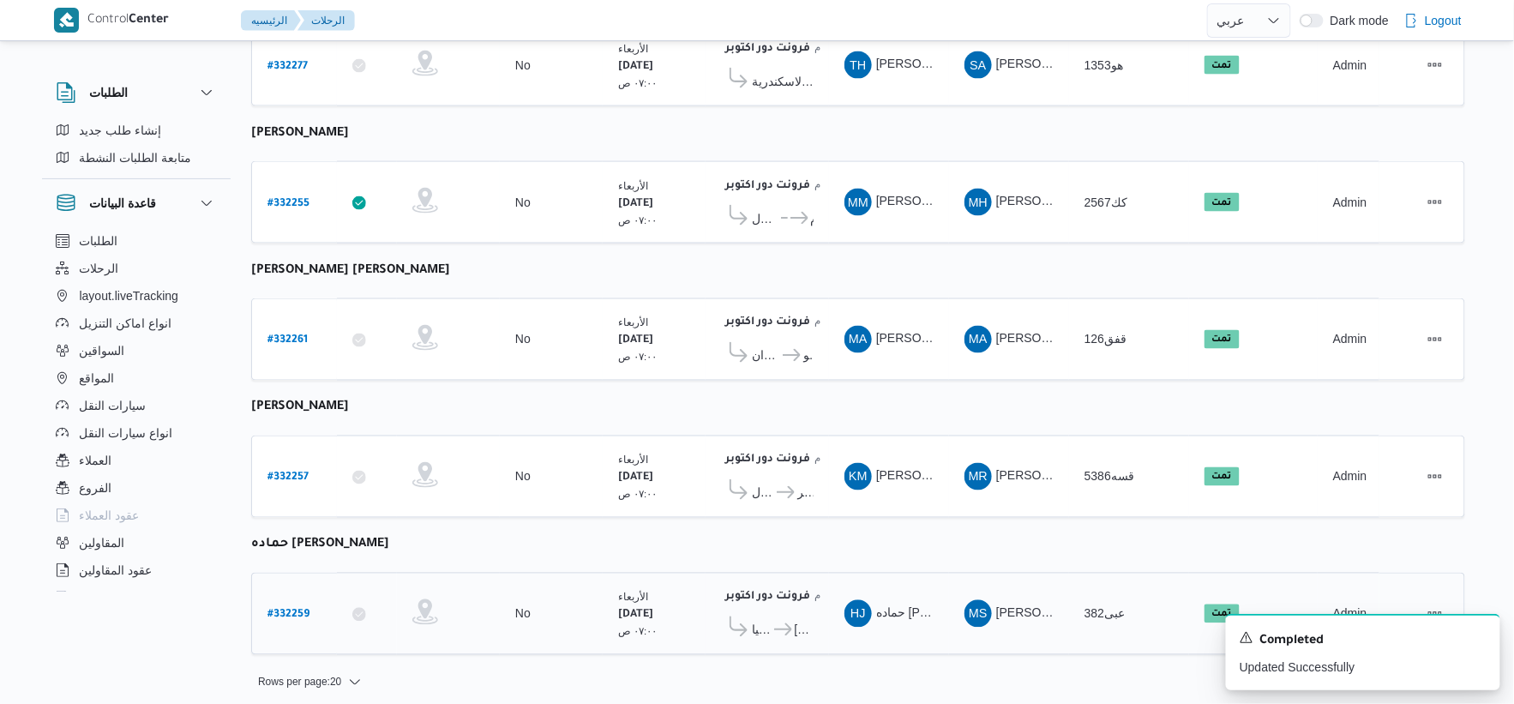
click at [293, 610] on b "# 332259" at bounding box center [289, 616] width 42 height 12
select select "ar"
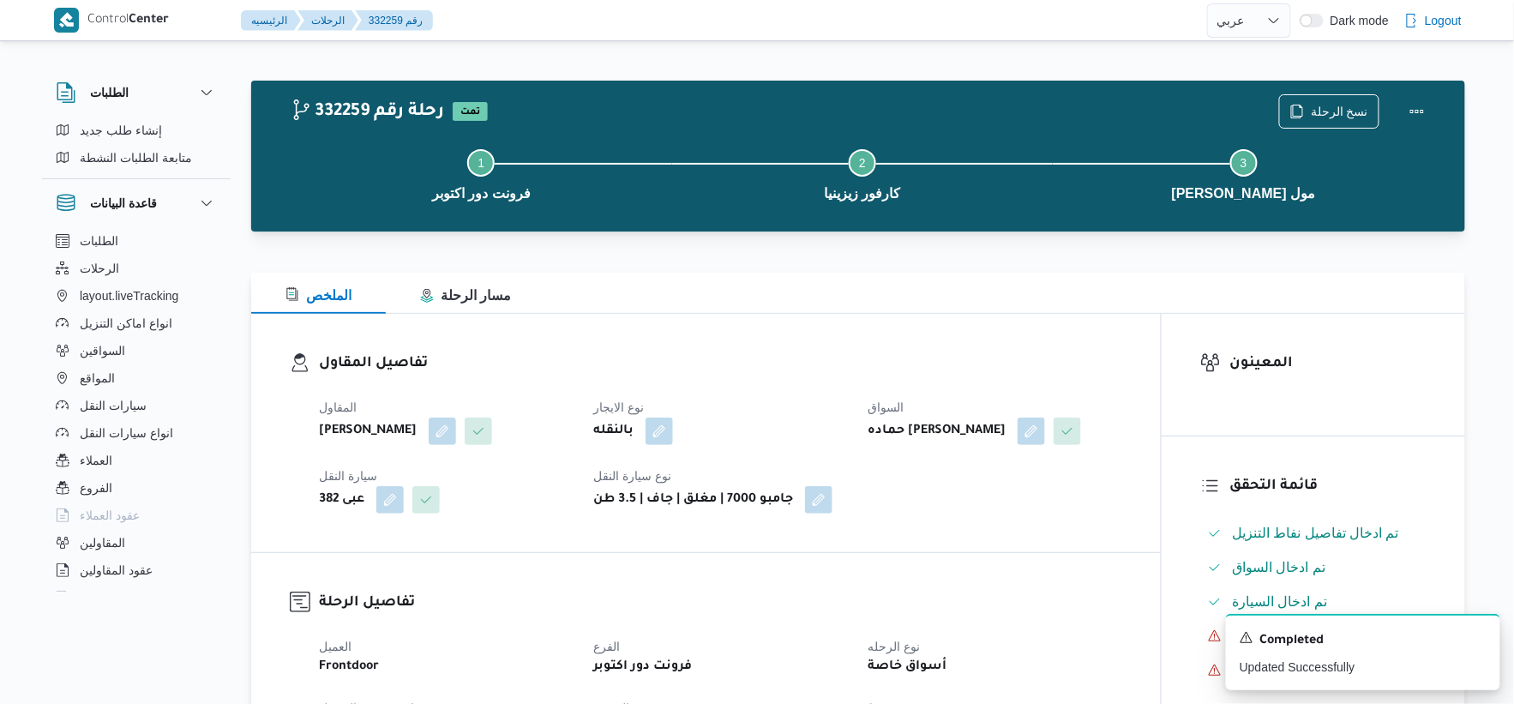
select select "ar"
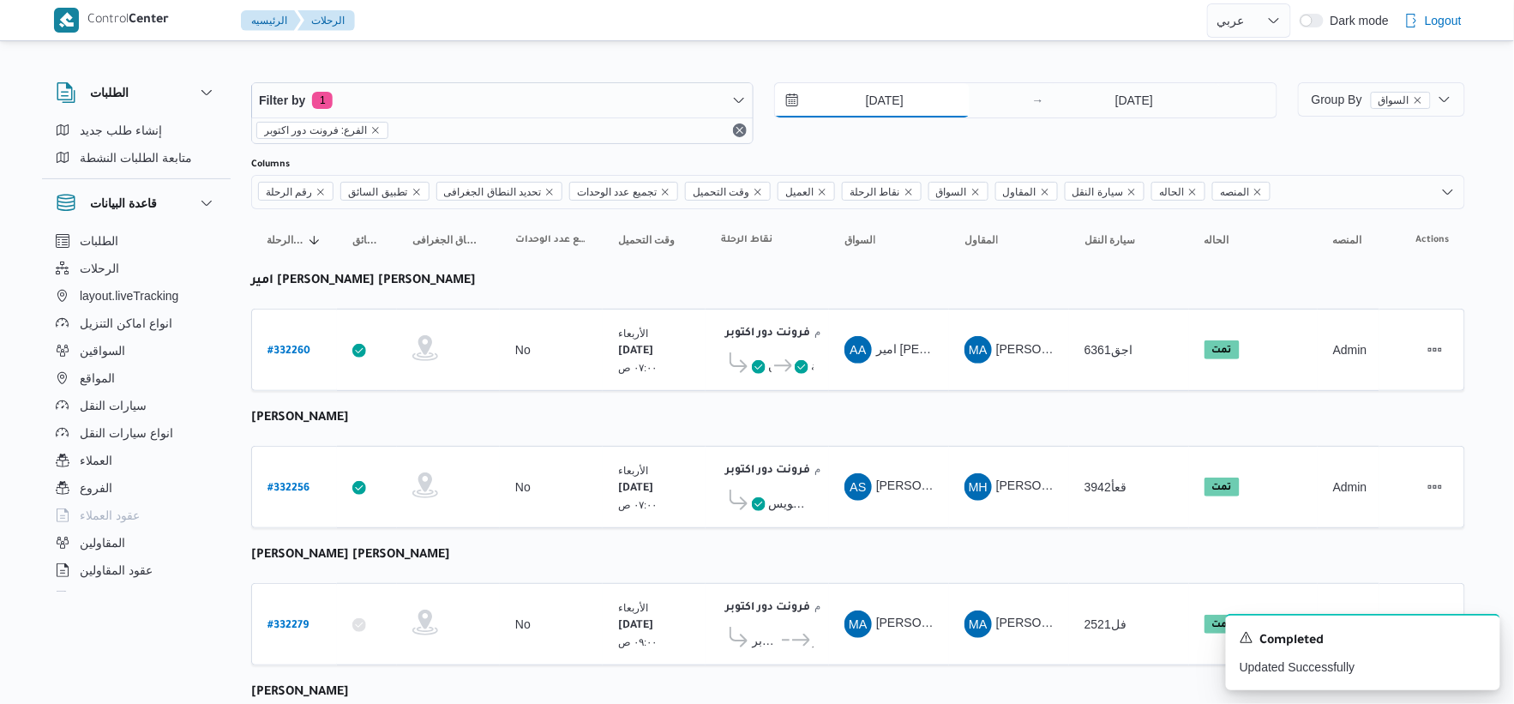
click at [912, 109] on input "[DATE]" at bounding box center [872, 100] width 195 height 34
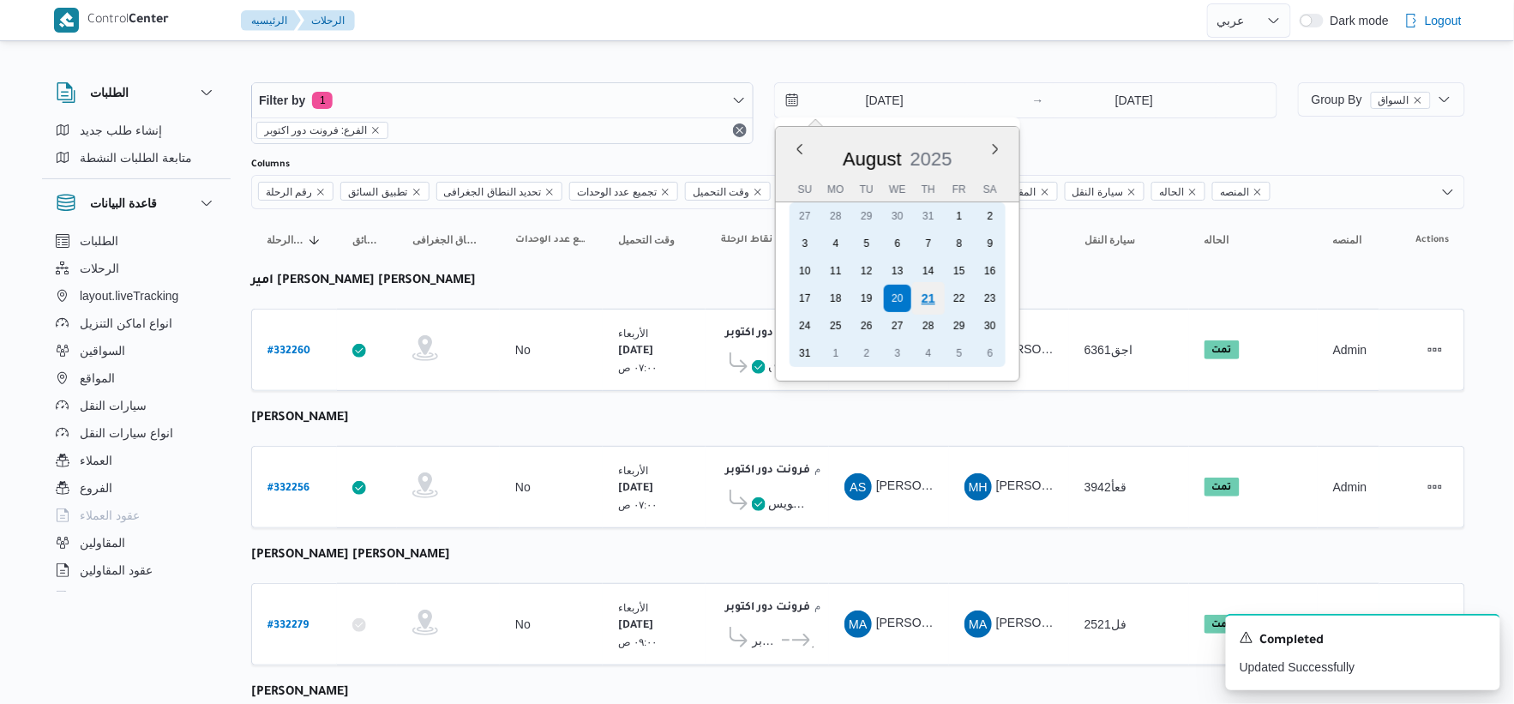
click at [933, 298] on div "21" at bounding box center [928, 298] width 33 height 33
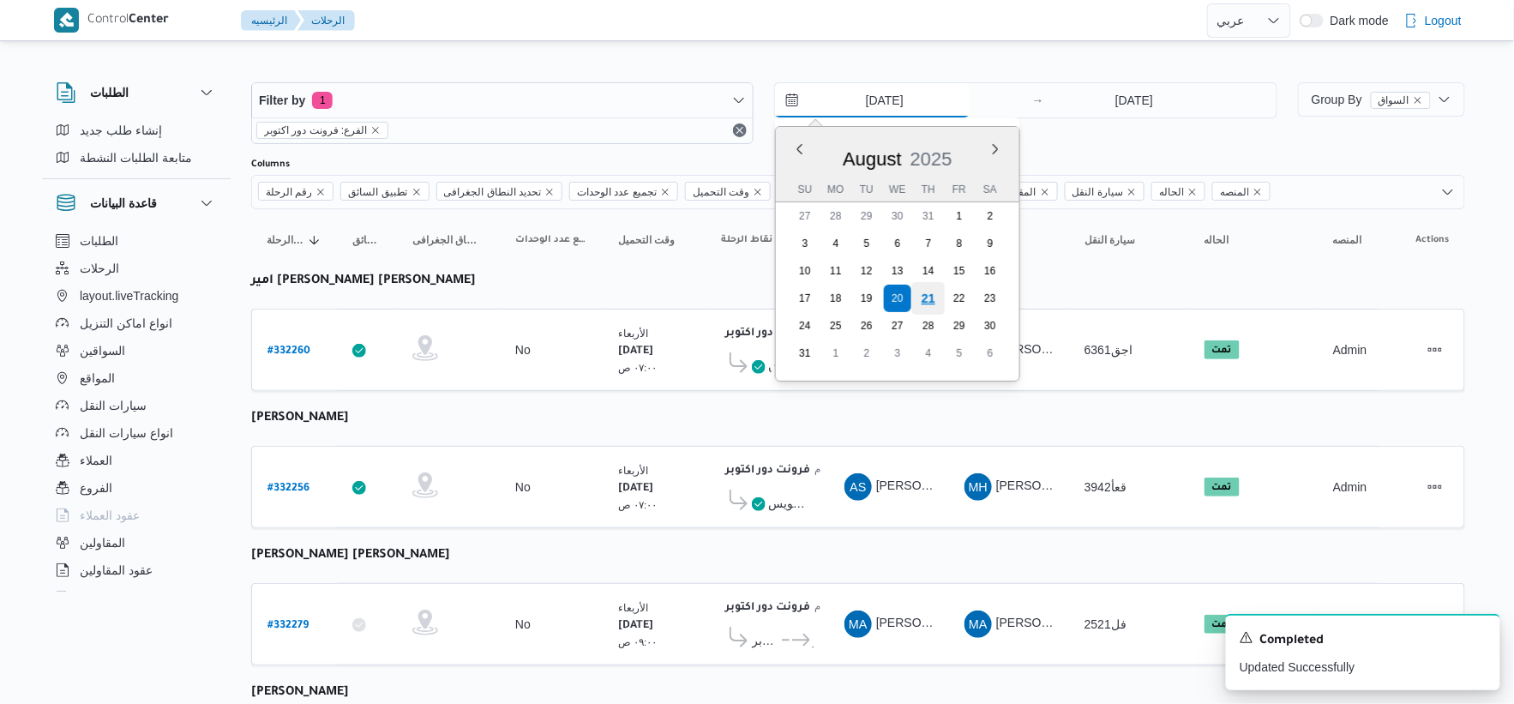
type input "[DATE]"
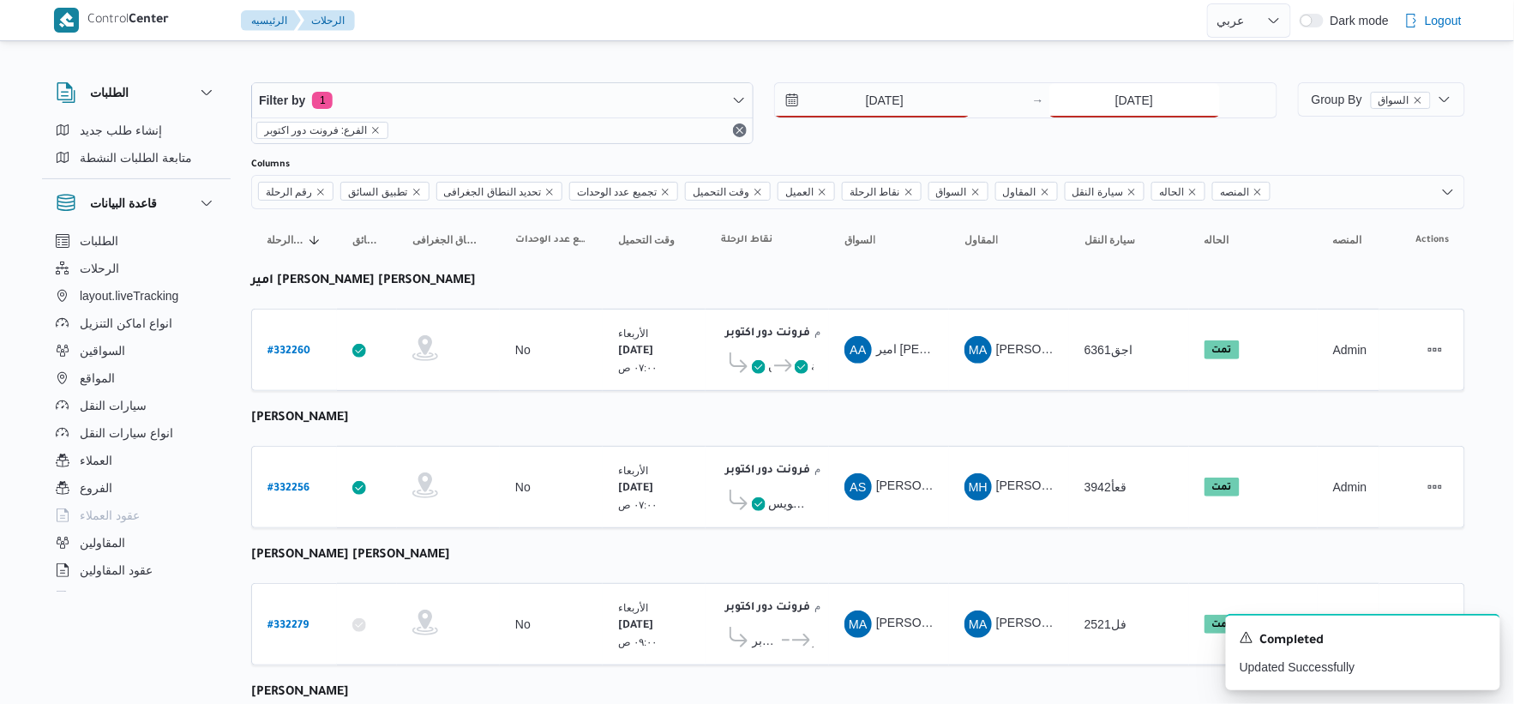
click at [1133, 105] on input "[DATE]" at bounding box center [1134, 100] width 171 height 34
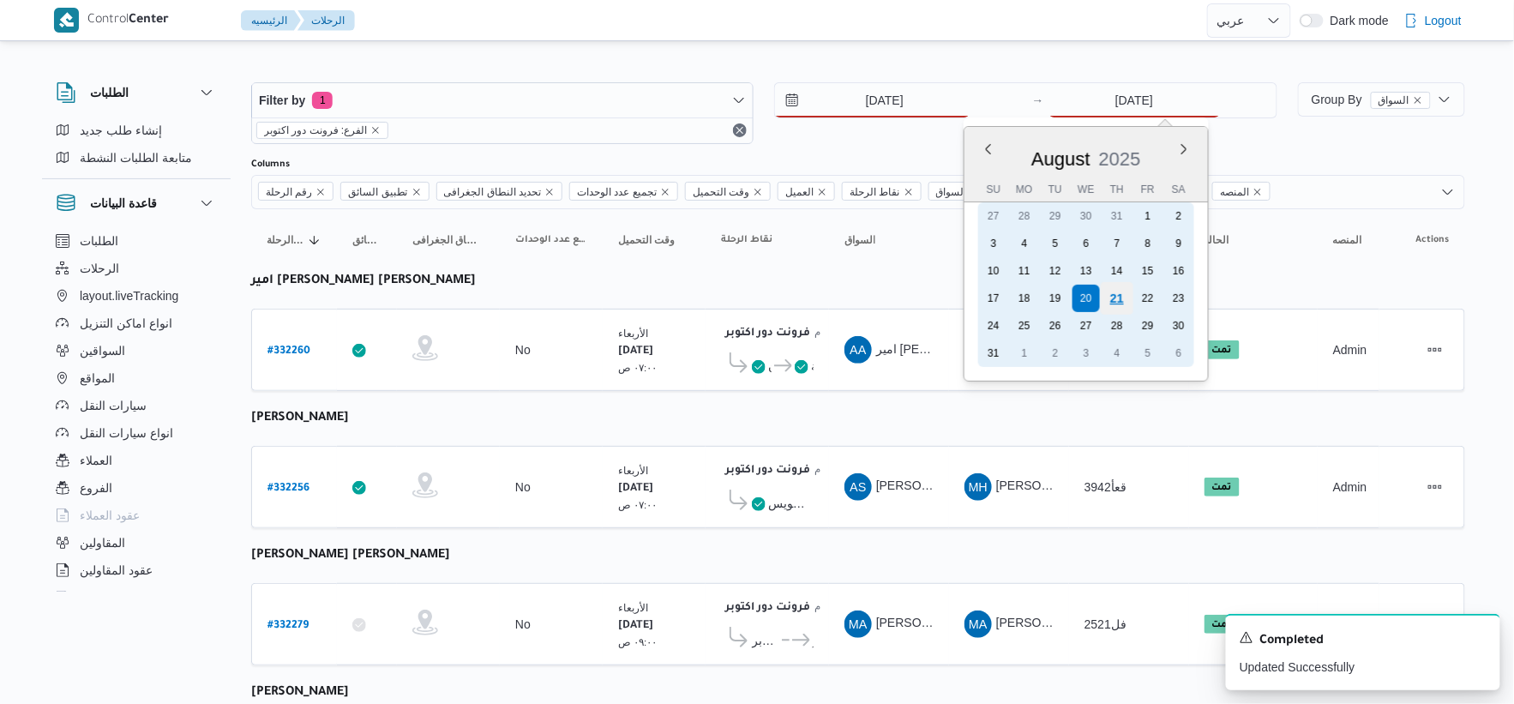
click at [1121, 298] on div "21" at bounding box center [1116, 298] width 33 height 33
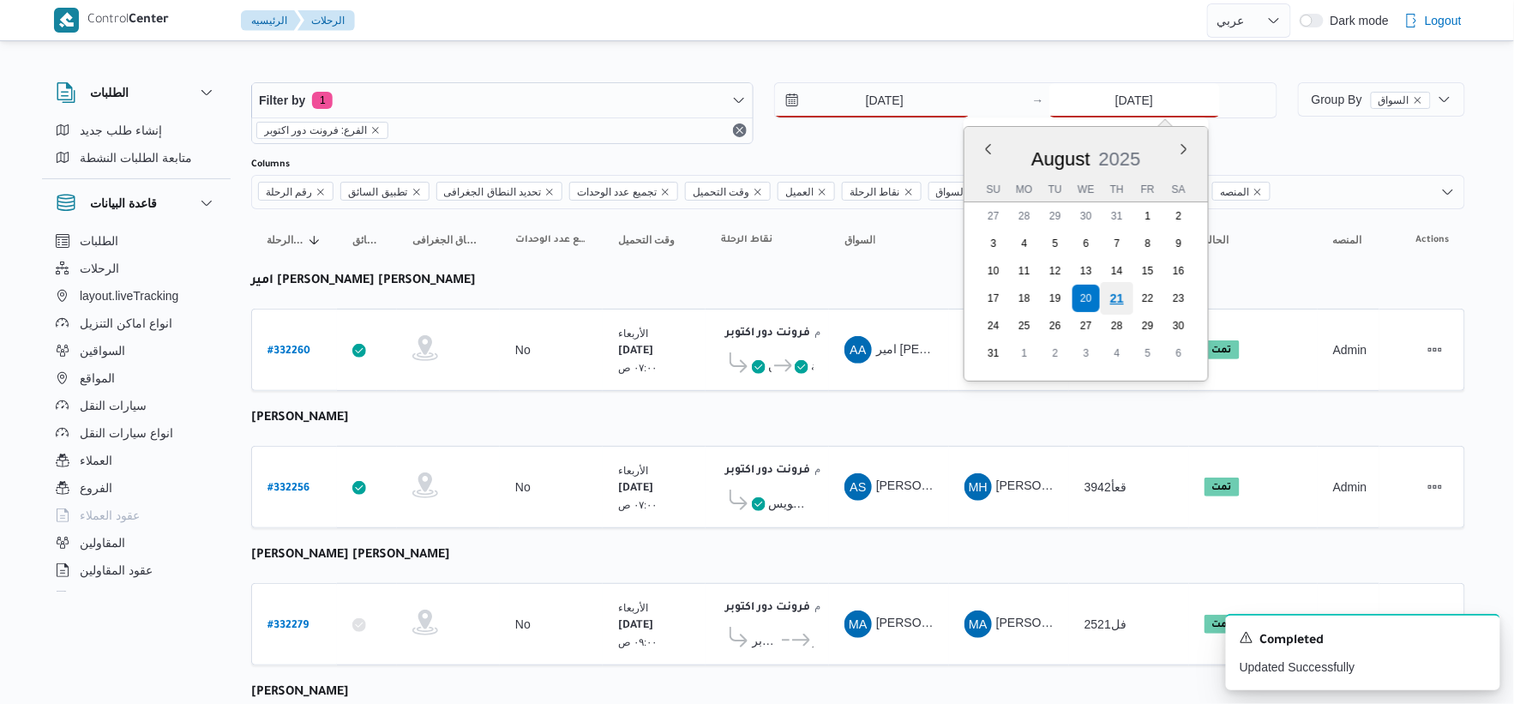
type input "[DATE]"
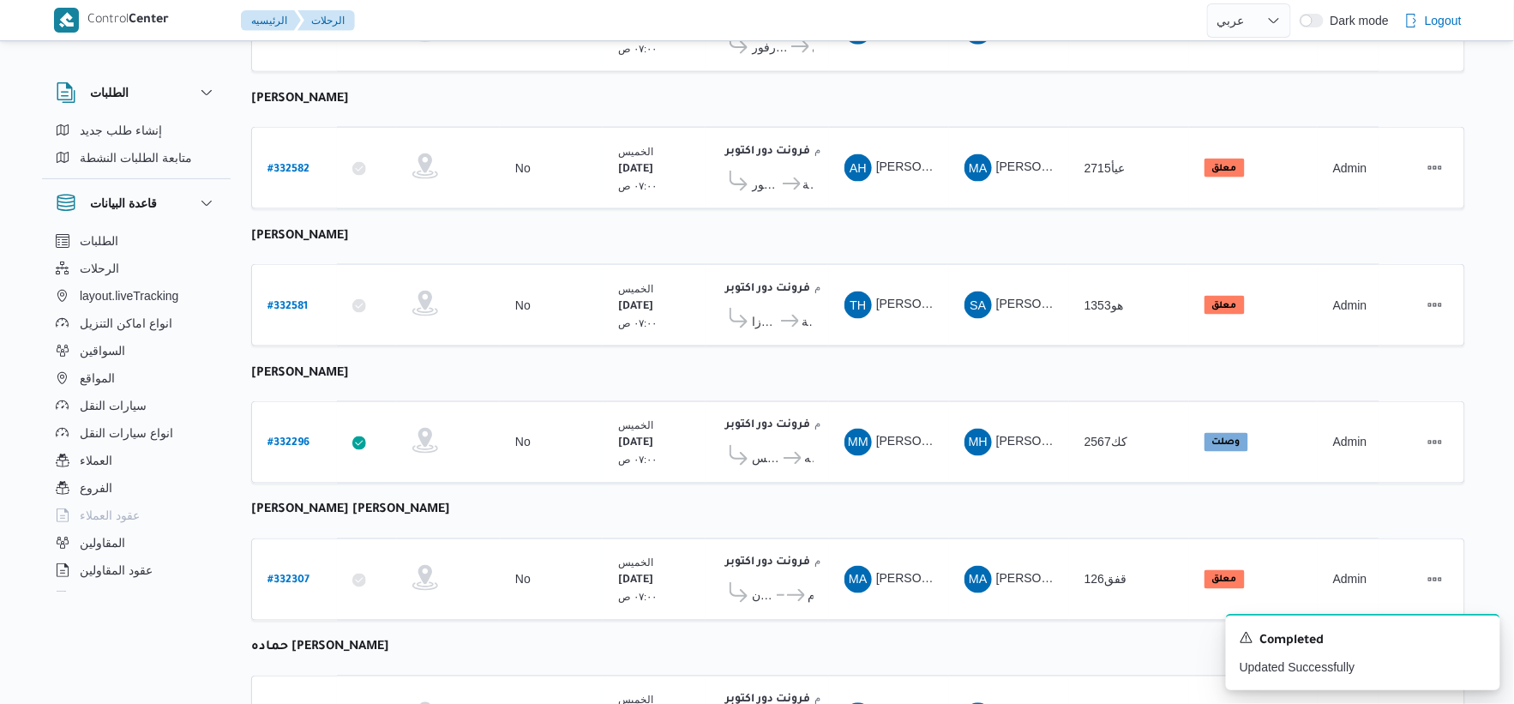
scroll to position [833, 0]
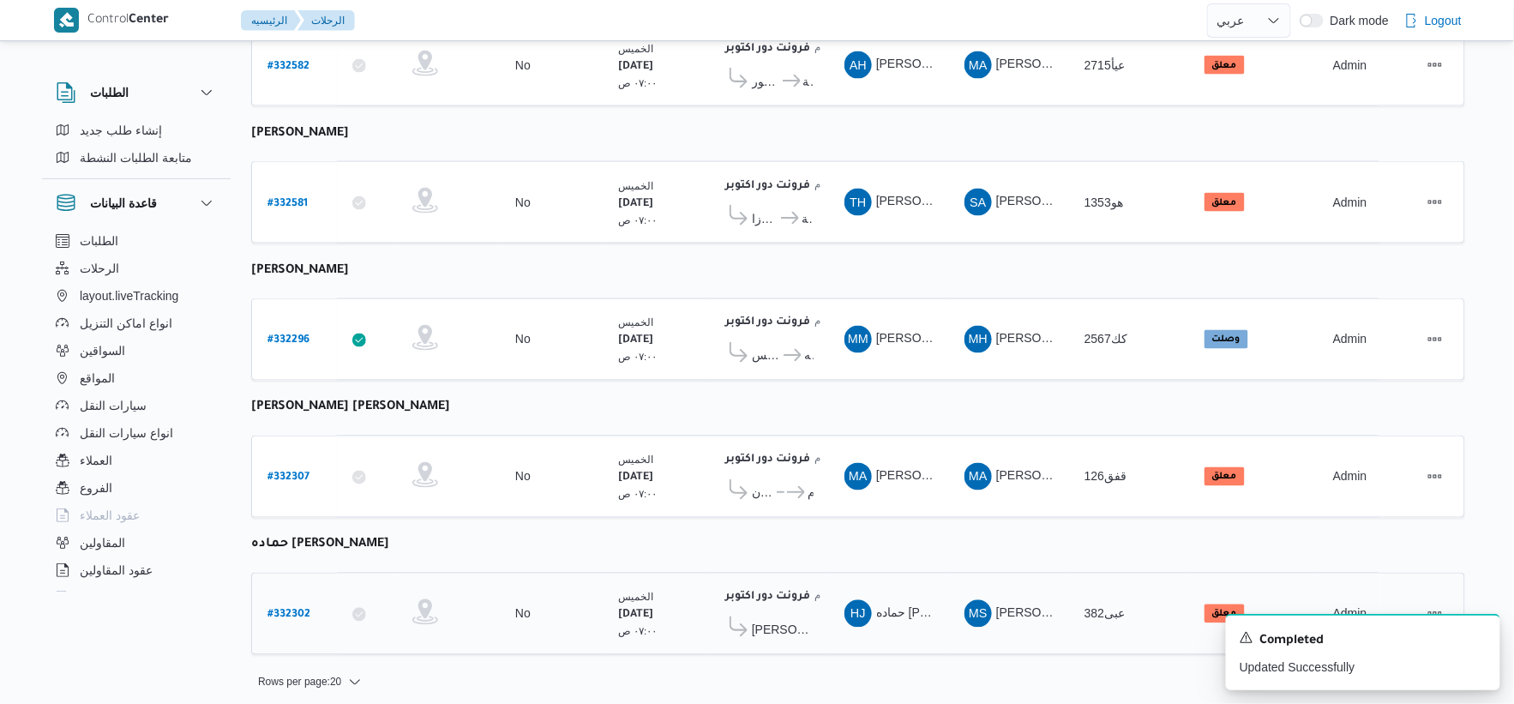
click at [298, 610] on b "# 332302" at bounding box center [289, 616] width 43 height 12
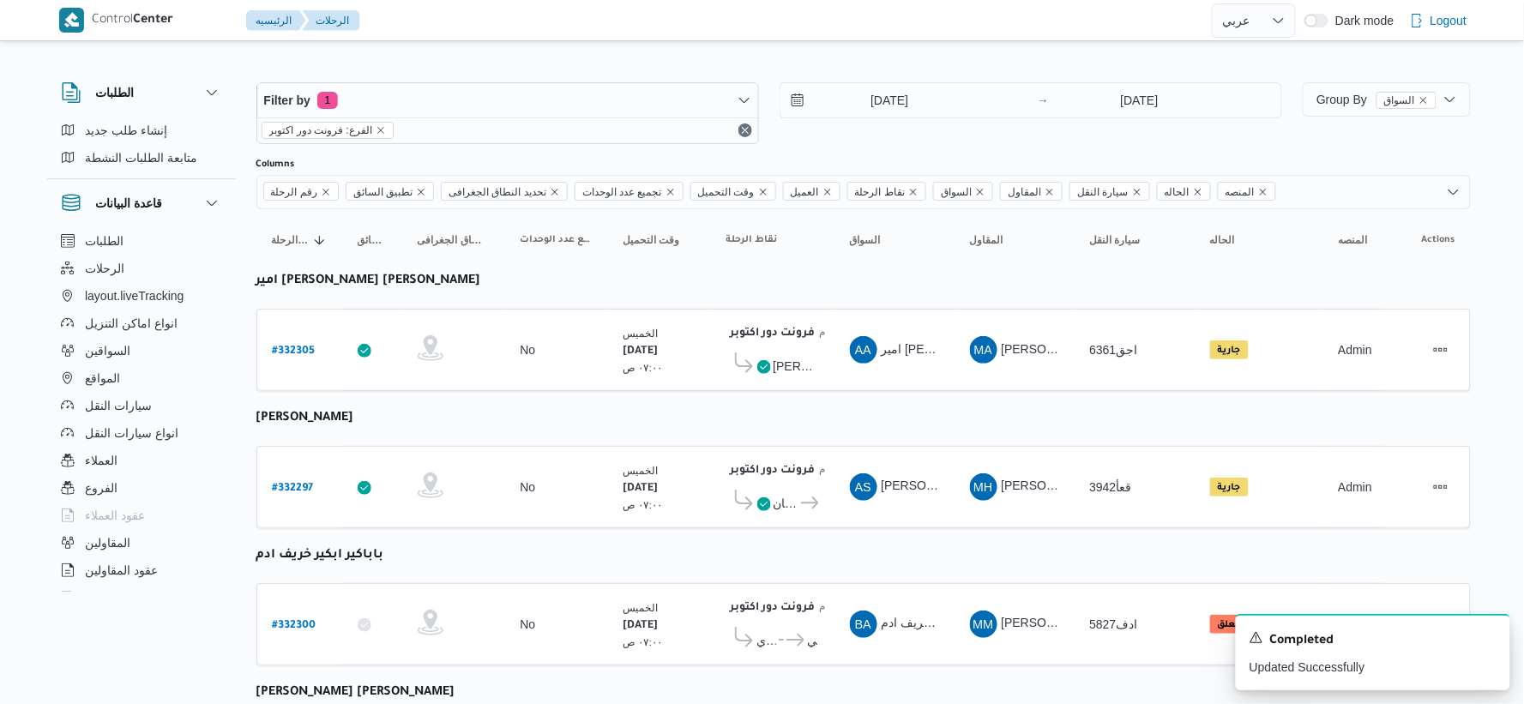
select select "ar"
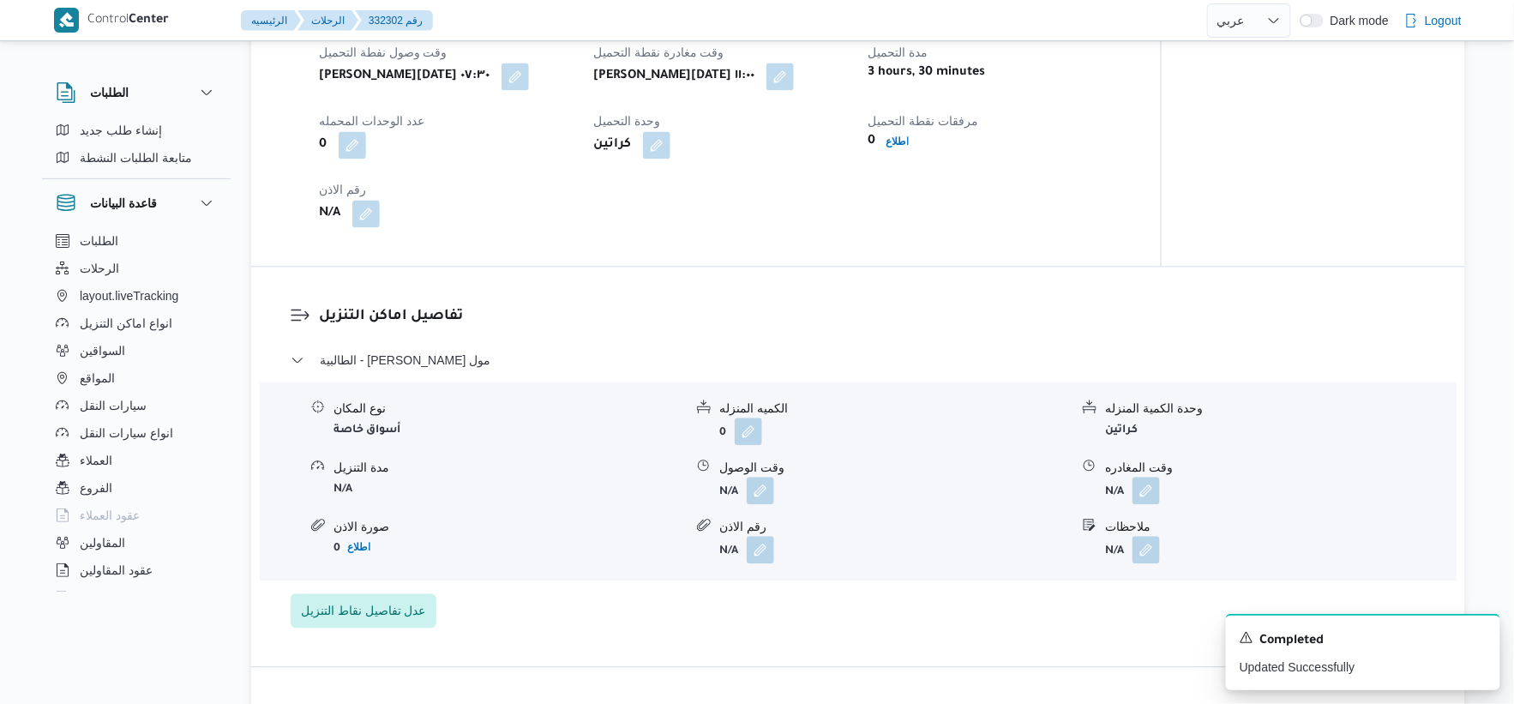
scroll to position [1143, 0]
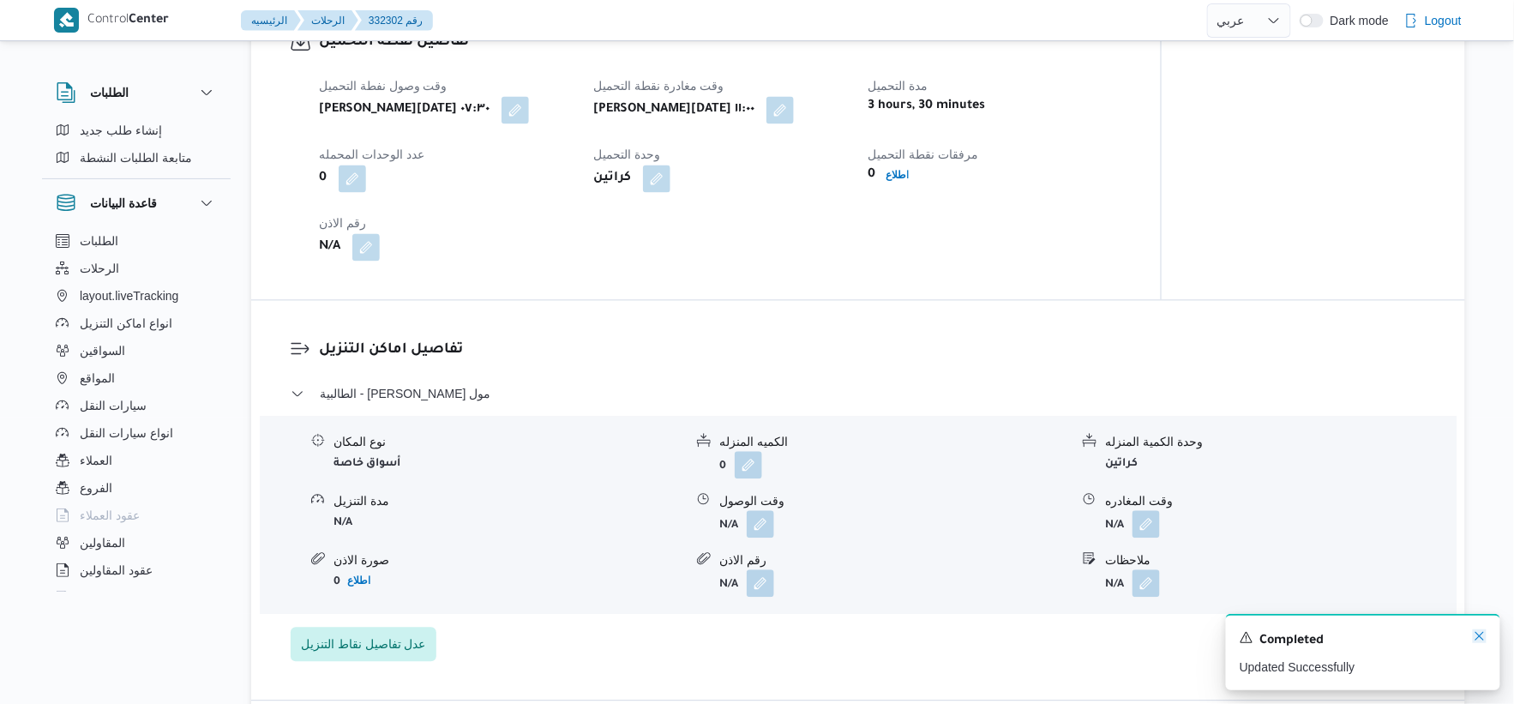
click at [1483, 638] on icon "Dismiss toast" at bounding box center [1480, 636] width 14 height 14
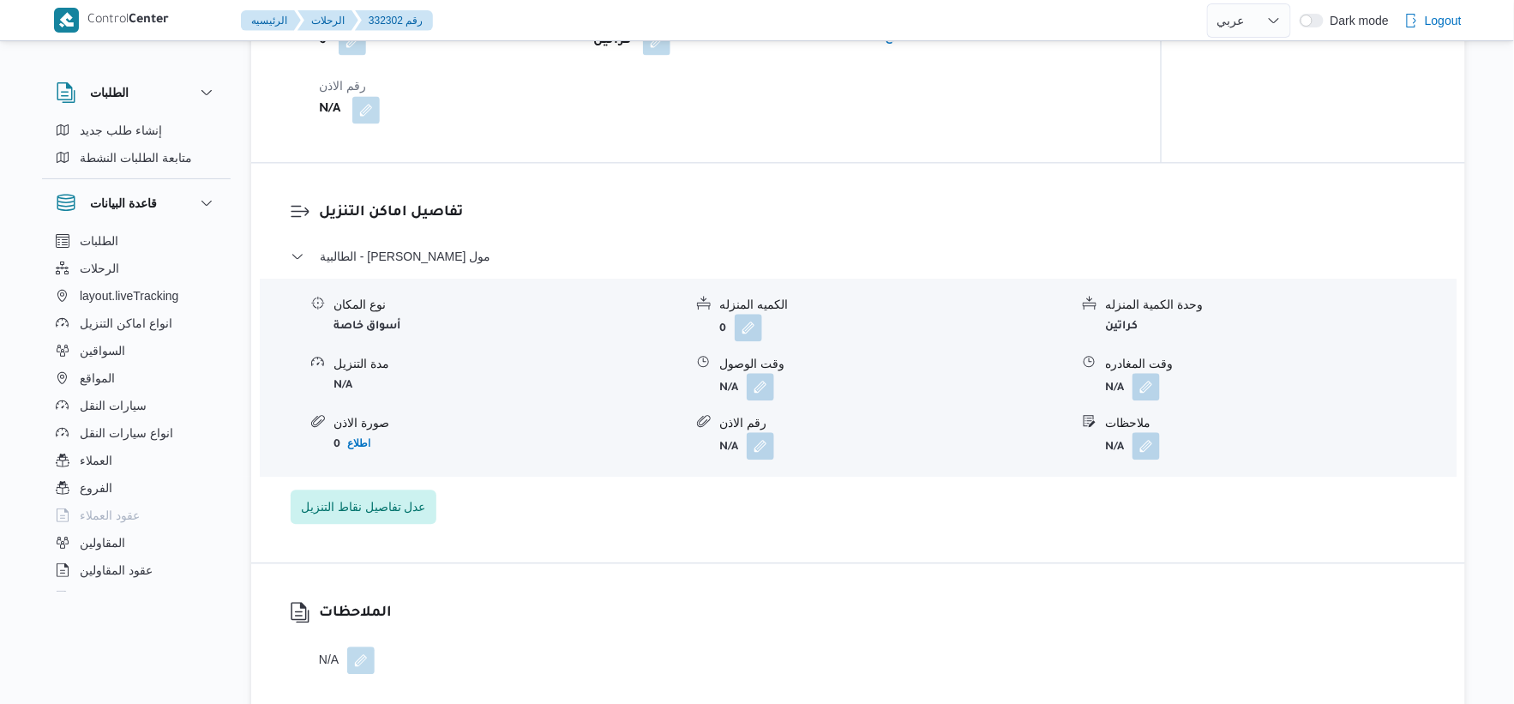
scroll to position [1333, 0]
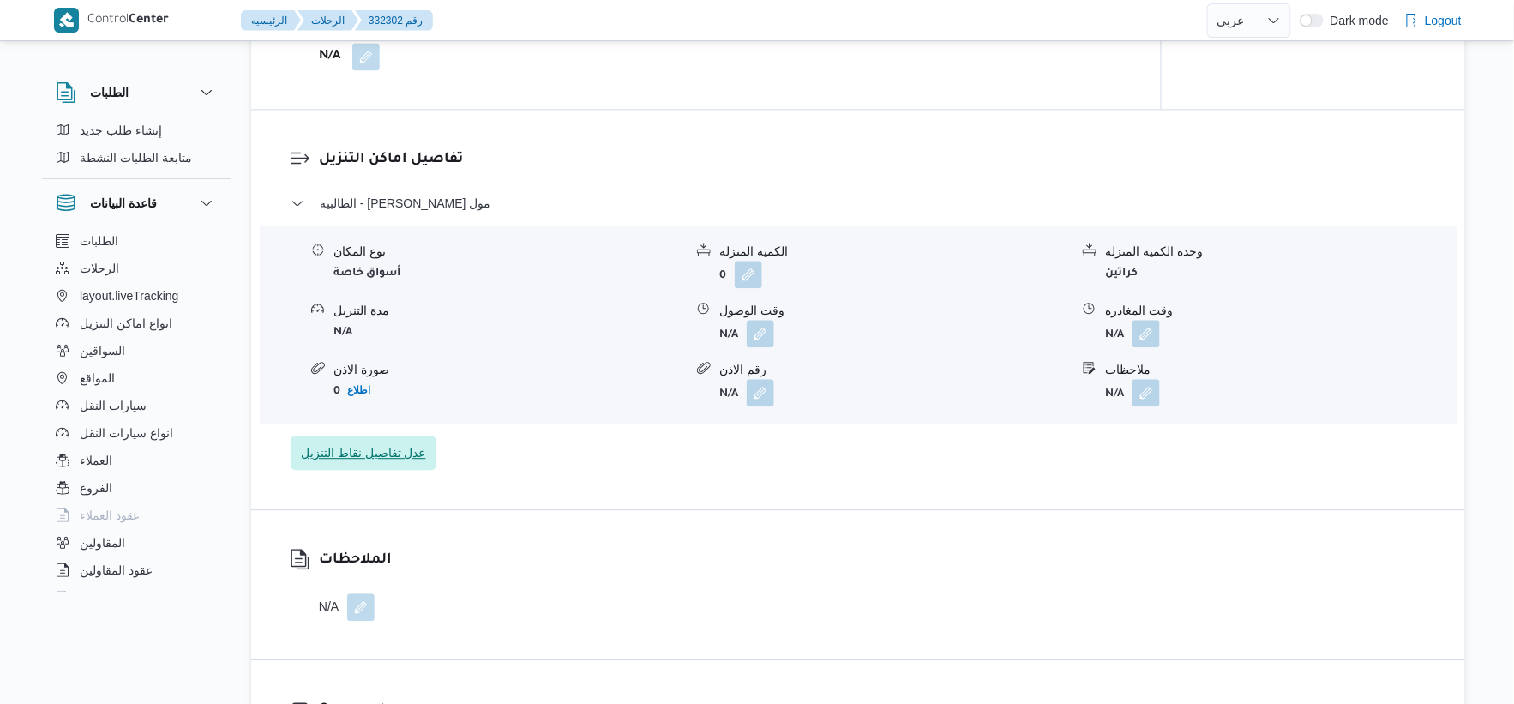
click at [378, 467] on span "عدل تفاصيل نقاط التنزيل" at bounding box center [364, 453] width 146 height 34
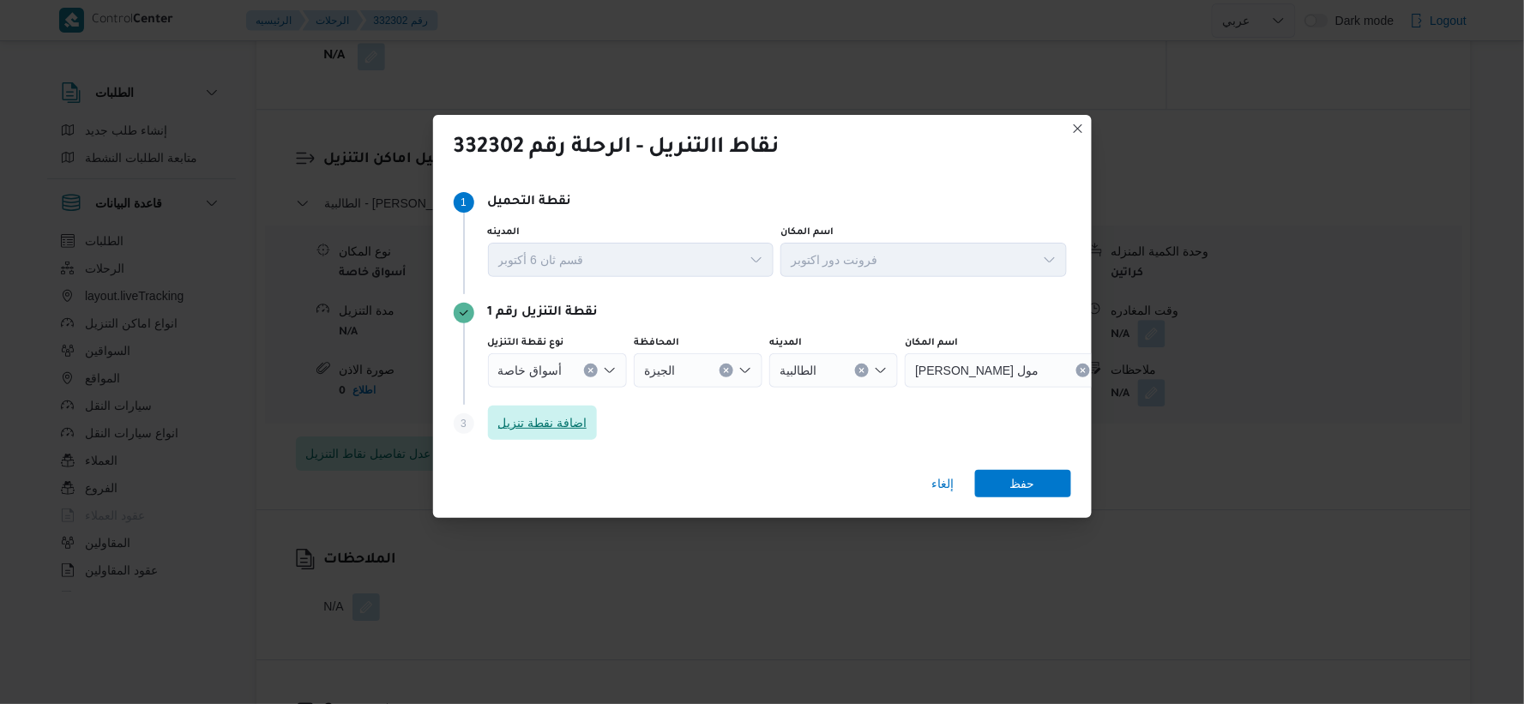
click at [562, 418] on span "اضافة نقطة تنزيل" at bounding box center [542, 422] width 89 height 21
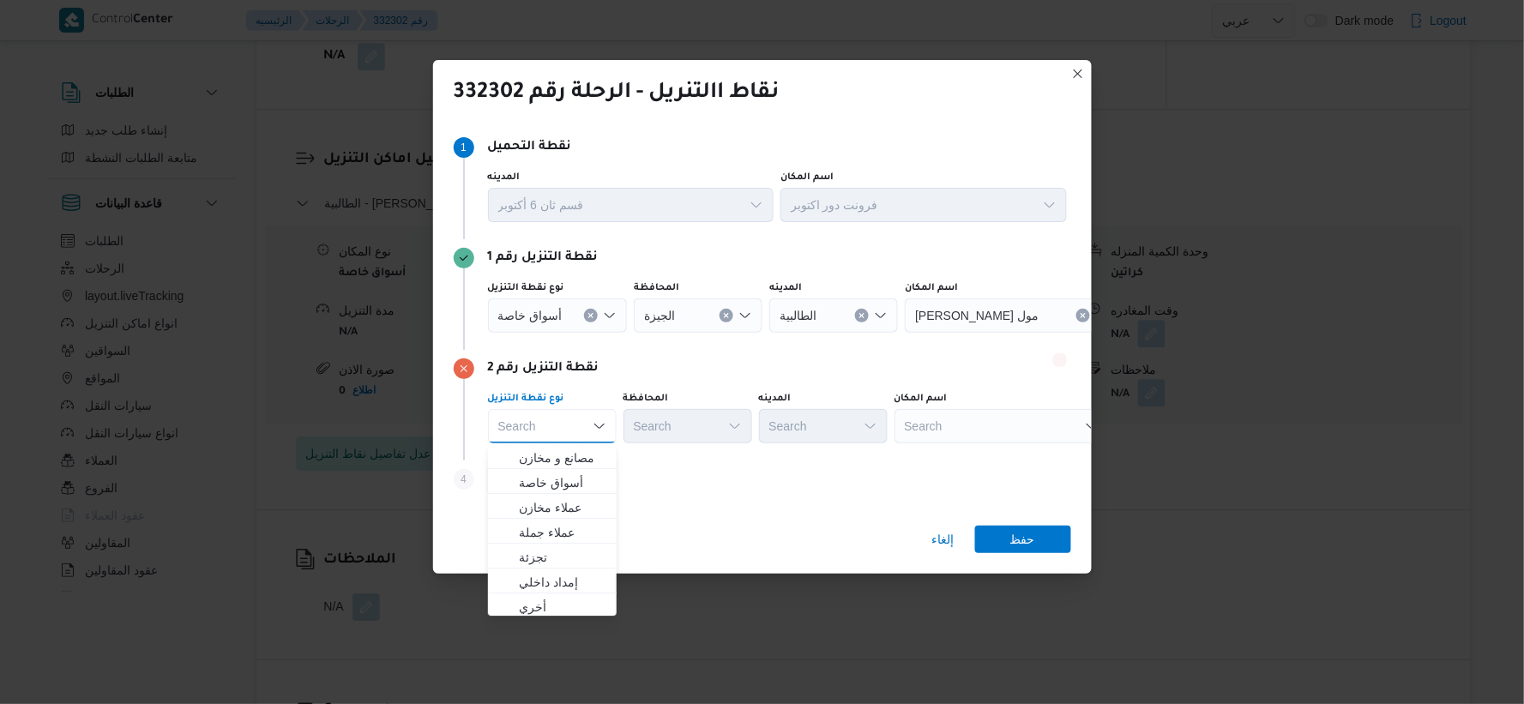
click at [971, 333] on div "Search" at bounding box center [1012, 315] width 214 height 34
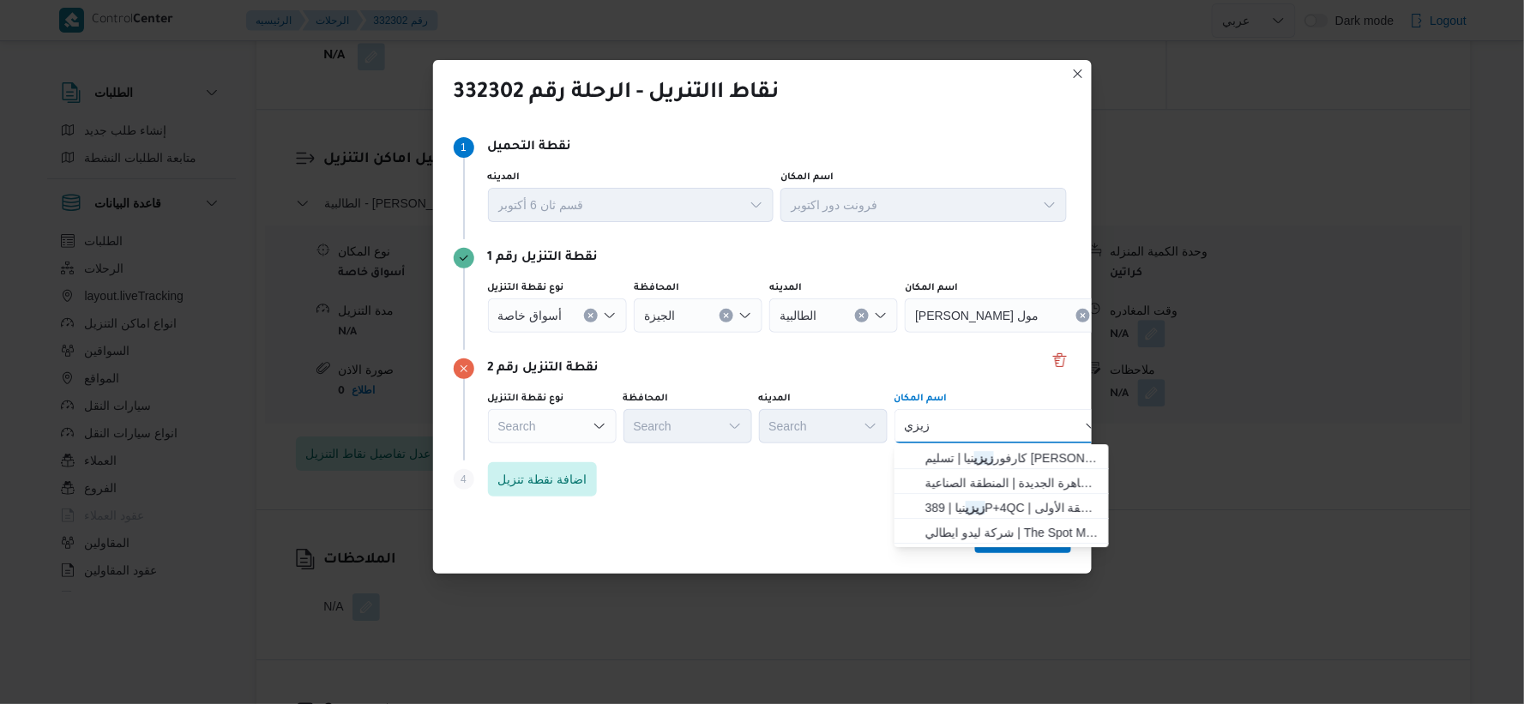
type input "زيزي"
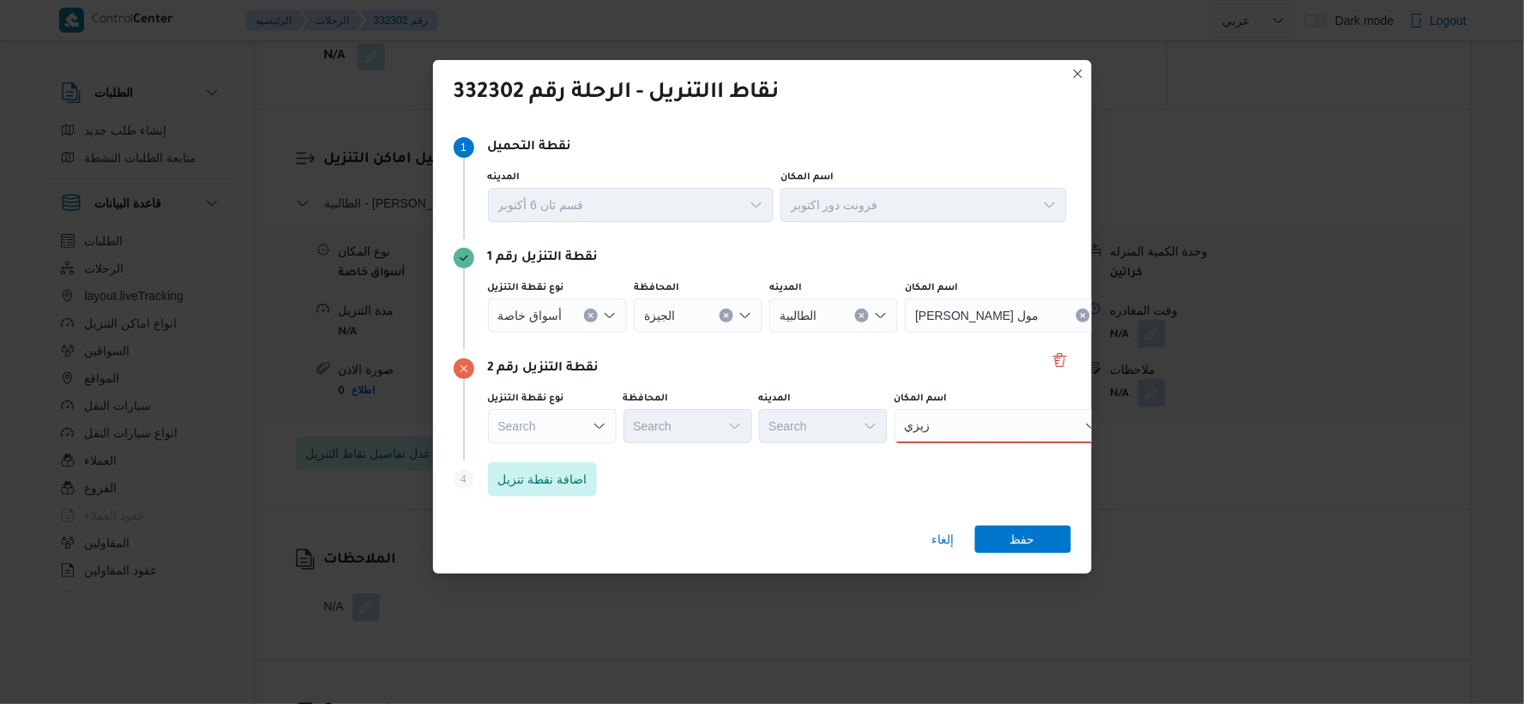
click at [967, 184] on div "اسم المكان" at bounding box center [923, 178] width 286 height 14
click at [949, 420] on div "[PERSON_NAME]" at bounding box center [1001, 426] width 214 height 34
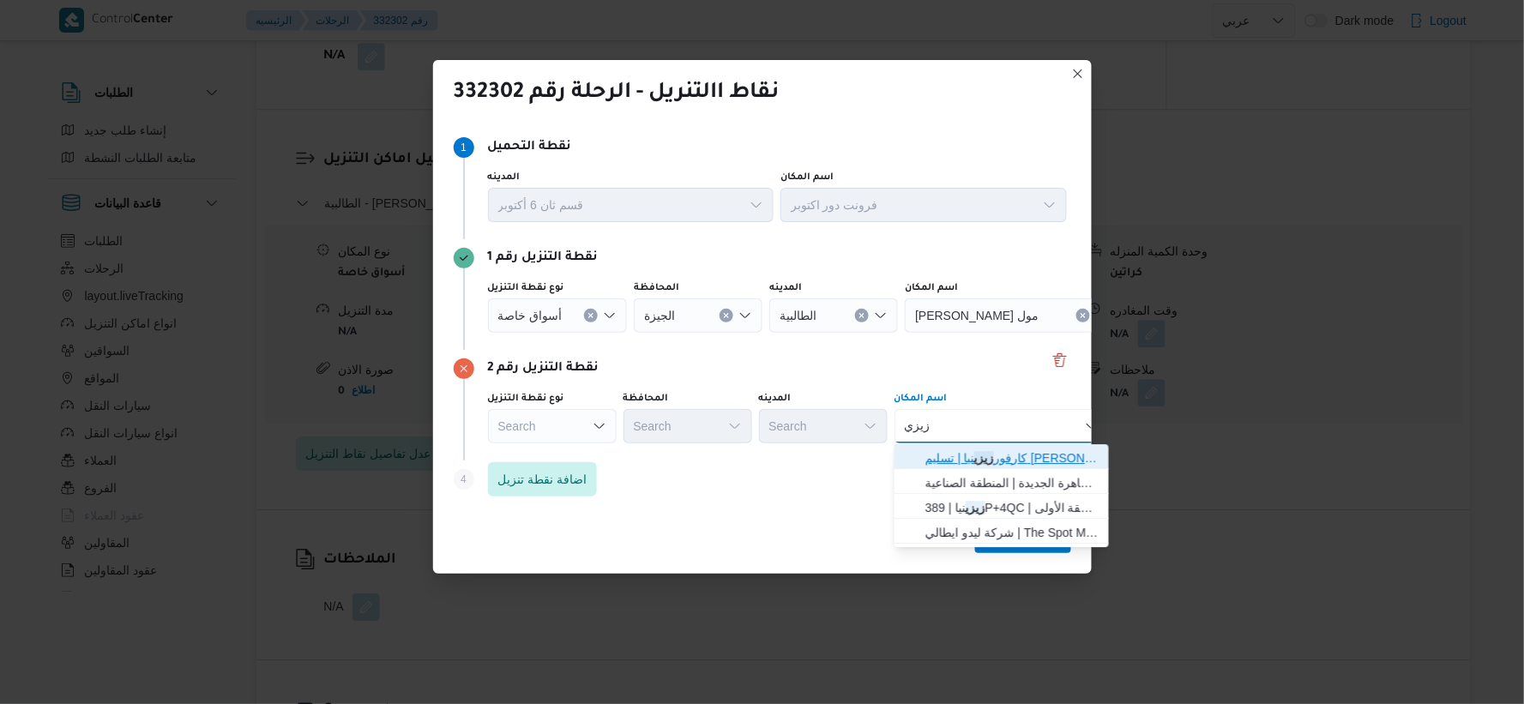
click at [1004, 460] on span "كارفور زيزي نيا | تسليم كارفور زيزينيا ( مزار مول ) | أولى الهرم" at bounding box center [1011, 458] width 173 height 21
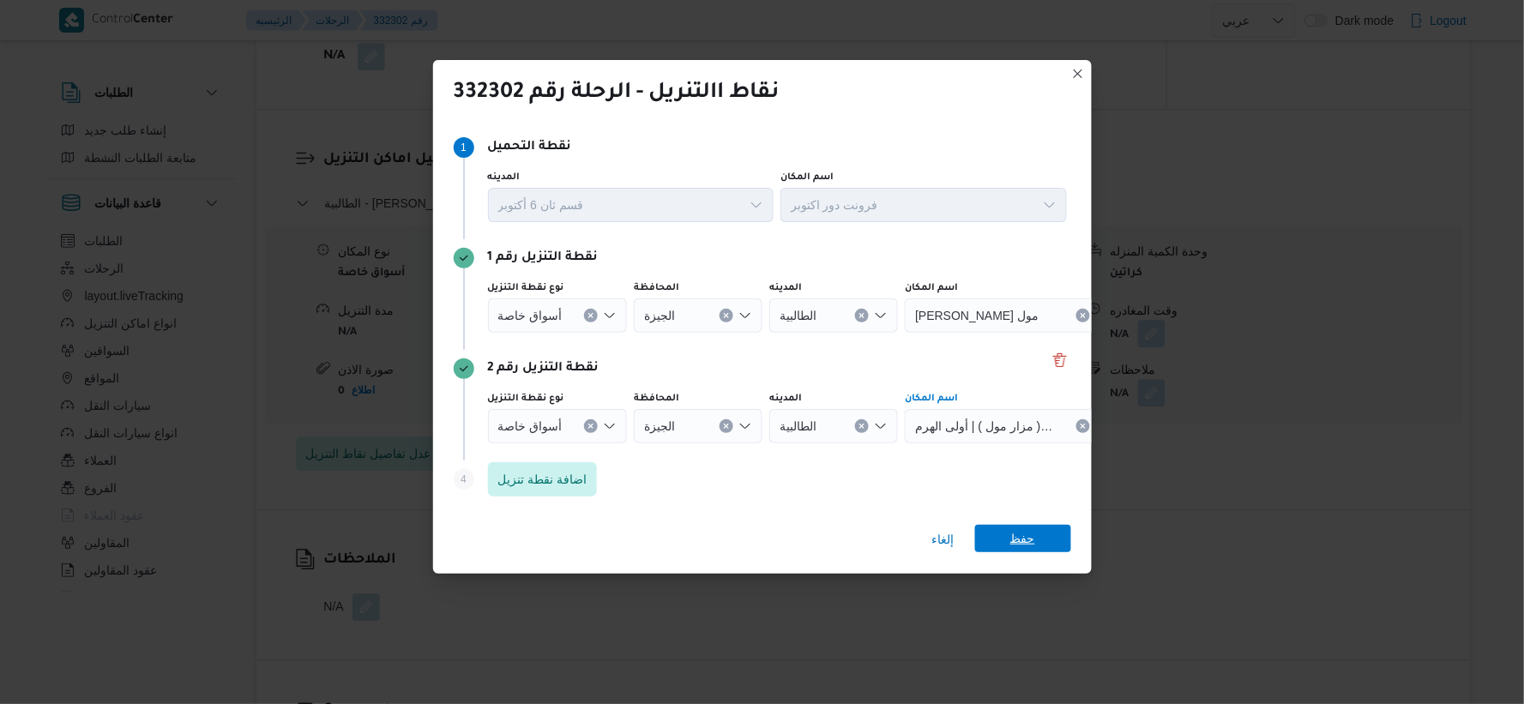
click at [1019, 540] on span "حفظ" at bounding box center [1022, 538] width 25 height 27
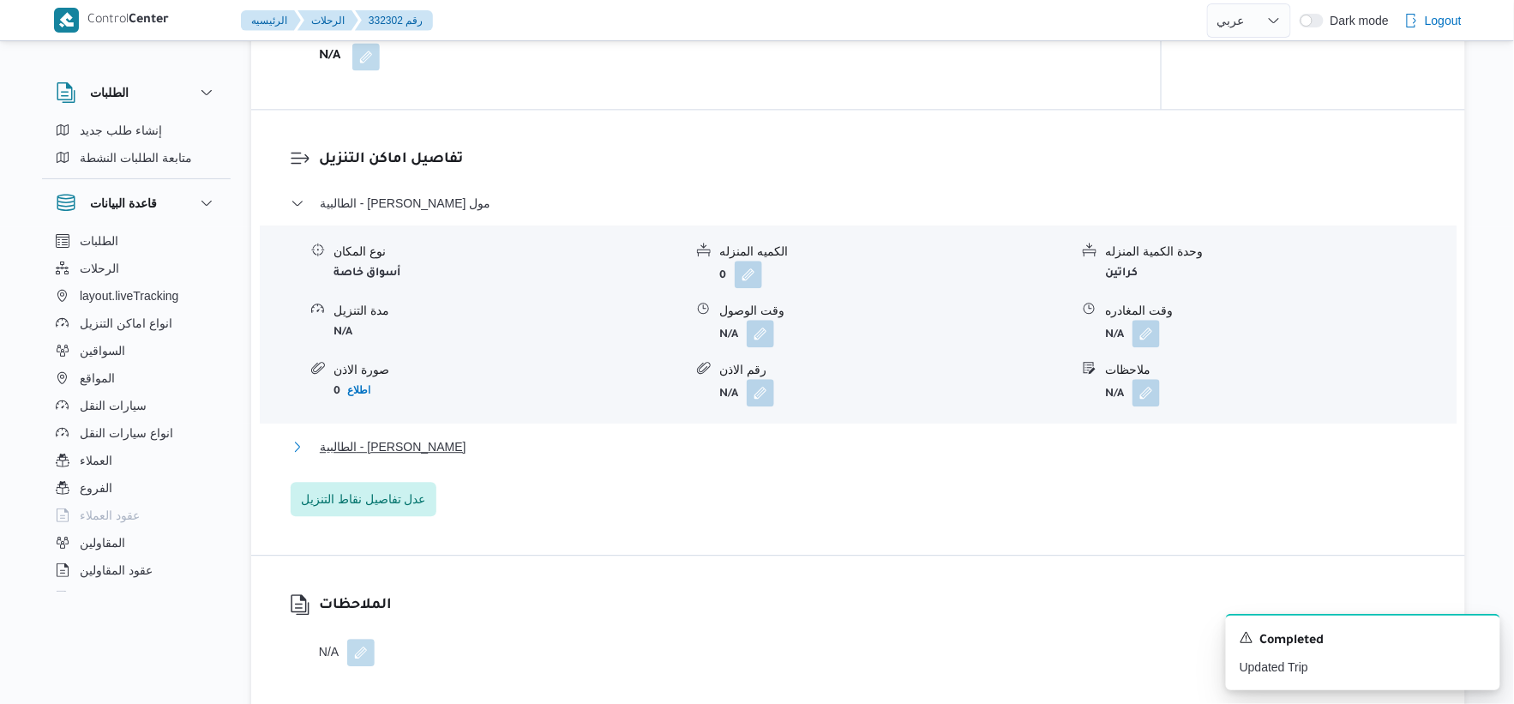
click at [387, 457] on span "الطالبية - [PERSON_NAME]" at bounding box center [393, 446] width 147 height 21
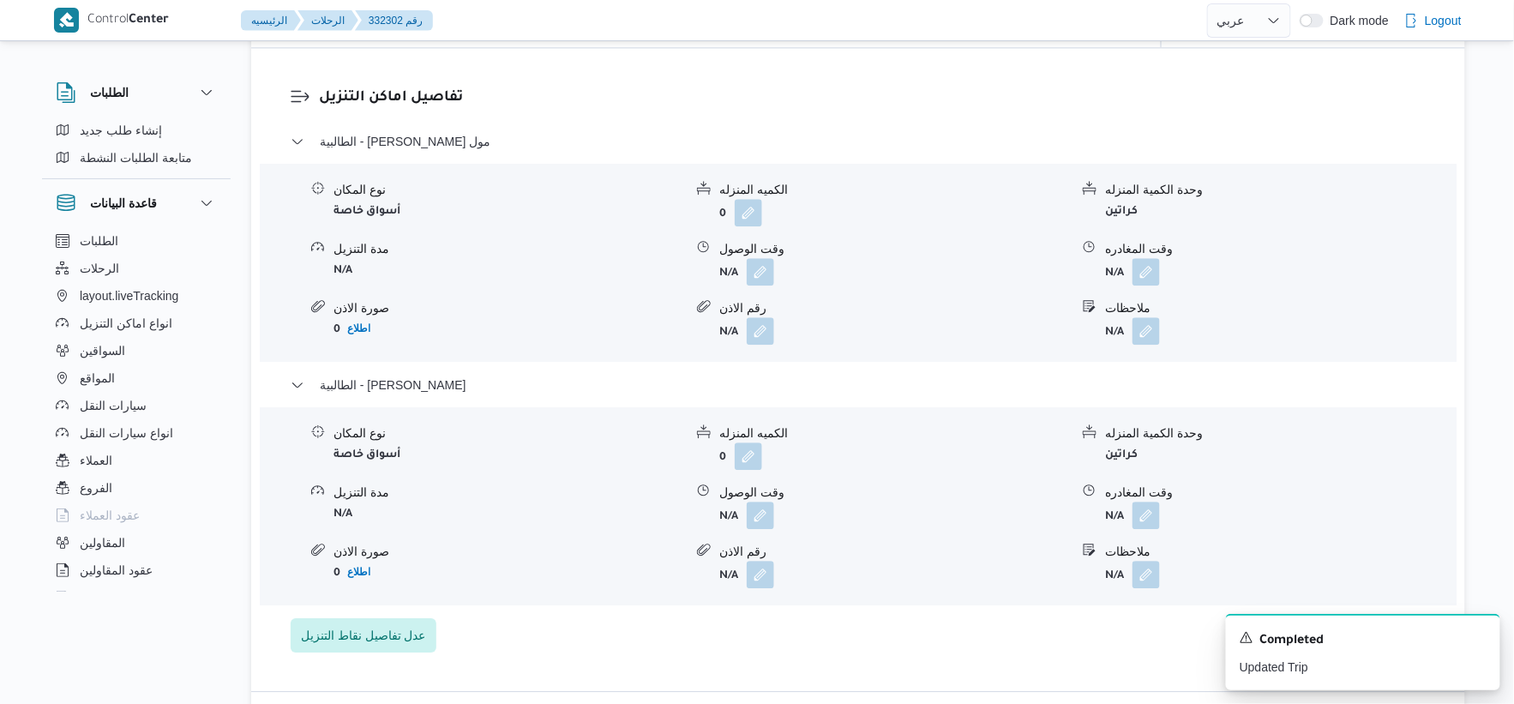
scroll to position [1428, 0]
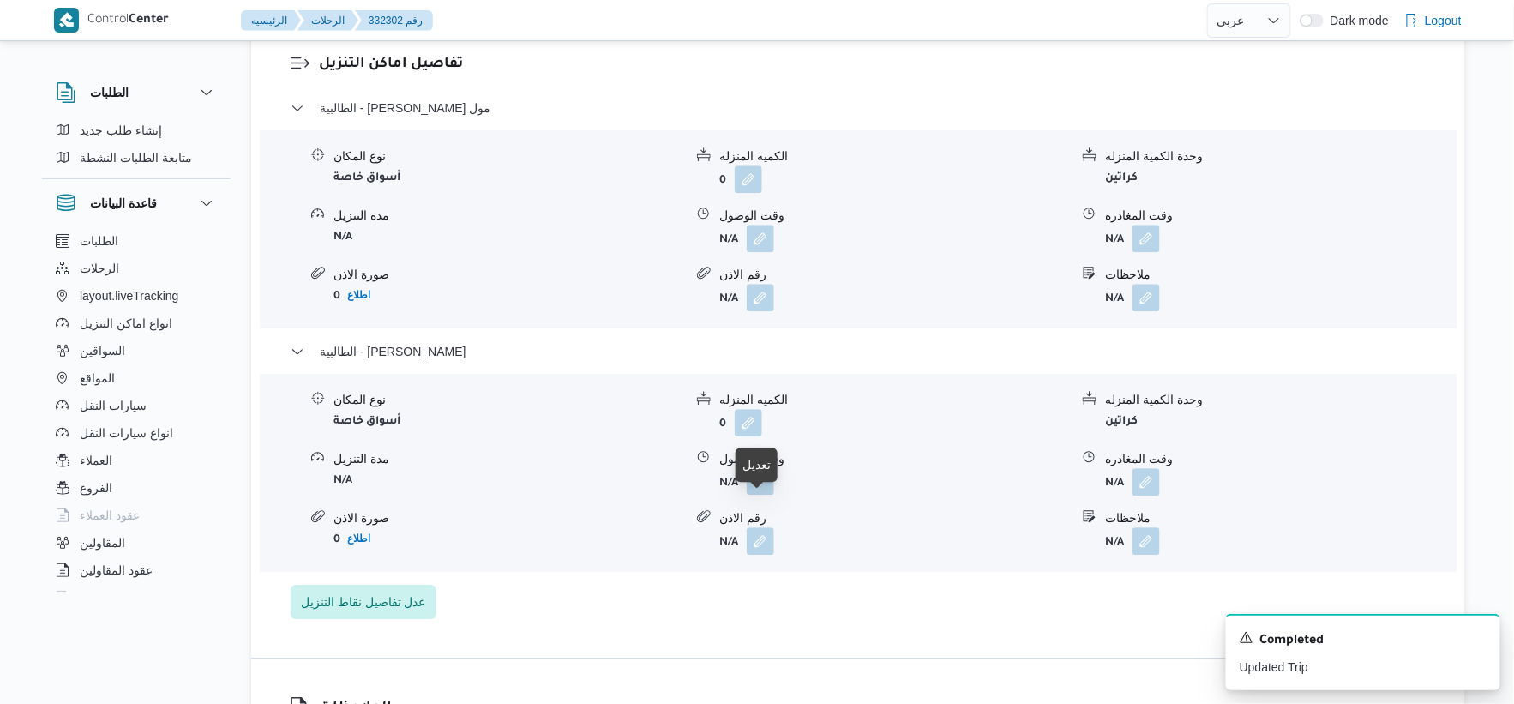
click at [767, 495] on button "button" at bounding box center [760, 480] width 27 height 27
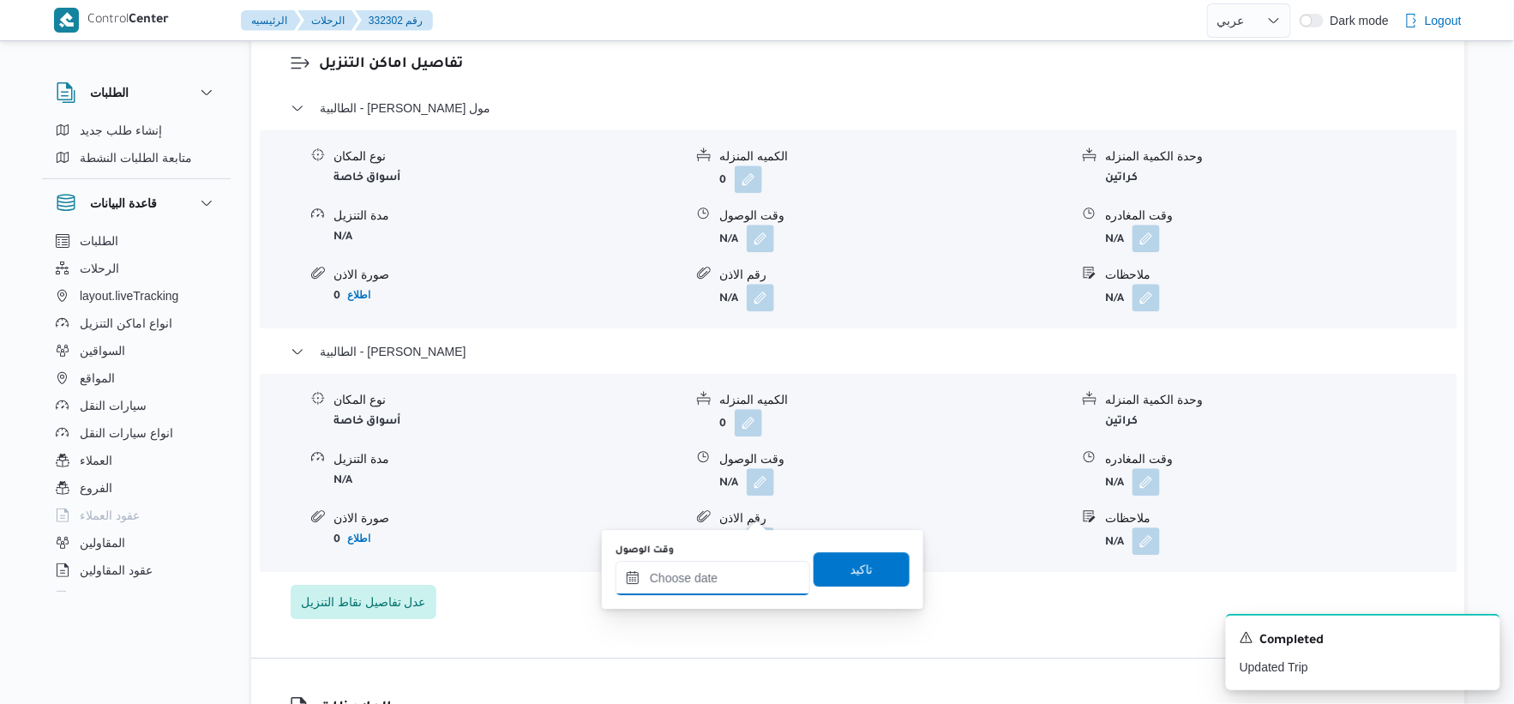
drag, startPoint x: 735, startPoint y: 576, endPoint x: 768, endPoint y: 574, distance: 33.5
click at [735, 576] on input "وقت الوصول" at bounding box center [713, 578] width 195 height 34
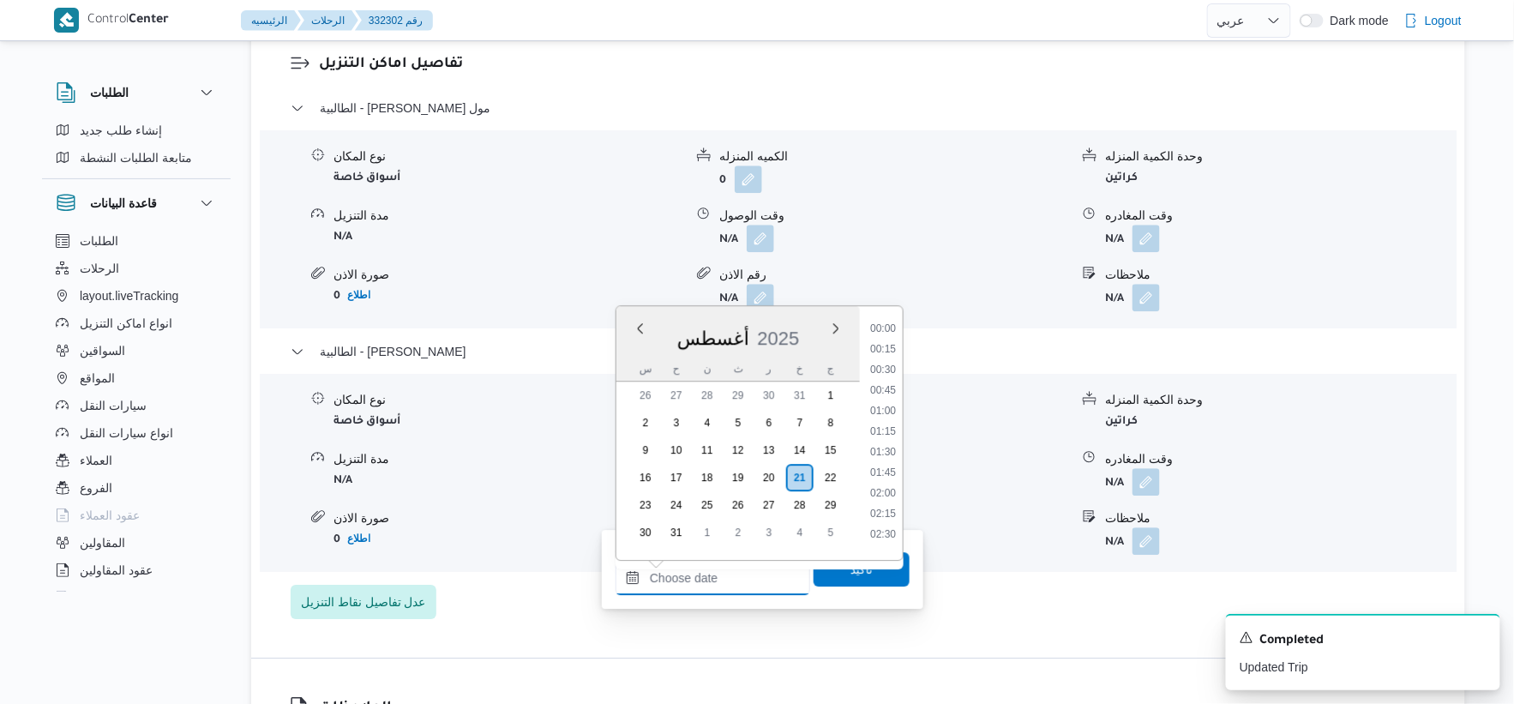
scroll to position [1325, 0]
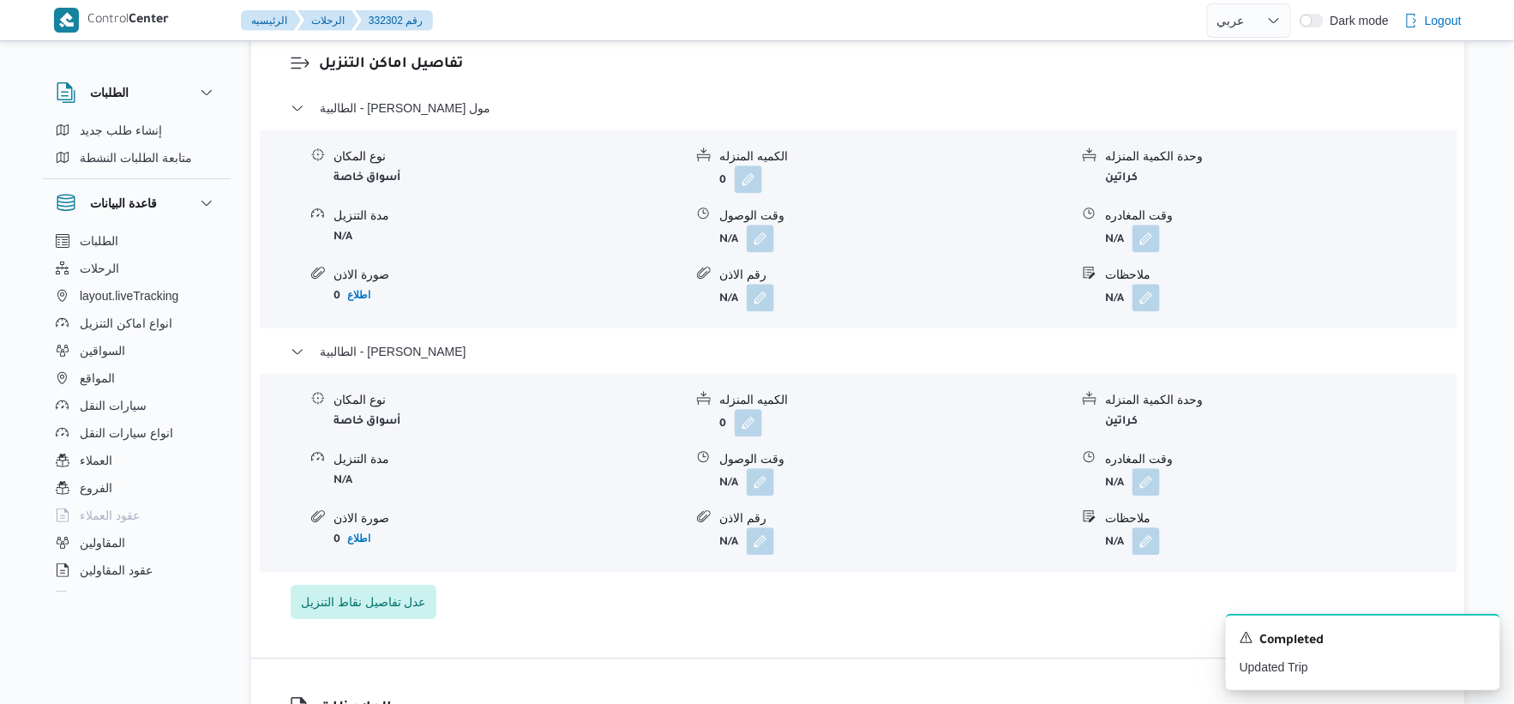
click at [946, 527] on div "رقم الاذن" at bounding box center [894, 518] width 350 height 18
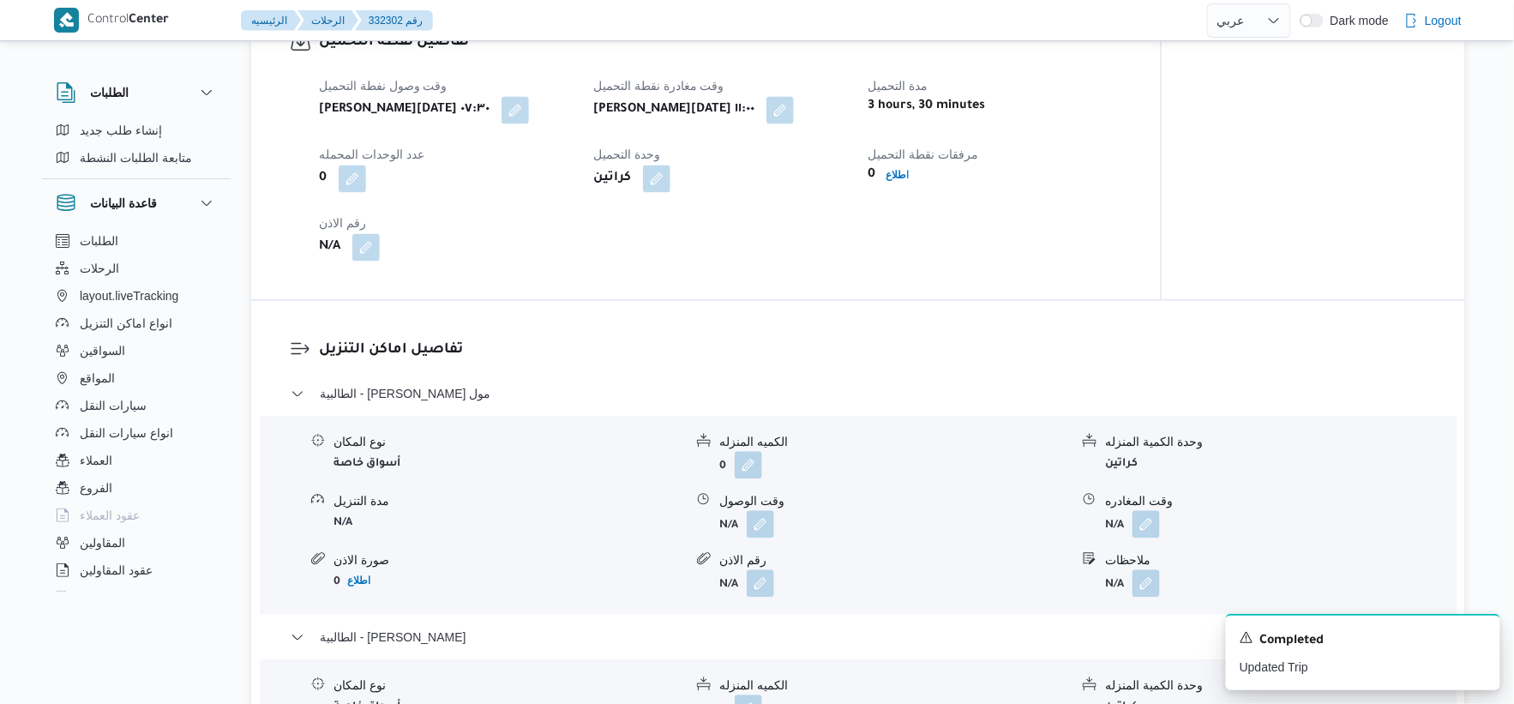
scroll to position [1238, 0]
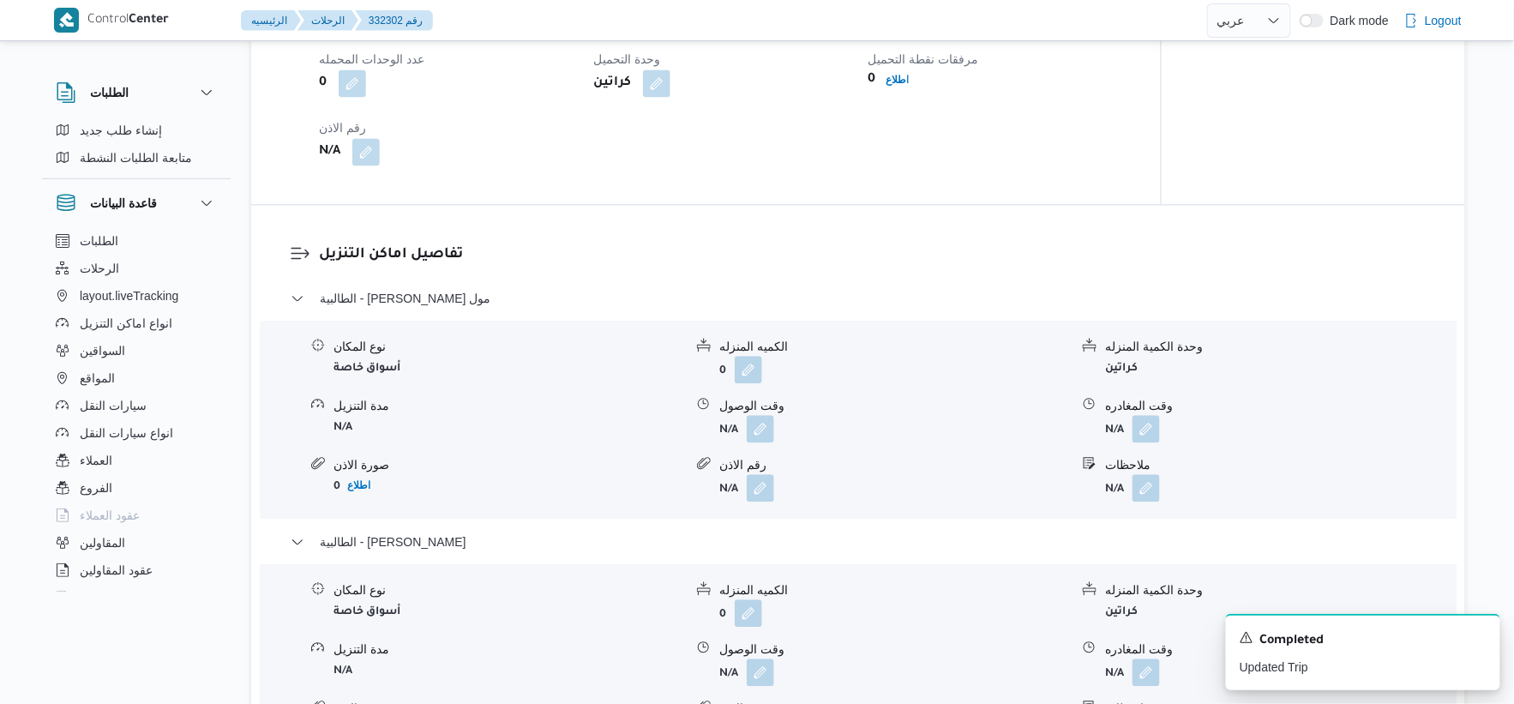
scroll to position [466, 0]
select select "ar"
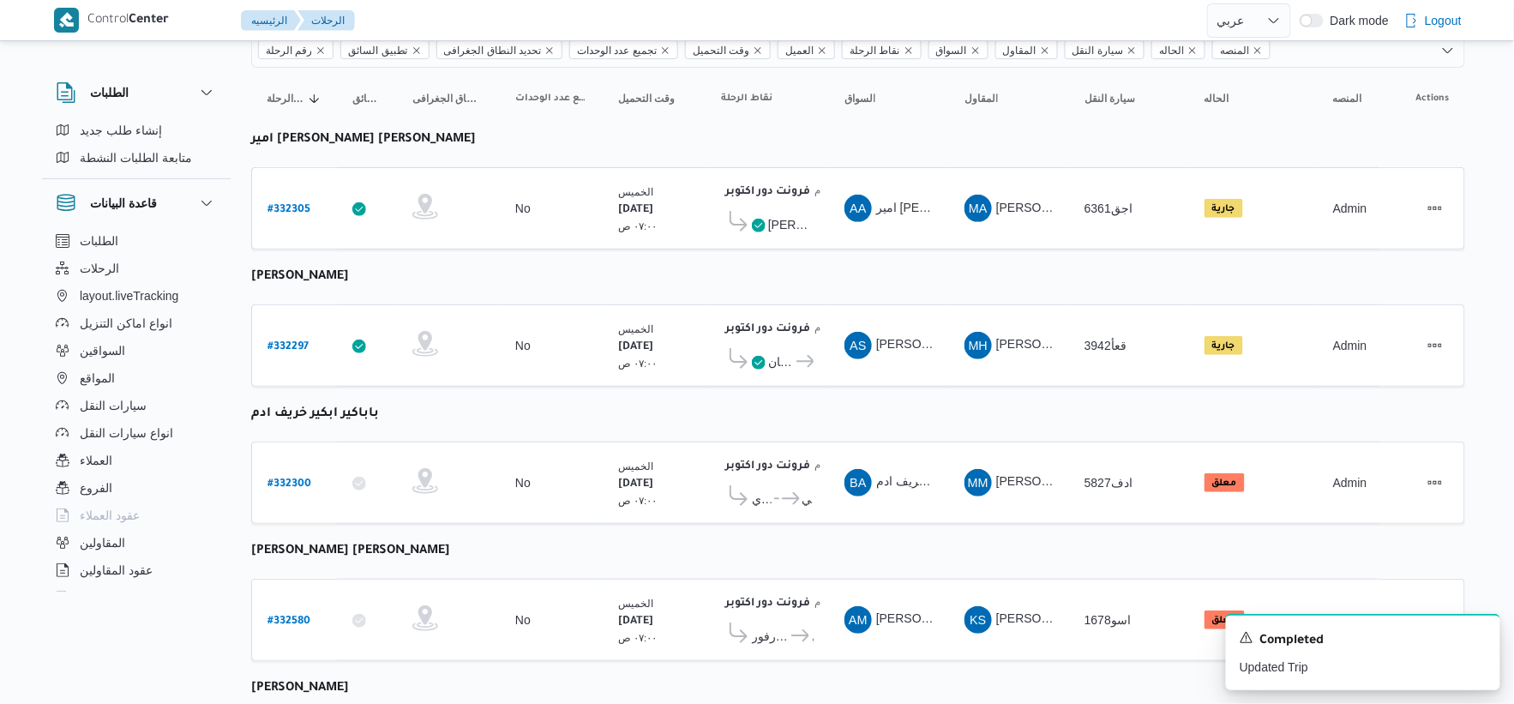
scroll to position [0, 0]
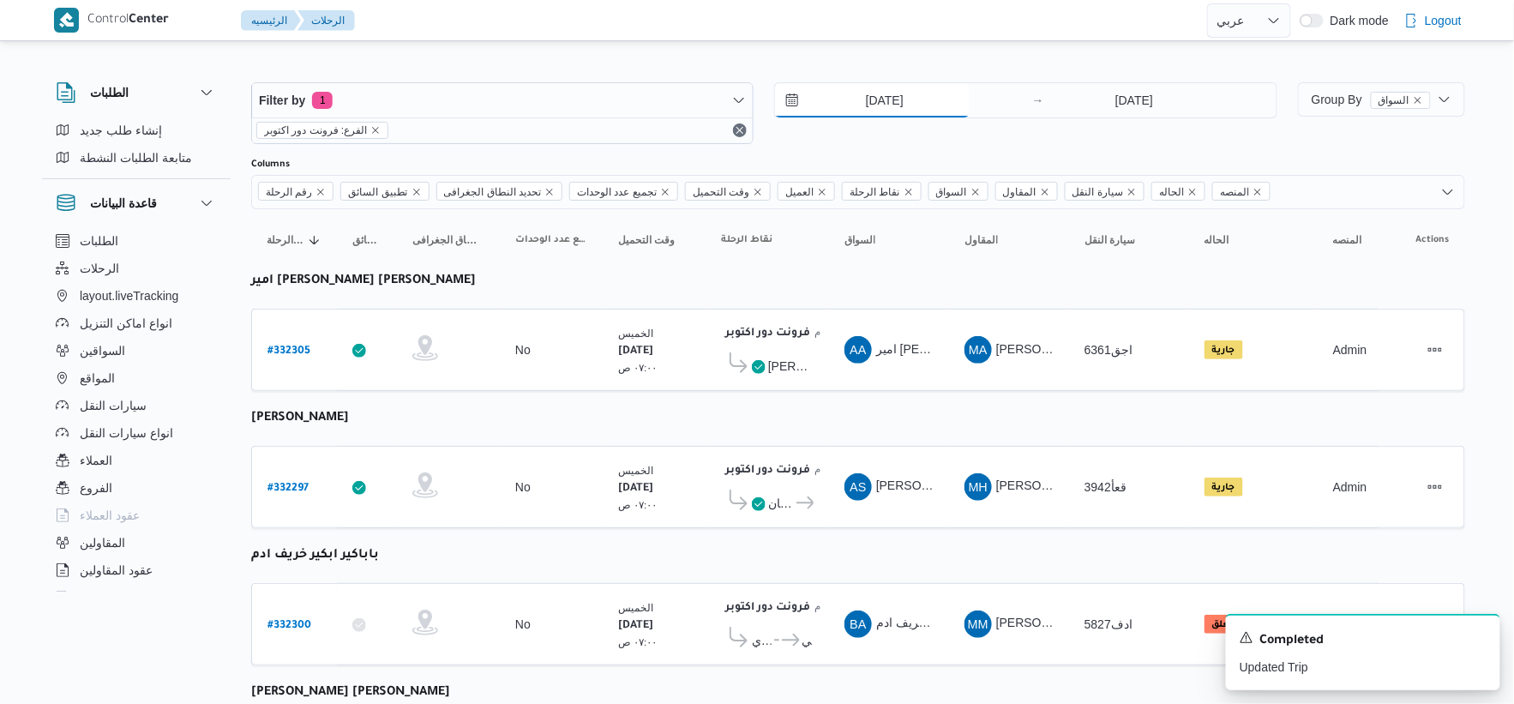
click at [938, 99] on input "[DATE]" at bounding box center [872, 100] width 195 height 34
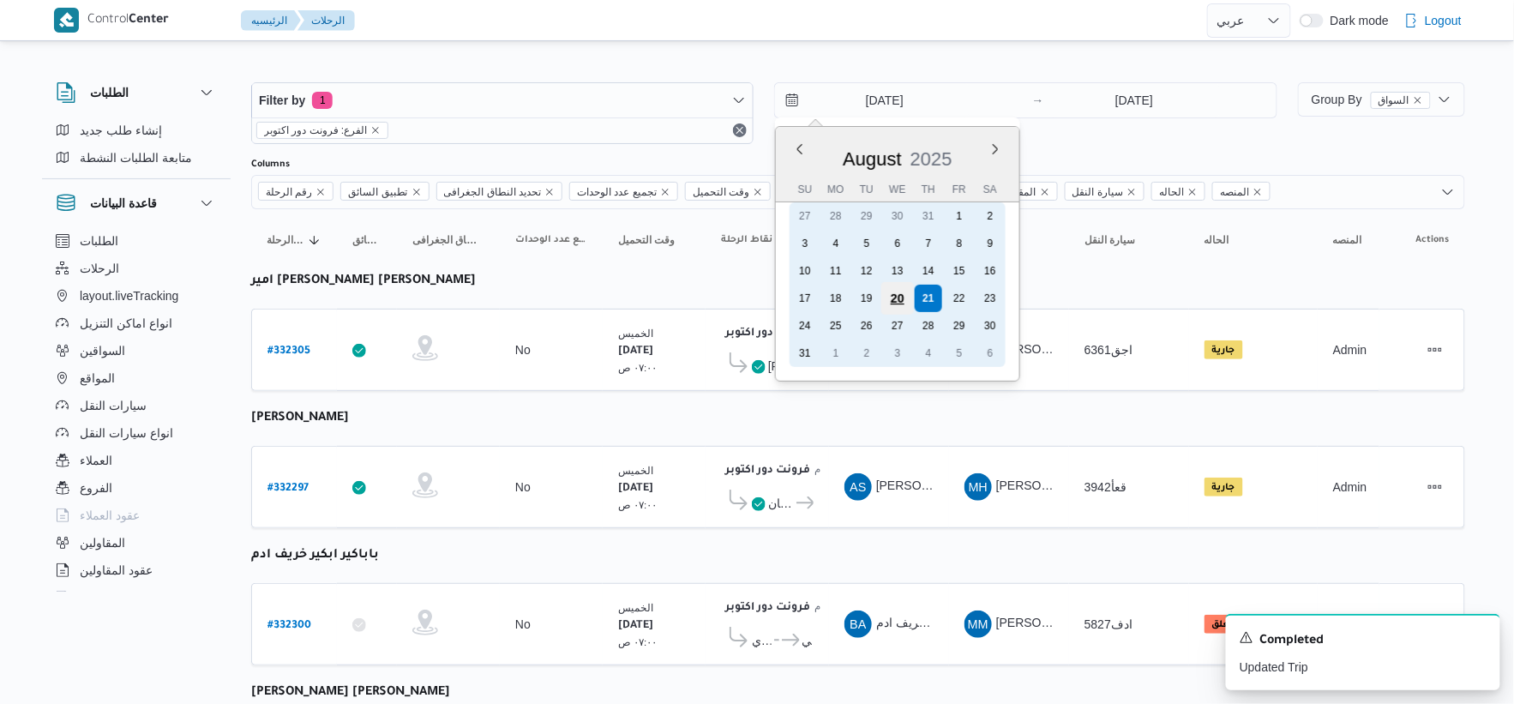
click at [901, 290] on div "20" at bounding box center [897, 298] width 33 height 33
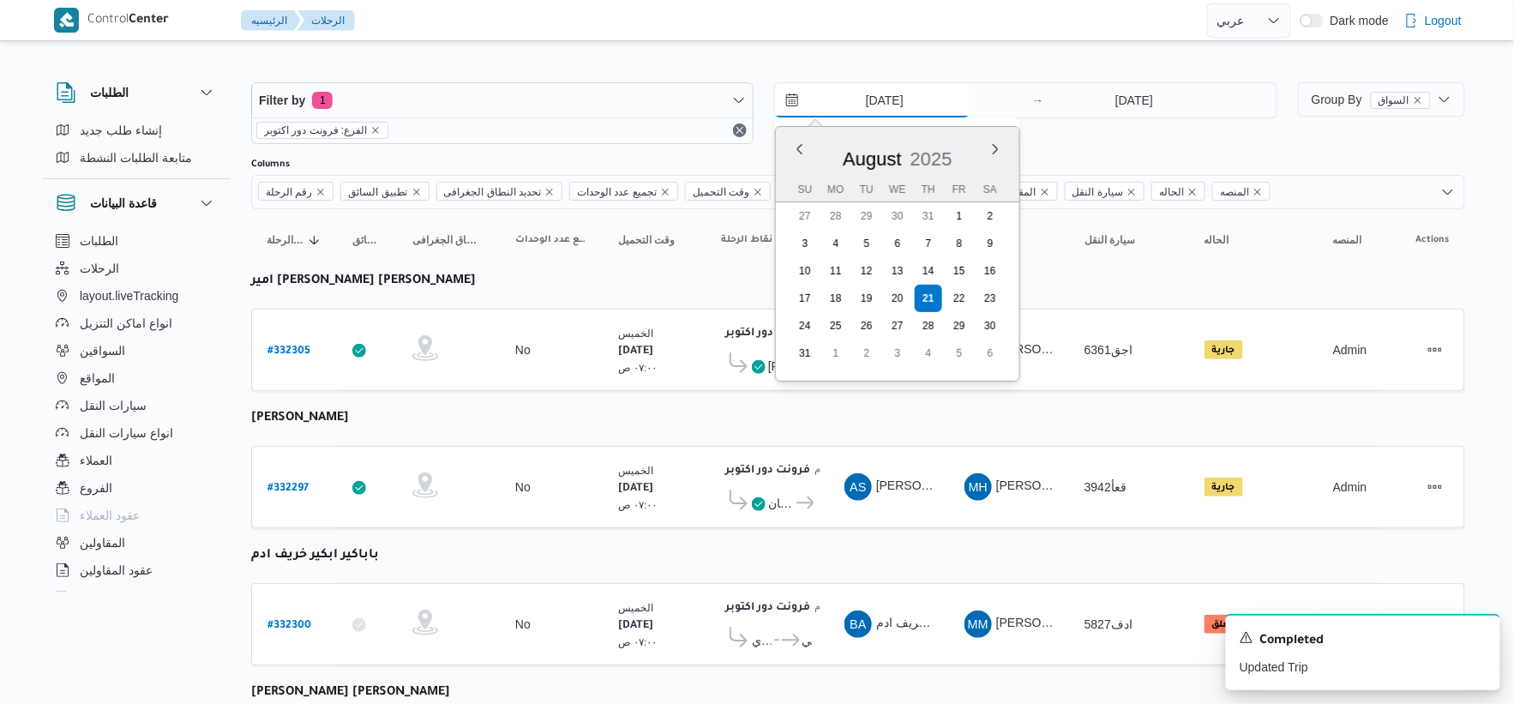
type input "[DATE]"
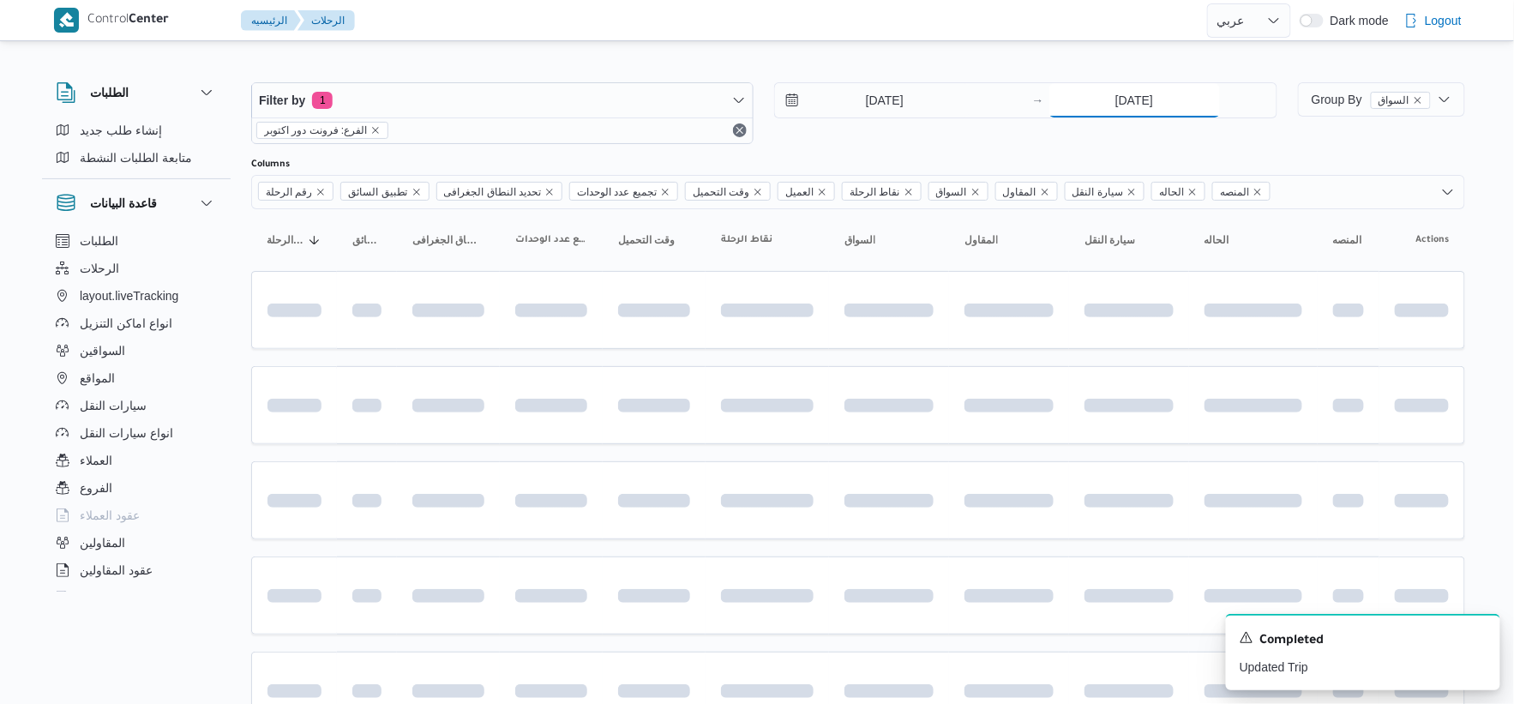
click at [1155, 109] on input "[DATE]" at bounding box center [1134, 100] width 171 height 34
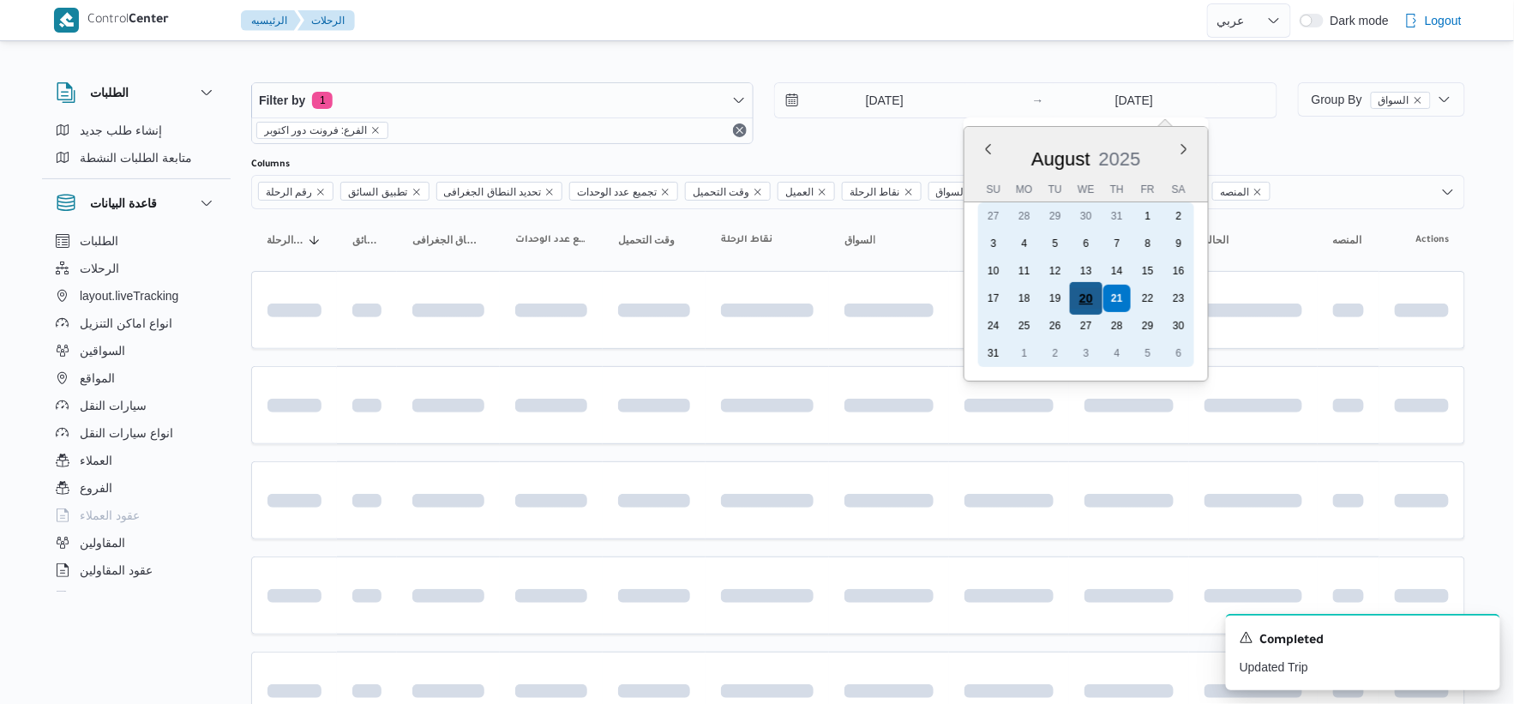
click at [1087, 292] on div "20" at bounding box center [1085, 298] width 33 height 33
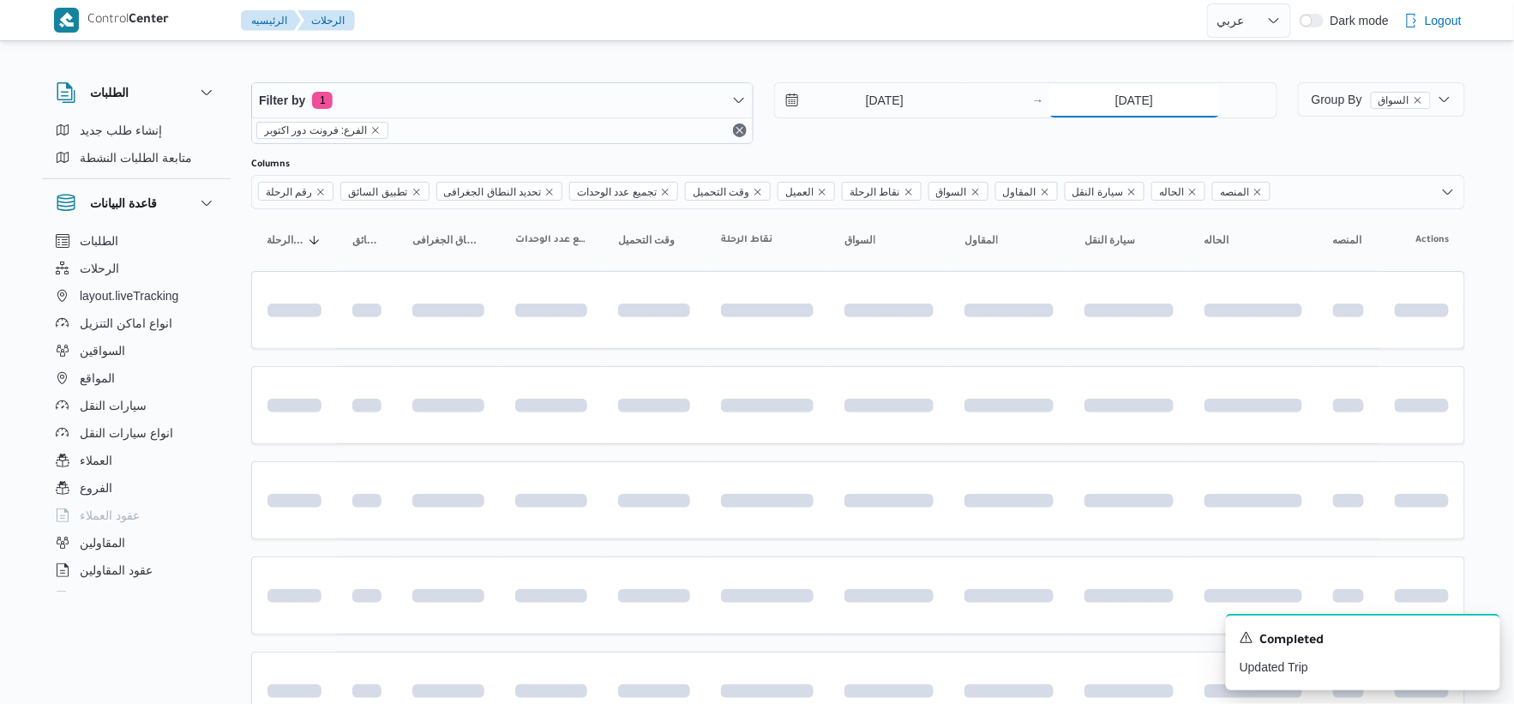
type input "[DATE]"
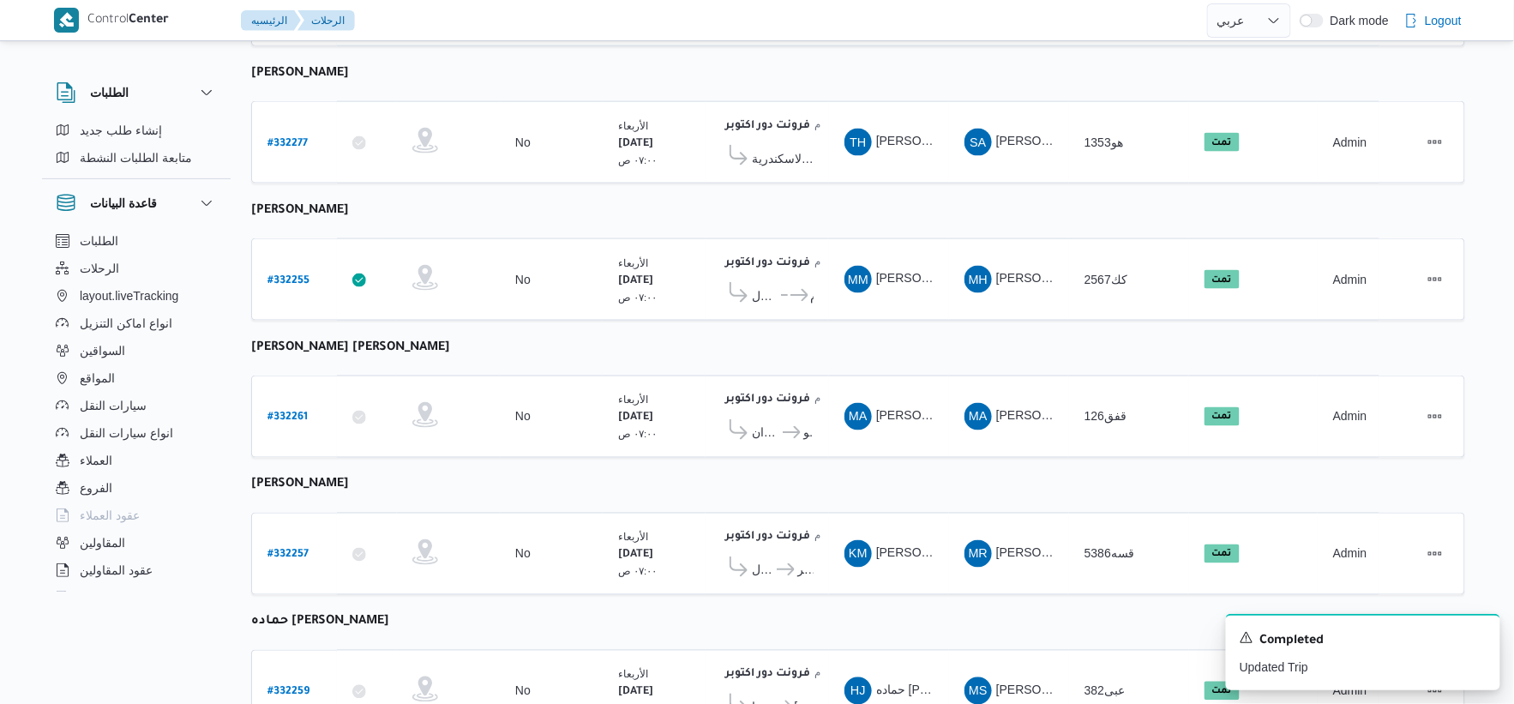
scroll to position [833, 0]
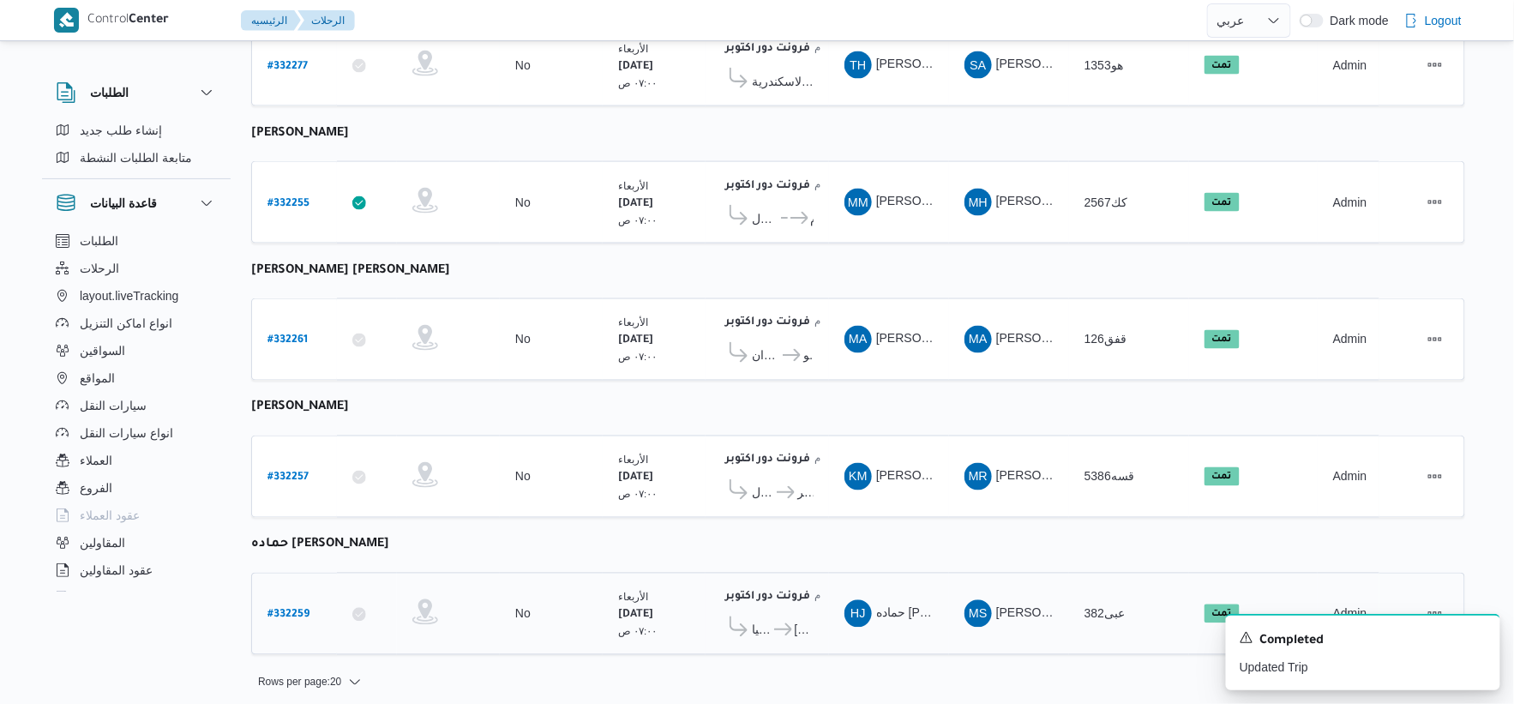
click at [786, 623] on icon at bounding box center [783, 629] width 18 height 13
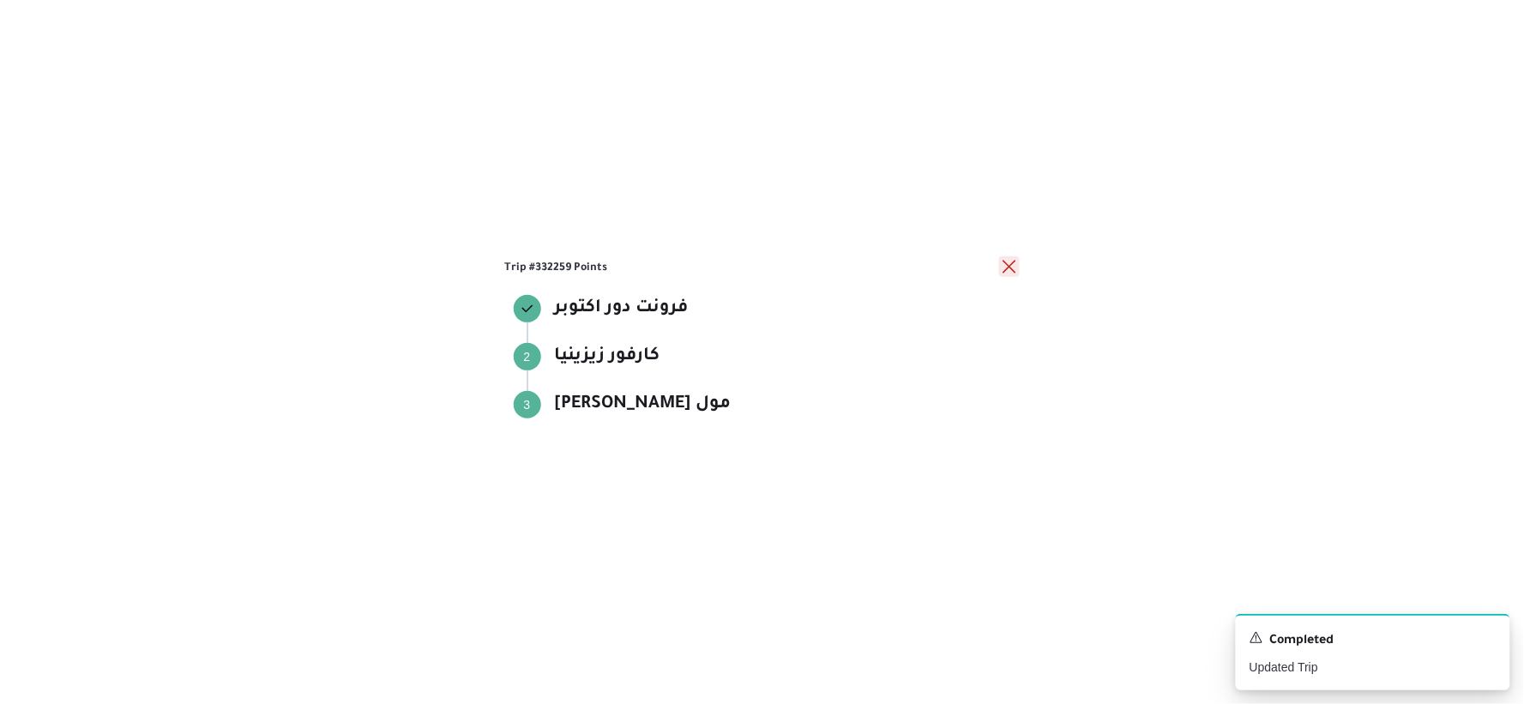
click at [1009, 268] on button "close" at bounding box center [1009, 266] width 21 height 21
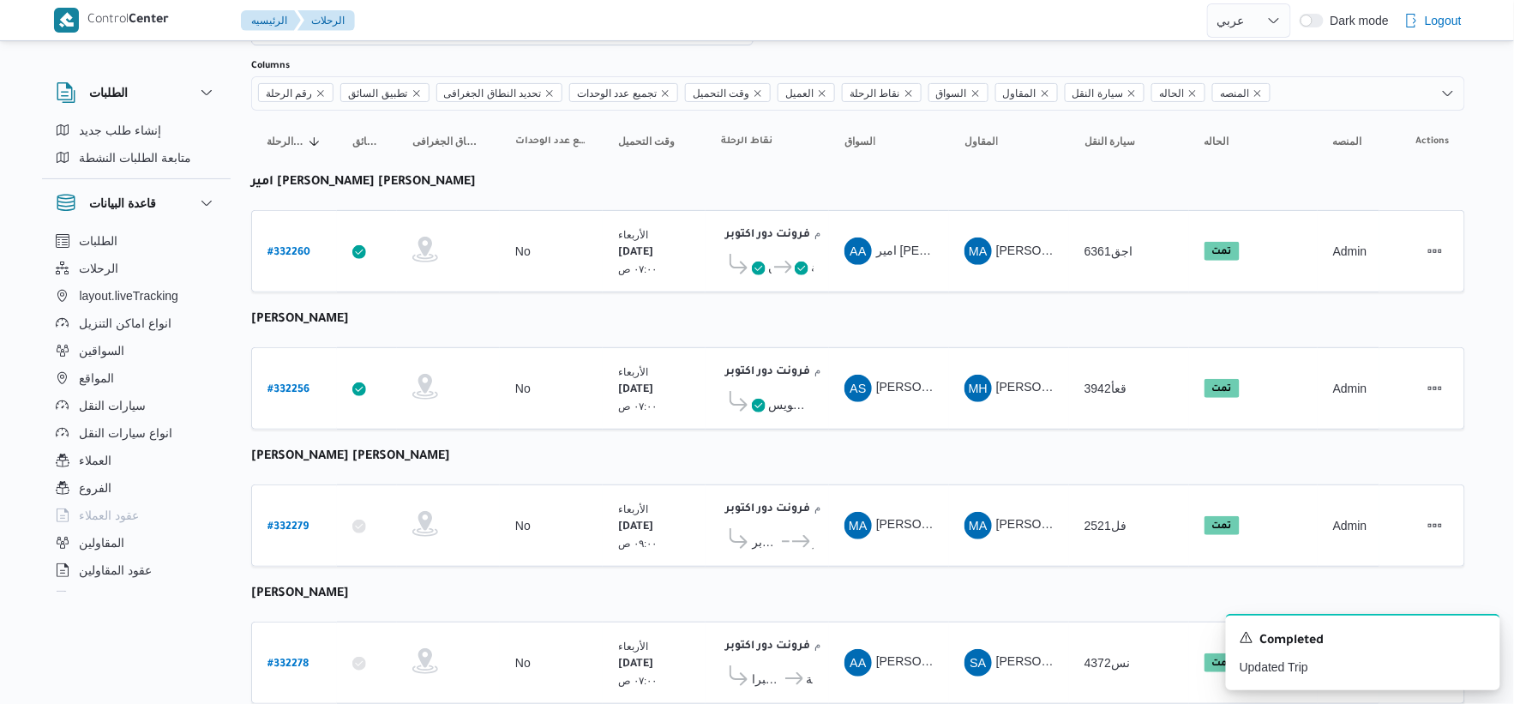
scroll to position [0, 0]
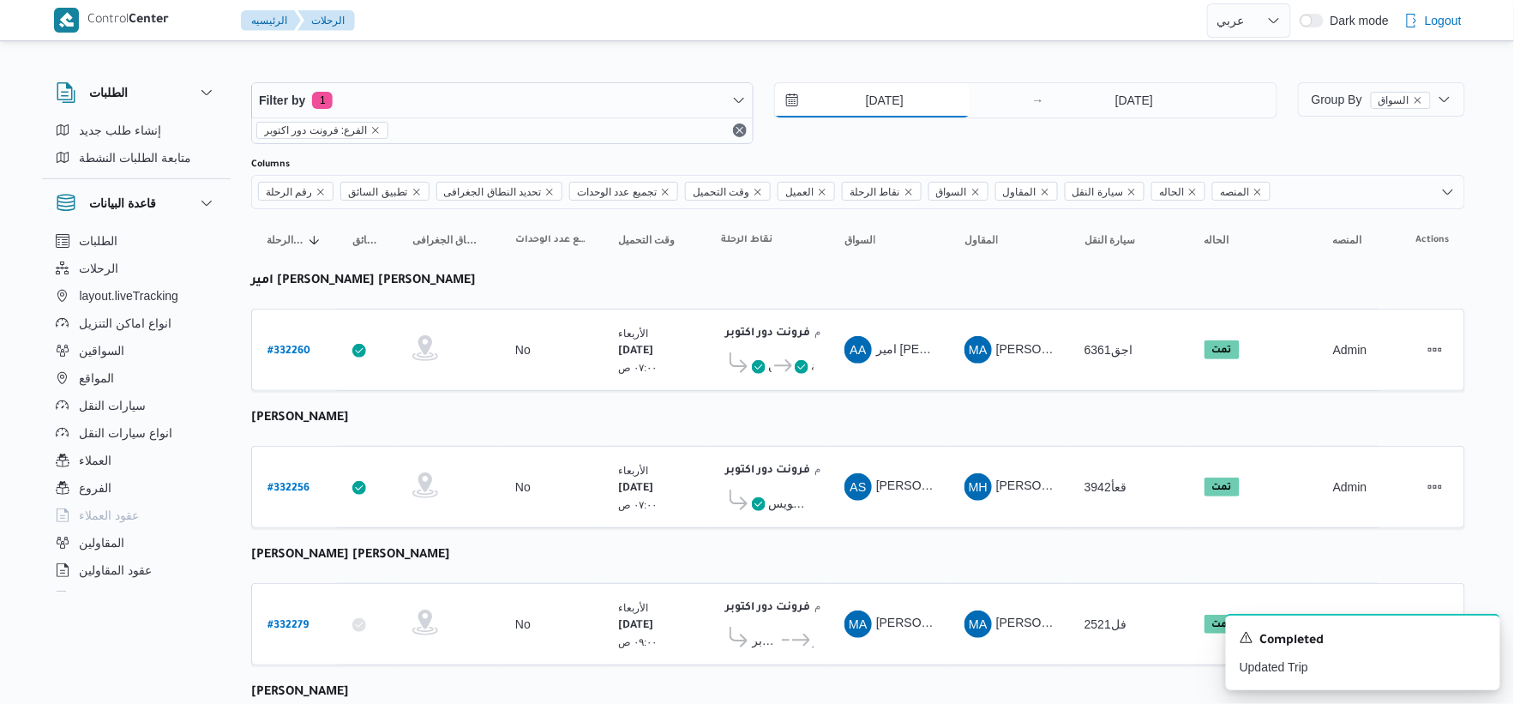
click at [922, 98] on input "[DATE]" at bounding box center [872, 100] width 195 height 34
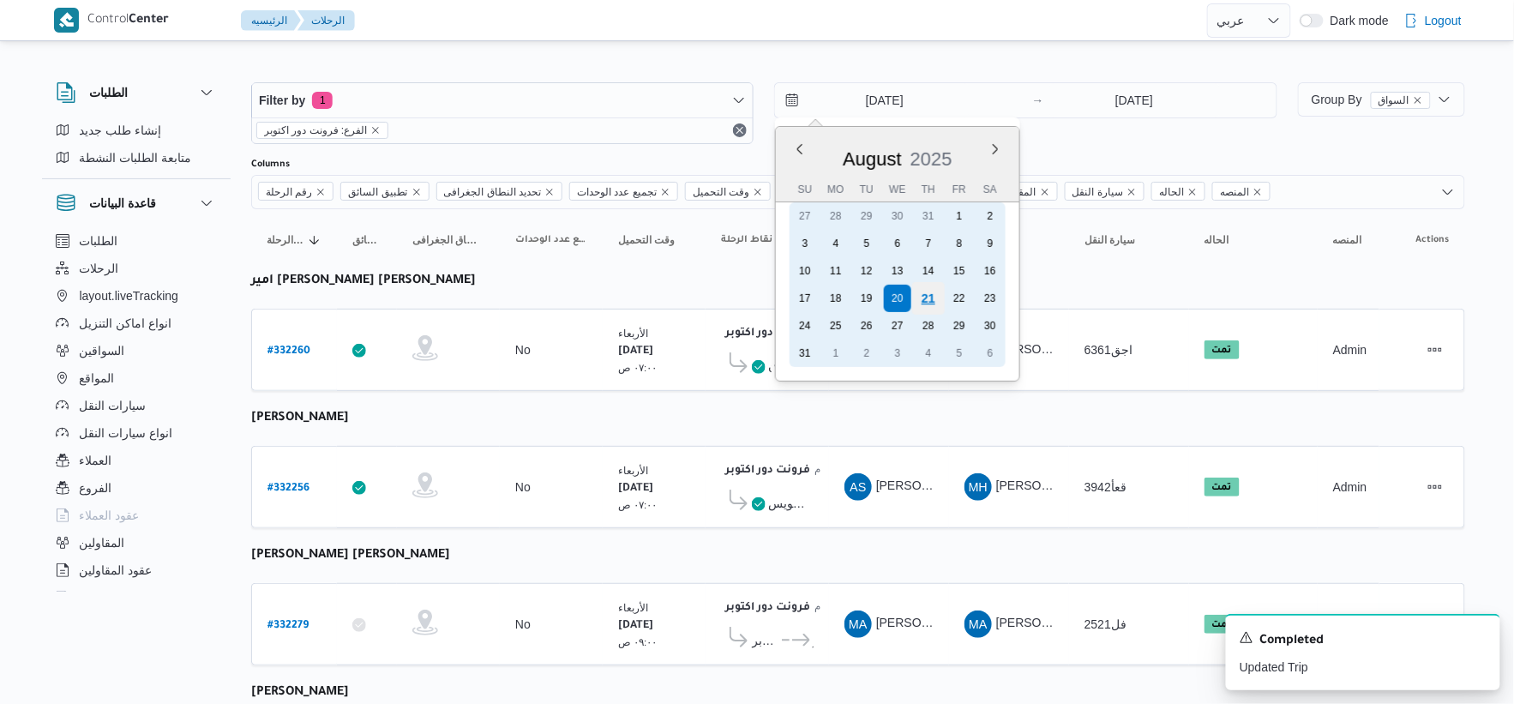
click at [932, 286] on div "21" at bounding box center [928, 298] width 33 height 33
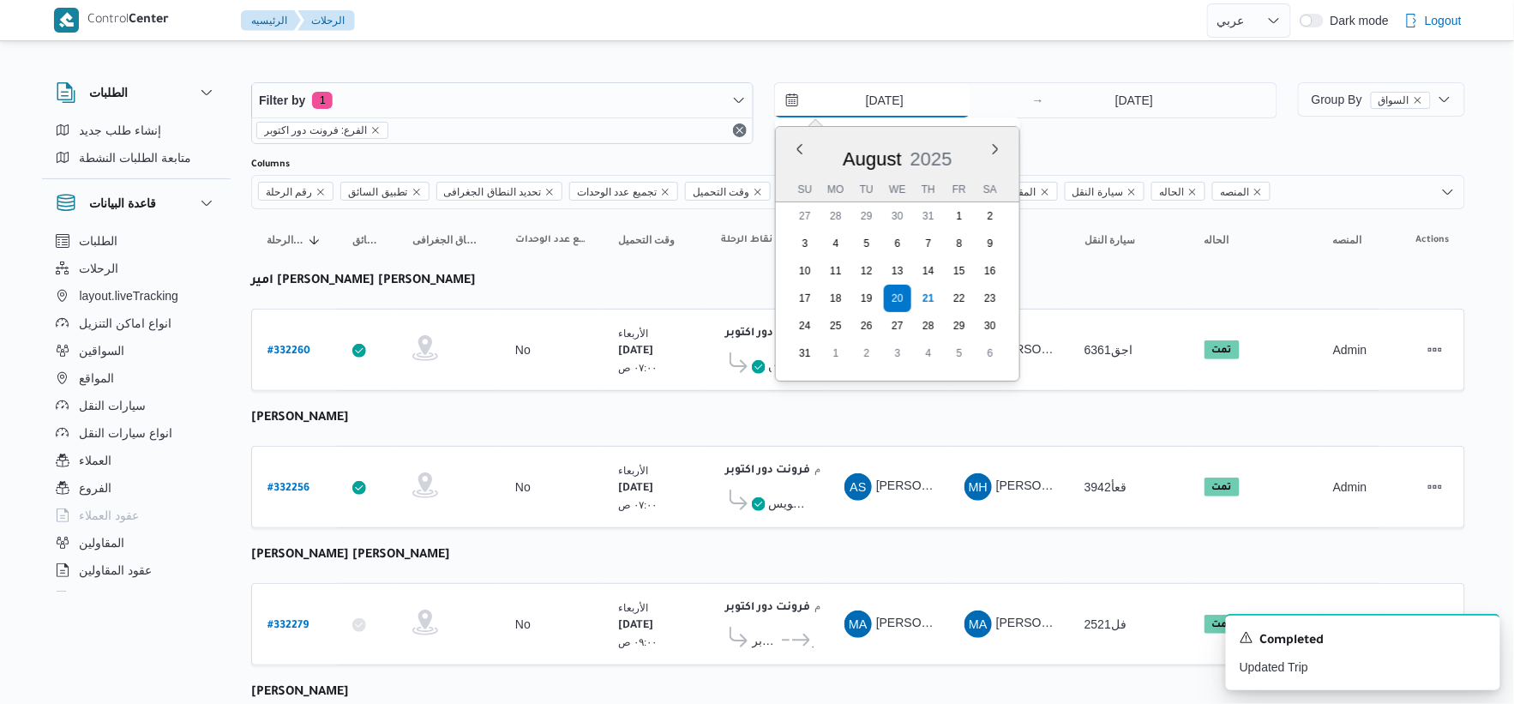
type input "[DATE]"
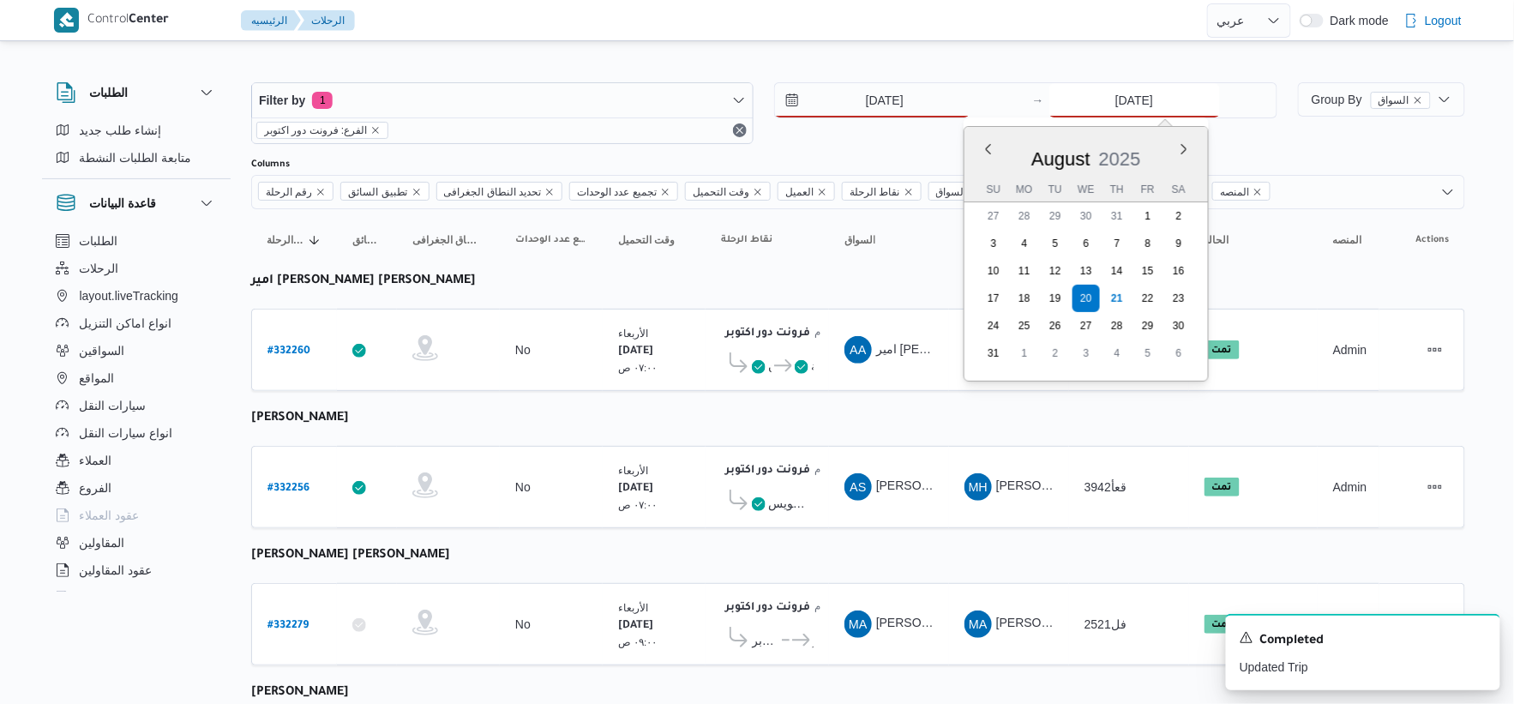
click at [1173, 87] on input "[DATE]" at bounding box center [1134, 100] width 171 height 34
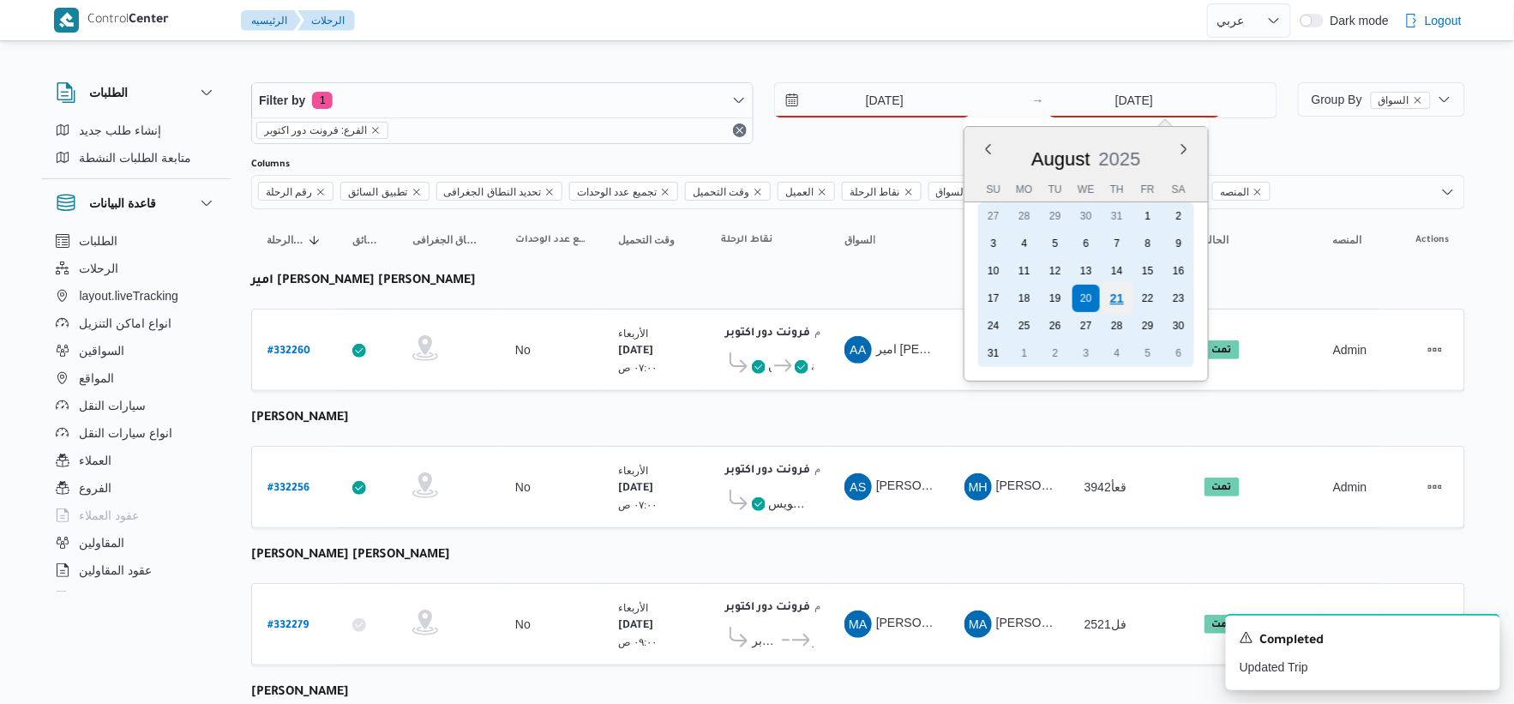
click at [1112, 292] on div "21" at bounding box center [1116, 298] width 33 height 33
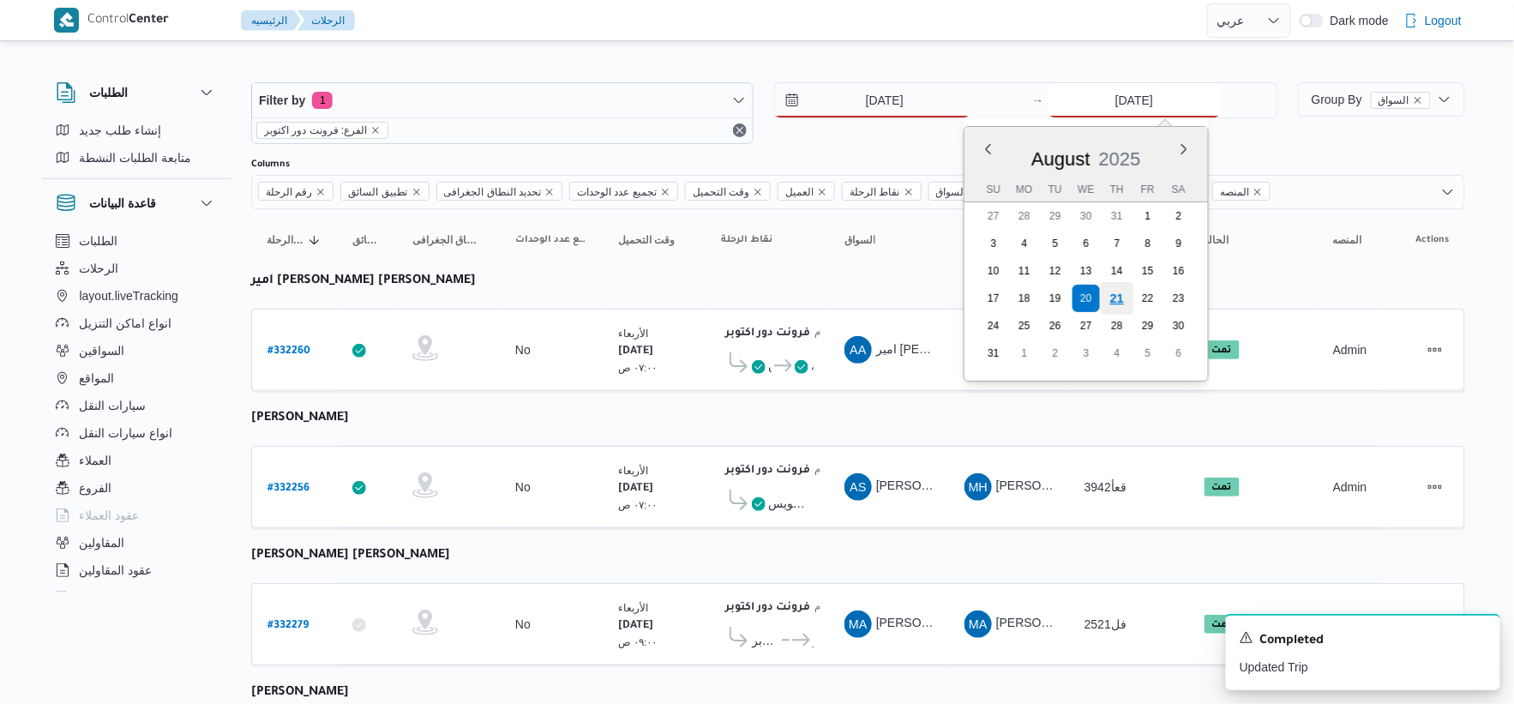
type input "[DATE]"
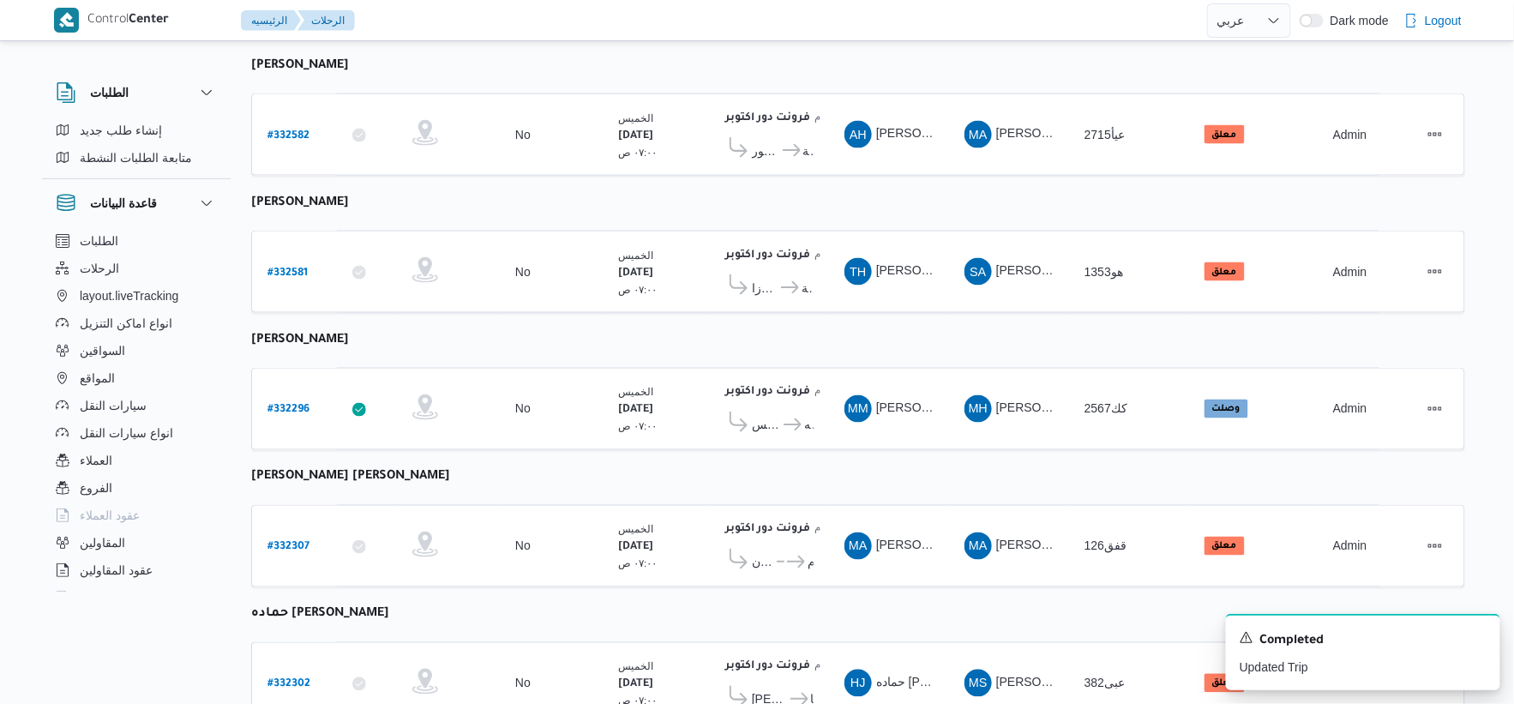
scroll to position [833, 0]
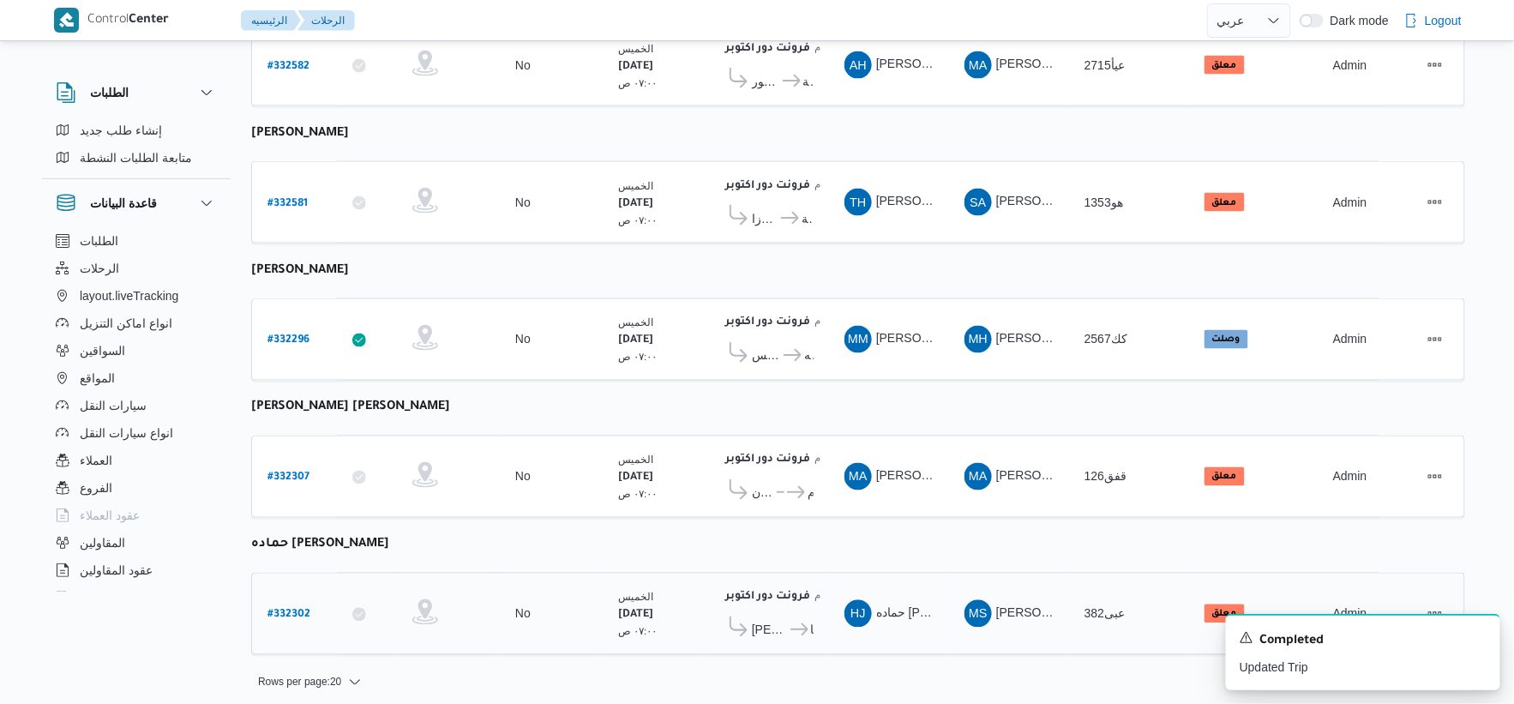
click at [285, 610] on b "# 332302" at bounding box center [289, 616] width 43 height 12
select select "ar"
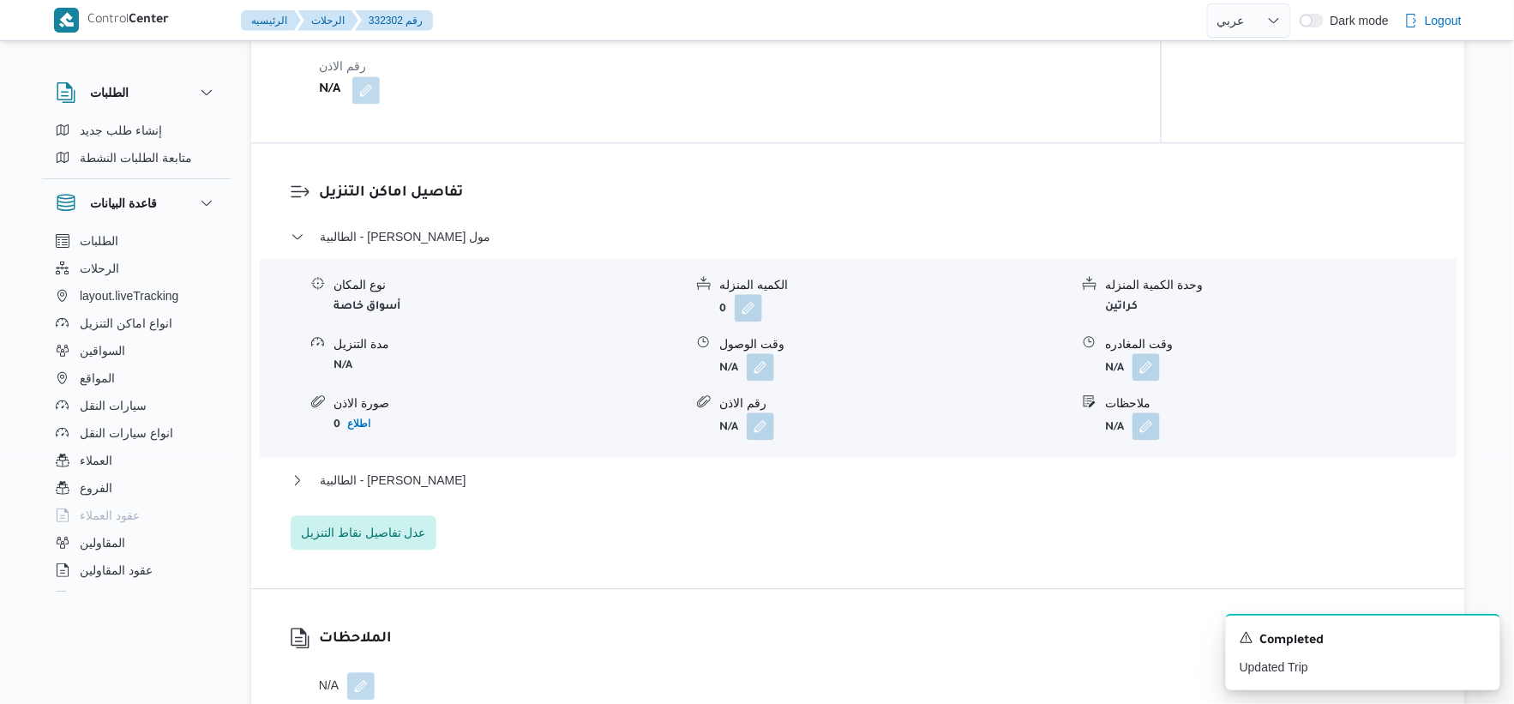
scroll to position [1333, 0]
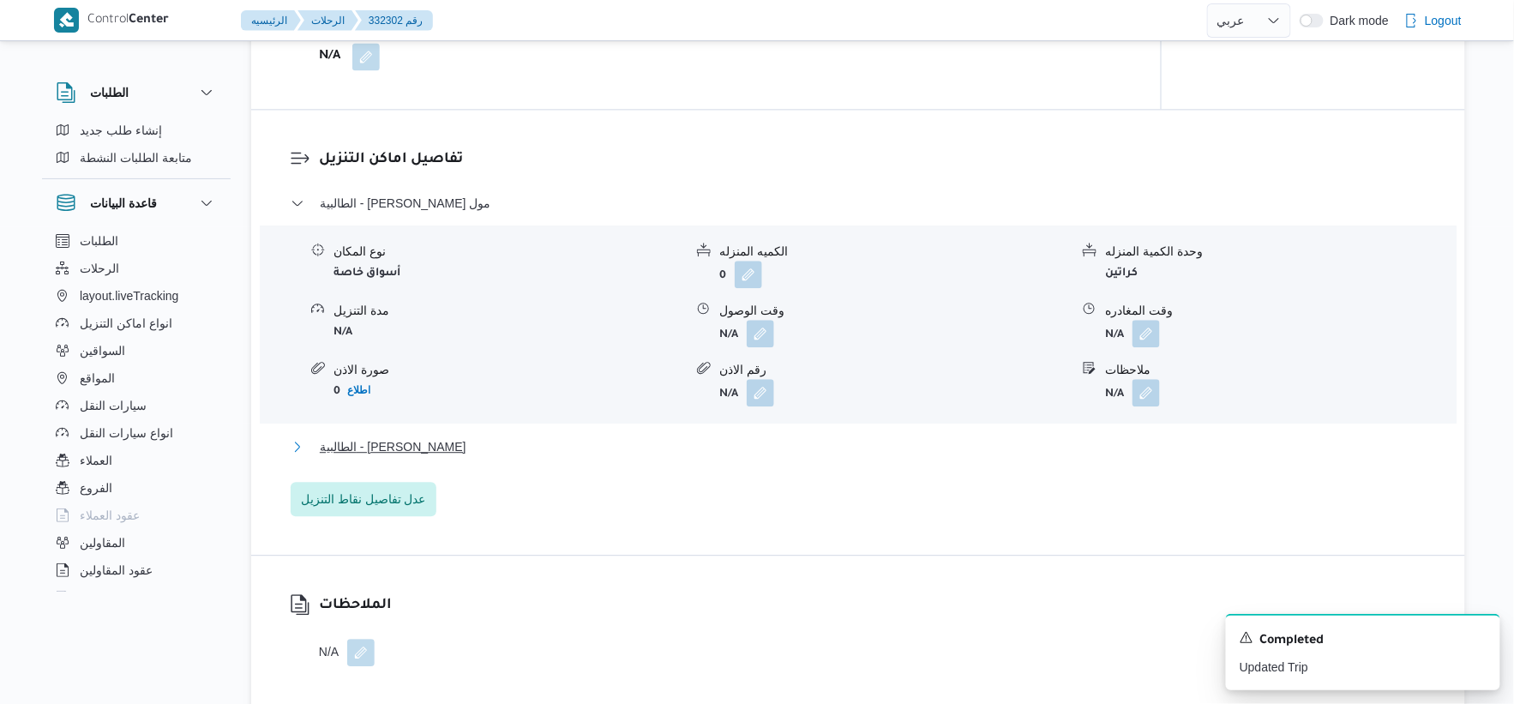
click at [494, 457] on button "الطالبية - [PERSON_NAME]" at bounding box center [859, 446] width 1136 height 21
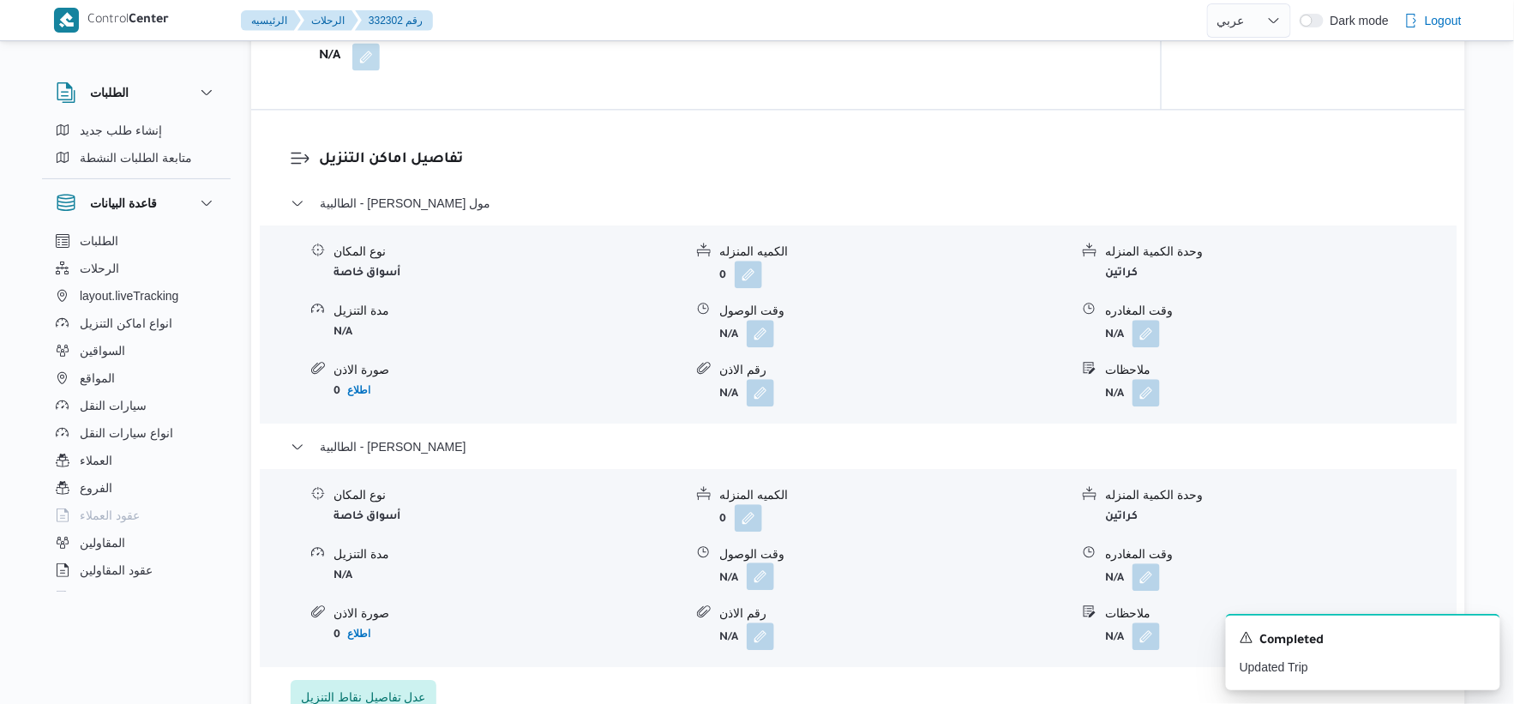
click at [764, 590] on button "button" at bounding box center [760, 575] width 27 height 27
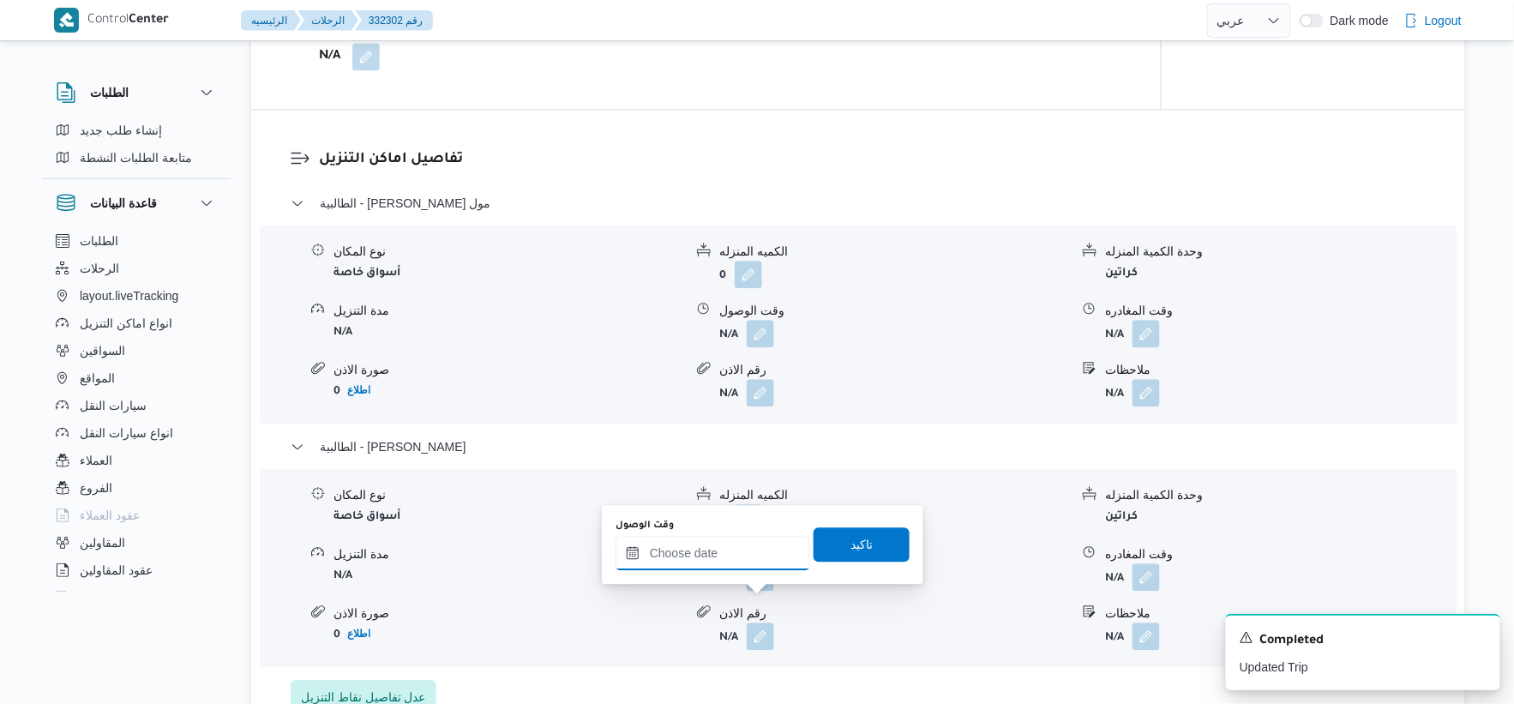
click at [739, 566] on input "وقت الوصول" at bounding box center [713, 553] width 195 height 34
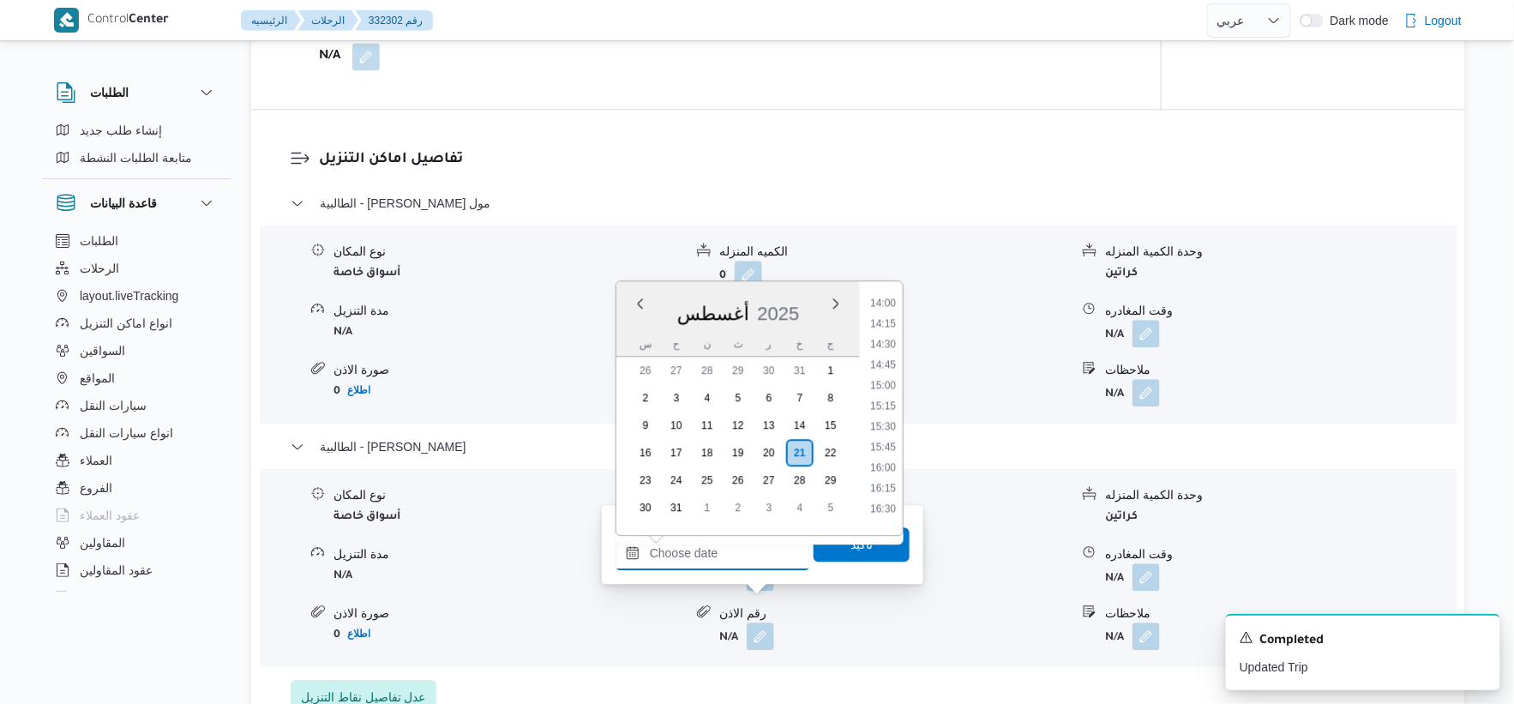
scroll to position [1134, 0]
drag, startPoint x: 897, startPoint y: 438, endPoint x: 872, endPoint y: 528, distance: 93.4
click at [896, 438] on li "15:30" at bounding box center [882, 444] width 39 height 17
type input "[DATE] ١٥:٣٠"
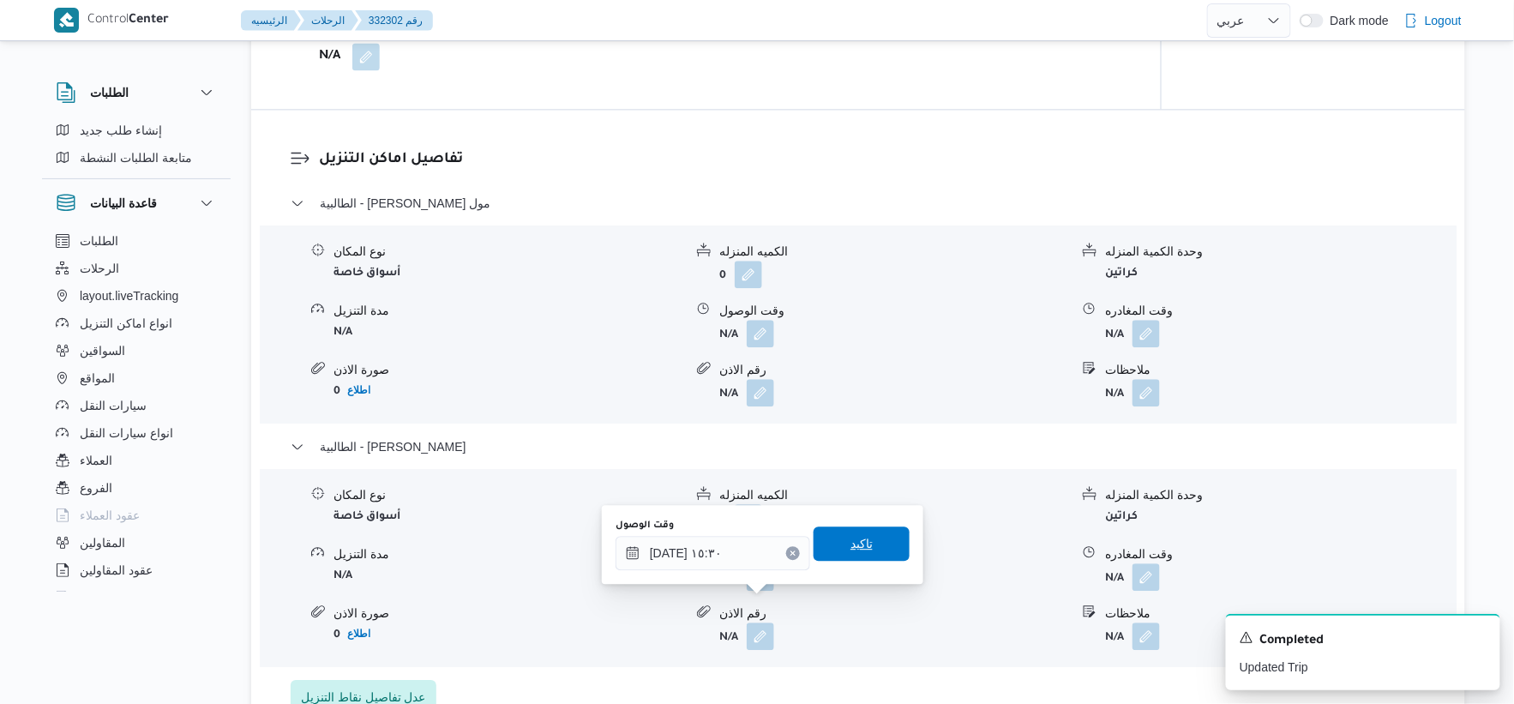
click at [871, 537] on span "تاكيد" at bounding box center [862, 543] width 96 height 34
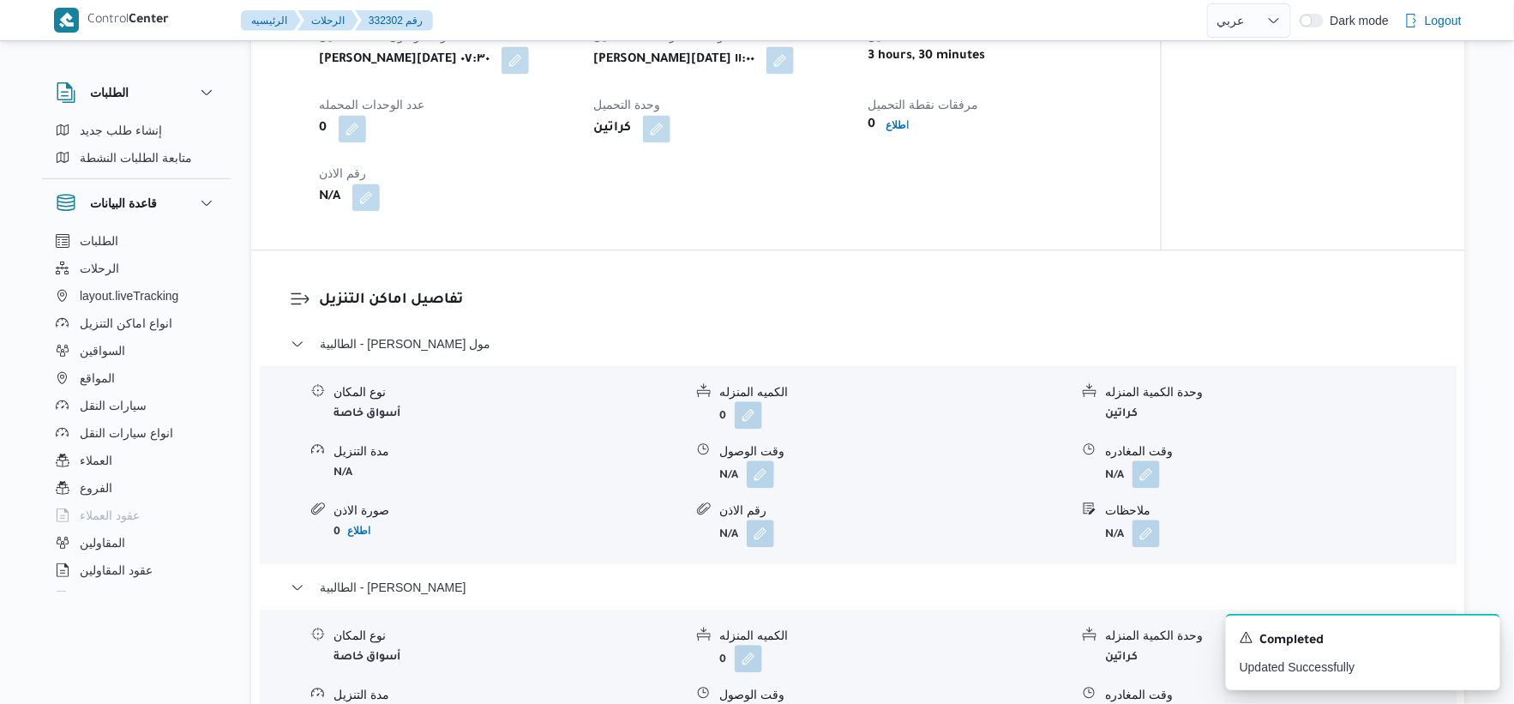
scroll to position [1143, 0]
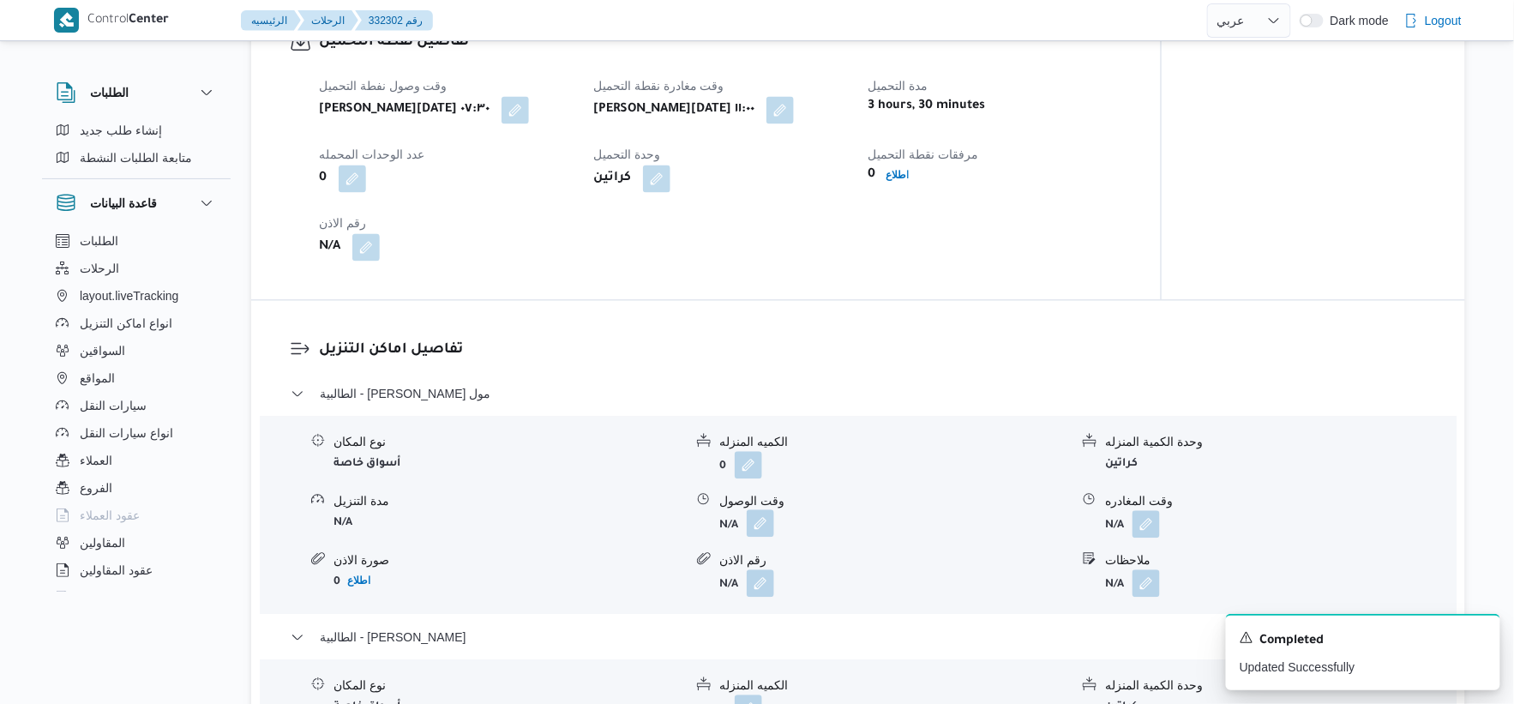
click at [750, 537] on button "button" at bounding box center [760, 522] width 27 height 27
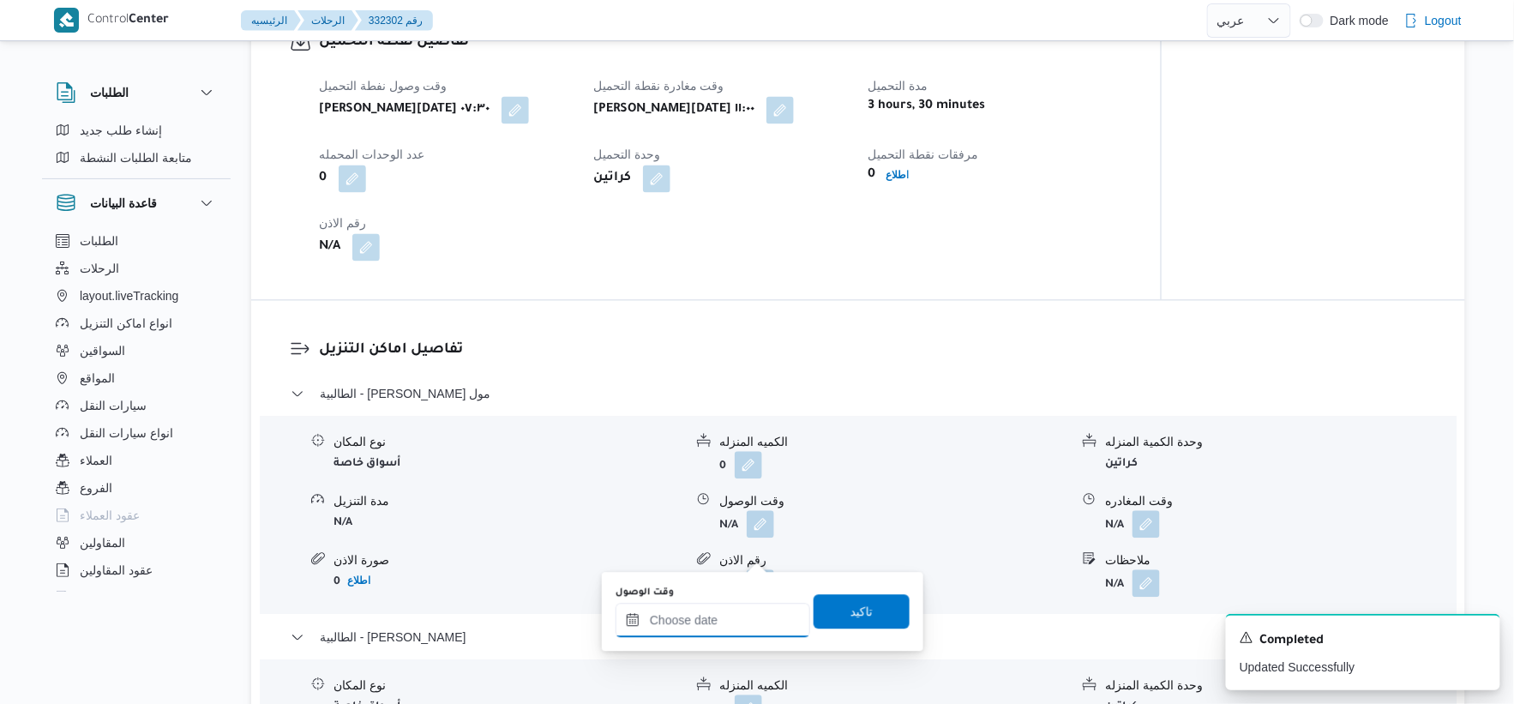
click at [734, 613] on input "وقت الوصول" at bounding box center [713, 620] width 195 height 34
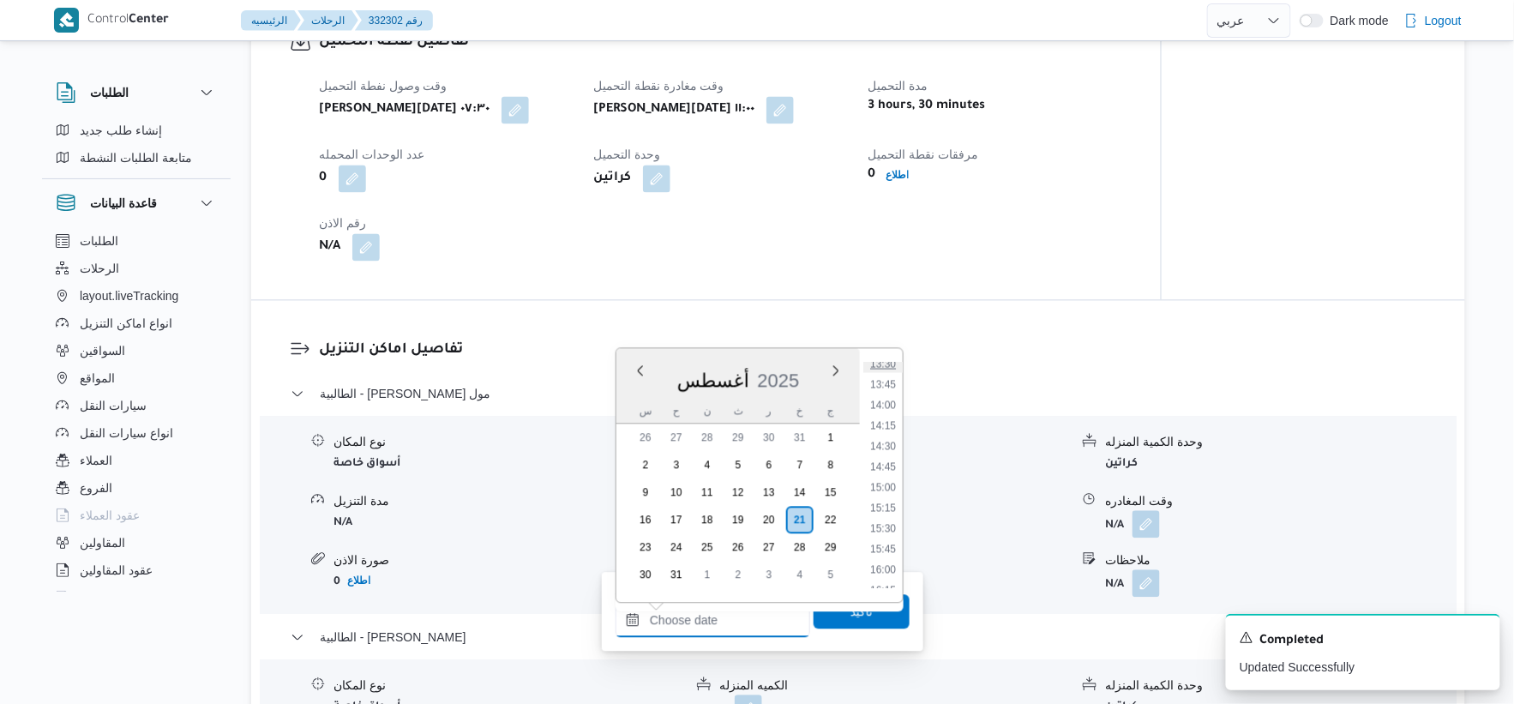
scroll to position [944, 0]
click at [888, 412] on li "12:00" at bounding box center [882, 414] width 39 height 17
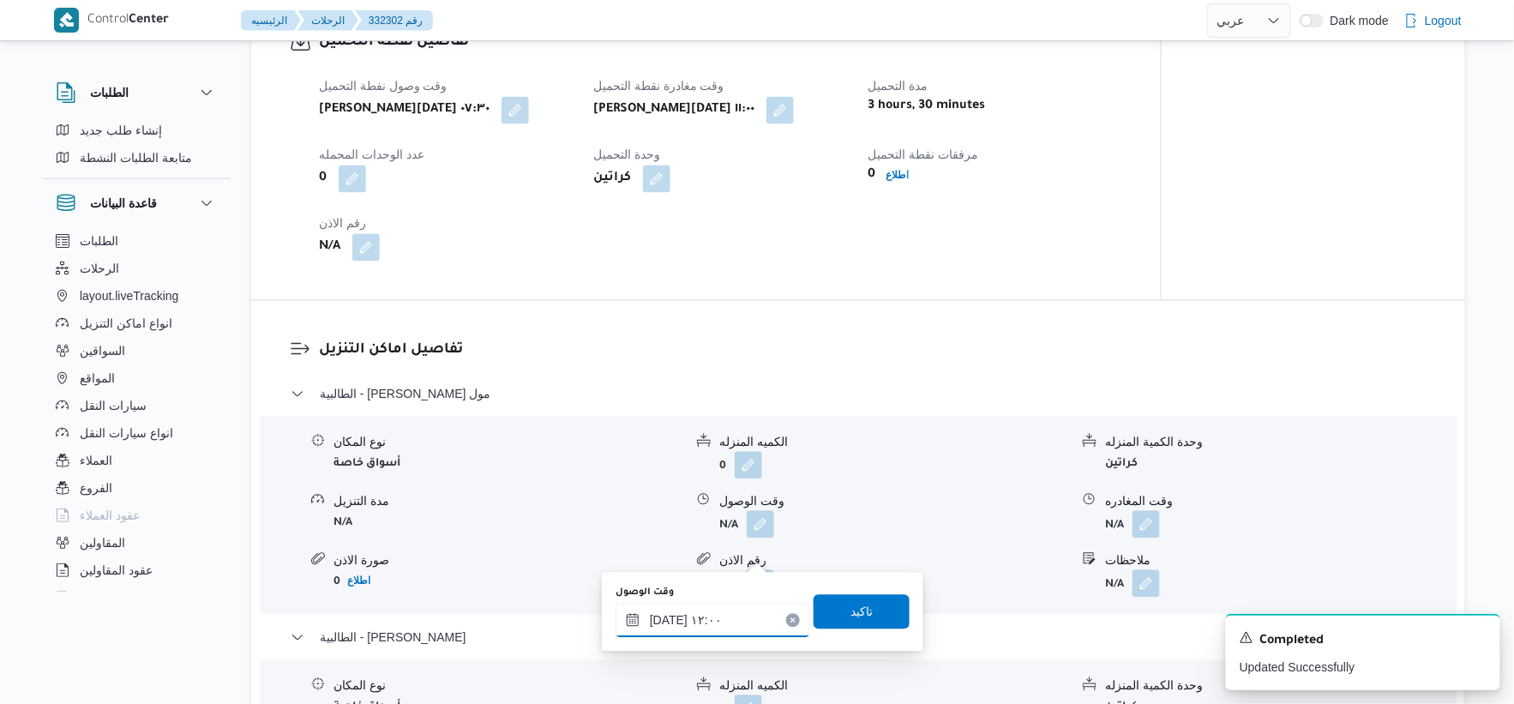
type input "[DATE] ١٢:٠٠"
click at [868, 614] on span "تاكيد" at bounding box center [862, 610] width 96 height 34
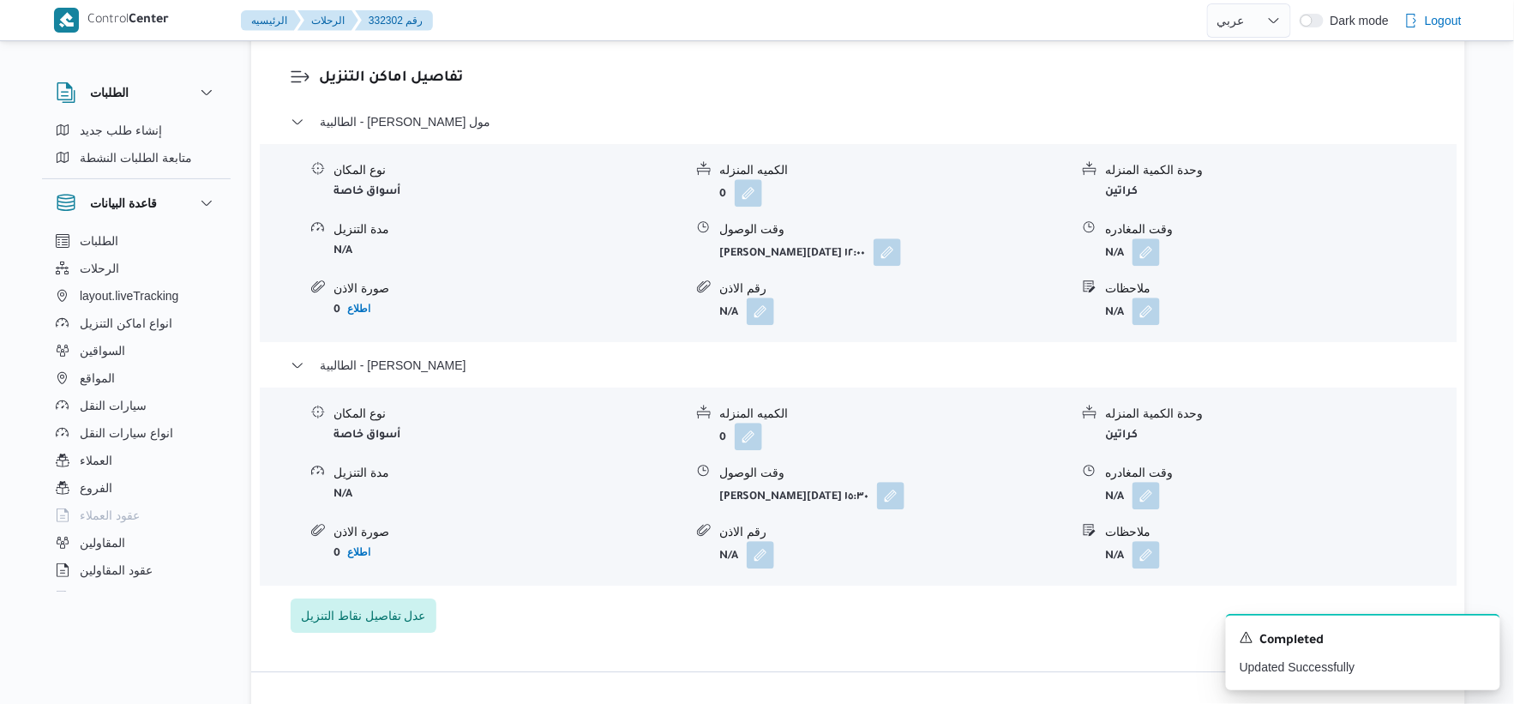
scroll to position [1428, 0]
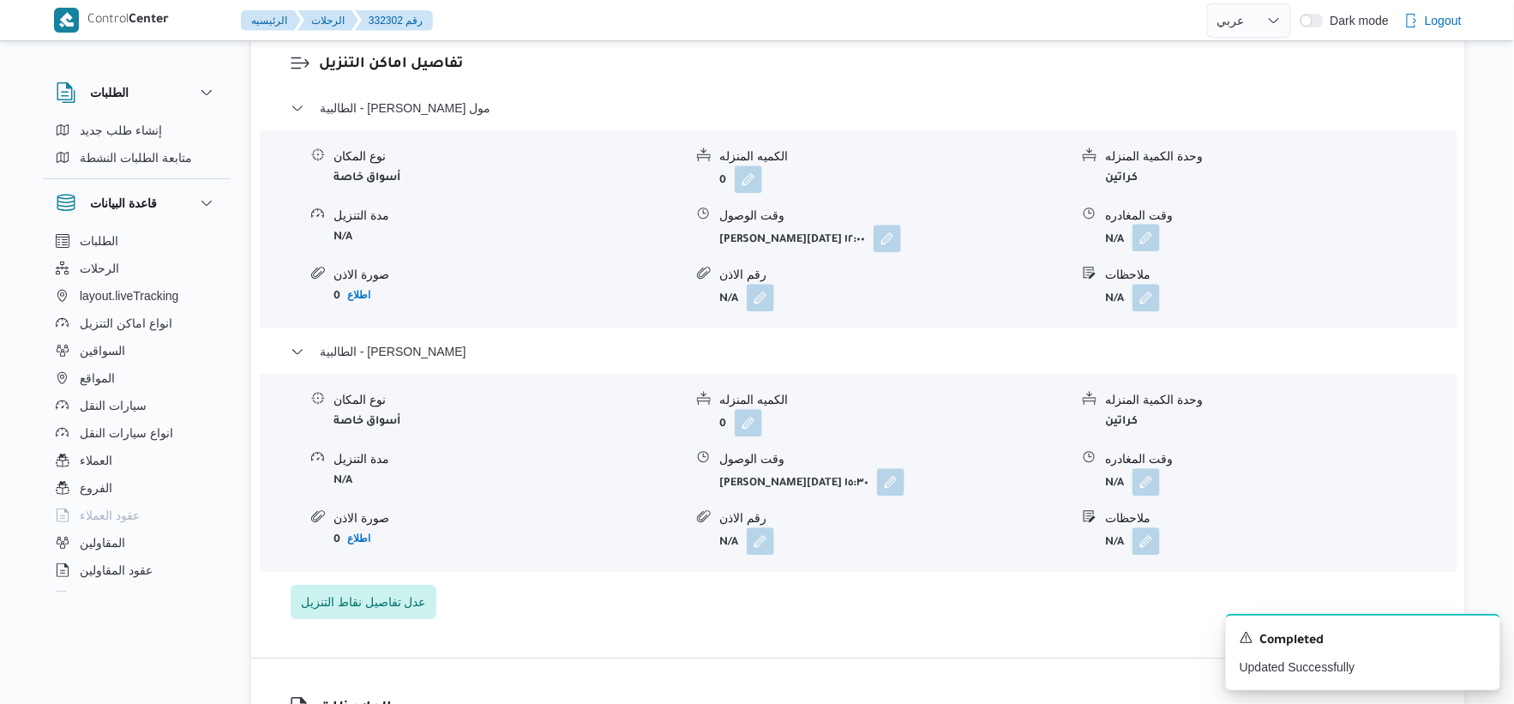
click at [1152, 251] on button "button" at bounding box center [1146, 237] width 27 height 27
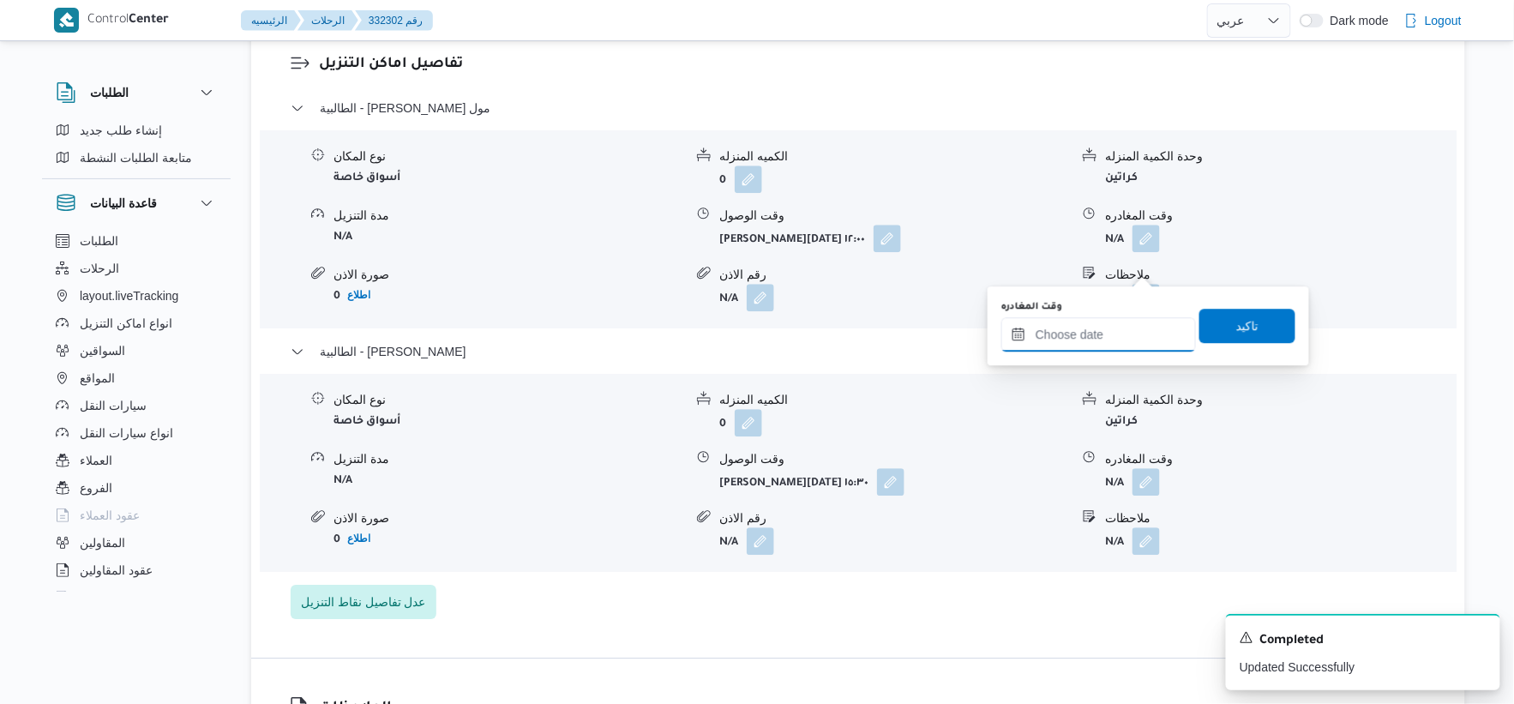
click at [1107, 346] on input "وقت المغادره" at bounding box center [1098, 334] width 195 height 34
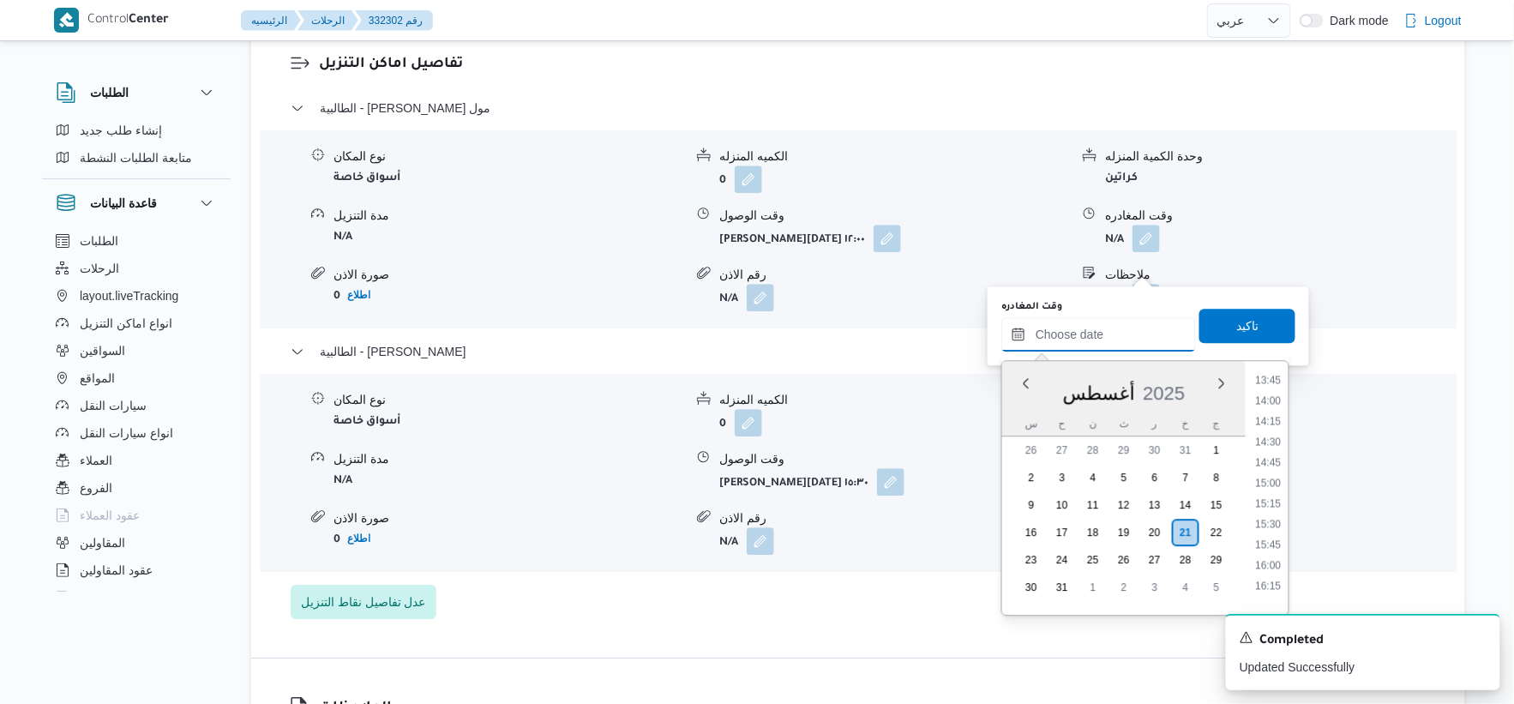
scroll to position [1134, 0]
click at [1274, 437] on li "14:30" at bounding box center [1268, 442] width 39 height 17
type input "[DATE] ١٤:٣٠"
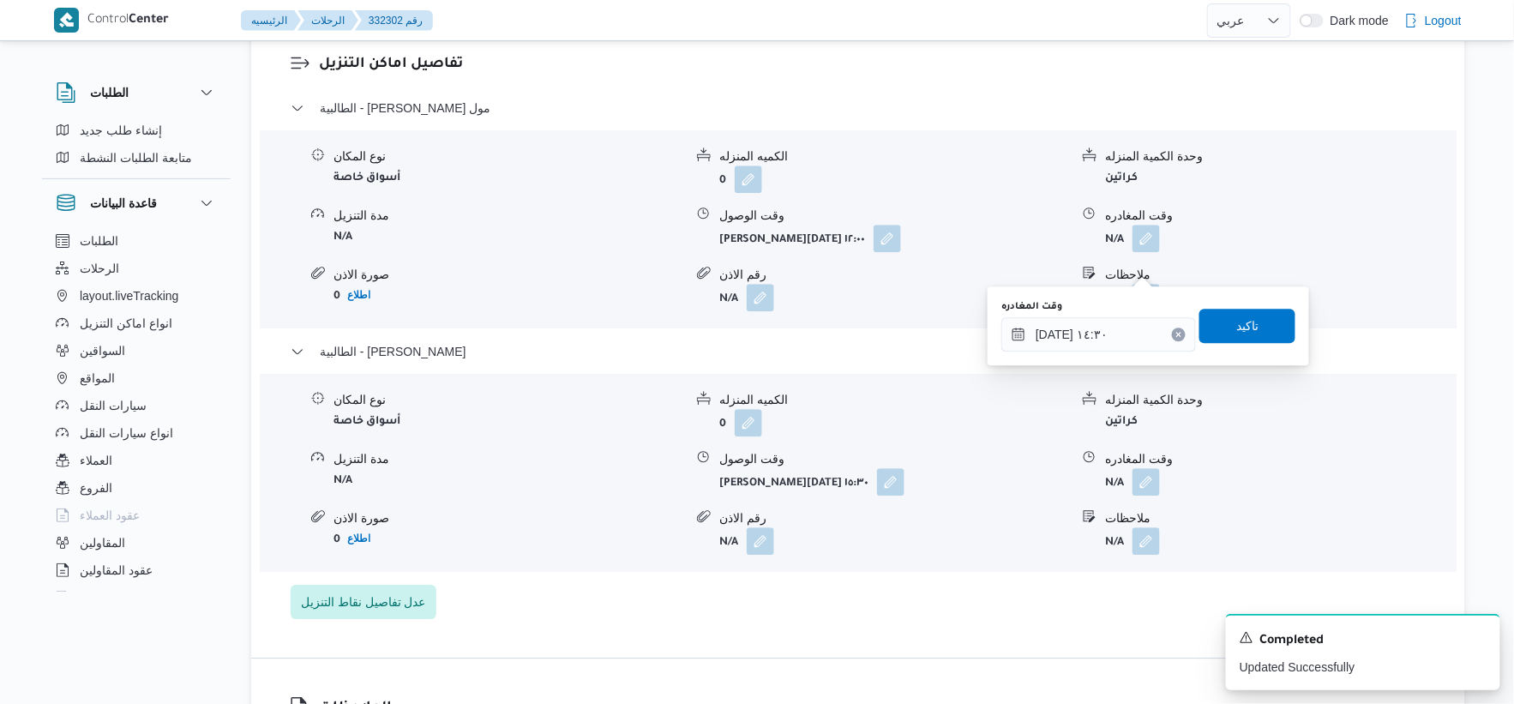
click at [1240, 304] on div "وقت المغادره [DATE] ١٤:٣٠ تاكيد" at bounding box center [1149, 325] width 298 height 55
click at [1236, 316] on span "تاكيد" at bounding box center [1247, 325] width 22 height 21
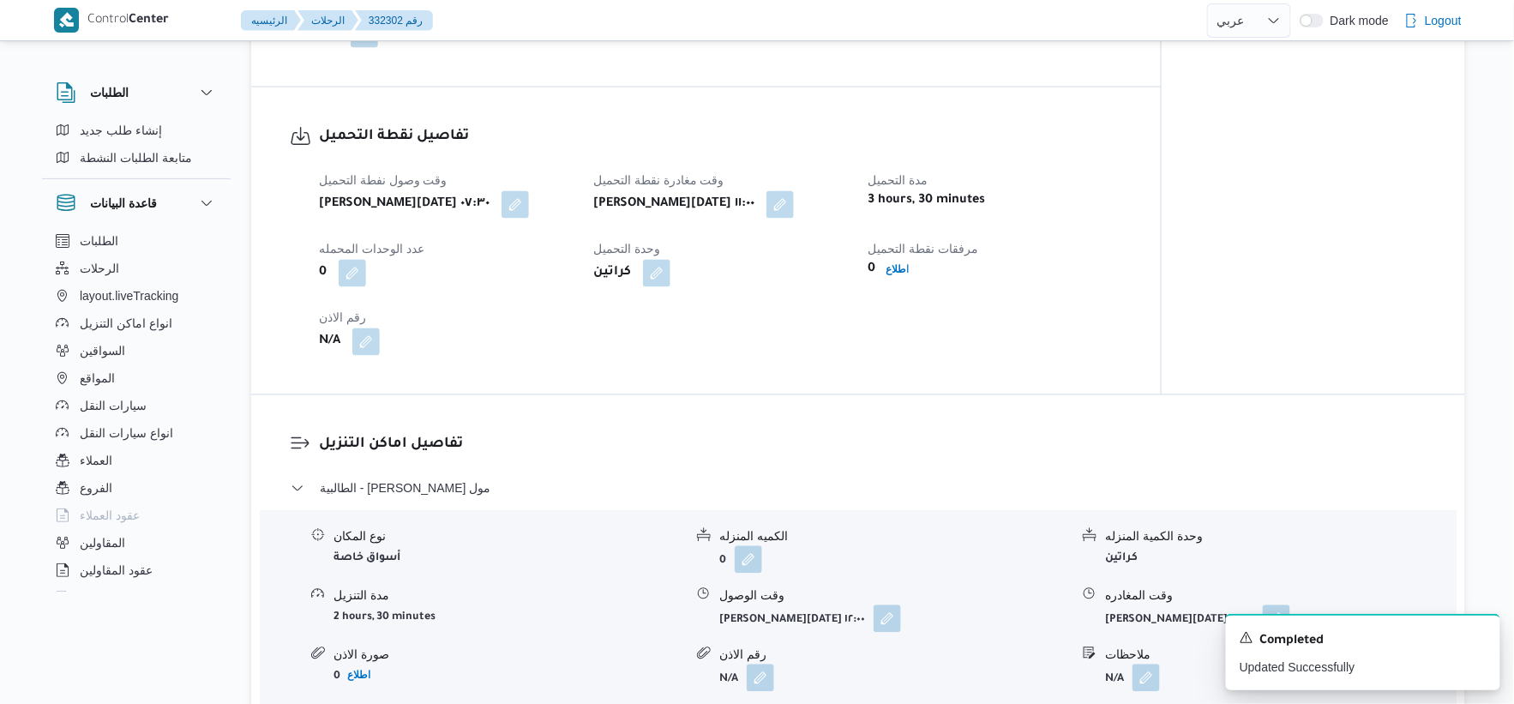
scroll to position [1428, 0]
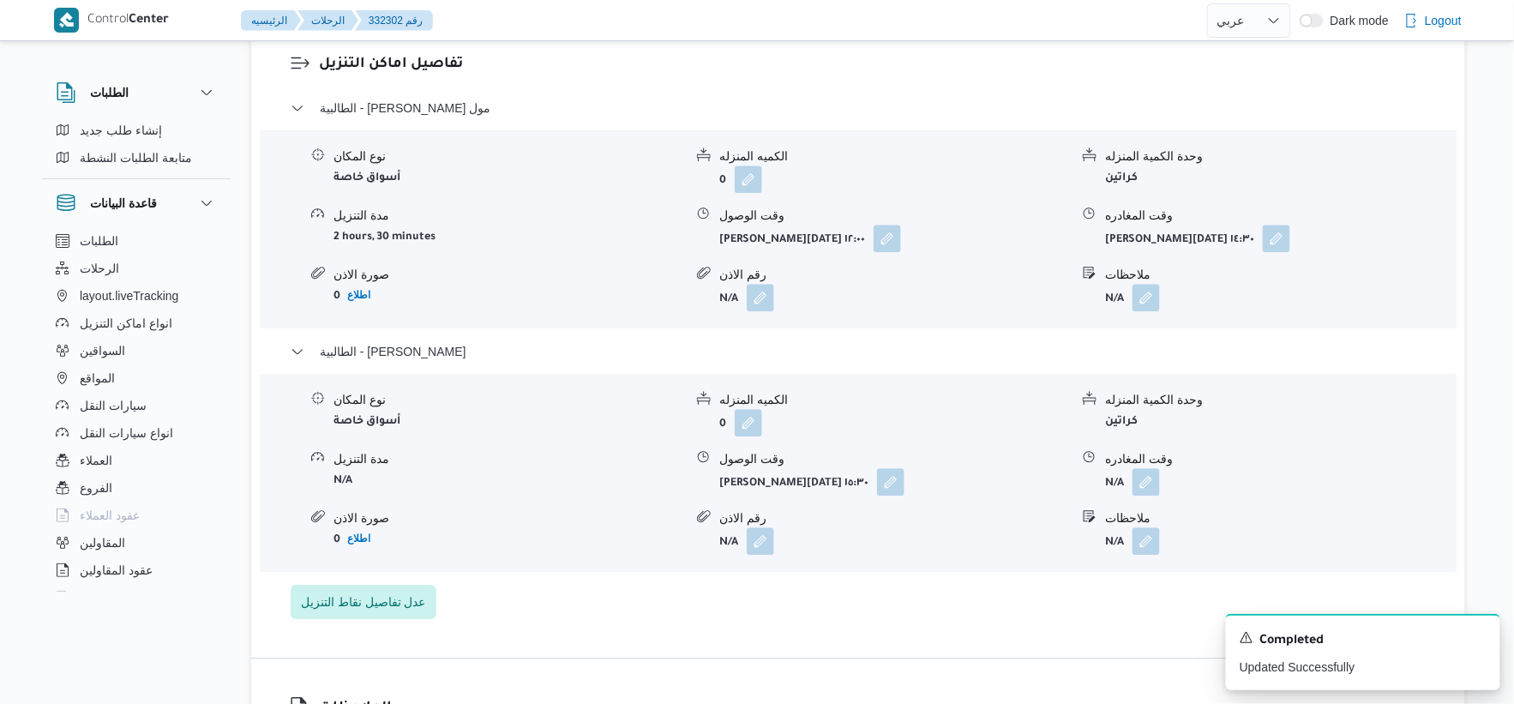
select select "ar"
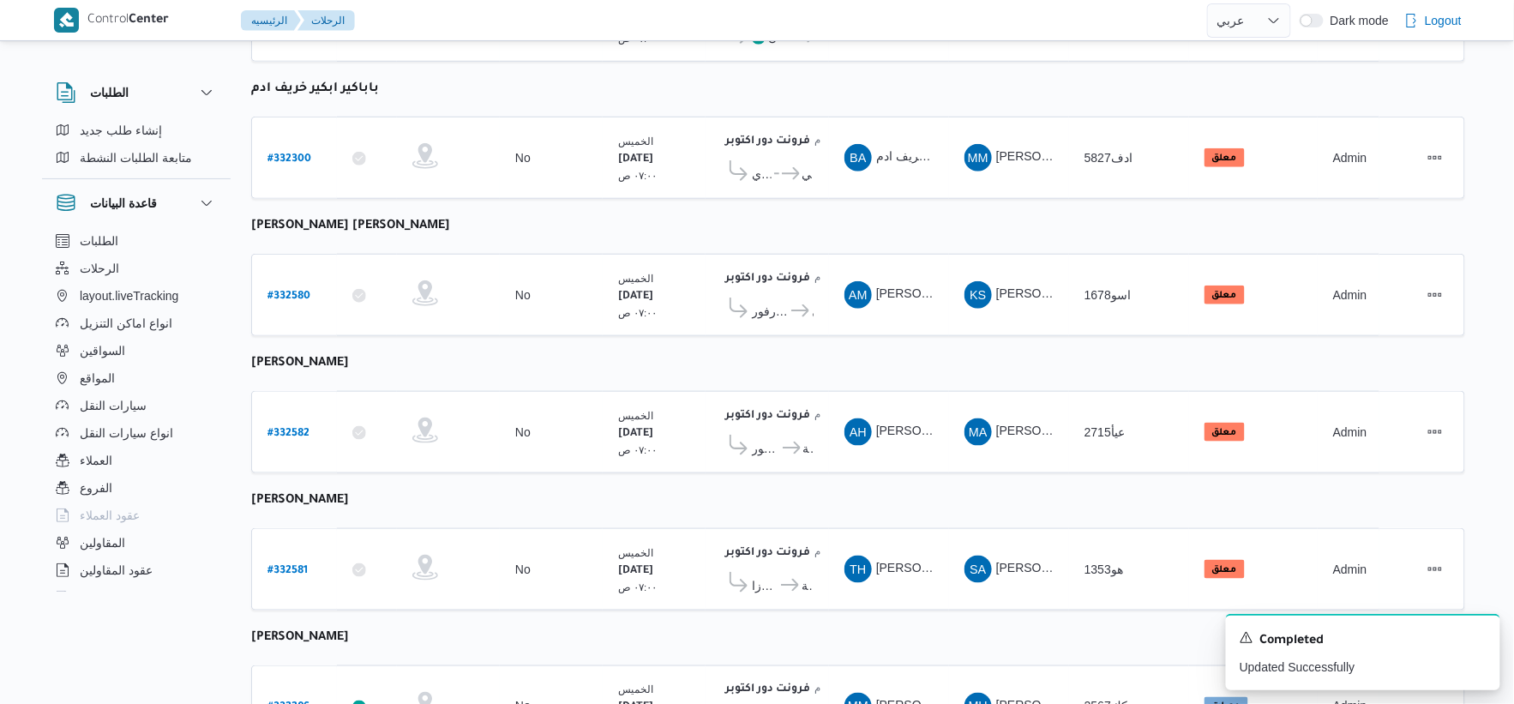
scroll to position [833, 0]
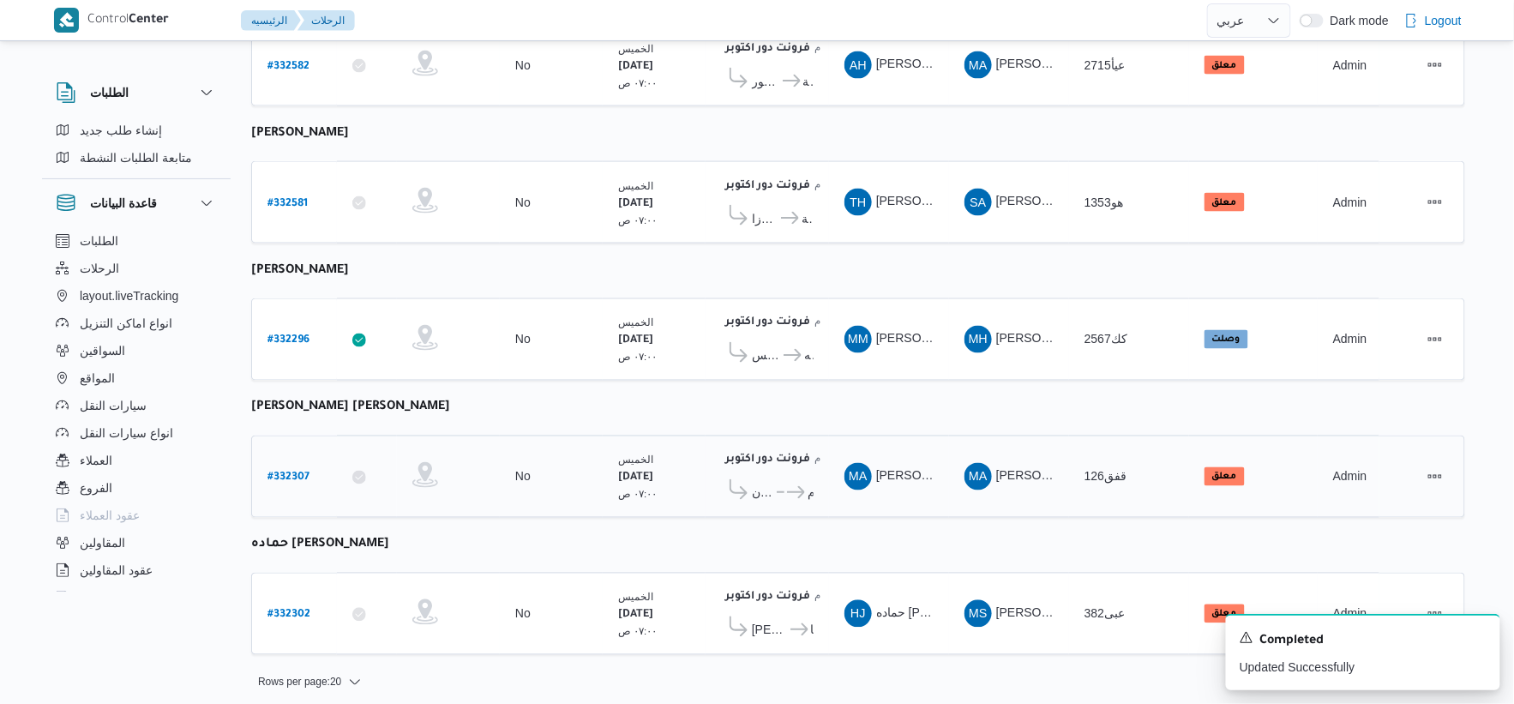
click at [292, 472] on b "# 332307" at bounding box center [289, 478] width 42 height 12
select select "ar"
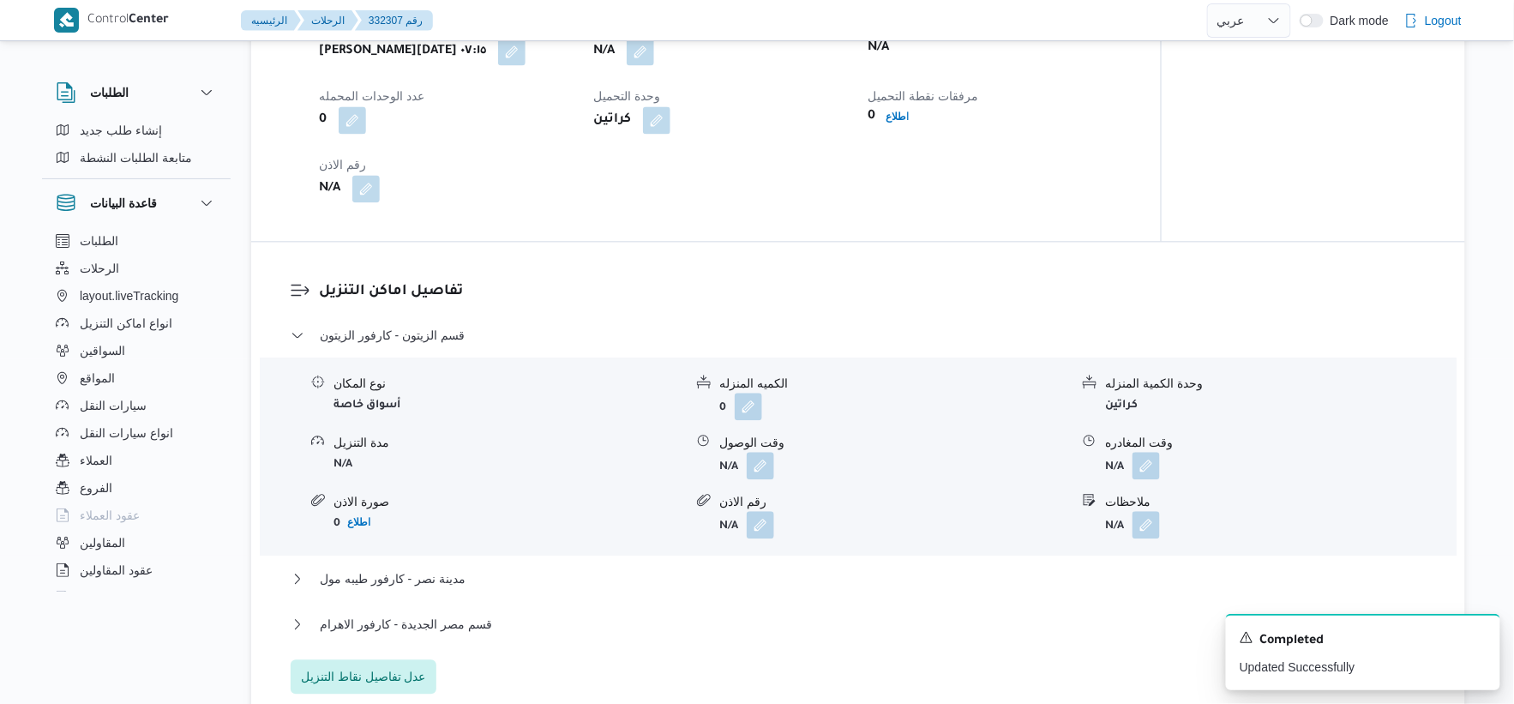
scroll to position [1333, 0]
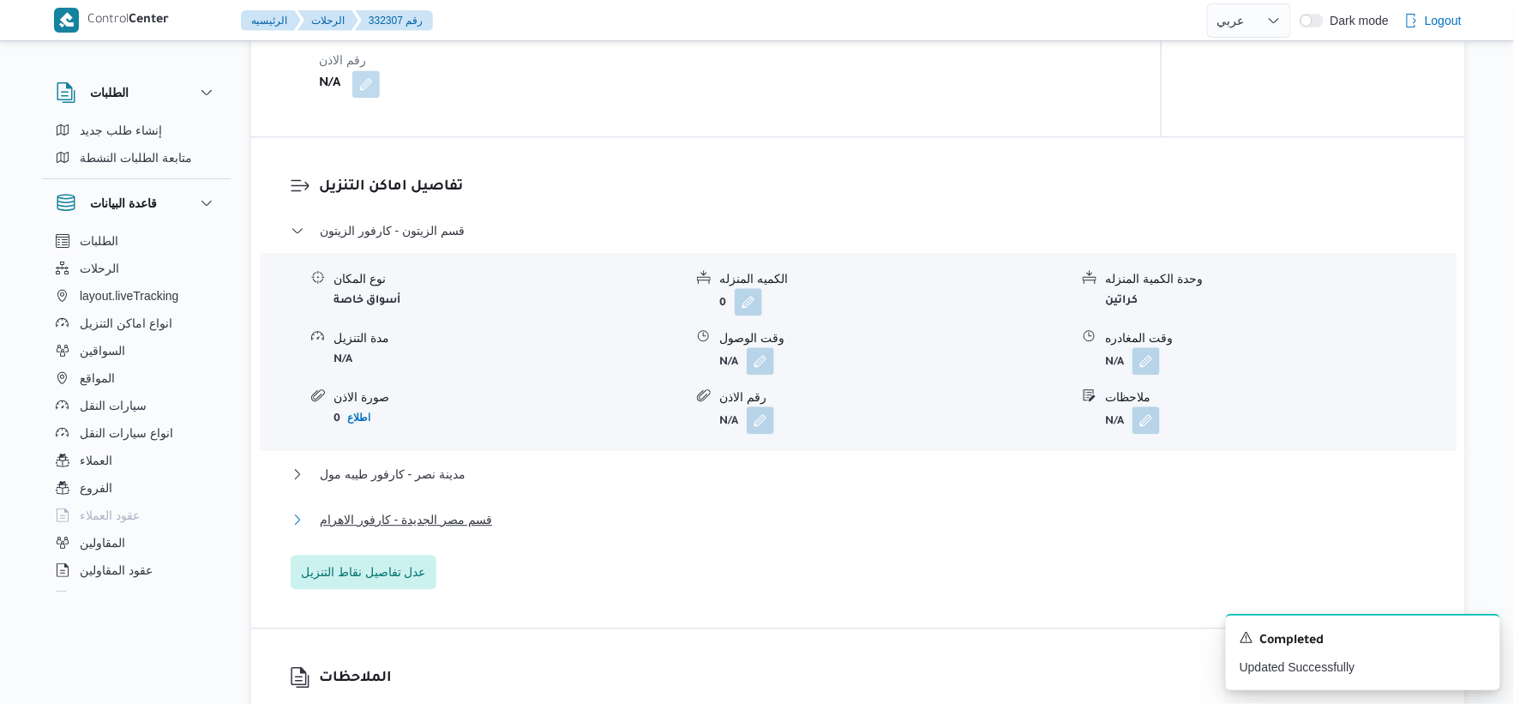
click at [486, 524] on button "قسم مصر الجديدة - كارفور الاهرام" at bounding box center [859, 519] width 1136 height 21
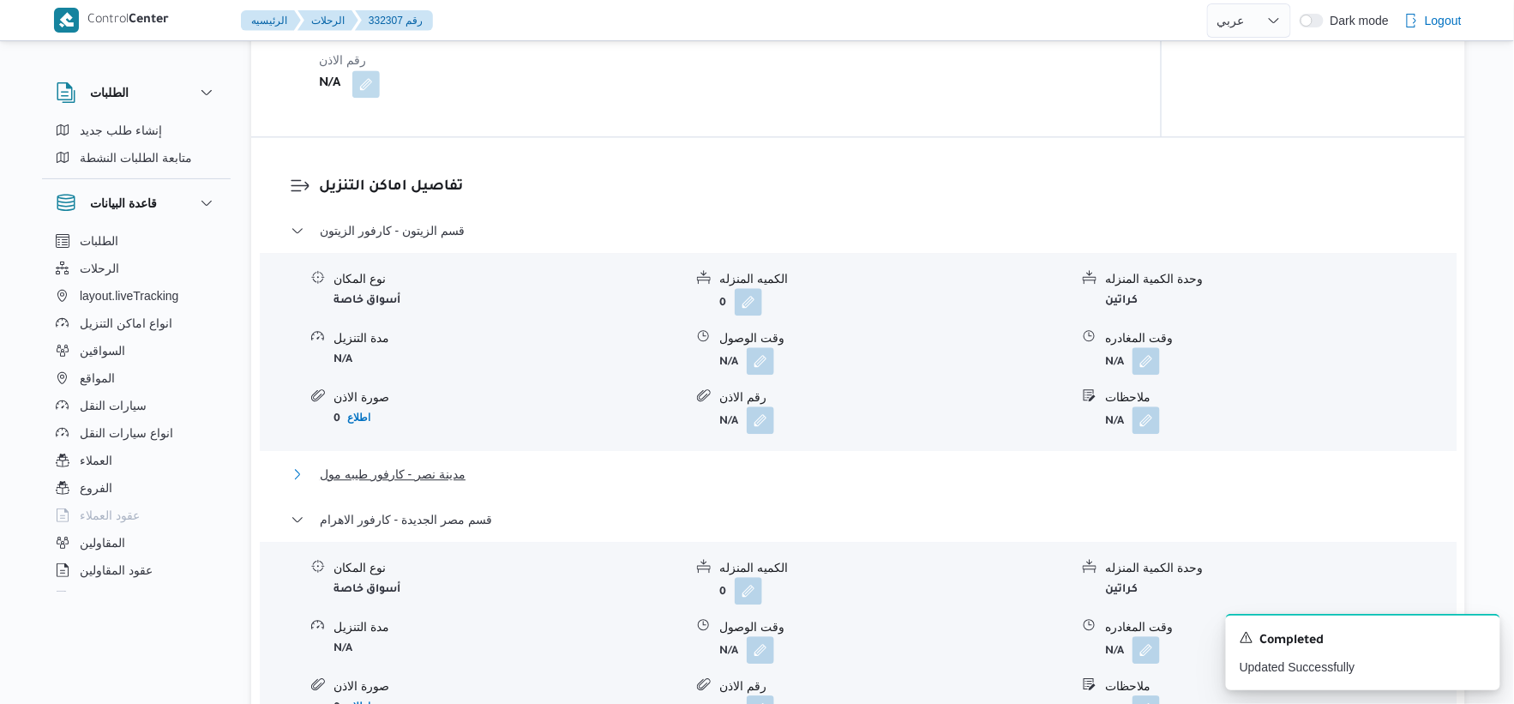
click at [466, 473] on button "مدينة نصر - كارفور طيبه مول" at bounding box center [859, 474] width 1136 height 21
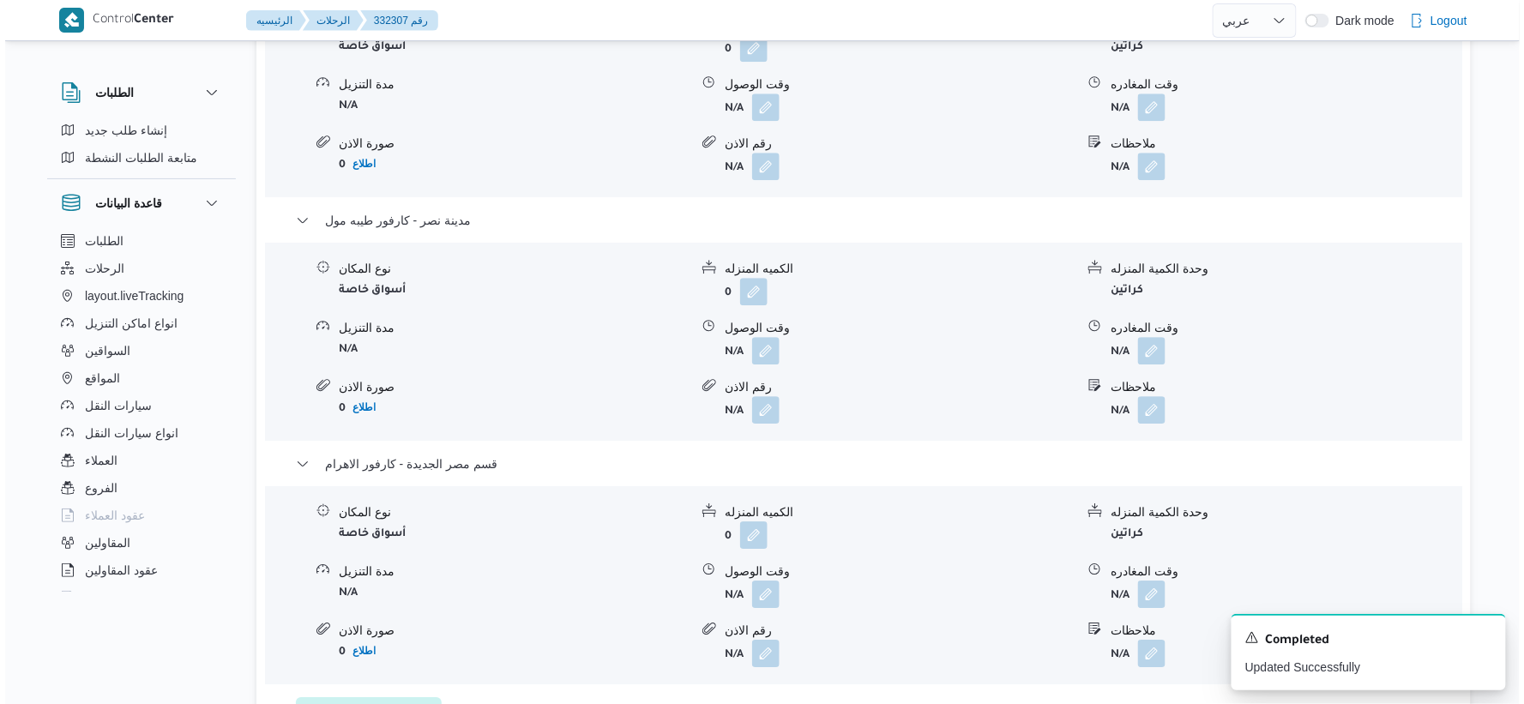
scroll to position [1619, 0]
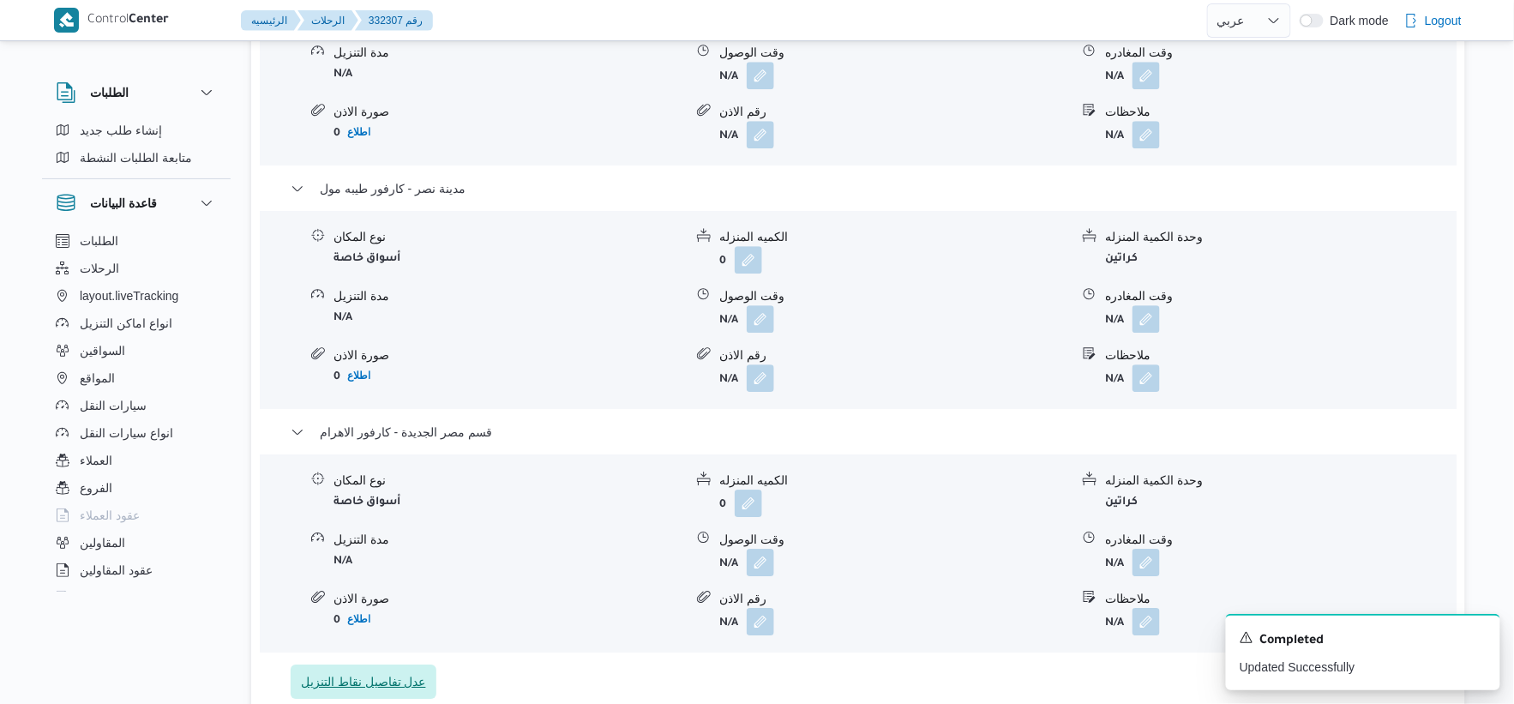
click at [398, 670] on span "عدل تفاصيل نقاط التنزيل" at bounding box center [364, 681] width 146 height 34
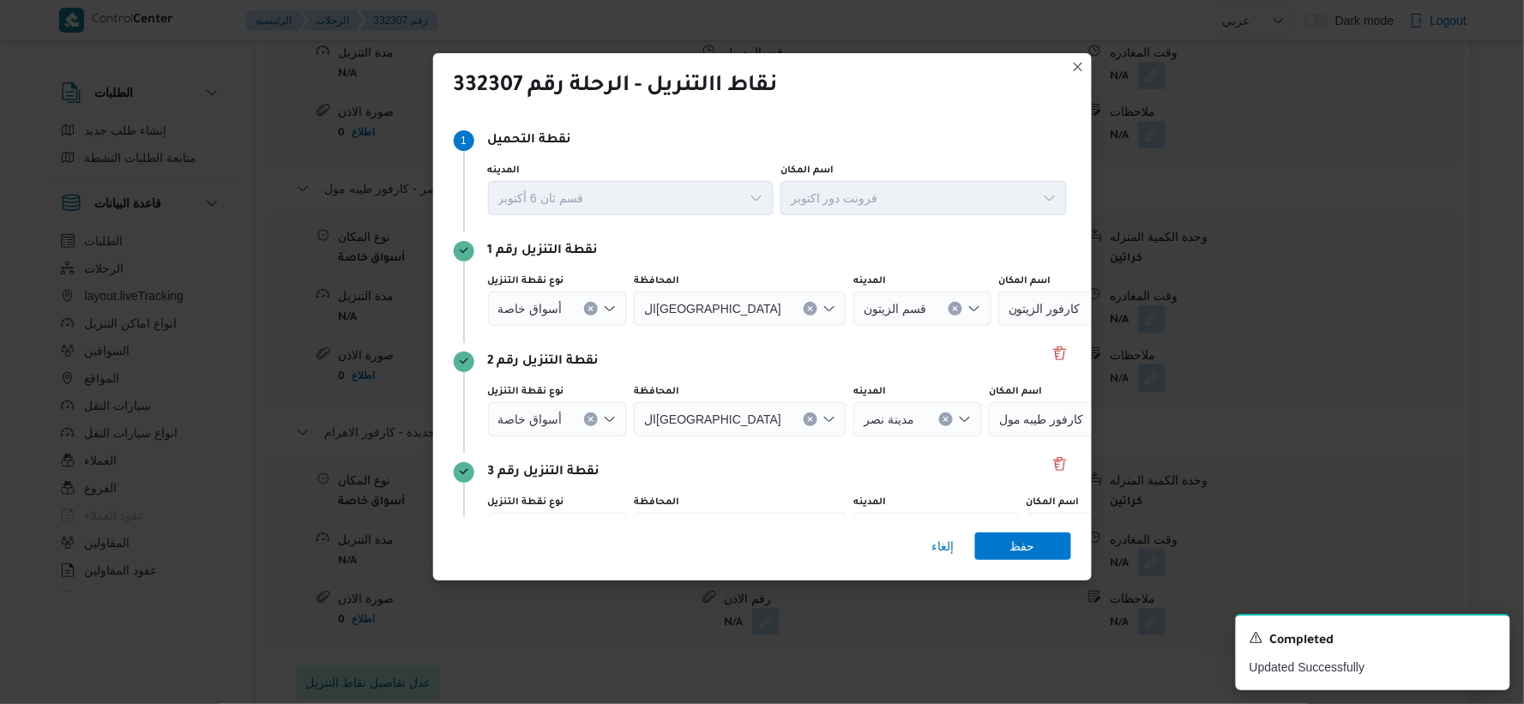
click at [587, 309] on icon "Clear input" at bounding box center [590, 308] width 7 height 7
click at [1004, 318] on div "Search" at bounding box center [1001, 309] width 214 height 34
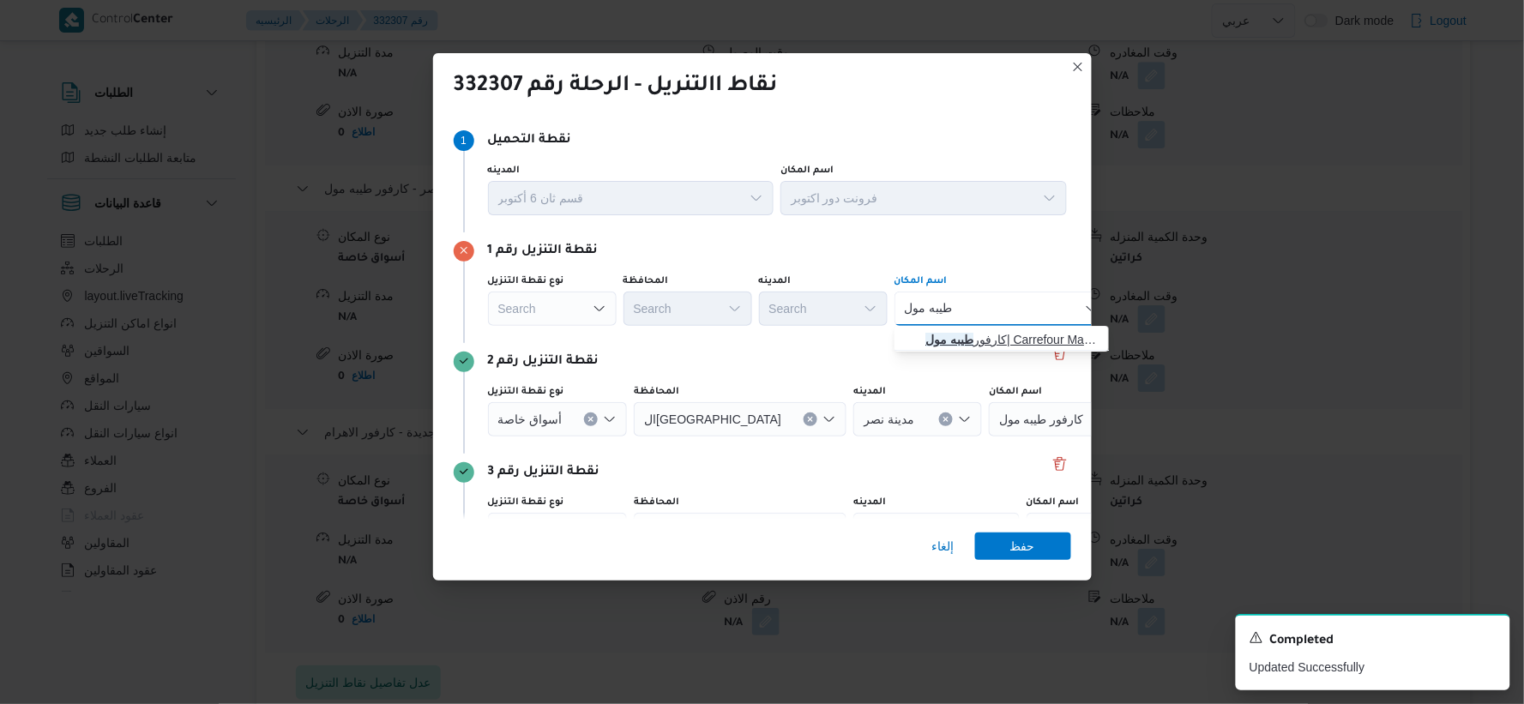
type input "طيبه مول"
click at [976, 335] on span "كارفور طيبه مول | Carrefour Market | المنطقة الأولى" at bounding box center [1011, 339] width 173 height 21
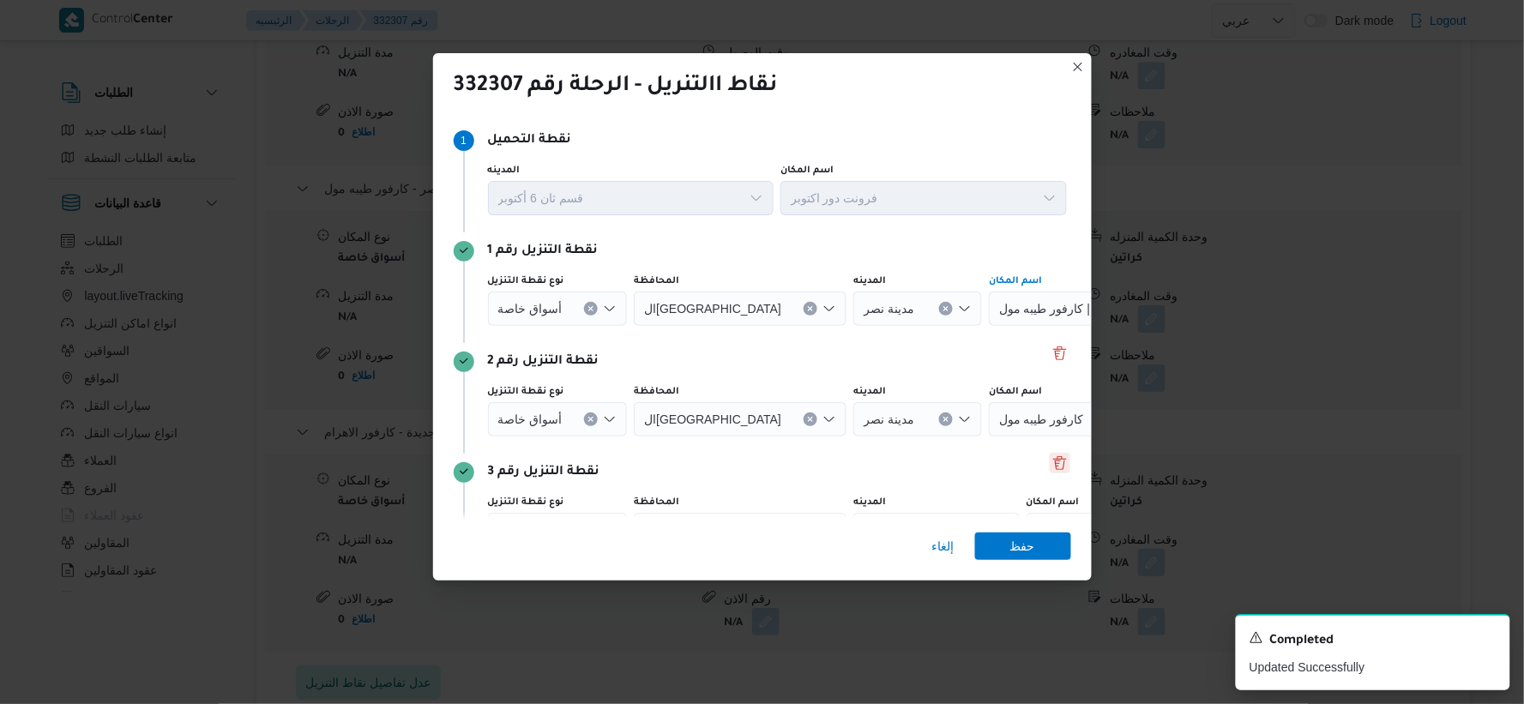
drag, startPoint x: 589, startPoint y: 421, endPoint x: 1057, endPoint y: 456, distance: 469.5
click at [589, 312] on icon "Clear input" at bounding box center [590, 308] width 7 height 7
click at [989, 326] on div "Search" at bounding box center [1096, 309] width 214 height 34
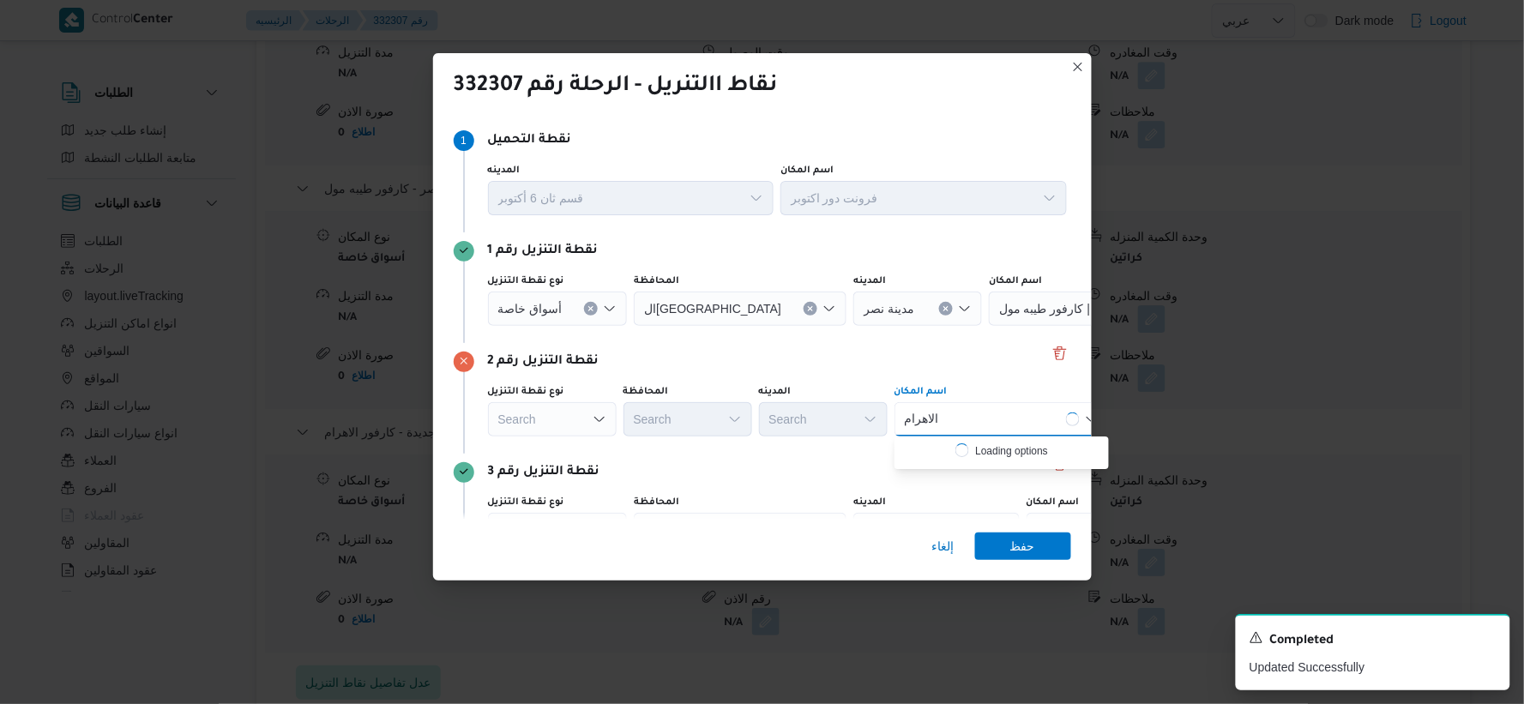
click at [956, 422] on div "الاهرام الاهرام Combo box. Selected. الاهرام. Selected. Combo box input. Search…" at bounding box center [1001, 419] width 214 height 34
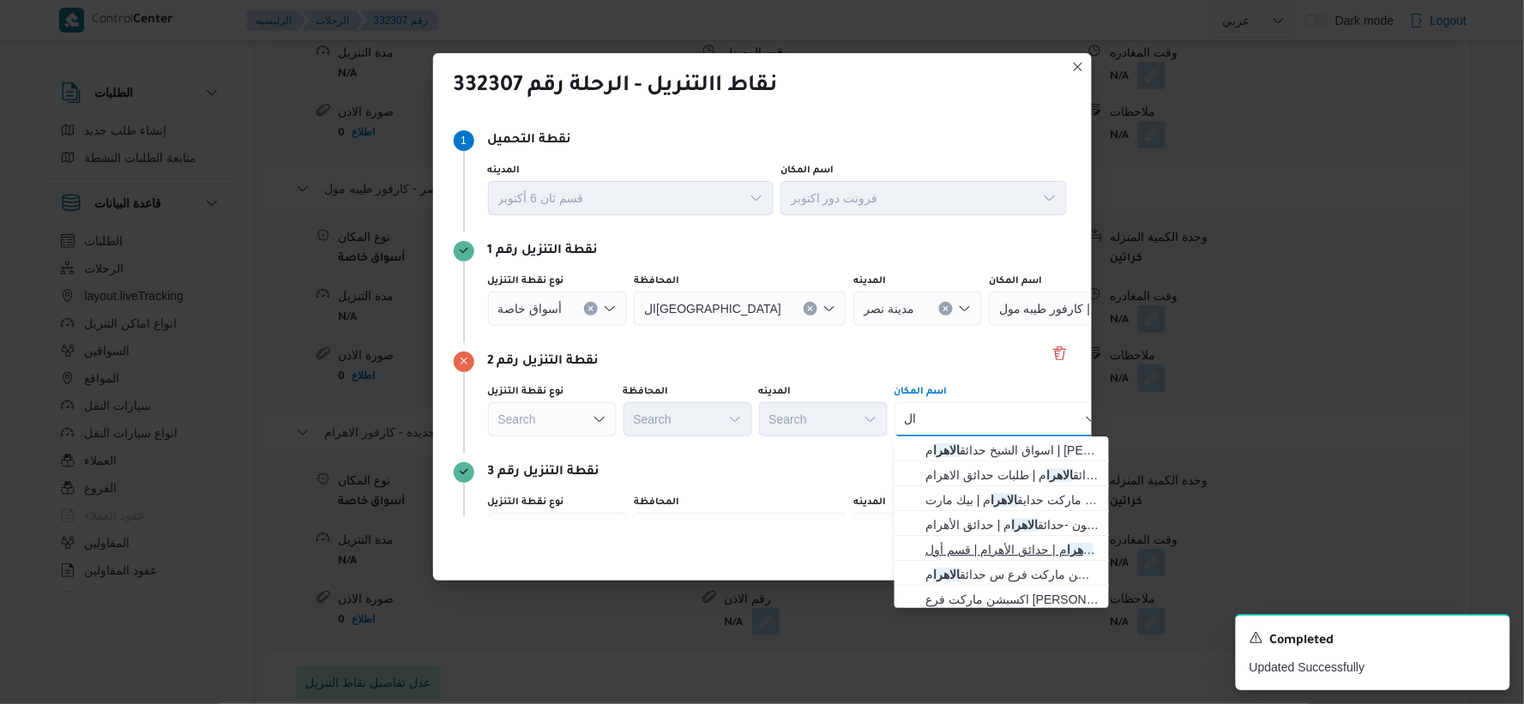
type input "ا"
click at [989, 412] on div "كارفور ال كارفور ال Combo box. Selected. كارفور ال. Selected. Combo box input. …" at bounding box center [1001, 419] width 214 height 34
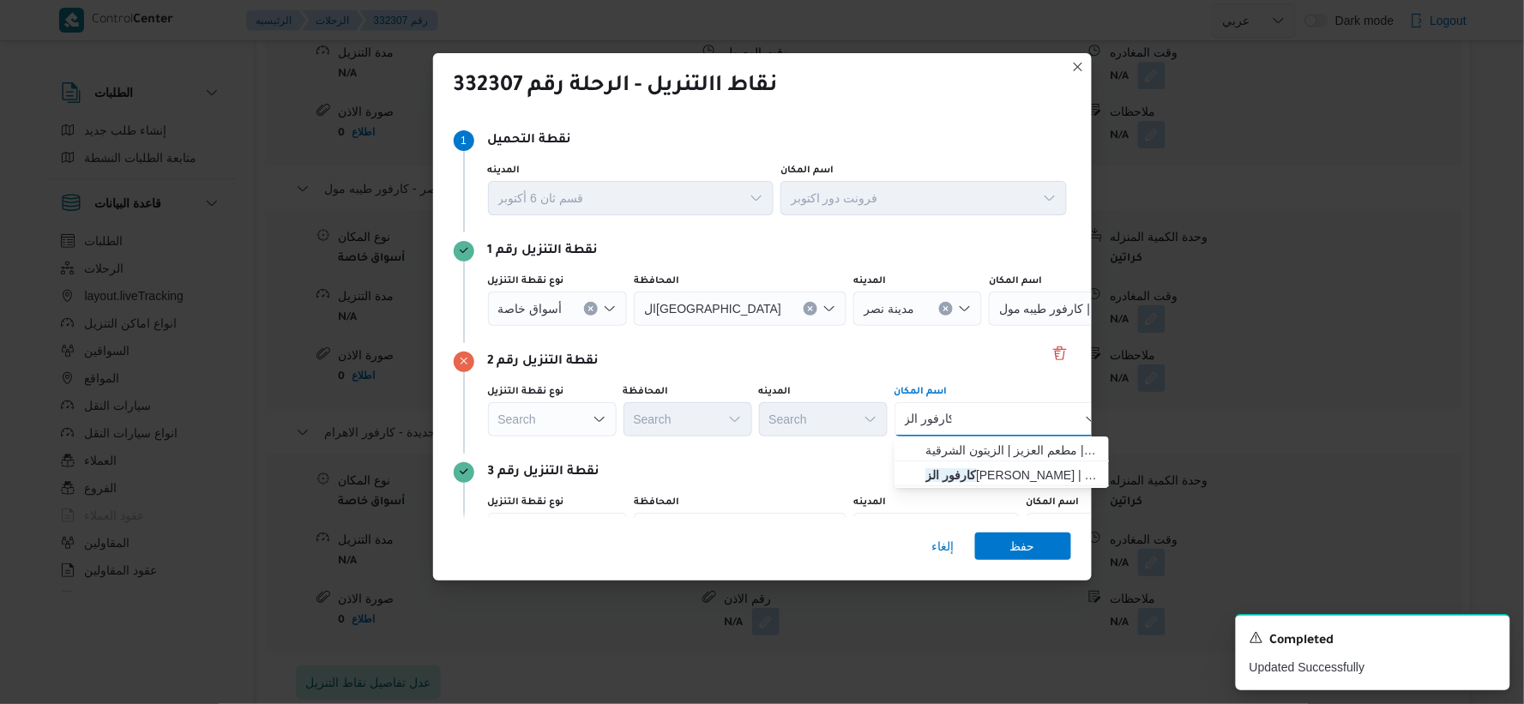
type input "كارفور الز"
click at [989, 412] on div "كارفور الز كارفور الز Combo box. Selected. كارفور الز. Selected. Combo box inpu…" at bounding box center [1001, 419] width 214 height 34
click at [1001, 456] on span "كارفور الز يتون | مطعم العزيز | الزيتون الشرقية" at bounding box center [1011, 450] width 173 height 21
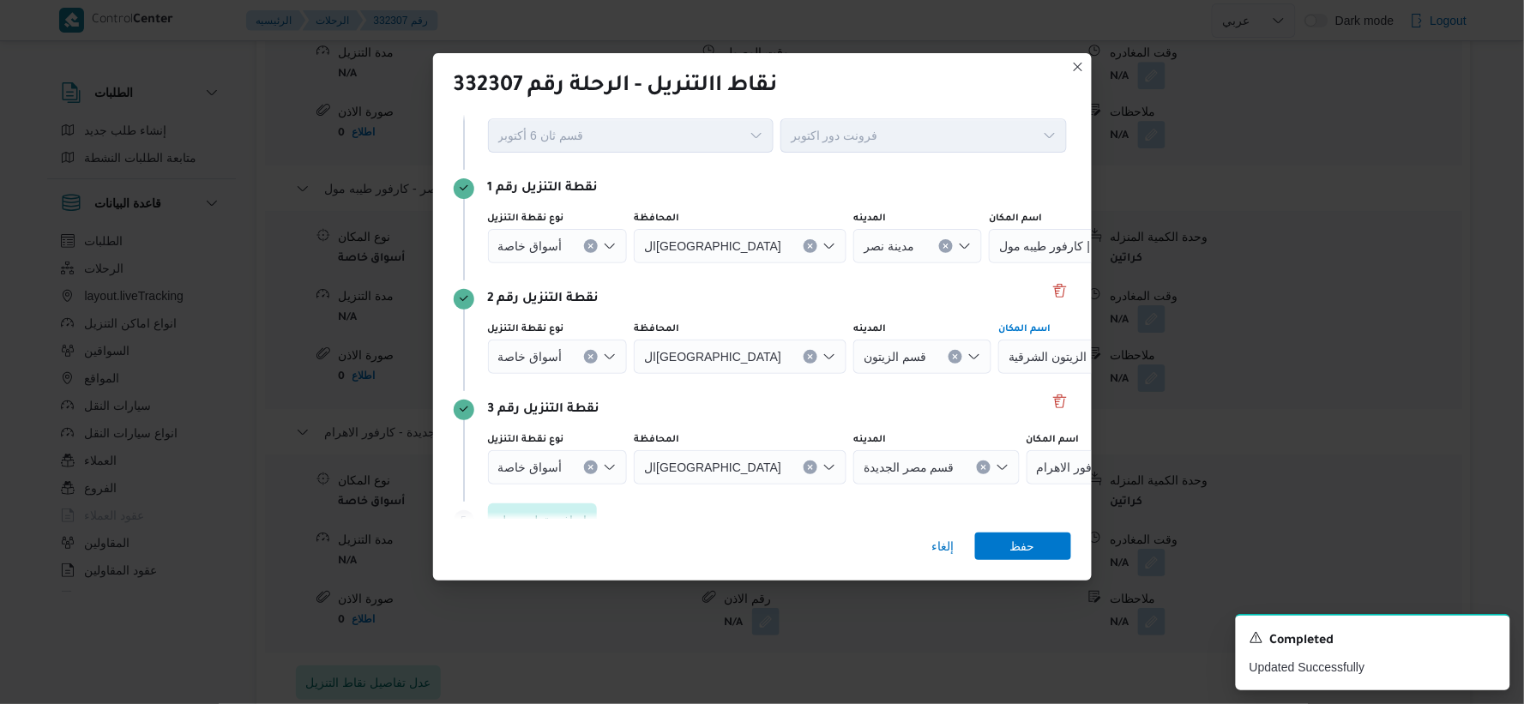
scroll to position [96, 0]
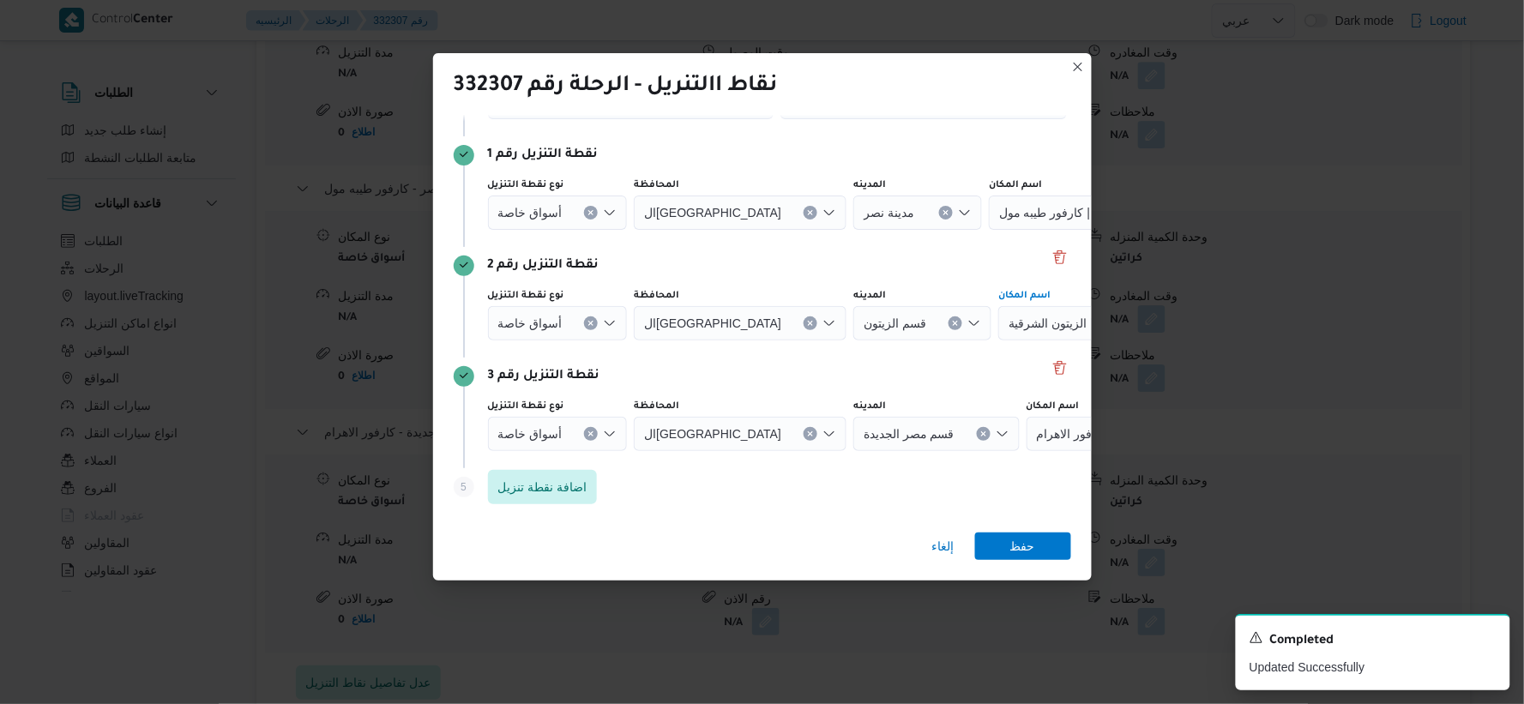
click at [592, 216] on icon "Clear input" at bounding box center [590, 212] width 7 height 7
click at [989, 230] on div "Search" at bounding box center [1096, 212] width 214 height 34
click at [587, 216] on icon "Clear input" at bounding box center [590, 212] width 7 height 7
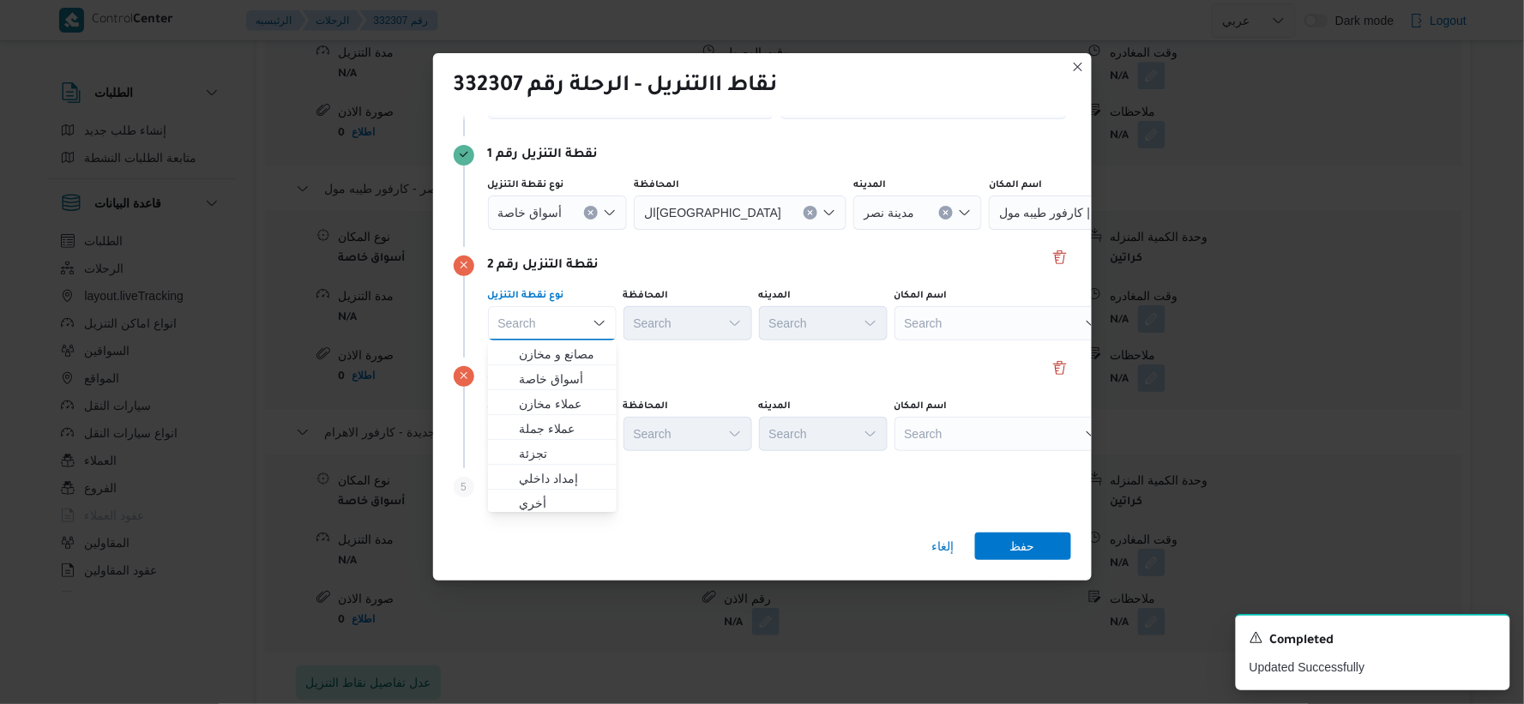
click at [989, 230] on div "Search" at bounding box center [1096, 212] width 214 height 34
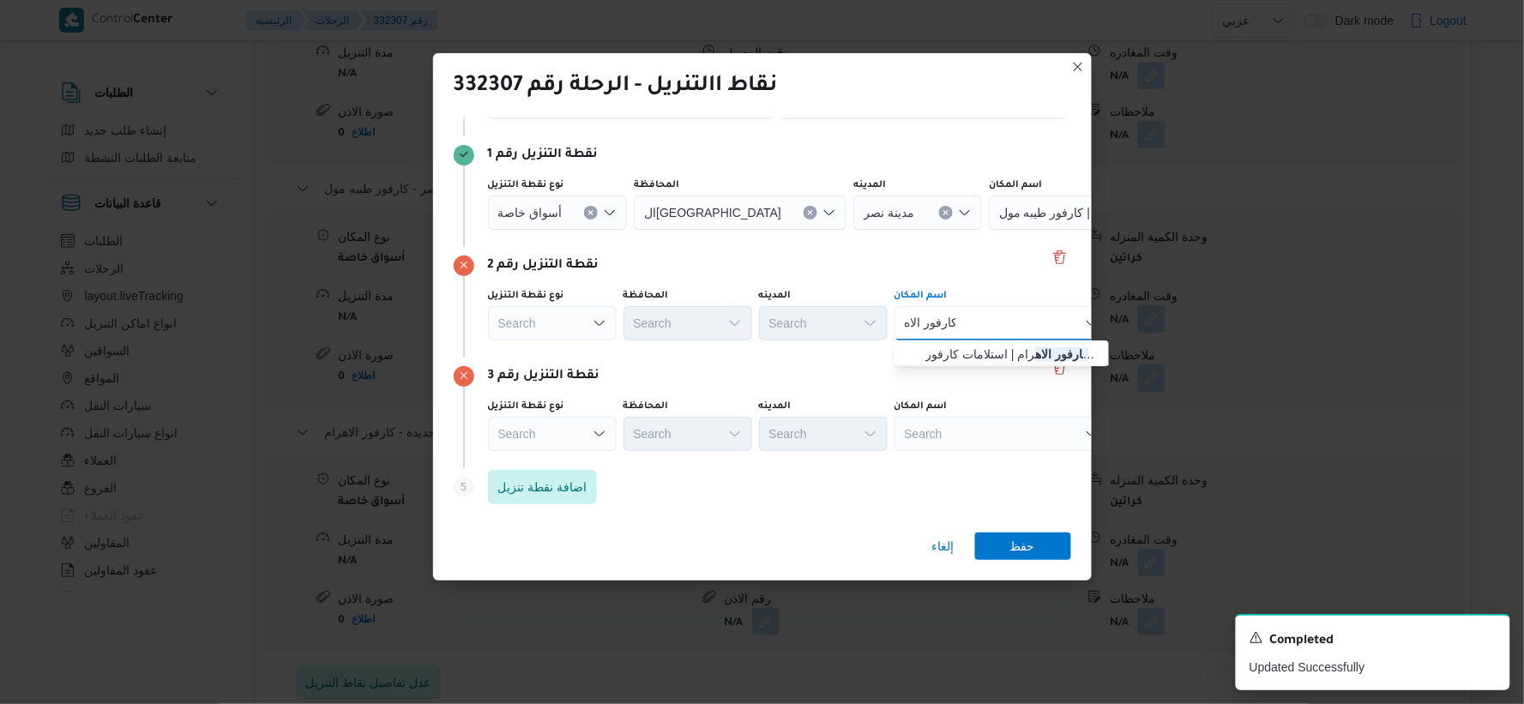
type input "كارفور الاه"
click at [976, 322] on div "كارفور الاه كارفور الاه Combo box. Selected. كارفور الاه. Selected. Combo box i…" at bounding box center [1001, 323] width 214 height 34
click at [1006, 352] on span "كارفور الاه رام | استلامات كارفور [GEOGRAPHIC_DATA] | [GEOGRAPHIC_DATA]" at bounding box center [1011, 354] width 173 height 21
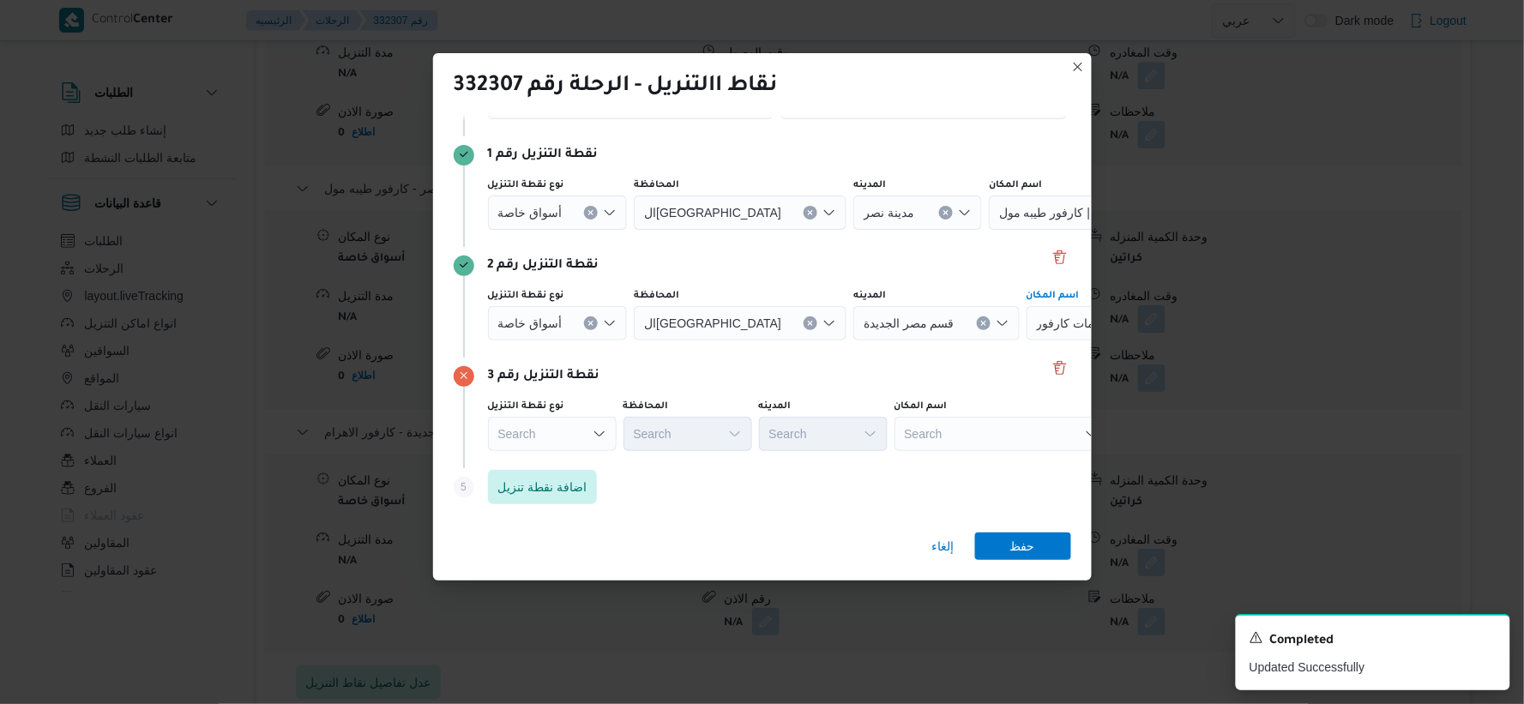
click at [571, 230] on div "Search" at bounding box center [558, 212] width 140 height 34
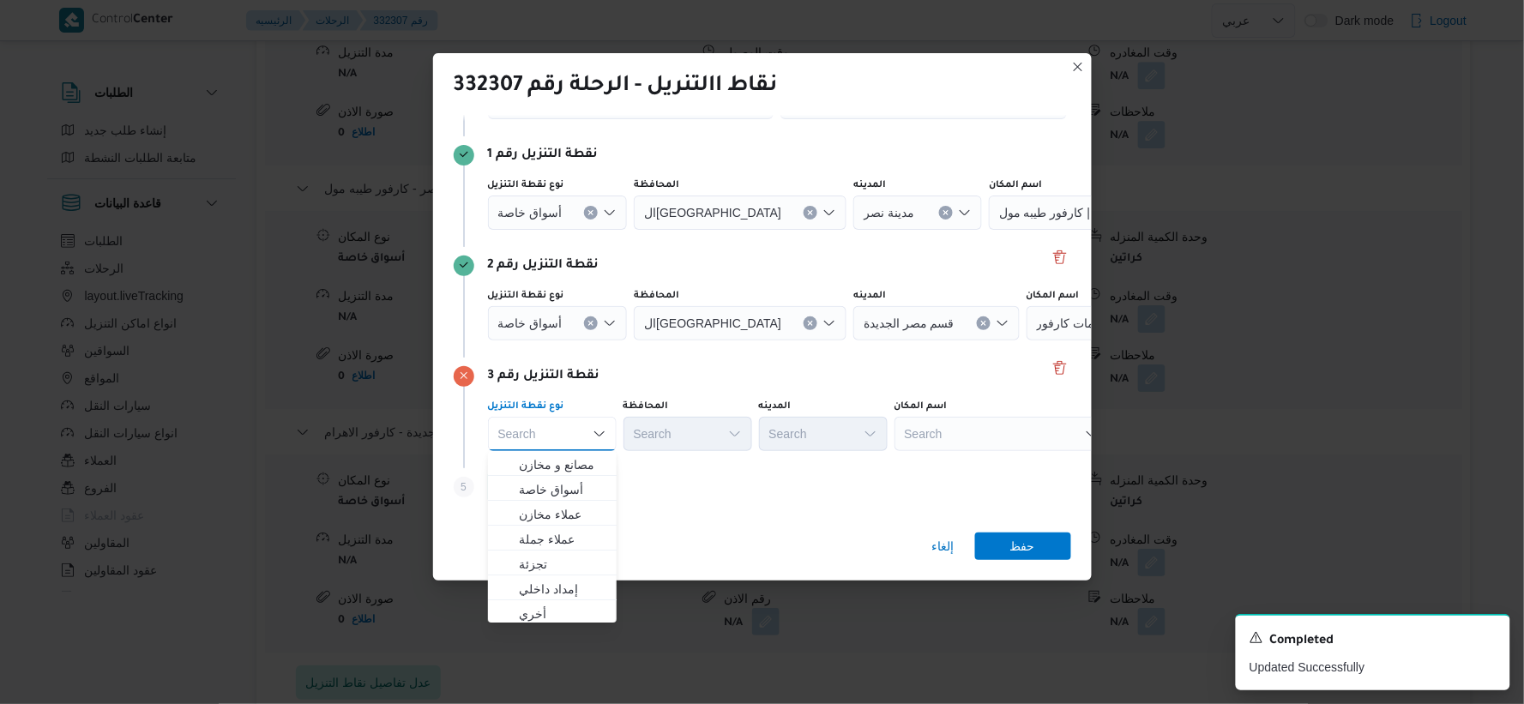
click at [989, 230] on div "Search" at bounding box center [1096, 212] width 214 height 34
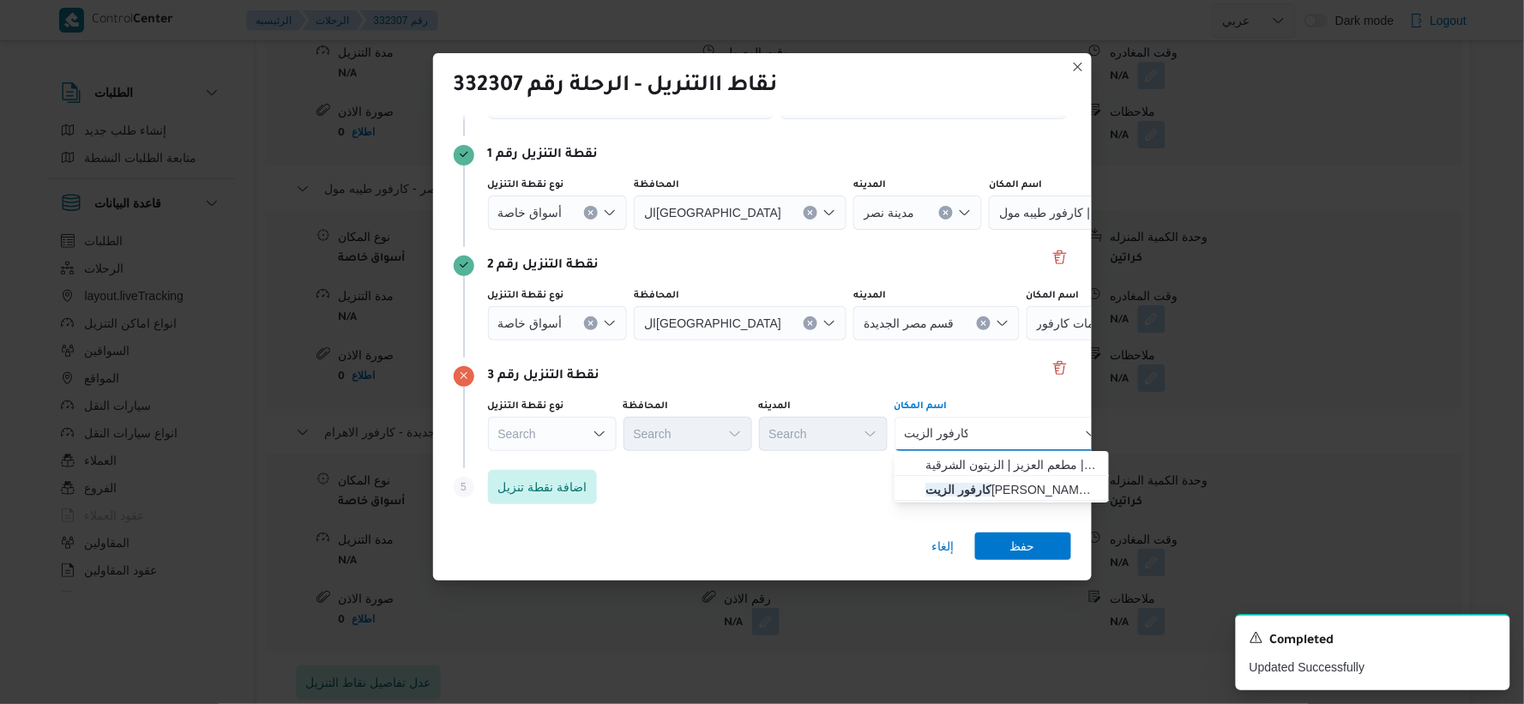
type input "كارفور الزيت"
click at [987, 437] on div "كارفور الزيت كارفور الزيت Combo box. Selected. كارفور الزيت. Selected. Combo bo…" at bounding box center [1001, 434] width 214 height 34
click at [993, 461] on span "كارفور الزيت ون | مطعم العزيز | الزيتون الشرقية" at bounding box center [1011, 464] width 173 height 21
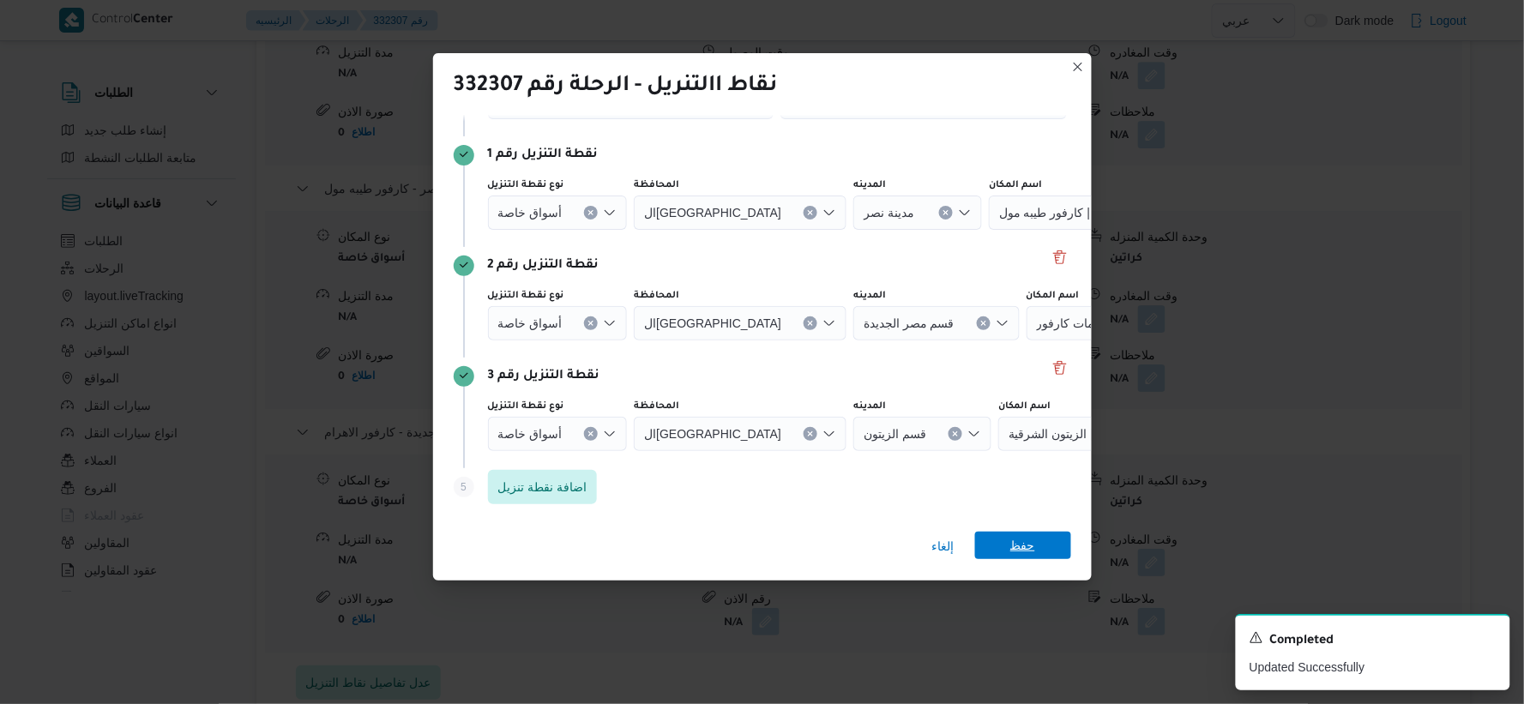
click at [1024, 549] on span "حفظ" at bounding box center [1022, 545] width 25 height 27
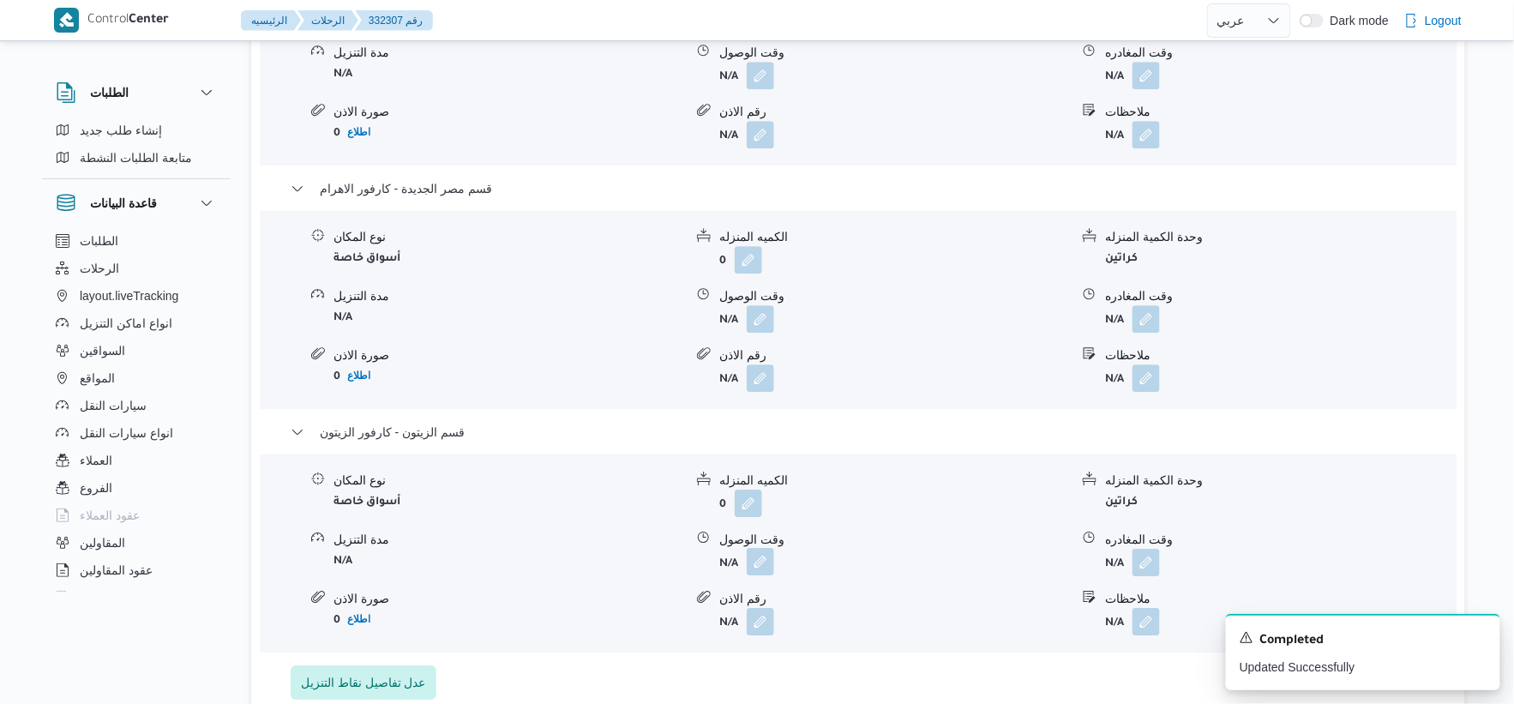
click at [755, 572] on button "button" at bounding box center [760, 561] width 27 height 27
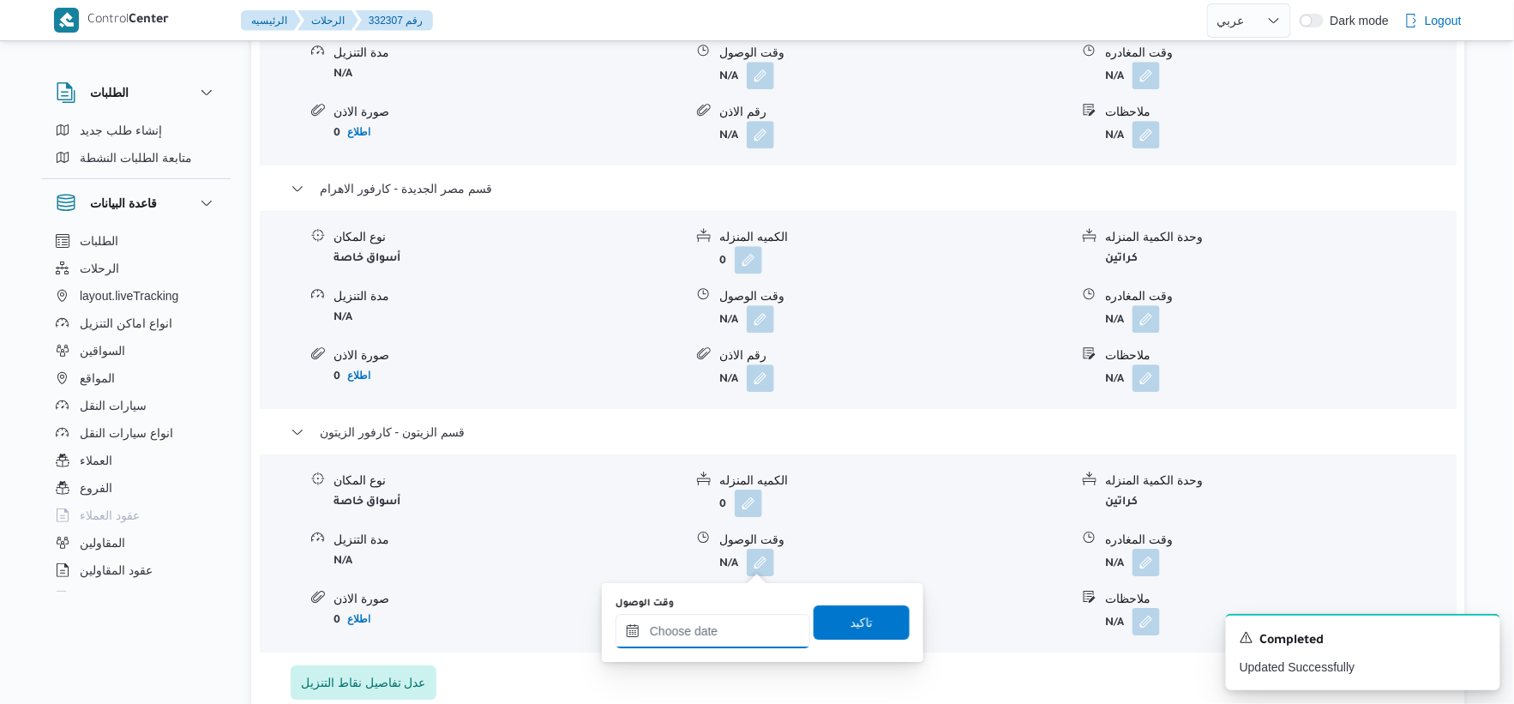
click at [709, 632] on input "وقت الوصول" at bounding box center [713, 631] width 195 height 34
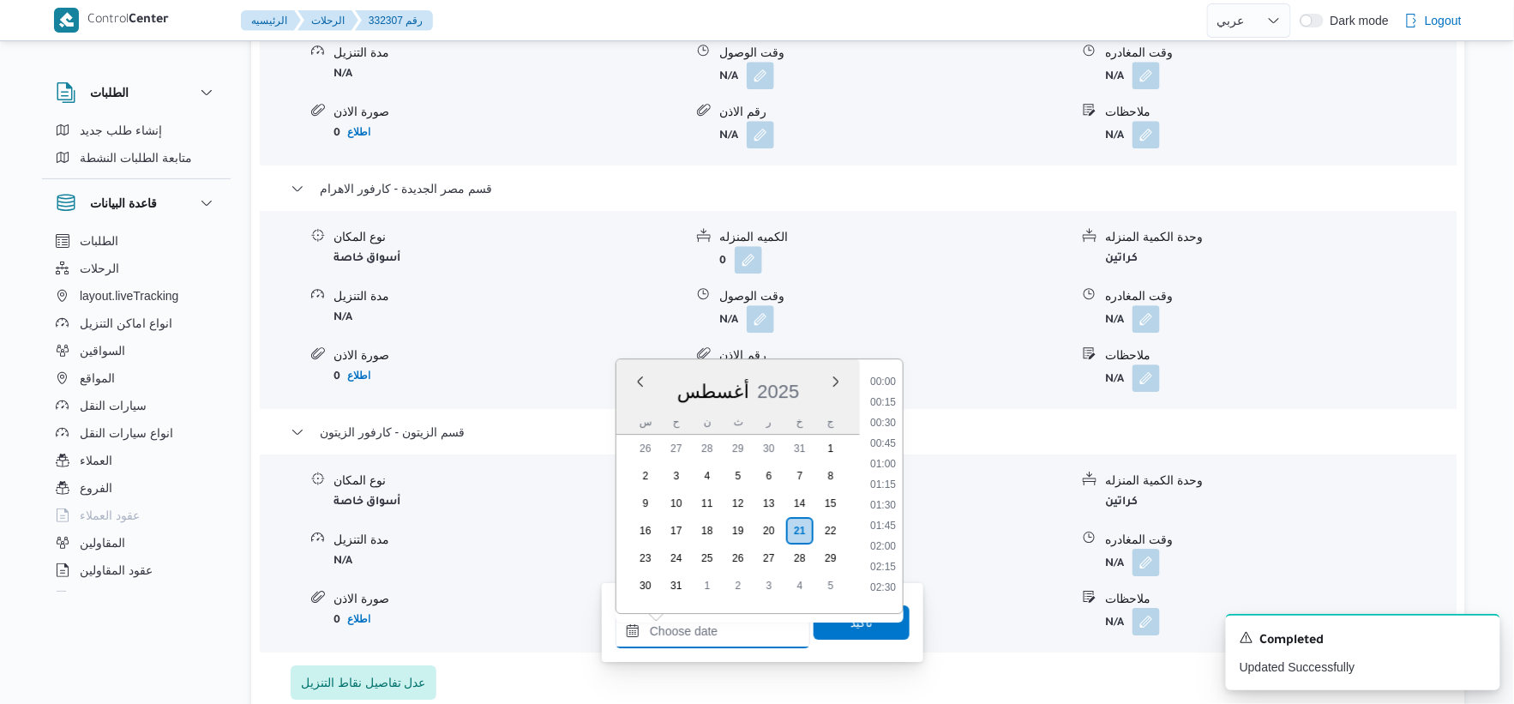
scroll to position [1325, 0]
click at [893, 451] on li "17:00" at bounding box center [882, 456] width 39 height 17
type input "[DATE] ١٧:٠٠"
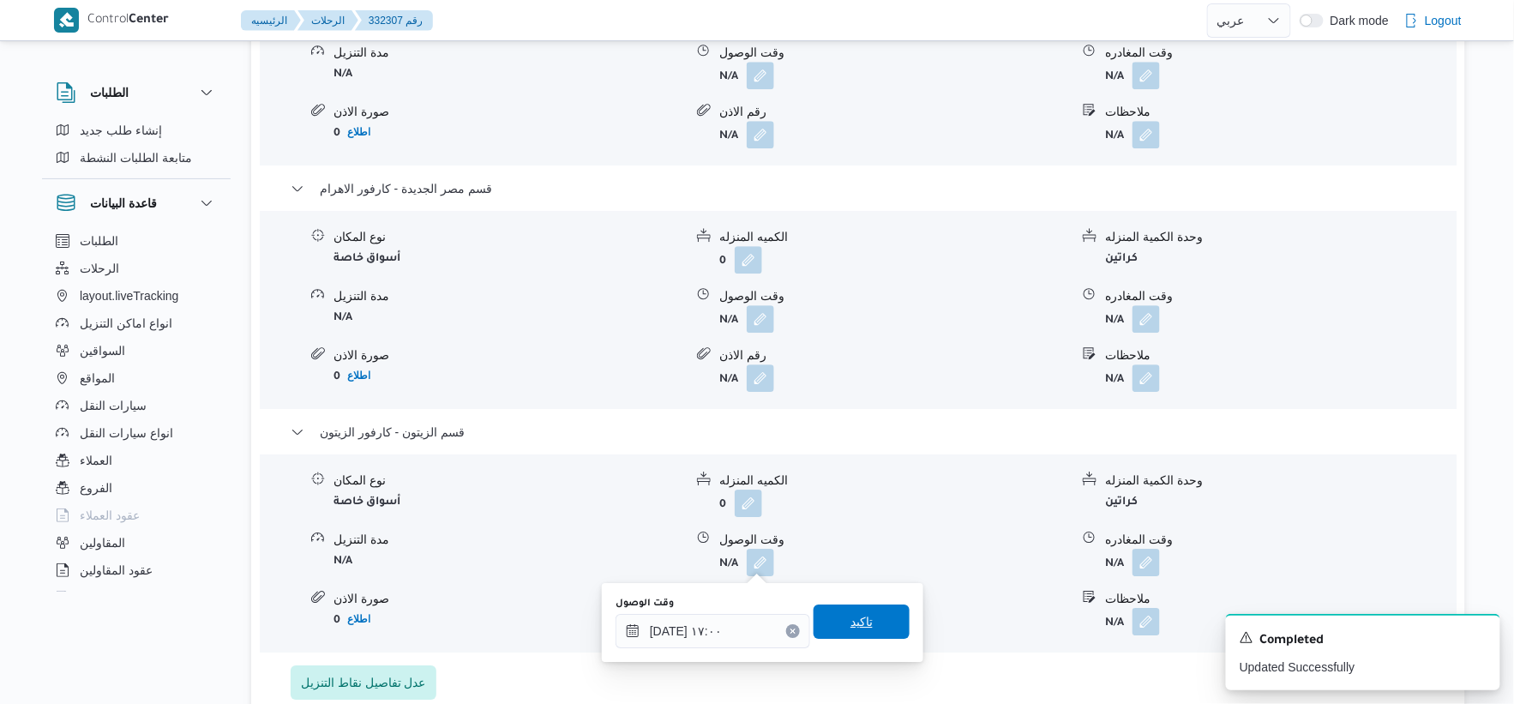
click at [883, 604] on span "تاكيد" at bounding box center [862, 621] width 96 height 34
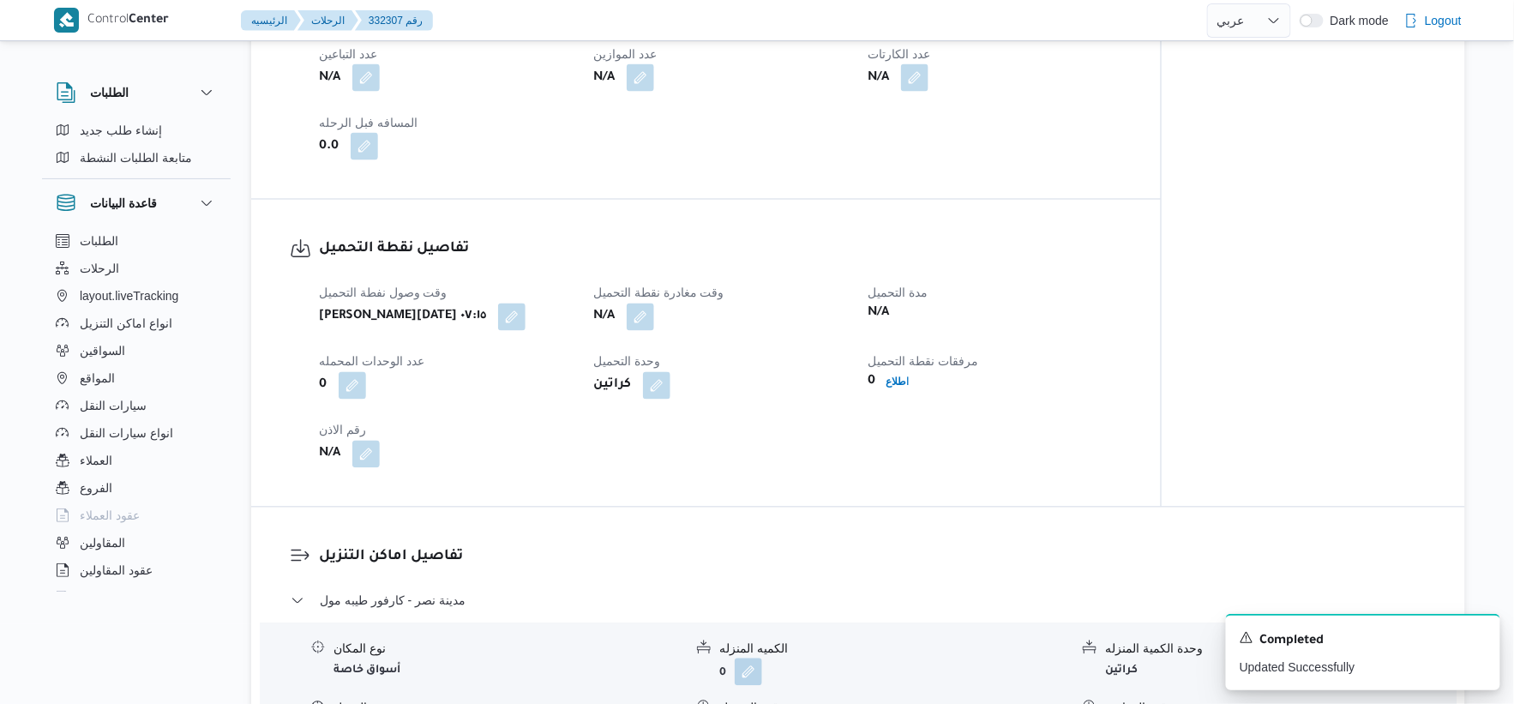
scroll to position [953, 0]
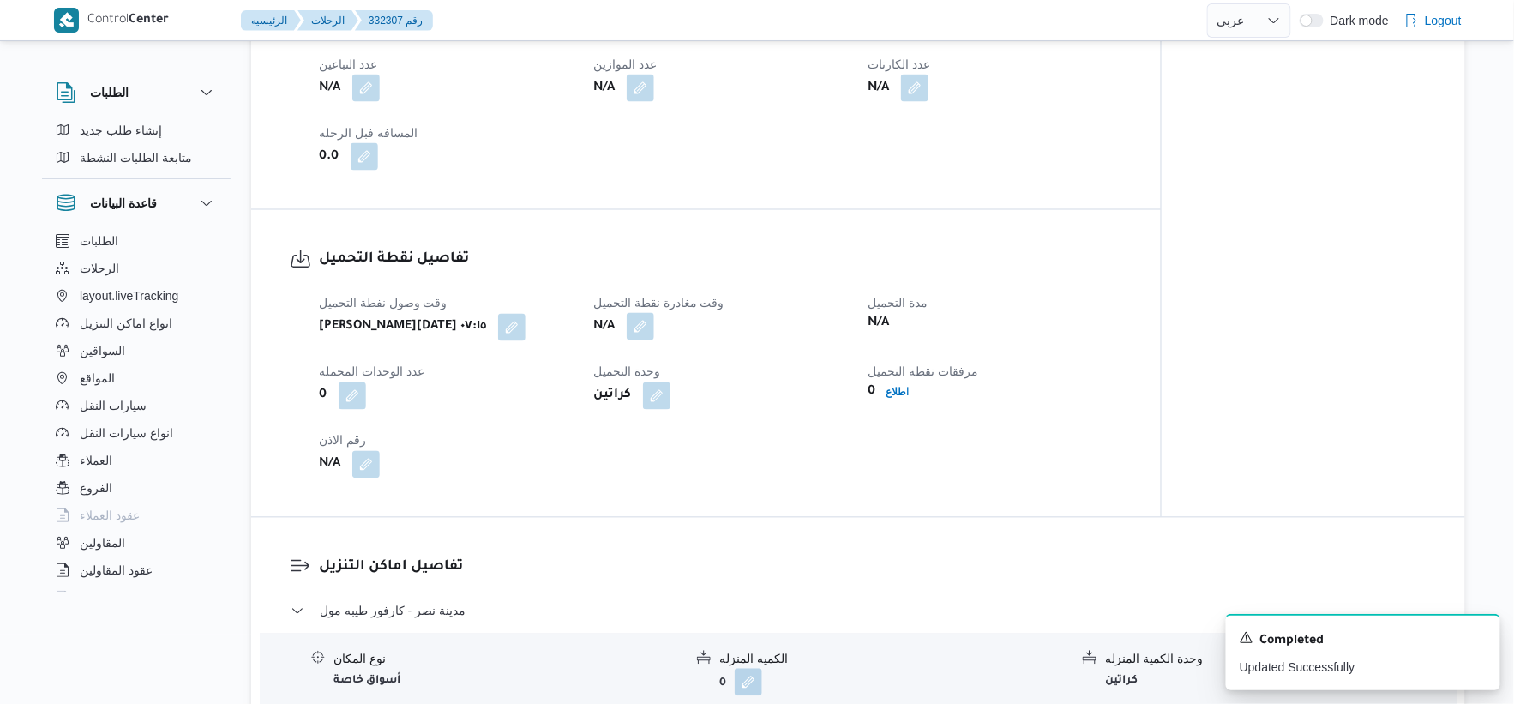
click at [646, 331] on button "button" at bounding box center [640, 326] width 27 height 27
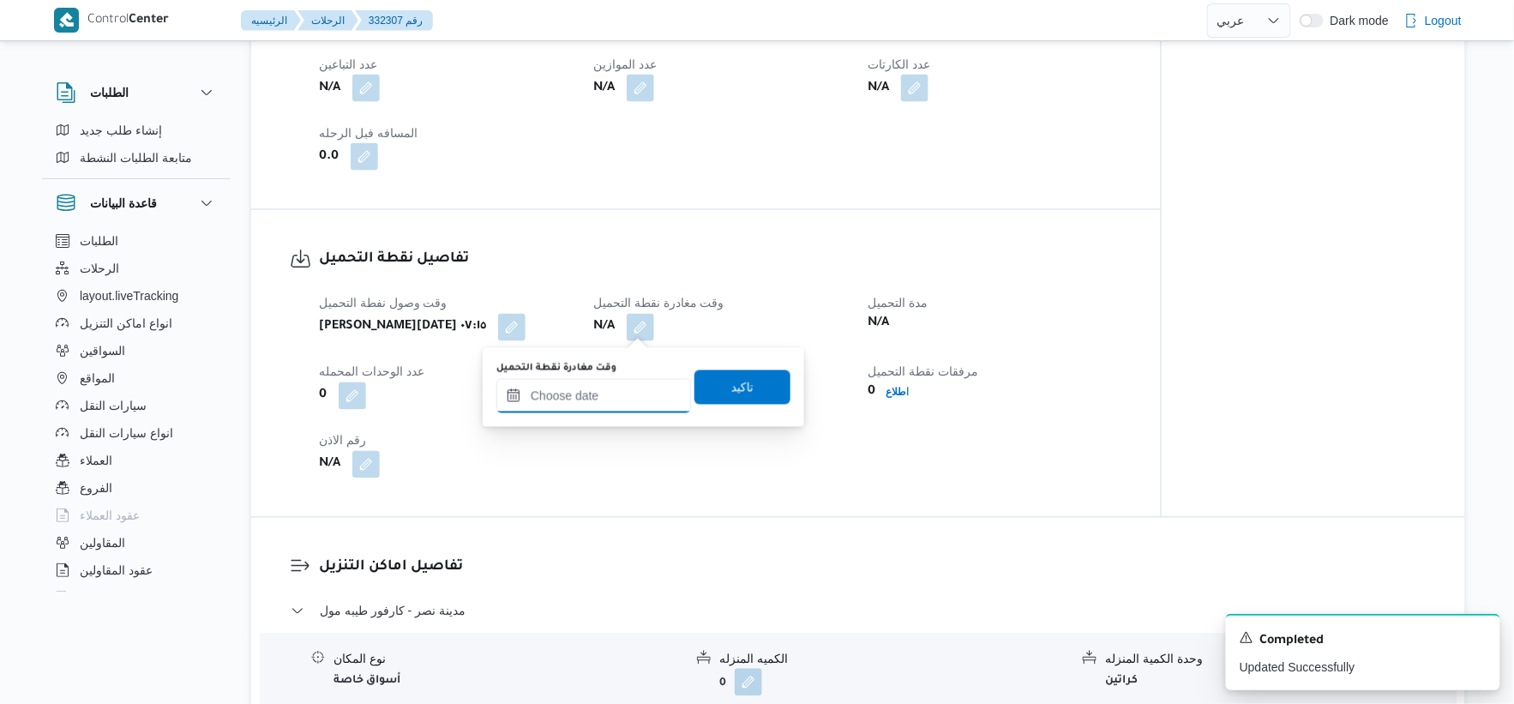
click at [605, 400] on input "وقت مغادرة نقطة التحميل" at bounding box center [593, 396] width 195 height 34
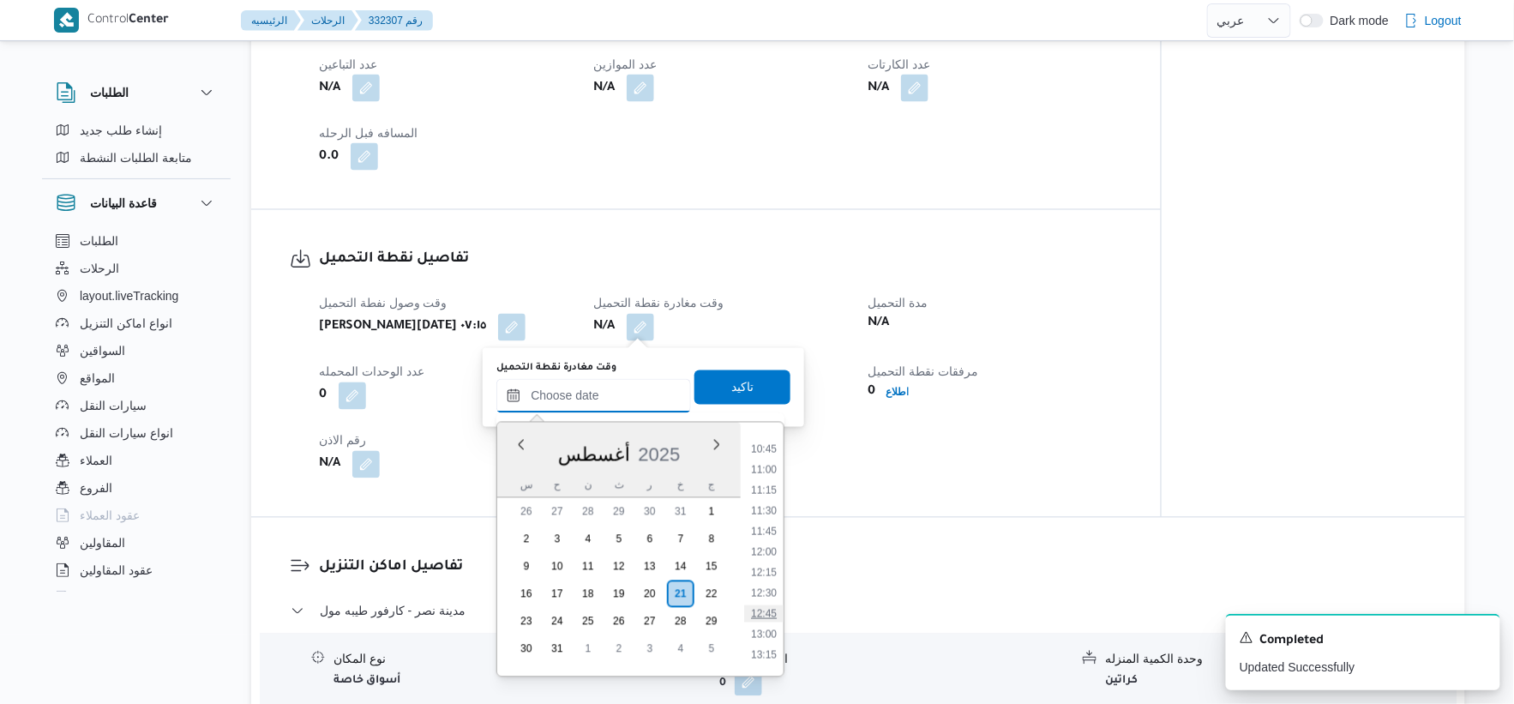
scroll to position [849, 0]
click at [772, 499] on li "11:00" at bounding box center [763, 501] width 39 height 17
type input "[DATE] ١١:٠٠"
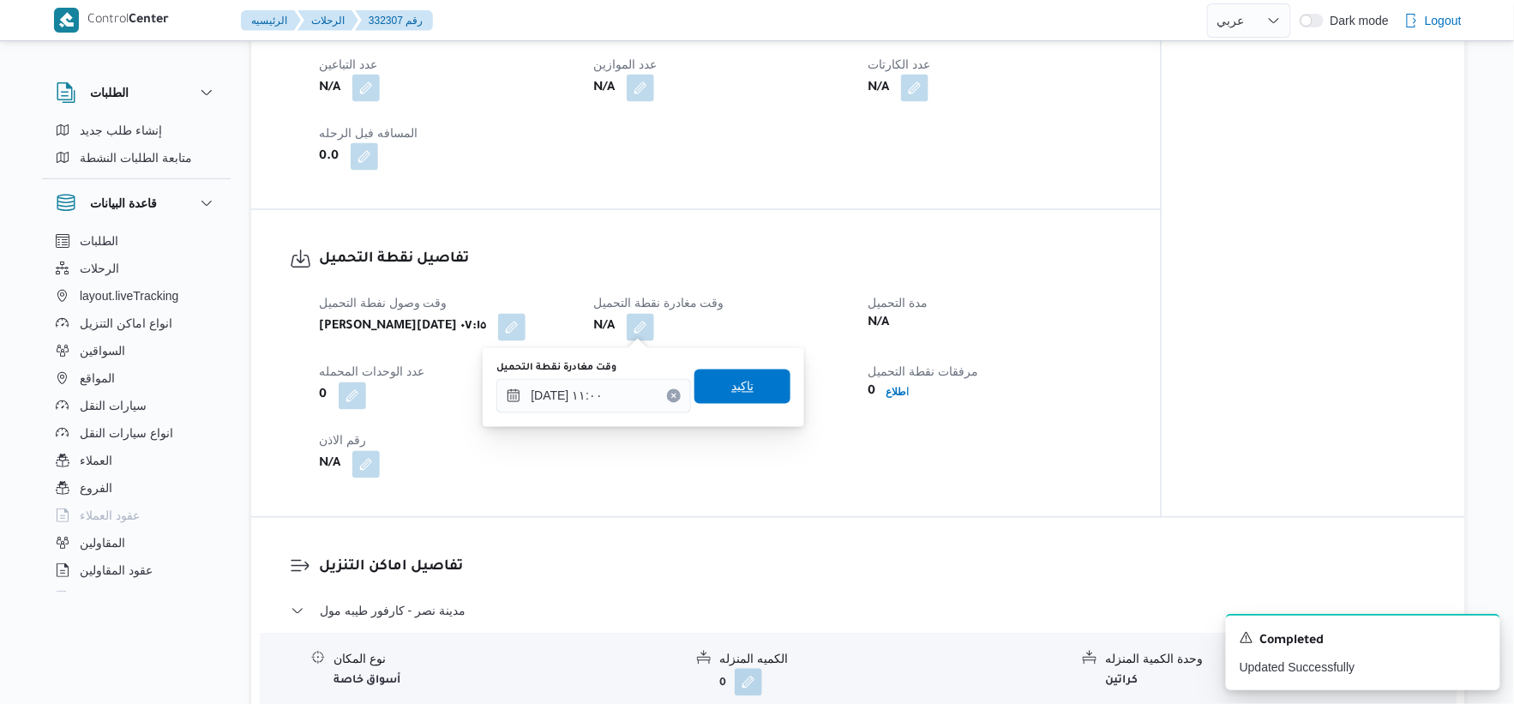
click at [757, 389] on span "تاكيد" at bounding box center [743, 387] width 96 height 34
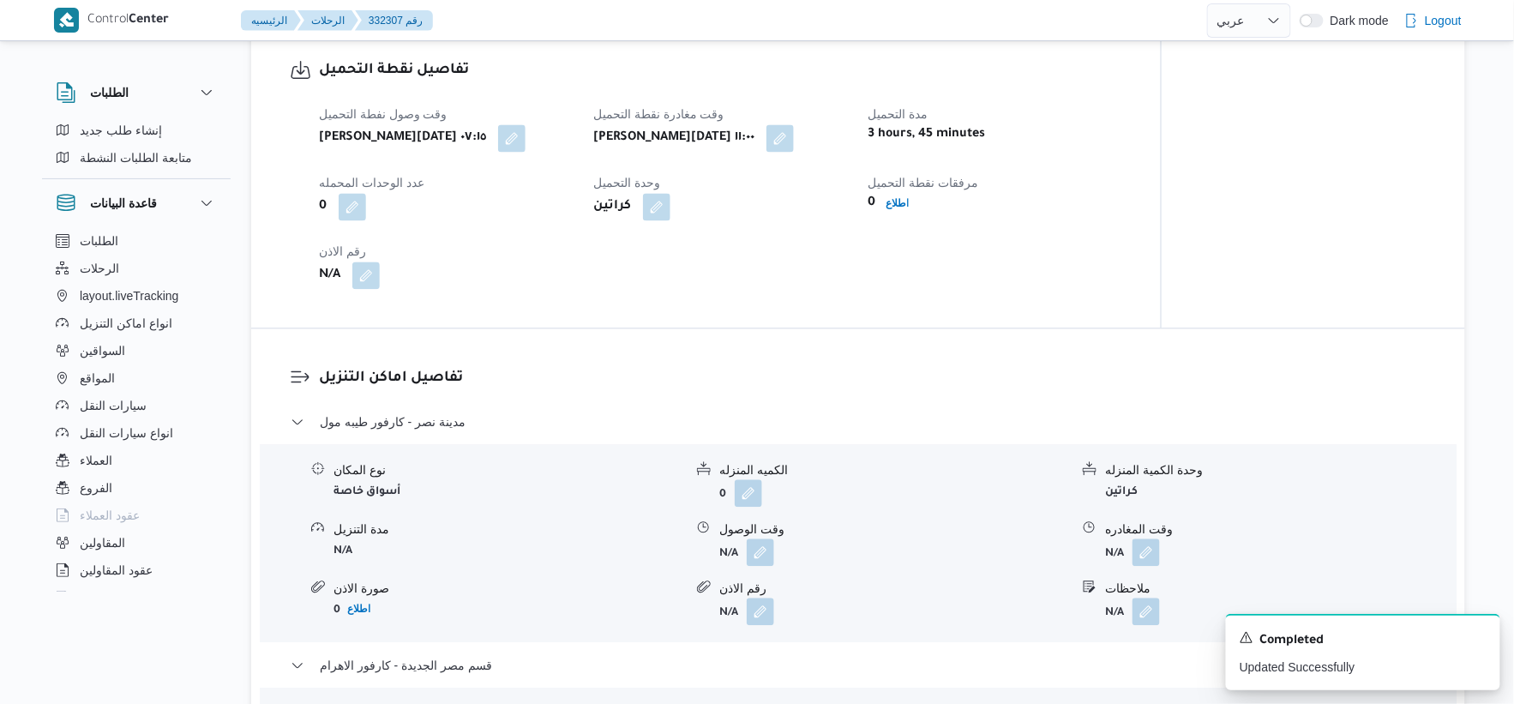
scroll to position [1143, 0]
click at [767, 558] on button "button" at bounding box center [760, 550] width 27 height 27
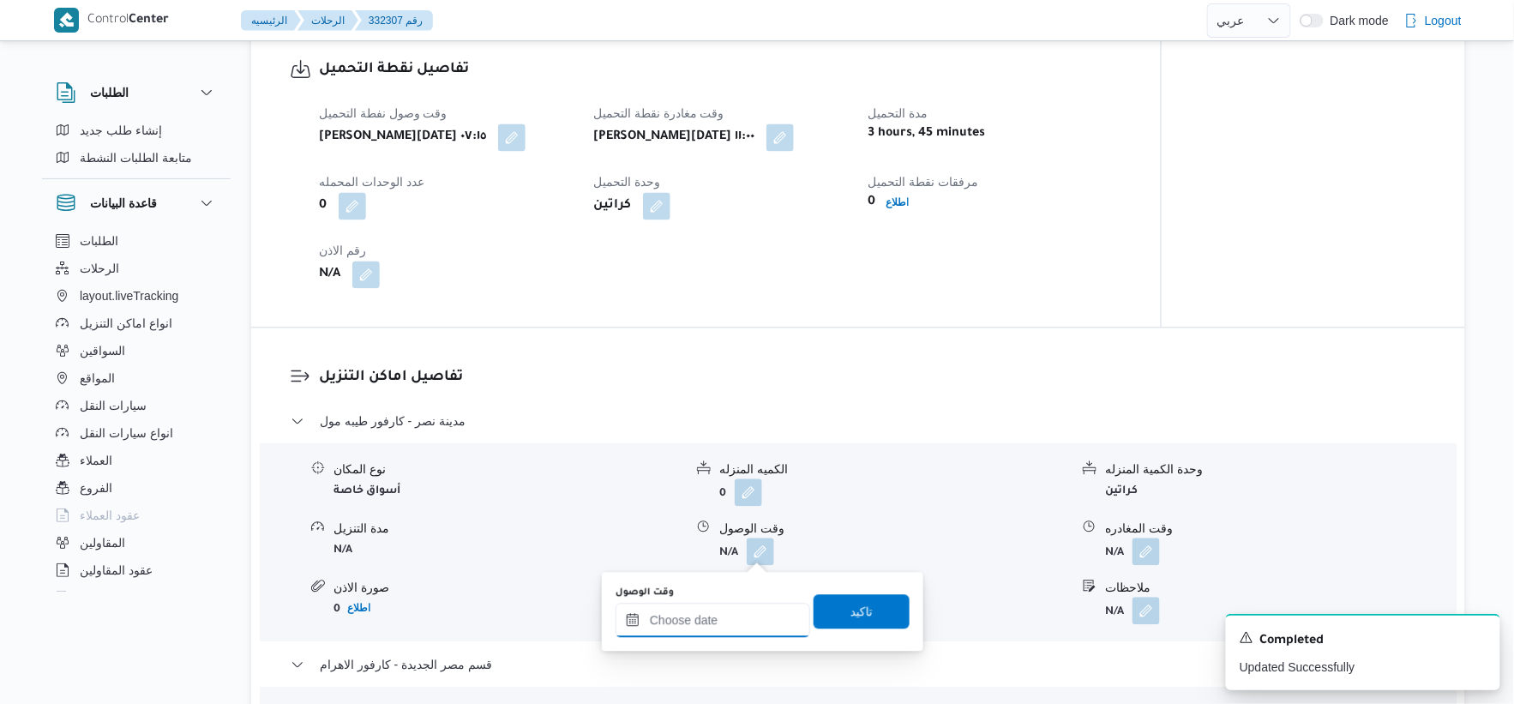
click at [743, 605] on input "وقت الوصول" at bounding box center [713, 620] width 195 height 34
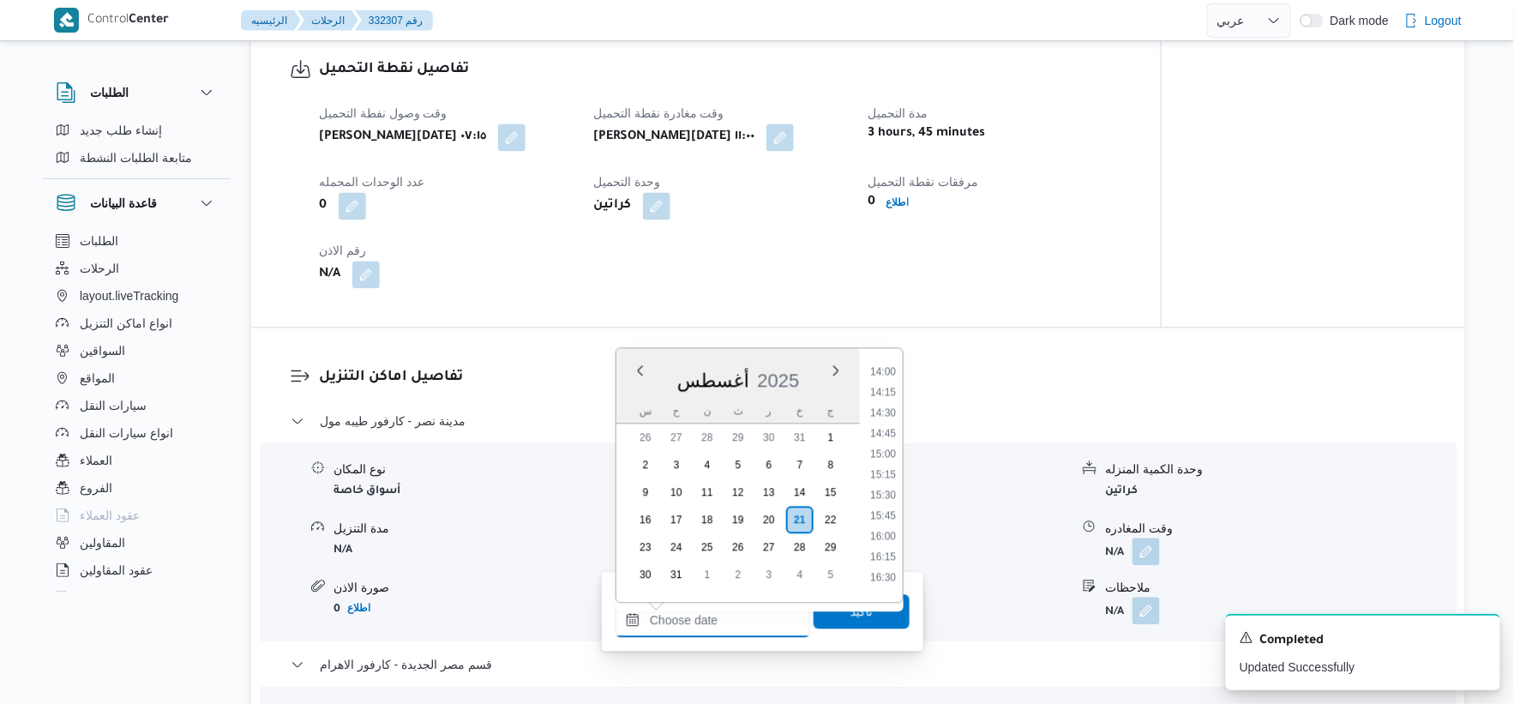
scroll to position [944, 0]
click at [884, 410] on li "12:00" at bounding box center [882, 414] width 39 height 17
type input "[DATE] ١٢:٠٠"
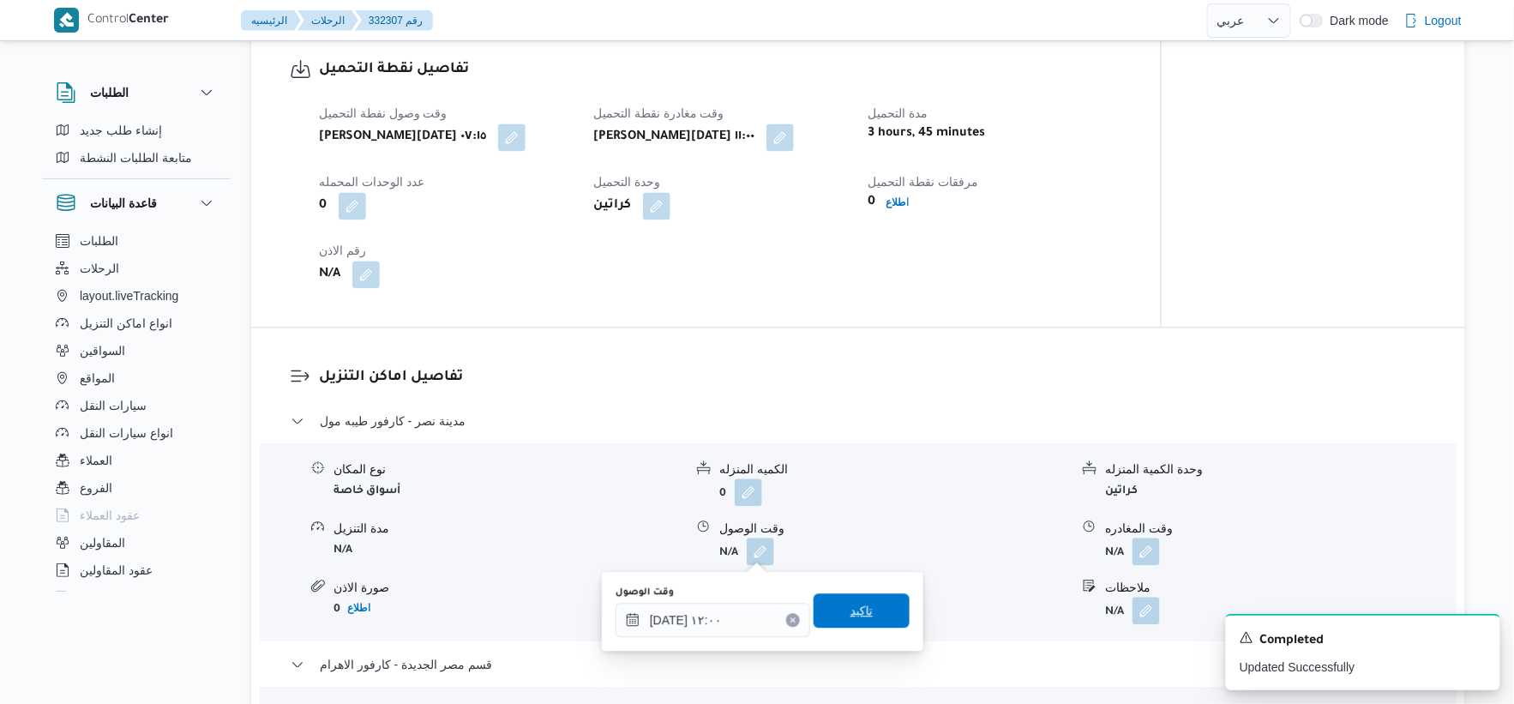
click at [856, 610] on span "تاكيد" at bounding box center [862, 610] width 22 height 21
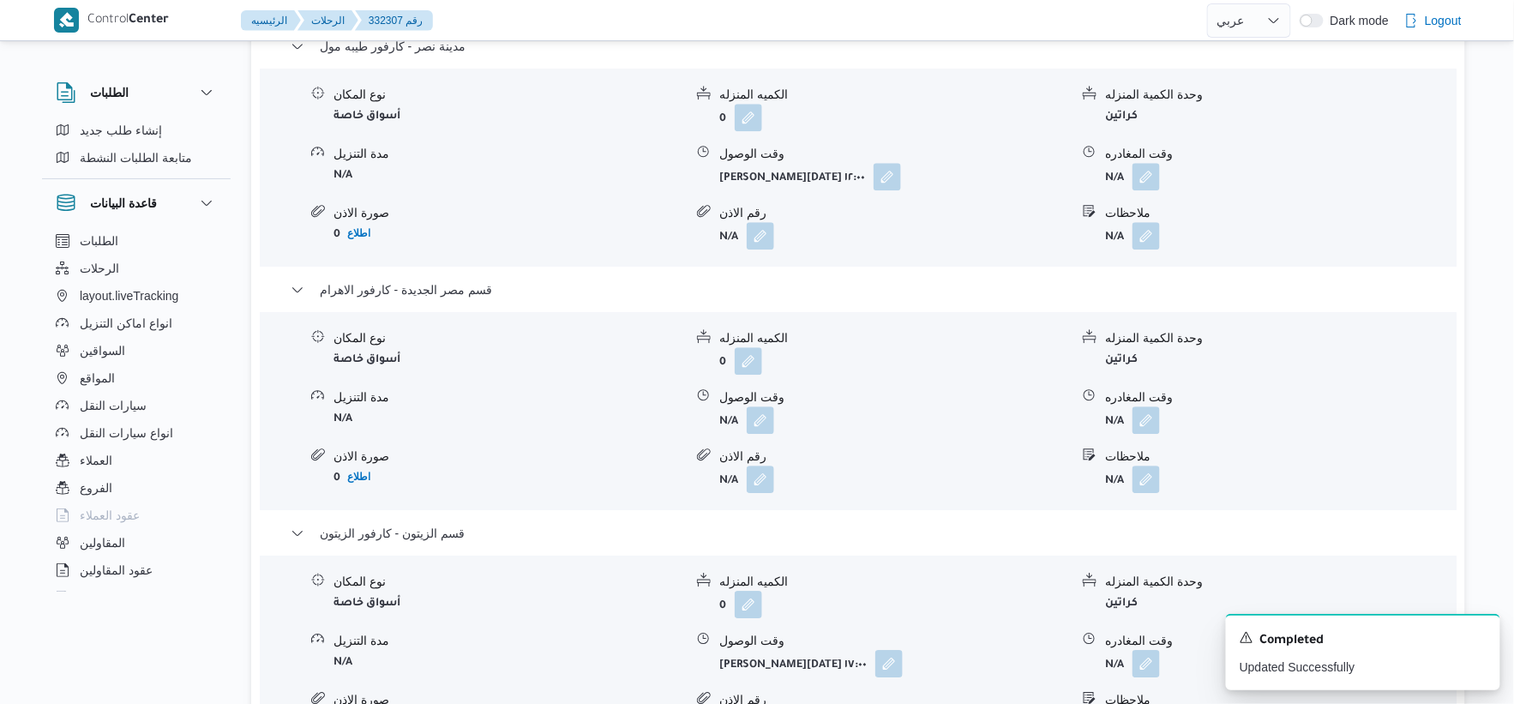
scroll to position [1524, 0]
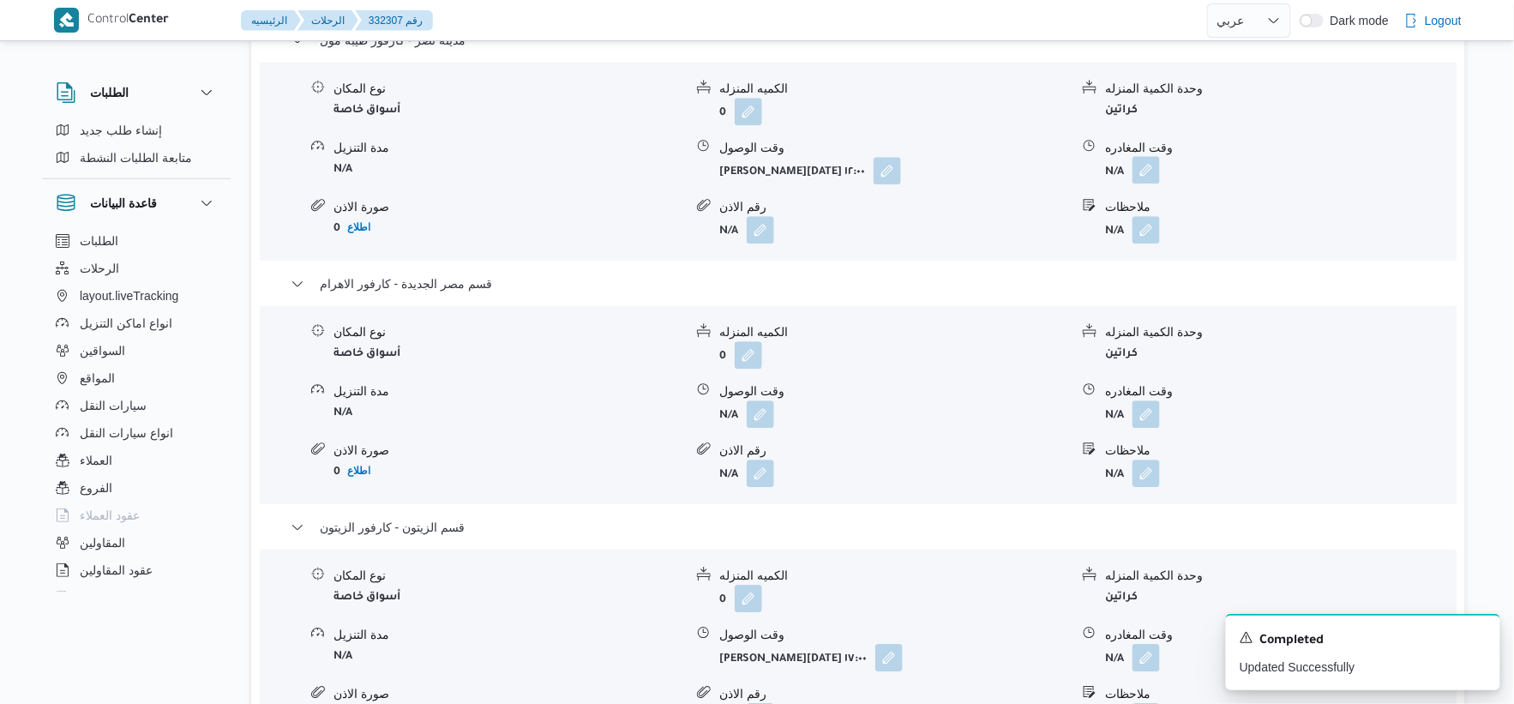
click at [1139, 170] on button "button" at bounding box center [1146, 169] width 27 height 27
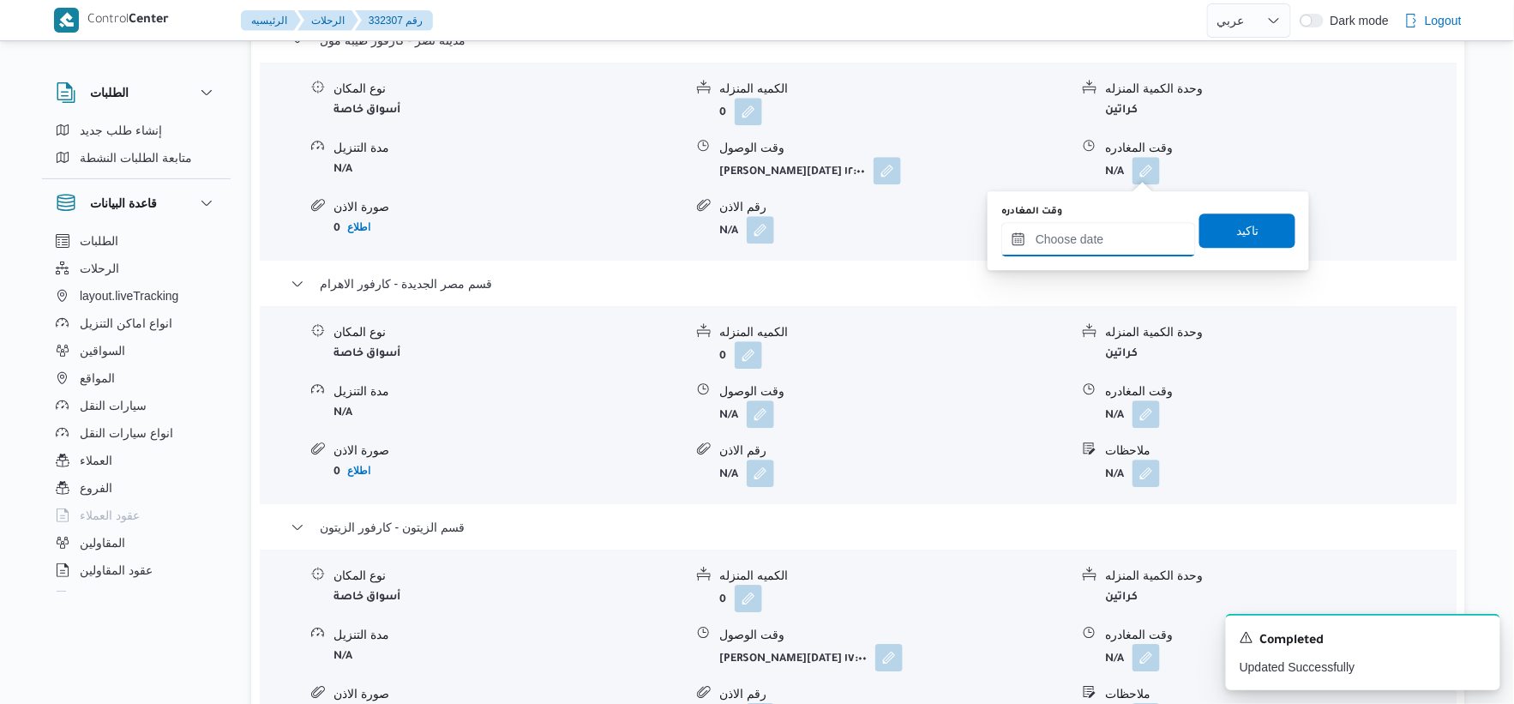
click at [1116, 243] on input "وقت المغادره" at bounding box center [1098, 239] width 195 height 34
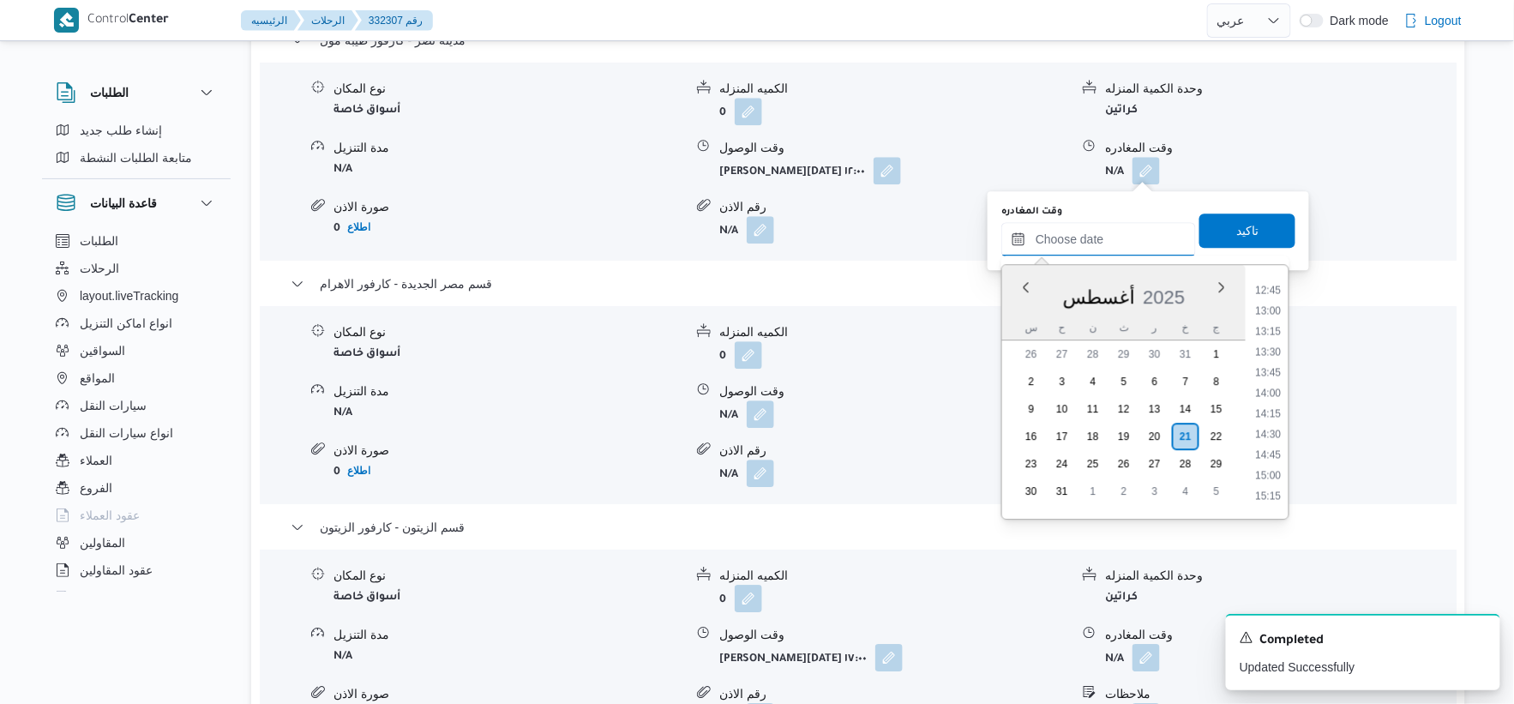
scroll to position [1039, 0]
click at [1266, 313] on li "13:00" at bounding box center [1268, 318] width 39 height 17
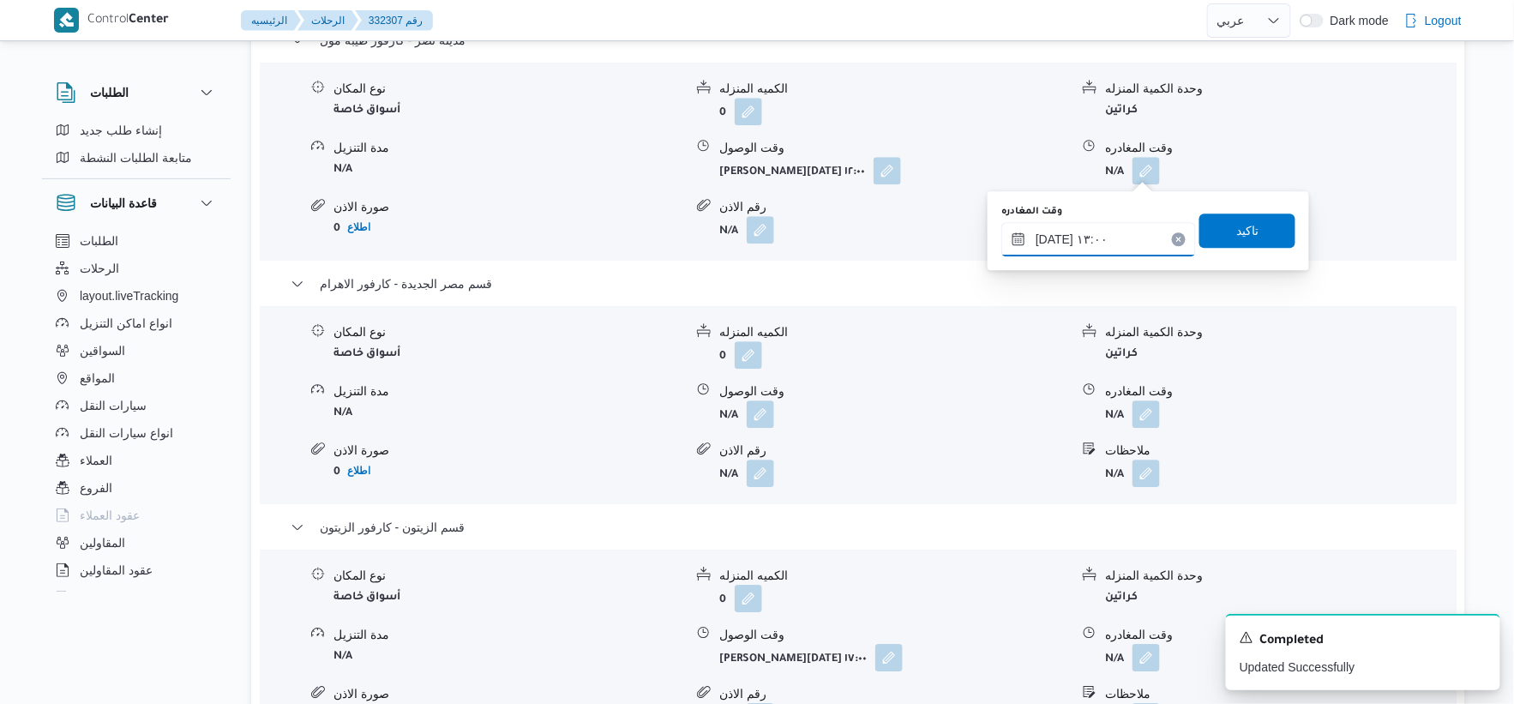
click at [1110, 233] on input "[DATE] ١٣:٠٠" at bounding box center [1098, 239] width 195 height 34
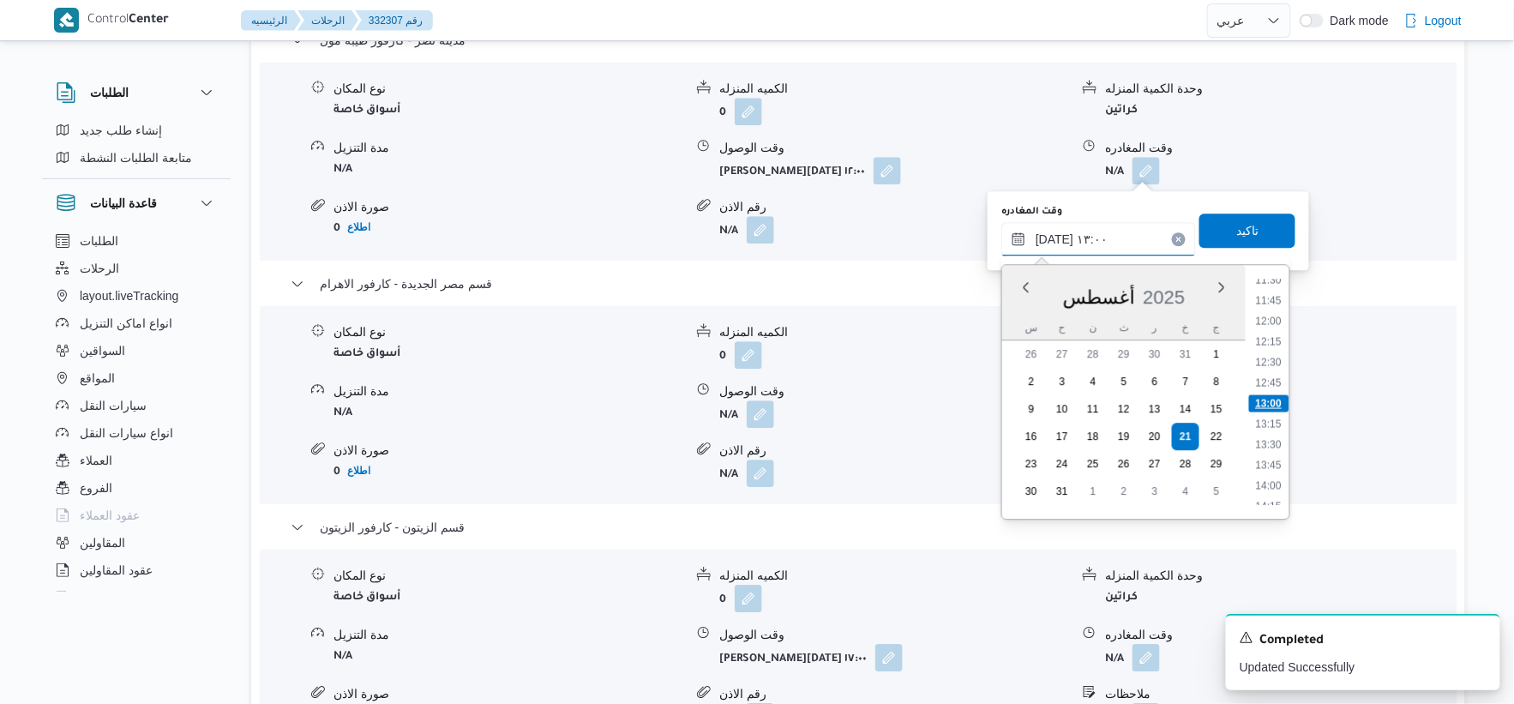
scroll to position [1049, 0]
click at [1271, 390] on li "14:00" at bounding box center [1268, 390] width 39 height 17
type input "[DATE] ١٤:٠٠"
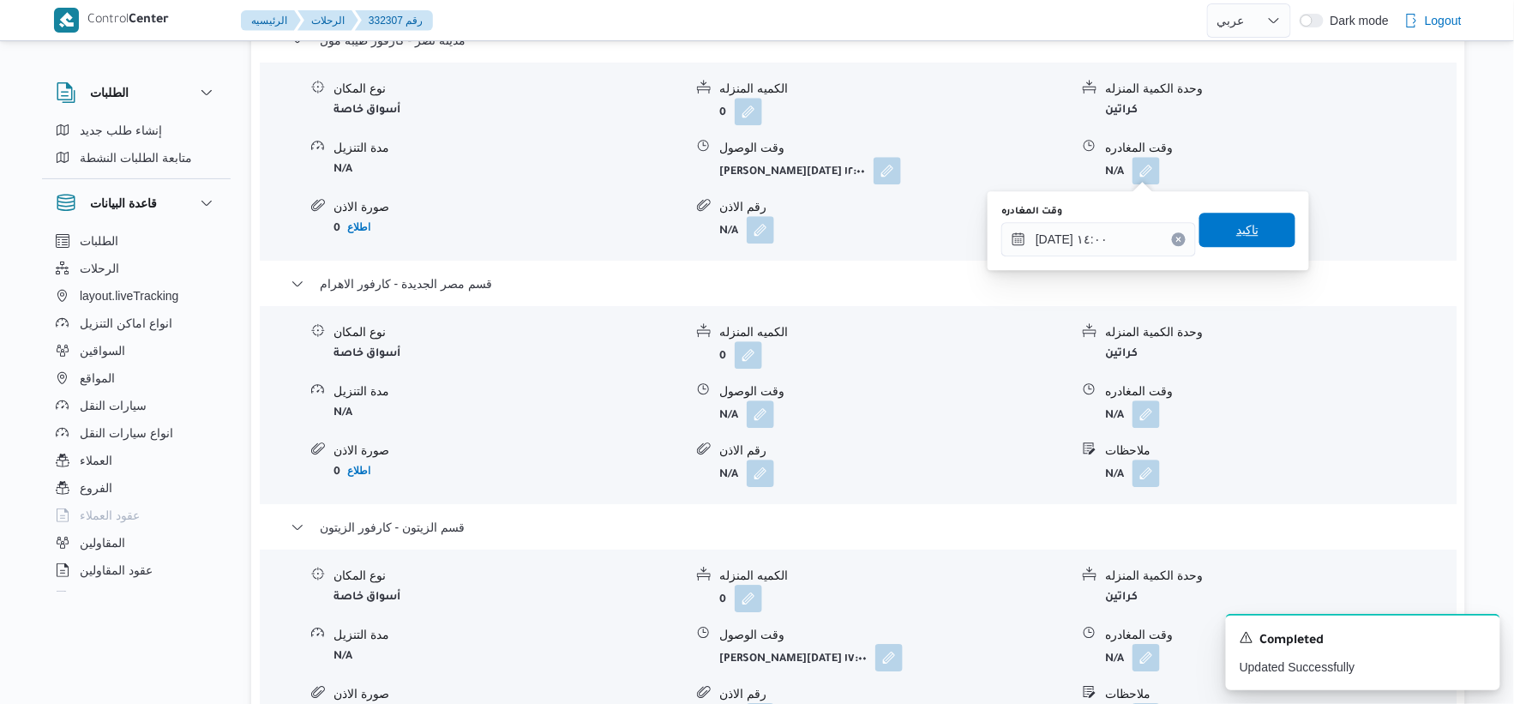
click at [1261, 235] on span "تاكيد" at bounding box center [1248, 230] width 96 height 34
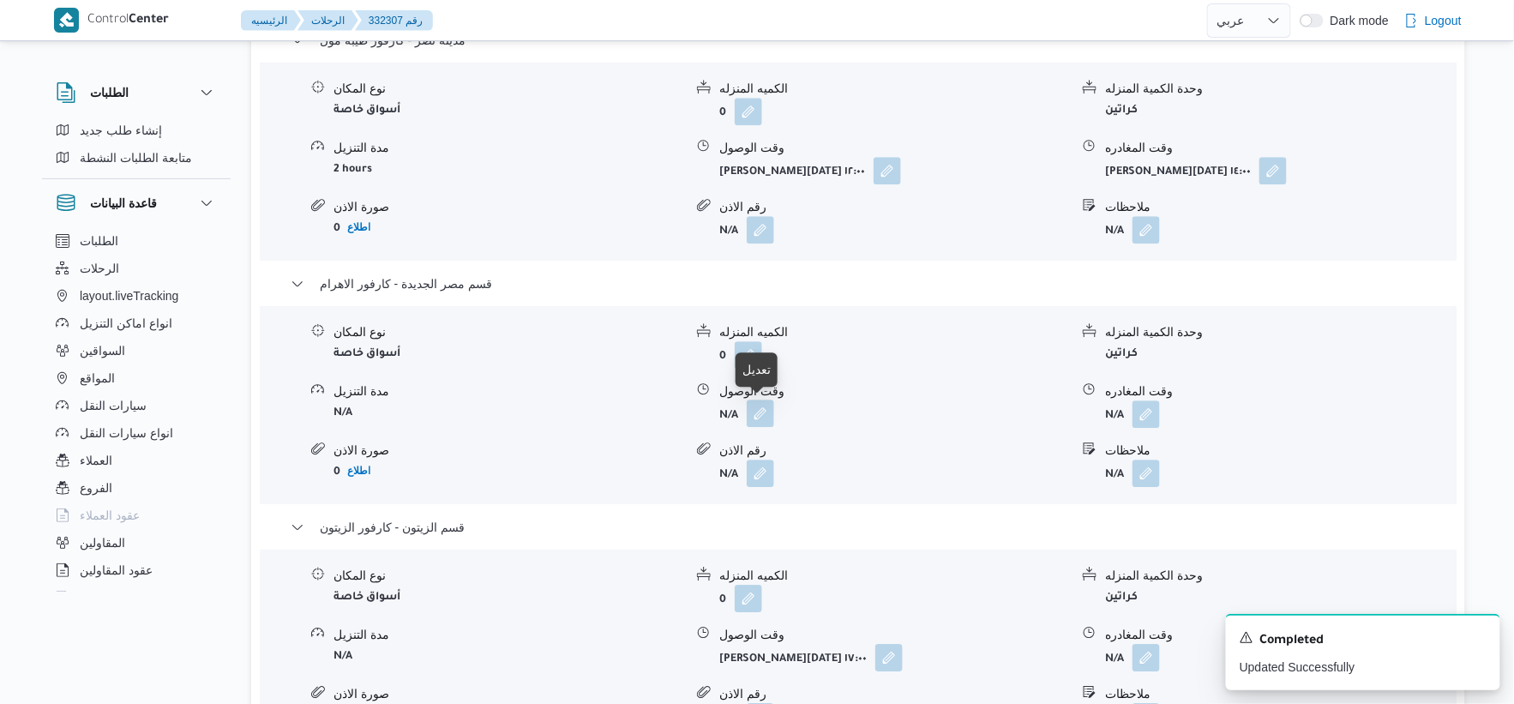
click at [753, 413] on button "button" at bounding box center [760, 413] width 27 height 27
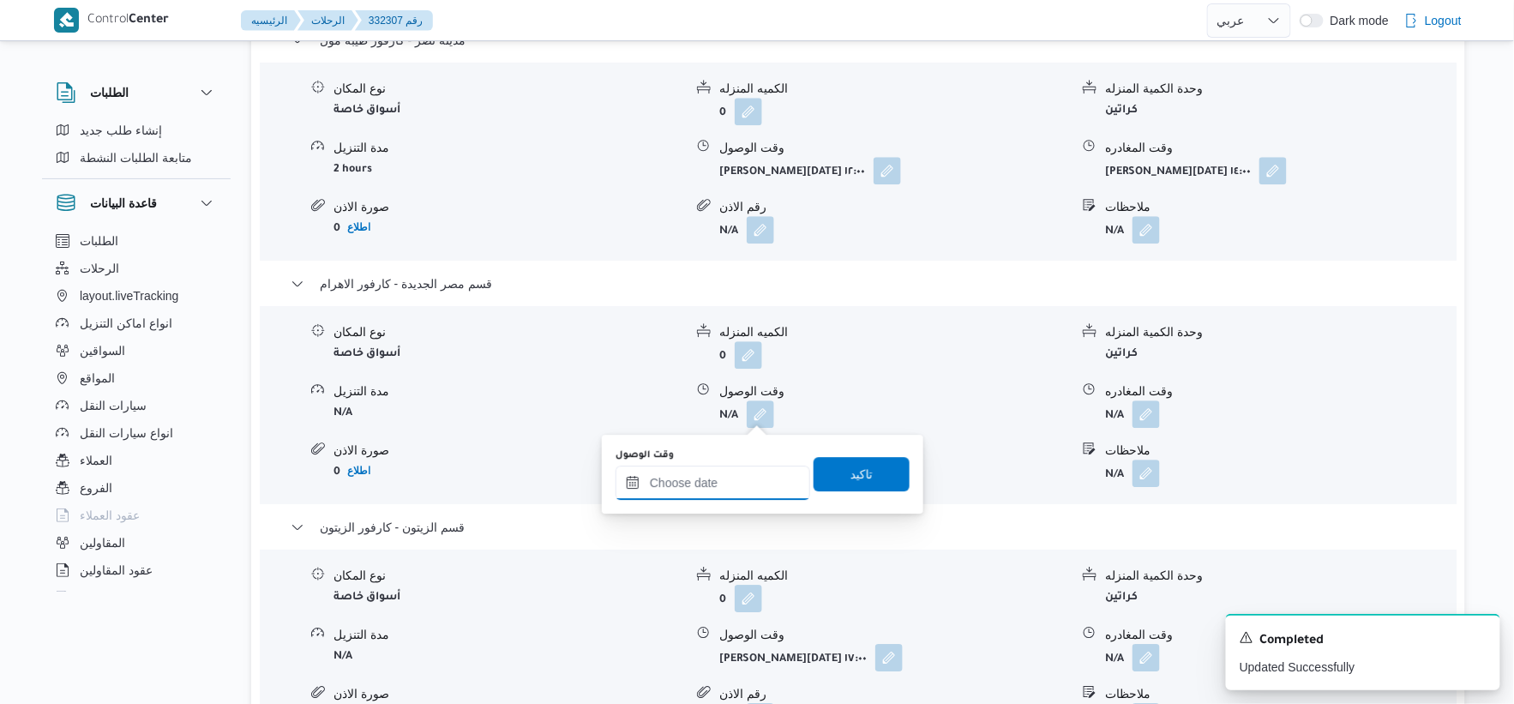
click at [714, 482] on input "وقت الوصول" at bounding box center [713, 483] width 195 height 34
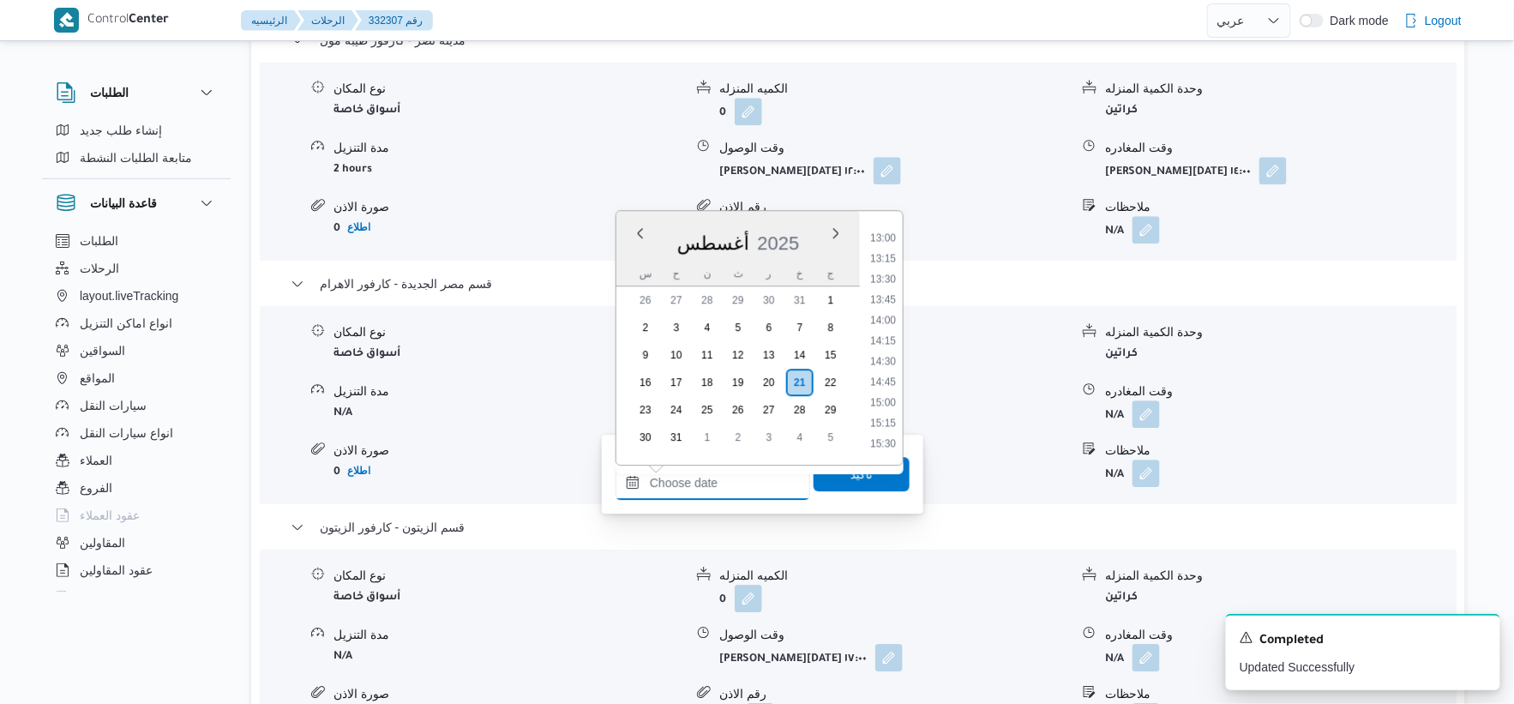
scroll to position [1039, 0]
click at [887, 382] on li "14:30" at bounding box center [882, 387] width 39 height 17
type input "[DATE] ١٤:٣٠"
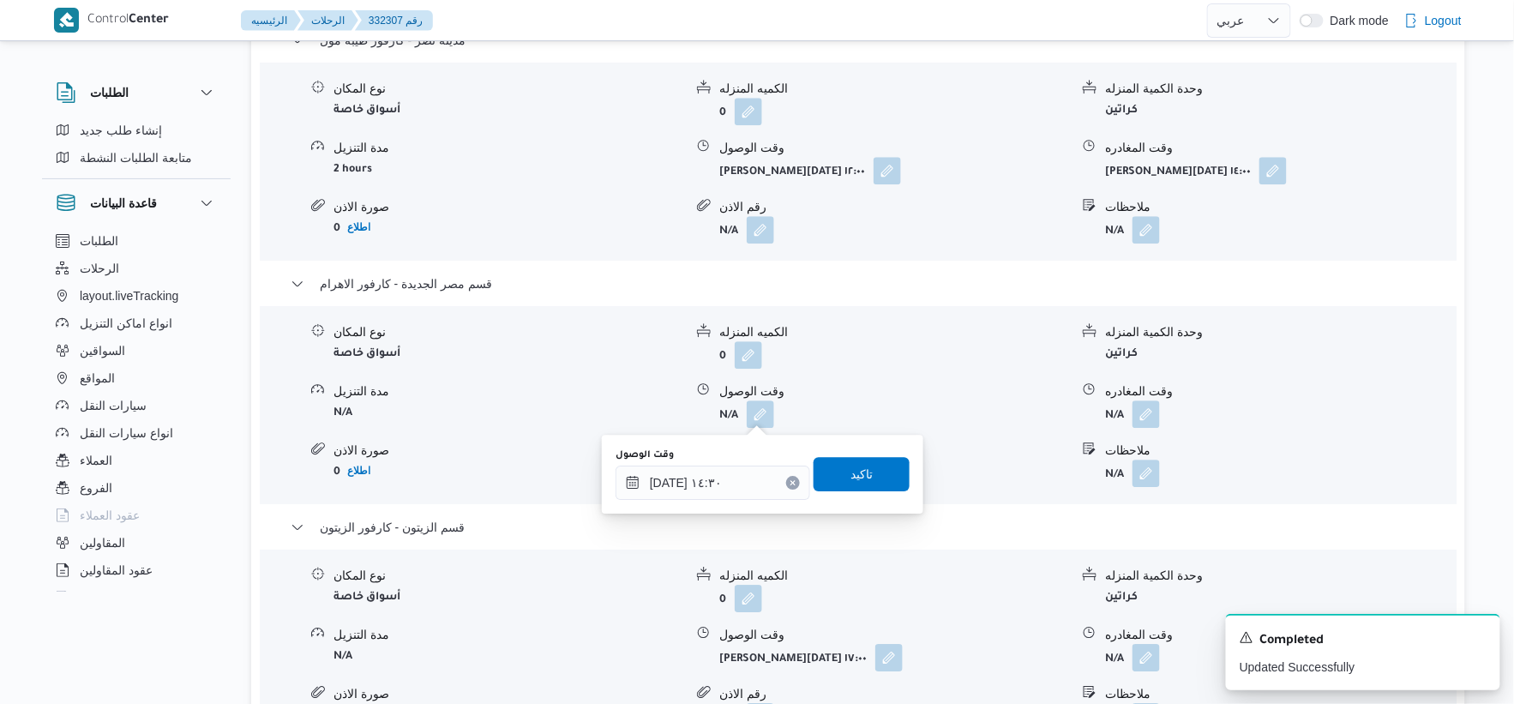
click at [887, 490] on div "تاكيد" at bounding box center [862, 474] width 96 height 34
click at [869, 466] on span "تاكيد" at bounding box center [862, 473] width 96 height 34
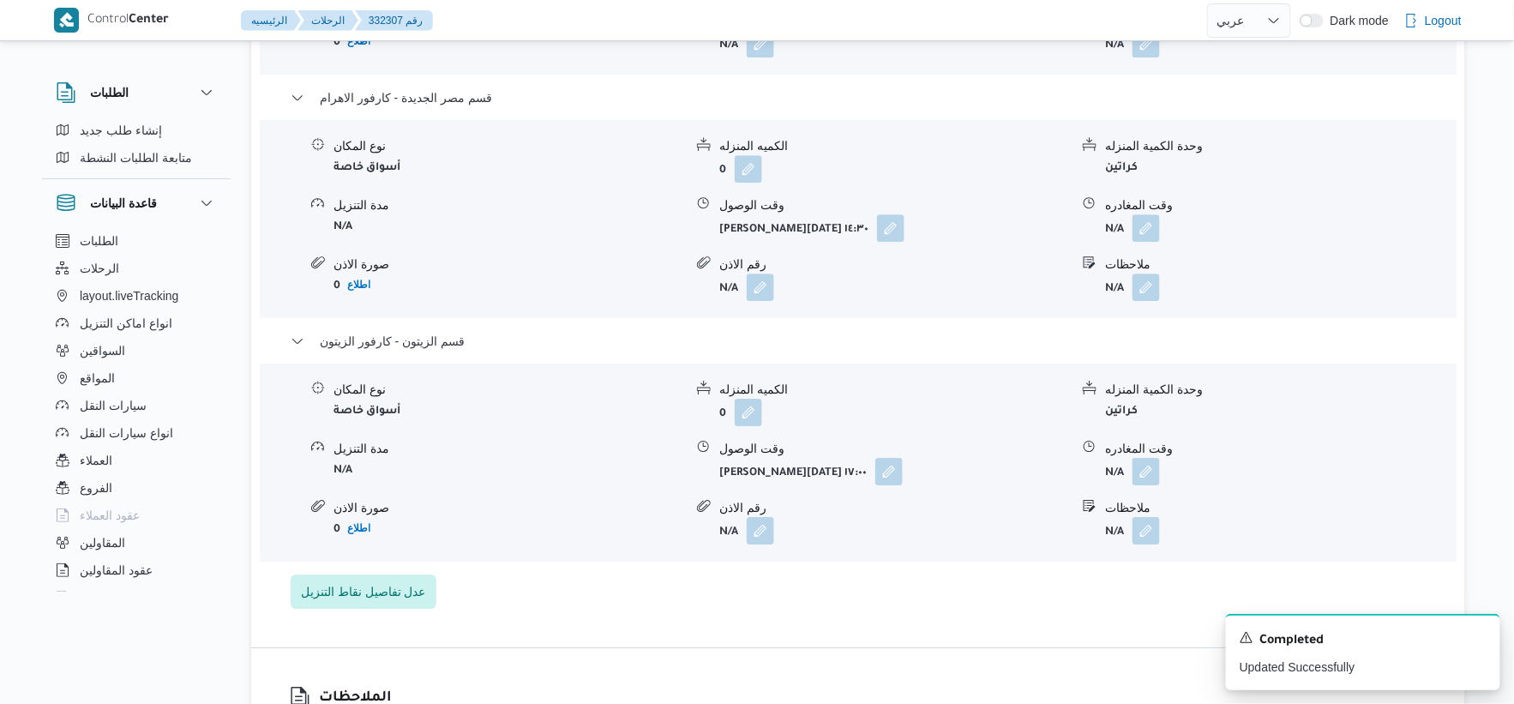
scroll to position [1715, 0]
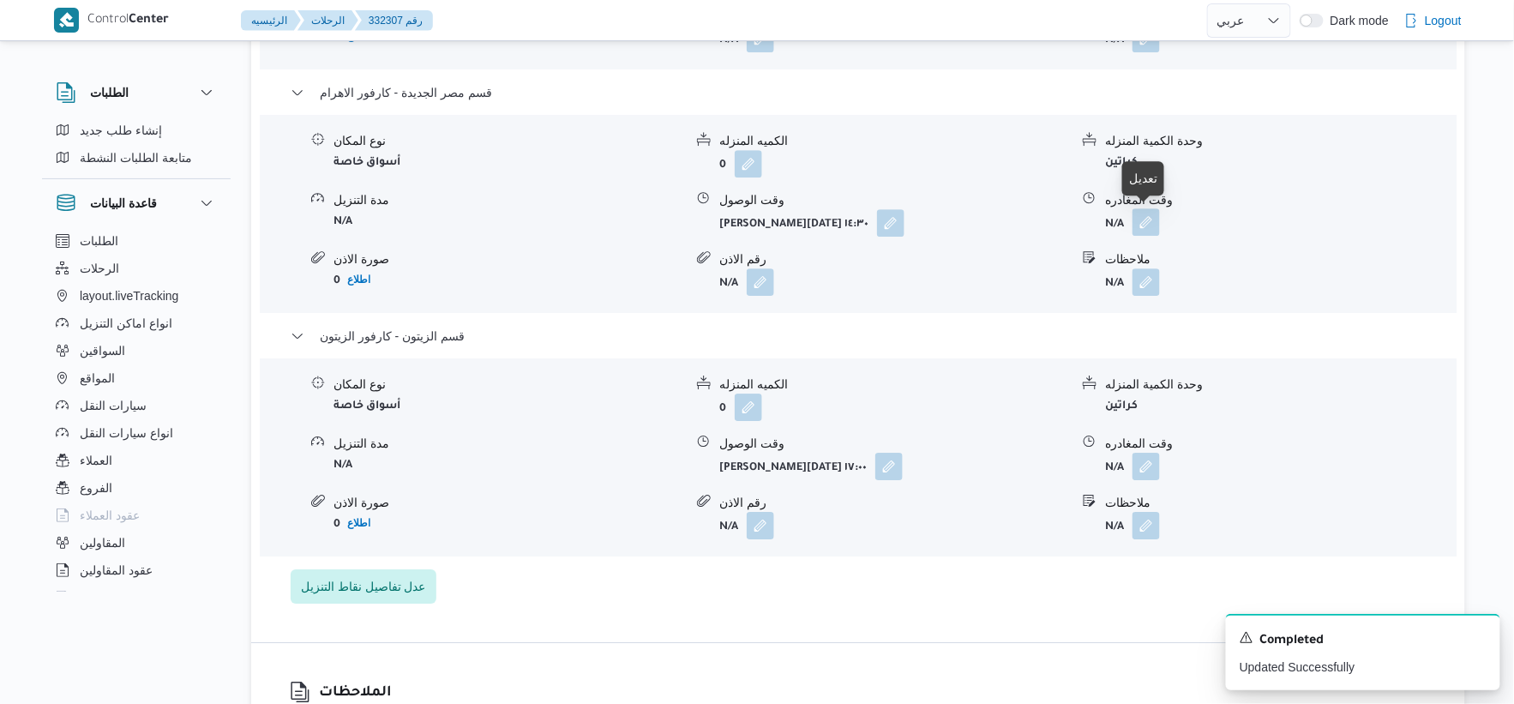
click at [1149, 212] on button "button" at bounding box center [1146, 221] width 27 height 27
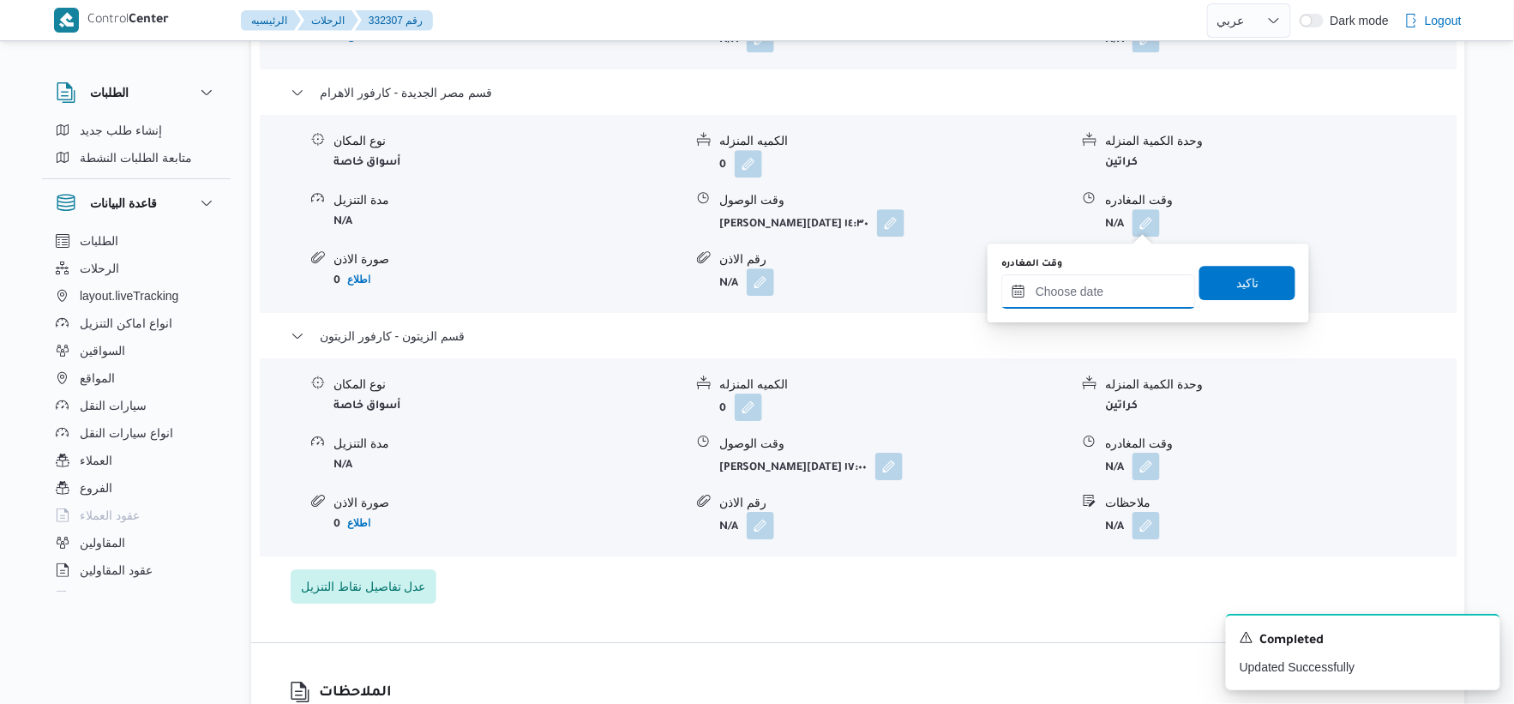
drag, startPoint x: 1102, startPoint y: 295, endPoint x: 1163, endPoint y: 305, distance: 61.7
click at [1102, 295] on input "وقت المغادره" at bounding box center [1098, 291] width 195 height 34
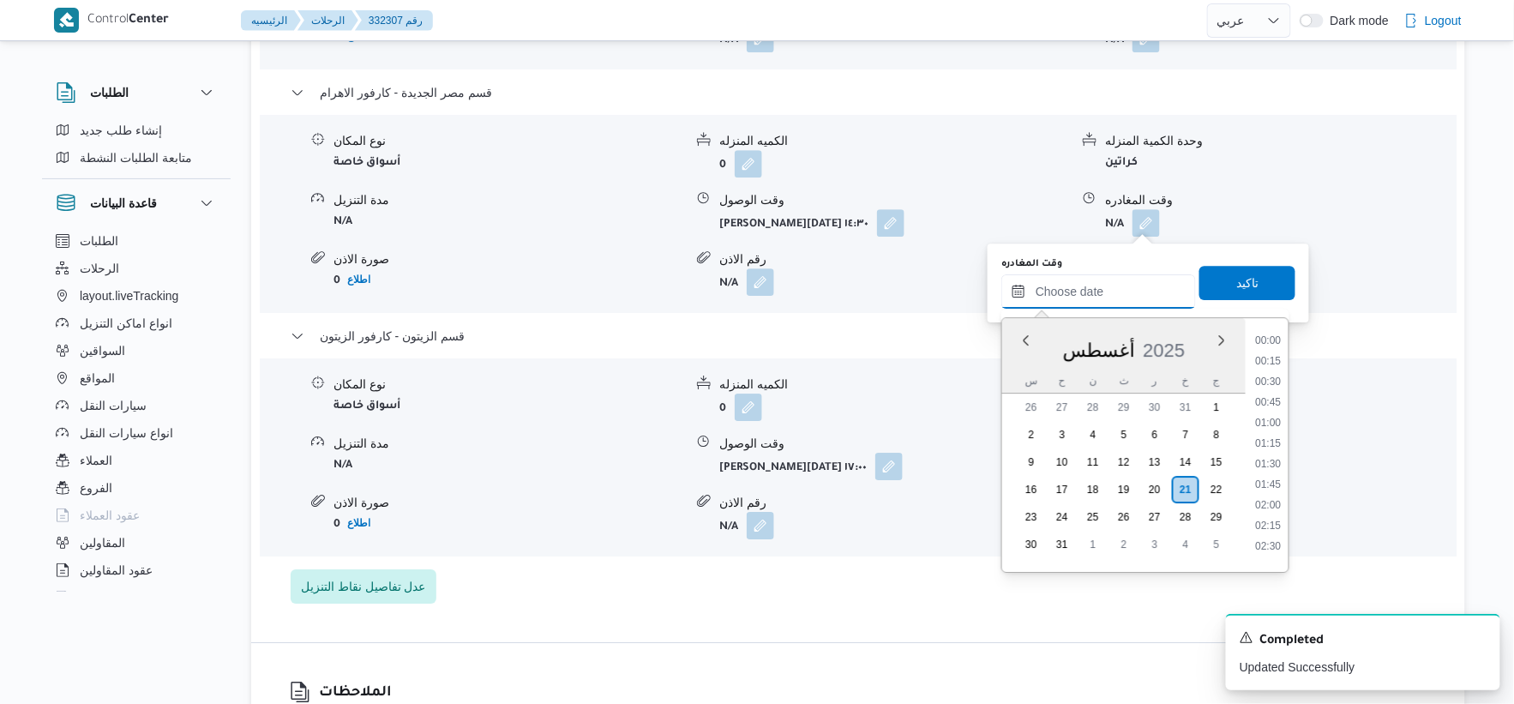
scroll to position [1325, 0]
click at [1272, 367] on li "16:30" at bounding box center [1268, 373] width 39 height 17
type input "[DATE] ١٦:٣٠"
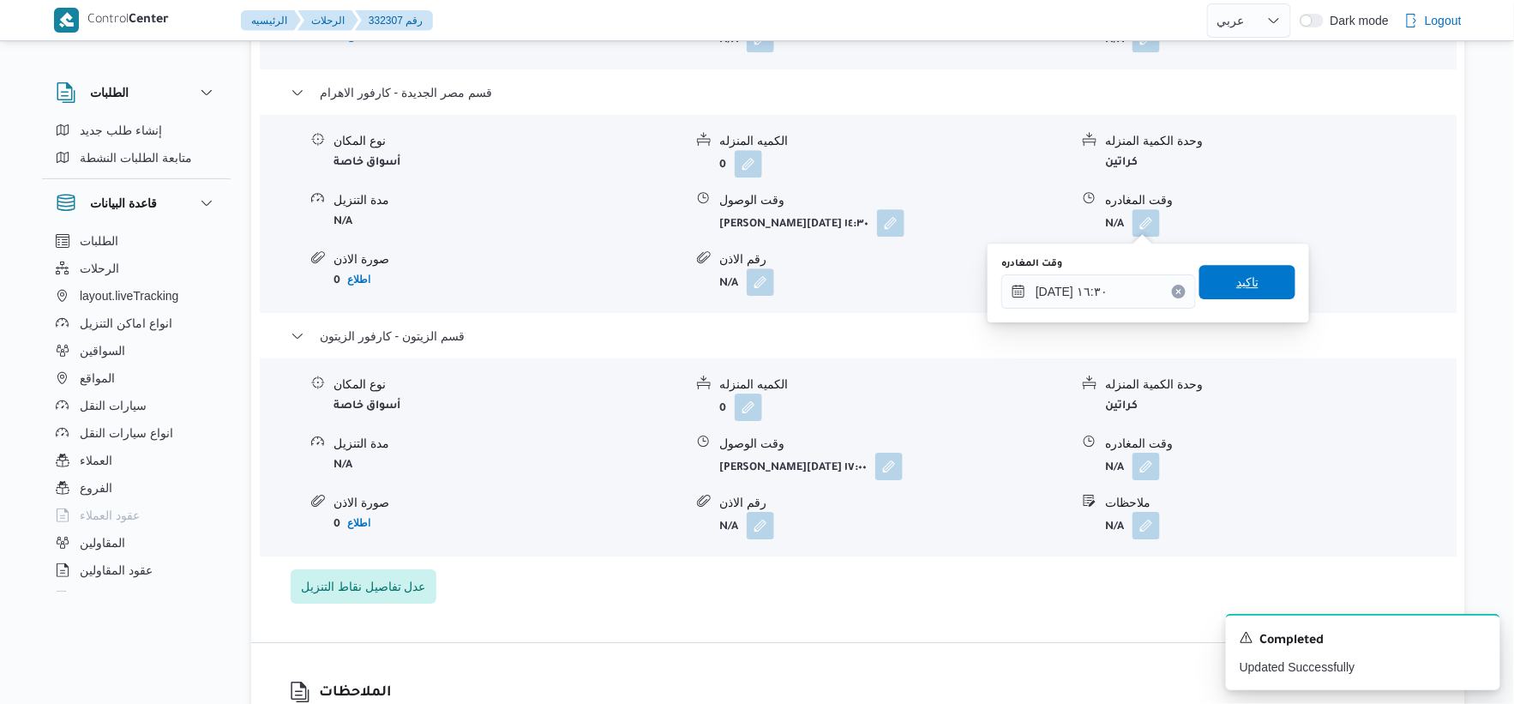
click at [1254, 281] on span "تاكيد" at bounding box center [1248, 282] width 96 height 34
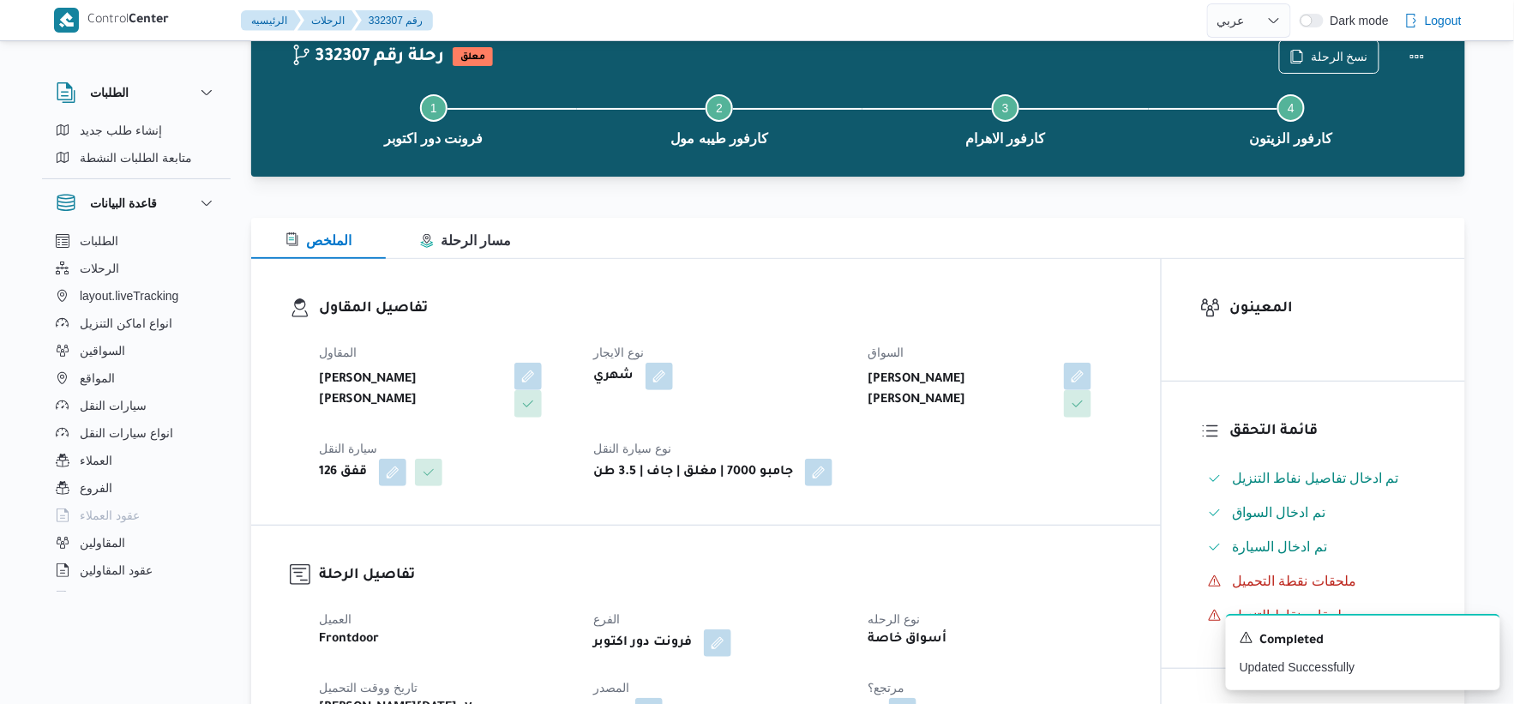
scroll to position [0, 0]
